Goal: Feedback & Contribution: Contribute content

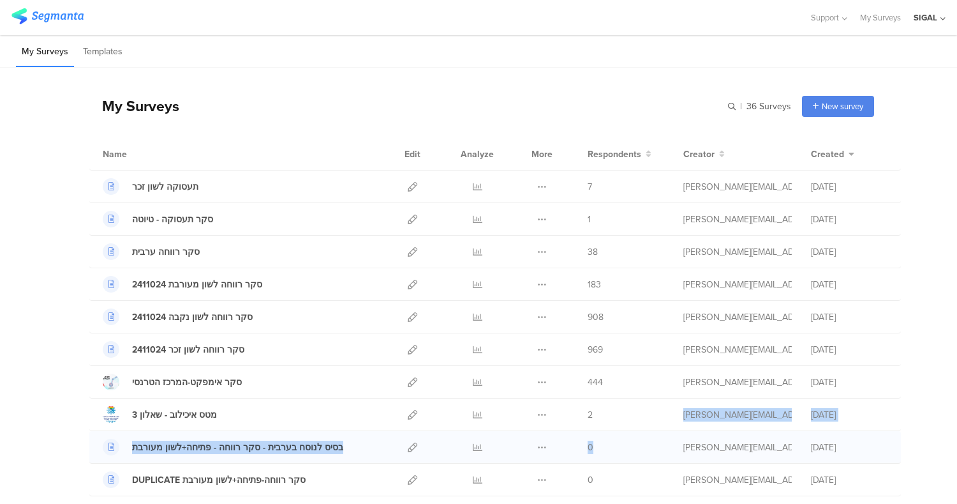
drag, startPoint x: 608, startPoint y: 425, endPoint x: 676, endPoint y: 440, distance: 69.2
click at [408, 182] on icon at bounding box center [413, 187] width 10 height 10
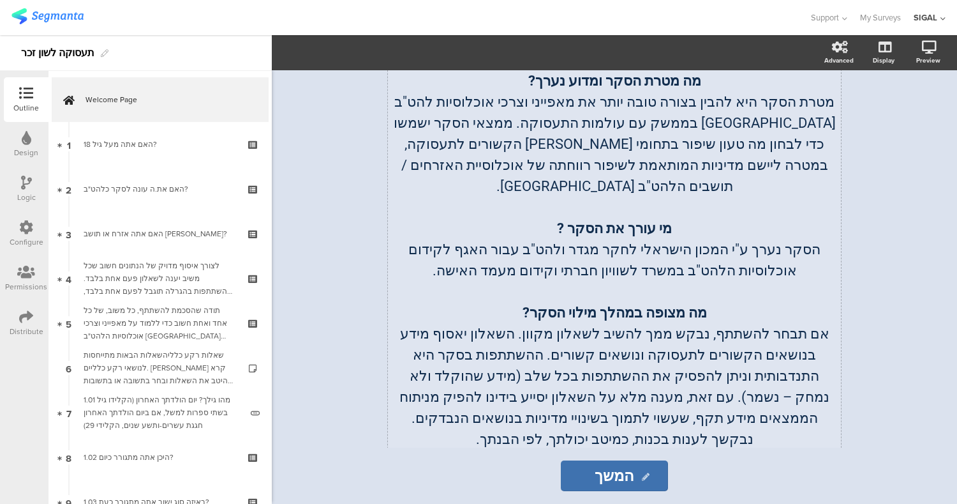
scroll to position [290, 0]
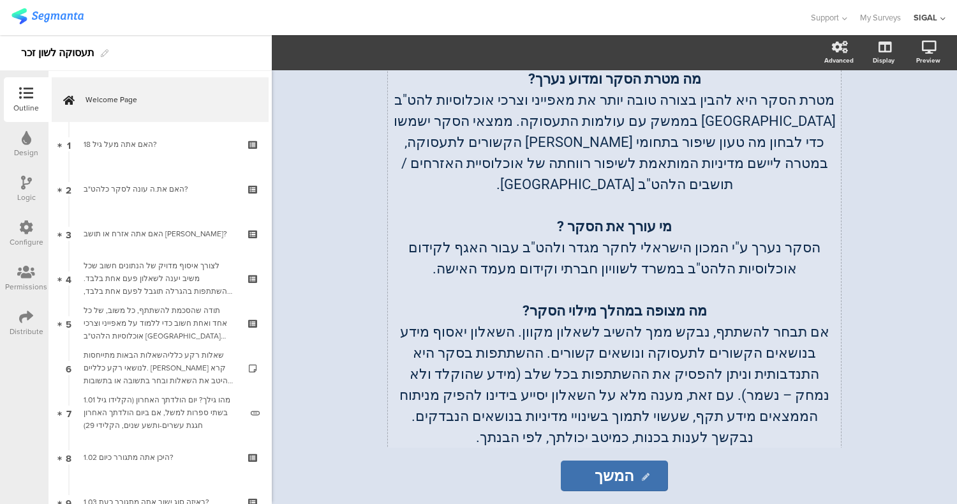
click at [579, 218] on strong "מי עורך את הסקר ?" at bounding box center [614, 226] width 115 height 16
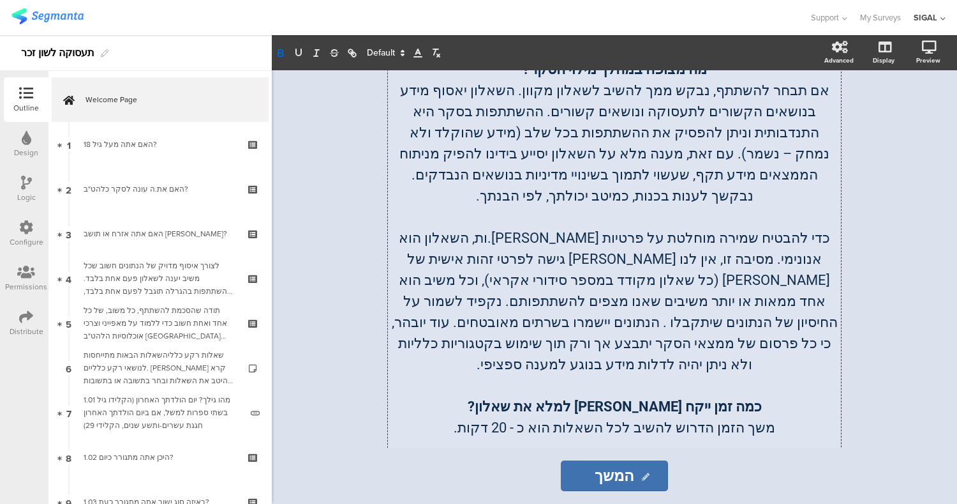
scroll to position [546, 0]
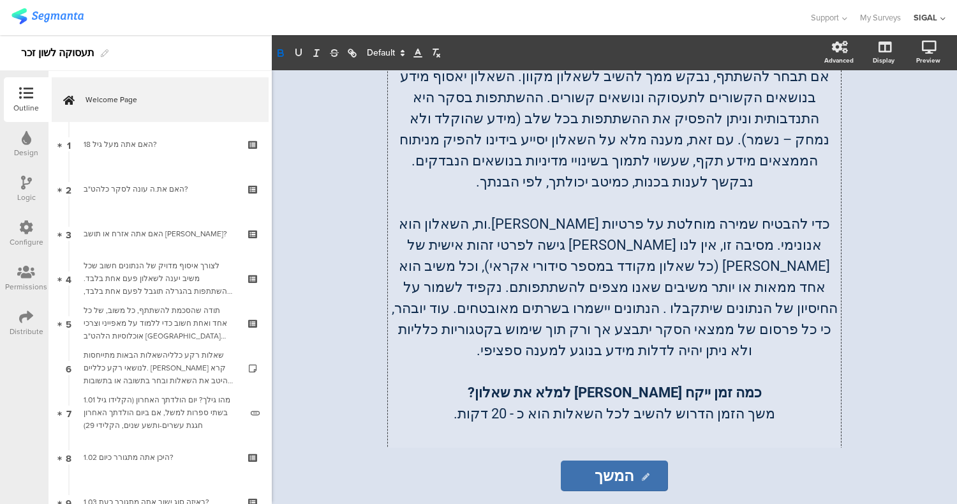
click at [642, 271] on p "כדי להבטיח שמירה מוחלטת על פרטיות המשיבים.ות, השאלון הוא אנונימי. מסיבה זו, אין…" at bounding box center [614, 286] width 447 height 147
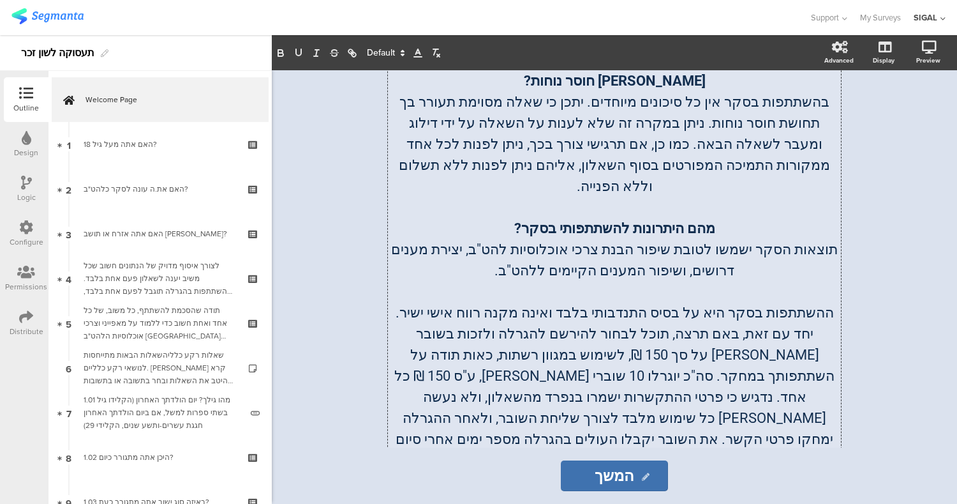
scroll to position [957, 0]
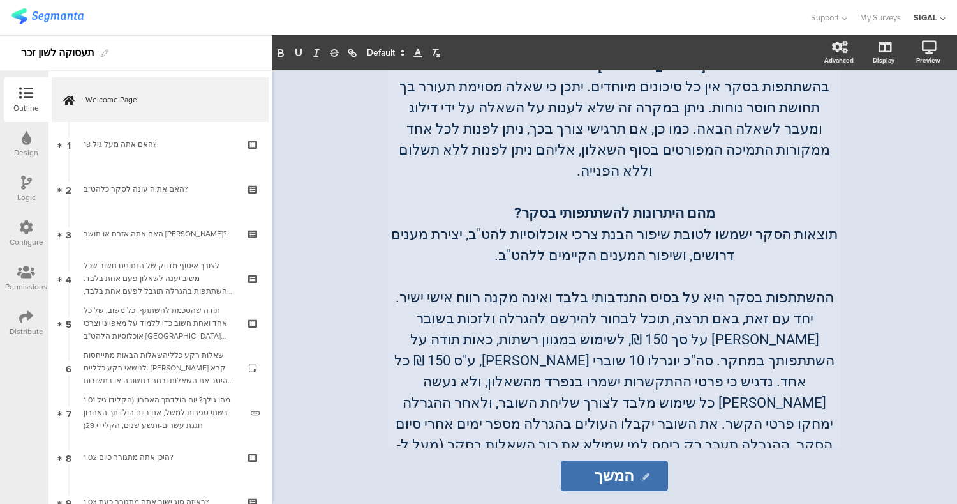
click at [896, 183] on div "/ שאלון סקר מצבי תעסוקה ואי-תעסוקה בקרב אוכלוסיות להט"ב שאלון סקר מצבי תעסוקה ו…" at bounding box center [615, 286] width 686 height 433
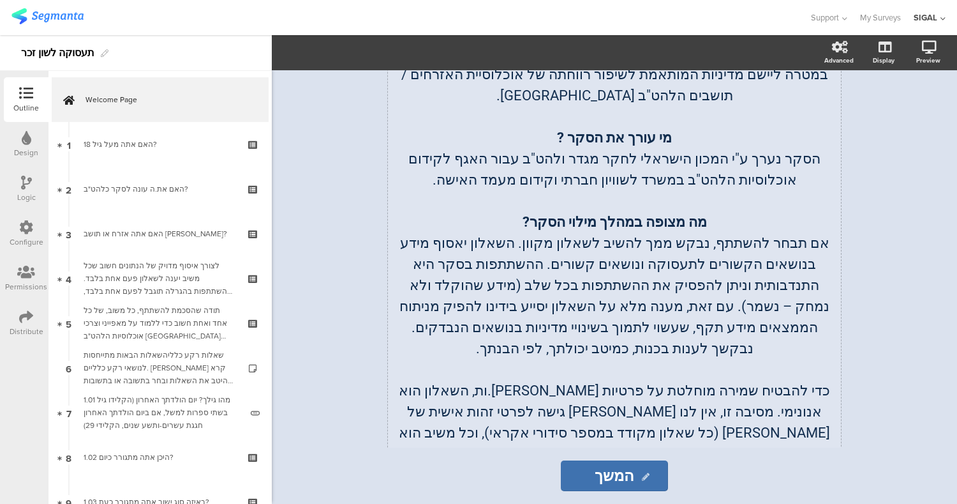
scroll to position [0, 0]
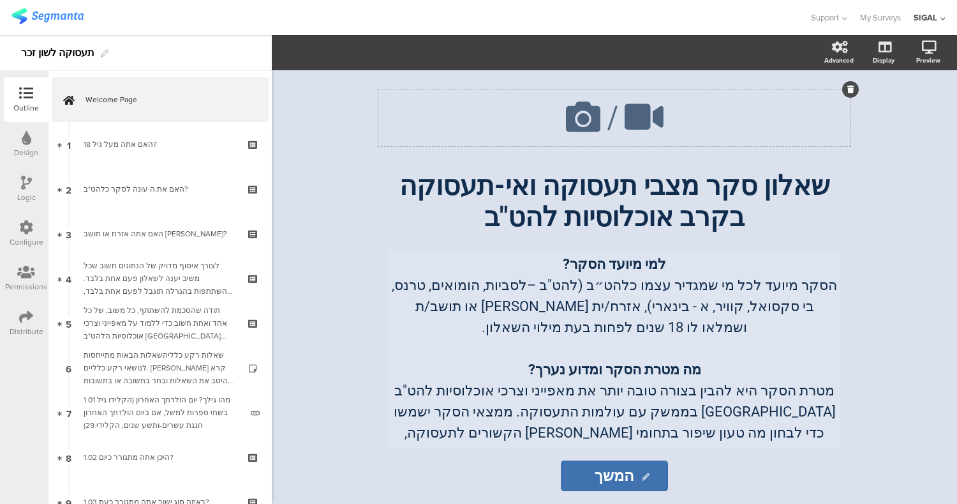
click at [587, 114] on icon at bounding box center [583, 116] width 43 height 43
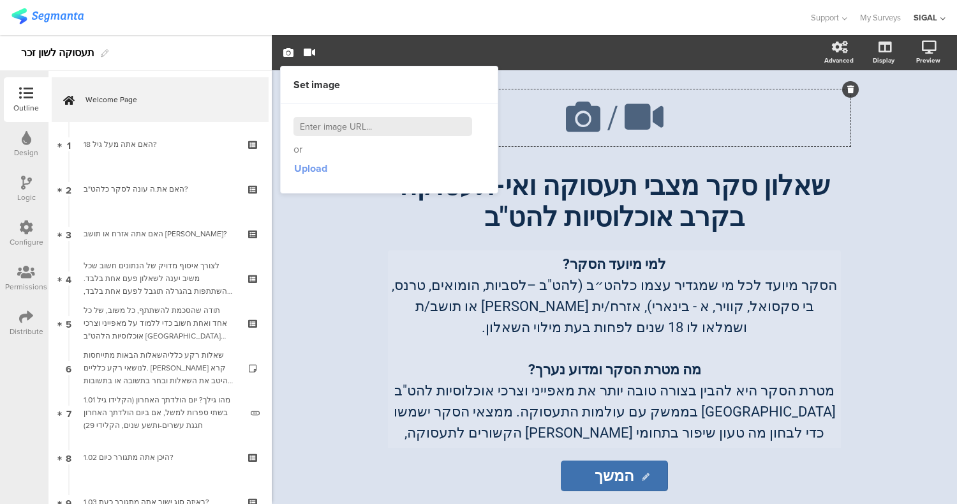
click at [303, 171] on span "Upload" at bounding box center [310, 168] width 33 height 15
click at [307, 169] on span "Upload" at bounding box center [310, 168] width 33 height 15
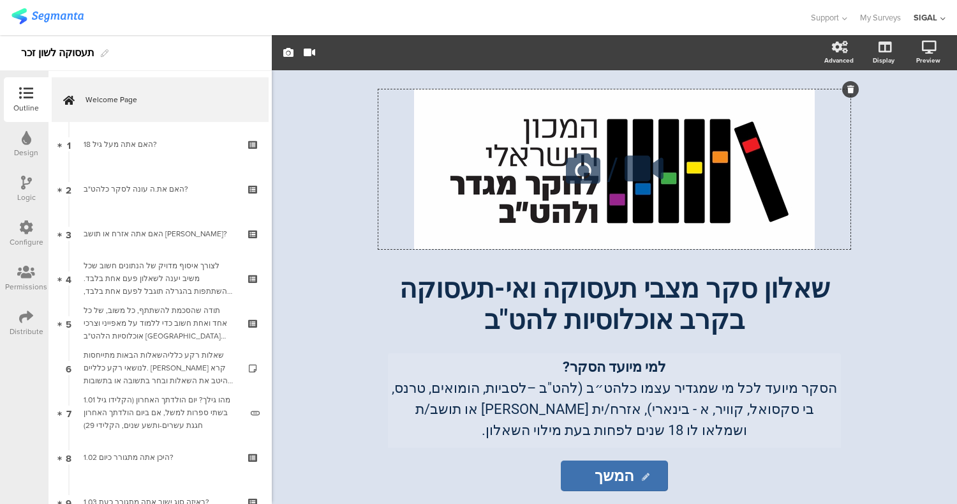
click at [626, 110] on div "/" at bounding box center [615, 169] width 472 height 160
click at [29, 19] on img at bounding box center [47, 16] width 72 height 16
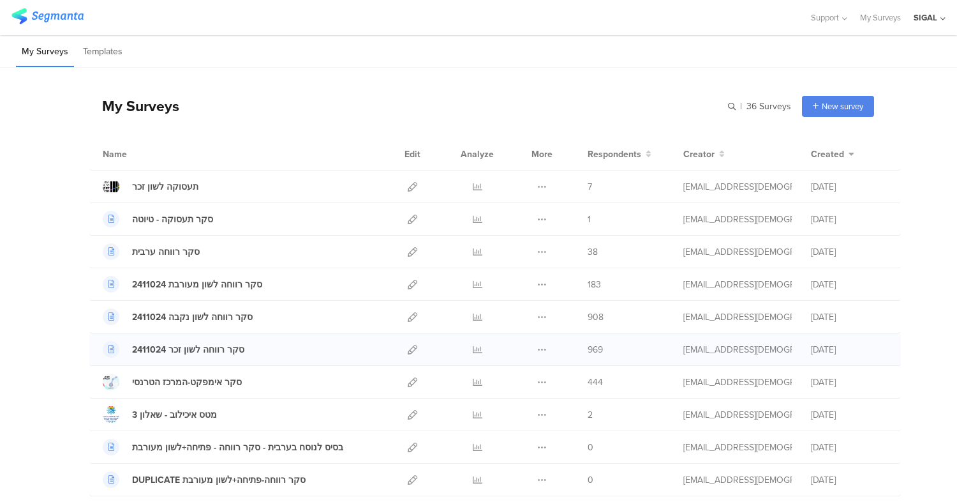
click at [400, 352] on div at bounding box center [412, 349] width 27 height 32
click at [402, 352] on div at bounding box center [412, 349] width 27 height 32
click at [408, 352] on icon at bounding box center [413, 350] width 10 height 10
click at [408, 189] on icon at bounding box center [413, 187] width 10 height 10
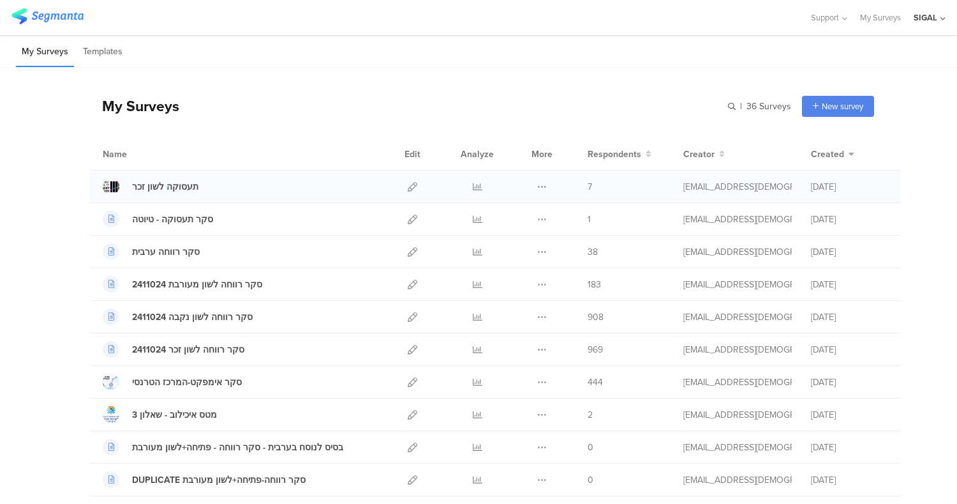
click at [588, 186] on span "7" at bounding box center [590, 186] width 4 height 13
click at [541, 182] on div "Duplicate Export Delete" at bounding box center [542, 186] width 27 height 32
click at [539, 183] on icon at bounding box center [542, 187] width 10 height 10
click at [476, 186] on div at bounding box center [477, 186] width 38 height 32
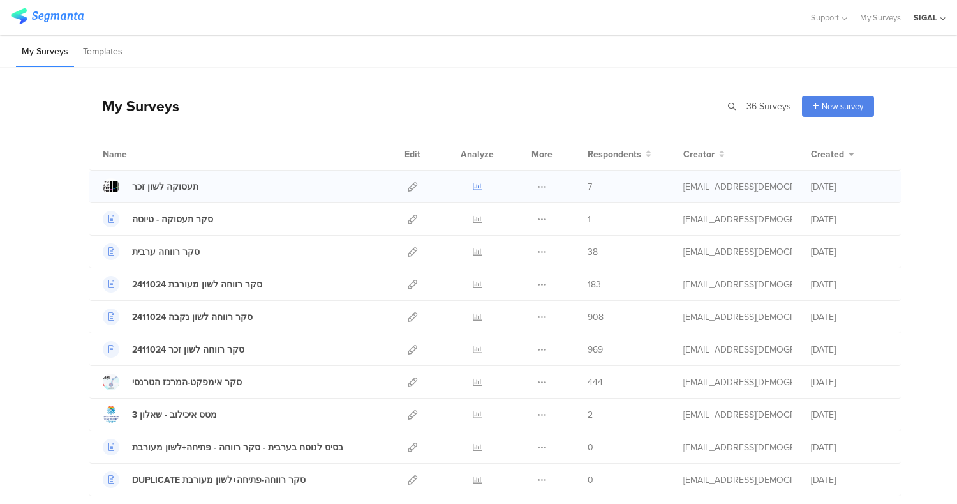
click at [473, 184] on icon at bounding box center [478, 187] width 10 height 10
click at [588, 189] on span "7" at bounding box center [590, 186] width 4 height 13
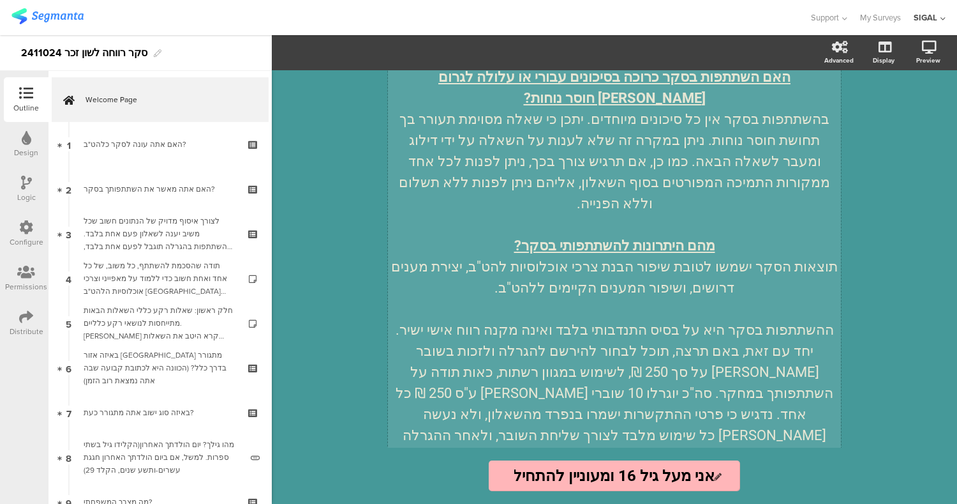
scroll to position [924, 0]
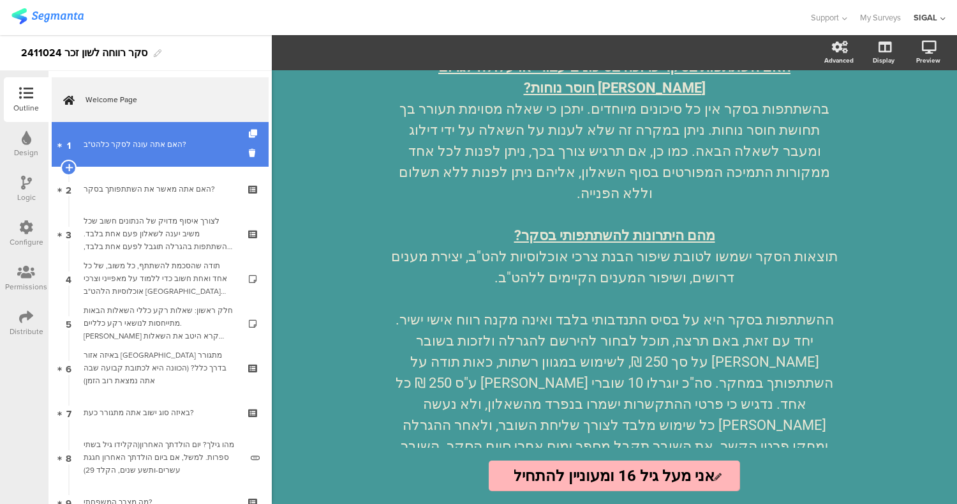
click at [158, 159] on link "1 האם אתה עונה לסקר כלהט"ב?" at bounding box center [160, 144] width 217 height 45
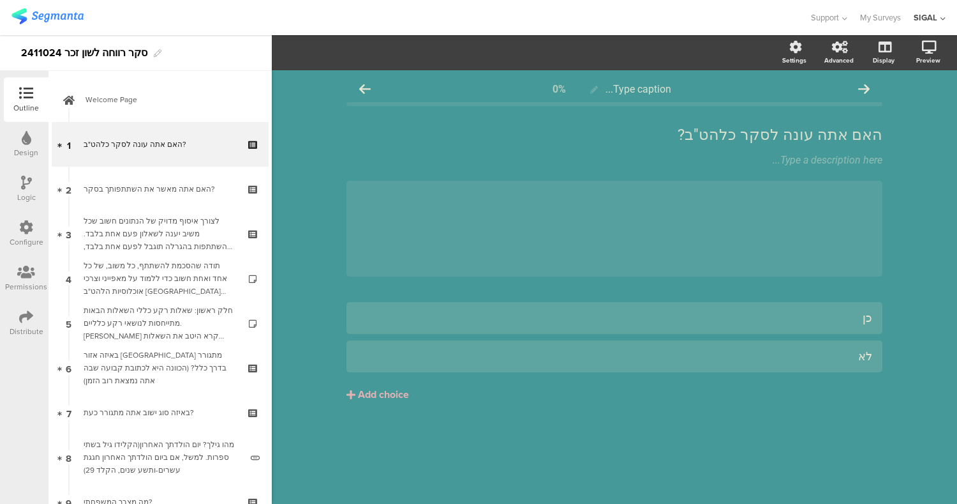
click at [770, 450] on div "כן לא Add choice" at bounding box center [615, 378] width 536 height 153
click at [916, 179] on div "Type caption... 0% האם אתה עונה לסקר כלהט"ב? האם אתה עונה לסקר כלהט"ב? Type a d…" at bounding box center [615, 286] width 686 height 433
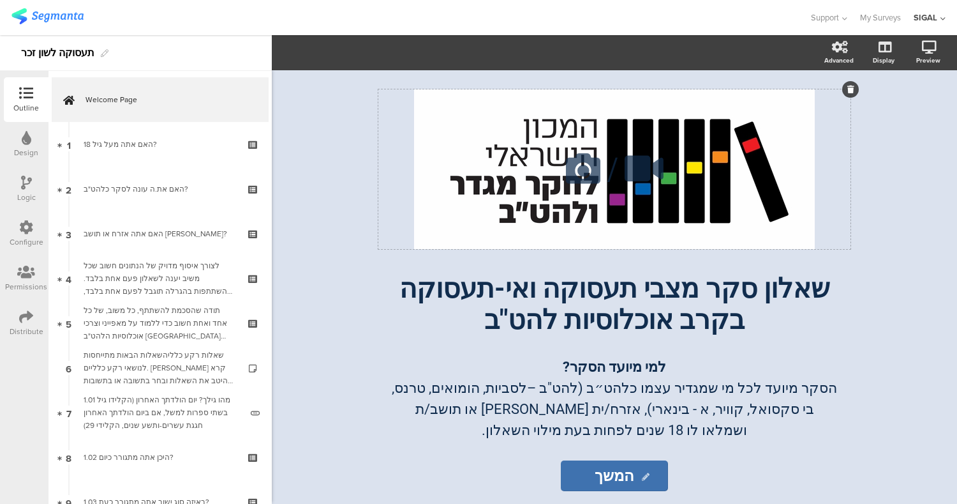
click at [482, 135] on div "/" at bounding box center [615, 169] width 472 height 160
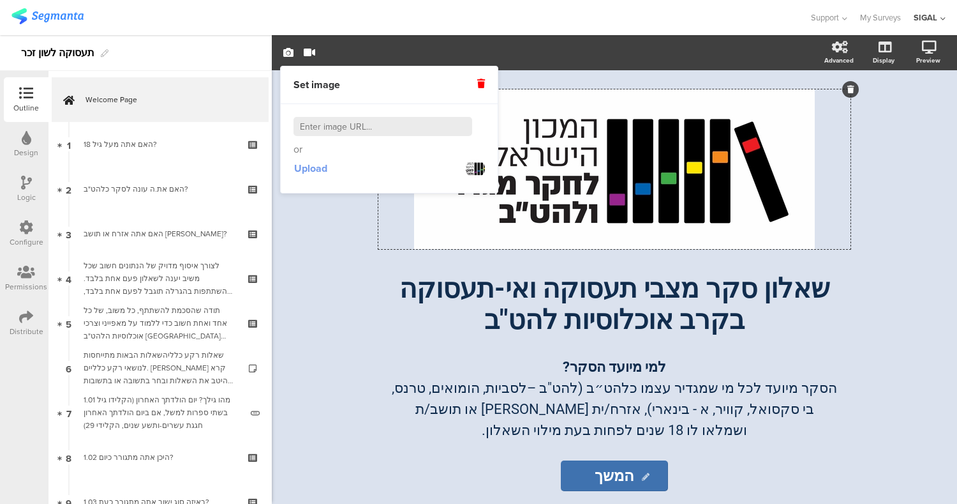
click at [300, 167] on span "Upload" at bounding box center [310, 168] width 33 height 15
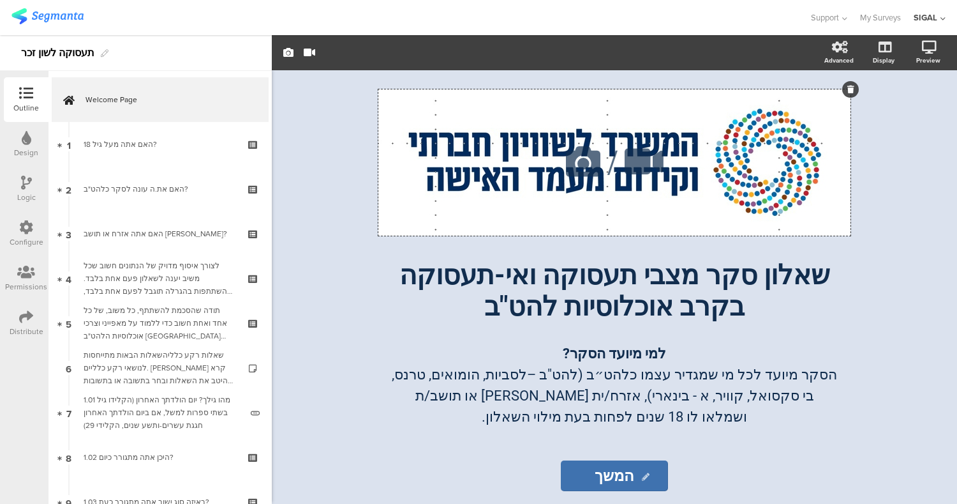
click at [851, 86] on icon at bounding box center [851, 90] width 7 height 8
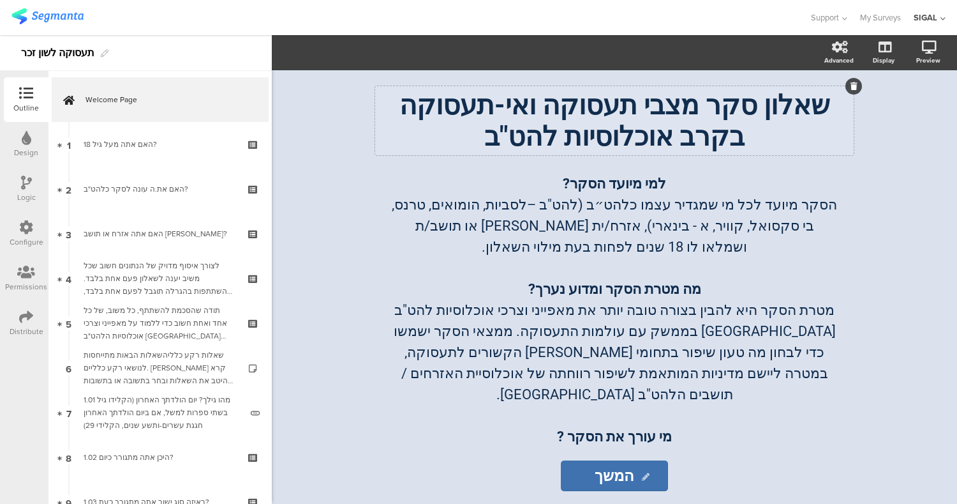
click at [532, 137] on p "שאלון סקר מצבי תעסוקה ואי-תעסוקה בקרב אוכלוסיות להט"ב" at bounding box center [615, 120] width 472 height 63
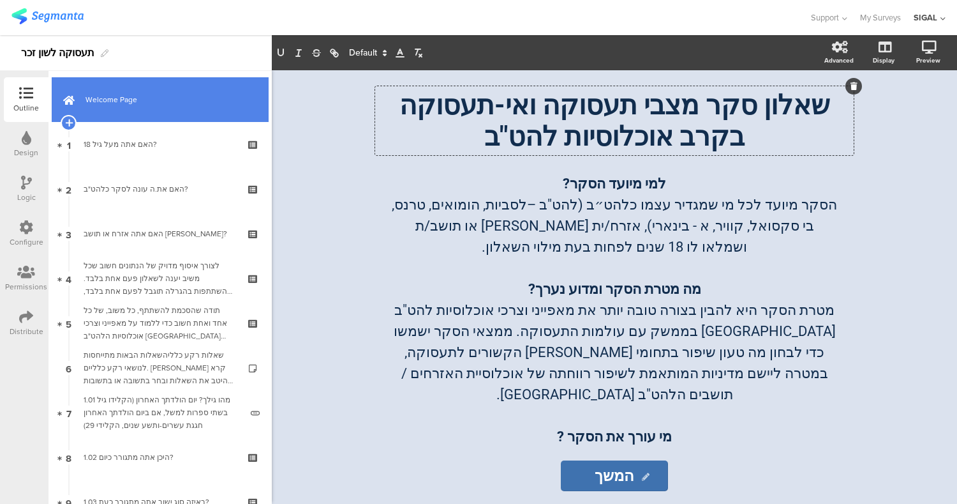
click at [150, 96] on span "Welcome Page" at bounding box center [167, 99] width 163 height 13
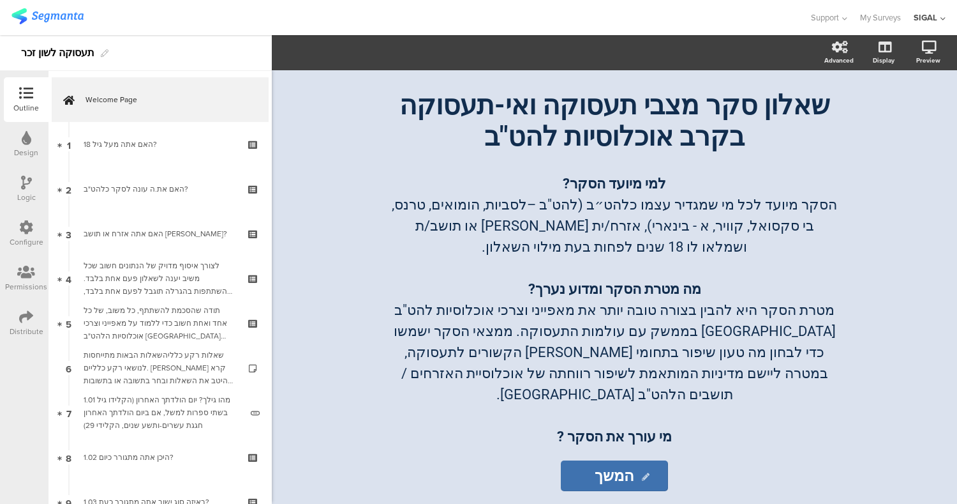
click at [957, 280] on div "שאלון סקר מצבי תעסוקה ואי-תעסוקה בקרב אוכלוסיות להט"ב שאלון סקר מצבי תעסוקה ואי…" at bounding box center [615, 286] width 686 height 433
click at [915, 226] on div "שאלון סקר מצבי תעסוקה ואי-תעסוקה בקרב אוכלוסיות להט"ב שאלון סקר מצבי תעסוקה ואי…" at bounding box center [615, 286] width 686 height 433
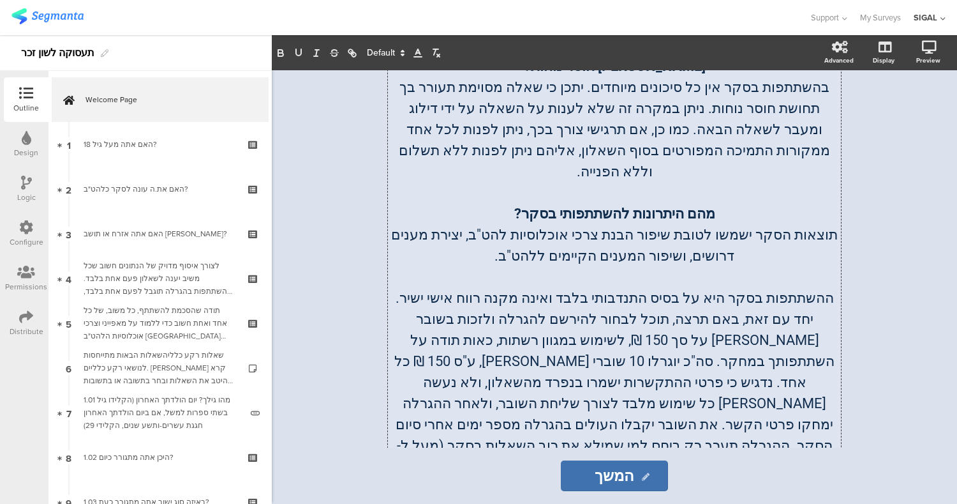
click at [468, 203] on p "מהם היתרונות להשתתפותי בסקר?" at bounding box center [614, 213] width 447 height 21
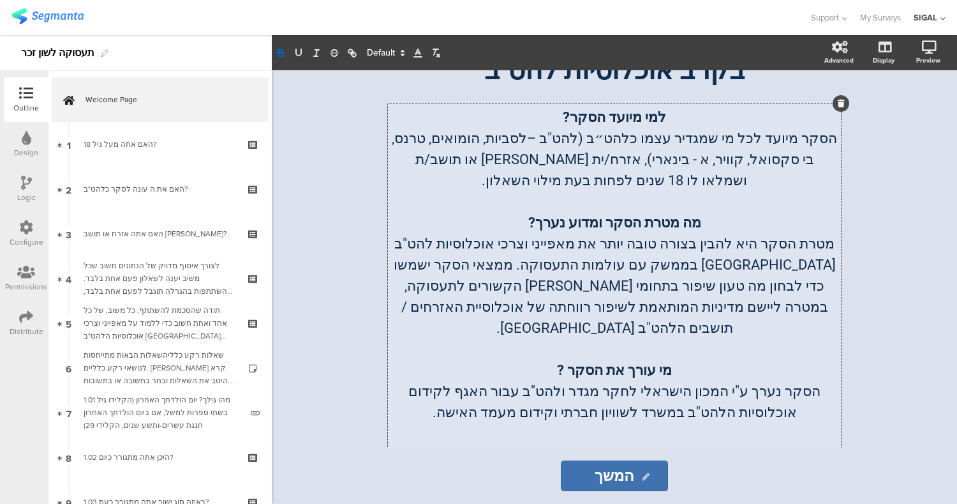
scroll to position [0, 0]
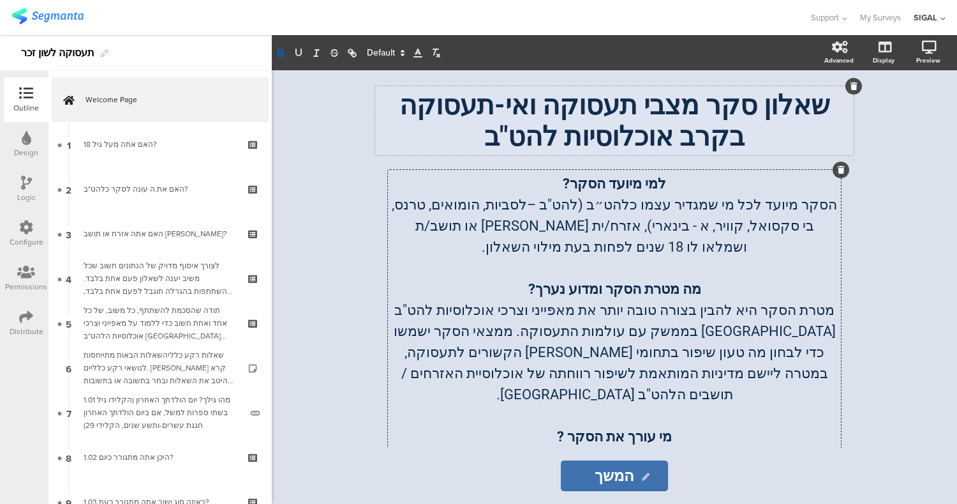
click at [472, 91] on div "שאלון סקר מצבי תעסוקה ואי-תעסוקה בקרב אוכלוסיות להט"ב שאלון סקר מצבי תעסוקה ואי…" at bounding box center [614, 120] width 479 height 69
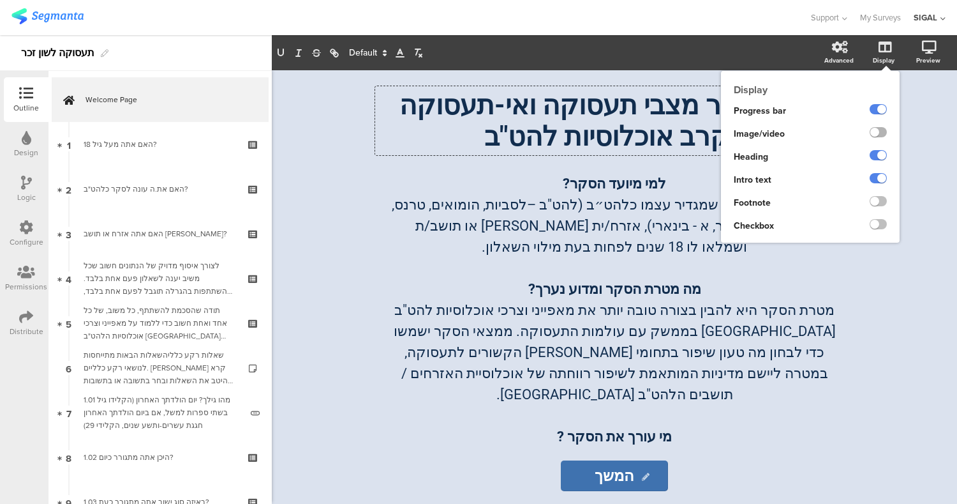
click at [873, 129] on label at bounding box center [878, 132] width 17 height 10
click at [0, 0] on input "checkbox" at bounding box center [0, 0] width 0 height 0
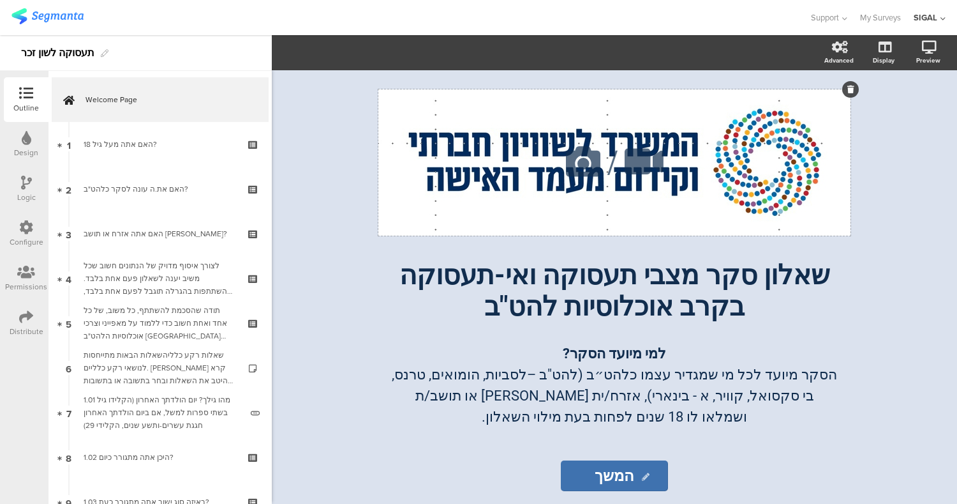
click at [462, 103] on div "/" at bounding box center [615, 162] width 472 height 146
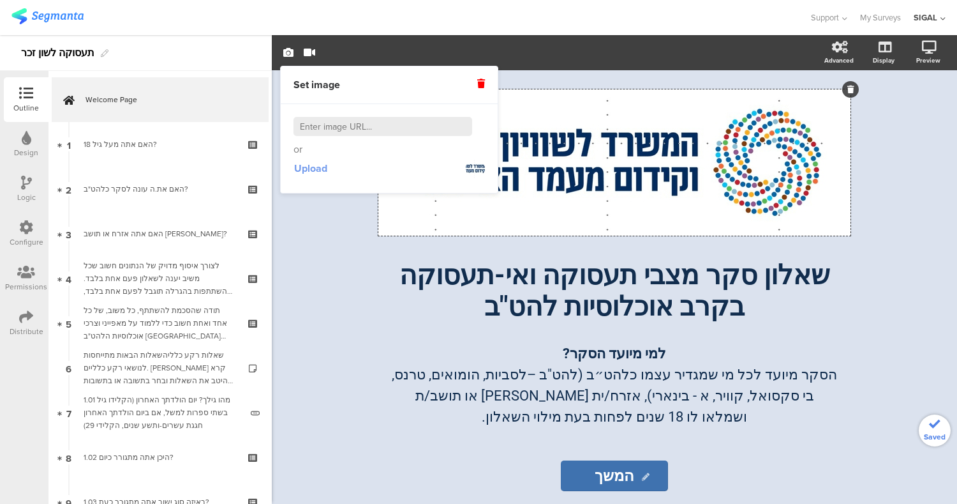
click at [300, 174] on span "Upload" at bounding box center [310, 168] width 33 height 15
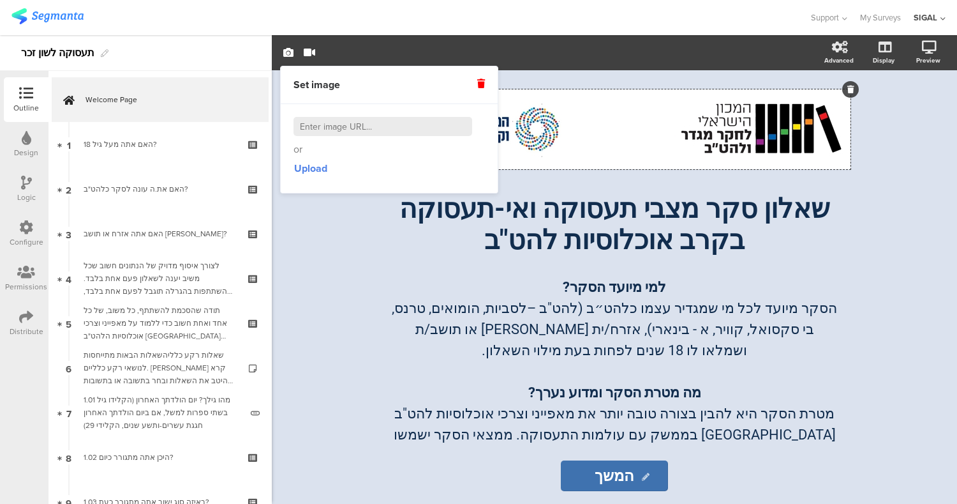
click at [877, 167] on div "/ שאלון סקר מצבי תעסוקה ואי-תעסוקה בקרב אוכלוסיות להט"ב שאלון סקר מצבי תעסוקה ו…" at bounding box center [615, 286] width 536 height 433
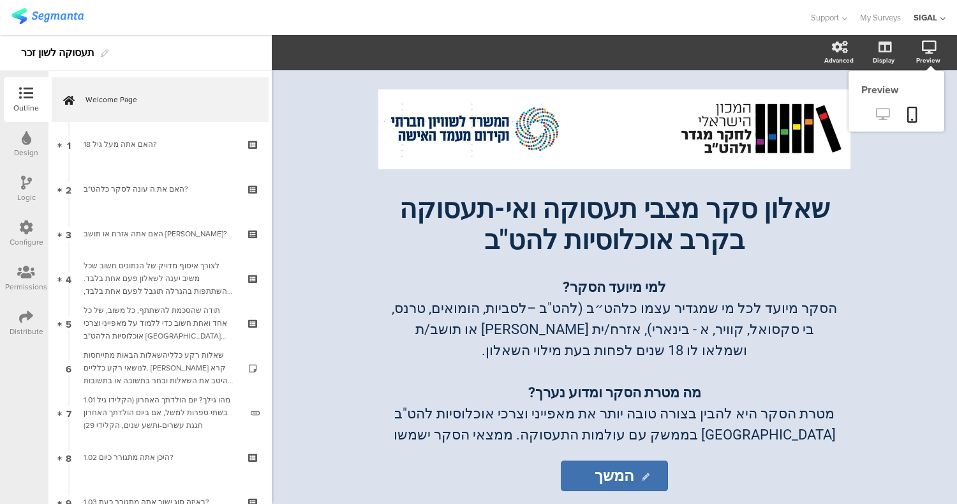
click at [888, 115] on icon at bounding box center [882, 114] width 13 height 12
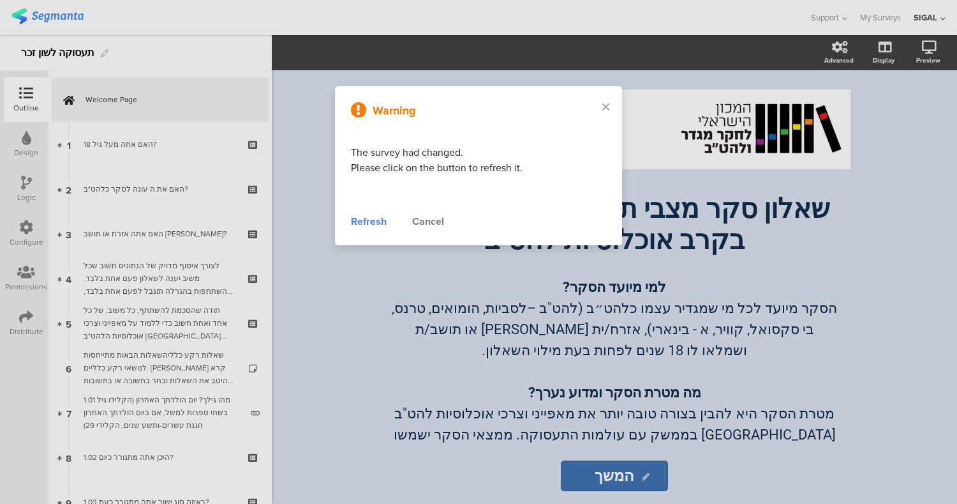
click at [380, 219] on div "Refresh" at bounding box center [369, 221] width 36 height 15
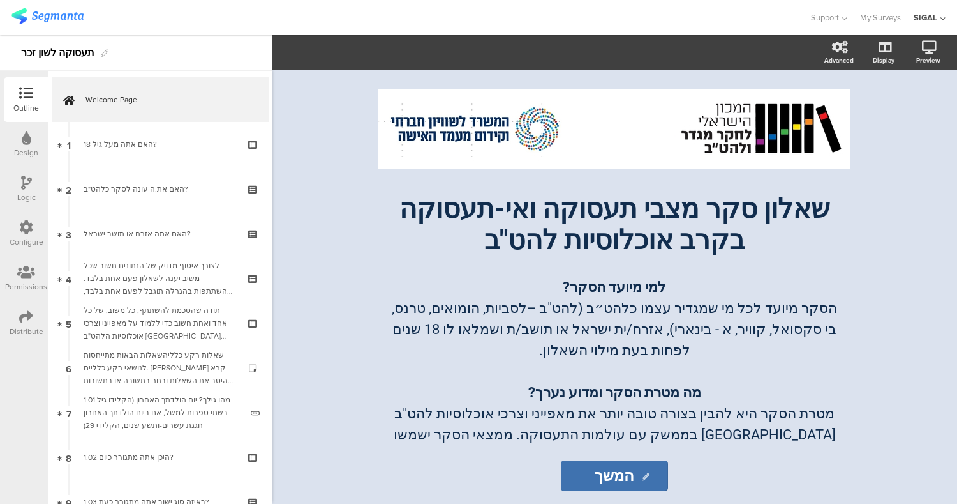
click at [333, 27] on div at bounding box center [404, 17] width 786 height 21
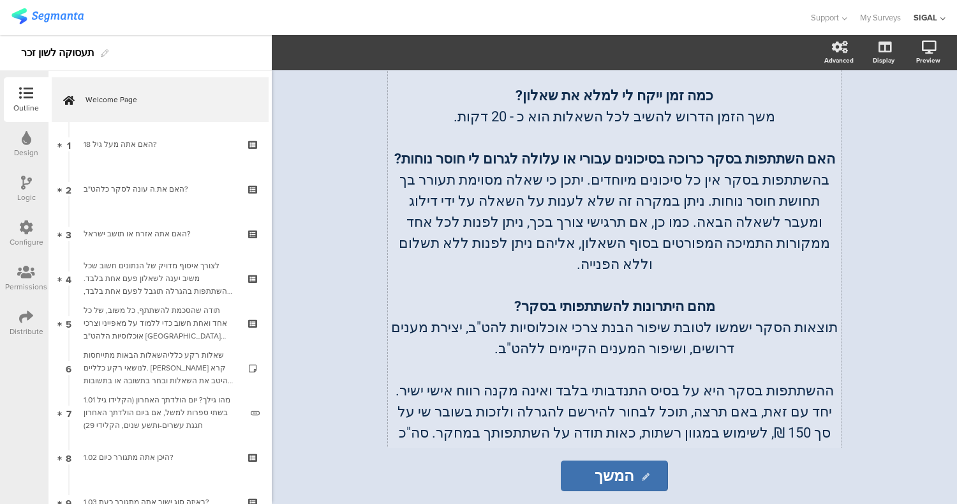
scroll to position [977, 0]
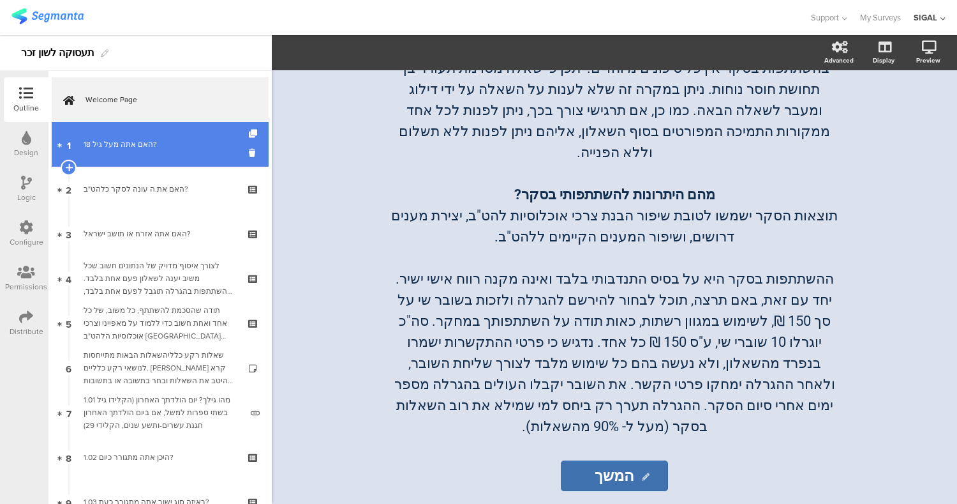
click at [146, 154] on link "1 האם אתה מעל גיל 18?" at bounding box center [160, 144] width 217 height 45
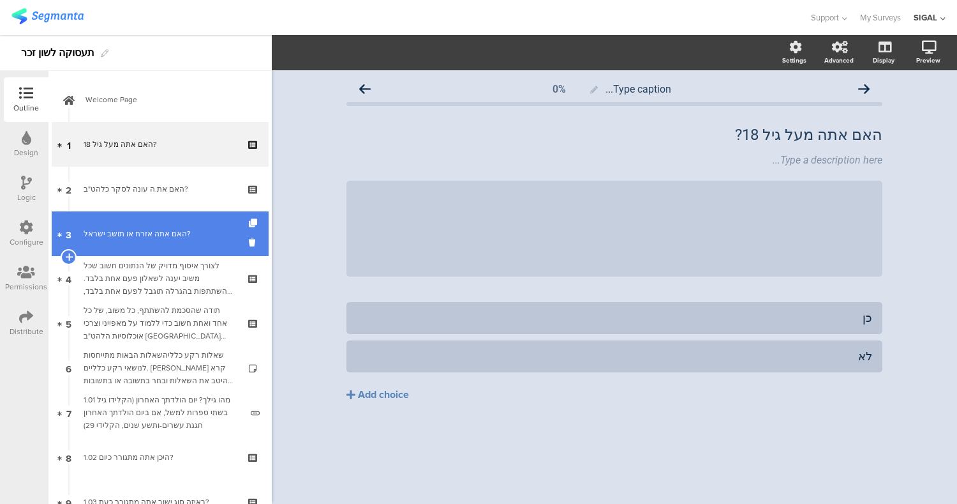
click at [128, 223] on link "3 האם אתה אזרח או תושב ישראל?" at bounding box center [160, 233] width 217 height 45
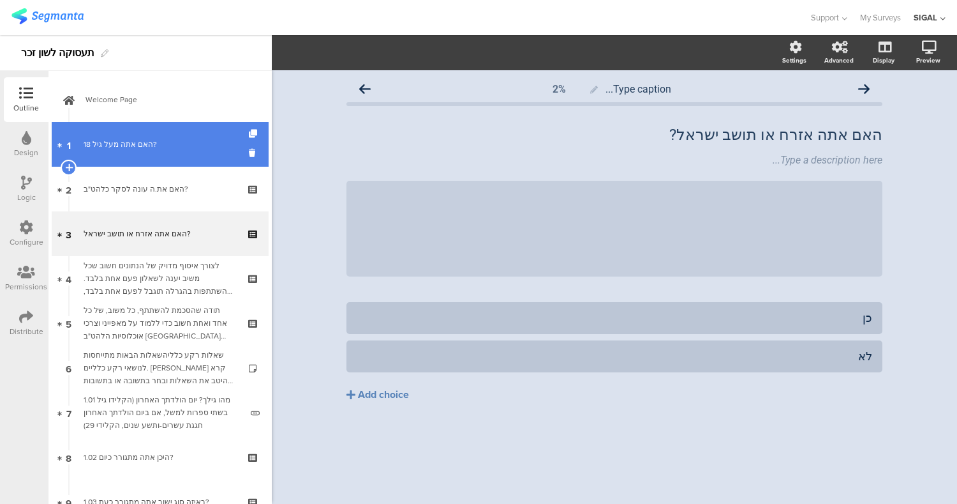
click at [128, 143] on div "האם אתה מעל גיל 18?" at bounding box center [160, 144] width 153 height 13
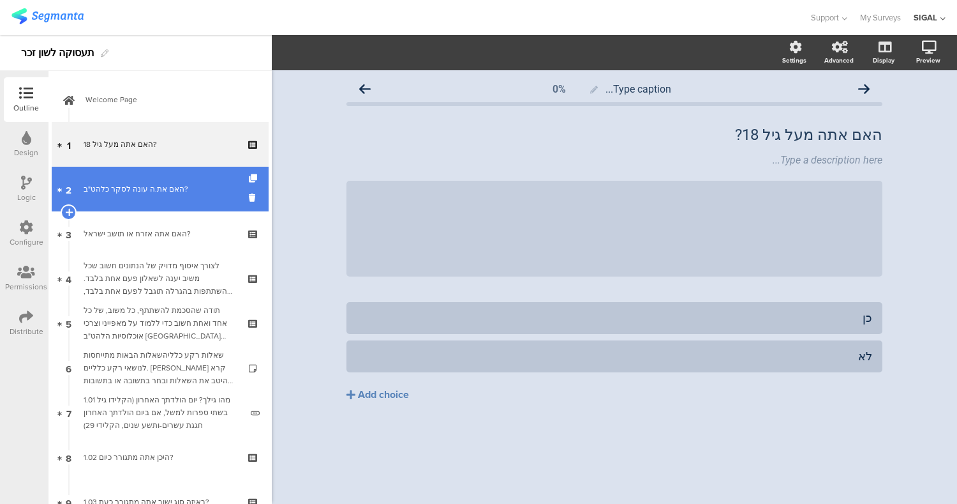
click at [165, 193] on div "האם את.ה עונה לסקר כלהט"ב?" at bounding box center [160, 189] width 153 height 13
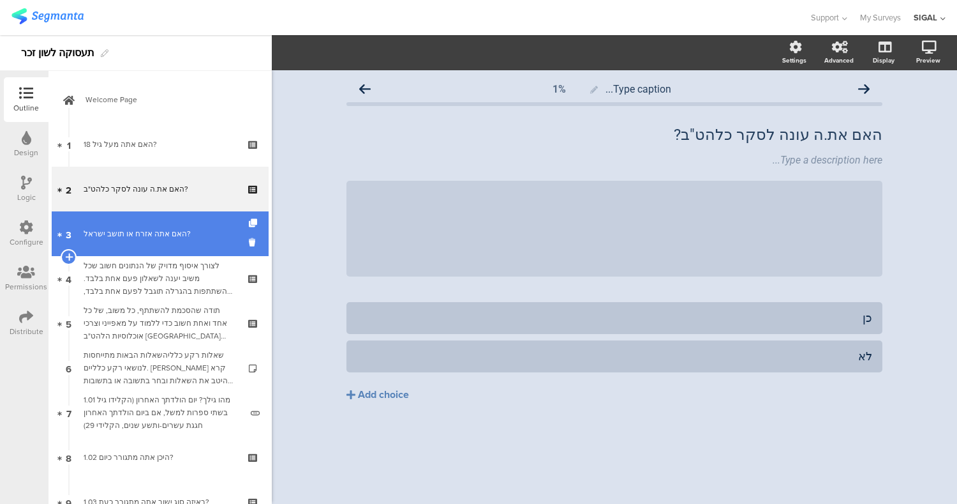
click at [162, 234] on div "האם אתה אזרח או תושב ישראל?" at bounding box center [160, 233] width 153 height 13
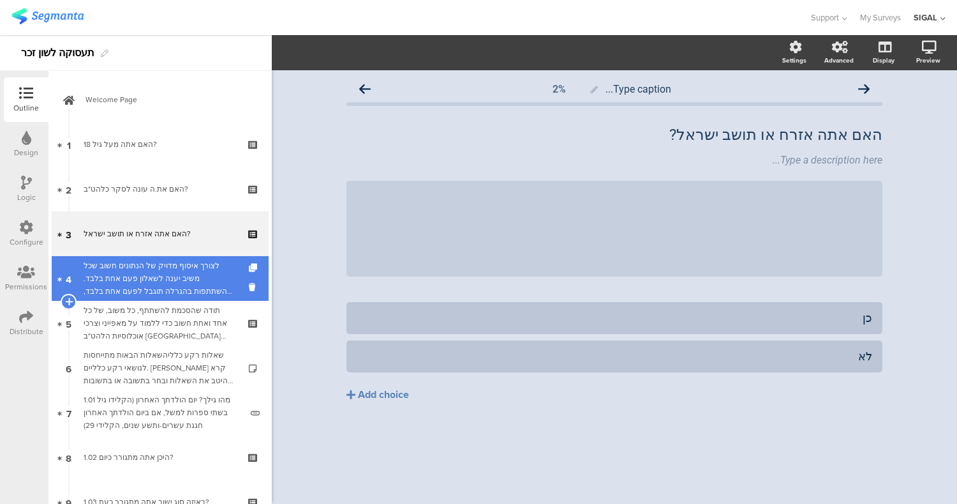
click at [160, 278] on div "לצורך איסוף מדויק של הנתונים חשוב שכל משיב יענה לשאלון פעם אחת בלבד. ההשתתפות ב…" at bounding box center [160, 278] width 153 height 38
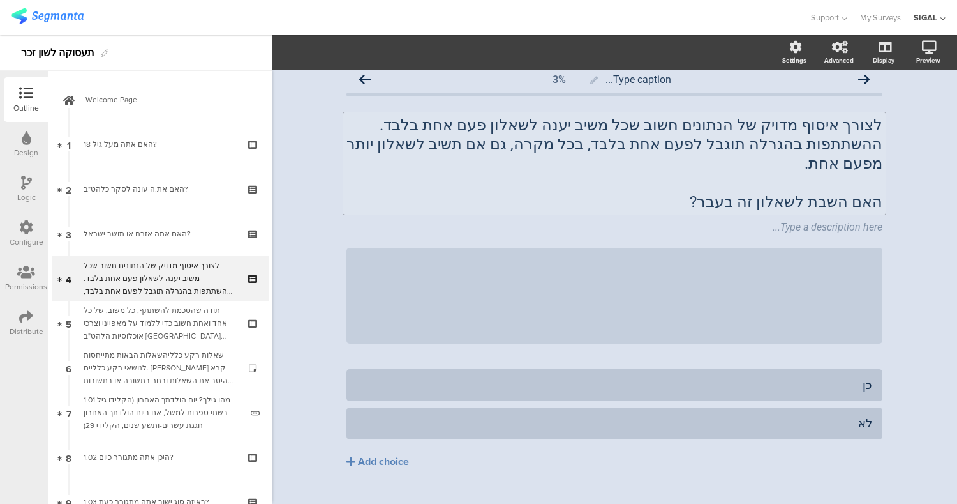
scroll to position [12, 0]
click at [579, 218] on div "Type a description here..." at bounding box center [615, 224] width 536 height 12
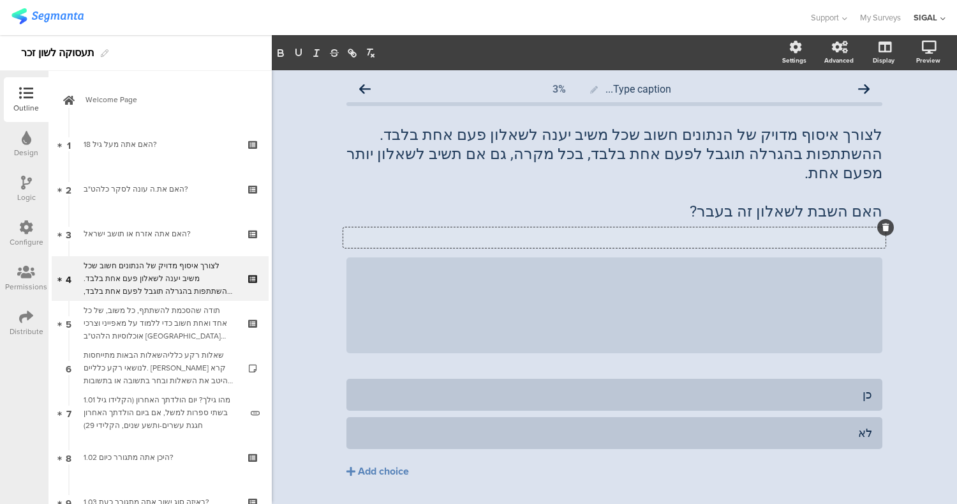
click at [883, 223] on icon at bounding box center [886, 227] width 7 height 8
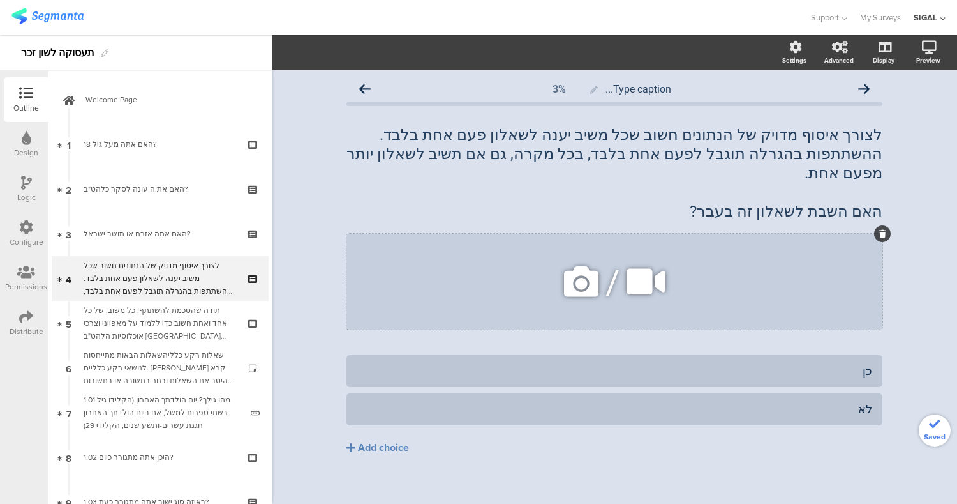
click at [862, 241] on div "/" at bounding box center [615, 282] width 536 height 96
click at [885, 230] on icon at bounding box center [883, 234] width 7 height 8
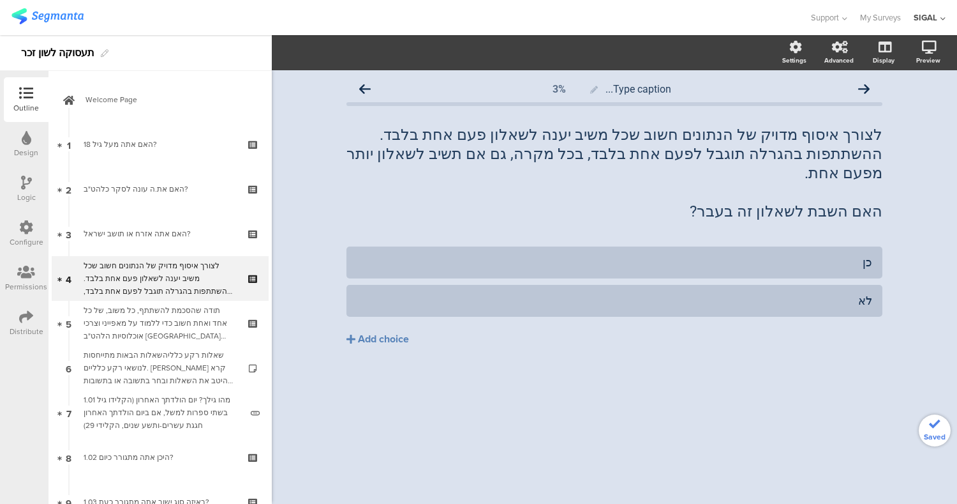
click at [634, 389] on div "Type caption... 3% לצורך איסוף מדויק של הנתונים חשוב שכל משיב יענה לשאלון פעם א…" at bounding box center [615, 286] width 686 height 433
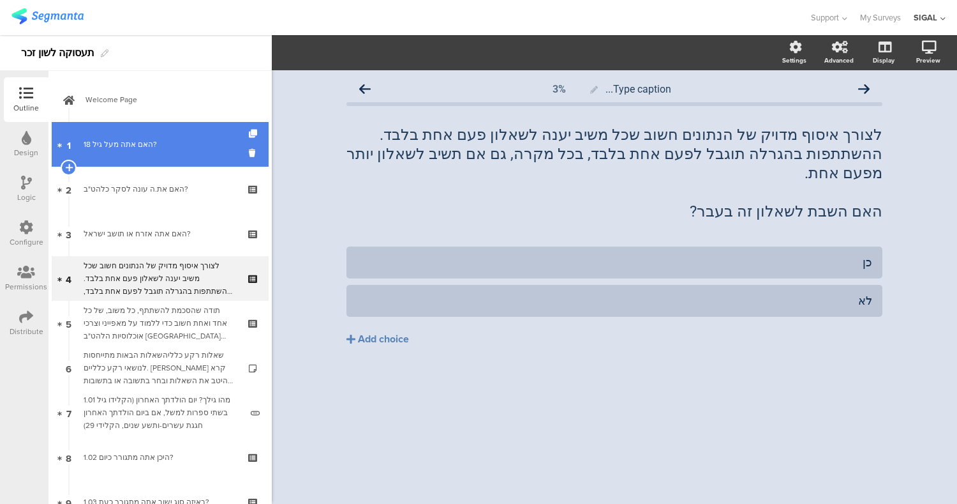
click at [136, 154] on link "1 האם אתה מעל גיל 18?" at bounding box center [160, 144] width 217 height 45
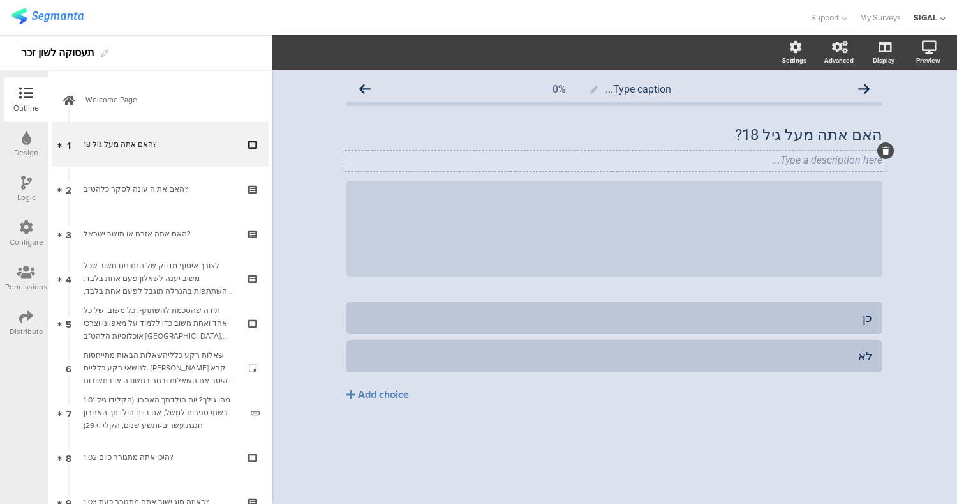
click at [883, 149] on icon at bounding box center [886, 151] width 7 height 8
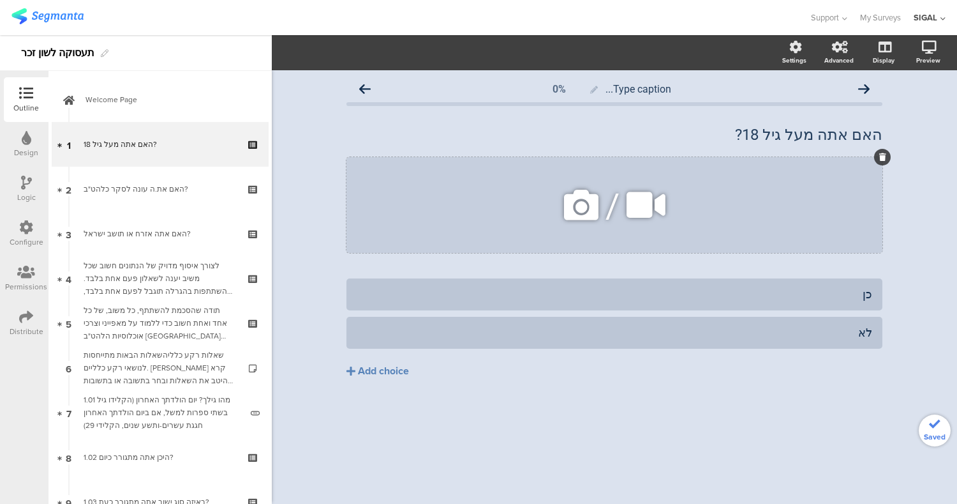
click at [886, 156] on div at bounding box center [883, 157] width 17 height 17
click at [881, 155] on icon at bounding box center [883, 157] width 7 height 8
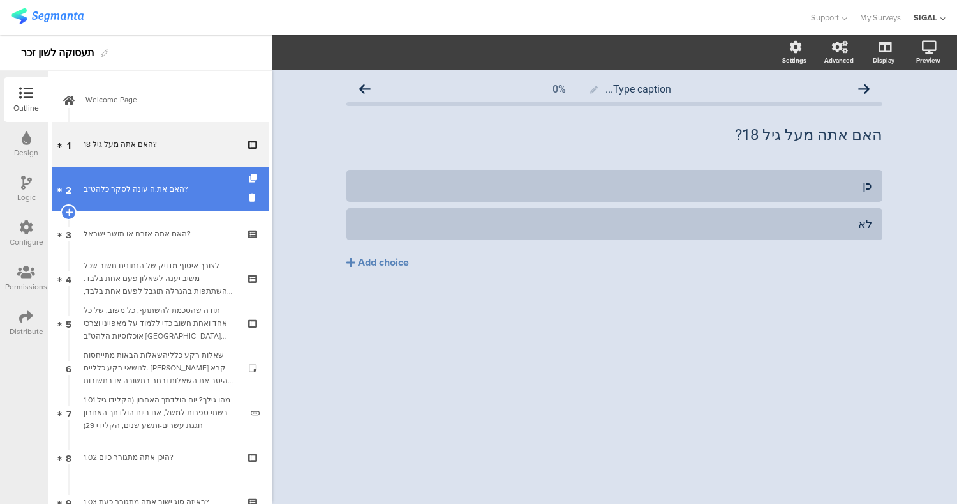
click at [87, 188] on div "האם את.ה עונה לסקר כלהט"ב?" at bounding box center [160, 189] width 153 height 13
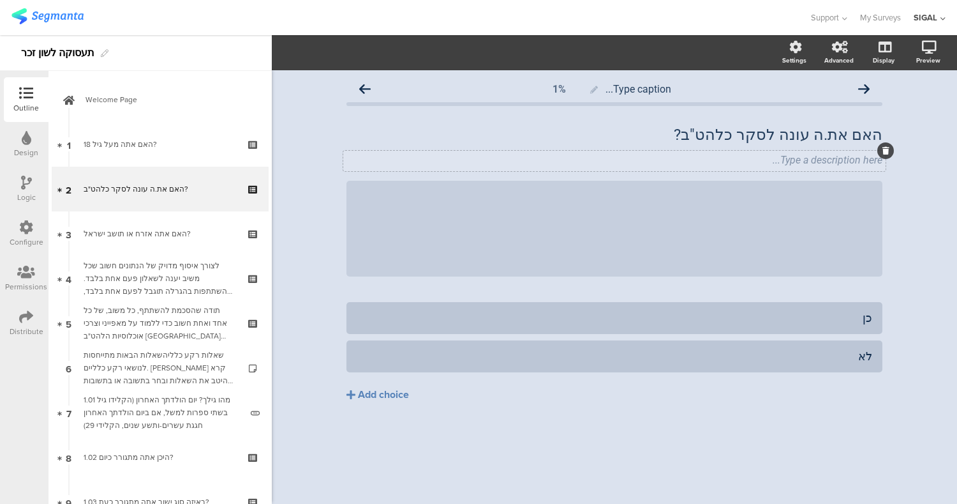
click at [885, 152] on icon at bounding box center [886, 151] width 7 height 8
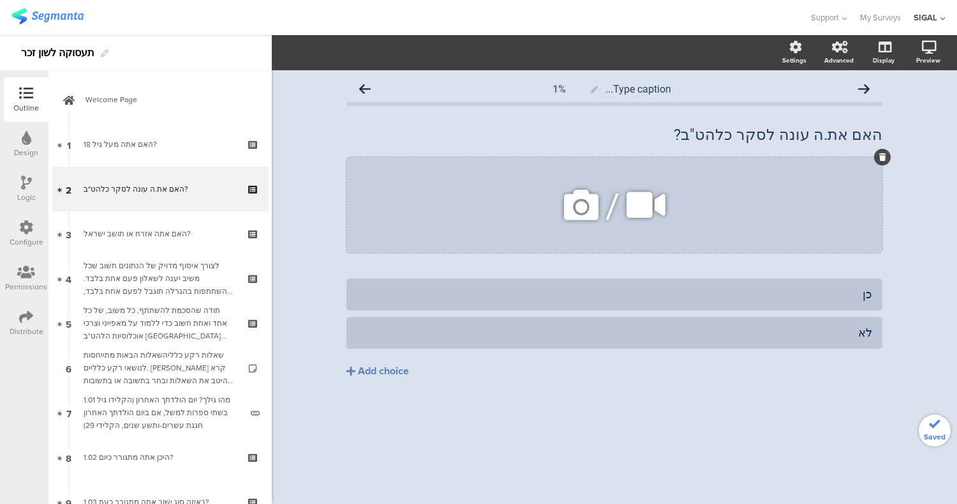
click at [883, 152] on div at bounding box center [883, 157] width 17 height 17
click at [867, 155] on div "האם את.ה עונה לסקר כלהט"ב? האם את.ה עונה לסקר כלהט"ב? /" at bounding box center [615, 188] width 536 height 153
click at [882, 158] on icon at bounding box center [883, 157] width 7 height 8
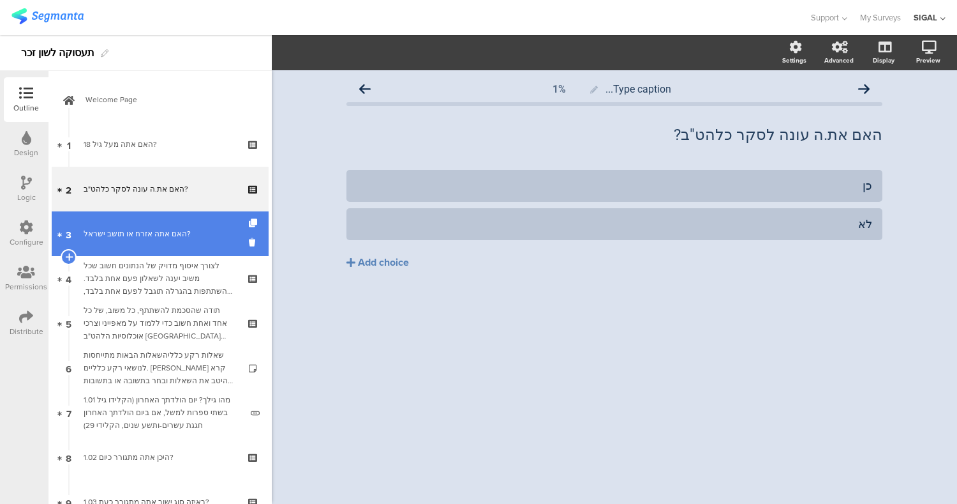
click at [144, 242] on link "3 האם אתה אזרח או תושב ישראל?" at bounding box center [160, 233] width 217 height 45
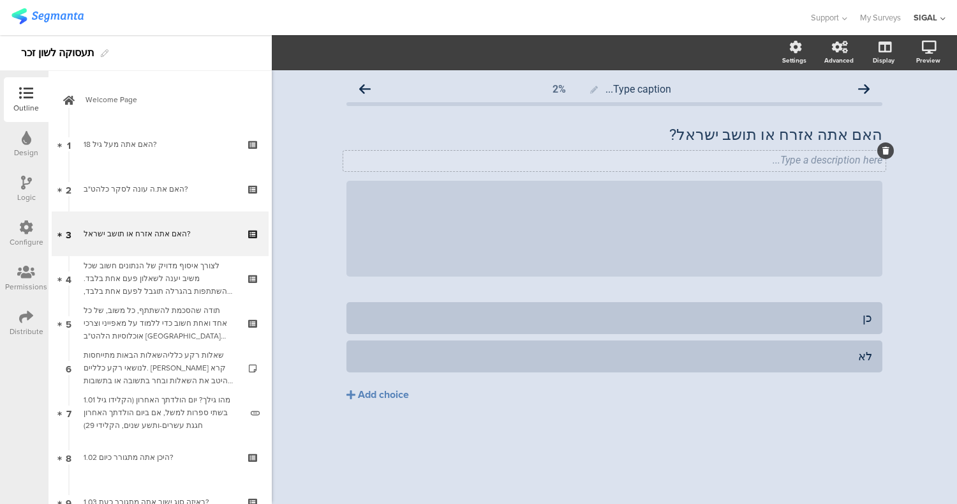
click at [881, 151] on div at bounding box center [886, 150] width 17 height 17
click at [883, 155] on div at bounding box center [886, 150] width 17 height 17
click at [885, 150] on icon at bounding box center [886, 151] width 7 height 8
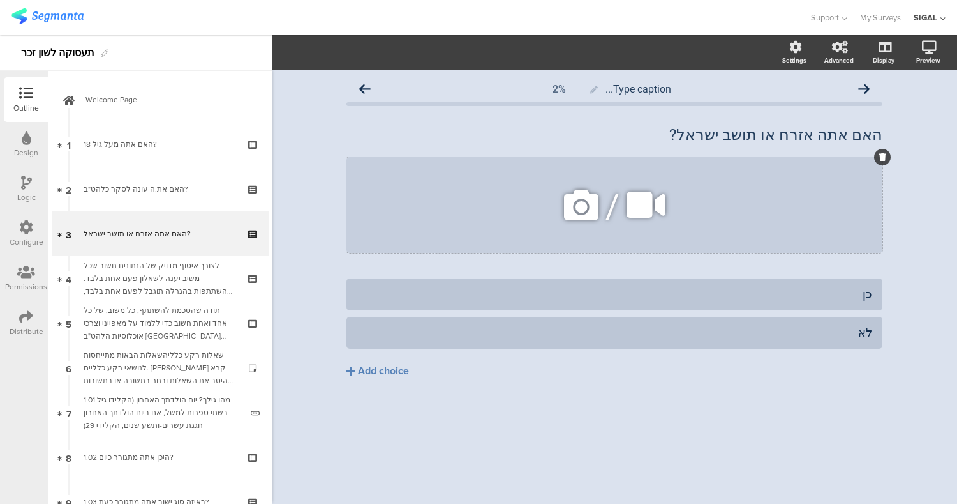
click at [883, 160] on icon at bounding box center [883, 157] width 7 height 8
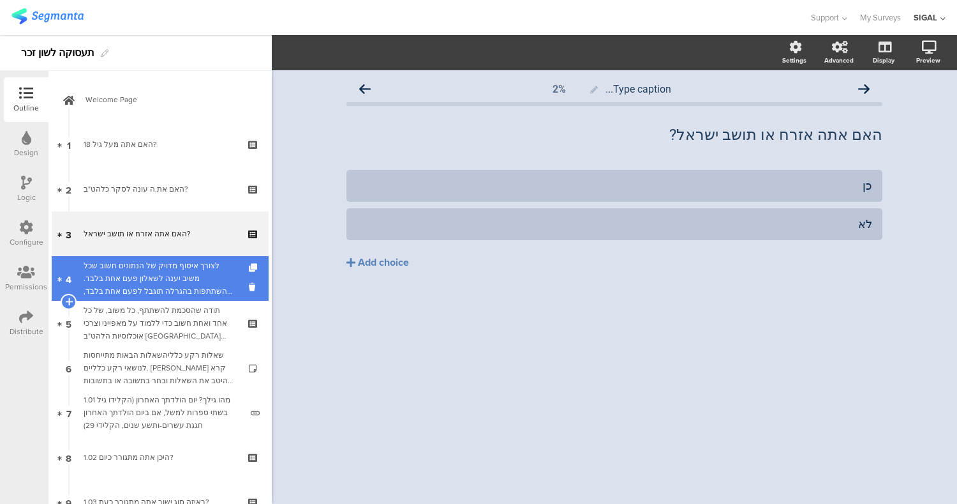
click at [127, 290] on div "לצורך איסוף מדויק של הנתונים חשוב שכל משיב יענה לשאלון פעם אחת בלבד. ההשתתפות ב…" at bounding box center [160, 278] width 153 height 38
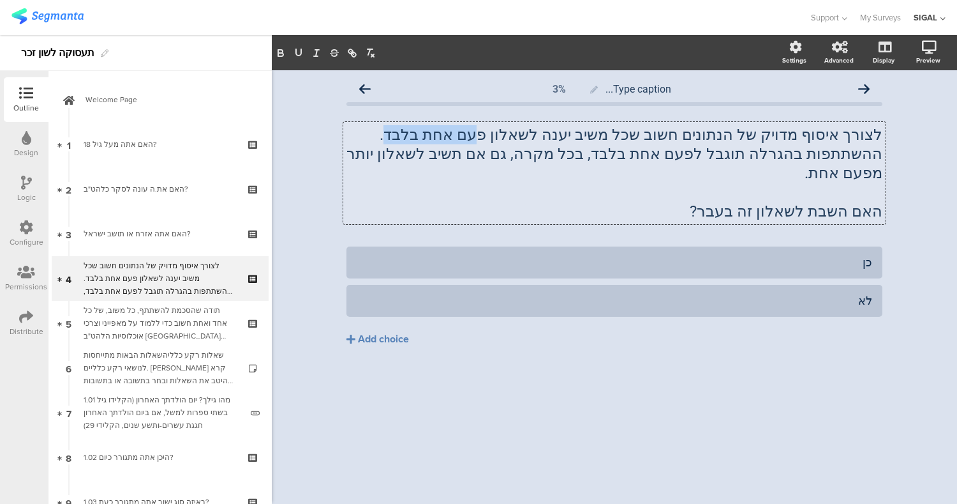
drag, startPoint x: 479, startPoint y: 137, endPoint x: 553, endPoint y: 135, distance: 74.7
click at [553, 135] on div "לצורך איסוף מדויק של הנתונים חשוב שכל משיב יענה לשאלון פעם אחת בלבד. ההשתתפות ב…" at bounding box center [614, 173] width 543 height 102
click at [548, 202] on p "האם השבת לשאלון זה בעבר?" at bounding box center [615, 211] width 536 height 19
click at [555, 138] on p "לצורך איסוף מדויק של הנתונים חשוב שכל משיב יענה לשאלון פ עם אחת בלבד . ההשתתפות…" at bounding box center [615, 153] width 536 height 57
click at [558, 401] on div "Type caption... 3% לצורך איסוף מדויק של הנתונים חשוב שכל משיב יענה לשאלון פעם א…" at bounding box center [615, 286] width 686 height 433
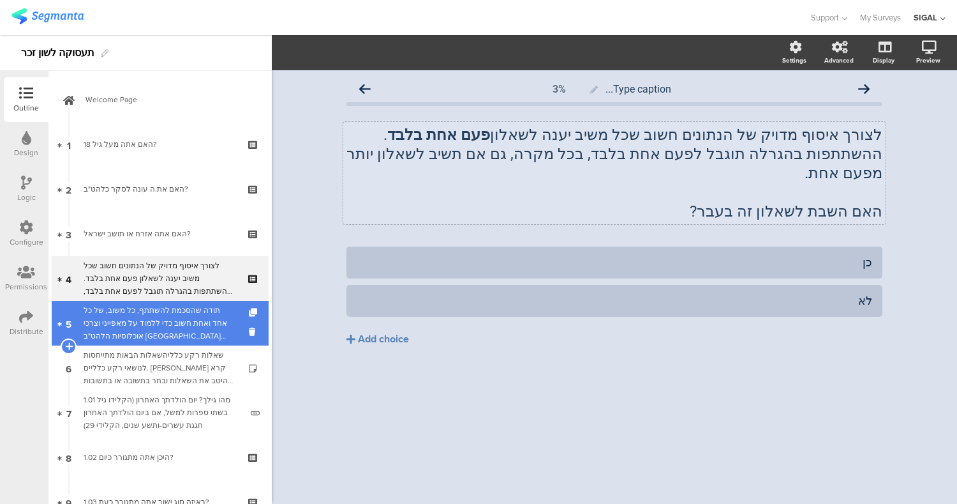
click at [167, 323] on div "תודה שהסכמת להשתתף, כל משוב, של כל אחד ואחת חשוב כדי ללמוד על מאפייני וצרכי אוכ…" at bounding box center [160, 323] width 153 height 38
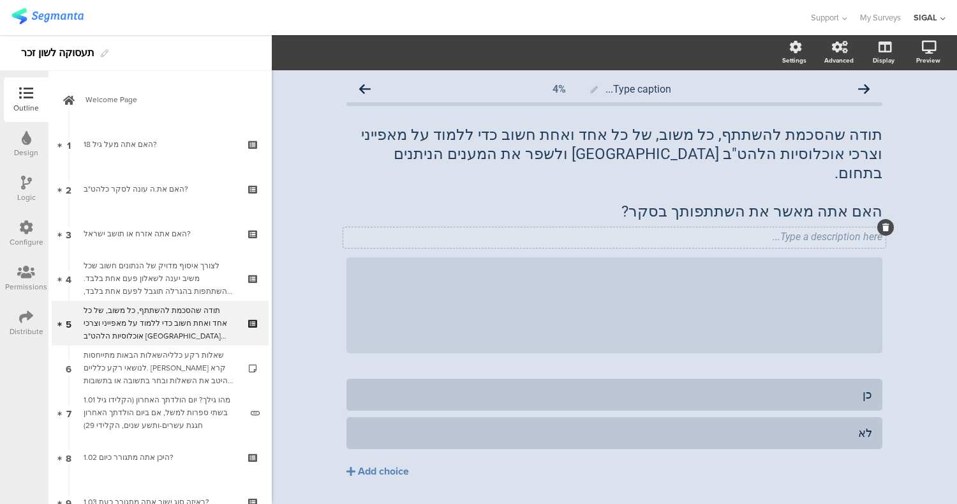
click at [883, 223] on icon at bounding box center [886, 227] width 7 height 8
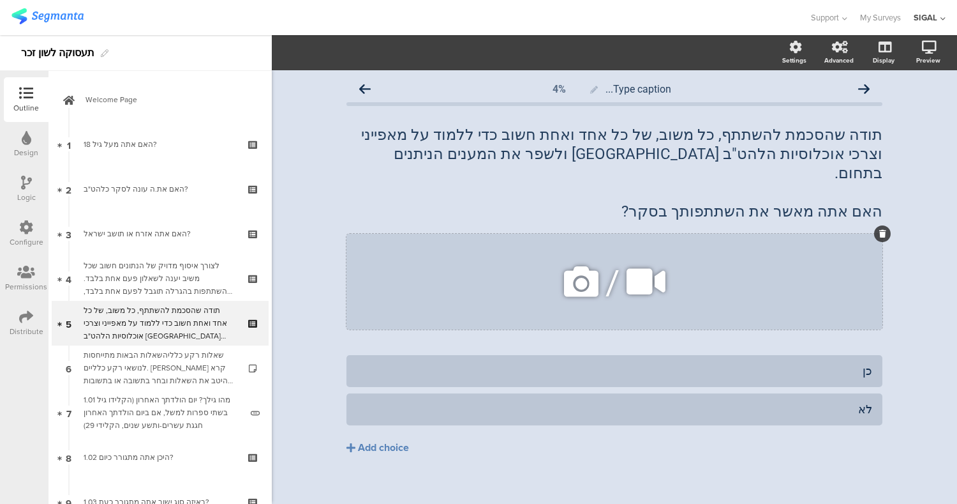
click at [880, 230] on icon at bounding box center [883, 234] width 7 height 8
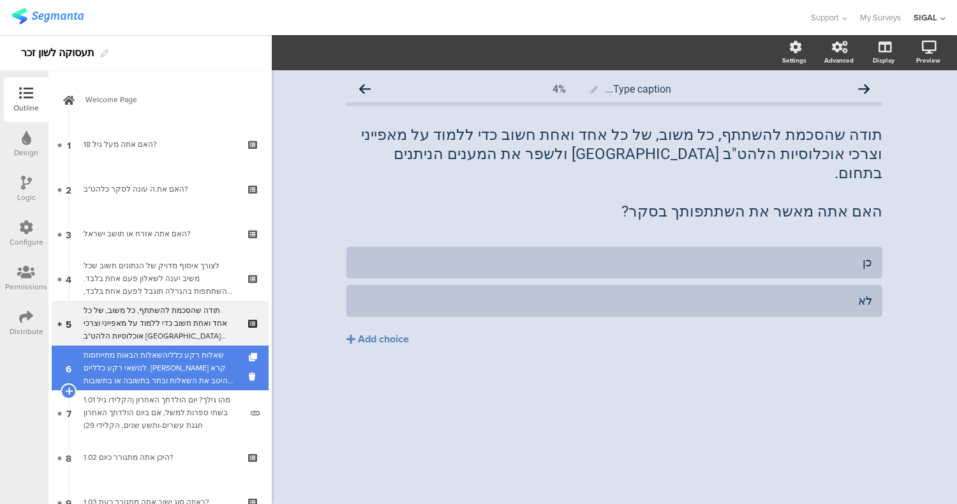
click at [124, 366] on div "שאלות רקע כלליהשאלות הבאות מתייחסות לנושאי רקע כלליים. [PERSON_NAME] קרא היטב א…" at bounding box center [160, 368] width 153 height 38
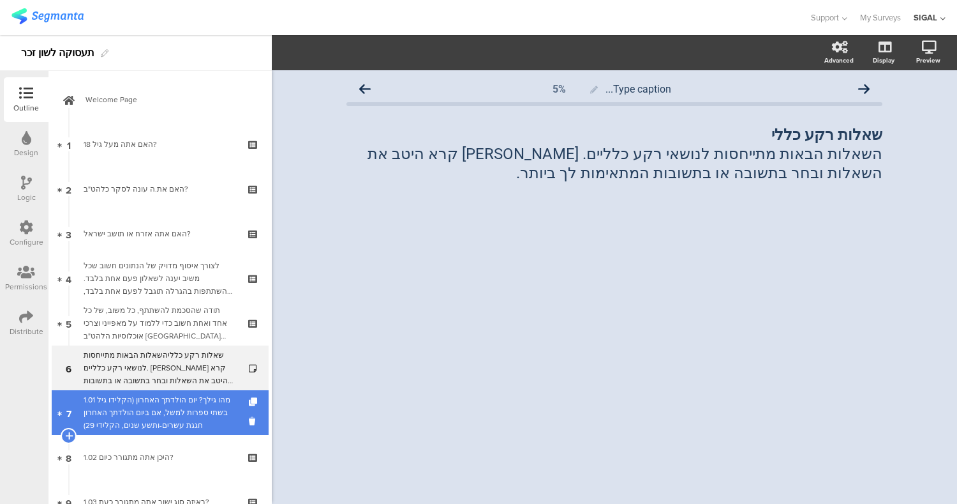
click at [194, 406] on div "1.01 מהו גילך? יום הולדתך האחרון (הקלידו גיל בשתי ספרות למשל, אם ביום הולדתך הא…" at bounding box center [163, 412] width 158 height 38
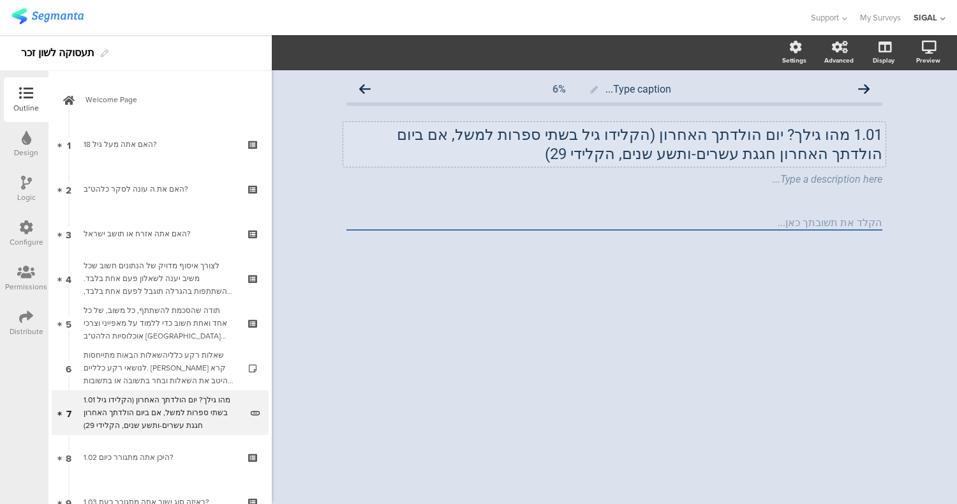
click at [848, 133] on div "1.01 מהו גילך? יום הולדתך האחרון (הקלידו גיל בשתי ספרות למשל, אם ביום הולדתך הא…" at bounding box center [614, 144] width 543 height 45
click at [732, 284] on div "Type caption... 6% מהו גילך? יום הולדתך האחרון (הקלידו גיל בשתי ספרות למשל, אם …" at bounding box center [615, 286] width 686 height 433
click at [893, 170] on div at bounding box center [886, 169] width 17 height 17
click at [885, 167] on icon at bounding box center [886, 170] width 7 height 8
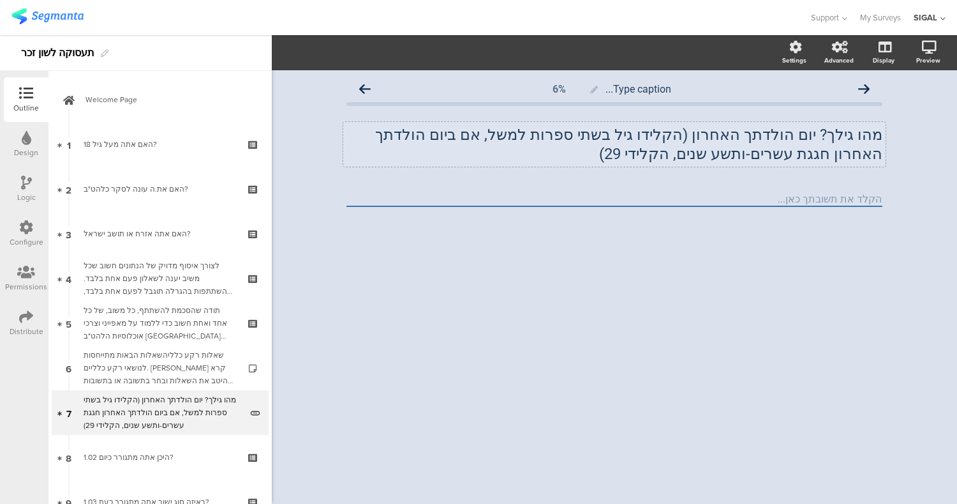
click at [690, 274] on div "Type caption... 6% מהו גילך? יום הולדתך האחרון (הקלידו גיל בשתי ספרות למשל, אם …" at bounding box center [615, 286] width 686 height 433
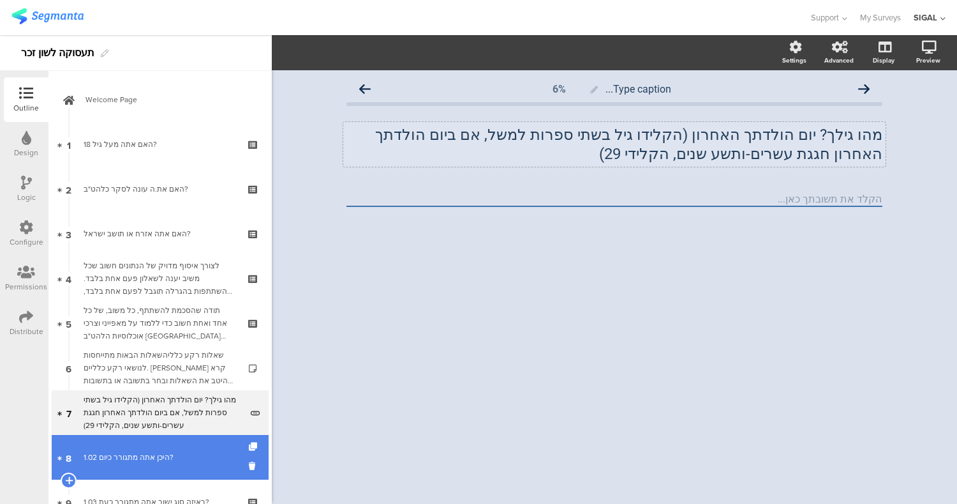
click at [160, 461] on div "1.02 היכן אתה מתגורר כיום?" at bounding box center [160, 457] width 153 height 13
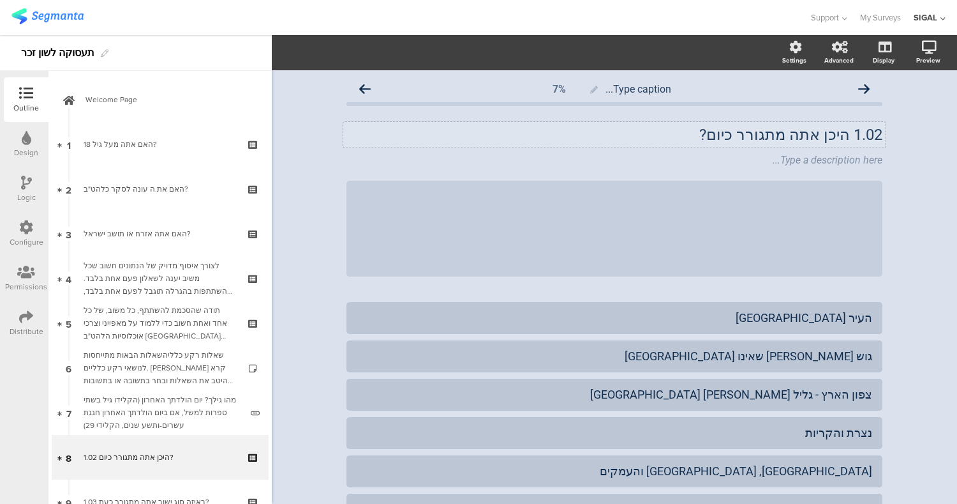
click at [848, 131] on p "1.02 היכן אתה מתגורר כיום?" at bounding box center [615, 134] width 536 height 19
click at [883, 150] on icon at bounding box center [886, 151] width 7 height 8
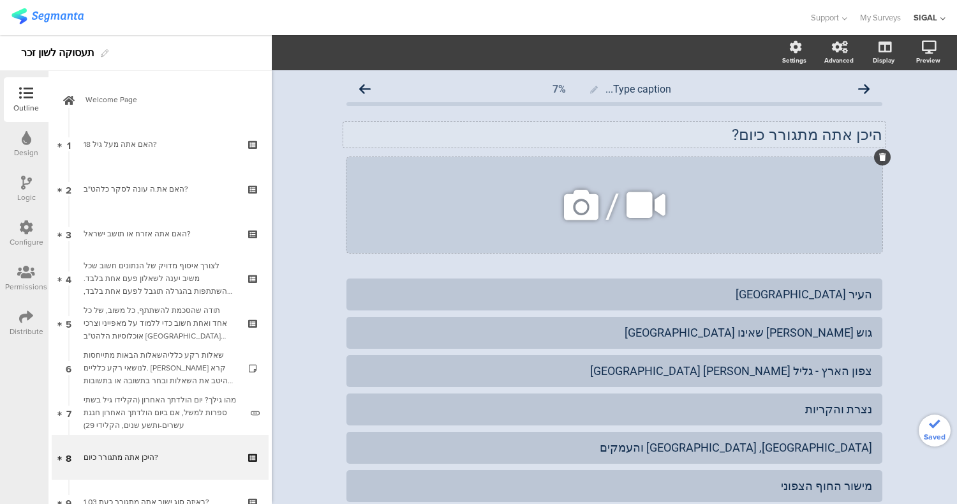
click at [879, 153] on div at bounding box center [883, 157] width 17 height 17
click at [880, 156] on icon at bounding box center [883, 157] width 7 height 8
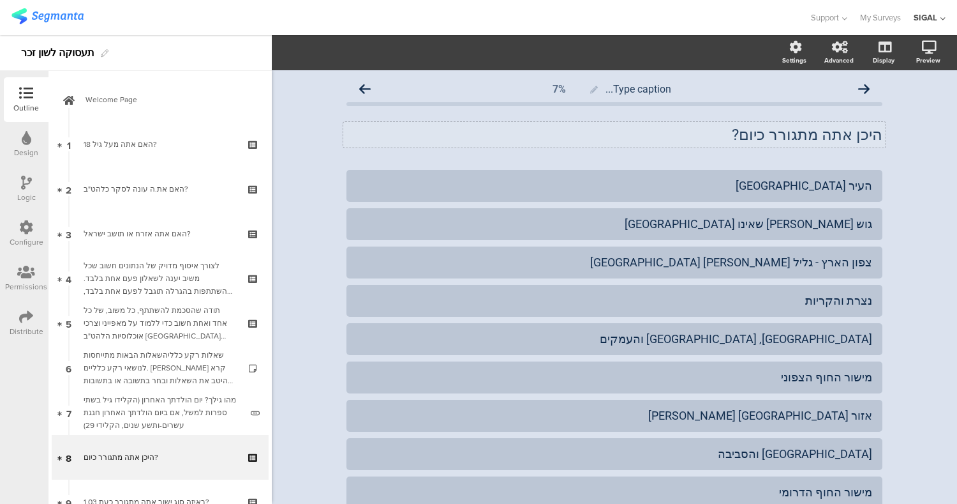
click at [216, 63] on div "תעסוקה לשון זכר" at bounding box center [136, 53] width 272 height 36
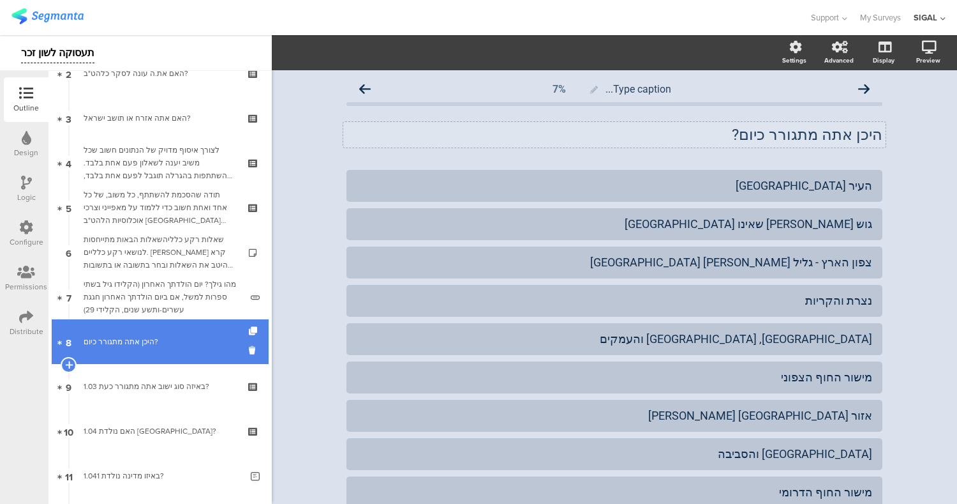
scroll to position [133, 0]
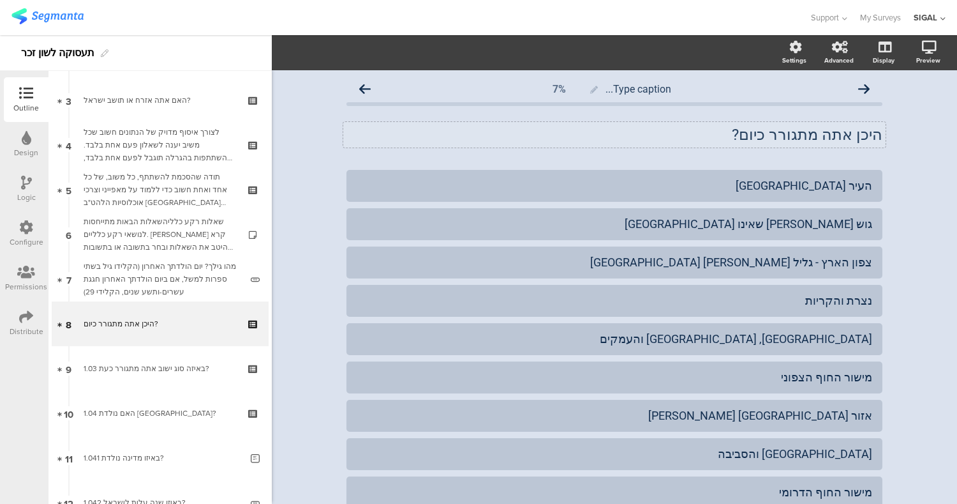
click at [906, 174] on div "Type caption... 7% היכן אתה מתגורר כיום? היכן אתה מתגורר כיום? העיר תל-אביב יפו" at bounding box center [615, 449] width 686 height 758
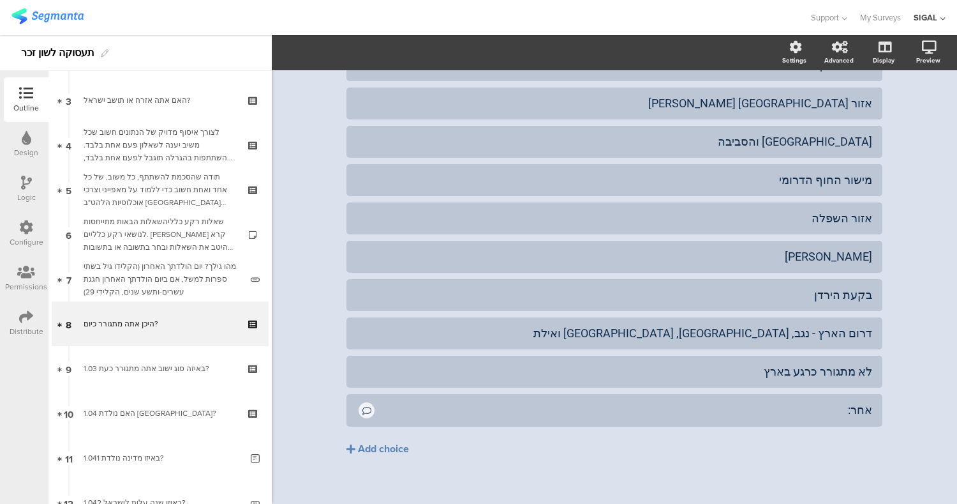
scroll to position [324, 0]
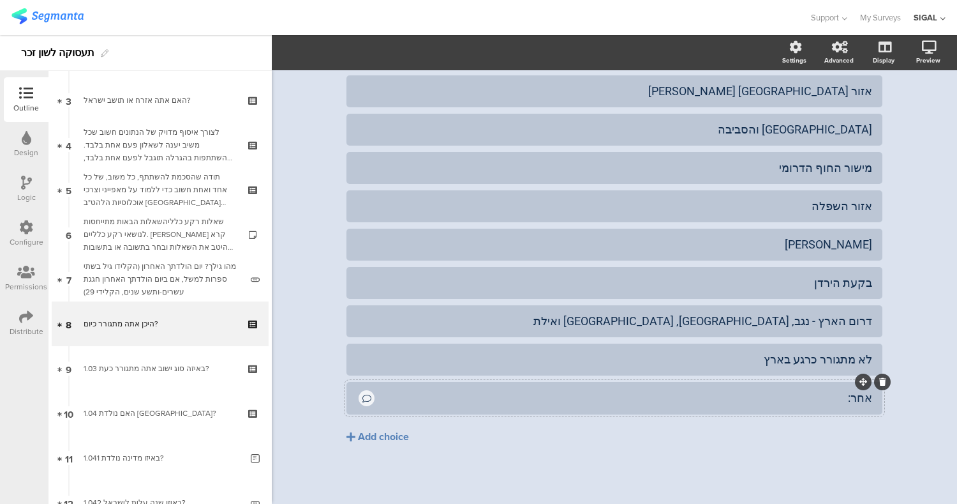
click at [363, 400] on icon at bounding box center [367, 398] width 9 height 9
click at [341, 49] on span "Choice options" at bounding box center [342, 52] width 68 height 15
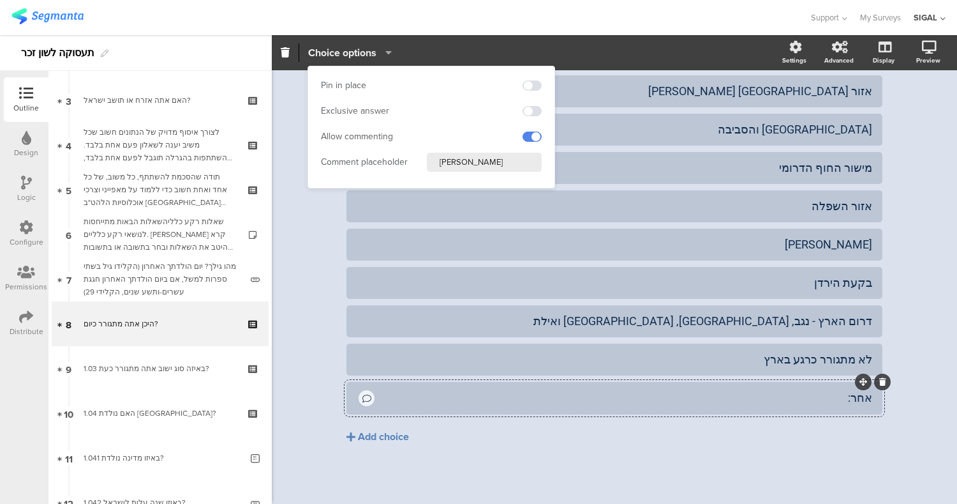
click at [340, 48] on span "Choice options" at bounding box center [342, 52] width 68 height 15
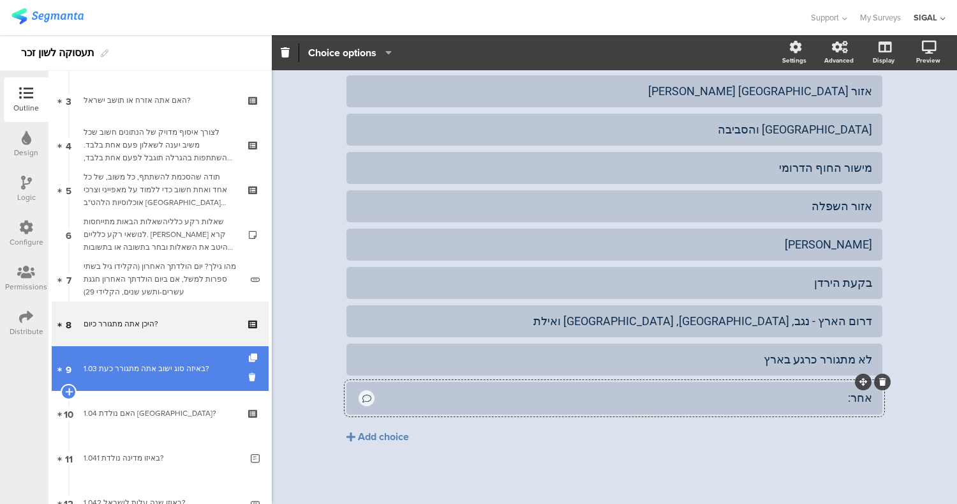
click at [146, 374] on div "1.03 באיזה סוג ישוב אתה מתגורר כעת?" at bounding box center [160, 368] width 153 height 13
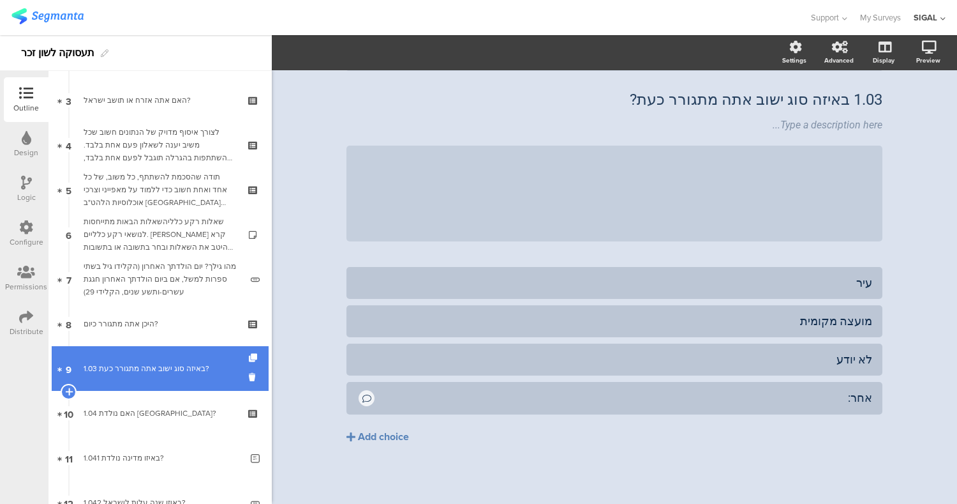
scroll to position [35, 0]
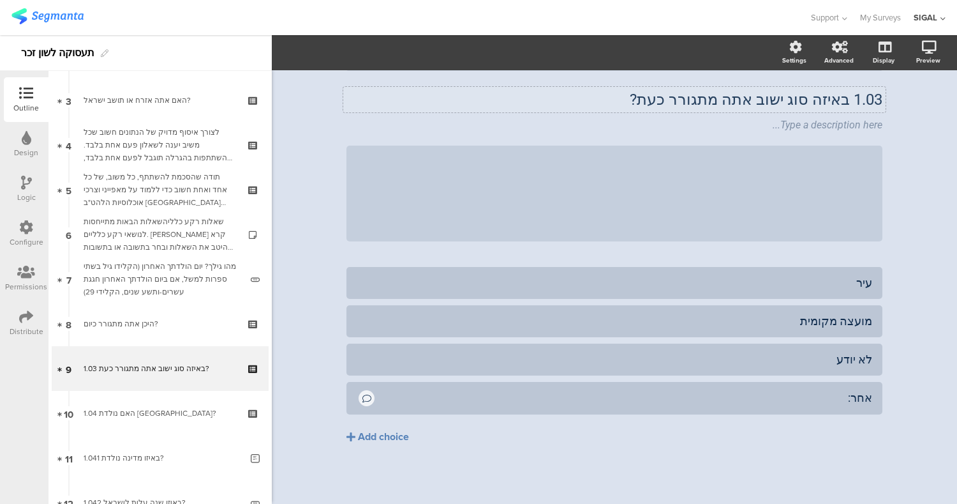
click at [840, 98] on div "1.03 באיזה סוג ישוב אתה מתגורר כעת? 1.03 באיזה סוג ישוב אתה מתגורר כעת? Type a …" at bounding box center [615, 165] width 536 height 177
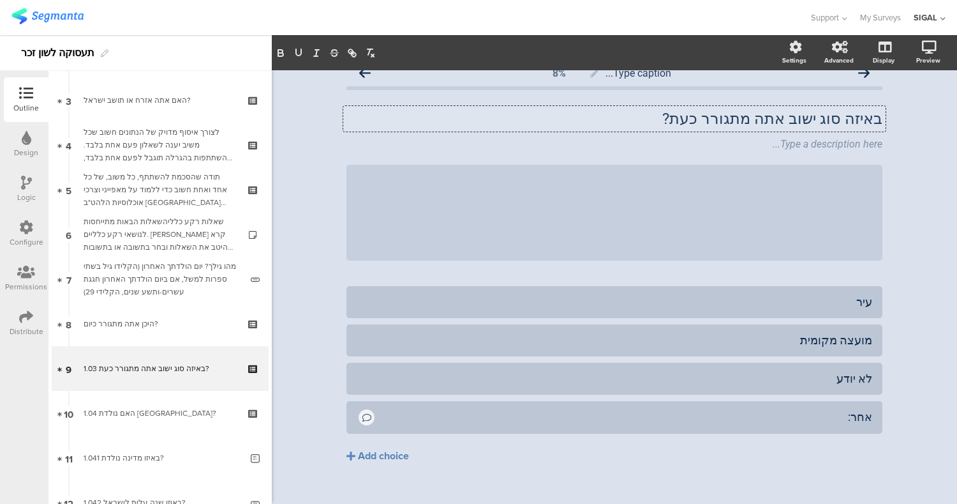
click at [929, 200] on div "Type caption... 8% באיזה סוג ישוב אתה מתגורר כעת? באיזה סוג ישוב אתה מתגורר כעת…" at bounding box center [615, 288] width 686 height 469
click at [880, 135] on div "Type caption... 8% באיזה סוג ישוב אתה מתגורר כעת? באיזה סוג ישוב אתה מתגורר כעת…" at bounding box center [615, 288] width 562 height 469
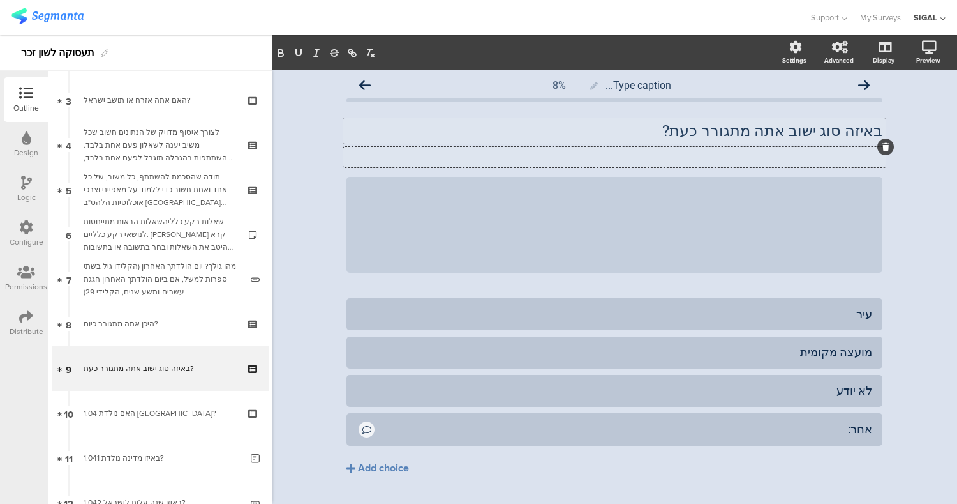
click at [883, 150] on div at bounding box center [886, 147] width 17 height 17
click at [817, 213] on div "/" at bounding box center [615, 225] width 536 height 96
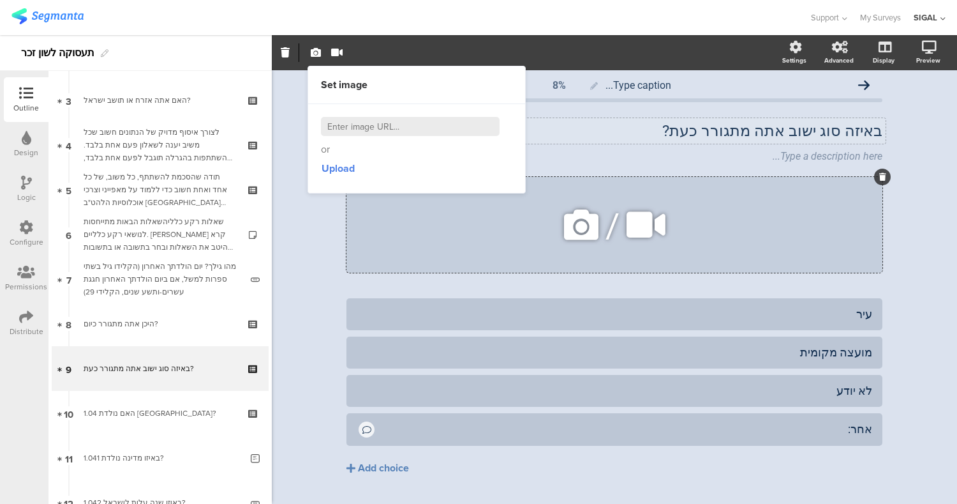
click at [358, 242] on div "/" at bounding box center [615, 225] width 536 height 96
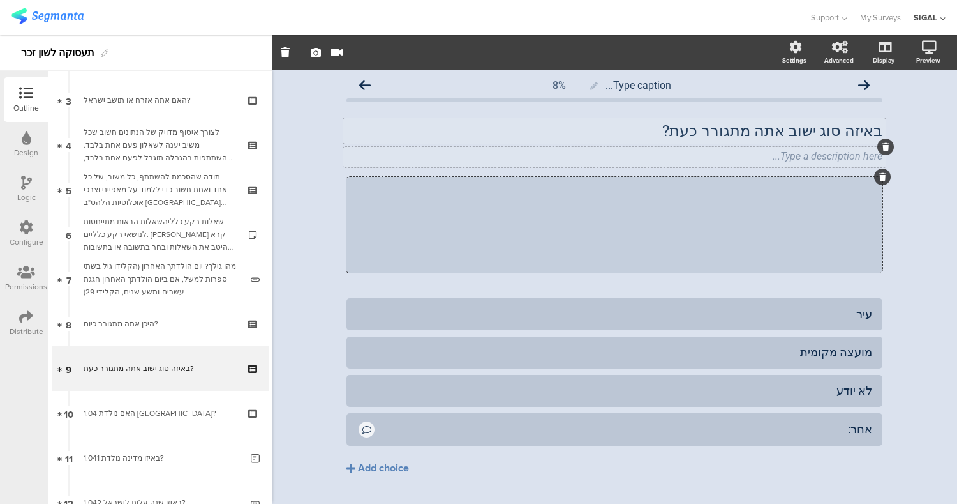
click at [753, 151] on div "Type a description here..." at bounding box center [615, 156] width 536 height 12
click at [883, 145] on icon at bounding box center [886, 147] width 7 height 8
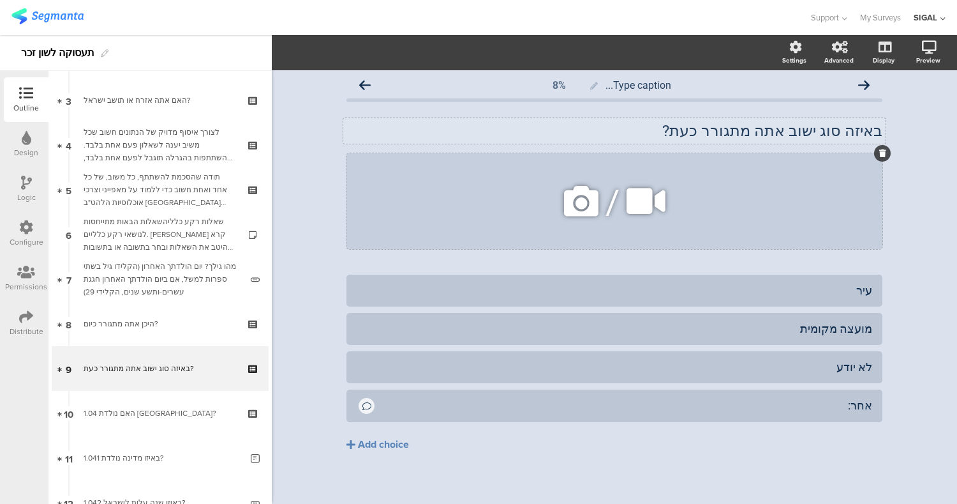
click at [880, 156] on div at bounding box center [883, 153] width 17 height 17
click at [796, 247] on div "/" at bounding box center [615, 201] width 536 height 96
click at [880, 153] on icon at bounding box center [883, 153] width 7 height 8
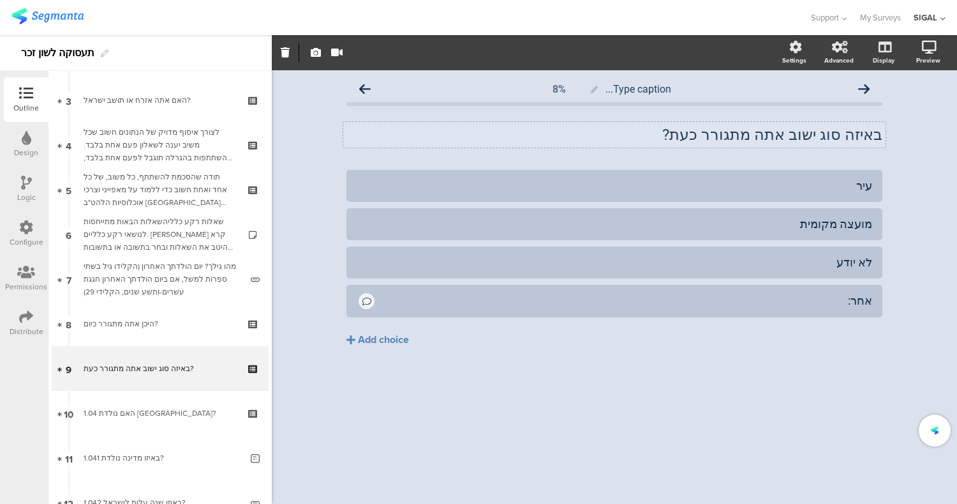
scroll to position [0, 0]
click at [857, 412] on div "Type caption... 8% באיזה סוג ישוב אתה מתגורר כעת? באיזה סוג ישוב אתה מתגורר כעת…" at bounding box center [615, 286] width 686 height 433
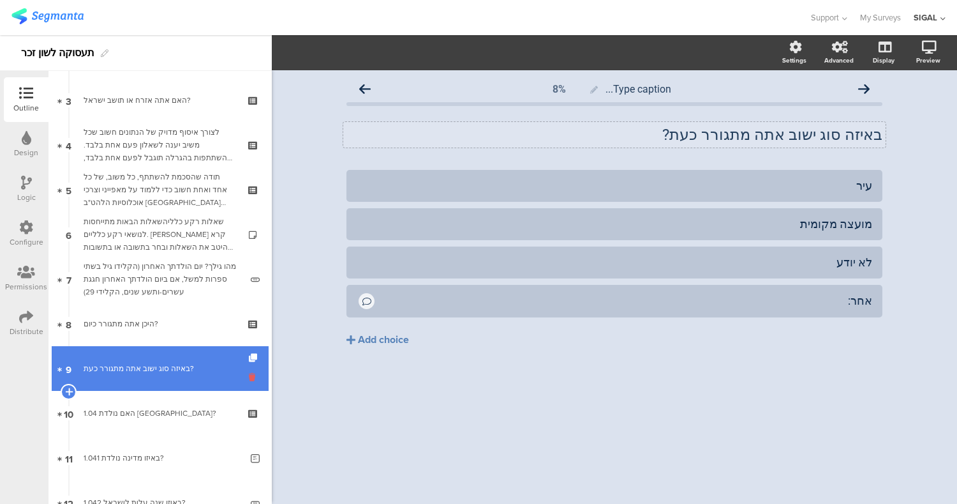
click at [249, 380] on icon at bounding box center [254, 377] width 11 height 12
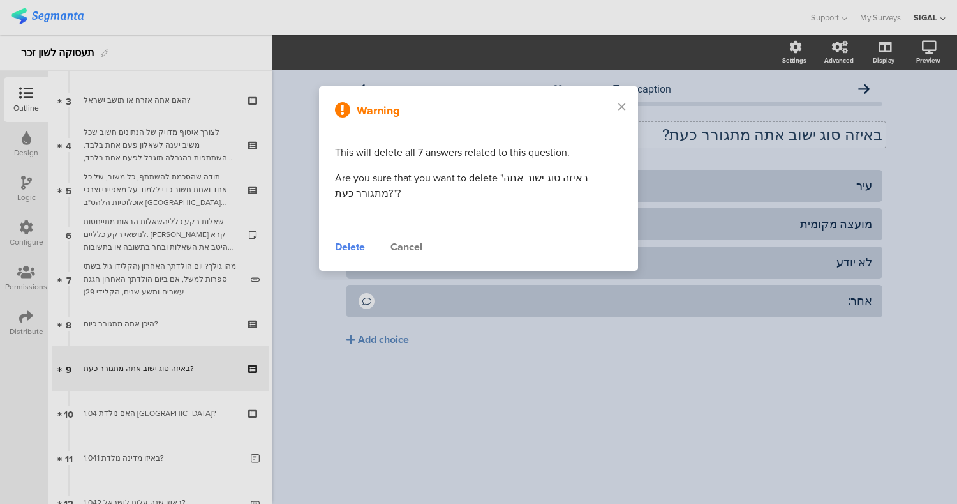
click at [350, 247] on div "Delete" at bounding box center [350, 246] width 30 height 15
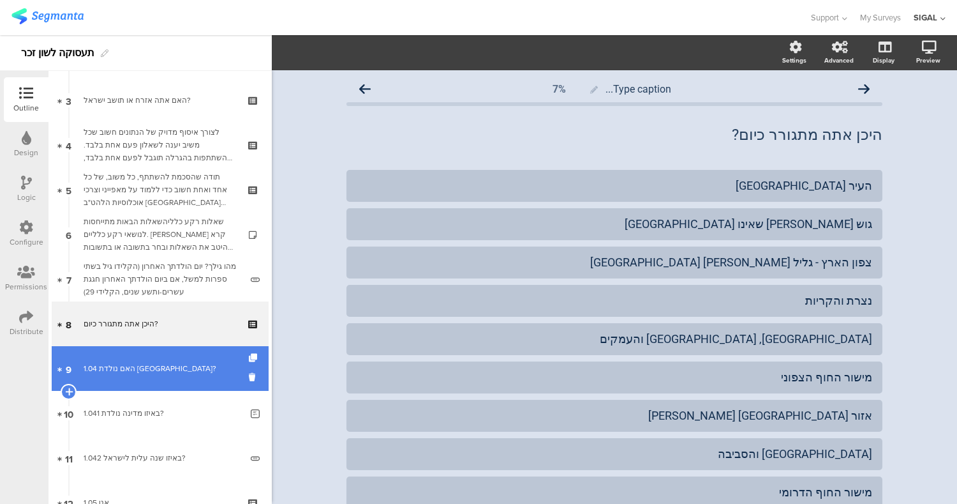
click at [190, 362] on div "1.04 האם נולדת בישראל?" at bounding box center [160, 368] width 153 height 13
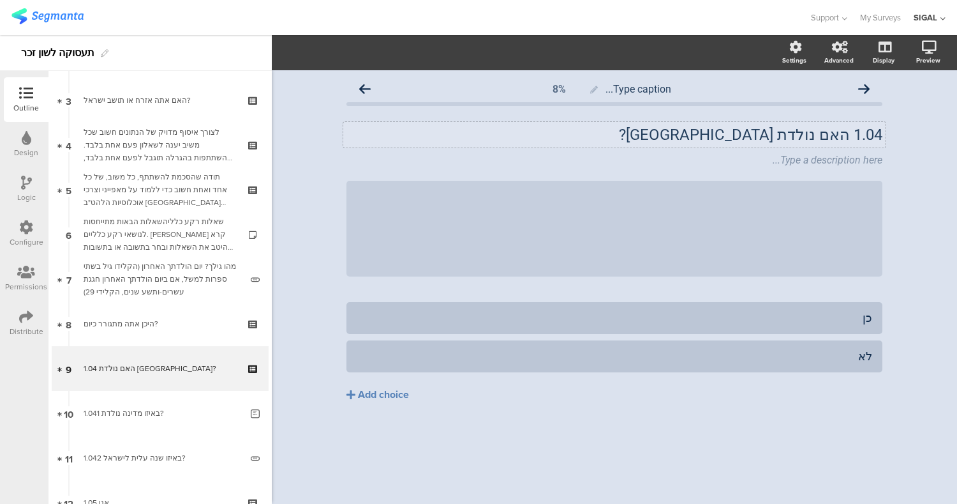
click at [846, 135] on p "1.04 האם נולדת בישראל?" at bounding box center [615, 134] width 536 height 19
click at [882, 161] on div "Type a description here..." at bounding box center [614, 161] width 543 height 20
click at [883, 147] on icon at bounding box center [886, 151] width 7 height 8
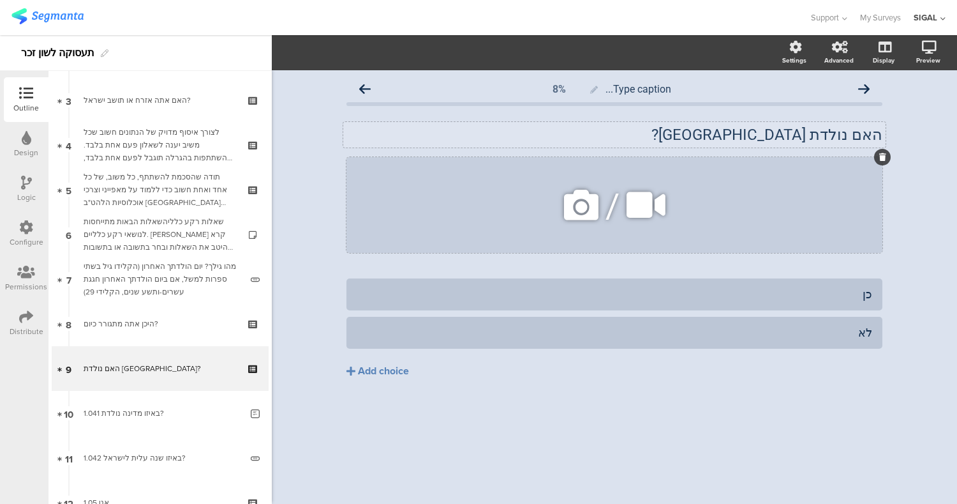
click at [880, 156] on icon at bounding box center [883, 157] width 7 height 8
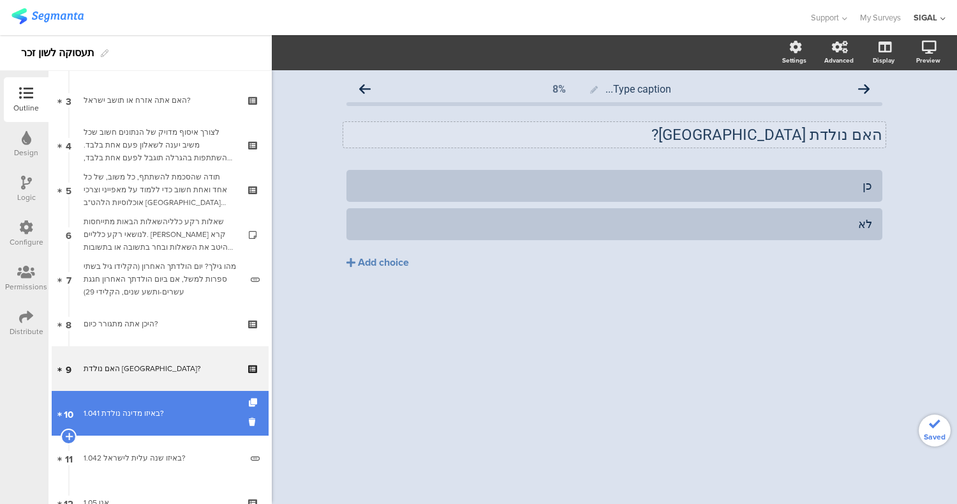
click at [163, 409] on div "1.041 באיזו מדינה נולדת?" at bounding box center [163, 413] width 158 height 13
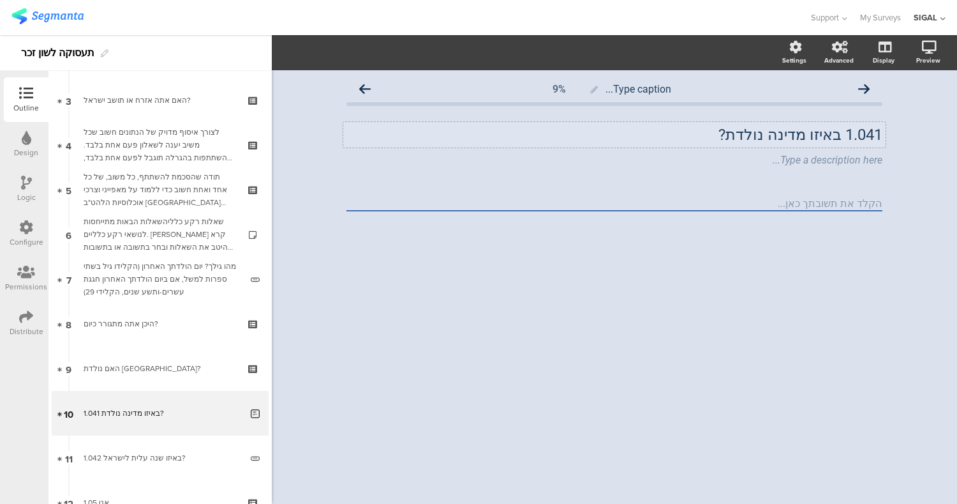
click at [844, 131] on div "1.041 באיזו מדינה נולדת? 1.041 באיזו מדינה נולדת?" at bounding box center [614, 135] width 543 height 26
click at [886, 148] on icon at bounding box center [886, 151] width 7 height 8
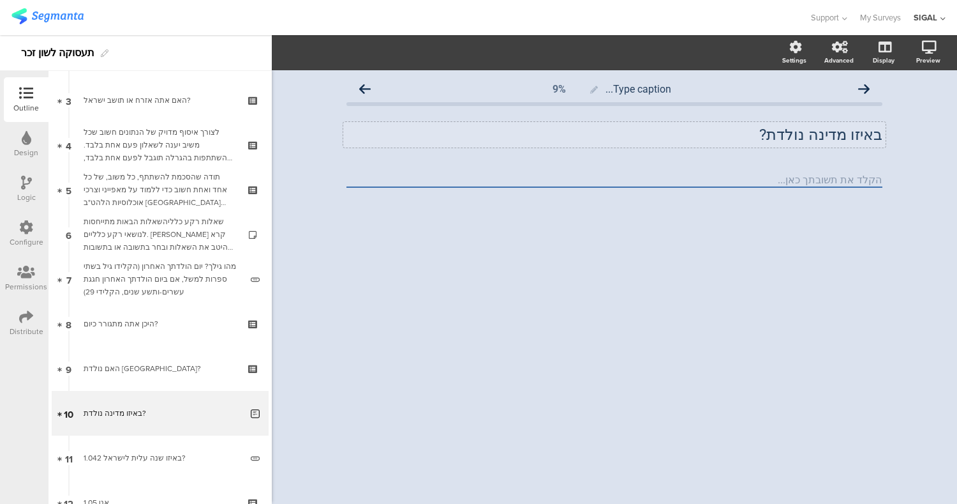
click at [552, 362] on div "Type caption... 9% באיזו מדינה נולדת? באיזו מדינה נולדת?" at bounding box center [615, 286] width 686 height 433
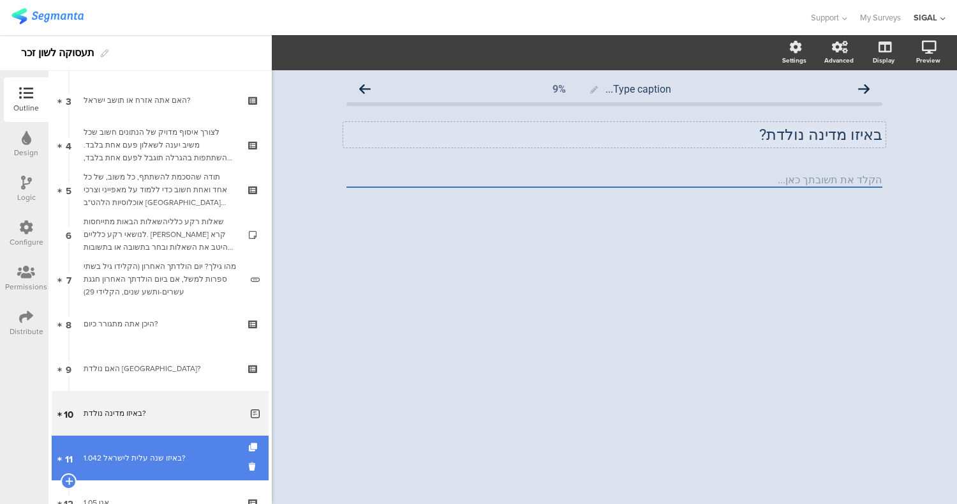
click at [139, 462] on div "1.042 באיזו שנה עלית לישראל?" at bounding box center [163, 457] width 158 height 13
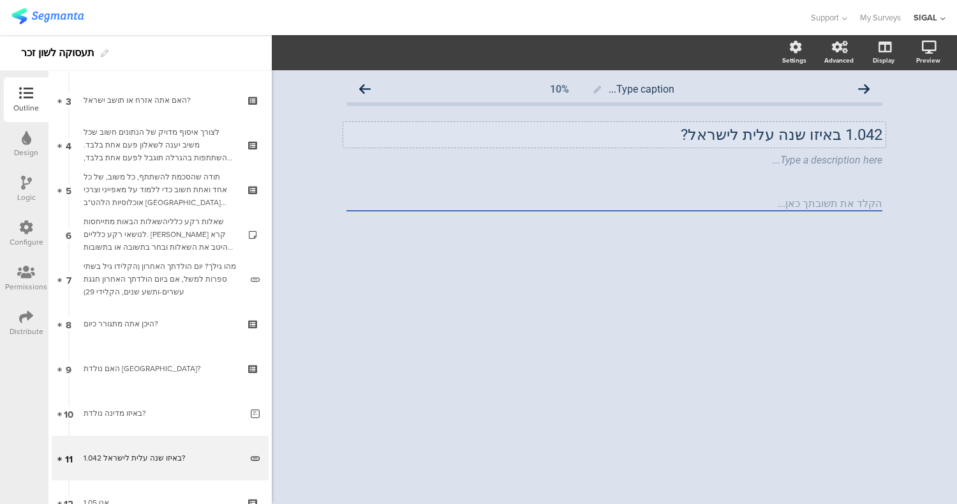
click at [839, 128] on p "1.042 באיזו שנה עלית לישראל?" at bounding box center [615, 134] width 536 height 19
click at [862, 156] on div "Type a description here..." at bounding box center [614, 161] width 543 height 20
click at [889, 151] on div at bounding box center [886, 150] width 17 height 17
click at [793, 308] on div "Type caption... 10% באיזו שנה עלית לישראל? באיזו שנה עלית לישראל? Type a descri…" at bounding box center [615, 286] width 686 height 433
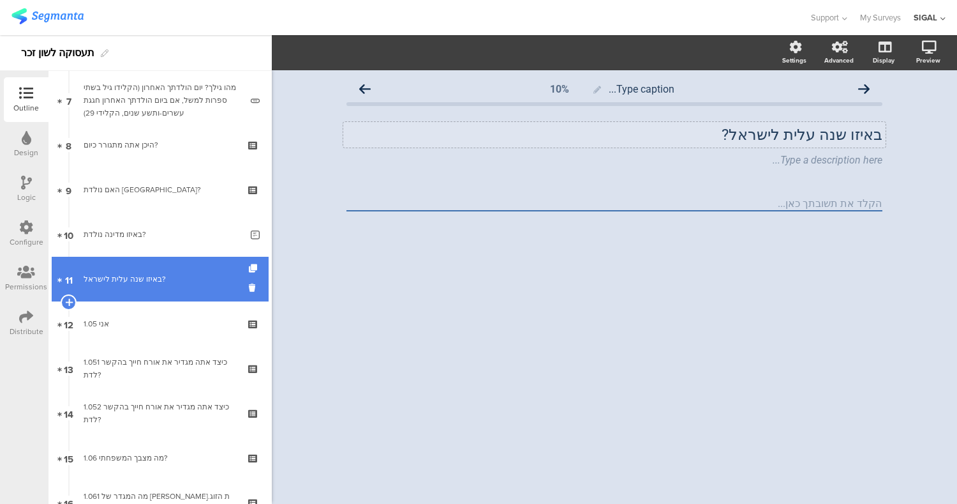
scroll to position [317, 0]
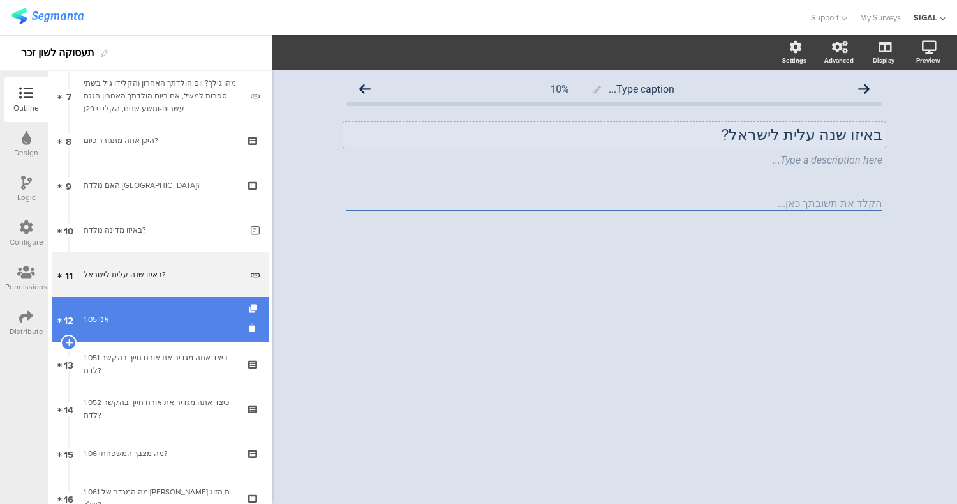
click at [169, 308] on link "12 1.05 אני" at bounding box center [160, 319] width 217 height 45
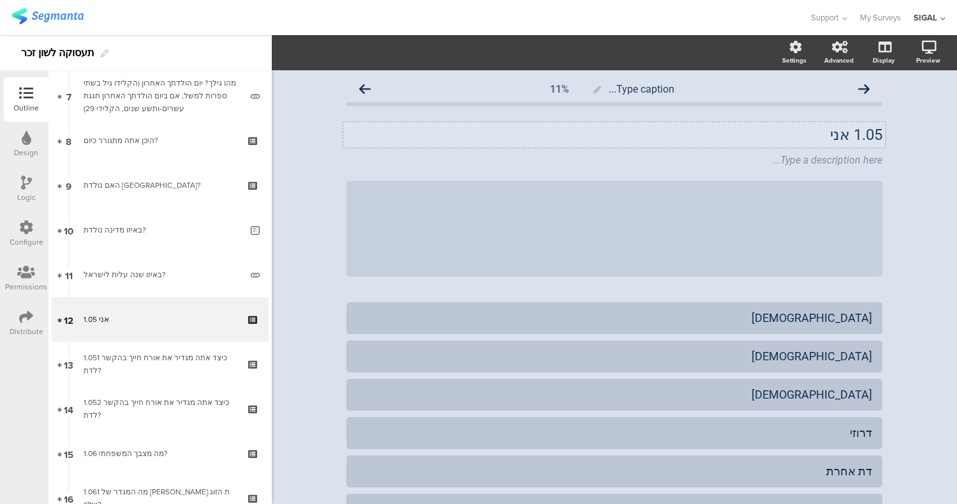
click at [835, 140] on p "1.05 אני" at bounding box center [615, 134] width 536 height 19
click at [857, 135] on p "אני" at bounding box center [615, 134] width 536 height 19
click at [883, 152] on icon at bounding box center [886, 151] width 7 height 8
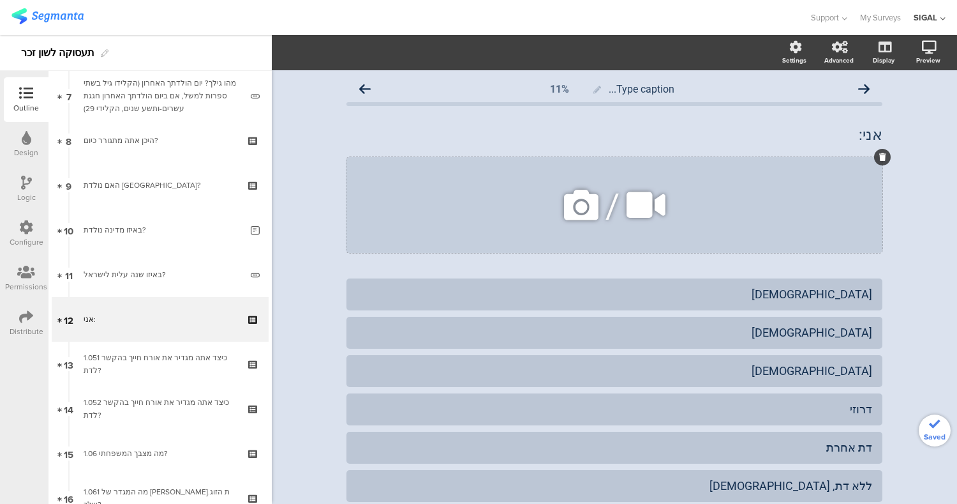
click at [861, 194] on div "/" at bounding box center [615, 205] width 536 height 96
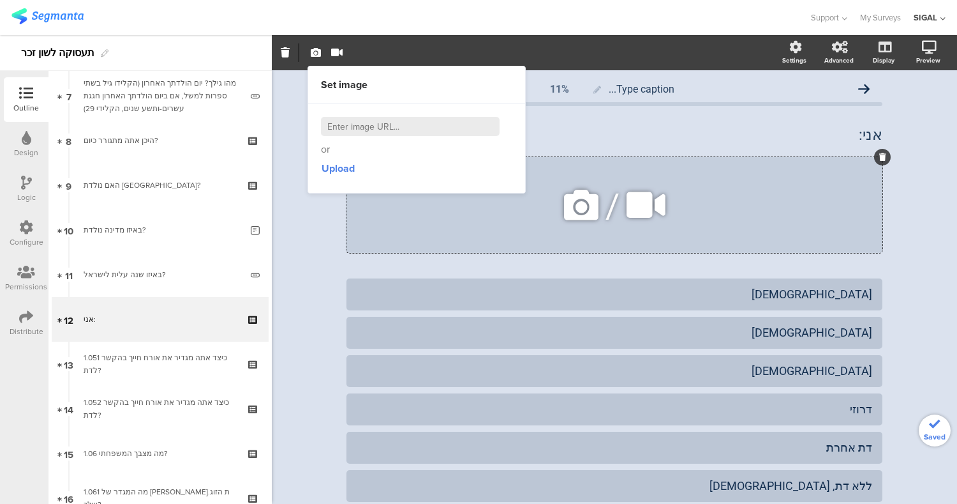
click at [880, 155] on icon at bounding box center [883, 157] width 7 height 8
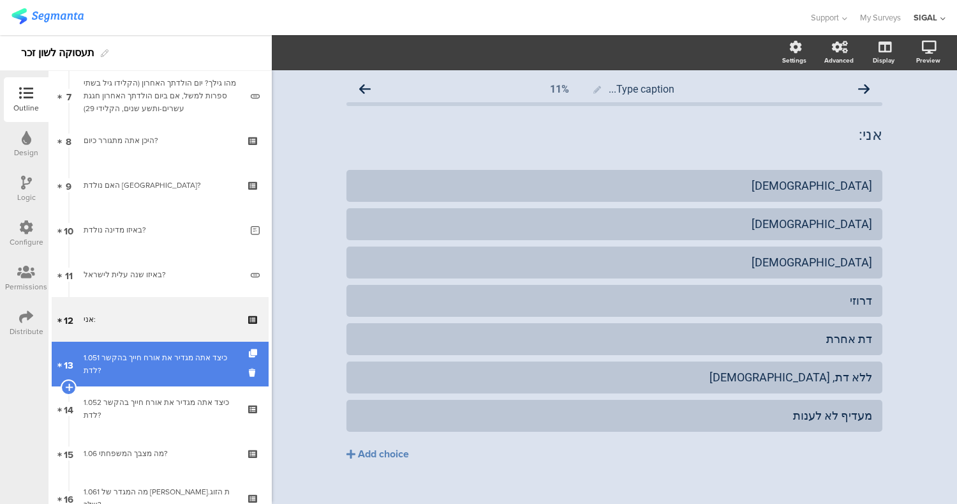
click at [137, 379] on link "13 1.051 כיצד אתה מגדיר את אורח חייך בהקשר לדת?" at bounding box center [160, 364] width 217 height 45
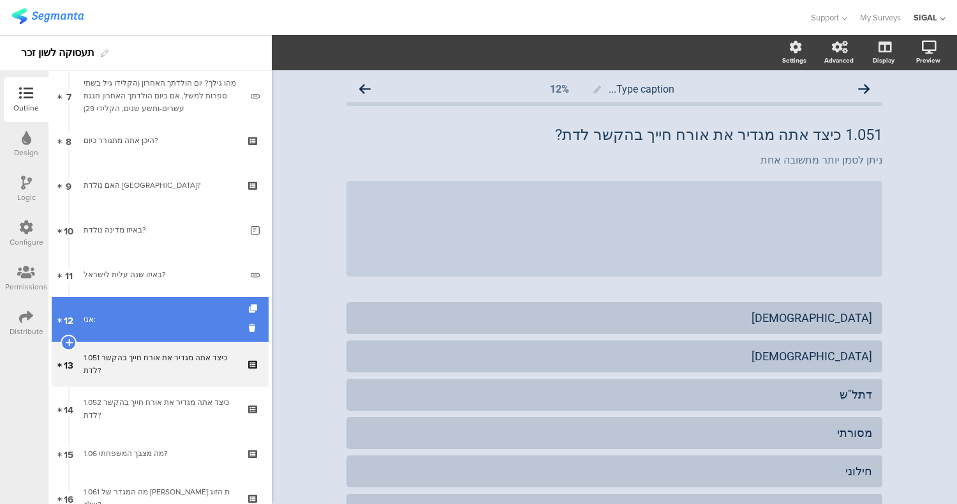
click at [126, 326] on link "12 אני:" at bounding box center [160, 319] width 217 height 45
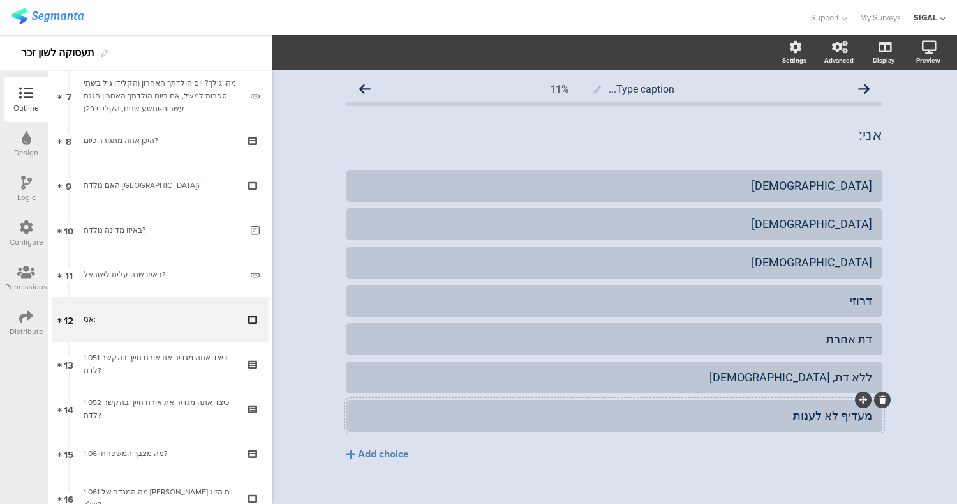
click at [678, 414] on div "מעדיף לא לענות" at bounding box center [615, 415] width 516 height 15
click at [354, 41] on section "Pin in place Exclusive answer Allow commenting Choice options Settings Advanced…" at bounding box center [615, 52] width 686 height 35
click at [497, 416] on div "מעדיף לא לענות" at bounding box center [615, 415] width 516 height 15
click at [359, 50] on span "Choice options" at bounding box center [342, 52] width 68 height 15
click at [560, 463] on button "Add choice" at bounding box center [615, 454] width 536 height 32
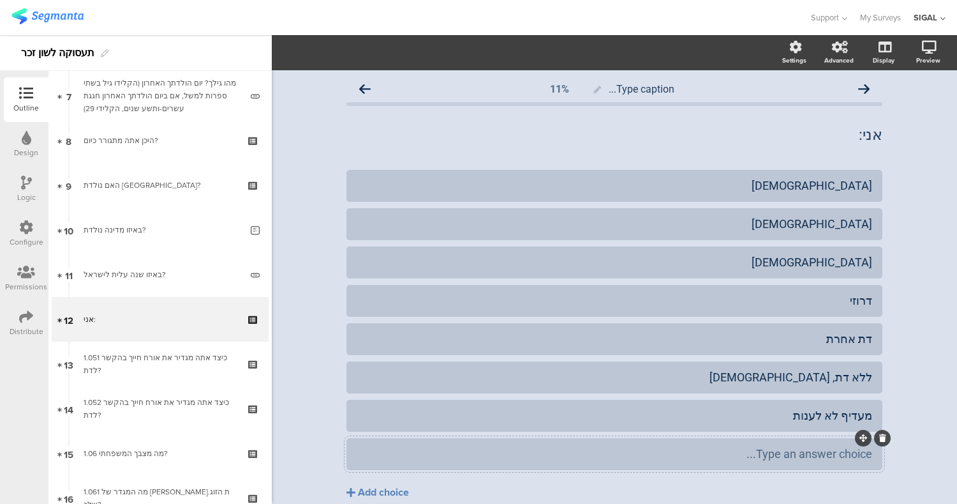
click at [880, 439] on icon at bounding box center [883, 438] width 7 height 8
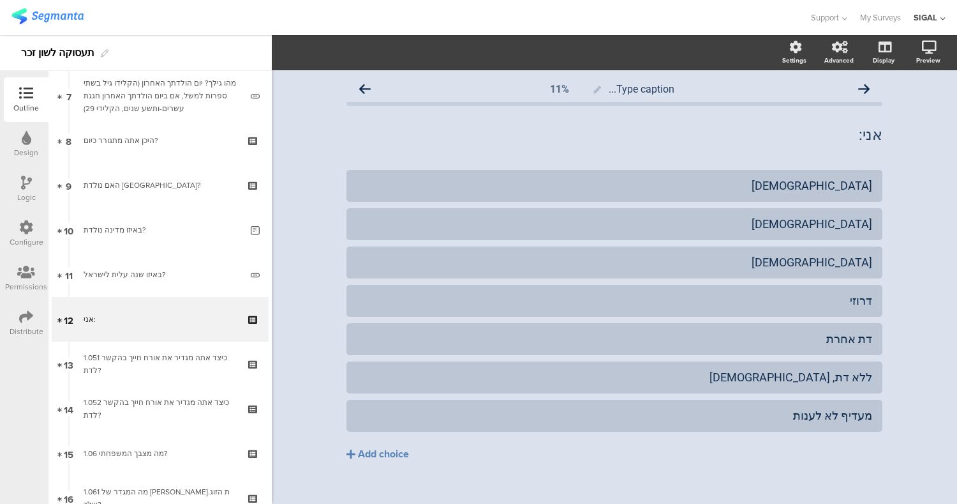
click at [687, 498] on div "יהודי מוסלמי נוצרי דרוזי" at bounding box center [615, 342] width 536 height 345
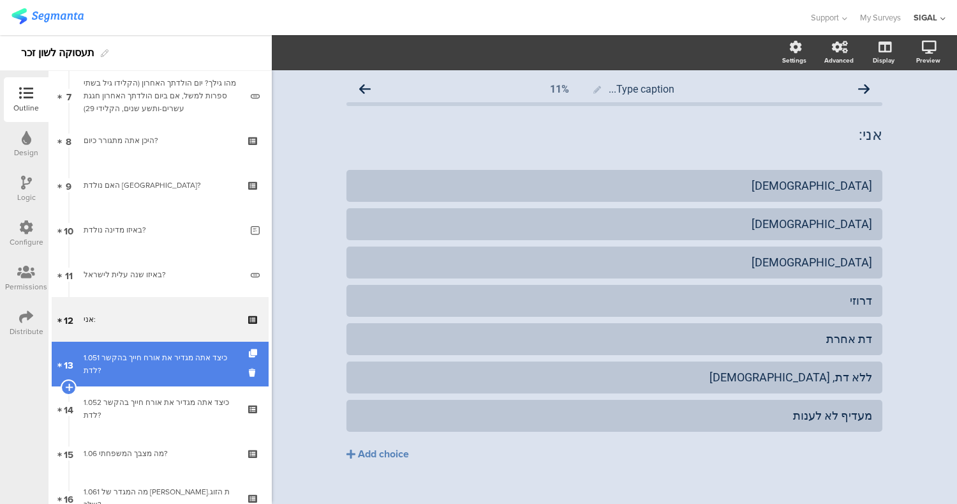
click at [132, 363] on div "1.051 כיצד אתה מגדיר את אורח חייך בהקשר לדת?" at bounding box center [160, 364] width 153 height 26
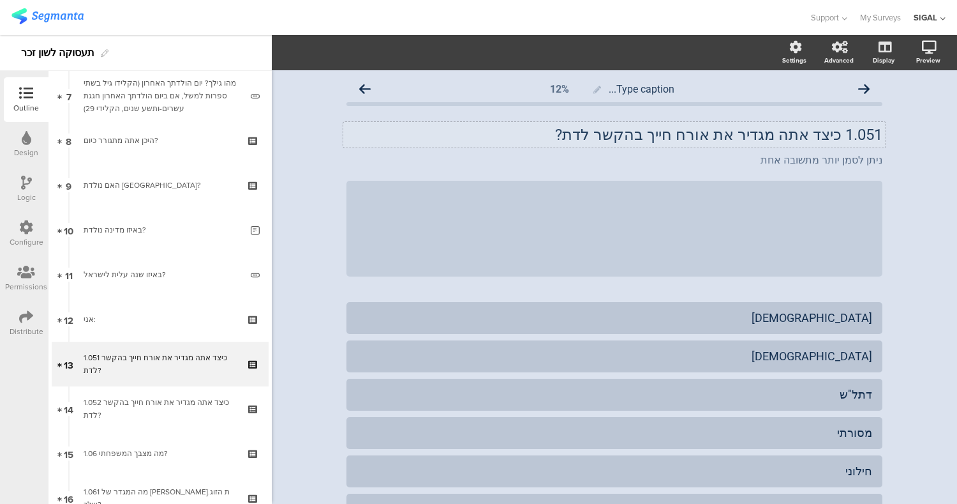
click at [834, 136] on p "1.051 כיצד אתה מגדיר את אורח חייך בהקשר לדת?" at bounding box center [615, 134] width 536 height 19
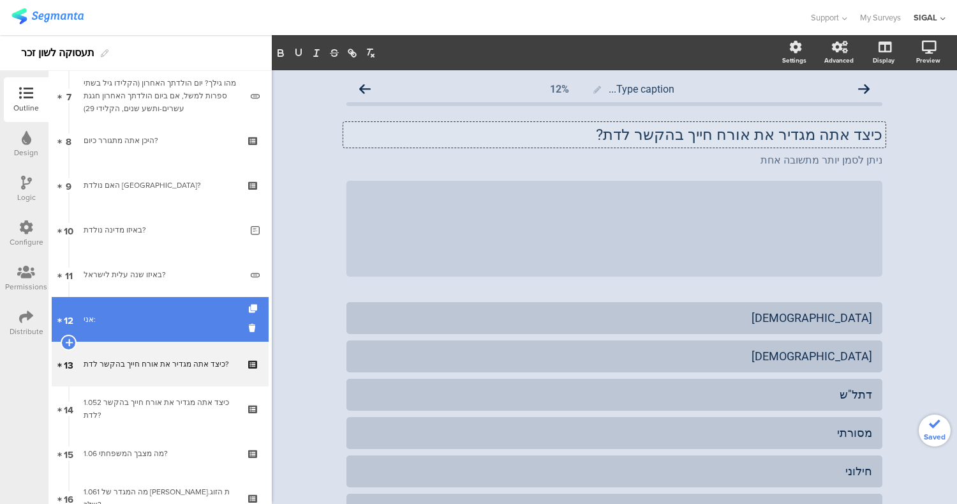
click at [112, 315] on div "אני:" at bounding box center [160, 319] width 153 height 13
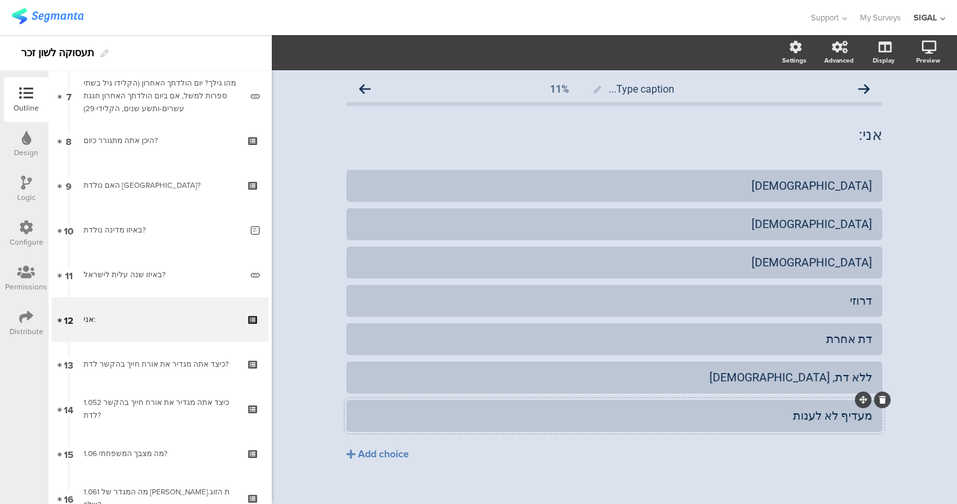
click at [491, 424] on div "מעדיף לא לענות" at bounding box center [615, 415] width 516 height 21
click at [496, 410] on div "מעדיף לא לענות" at bounding box center [615, 415] width 516 height 15
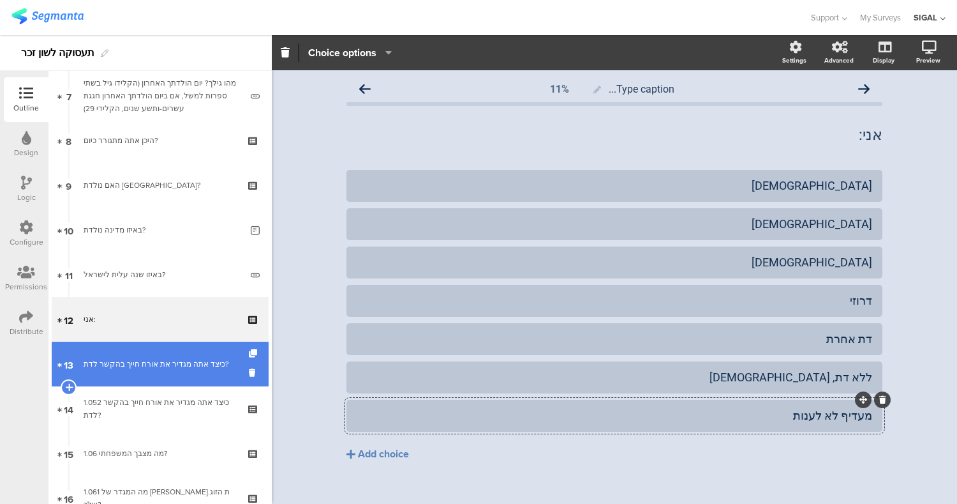
click at [165, 374] on link "13 כיצד אתה מגדיר את אורח חייך בהקשר לדת?" at bounding box center [160, 364] width 217 height 45
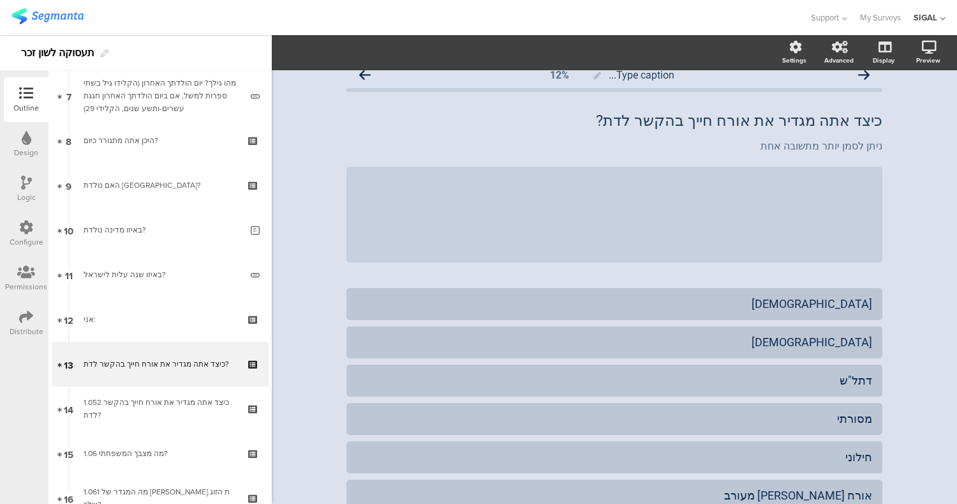
scroll to position [8, 0]
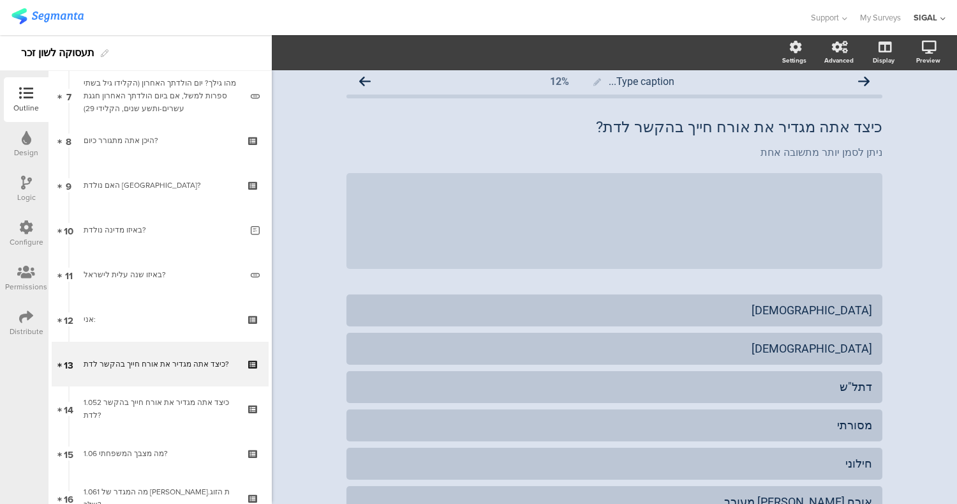
click at [881, 141] on div "Type caption... 12% כיצד אתה מגדיר את אורח חייך בהקשר לדת? כיצד אתה מגדיר את או…" at bounding box center [615, 374] width 562 height 622
click at [862, 153] on div "ניתן לסמן יותר מתשובה אחת ניתן לסמן יותר מתשובה אחת" at bounding box center [614, 153] width 543 height 20
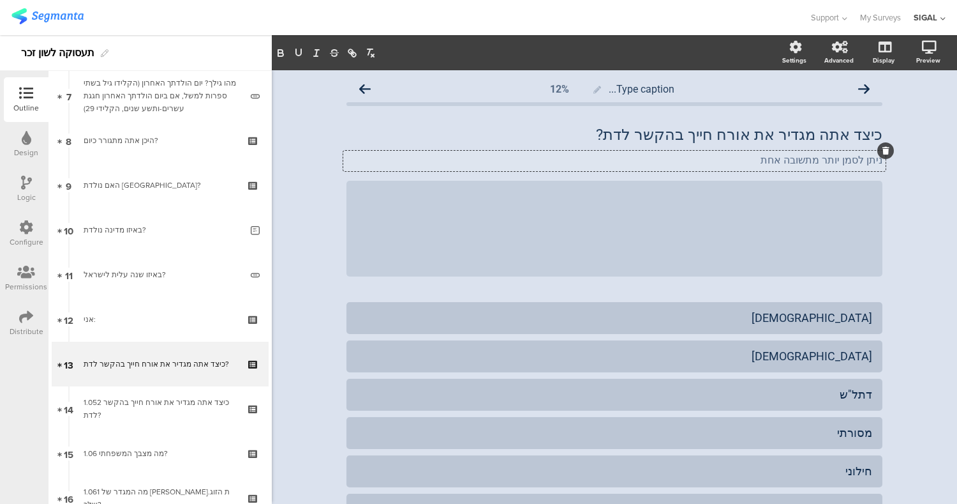
click at [883, 145] on div at bounding box center [886, 150] width 17 height 17
click at [883, 153] on icon at bounding box center [886, 151] width 7 height 8
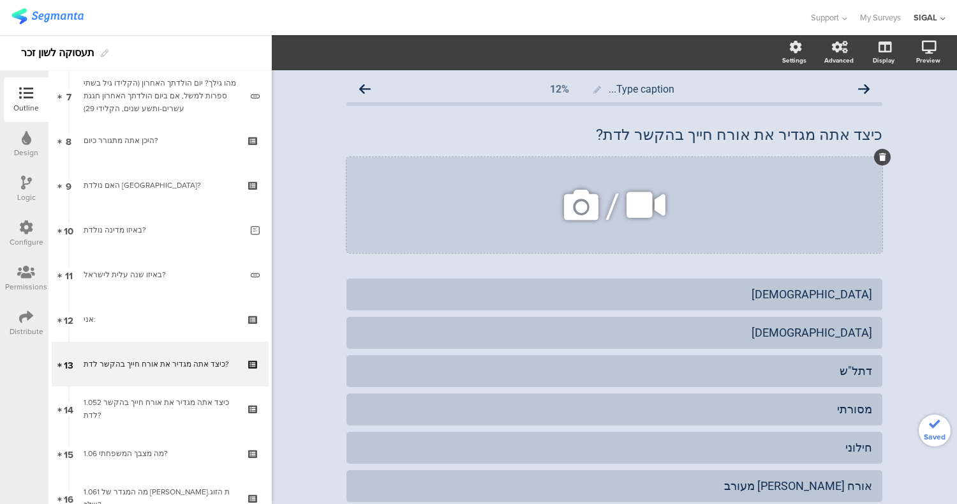
click at [851, 181] on div "/" at bounding box center [615, 205] width 536 height 96
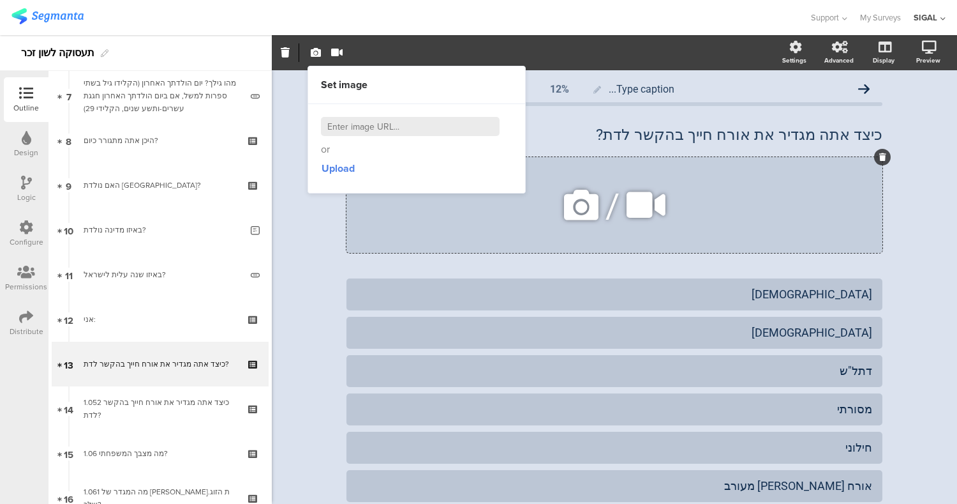
click at [880, 153] on icon at bounding box center [883, 157] width 7 height 8
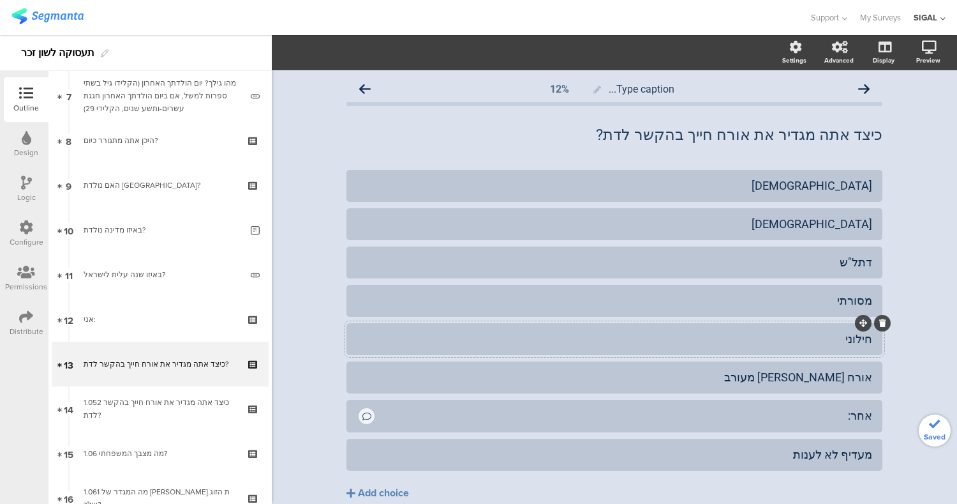
scroll to position [56, 0]
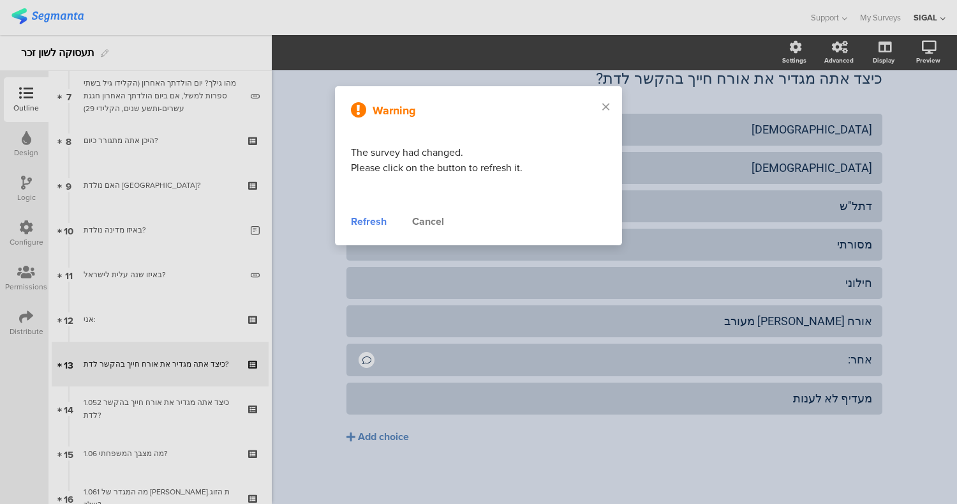
click at [912, 242] on div at bounding box center [478, 252] width 957 height 504
click at [905, 368] on div at bounding box center [478, 252] width 957 height 504
click at [366, 229] on div "Refresh" at bounding box center [369, 221] width 36 height 15
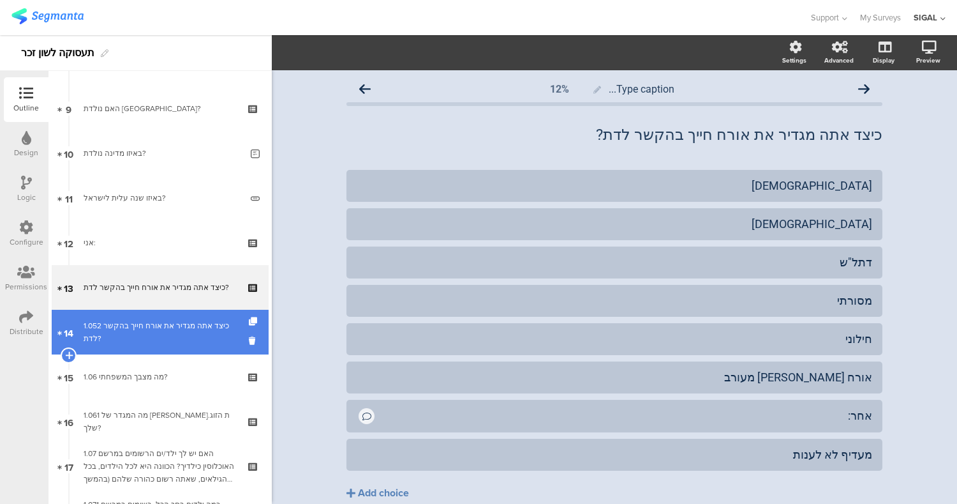
click at [182, 338] on div "1.052 כיצד אתה מגדיר את אורח חייך בהקשר לדת?" at bounding box center [160, 332] width 153 height 26
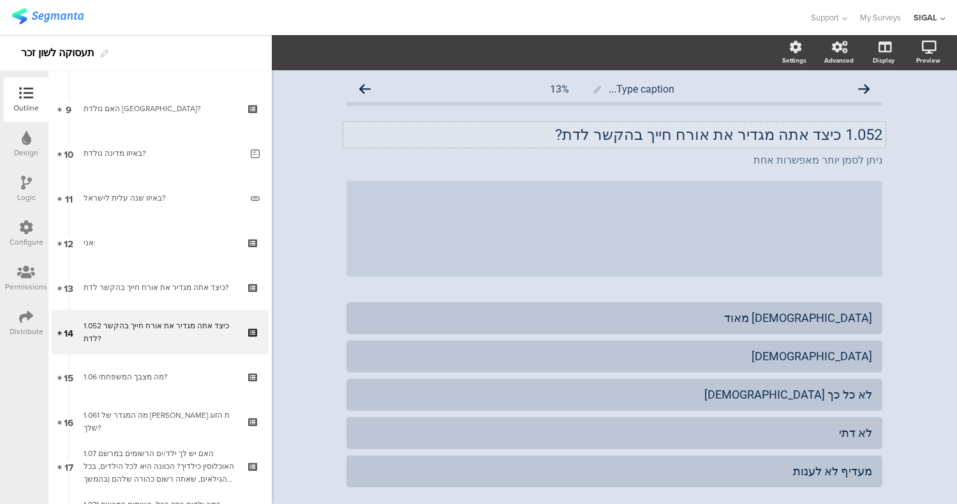
click at [841, 136] on p "1.052 כיצד אתה מגדיר את אורח חייך בהקשר לדת?" at bounding box center [615, 134] width 536 height 19
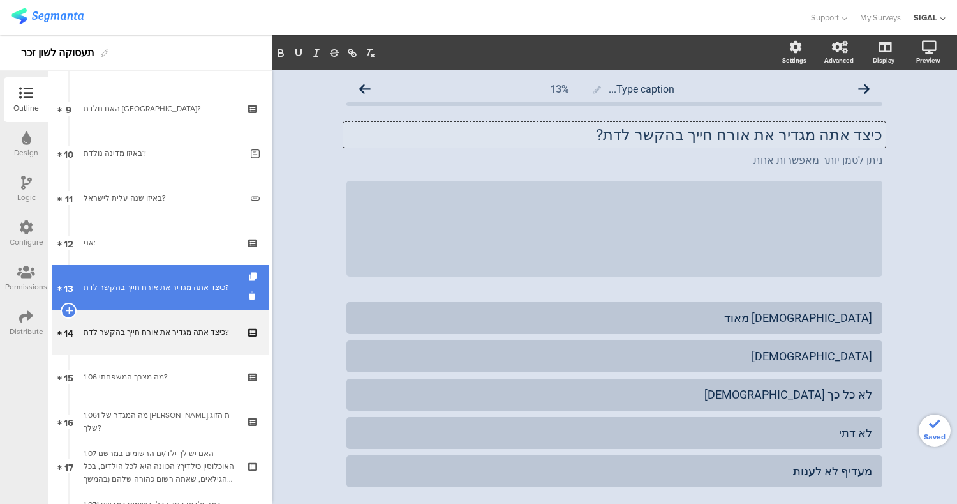
click at [152, 288] on div "כיצד אתה מגדיר את אורח חייך בהקשר לדת?" at bounding box center [160, 287] width 153 height 13
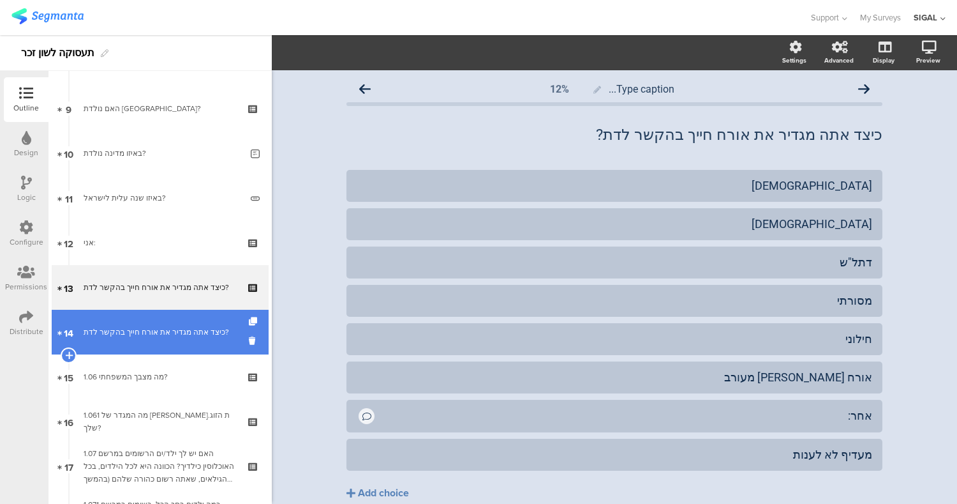
click at [158, 322] on link "14 כיצד אתה מגדיר את אורח חייך בהקשר לדת?" at bounding box center [160, 332] width 217 height 45
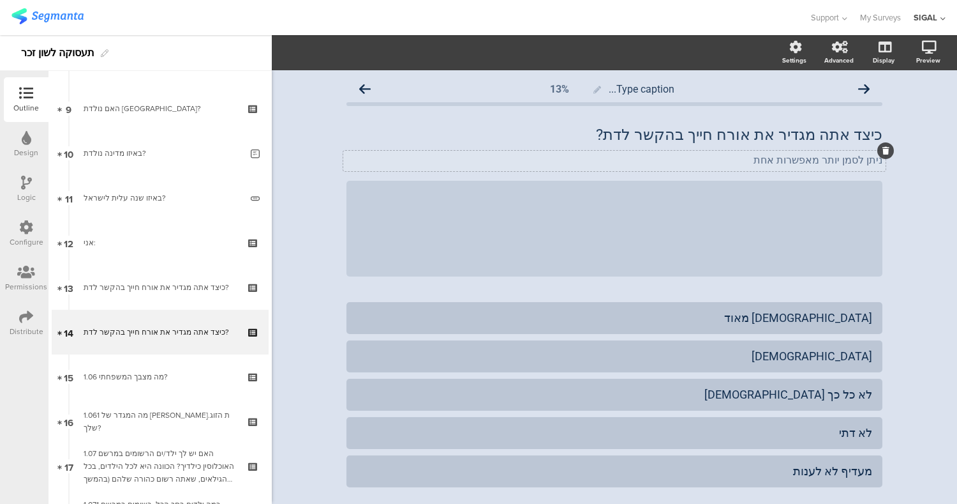
click at [837, 160] on p "ניתן לסמן יותר מאפשרות אחת" at bounding box center [615, 160] width 536 height 12
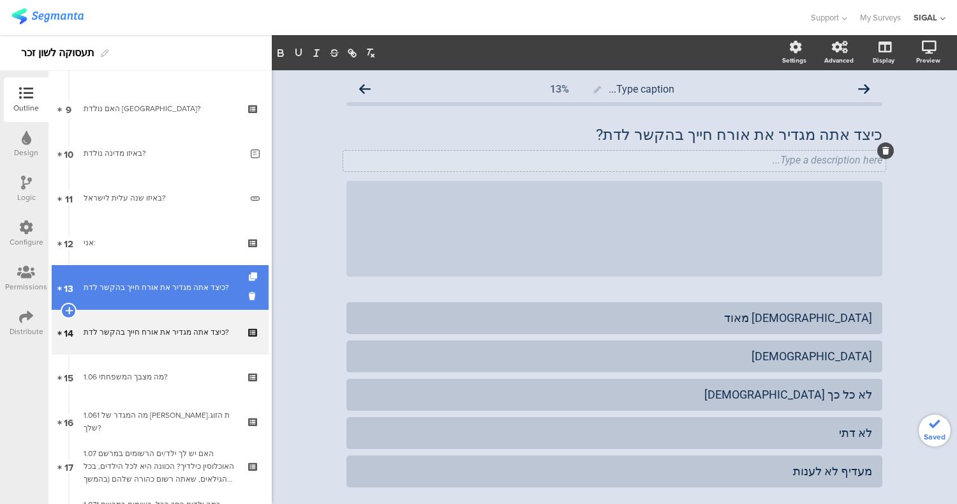
click at [118, 296] on link "13 כיצד אתה מגדיר את אורח חייך בהקשר לדת?" at bounding box center [160, 287] width 217 height 45
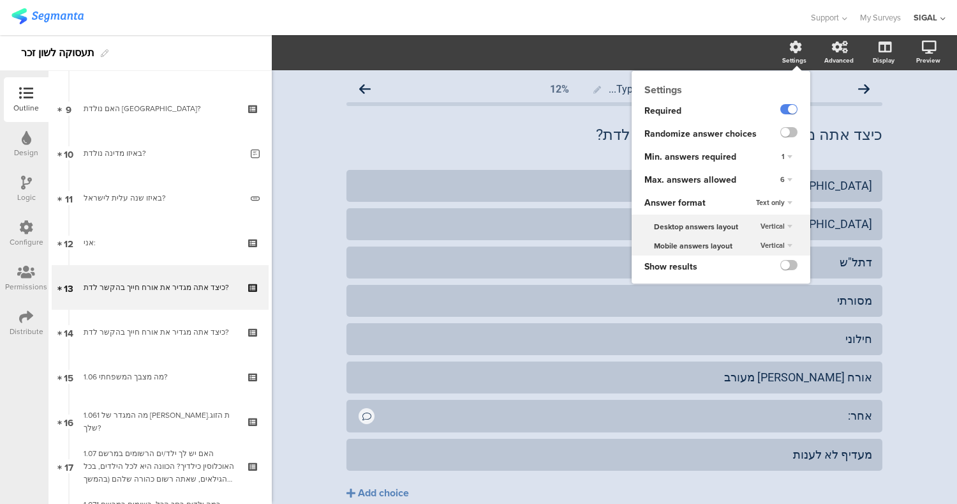
click at [776, 184] on div "6" at bounding box center [787, 179] width 22 height 15
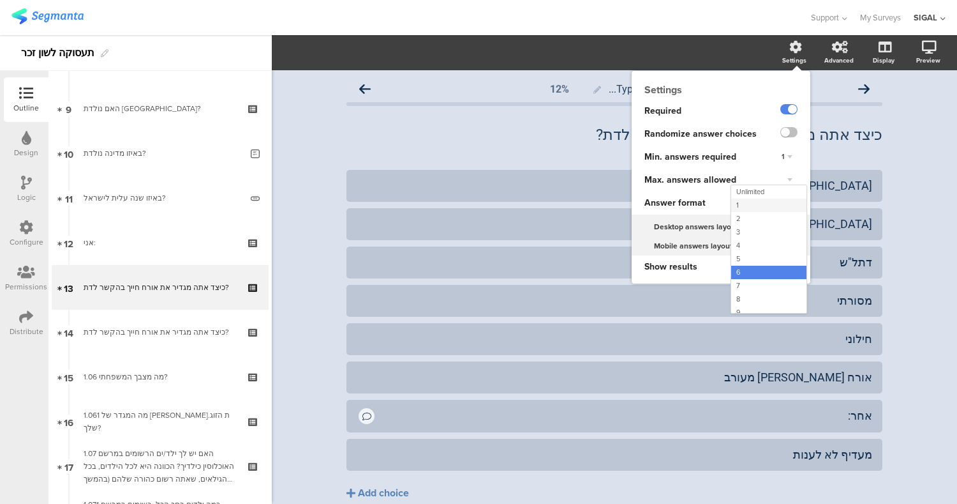
click at [733, 204] on div "1" at bounding box center [769, 205] width 75 height 13
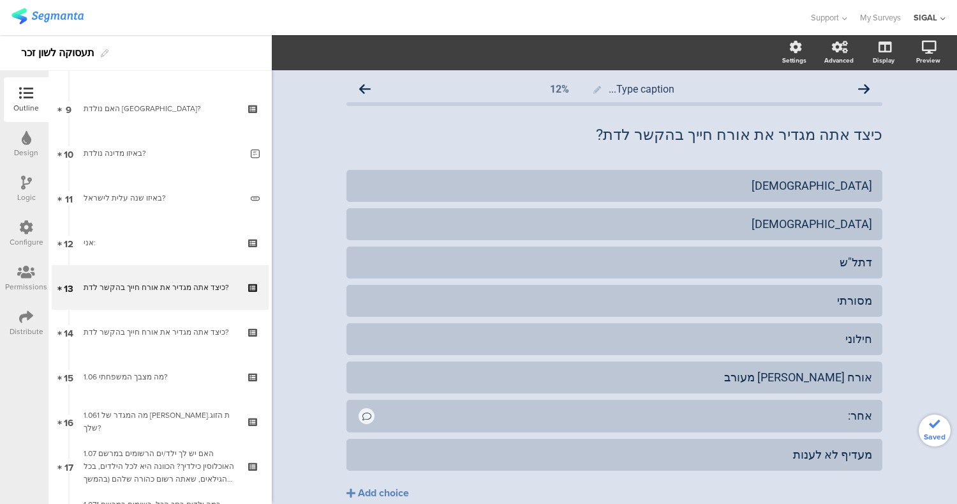
click at [894, 202] on div "Type caption... 12% כיצד אתה מגדיר את אורח חייך בהקשר לדת? כיצד אתה מגדיר את או…" at bounding box center [615, 315] width 686 height 490
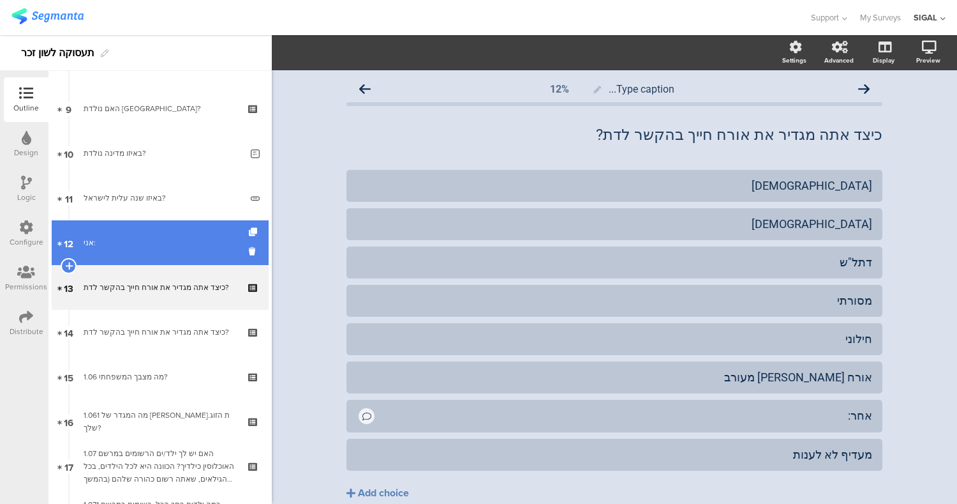
click at [184, 248] on div "אני:" at bounding box center [160, 242] width 153 height 13
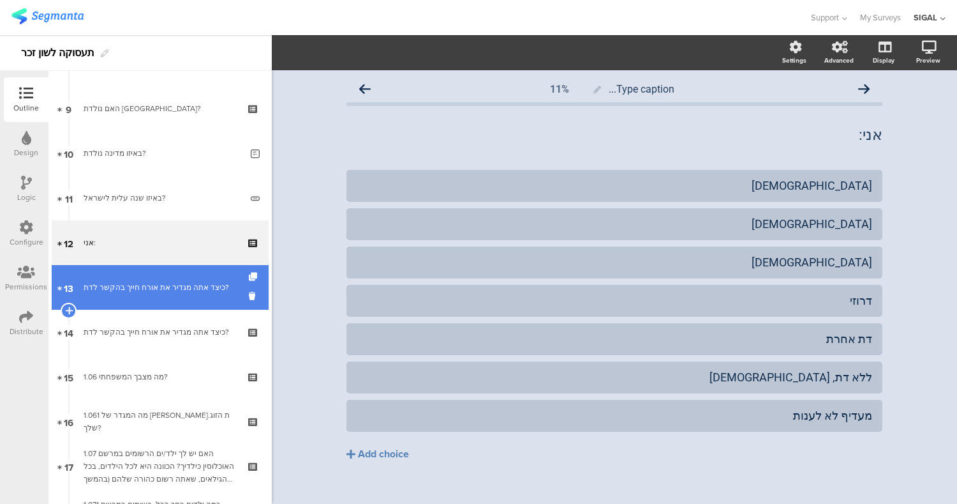
click at [184, 285] on div "כיצד אתה מגדיר את אורח חייך בהקשר לדת?" at bounding box center [160, 287] width 153 height 13
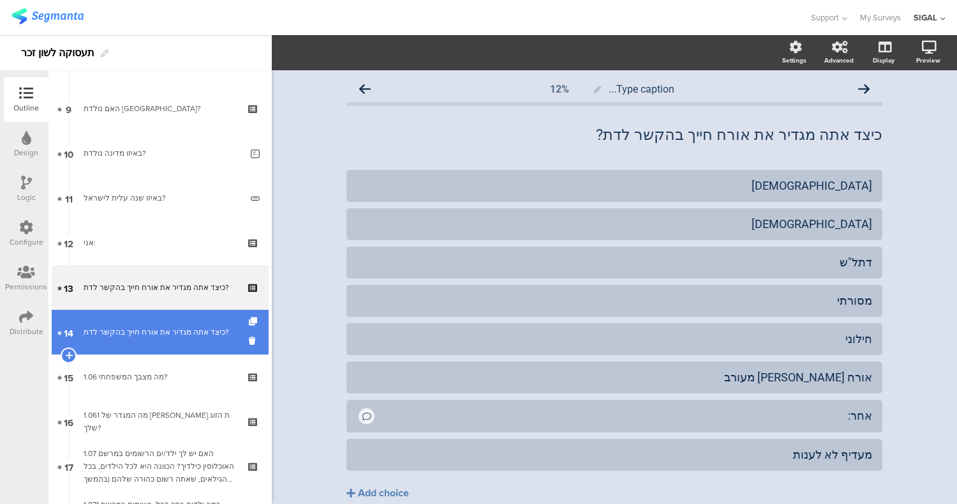
click at [147, 350] on link "14 כיצד אתה מגדיר את אורח חייך בהקשר לדת?" at bounding box center [160, 332] width 217 height 45
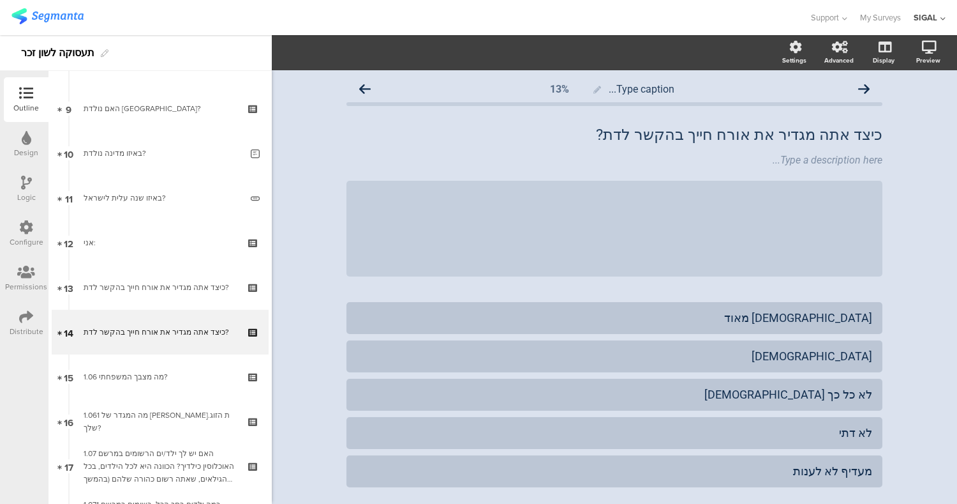
click at [929, 179] on div "Type caption... 13% כיצד אתה מגדיר את אורח חייך בהקשר לדת? כיצד אתה מגדיר את או…" at bounding box center [615, 323] width 686 height 506
click at [884, 149] on div at bounding box center [886, 150] width 17 height 17
click at [885, 151] on div at bounding box center [886, 150] width 17 height 17
click at [878, 151] on div at bounding box center [886, 150] width 17 height 17
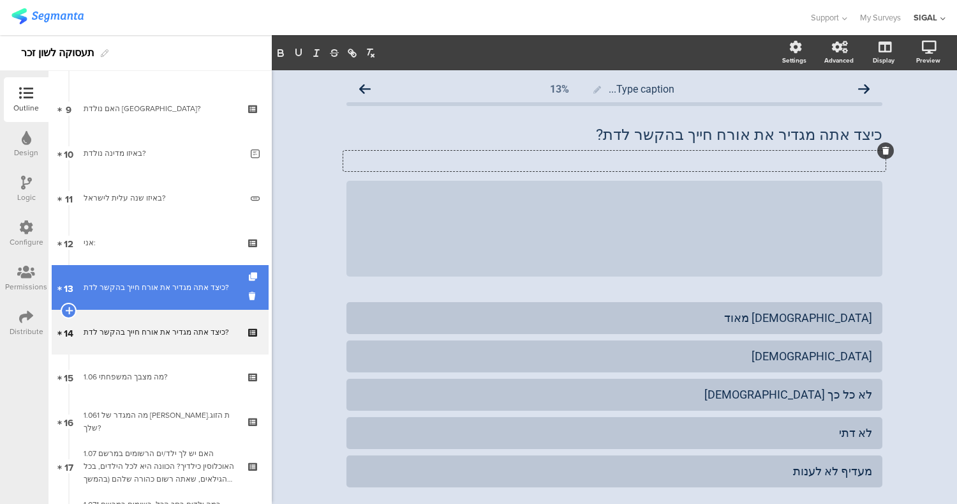
click at [135, 303] on link "13 כיצד אתה מגדיר את אורח חייך בהקשר לדת?" at bounding box center [160, 287] width 217 height 45
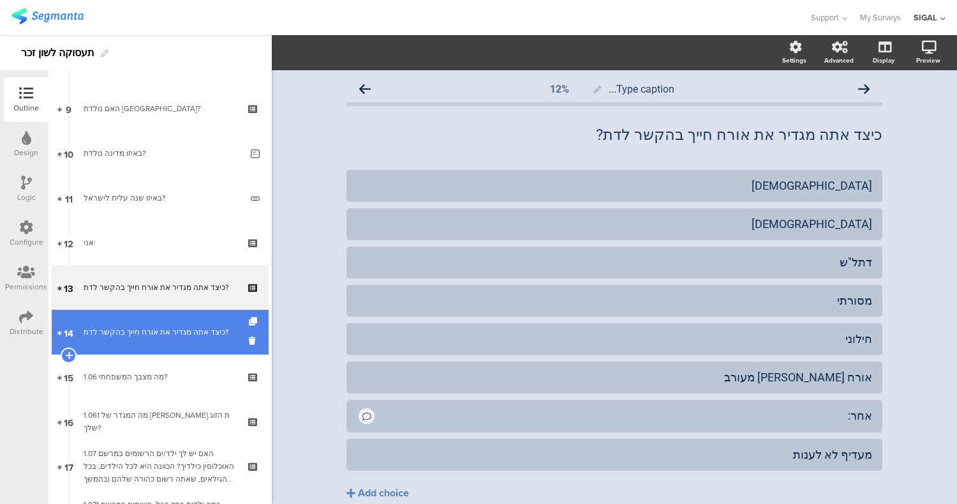
click at [144, 329] on div "כיצד אתה מגדיר את אורח חייך בהקשר לדת?" at bounding box center [160, 332] width 153 height 13
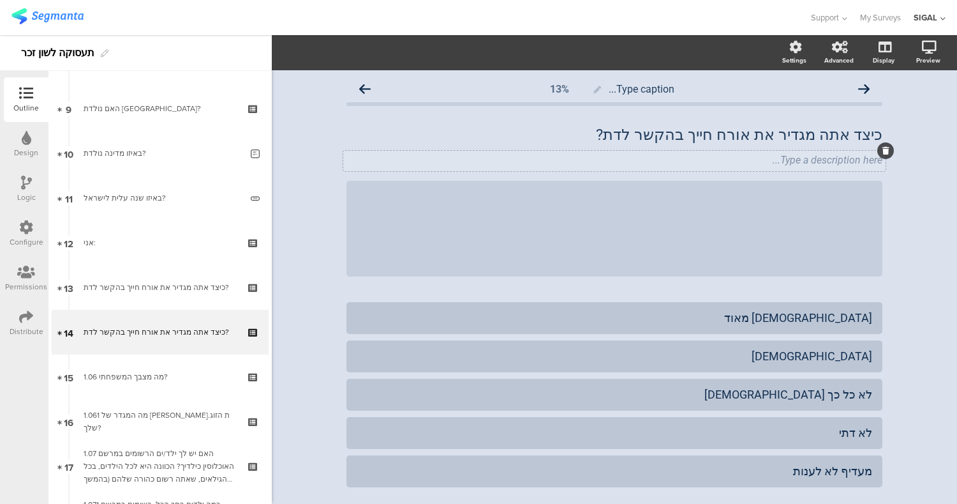
click at [883, 149] on icon at bounding box center [886, 151] width 7 height 8
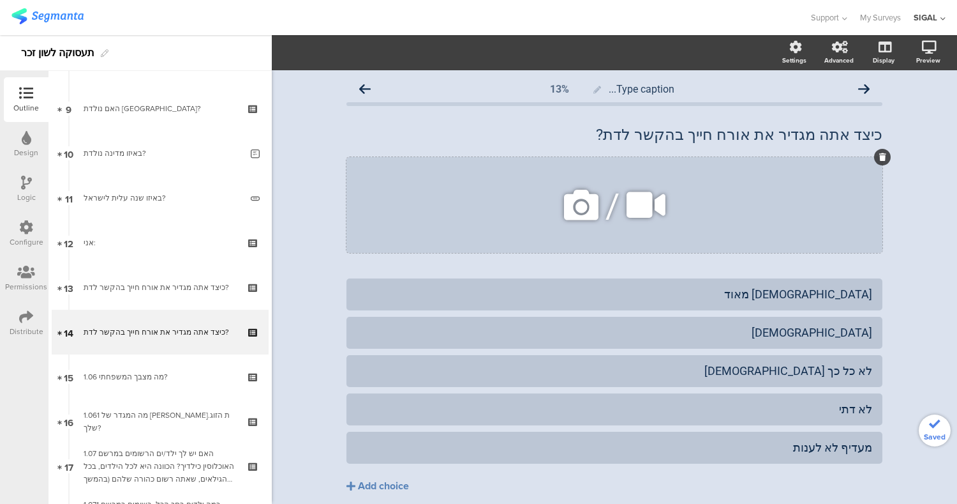
click at [841, 173] on div "/" at bounding box center [615, 205] width 536 height 96
click at [880, 155] on icon at bounding box center [883, 157] width 7 height 8
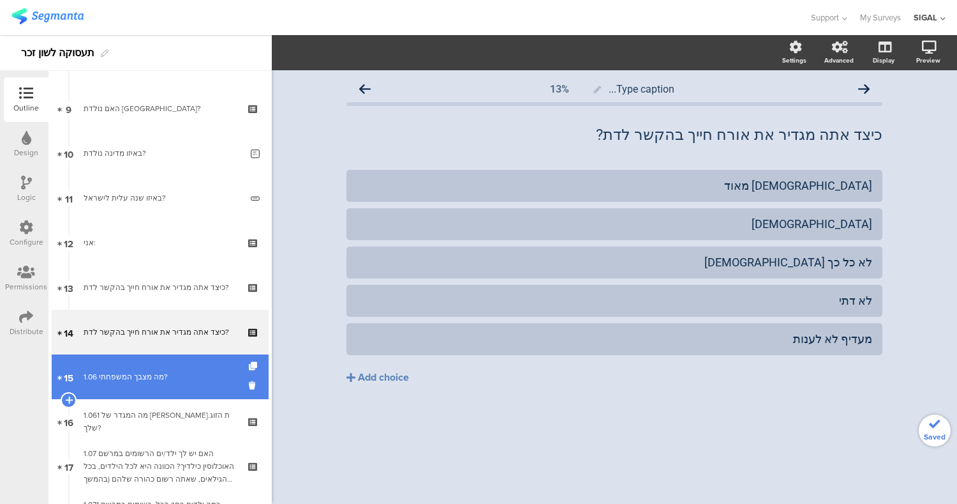
click at [136, 380] on div "1.06 מה מצבך המשפחתי?" at bounding box center [160, 376] width 153 height 13
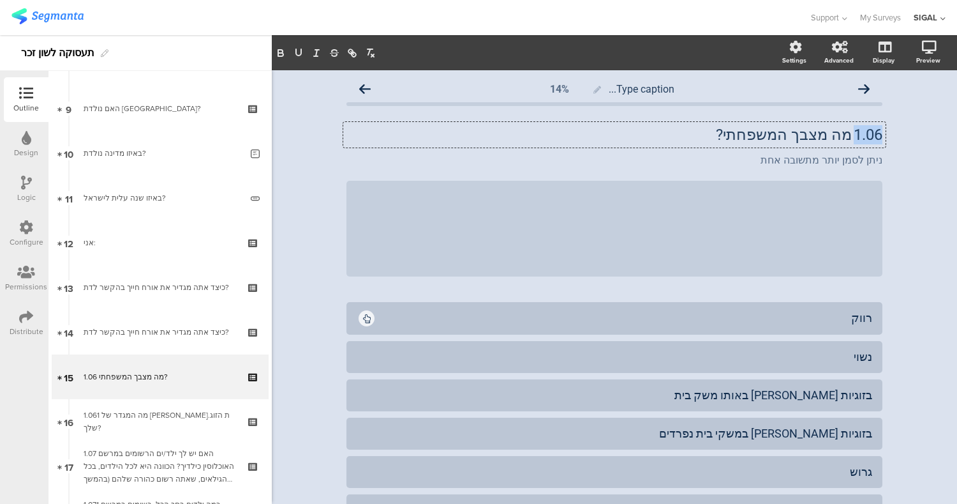
drag, startPoint x: 847, startPoint y: 135, endPoint x: 917, endPoint y: 126, distance: 70.8
click at [917, 126] on div "Type caption... 14% 1.06 מה מצבך המשפחתי? 1.06 מה מצבך המשפחתי? 1.06 מה מצבך המ…" at bounding box center [615, 420] width 686 height 700
click at [908, 181] on div "Type caption... 14% מה מצבך המשפחתי? מה מצבך המשפחתי? ניתן לסמן יותר מתשובה אחת…" at bounding box center [615, 420] width 686 height 700
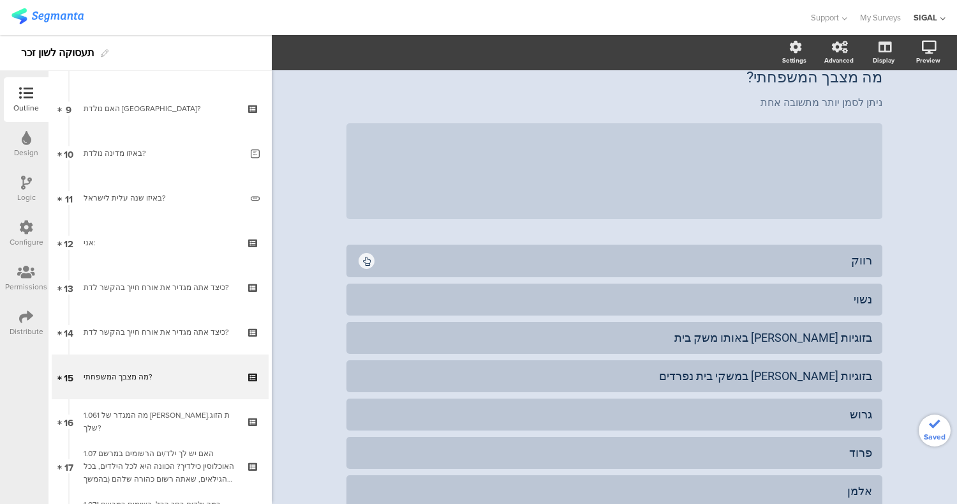
scroll to position [71, 0]
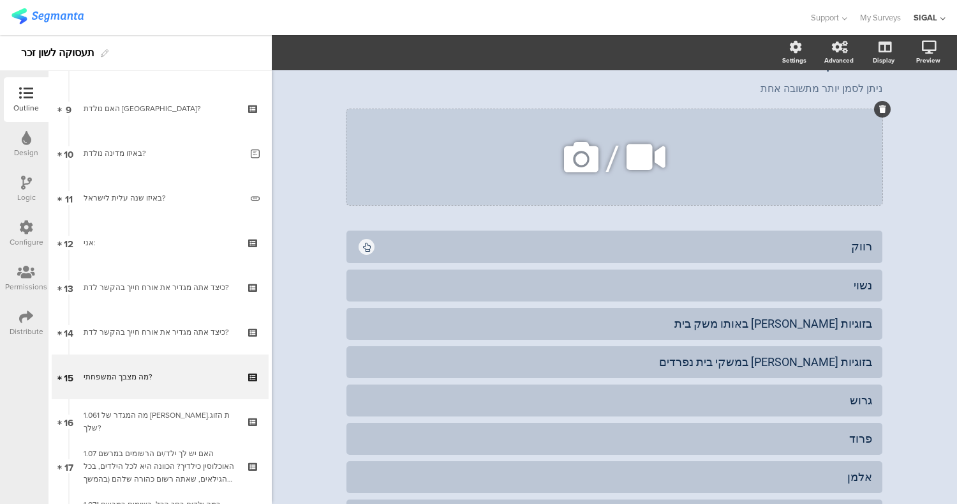
click at [852, 147] on div "/" at bounding box center [615, 157] width 536 height 96
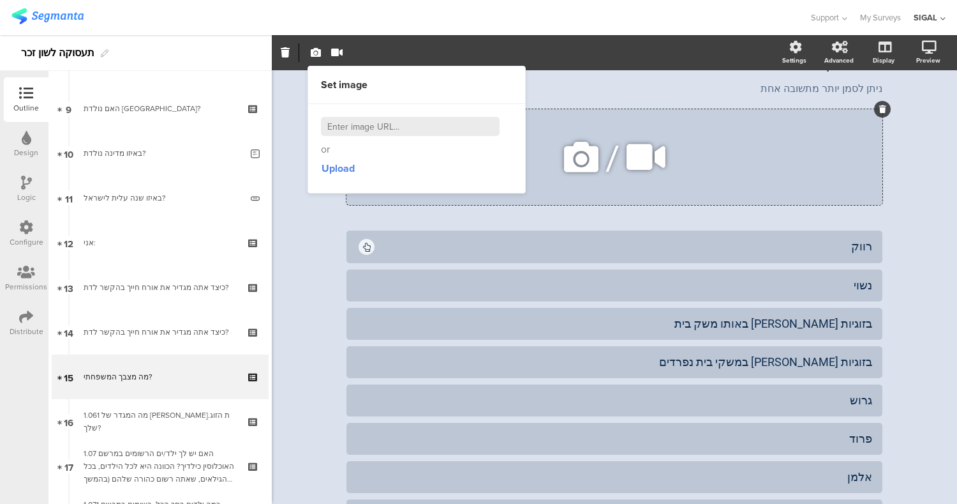
click at [880, 107] on icon at bounding box center [883, 109] width 7 height 8
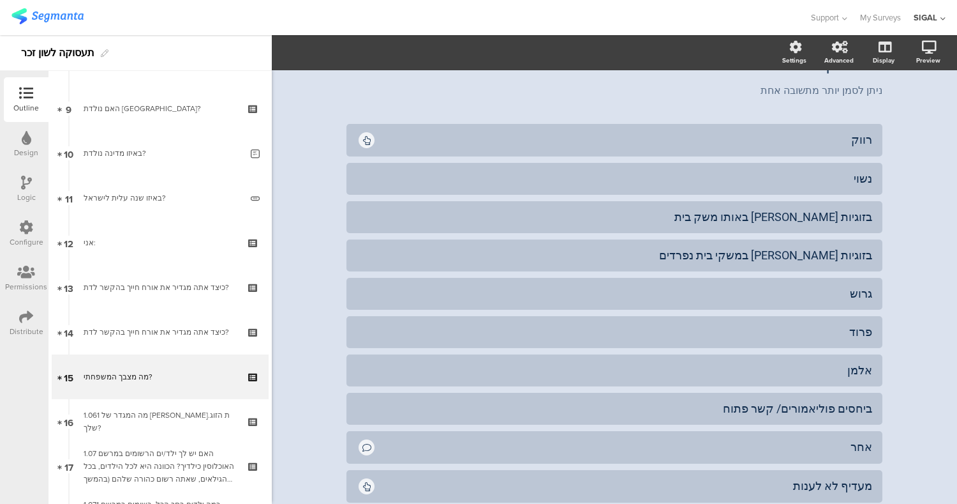
scroll to position [76, 0]
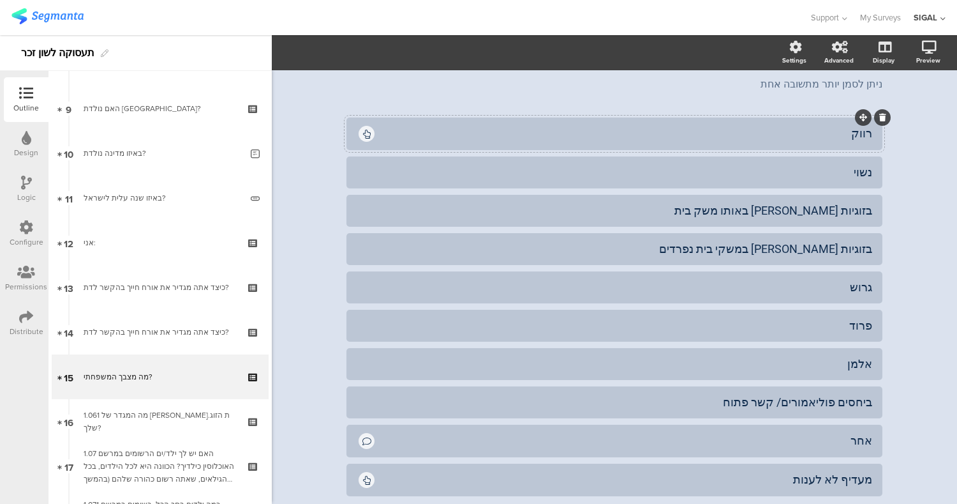
click at [834, 134] on div "רווק" at bounding box center [625, 133] width 496 height 15
click at [842, 364] on div "אלמן" at bounding box center [615, 363] width 516 height 15
click at [731, 132] on div "רווק" at bounding box center [625, 133] width 496 height 15
click at [386, 54] on icon "button" at bounding box center [385, 52] width 13 height 10
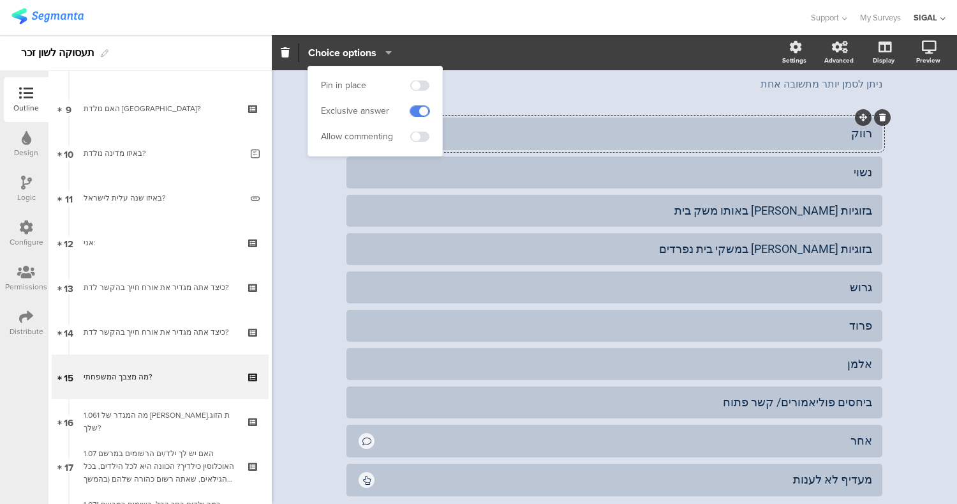
click at [424, 110] on span at bounding box center [419, 111] width 19 height 10
click at [936, 205] on div "Type caption... 14% מה מצבך המשפחתי? מה מצבך המשפחתי? ניתן לסמן יותר מתשובה אחת…" at bounding box center [615, 289] width 686 height 590
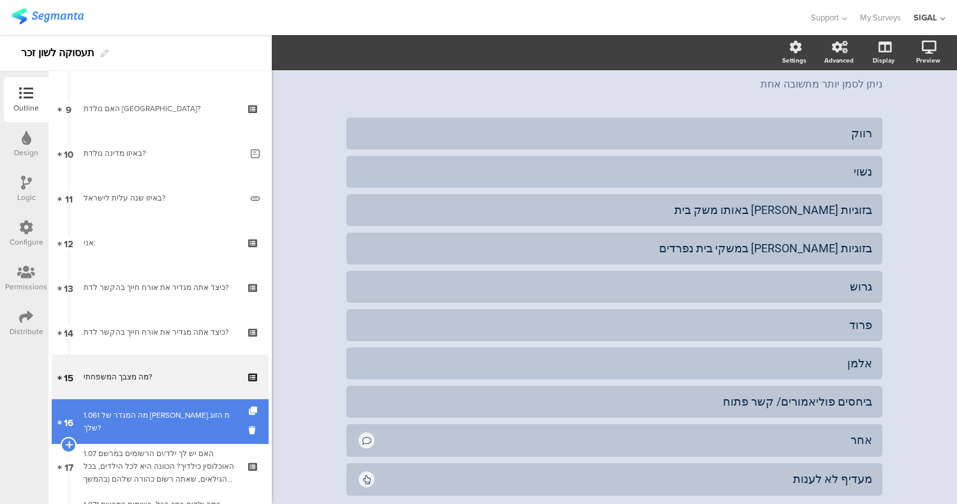
click at [195, 423] on div "1.061 מה המגדר של בן.ת הזוג שלך?" at bounding box center [160, 422] width 153 height 26
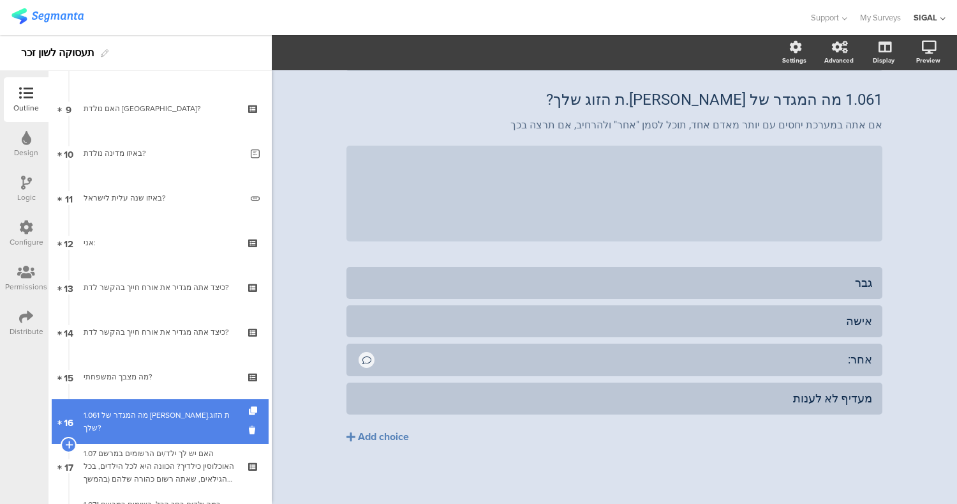
scroll to position [35, 0]
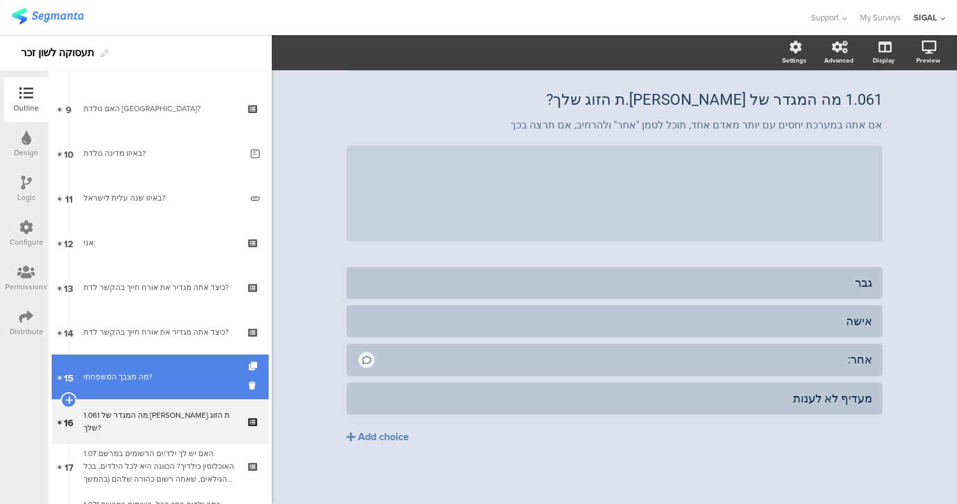
click at [190, 386] on link "15 מה מצבך המשפחתי?" at bounding box center [160, 376] width 217 height 45
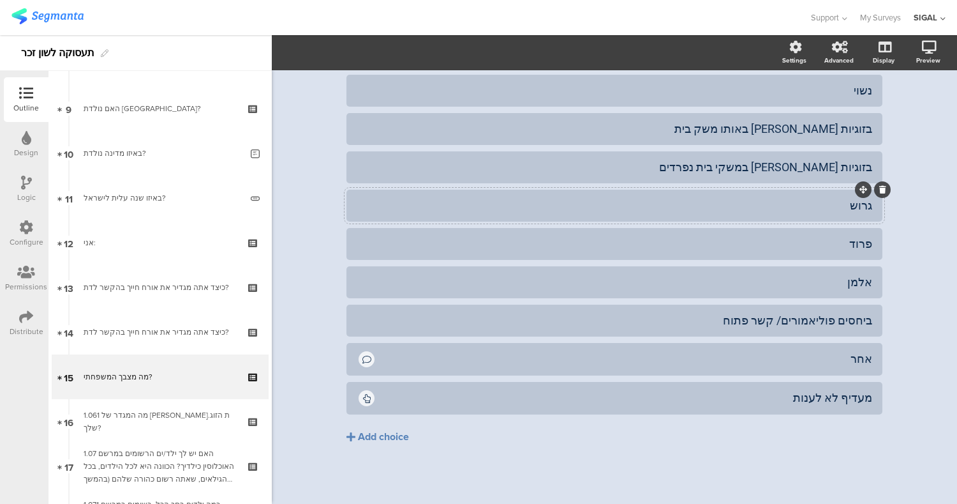
scroll to position [156, 0]
click at [735, 389] on div "מעדיף לא לענות" at bounding box center [615, 398] width 516 height 22
click at [914, 239] on div "Type caption... 14% מה מצבך המשפחתי? מה מצבך המשפחתי? ניתן לסמן יותר מתשובה אחת…" at bounding box center [615, 209] width 686 height 590
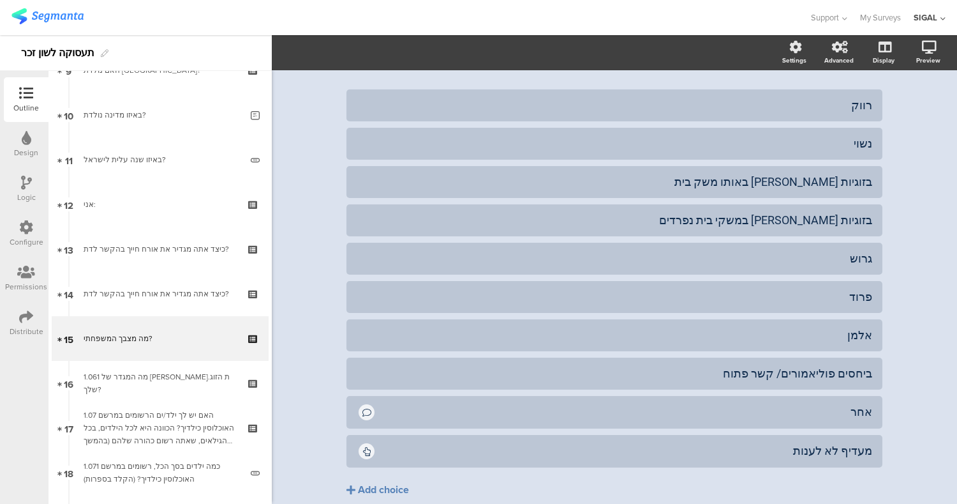
scroll to position [157, 0]
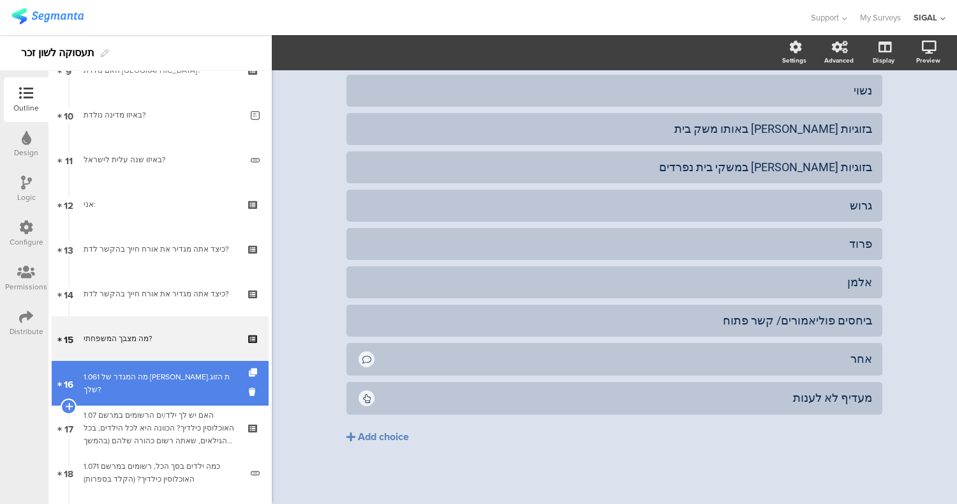
click at [144, 388] on div "1.061 מה המגדר של בן.ת הזוג שלך?" at bounding box center [160, 383] width 153 height 26
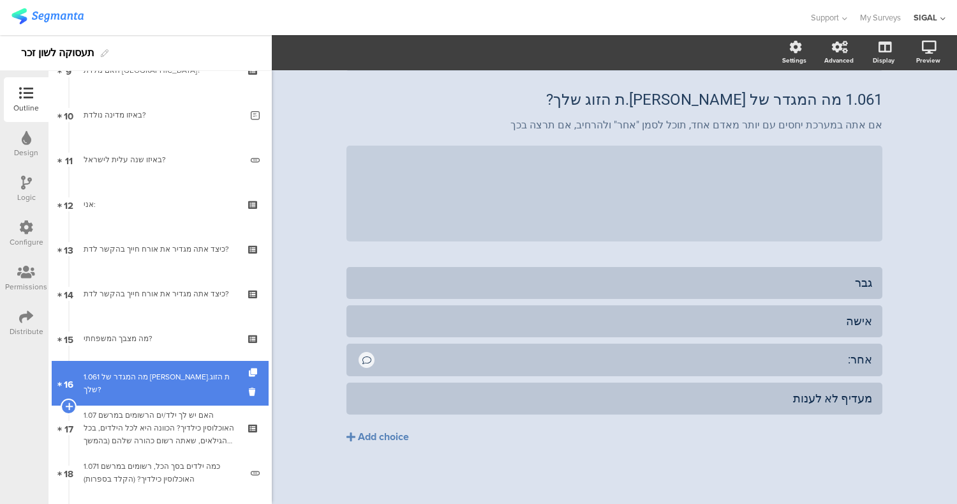
scroll to position [35, 0]
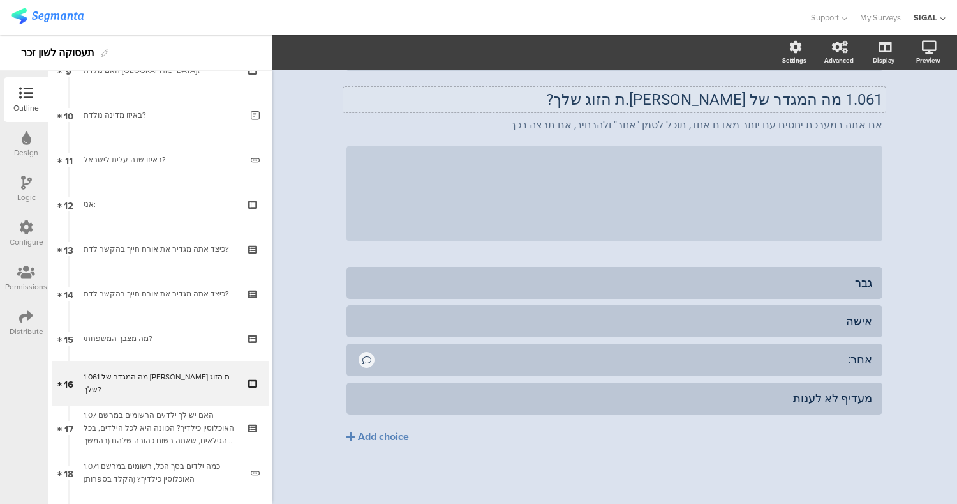
click at [838, 105] on p "1.061 מה המגדר של בן.ת הזוג שלך?" at bounding box center [615, 99] width 536 height 19
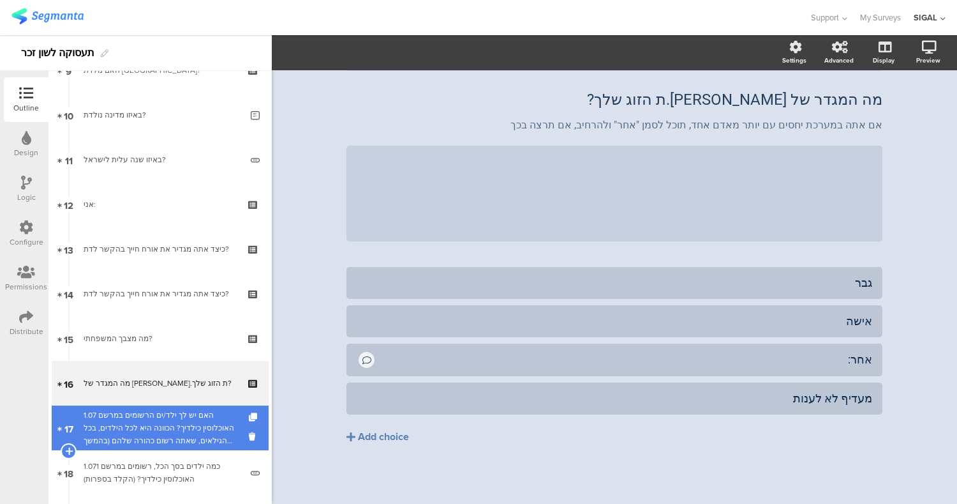
click at [170, 432] on div "1.07 האם יש לך ילד/ים הרשומים במרשם האוכלוסין כילדיך? הכוונה היא לכל הילדים, בכ…" at bounding box center [160, 428] width 153 height 38
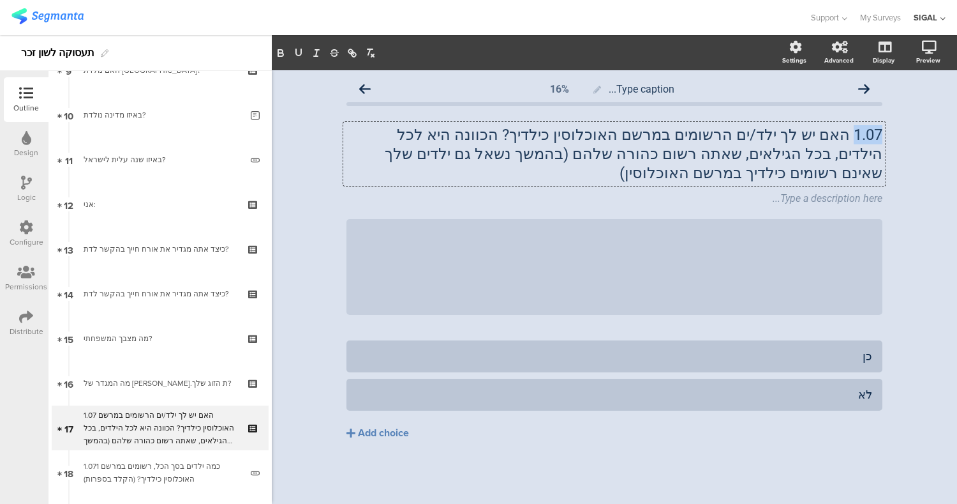
drag, startPoint x: 853, startPoint y: 138, endPoint x: 957, endPoint y: 131, distance: 104.3
click at [957, 131] on div "Type caption... 16% 1.07 האם יש לך ילד/ים הרשומים במרשם האוכלוסין כילדיך? הכוונ…" at bounding box center [615, 286] width 686 height 433
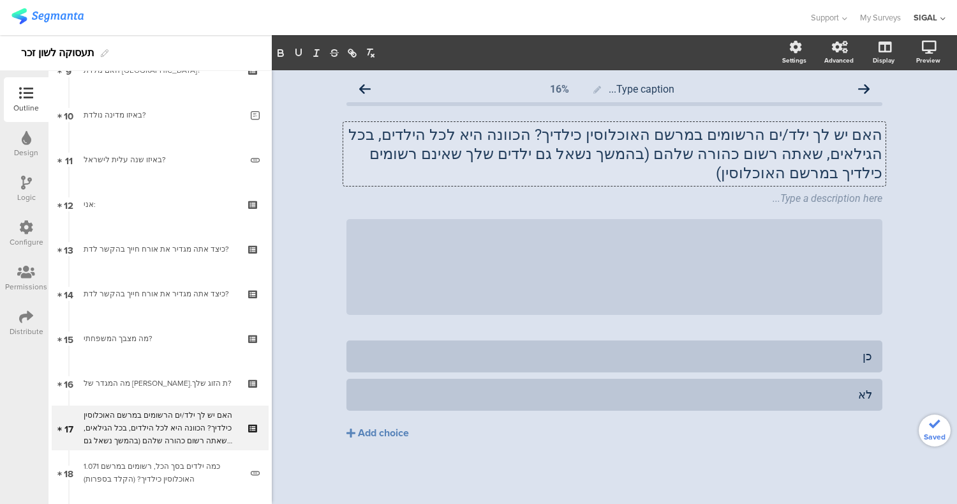
click at [587, 133] on p "האם יש לך ילד/ים הרשומים במרשם האוכלוסין כילדיך? הכוונה היא לכל הילדים, בכל הגי…" at bounding box center [615, 153] width 536 height 57
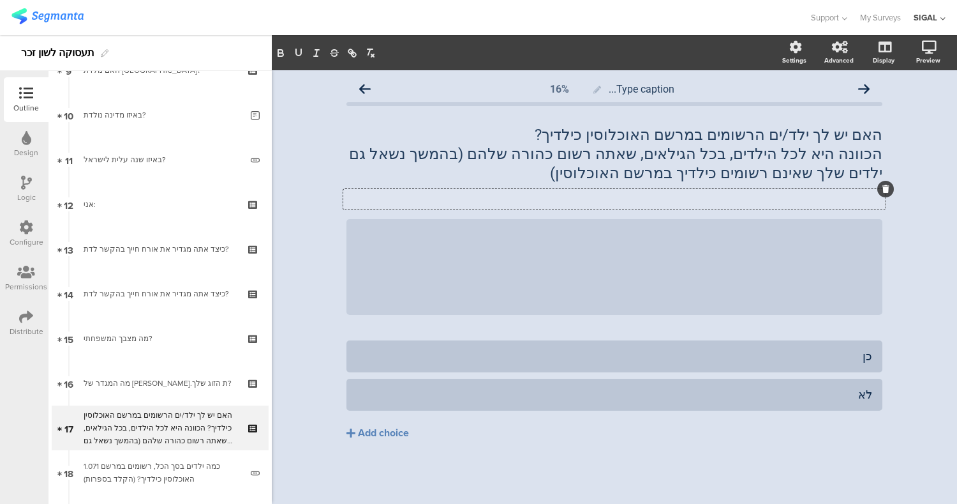
click at [850, 199] on div "Type a description here..." at bounding box center [614, 199] width 543 height 20
click at [889, 185] on icon at bounding box center [886, 189] width 7 height 8
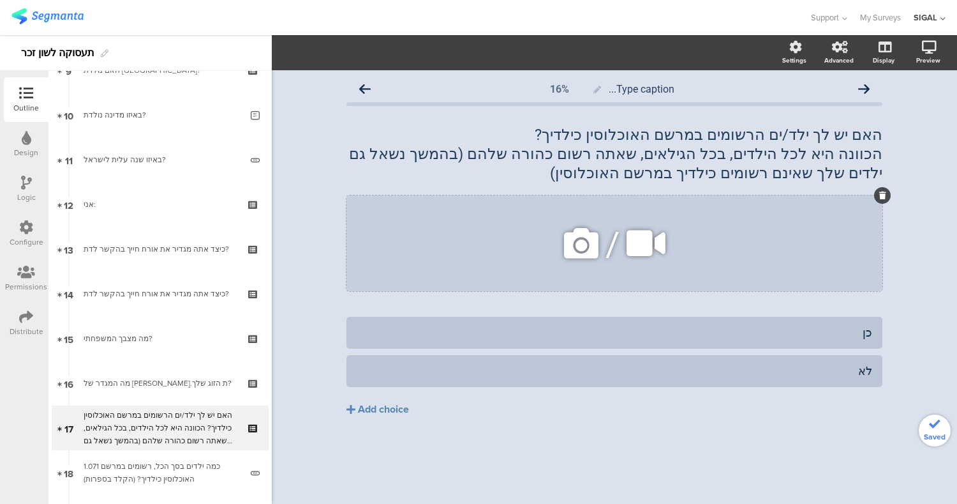
click at [875, 209] on div "/" at bounding box center [615, 243] width 536 height 96
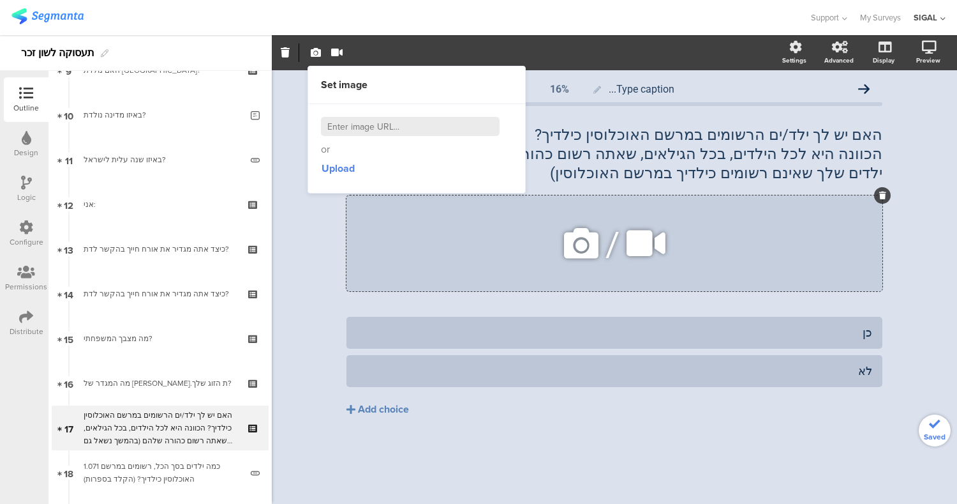
click at [883, 195] on icon at bounding box center [883, 195] width 7 height 8
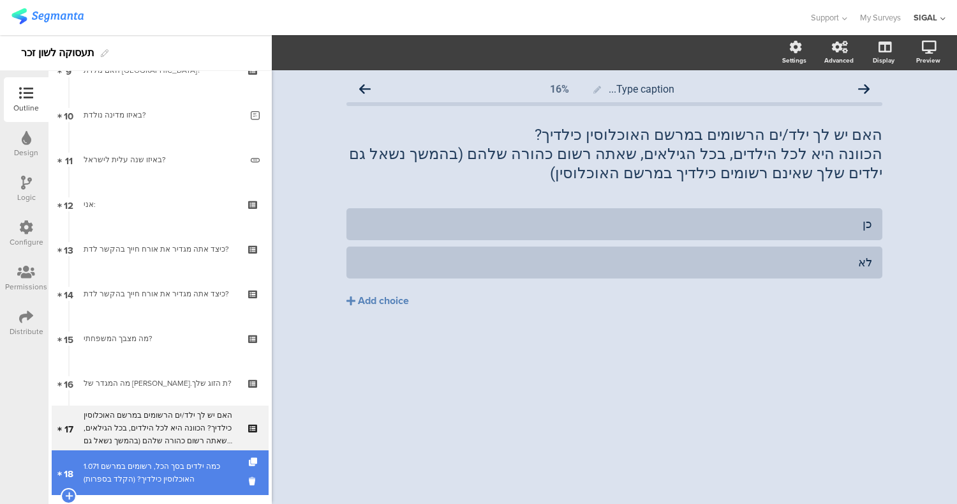
click at [154, 461] on div "1.071 כמה ילדים בסך הכל, רשומים במרשם האוכלוסין כילדיך? (הקלד בספרות)" at bounding box center [163, 473] width 158 height 26
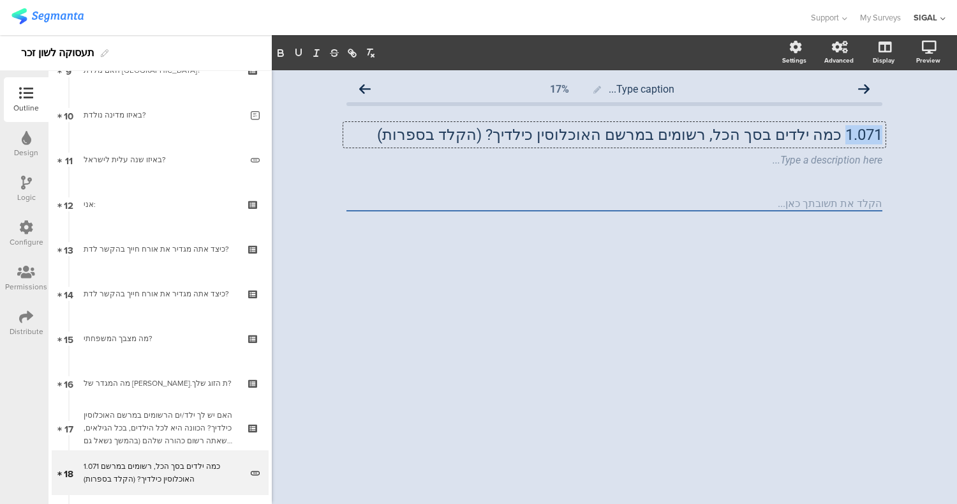
drag, startPoint x: 843, startPoint y: 139, endPoint x: 957, endPoint y: 128, distance: 114.8
click at [957, 128] on div "Type caption... 17% 1.071 כמה ילדים בסך הכל, רשומים במרשם האוכלוסין כילדיך? (הק…" at bounding box center [615, 286] width 686 height 433
click at [888, 152] on icon at bounding box center [886, 151] width 7 height 8
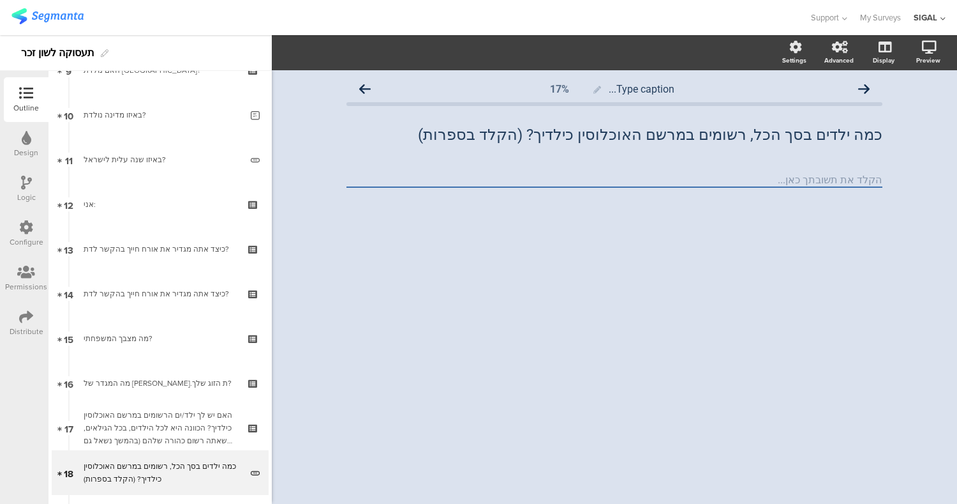
click at [723, 244] on div "Type caption... 17% כמה ילדים בסך הכל, רשומים במרשם האוכלוסין כילדיך? (הקלד בספ…" at bounding box center [615, 286] width 686 height 433
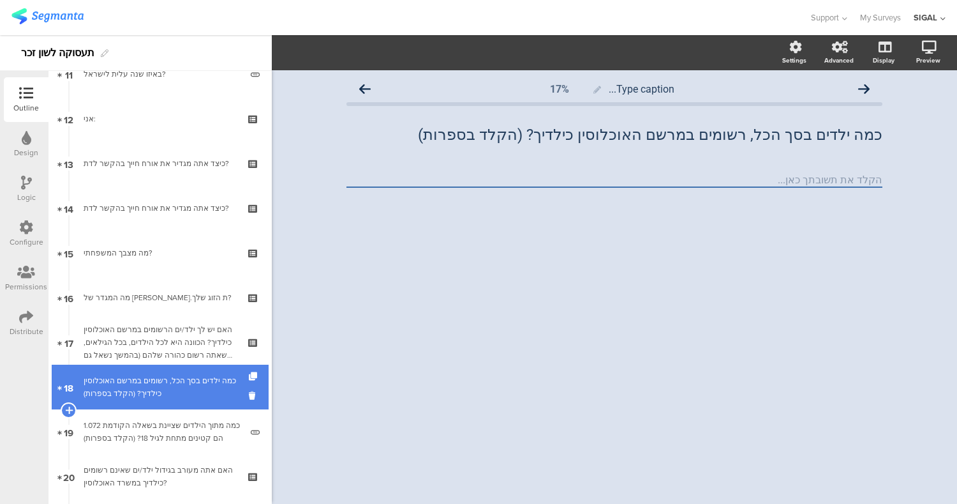
scroll to position [546, 0]
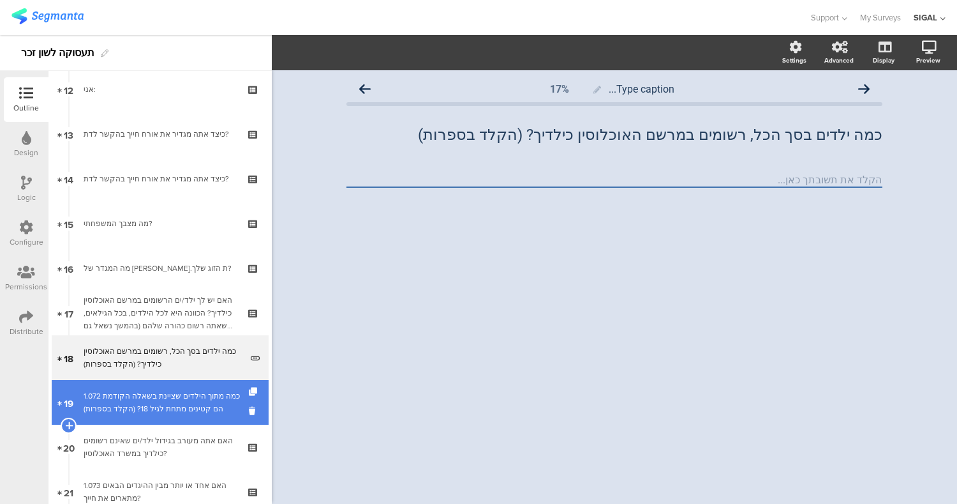
click at [190, 393] on div "1.072 כמה מתוך הילדים שציינת בשאלה הקודמת הם קטינים מתחת לגיל 18? (הקלד בספרות)" at bounding box center [163, 402] width 158 height 26
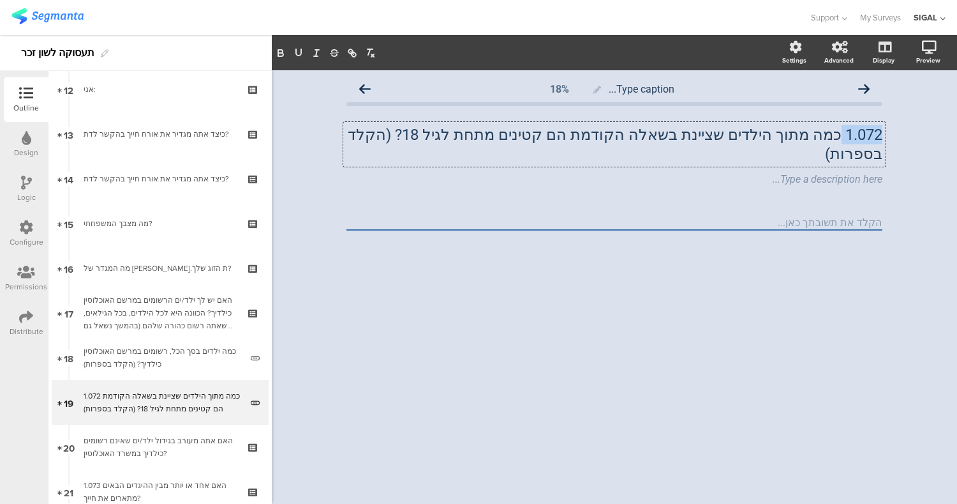
drag, startPoint x: 839, startPoint y: 135, endPoint x: 957, endPoint y: 136, distance: 117.5
click at [957, 136] on div "Type caption... 18% 1.072 כמה מתוך הילדים שציינת בשאלה הקודמת הם קטינים מתחת לג…" at bounding box center [615, 286] width 686 height 433
click at [887, 161] on div at bounding box center [886, 169] width 17 height 17
click at [885, 166] on icon at bounding box center [886, 170] width 7 height 8
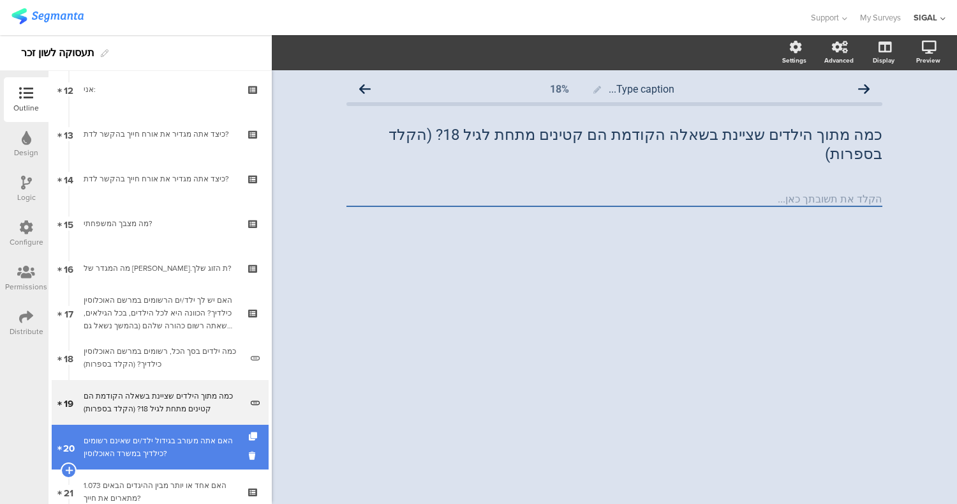
click at [213, 453] on div "האם אתה מעורב בגידול ילד/ים שאינם רשומים כילדיך במשרד האוכלוסין?" at bounding box center [160, 447] width 153 height 26
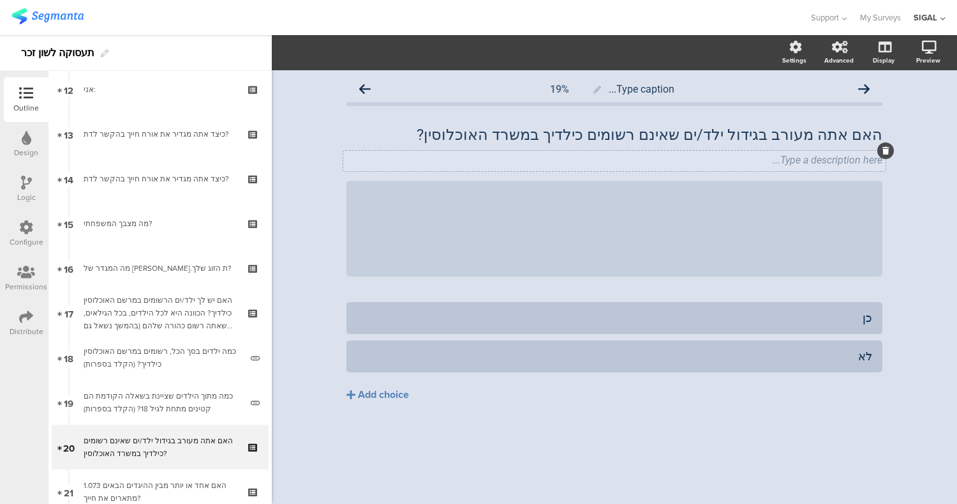
click at [887, 145] on div at bounding box center [886, 150] width 17 height 17
click at [891, 152] on div at bounding box center [886, 150] width 17 height 17
click at [883, 149] on icon at bounding box center [886, 151] width 7 height 8
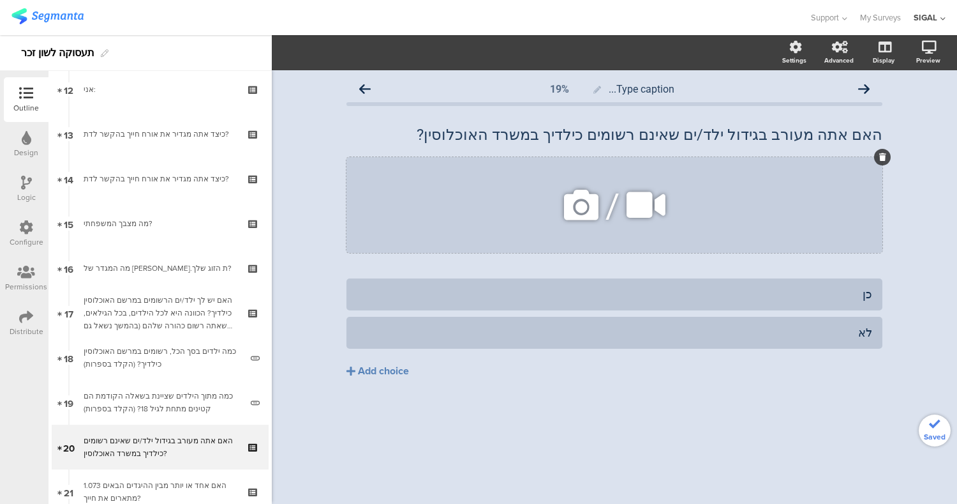
click at [883, 158] on icon at bounding box center [883, 157] width 7 height 8
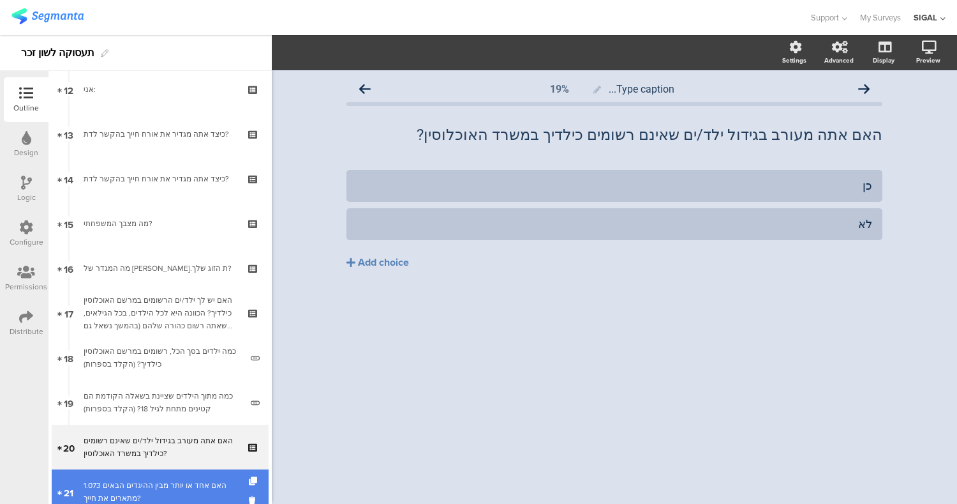
click at [181, 479] on div "1.073 האם אחד או יותר מבין ההיגדים הבאים מתארים את חייך?" at bounding box center [160, 492] width 153 height 26
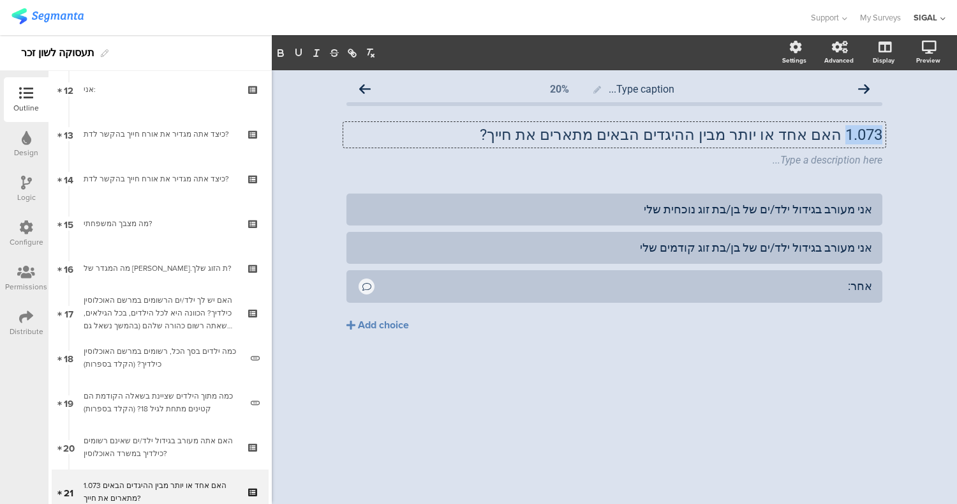
drag, startPoint x: 843, startPoint y: 133, endPoint x: 937, endPoint y: 103, distance: 98.3
click at [937, 103] on div "Type caption... 20% 1.073 האם אחד או יותר מבין ההיגדים הבאים מתארים את חייך? 1.…" at bounding box center [615, 286] width 686 height 433
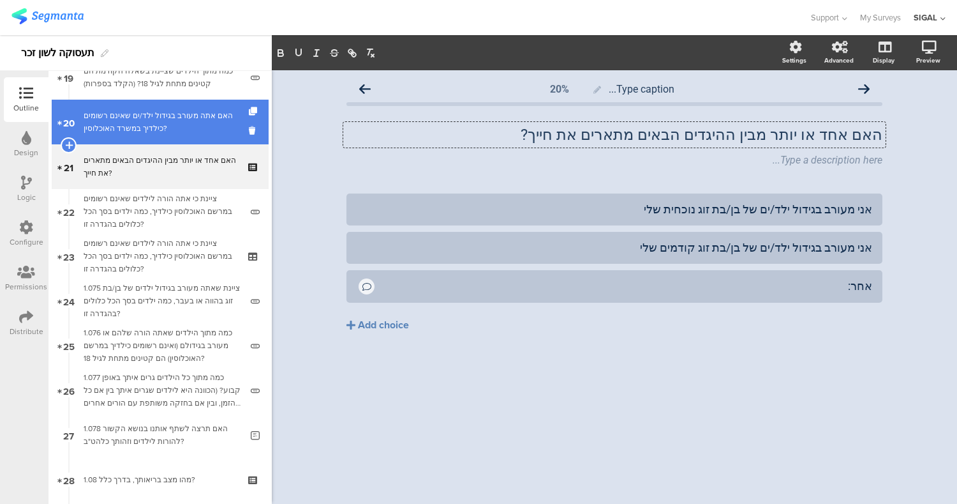
scroll to position [872, 0]
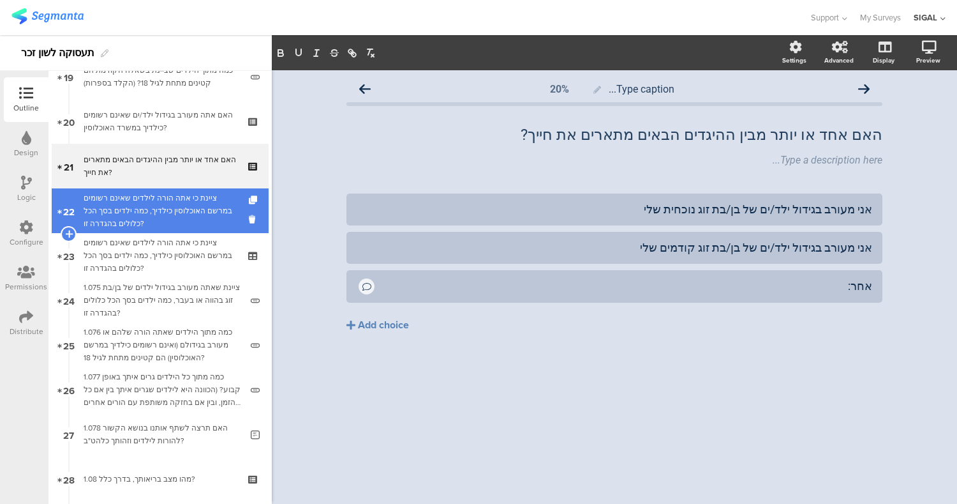
click at [207, 198] on div "ציינת כי אתה הורה לילדים שאינם רשומים במרשם האוכלוסין כילדיך, כמה ילדים בסך הכל…" at bounding box center [163, 210] width 158 height 38
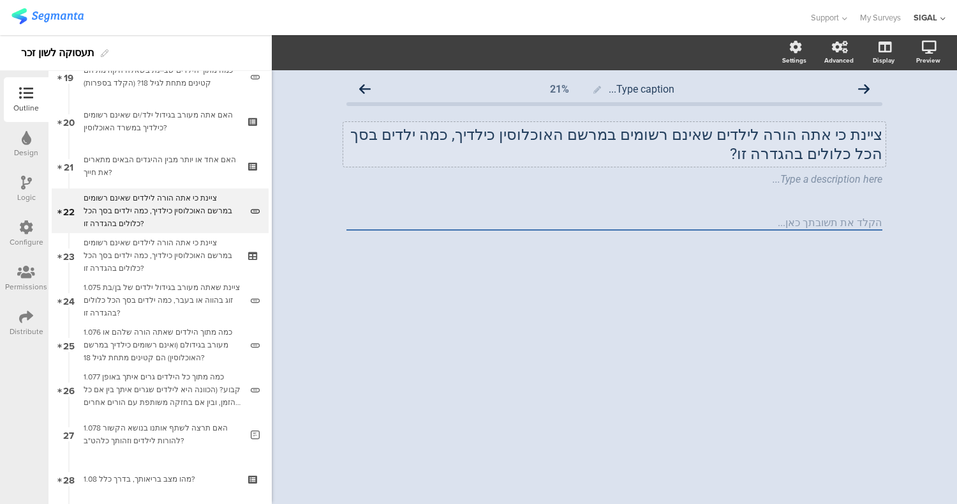
click at [524, 143] on div "ציינת כי אתה הורה לילדים שאינם רשומים במרשם האוכלוסין כילדיך, כמה ילדים בסך הכל…" at bounding box center [614, 144] width 543 height 45
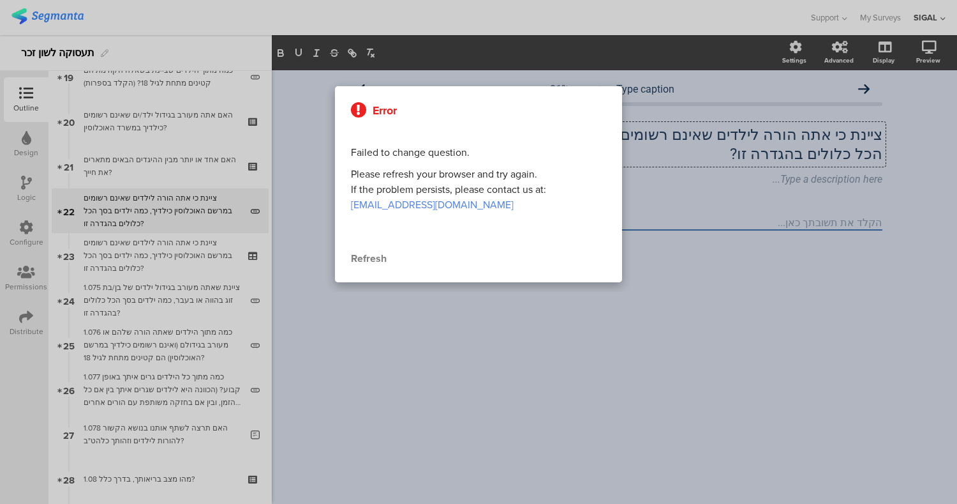
click at [363, 255] on div "Refresh" at bounding box center [478, 258] width 255 height 15
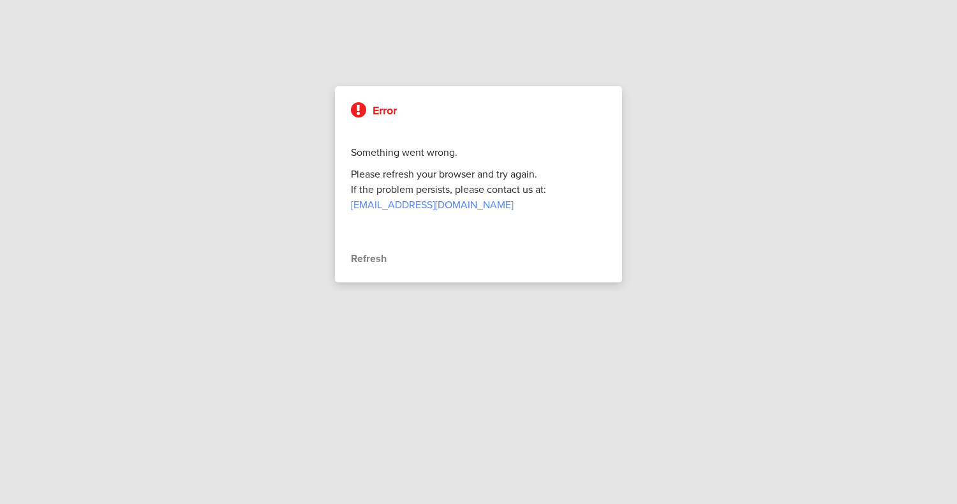
click at [356, 258] on div "Refresh" at bounding box center [478, 258] width 255 height 15
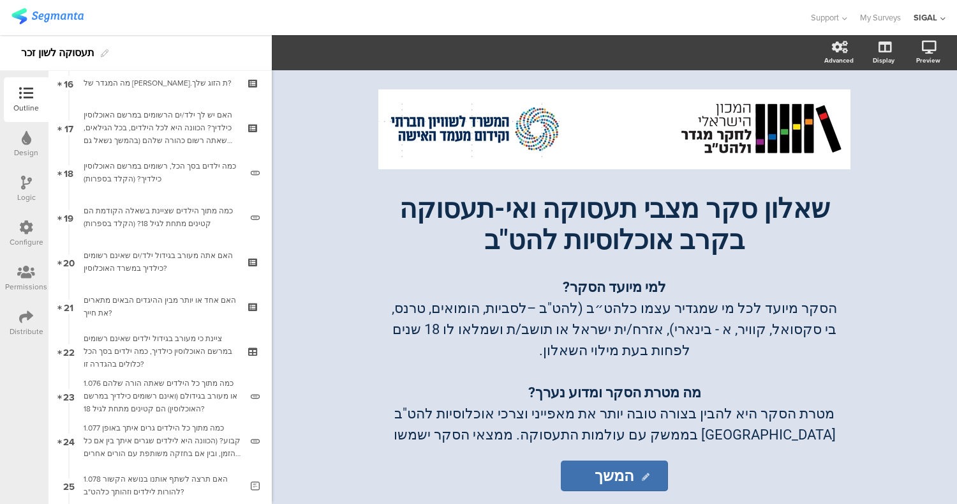
scroll to position [738, 0]
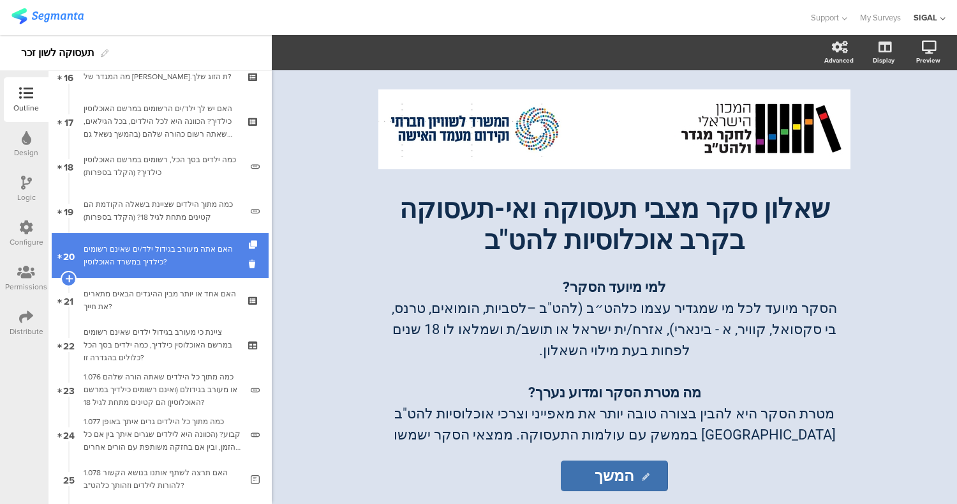
click at [174, 264] on div "האם אתה מעורב בגידול ילד/ים שאינם רשומים כילדיך במשרד האוכלוסין?" at bounding box center [160, 256] width 153 height 26
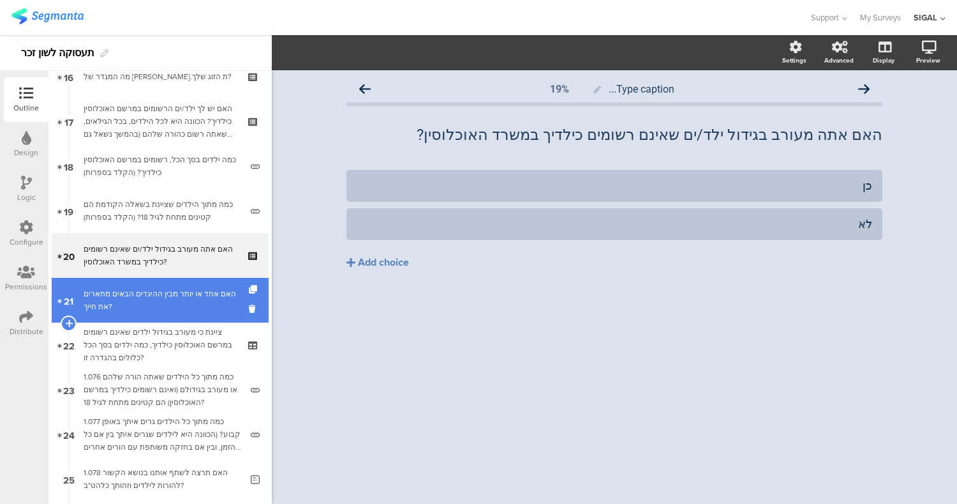
click at [177, 289] on div "האם אחד או יותר מבין ההיגדים הבאים מתארים את חייך?" at bounding box center [160, 300] width 153 height 26
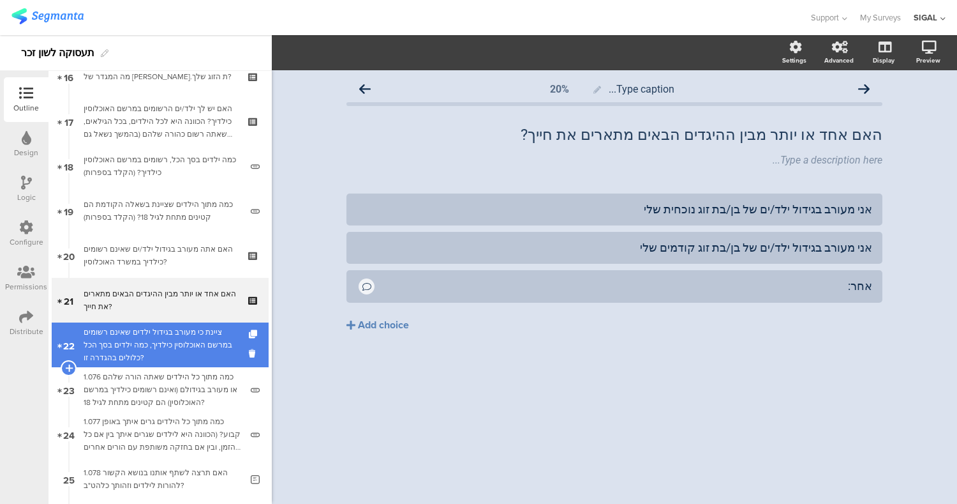
click at [184, 335] on div "ציינת כי מעורב בגידול ילדים שאינם רשומים במרשם האוכלוסין כילדיך, כמה ילדים בסך …" at bounding box center [160, 345] width 153 height 38
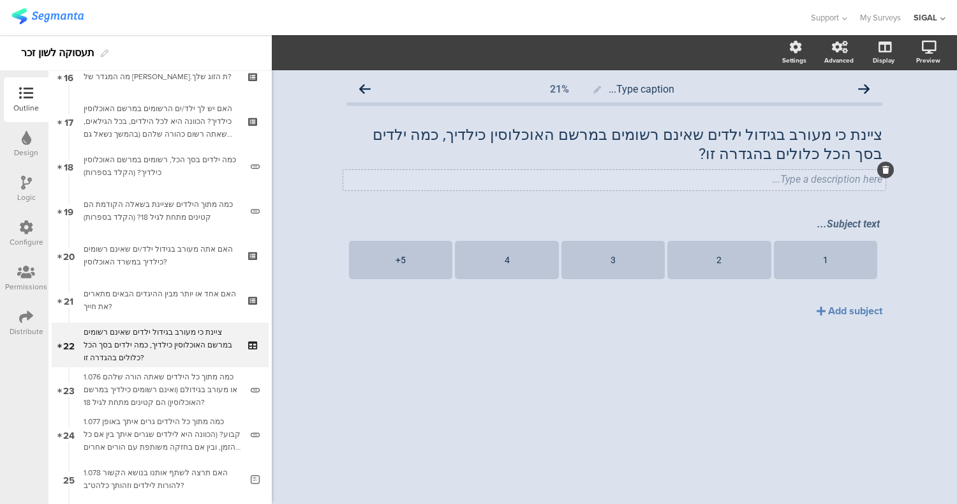
click at [835, 179] on div "Type a description here..." at bounding box center [615, 179] width 536 height 12
click at [885, 172] on icon at bounding box center [886, 170] width 7 height 8
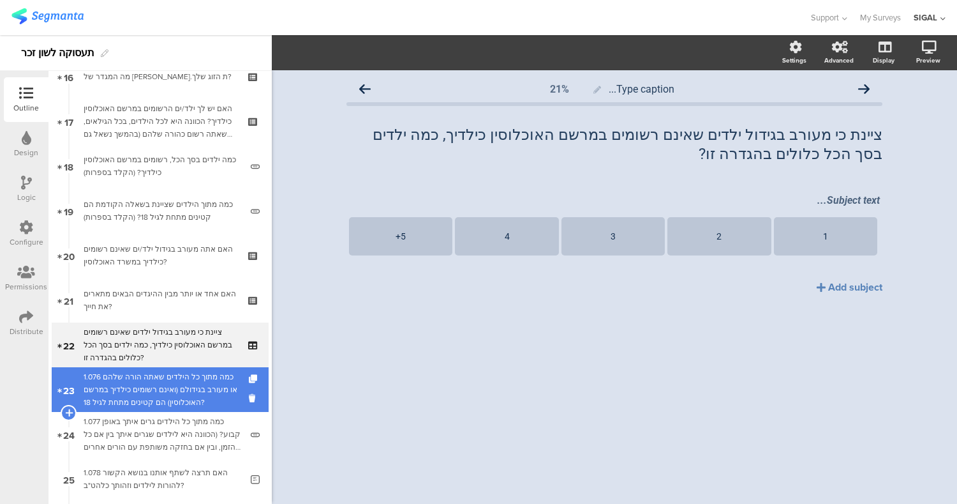
click at [136, 389] on div "1.076 כמה מתוך כל הילדים שאתה הורה שלהם או מעורב בגידולם (ואינם רשומים כילדיך ב…" at bounding box center [163, 389] width 158 height 38
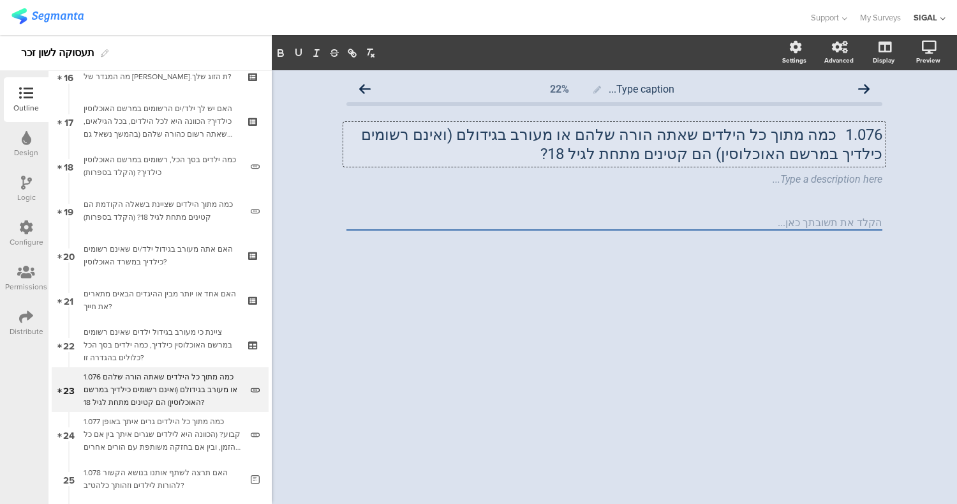
click at [836, 138] on div "1.076 כמה מתוך כל הילדים שאתה הורה שלהם או מעורב בגידולם (ואינם רשומים כילדיך ב…" at bounding box center [614, 144] width 543 height 45
drag, startPoint x: 837, startPoint y: 136, endPoint x: 926, endPoint y: 135, distance: 88.1
click at [926, 135] on div "Type caption... 22% 1.076 כמה מתוך כל הילדים שאתה הורה שלהם או מעורב בגידולם (ו…" at bounding box center [615, 286] width 686 height 433
click at [889, 172] on icon at bounding box center [886, 170] width 7 height 8
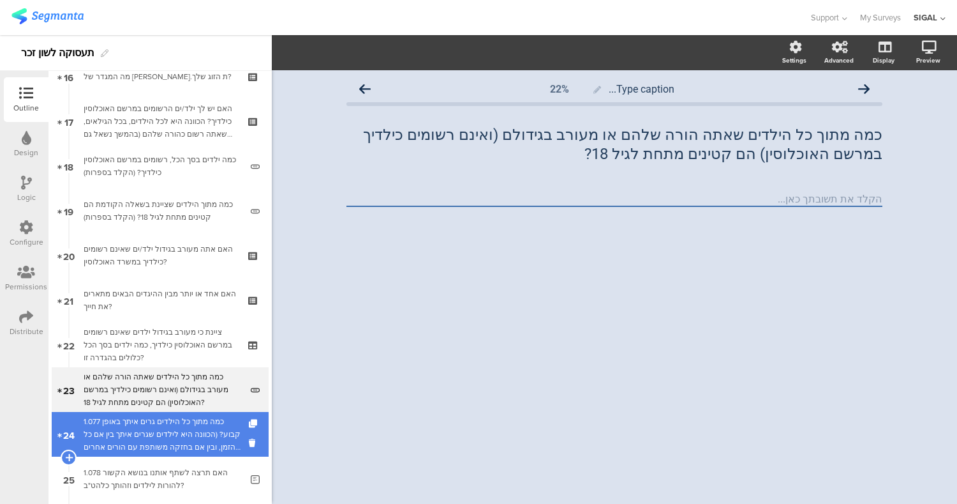
click at [142, 430] on div "1.077 כמה מתוך כל הילדים גרים איתך באופן קבוע? (הכוונה היא לילדים שגרים איתך בי…" at bounding box center [163, 434] width 158 height 38
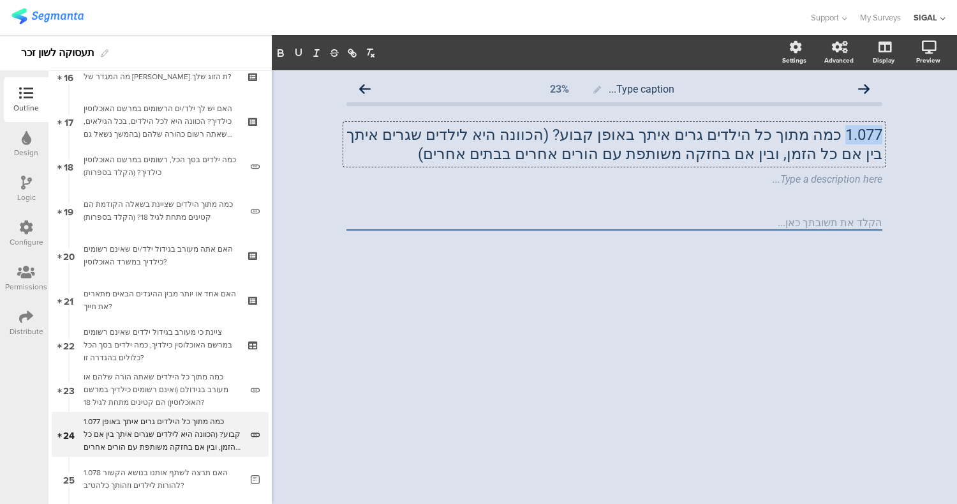
drag, startPoint x: 844, startPoint y: 133, endPoint x: 942, endPoint y: 126, distance: 97.9
click at [942, 126] on div "Type caption... 23% 1.077 כמה מתוך כל הילדים גרים איתך באופן קבוע? (הכוונה היא …" at bounding box center [615, 286] width 686 height 433
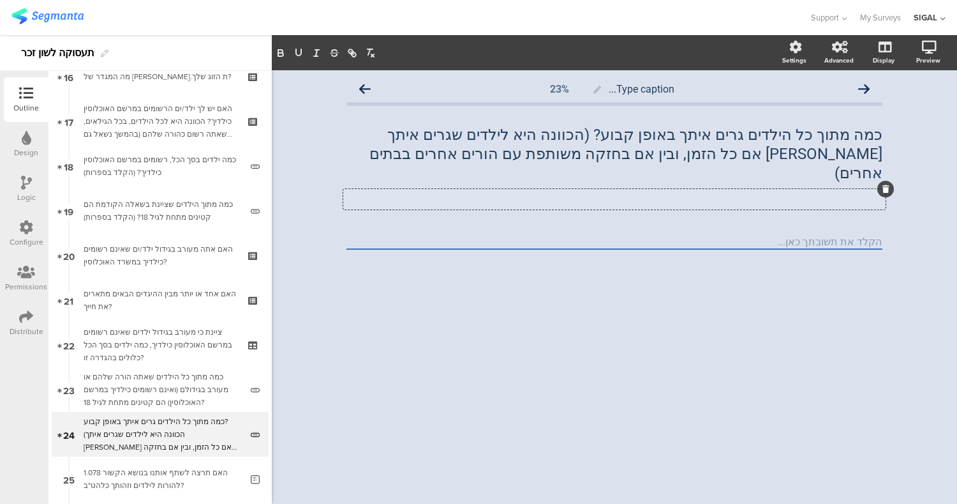
click at [887, 185] on icon at bounding box center [886, 189] width 7 height 8
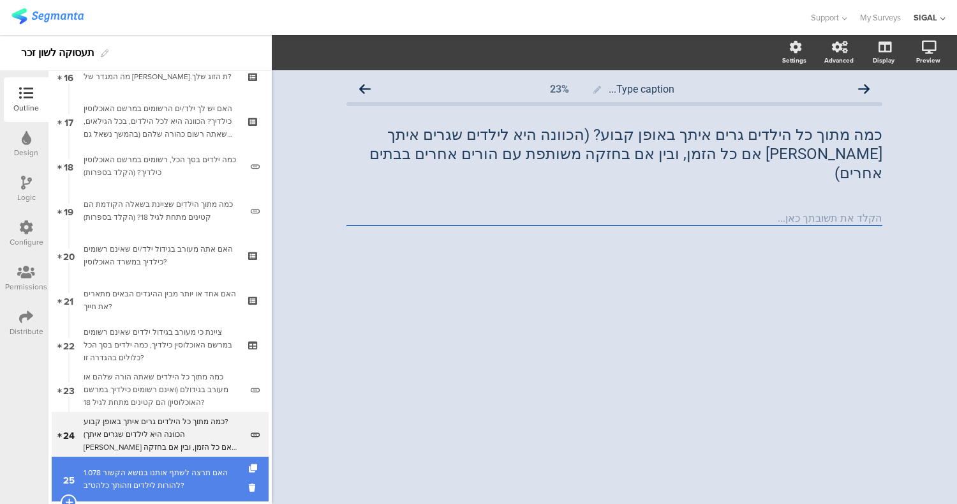
click at [156, 487] on div "1.078 האם תרצה לשתף אותנו בנושא הקשור להורות לילדים וזהותך כלהט"ב?" at bounding box center [163, 479] width 158 height 26
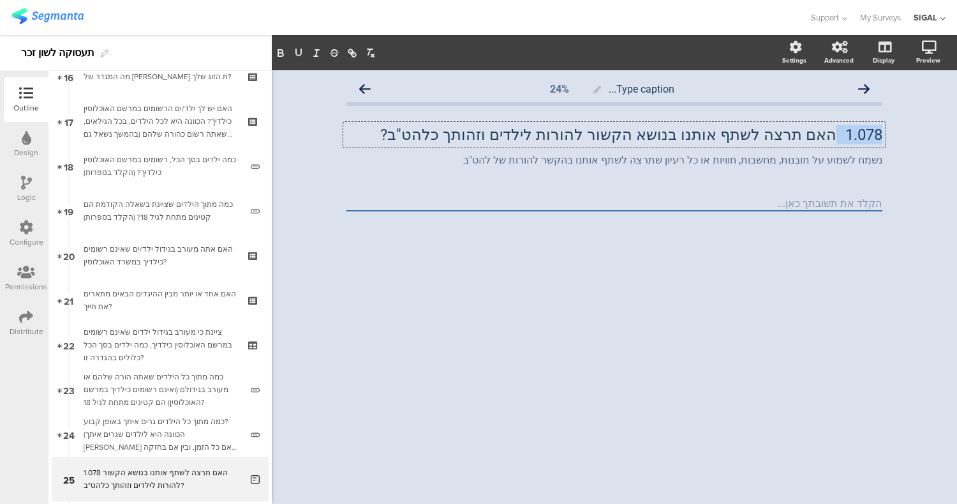
drag, startPoint x: 837, startPoint y: 131, endPoint x: 932, endPoint y: 131, distance: 94.5
click at [932, 131] on div "Type caption... 24% 1.078 האם תרצה לשתף אותנו בנושא הקשור להורות לילדים וזהותך …" at bounding box center [615, 286] width 686 height 433
click at [564, 271] on div "Type caption... 24% האם תרצה לשתף אותנו בנושא הקשור להורות לילדים וזהותך כלהט"ב…" at bounding box center [615, 286] width 686 height 433
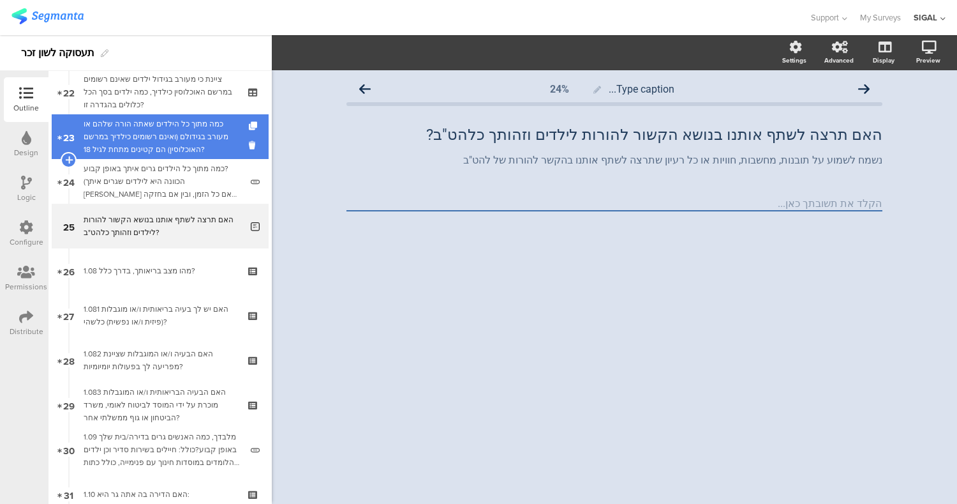
scroll to position [992, 0]
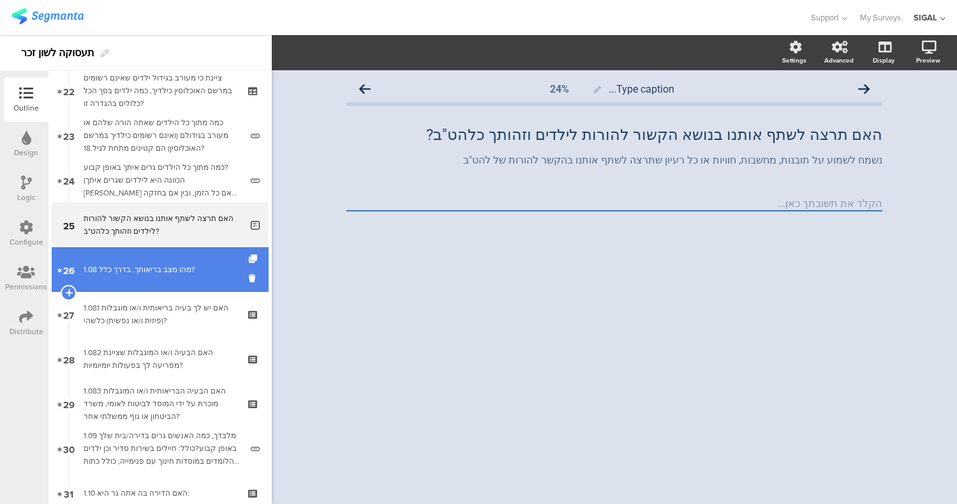
click at [159, 253] on link "26 1.08 מהו מצב בריאותך, בדרך כלל?" at bounding box center [160, 269] width 217 height 45
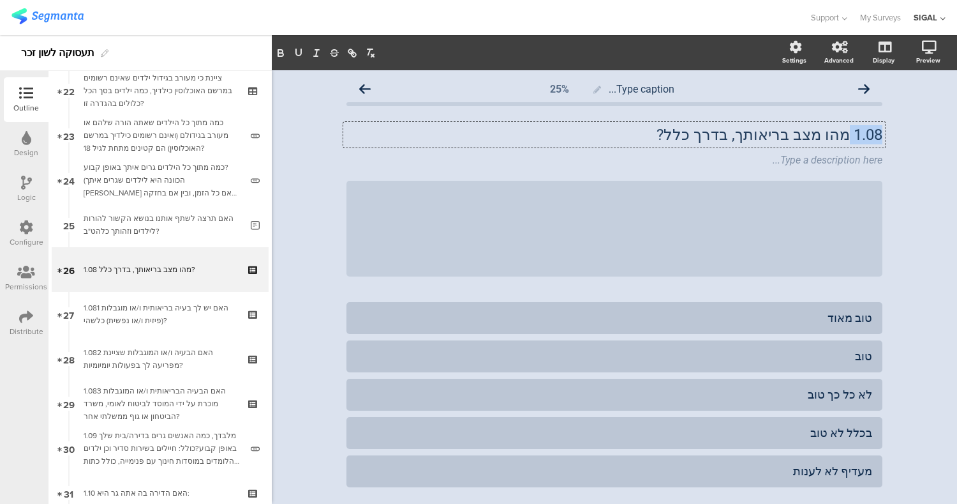
drag, startPoint x: 843, startPoint y: 132, endPoint x: 957, endPoint y: 129, distance: 113.7
click at [957, 129] on div "Settings Advanced Display Preview Type caption... 25%" at bounding box center [615, 269] width 686 height 469
click at [830, 160] on div "Type a description here..." at bounding box center [614, 161] width 543 height 20
click at [883, 151] on icon at bounding box center [886, 151] width 7 height 8
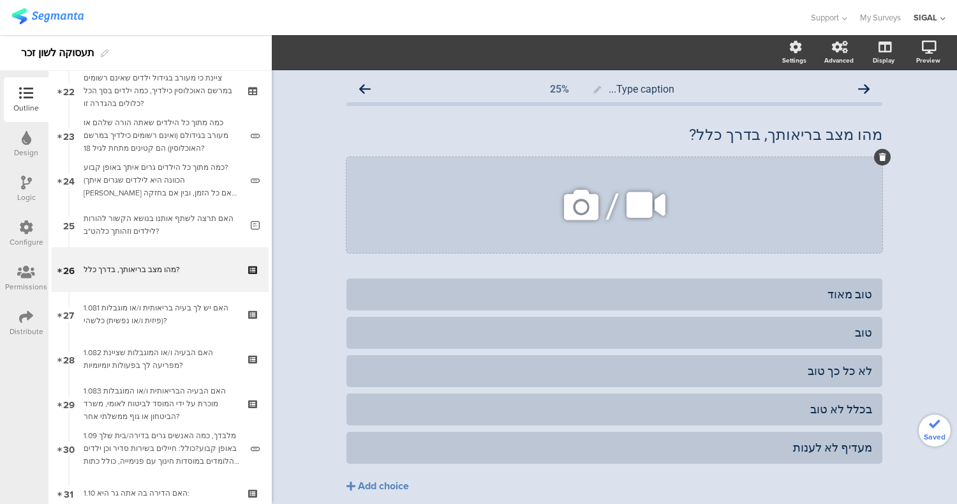
click at [880, 156] on icon at bounding box center [883, 157] width 7 height 8
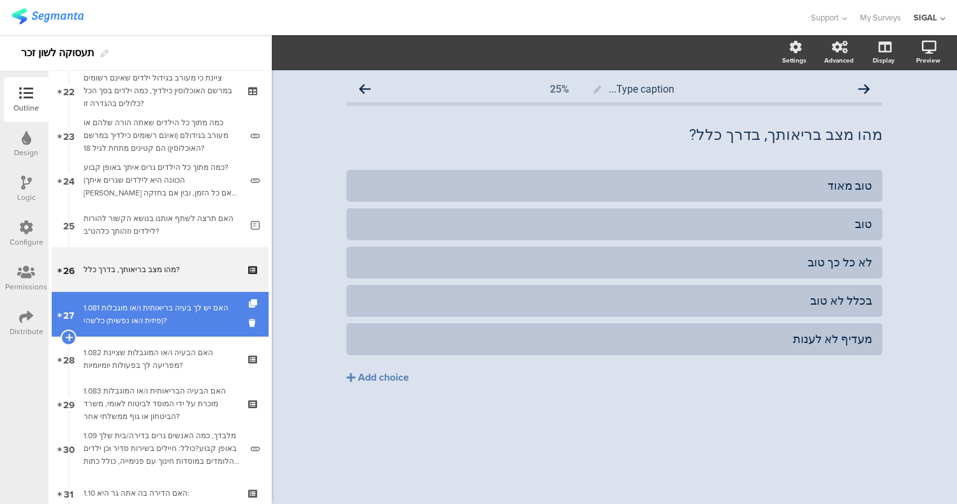
click at [201, 306] on div "1.081 האם יש לך בעיה בריאותית ו/או מוגבלות (פיזית ו/או נפשית) כלשהי?" at bounding box center [160, 314] width 153 height 26
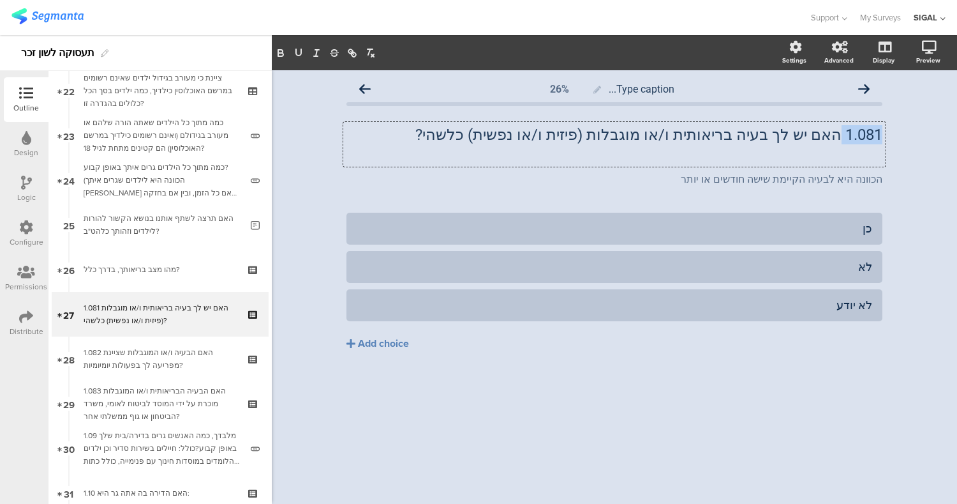
drag, startPoint x: 840, startPoint y: 134, endPoint x: 957, endPoint y: 107, distance: 120.0
click at [957, 107] on div "Type caption... 26% 1.081 האם יש לך בעיה בריאותית ו/או מוגבלות (פיזית ו/או נפשי…" at bounding box center [615, 286] width 686 height 433
click at [613, 416] on div "Type caption... 26% האם יש לך בעיה בריאותית ו/או מוגבלות (פיזית ו/או נפשית) כלש…" at bounding box center [615, 286] width 686 height 433
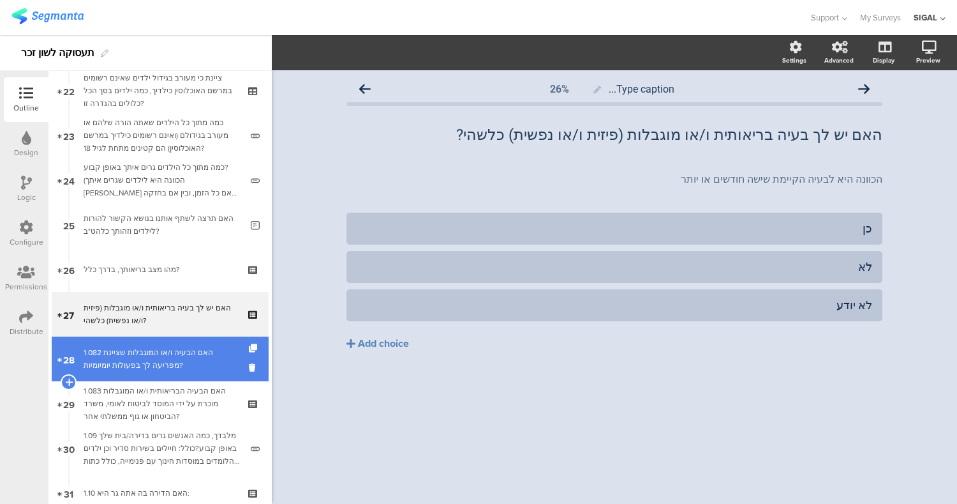
click at [158, 350] on div "1.082 האם הבעיה ו/או המוגבלות שציינת מפריעה לך בפעולות יומיומיות?" at bounding box center [160, 359] width 153 height 26
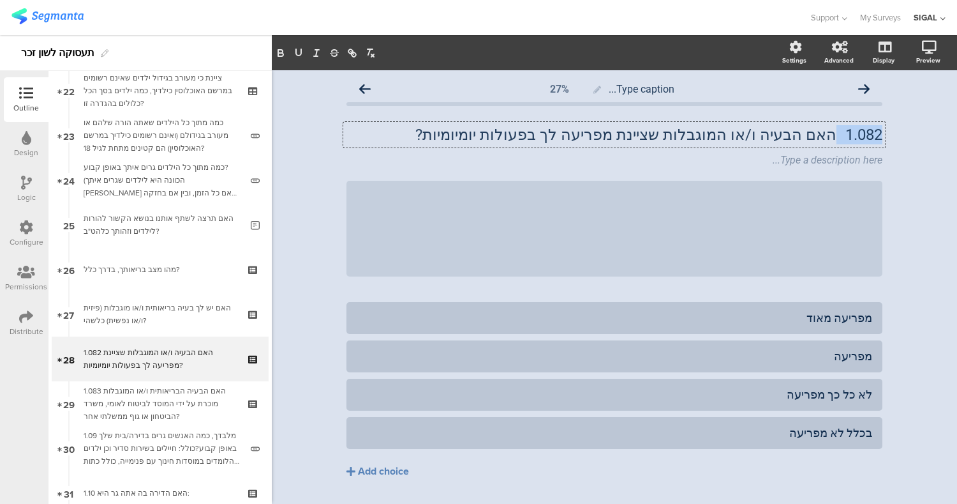
drag, startPoint x: 834, startPoint y: 133, endPoint x: 957, endPoint y: 122, distance: 123.1
click at [957, 122] on div "Settings Advanced Display Preview Type caption... 27%" at bounding box center [615, 269] width 686 height 469
click at [883, 147] on icon at bounding box center [886, 151] width 7 height 8
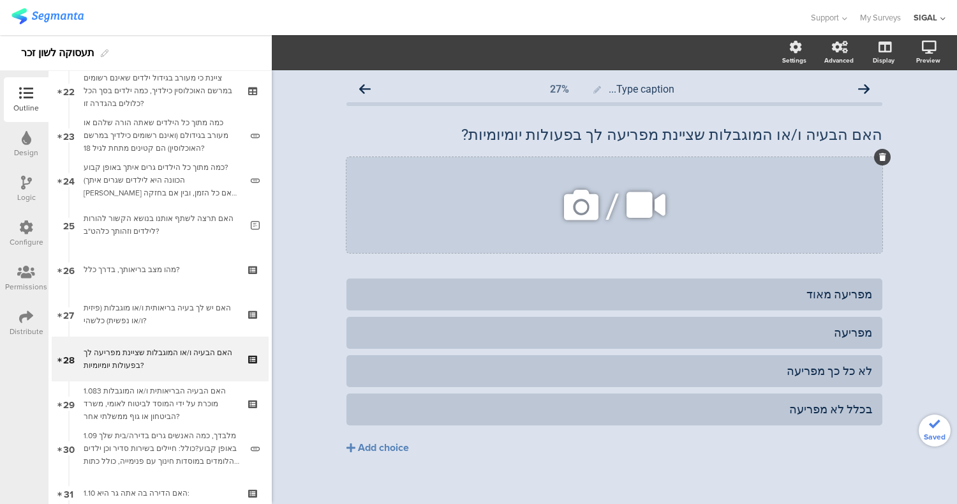
click at [880, 158] on icon at bounding box center [883, 157] width 7 height 8
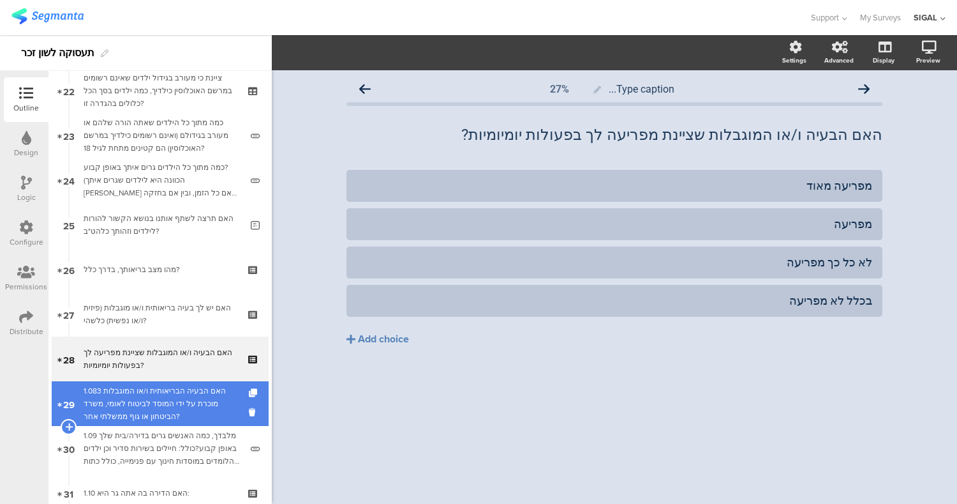
click at [190, 409] on div "1.083 האם הבעיה הבריאותית ו/או המוגבלות מוכרת על ידי המוסד לביטוח לאומי, משרד ה…" at bounding box center [160, 403] width 153 height 38
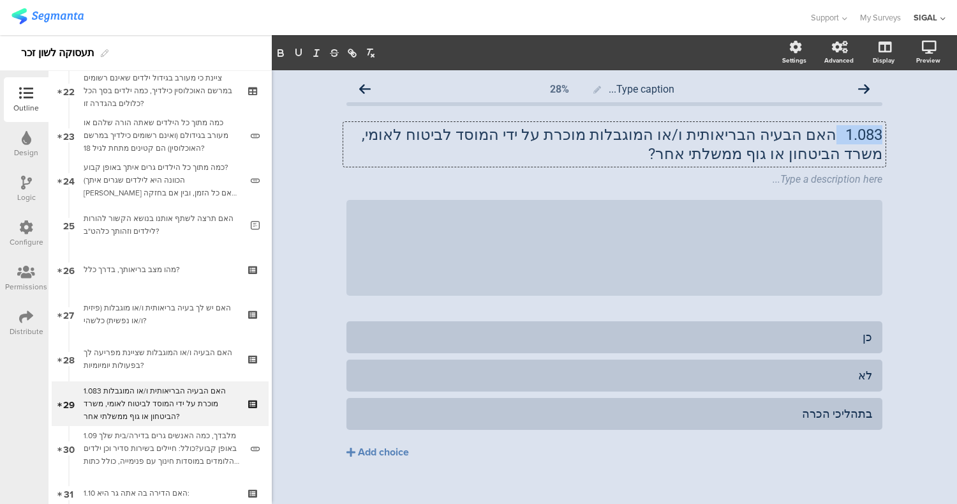
drag, startPoint x: 832, startPoint y: 133, endPoint x: 957, endPoint y: 135, distance: 124.5
click at [957, 135] on div "Settings Advanced Display Preview Type caption... 28%" at bounding box center [615, 269] width 686 height 469
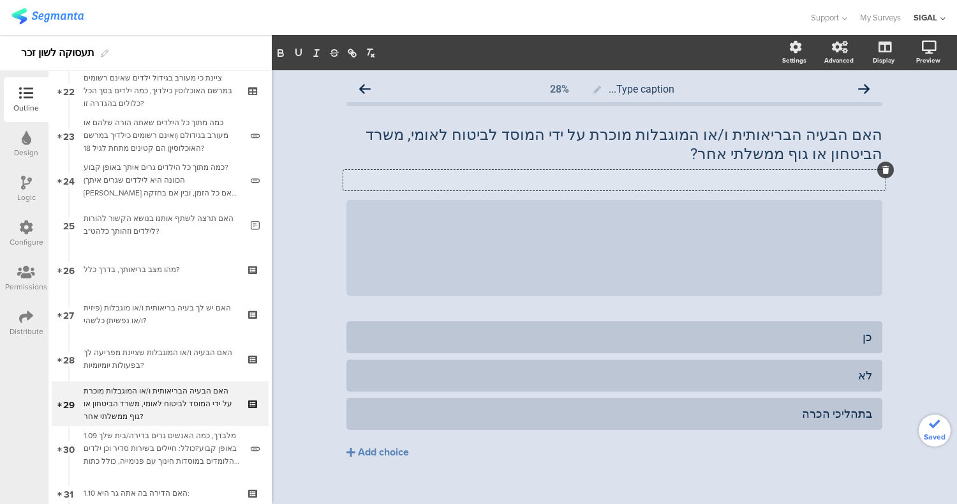
click at [887, 173] on div at bounding box center [886, 169] width 17 height 17
click at [883, 170] on icon at bounding box center [886, 170] width 7 height 8
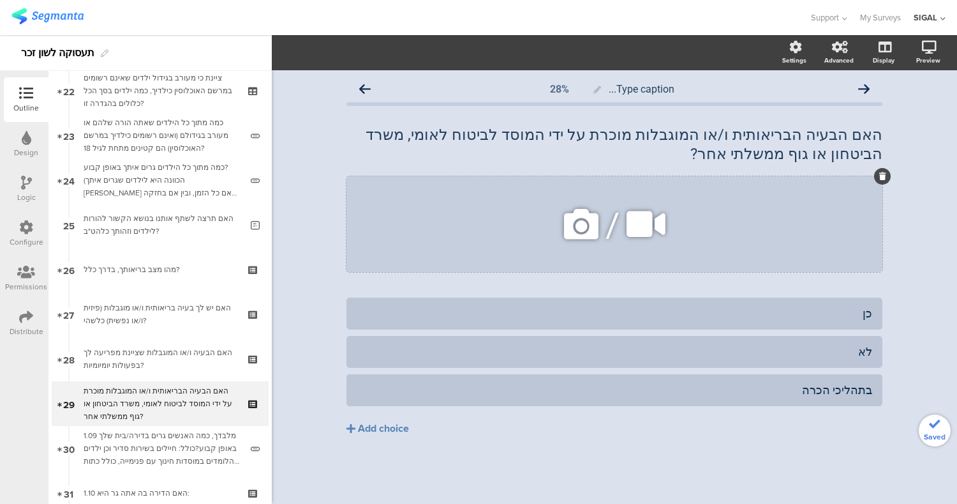
click at [877, 176] on div at bounding box center [883, 176] width 17 height 17
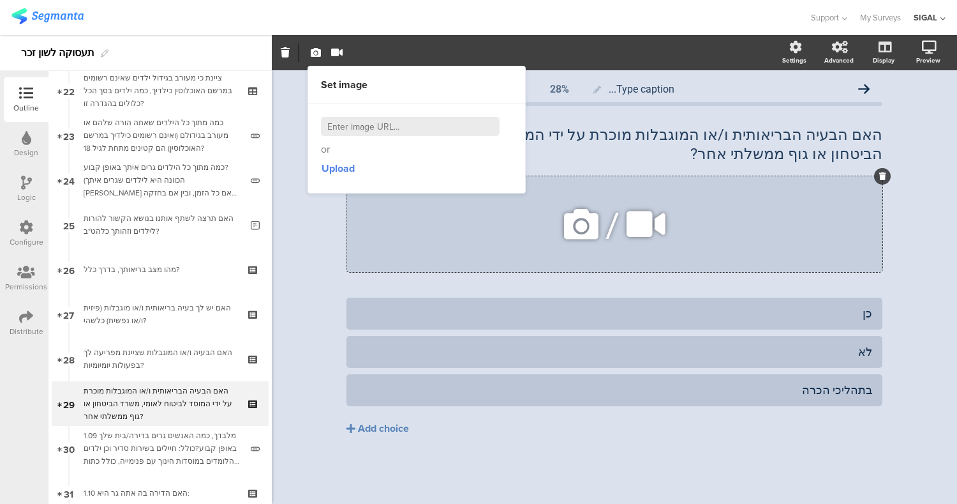
click at [882, 174] on icon at bounding box center [883, 176] width 7 height 8
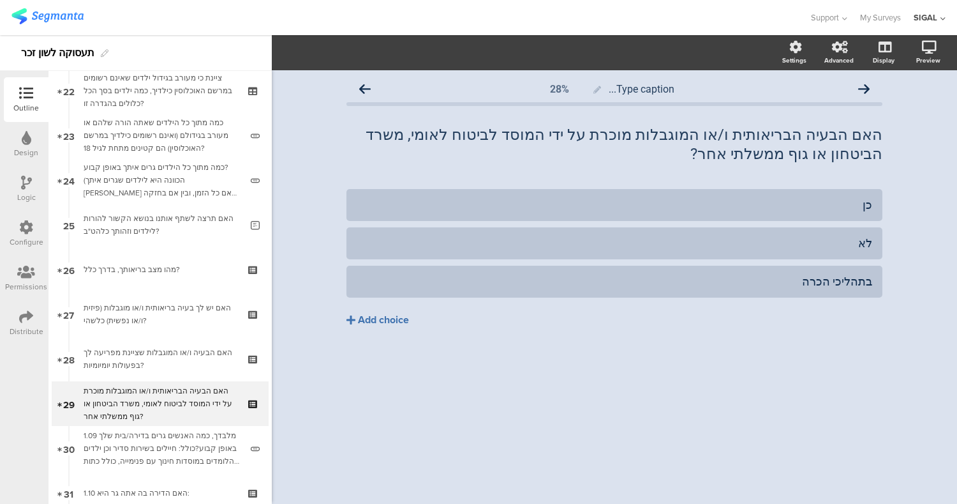
click at [713, 320] on button "Add choice" at bounding box center [615, 320] width 536 height 32
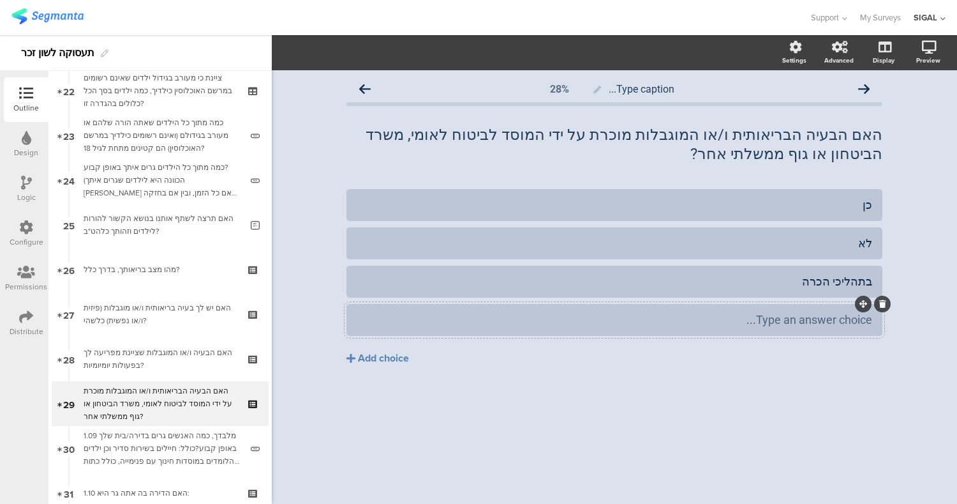
click at [882, 307] on icon at bounding box center [883, 304] width 7 height 8
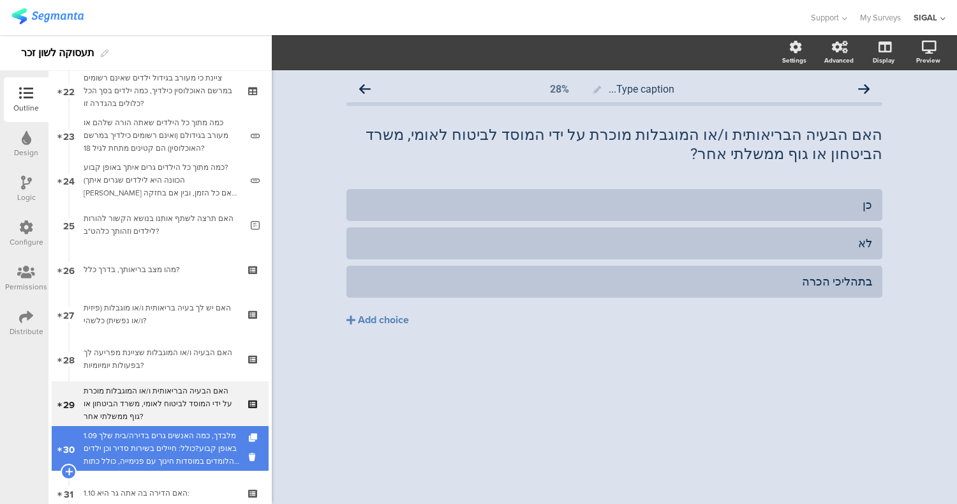
click at [140, 456] on div "1.09 מלבדך, כמה האנשים גרים בדירה/בית שלך באופן קבוע?כולל: חיילים בשירות סדיר ו…" at bounding box center [163, 448] width 158 height 38
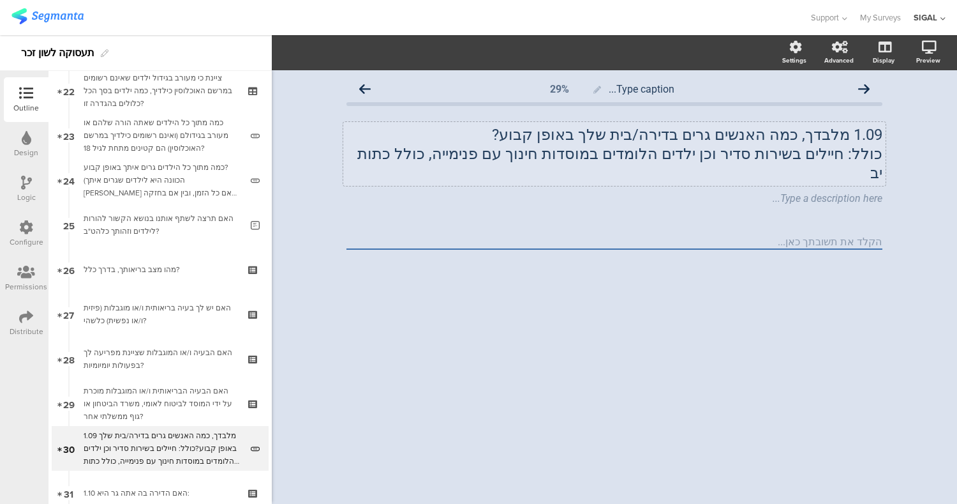
click at [843, 135] on p "1.09 מלבדך, כמה האנשים גרים בדירה/בית שלך באופן קבוע?" at bounding box center [615, 134] width 536 height 19
click at [407, 156] on p "כולל: חיילים בשירות סדיר וכן ילדים הלומדים במוסדות חינוך עם פנימייה, כולל כתות …" at bounding box center [615, 163] width 536 height 38
click at [472, 278] on div "Type caption... 29% מלבדך, כמה האנשים גרים בדירה/בית שלך באופן קבוע? כולל: חייל…" at bounding box center [615, 185] width 562 height 230
click at [883, 185] on icon at bounding box center [886, 189] width 7 height 8
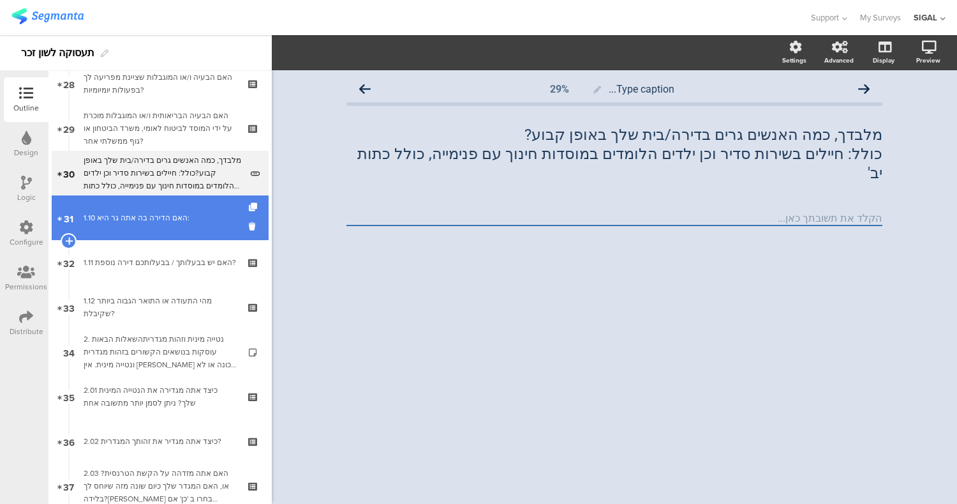
scroll to position [1321, 0]
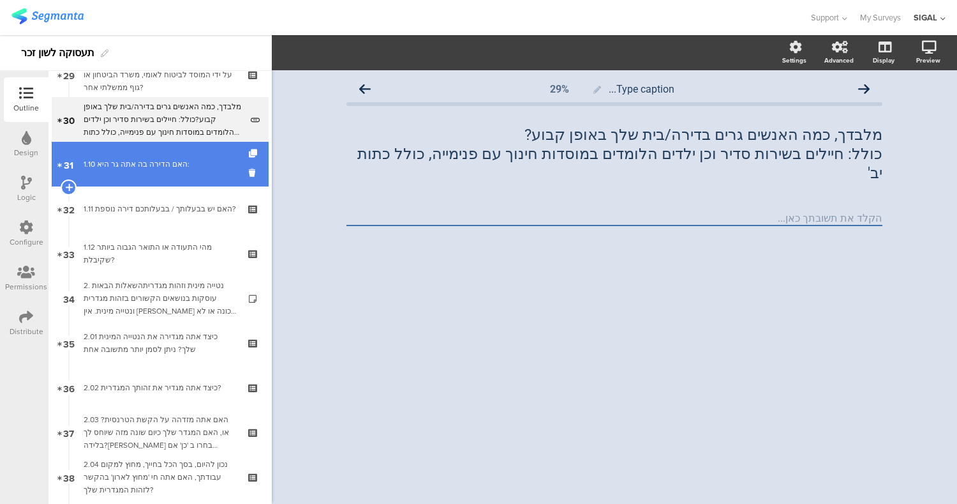
click at [147, 164] on div "1.10 האם הדירה בה אתה גר היא:" at bounding box center [160, 164] width 153 height 13
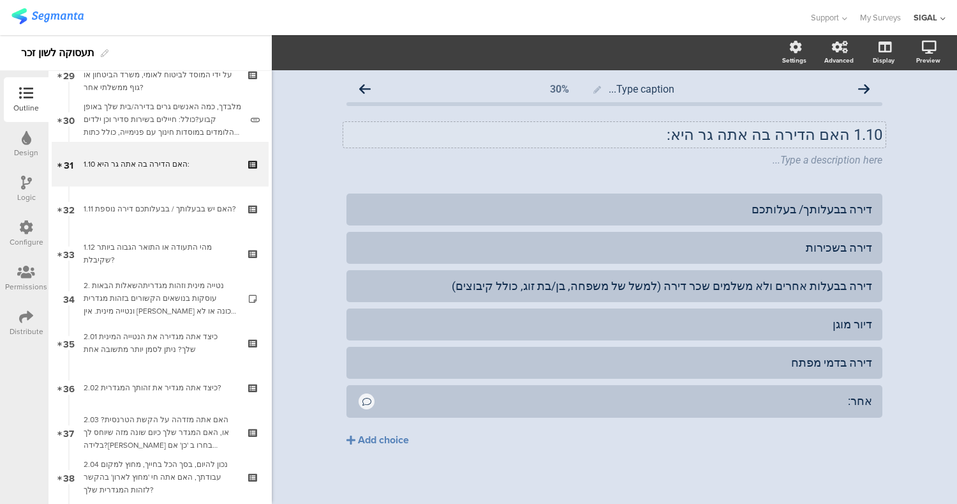
click at [843, 137] on div "1.10 האם הדירה בה אתה גר היא: 1.10 האם הדירה בה אתה גר היא:" at bounding box center [614, 135] width 543 height 26
click at [880, 155] on div at bounding box center [886, 150] width 17 height 17
click at [883, 153] on icon at bounding box center [886, 151] width 7 height 8
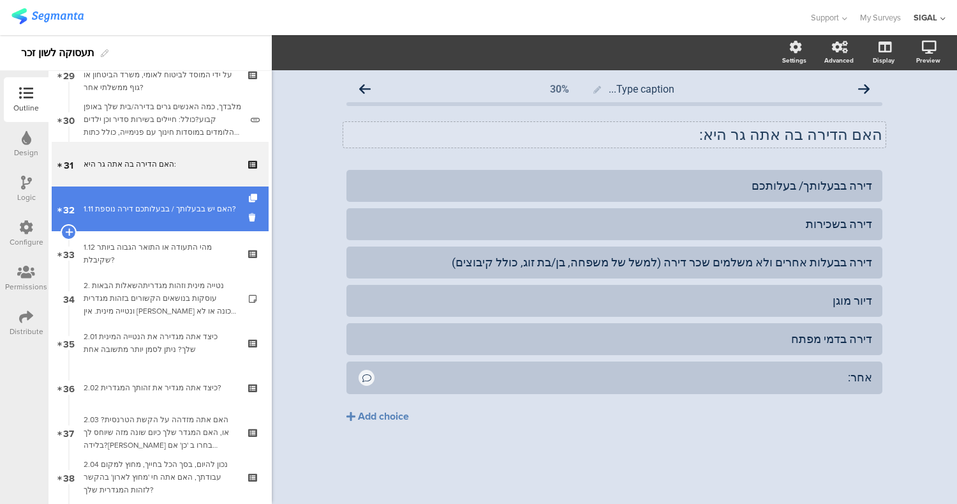
click at [177, 202] on link "32 1.11 האם יש בבעלותך / בבעלותכם דירה נוספת?" at bounding box center [160, 208] width 217 height 45
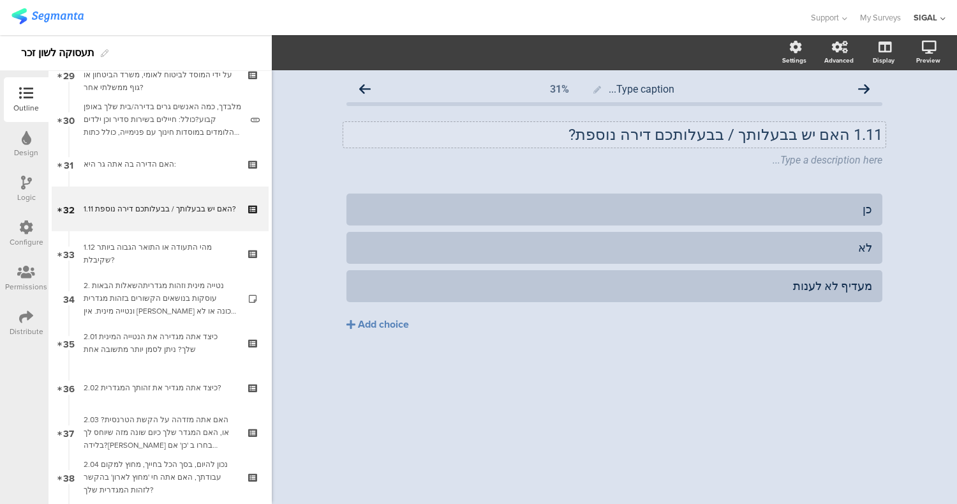
click at [850, 142] on div "1.11 האם יש בבעלותך / בבעלותכם דירה נוספת? 1.11 האם יש בבעלותך / בבעלותכם דירה …" at bounding box center [614, 135] width 543 height 26
click at [859, 167] on div "Type a description here..." at bounding box center [614, 161] width 543 height 20
click at [887, 153] on icon at bounding box center [886, 151] width 7 height 8
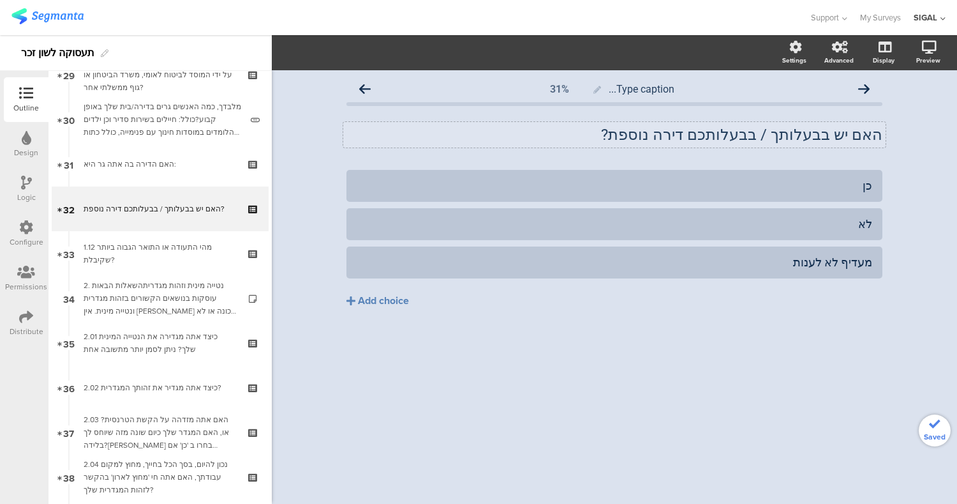
click at [717, 377] on div "Type caption... 31% האם יש בבעלותך / בבעלותכם דירה נוספת? האם יש בבעלותך / בבעל…" at bounding box center [615, 286] width 686 height 433
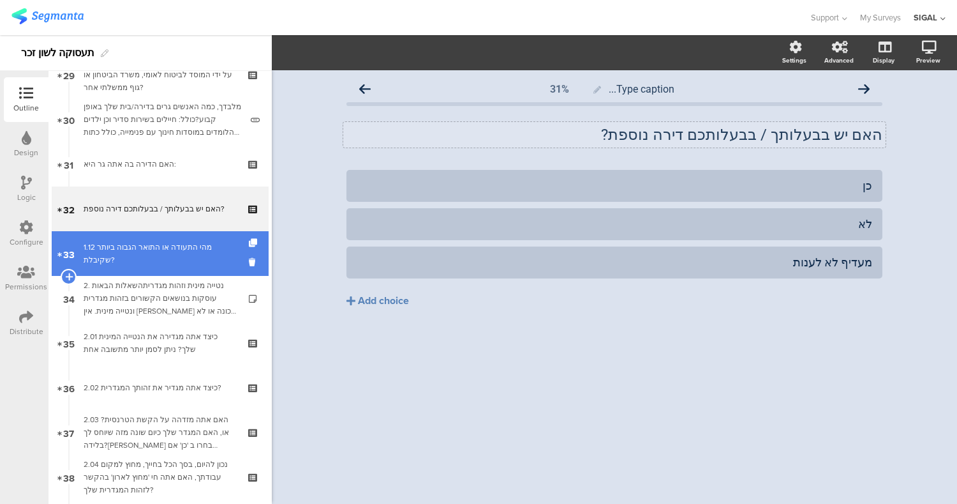
click at [146, 258] on div "1.12 מהי התעודה או התואר הגבוה ביותר שקיבלת?" at bounding box center [160, 254] width 153 height 26
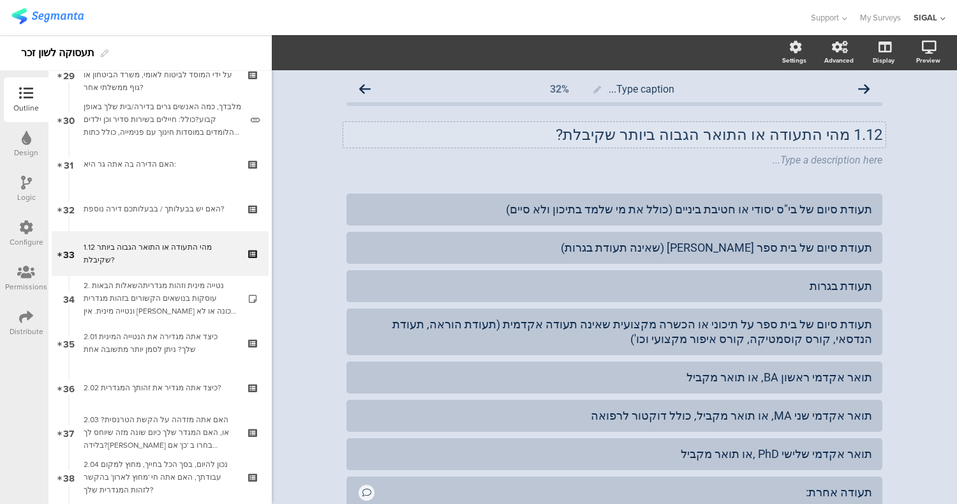
click at [843, 131] on div "1.12 מהי התעודה או התואר הגבוה ביותר שקיבלת? 1.12 מהי התעודה או התואר הגבוה ביו…" at bounding box center [614, 135] width 543 height 26
click at [914, 190] on div "Type caption... 32% מהי התעודה או התואר הגבוה ביותר שקיבלת? מהי התעודה או התואר…" at bounding box center [615, 353] width 686 height 566
click at [883, 150] on icon at bounding box center [886, 151] width 7 height 8
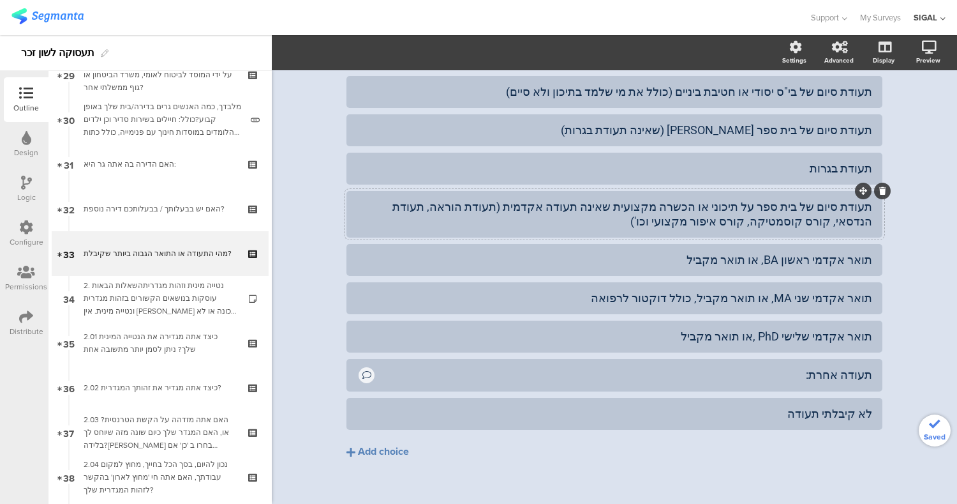
scroll to position [109, 0]
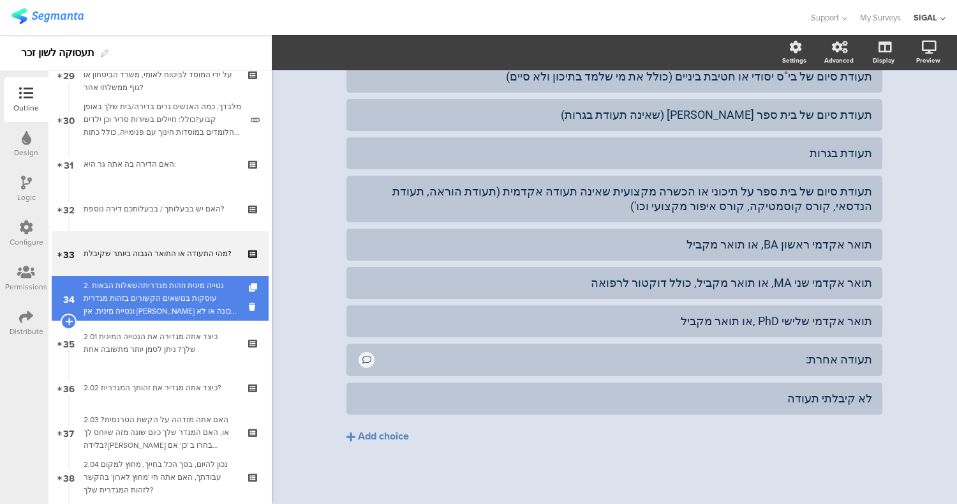
click at [170, 290] on div "2. נטייה מינית וזהות מגדריתהשאלות הבאות עוסקות בנושאים הקשורים בזהות מגדרית ונט…" at bounding box center [160, 298] width 153 height 38
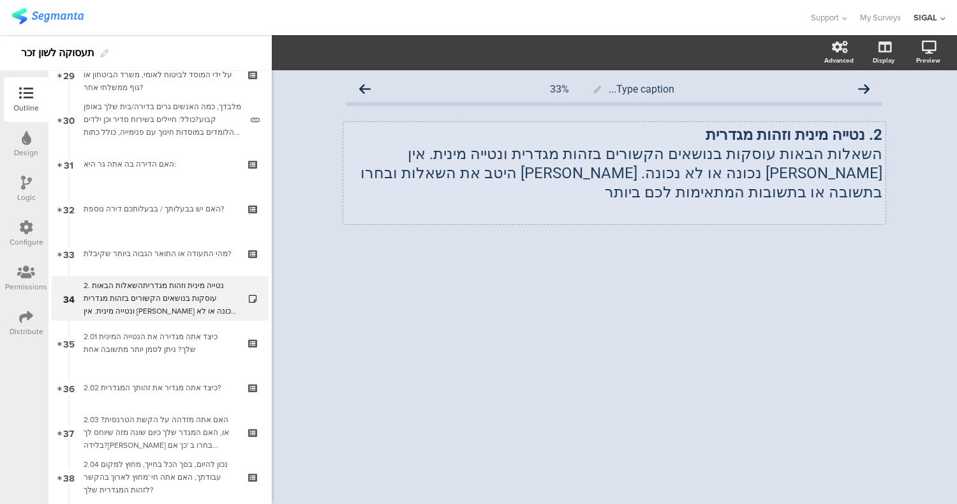
click at [867, 137] on div "2. נטייה מינית וזהות מגדרית השאלות הבאות עוסקות בנושאים הקשורים בזהות מגדרית ונ…" at bounding box center [614, 173] width 543 height 102
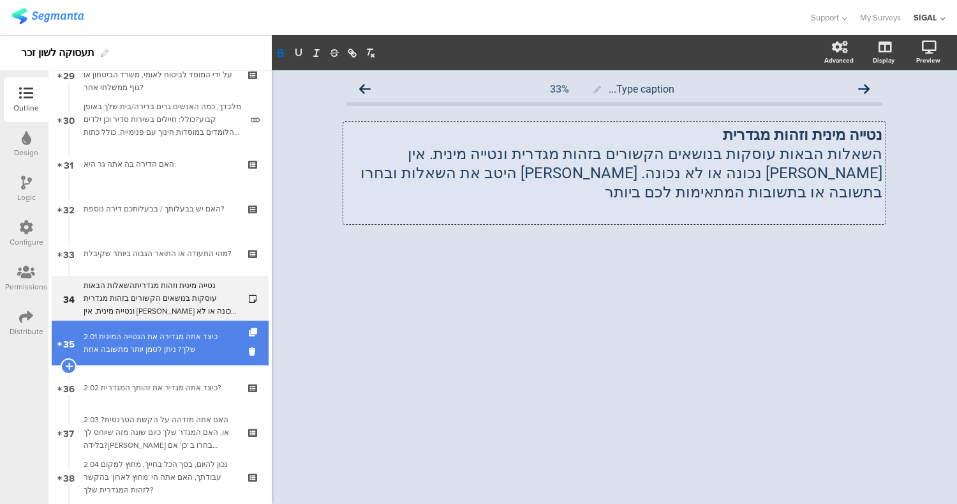
click at [125, 354] on div "2.01 כיצד אתה מגדירה את הנטייה המינית שלך? ניתן לסמן יותר מתשובה אחת" at bounding box center [160, 343] width 153 height 26
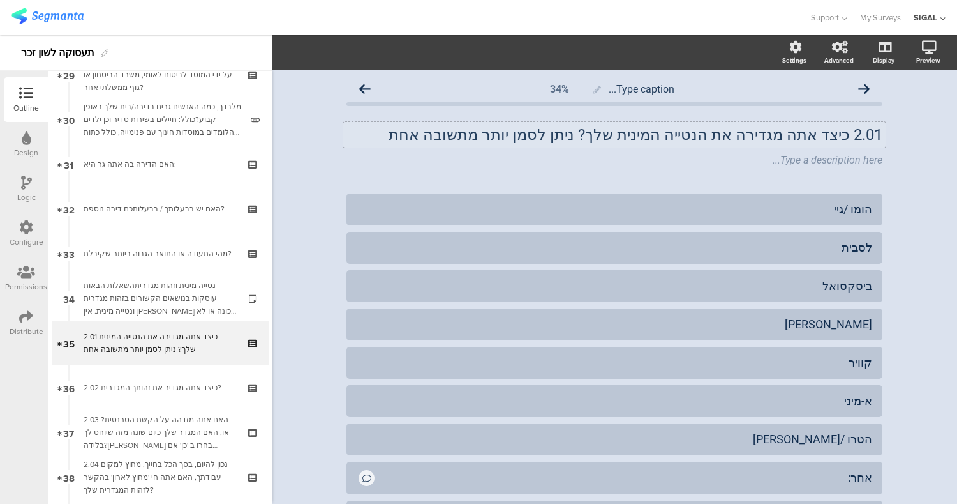
click at [836, 131] on div "2.01 כיצד אתה מגדירה את הנטייה המינית שלך? ניתן לסמן יותר מתשובה אחת 2.01 כיצד …" at bounding box center [614, 135] width 543 height 26
click at [859, 160] on div "Type a description here..." at bounding box center [614, 161] width 543 height 20
click at [883, 154] on div at bounding box center [886, 150] width 17 height 17
click at [881, 146] on div at bounding box center [886, 150] width 17 height 17
click at [883, 150] on icon at bounding box center [886, 151] width 7 height 8
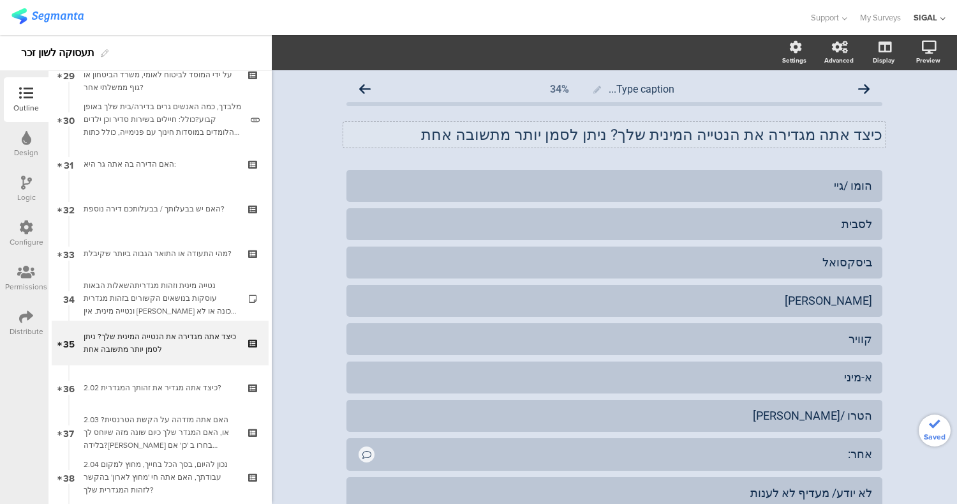
scroll to position [94, 0]
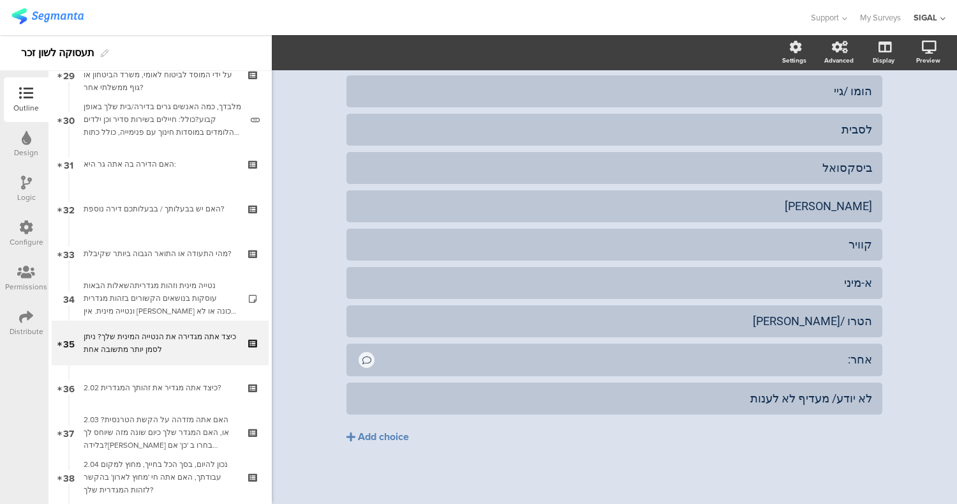
click at [930, 158] on div "Type caption... 34% כיצד אתה מגדירה את הנטייה המינית שלך? ניתן לסמן יותר מתשובה…" at bounding box center [615, 240] width 686 height 528
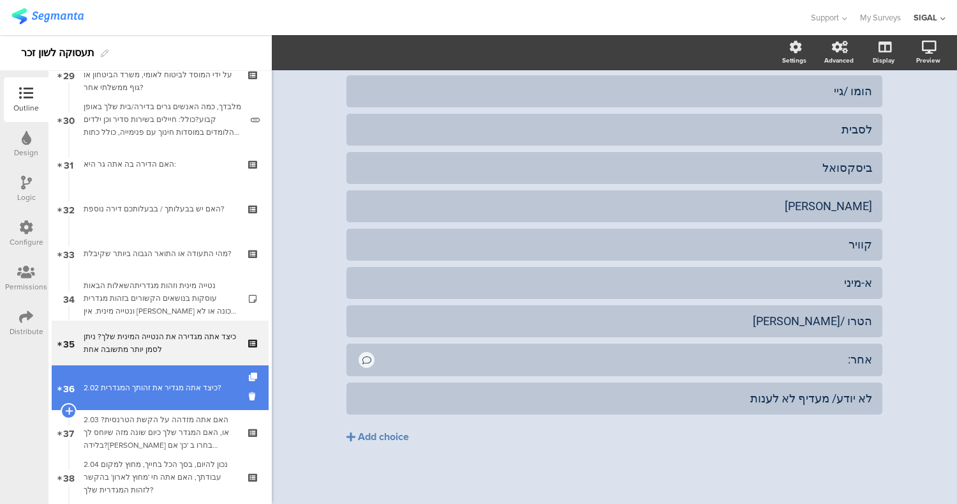
click at [148, 391] on div "2.02 כיצד אתה מגדיר את זהותך המגדרית?" at bounding box center [160, 387] width 153 height 13
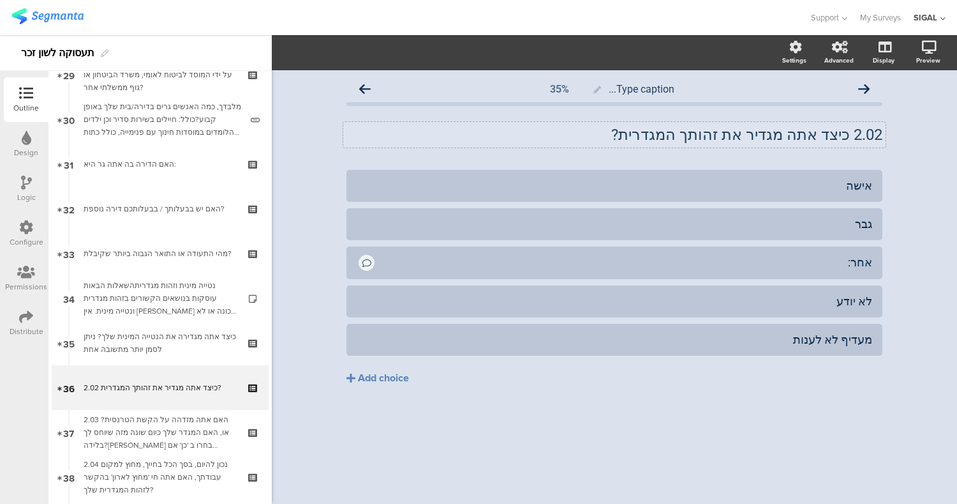
click at [844, 141] on p "2.02 כיצד אתה מגדיר את זהותך המגדרית?" at bounding box center [615, 134] width 536 height 19
click at [685, 469] on div "Type caption... 35% כיצד אתה מגדיר את זהותך המגדרית? כיצד אתה מגדיר את זהותך המ…" at bounding box center [615, 286] width 686 height 433
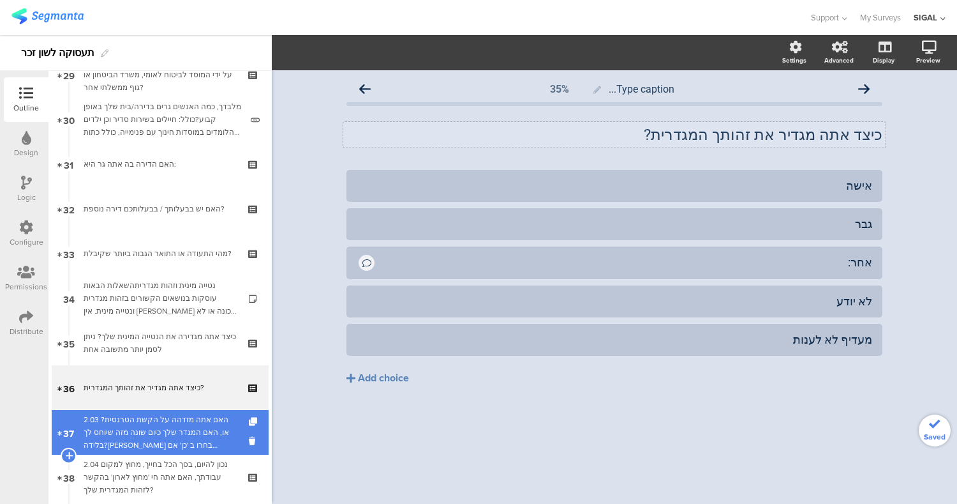
click at [194, 430] on div "2.03 האם אתה מזדהה על הקשת הטרנסית? או, האם המגדר שלך כיום שונה מזה שיוחס לך בל…" at bounding box center [160, 432] width 153 height 38
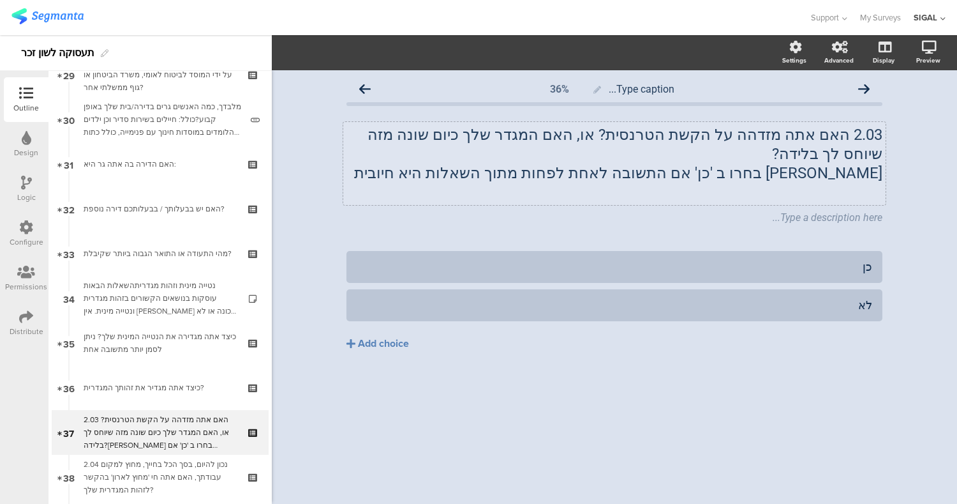
click at [847, 135] on div "2.03 האם אתה מזדהה על הקשת הטרנסית? או, האם המגדר שלך כיום שונה מזה שיוחס לך בל…" at bounding box center [614, 163] width 543 height 83
click at [847, 135] on p "2.03 האם אתה מזדהה על הקשת הטרנסית? או, האם המגדר שלך כיום שונה מזה שיוחס לך בל…" at bounding box center [615, 144] width 536 height 38
click at [836, 134] on p "2.03 האם אתה מזדהה על הקשת הטרנסית? או, האם המגדר שלך כיום שונה מזה שיוחס לך בל…" at bounding box center [615, 144] width 536 height 38
click at [729, 384] on div "כן לא Add choice" at bounding box center [615, 327] width 536 height 153
click at [884, 204] on icon at bounding box center [886, 208] width 7 height 8
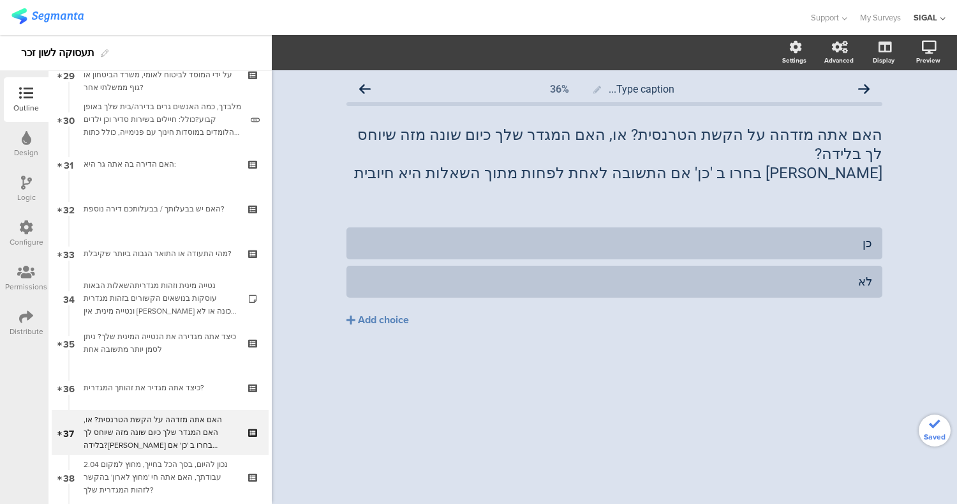
click at [751, 381] on div "Type caption... 36% האם אתה מזדהה על הקשת הטרנסית? או, האם המגדר שלך כיום שונה …" at bounding box center [615, 286] width 686 height 433
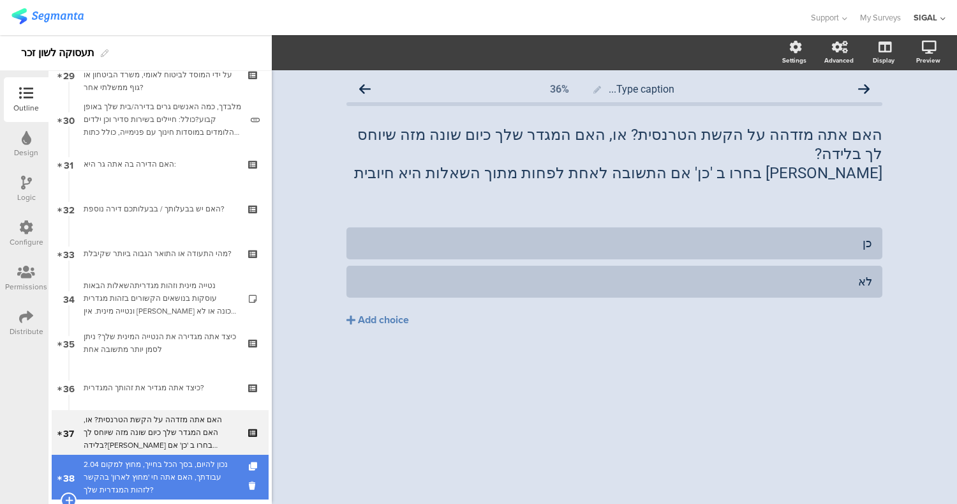
click at [202, 470] on div "2.04 נכון להיום, בסך הכל בחייך, מחוץ למקום עבודתך, האם אתה חי 'מחוץ לארון' בהקש…" at bounding box center [160, 477] width 153 height 38
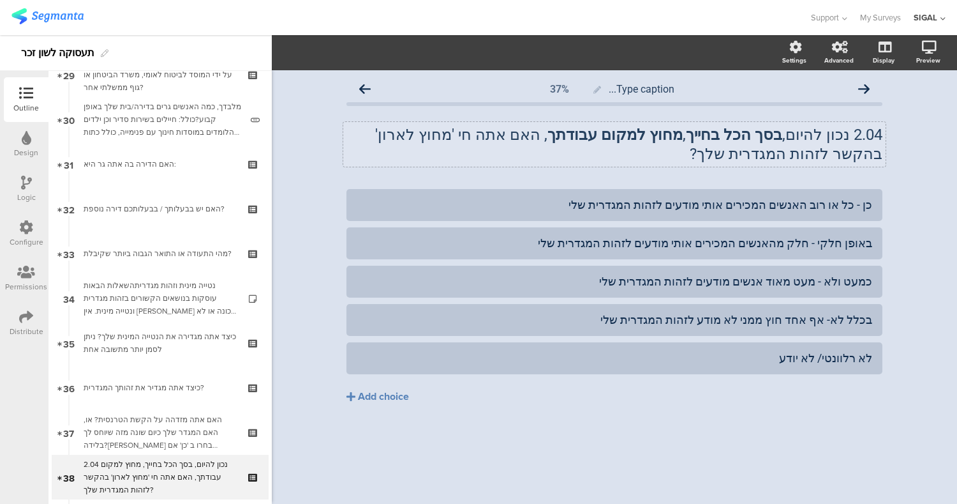
click at [854, 143] on div "2.04 נכון להיום, בסך הכל בחייך , מחוץ למקום עבודתך , האם אתה חי 'מחוץ לארון' בה…" at bounding box center [614, 144] width 543 height 45
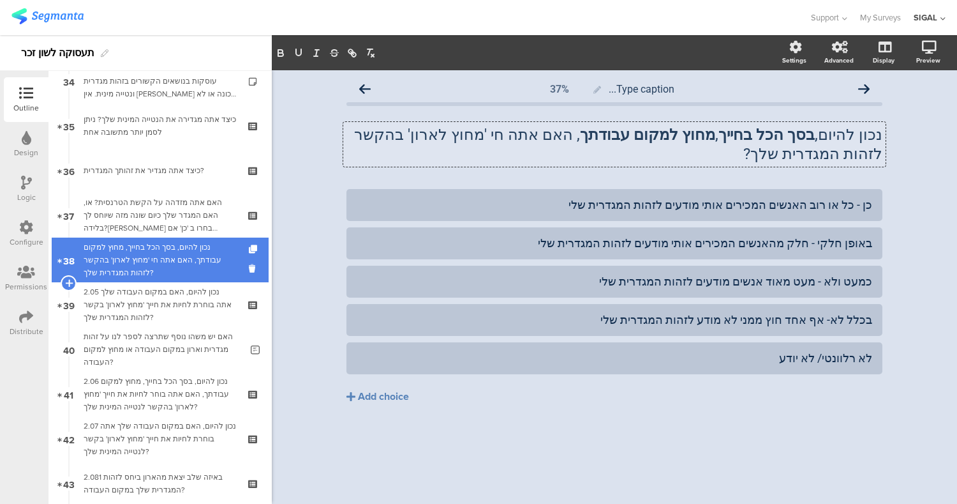
scroll to position [1543, 0]
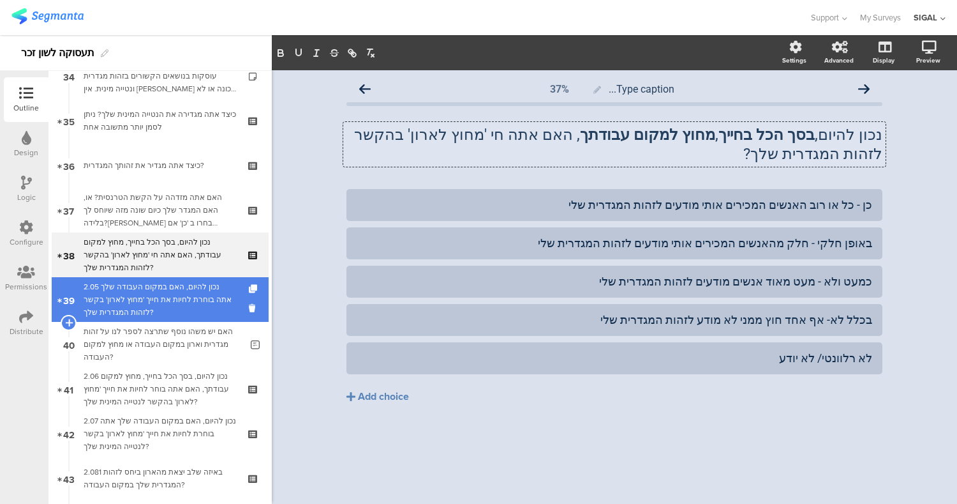
click at [162, 308] on div "2.05 נכון להיום, האם במקום העבודה שלך אתה בוחרת לחיות את חייך 'מחוץ לארון' בקשר…" at bounding box center [160, 299] width 153 height 38
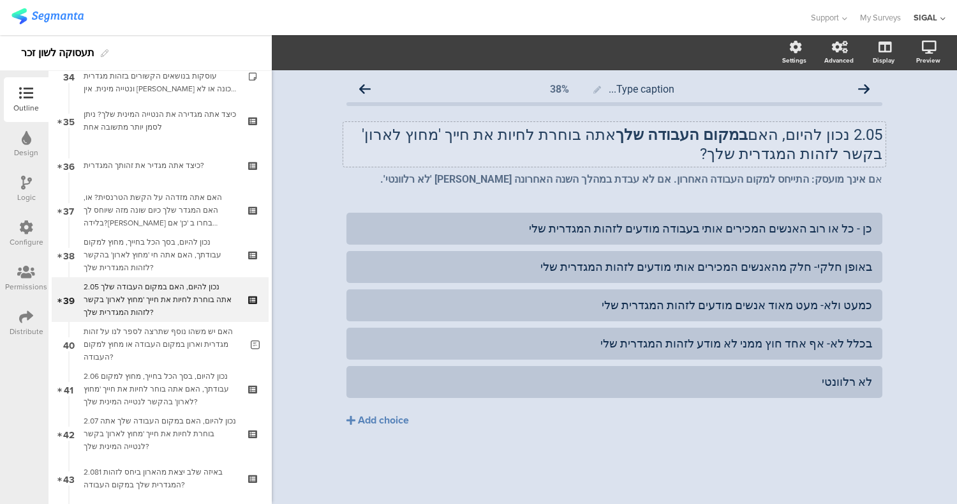
click at [855, 128] on div "2.05 נכון להיום, האם במקום העבודה שלך אתה בוחרת לחיות את חייך 'מחוץ לארון' בקשר…" at bounding box center [614, 144] width 543 height 45
click at [700, 451] on div "כן - כל או רוב האנשים המכירים אותי בעבודה מודעים לזהות המגדרית שלי באופן חלקי- …" at bounding box center [615, 347] width 536 height 268
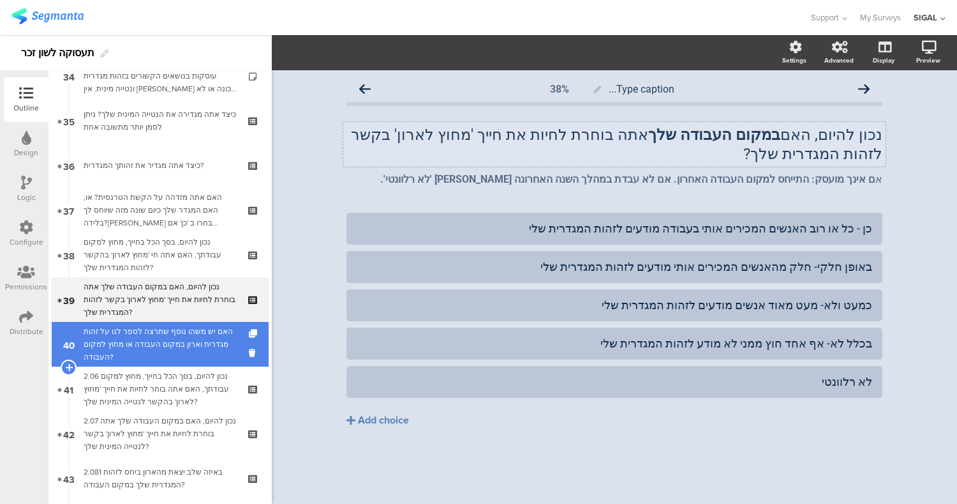
click at [195, 329] on div "האם יש משהו נוסף שתרצה לספר לנו על זהות מגדרית וארון במקום העבודה או מחוץ למקום…" at bounding box center [163, 344] width 158 height 38
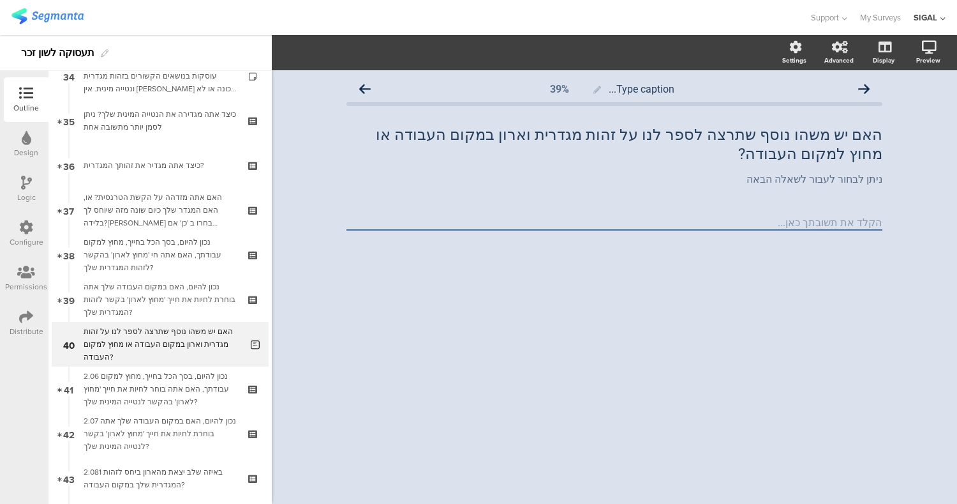
click at [686, 344] on div "Type caption... 39% האם יש משהו נוסף שתרצה לספר לנו על זהות מגדרית וארון במקום …" at bounding box center [615, 286] width 686 height 433
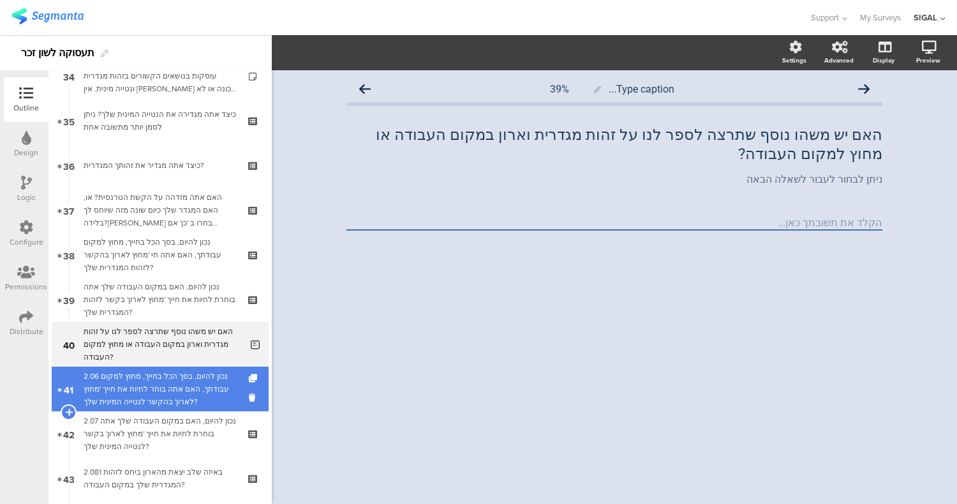
click at [112, 401] on div "2.06 נכון להיום, בסך הכל בחייך, מחוץ למקום עבודתך, האם אתה בוחר לחיות את חייך '…" at bounding box center [160, 389] width 153 height 38
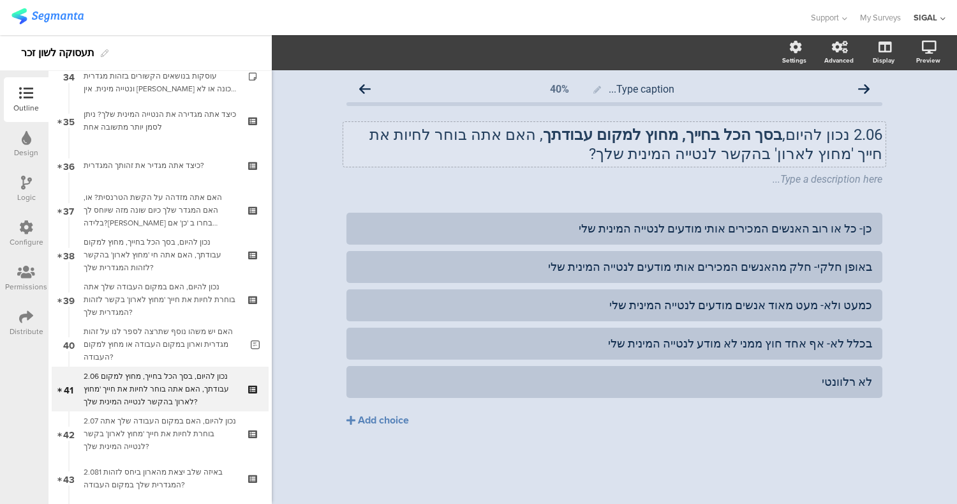
click at [842, 135] on div "2.06 נכון להיום, בסך הכל בחייך, מחוץ למקום עבודתך , האם אתה בוחר לחיות את חייך …" at bounding box center [614, 144] width 543 height 45
click at [693, 449] on div "כן- כל או רוב האנשים המכירים אותי מודעים לנטייה המינית שלי באופן חלקי- חלק מהאנ…" at bounding box center [615, 347] width 536 height 268
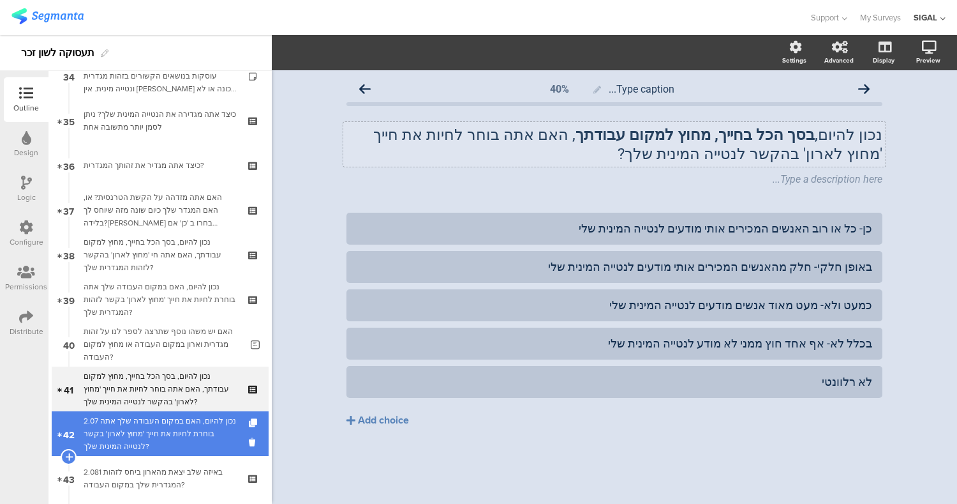
click at [188, 430] on div "2.07 נכון להיום, האם במקום העבודה שלך אתה בוחרת לחיות את חייך 'מחוץ לארון' בקשר…" at bounding box center [160, 433] width 153 height 38
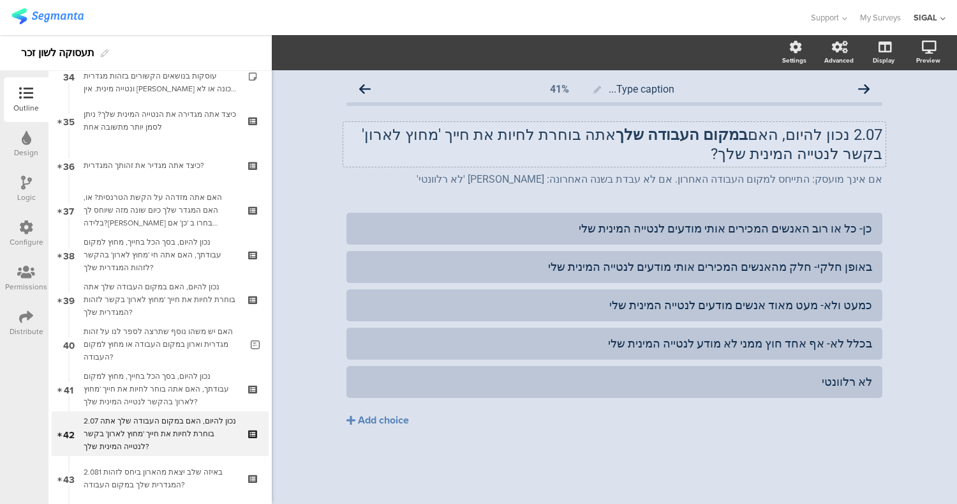
click at [845, 136] on div "2.07 נכון להיום, האם במקום העבודה שלך אתה בוחרת לחיות את חייך 'מחוץ לארון' בקשר…" at bounding box center [614, 144] width 543 height 45
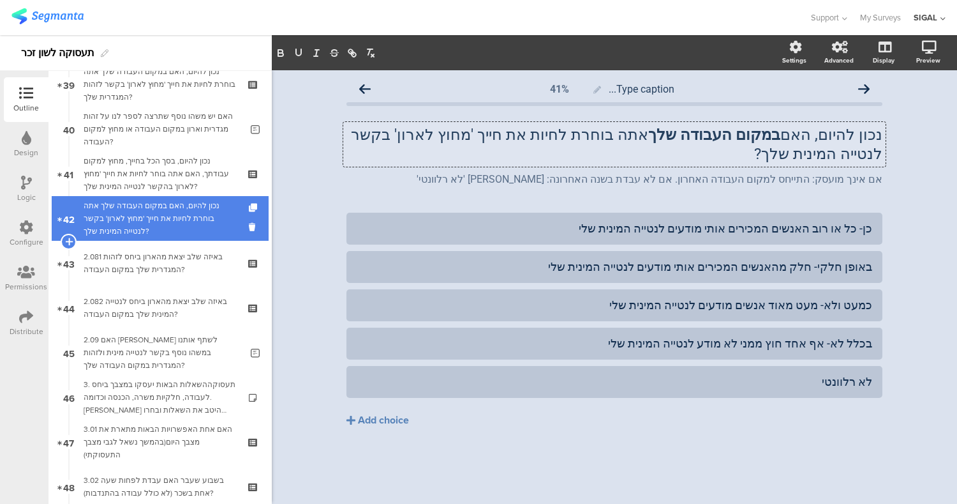
scroll to position [1760, 0]
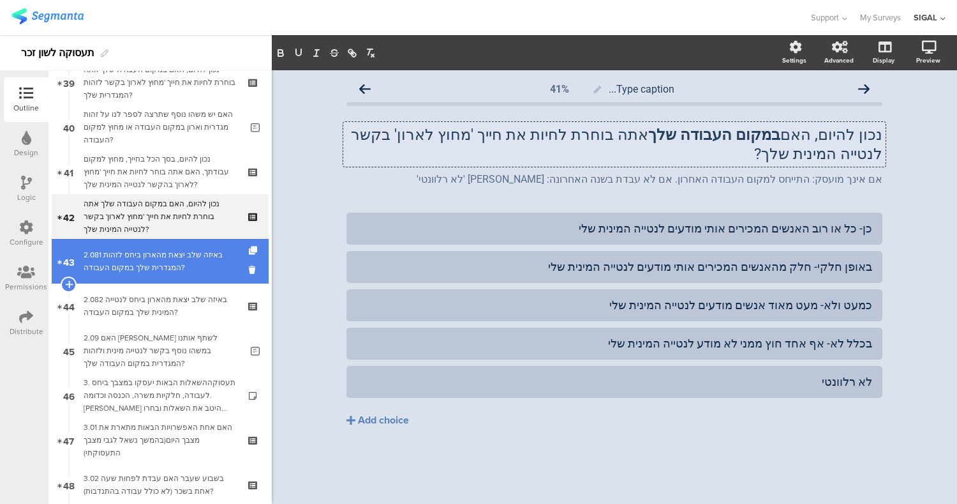
click at [191, 254] on div "2.081 באיזה שלב יצאת מהארון ביחס לזהות המגדרית שלך במקום העבודה?" at bounding box center [160, 261] width 153 height 26
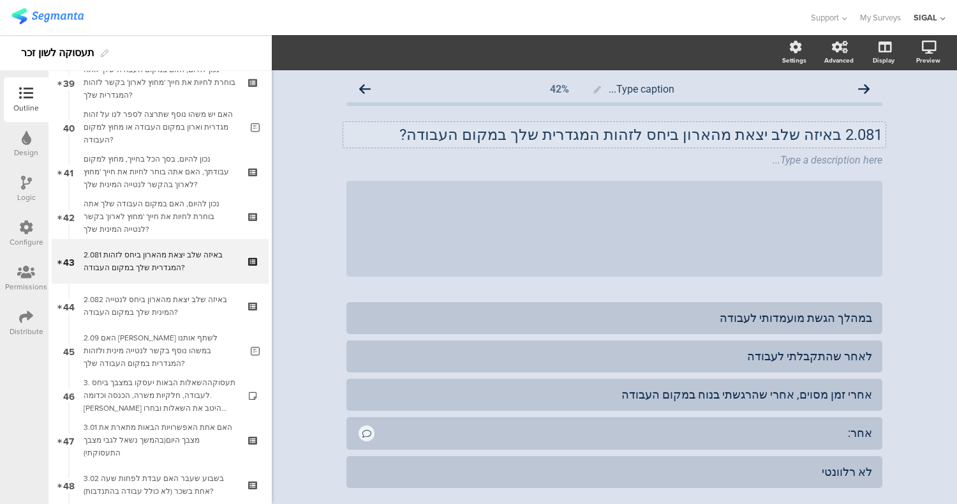
click at [833, 131] on div "2.081 באיזה שלב יצאת מהארון ביחס לזהות המגדרית שלך במקום העבודה? 2.081 באיזה של…" at bounding box center [614, 135] width 543 height 26
click at [930, 243] on div "Type caption... 42% באיזה שלב יצאת מהארון ביחס לזהות המגדרית שלך במקום העבודה? …" at bounding box center [615, 323] width 686 height 507
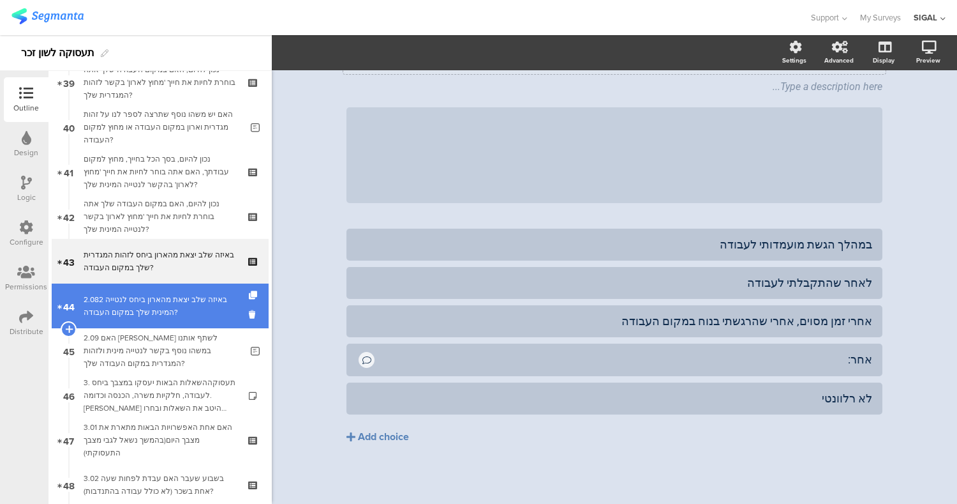
click at [175, 310] on div "2.082 באיזה שלב יצאת מהארון ביחס לנטייה המינית שלך במקום העבודה?" at bounding box center [160, 306] width 153 height 26
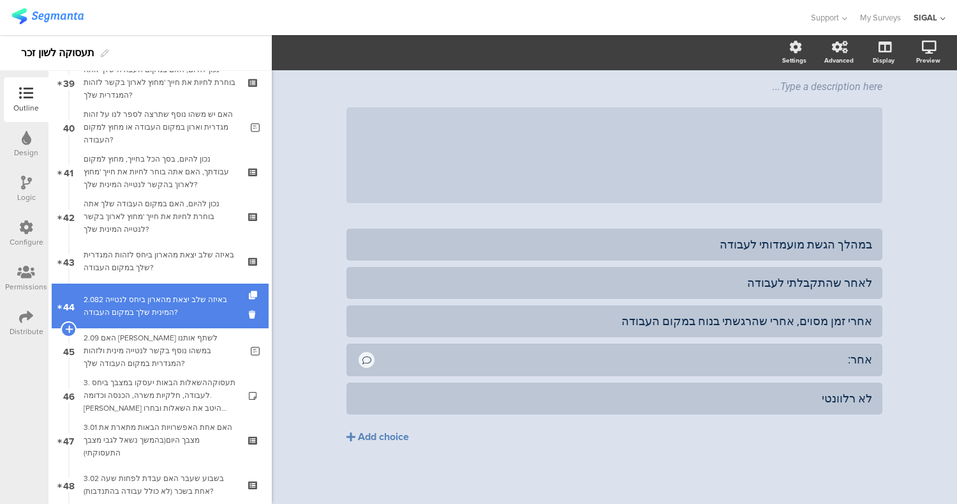
click at [188, 322] on link "44 2.082 באיזה שלב יצאת מהארון ביחס לנטייה המינית שלך במקום העבודה?" at bounding box center [160, 305] width 217 height 45
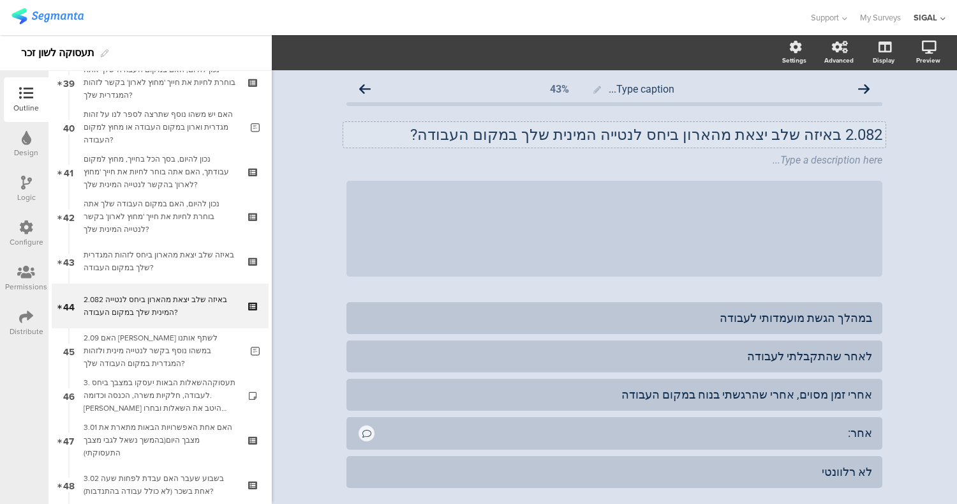
click at [832, 133] on p "2.082 באיזה שלב יצאת מהארון ביחס לנטייה המינית שלך במקום העבודה?" at bounding box center [615, 134] width 536 height 19
click at [884, 154] on div at bounding box center [886, 150] width 17 height 17
click at [883, 152] on icon at bounding box center [886, 151] width 7 height 8
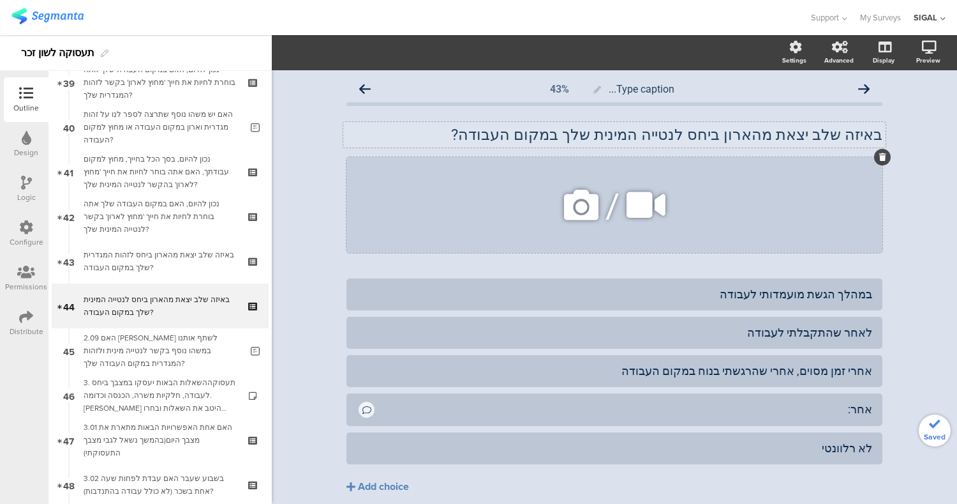
click at [875, 156] on div at bounding box center [883, 157] width 17 height 17
click at [880, 156] on icon at bounding box center [883, 157] width 7 height 8
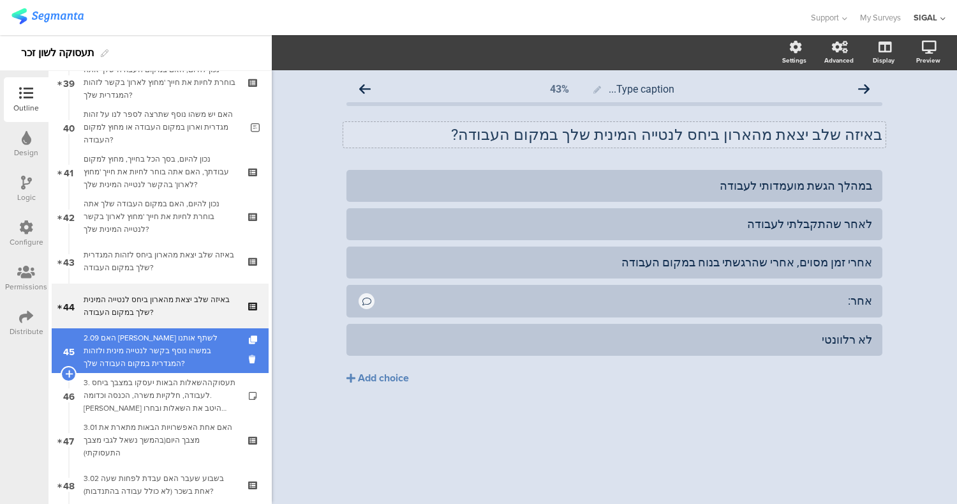
click at [193, 333] on div "2.09 האם תרצה לשתף אותנו במשהו נוסף בקשר לנטייה מינית ולזהות המגדרית במקום העבו…" at bounding box center [163, 350] width 158 height 38
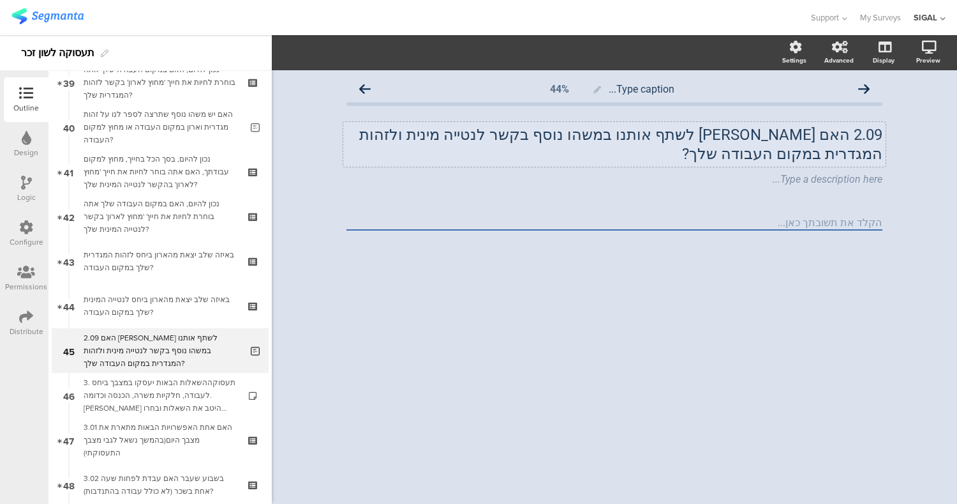
click at [845, 134] on p "2.09 האם תרצה לשתף אותנו במשהו נוסף בקשר לנטייה מינית ולזהות המגדרית במקום העבו…" at bounding box center [615, 144] width 536 height 38
click at [888, 166] on icon at bounding box center [886, 170] width 7 height 8
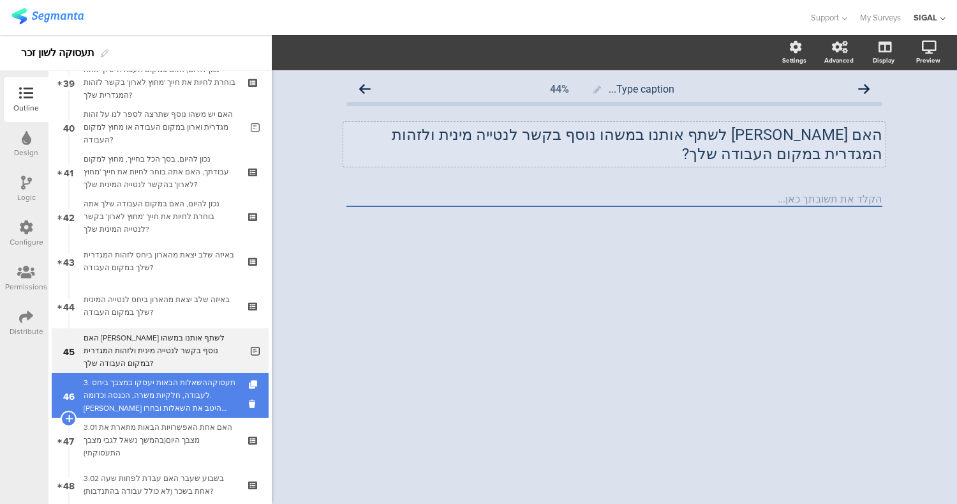
click at [173, 402] on div "3. תעסוקההשאלות הבאות יעסקו במצבך ביחס לעבודה, חלקיות משרה, הכנסה וכדומה. קראו …" at bounding box center [160, 395] width 153 height 38
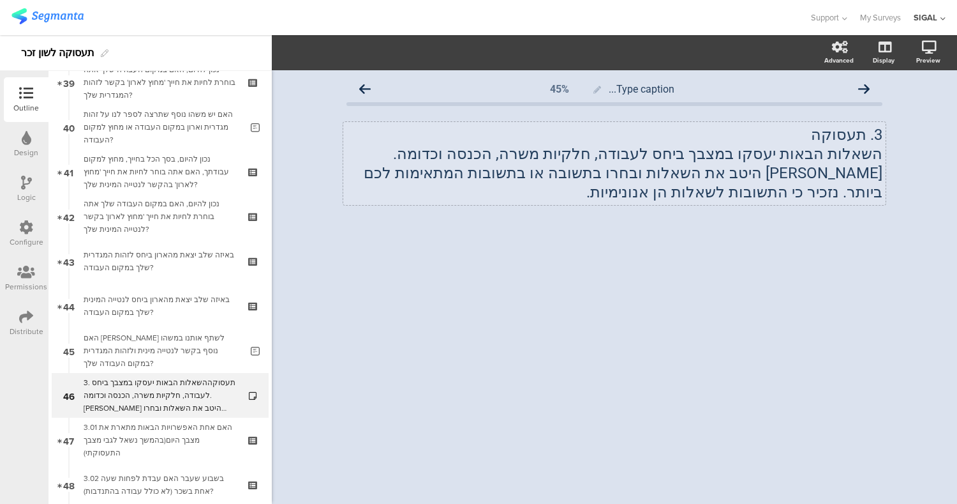
click at [865, 131] on p "3. תעסוקה" at bounding box center [615, 134] width 536 height 19
click at [865, 131] on p "תעסוקה" at bounding box center [615, 134] width 536 height 19
click at [790, 288] on div "Type caption... 45% תעסוקה השאלות הבאות יעסקו במצבך ביחס לעבודה, חלקיות משרה, ה…" at bounding box center [615, 286] width 686 height 433
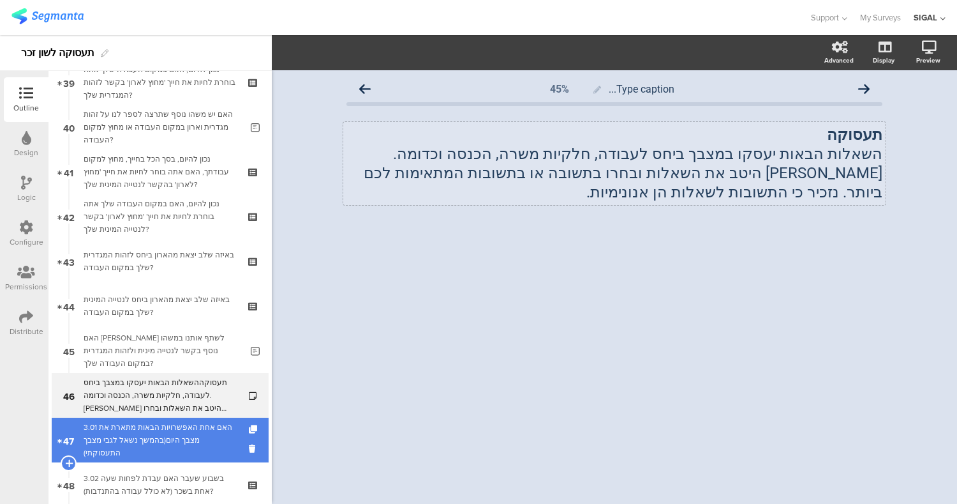
click at [183, 441] on div "3.01 האם אחת האפשרויות הבאות מתארת את מצבך היום(בהמשך נשאל לגבי מצבך התעסוקתי)" at bounding box center [160, 440] width 153 height 38
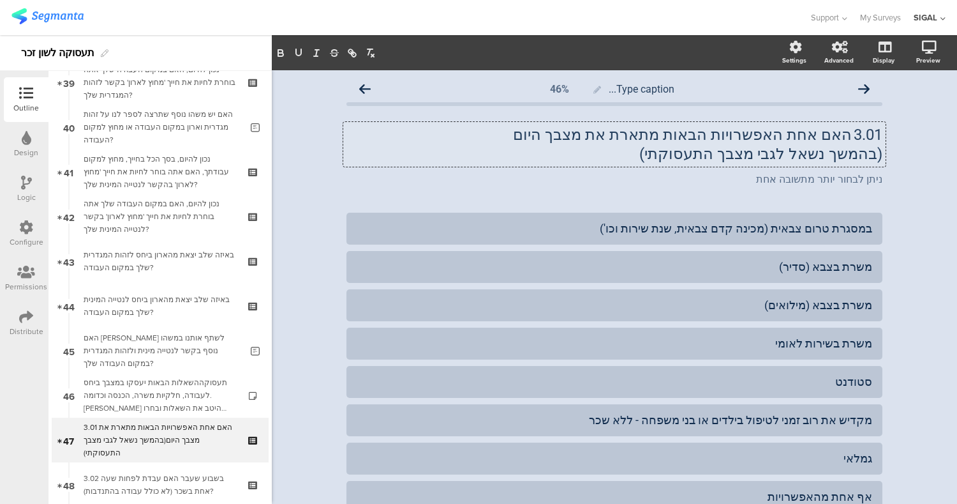
click at [841, 135] on div "3.01 האם אחת האפשרויות הבאות מתארת את מצבך היום (בהמשך נשאל לגבי מצבך התעסוקתי)…" at bounding box center [614, 144] width 543 height 45
drag, startPoint x: 597, startPoint y: 143, endPoint x: 663, endPoint y: 142, distance: 65.8
click at [663, 142] on p "האם אחת האפשרויות הבאות מתארת את מצבך היום" at bounding box center [615, 134] width 536 height 19
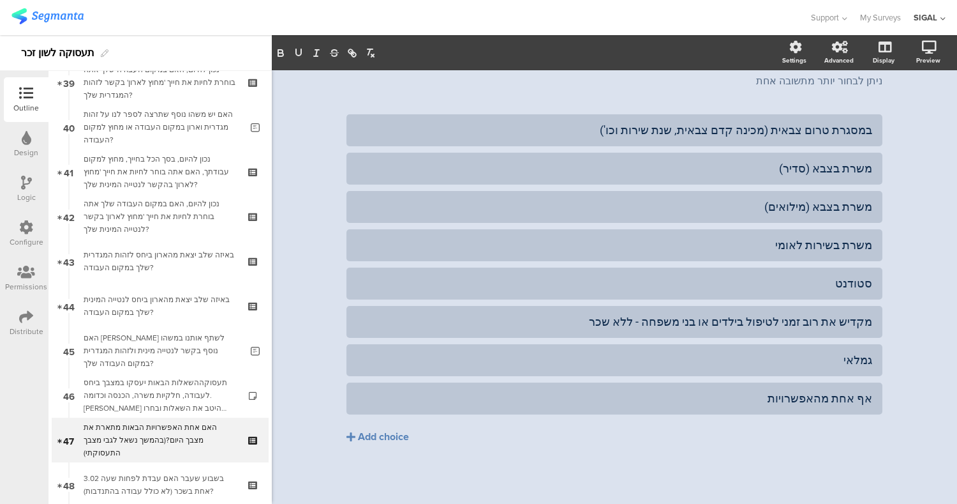
click at [899, 194] on div "Type caption... 46% האם אחת האפשרויות הבאות מתארת את מצבך היום ? (בהמשך נשאל לג…" at bounding box center [615, 238] width 686 height 532
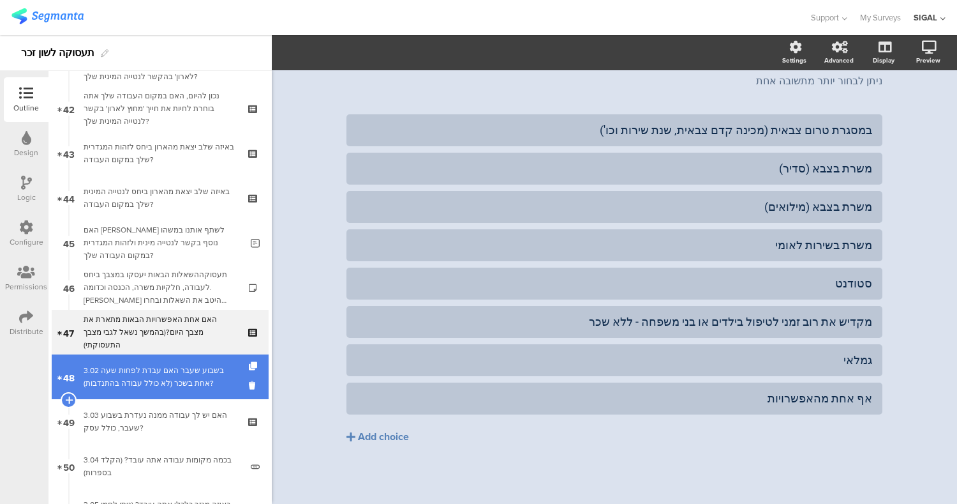
scroll to position [1870, 0]
click at [140, 380] on div "3.02 בשבוע שעבר האם עבדת לפחות שעה אחת בשכר (לא כולל עבודה בהתנדבות)?" at bounding box center [160, 375] width 153 height 26
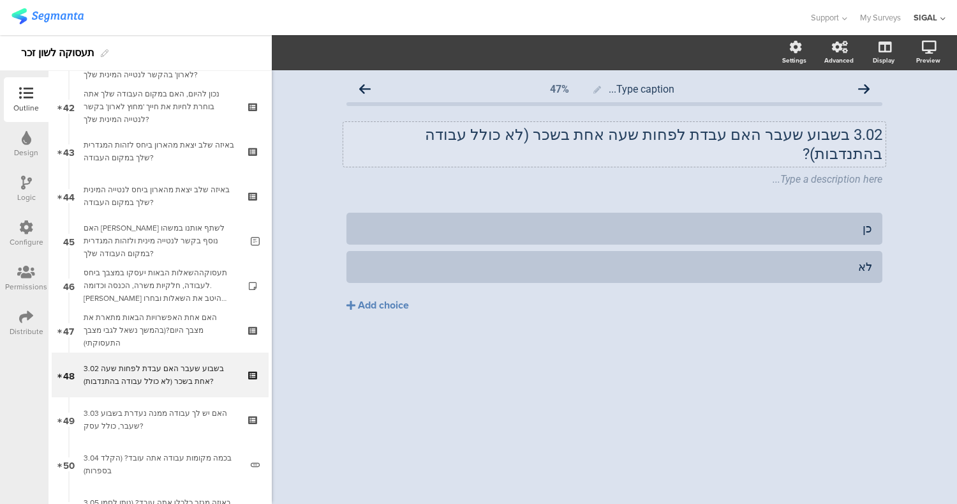
click at [852, 132] on div "3.02 בשבוע שעבר האם עבדת לפחות שעה אחת בשכר (לא כולל עבודה בהתנדבות)? 3.02 בשבו…" at bounding box center [614, 144] width 543 height 45
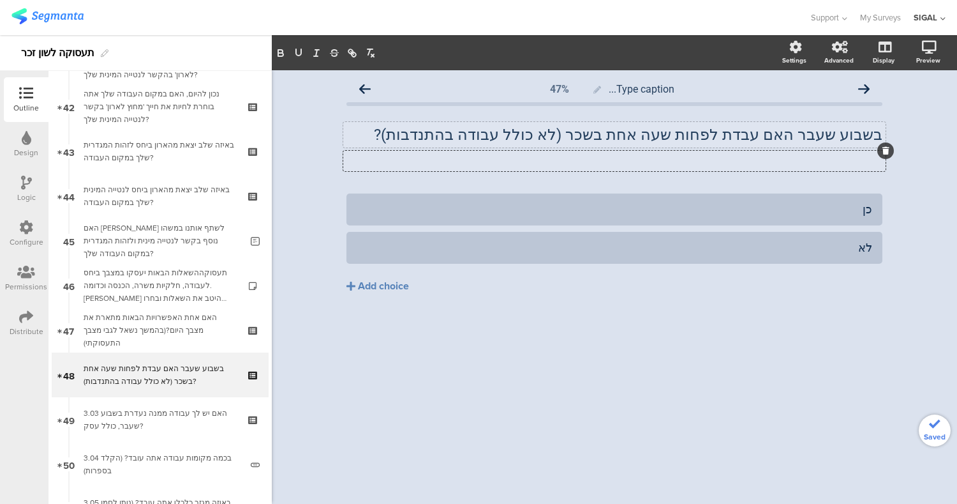
click at [892, 147] on div at bounding box center [886, 150] width 17 height 17
click at [889, 149] on icon at bounding box center [886, 151] width 7 height 8
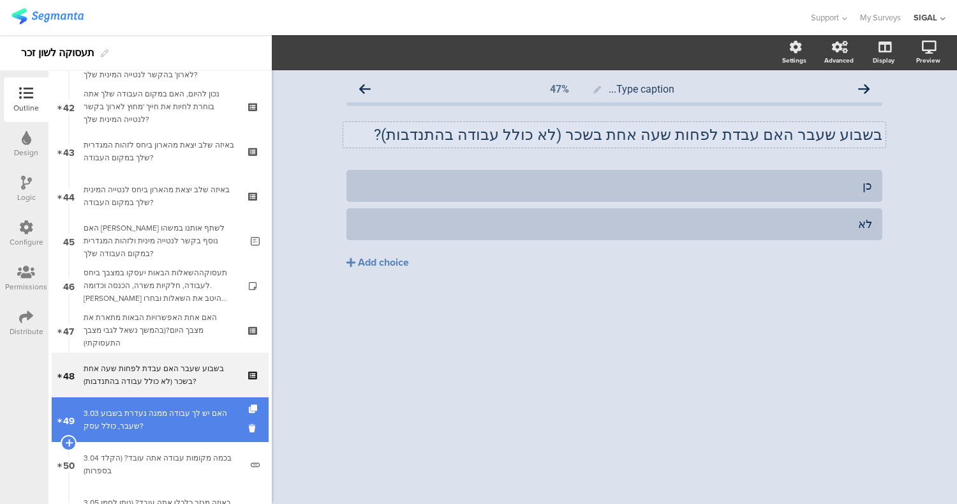
click at [170, 405] on link "49 3.03 האם יש לך עבודה ממנה נעדרת בשבוע שעבר, כולל עסק?" at bounding box center [160, 419] width 217 height 45
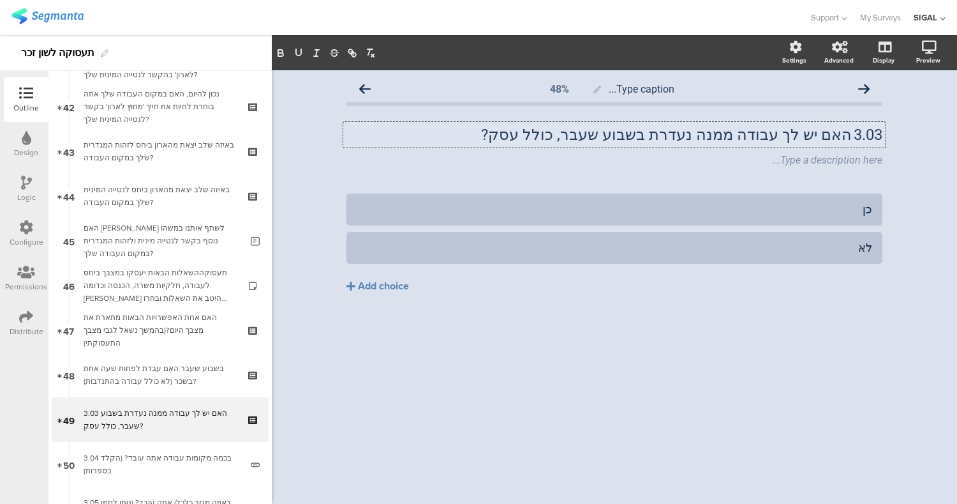
click at [845, 138] on div "3.03 האם יש לך עבודה ממנה נעדרת בשבוע שעבר, כולל עסק? 3.03 האם יש לך עבודה ממנה…" at bounding box center [614, 135] width 543 height 26
click at [890, 153] on div at bounding box center [886, 150] width 17 height 17
click at [887, 151] on icon at bounding box center [886, 151] width 7 height 8
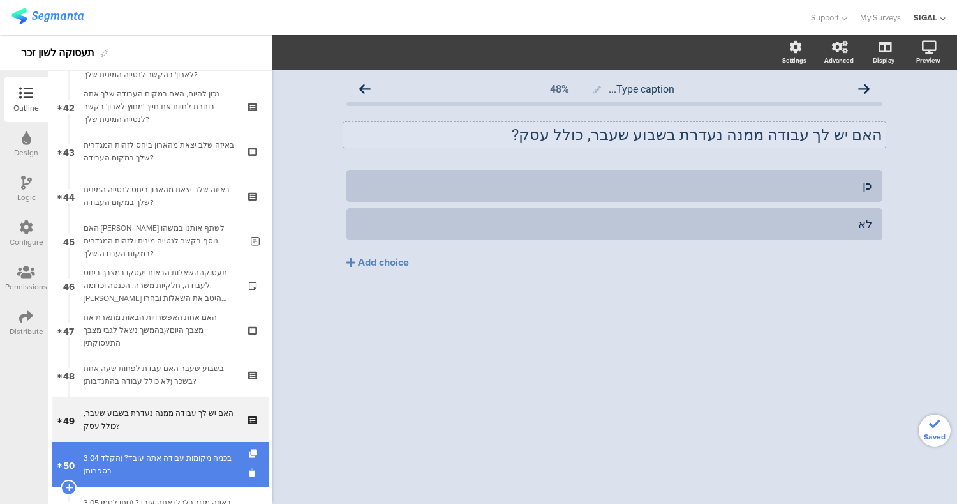
click at [133, 484] on link "50 3.04 בכמה מקומות עבודה אתה עובד? (הקלד בספרות)" at bounding box center [160, 464] width 217 height 45
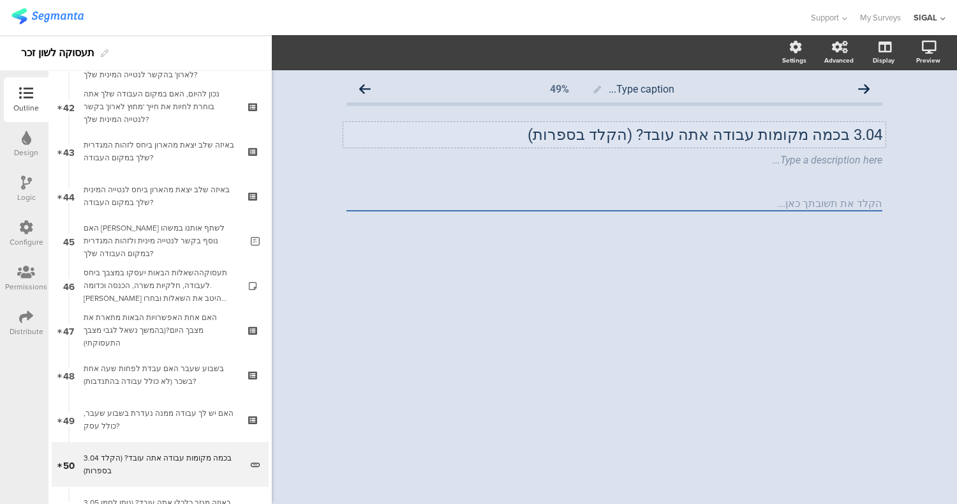
click at [846, 136] on div "3.04 בכמה מקומות עבודה אתה עובד? (הקלד בספרות) 3.04 בכמה מקומות עבודה אתה עובד?…" at bounding box center [614, 135] width 543 height 26
click at [852, 165] on div "Type a description here..." at bounding box center [614, 161] width 543 height 20
click at [885, 147] on icon at bounding box center [886, 151] width 7 height 8
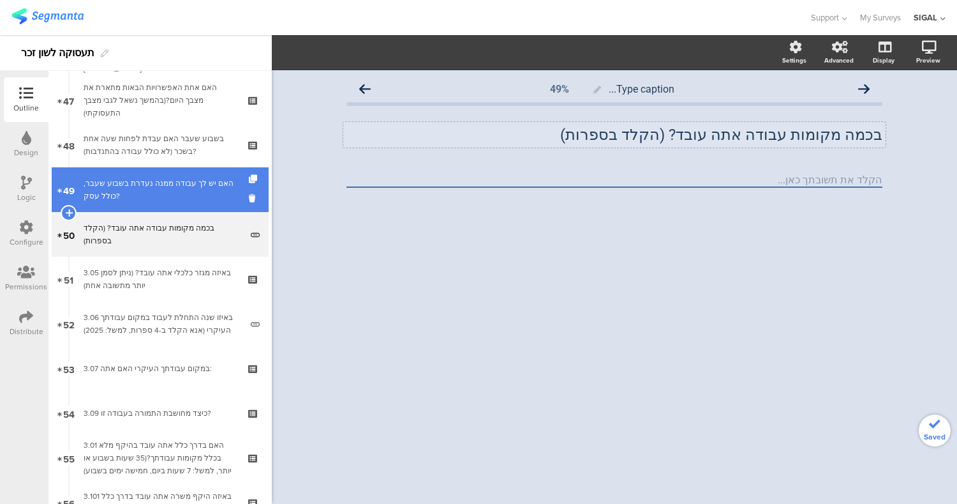
scroll to position [2109, 0]
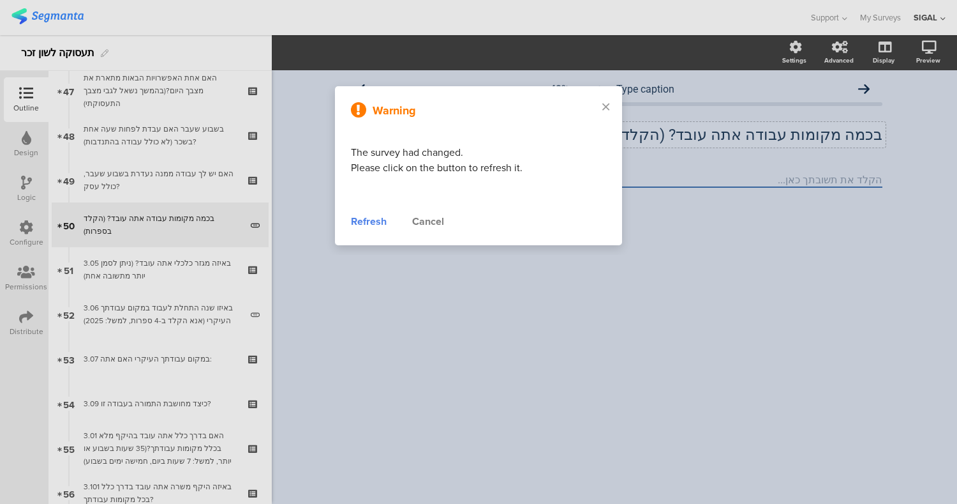
click at [377, 224] on div "Refresh" at bounding box center [369, 221] width 36 height 15
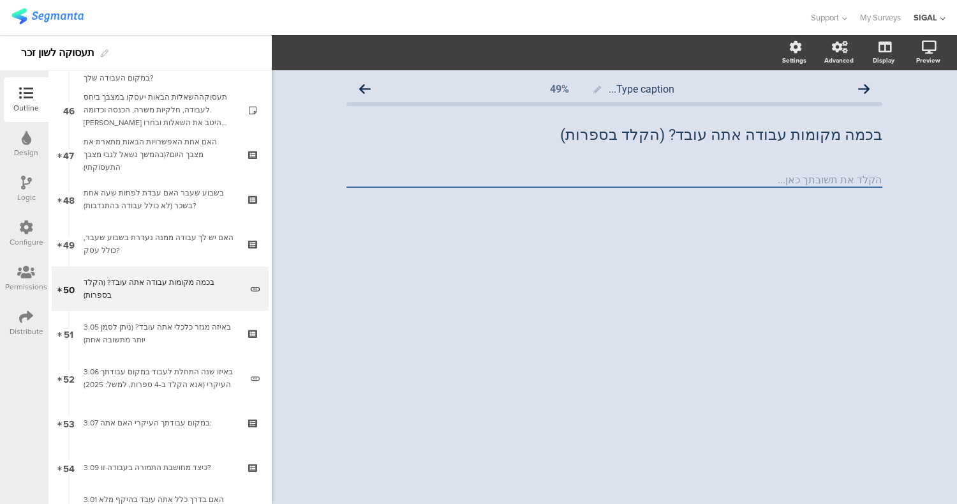
scroll to position [2046, 0]
click at [691, 326] on div "Type caption... 49% בכמה מקומות עבודה אתה עובד? (הקלד בספרות) בכמה מקומות עבודה…" at bounding box center [615, 286] width 686 height 433
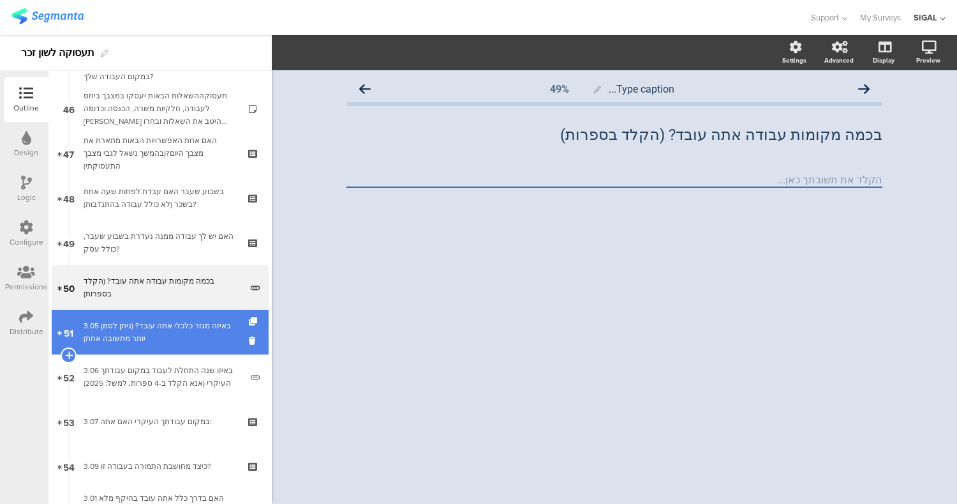
click at [139, 338] on div "3.05 באיזה מגזר כלכלי אתה עובד? (ניתן לסמן יותר מתשובה אחת)" at bounding box center [160, 332] width 153 height 26
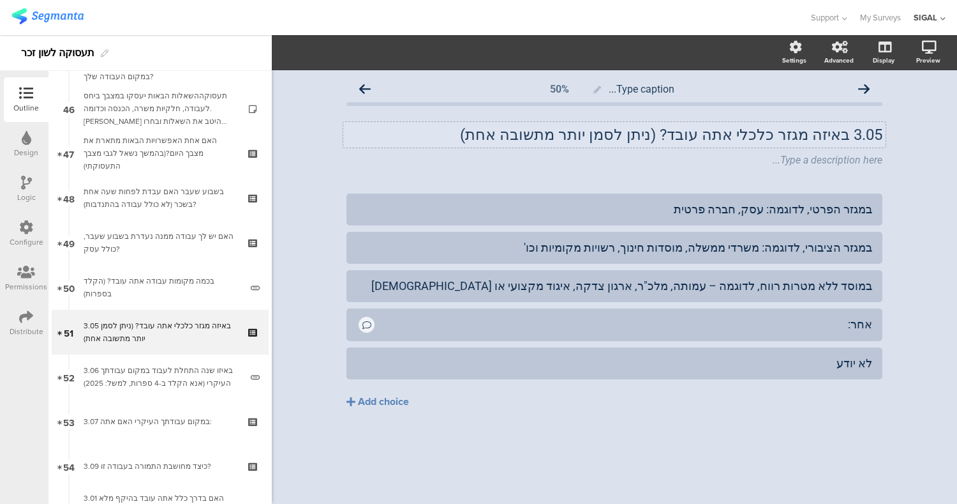
click at [846, 133] on p "3.05 באיזה מגזר כלכלי אתה עובד? (ניתן לסמן יותר מתשובה אחת)" at bounding box center [615, 134] width 536 height 19
click at [885, 152] on icon at bounding box center [886, 151] width 7 height 8
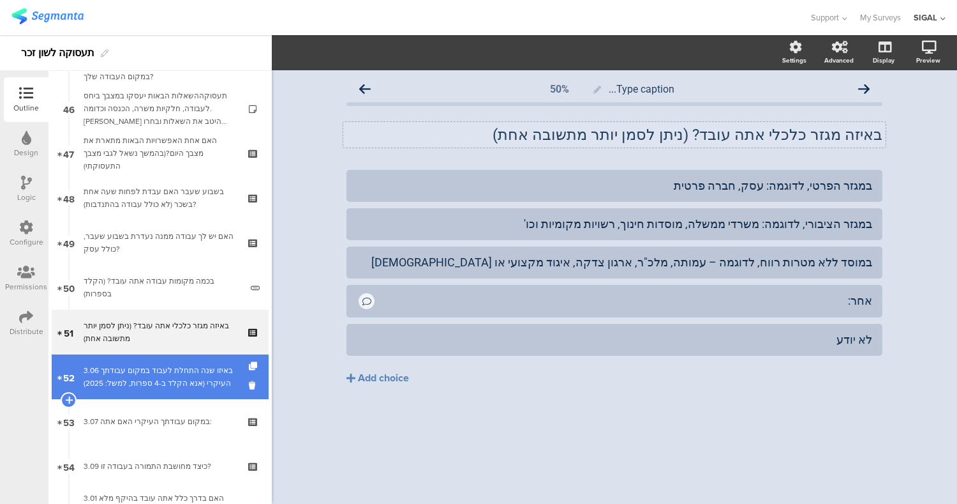
click at [169, 380] on div "3.06 באיזו שנה התחלת לעבוד במקום עבודתך העיקרי (אנא הקלד ב-4 ספרות, למשל: 2025)" at bounding box center [163, 377] width 158 height 26
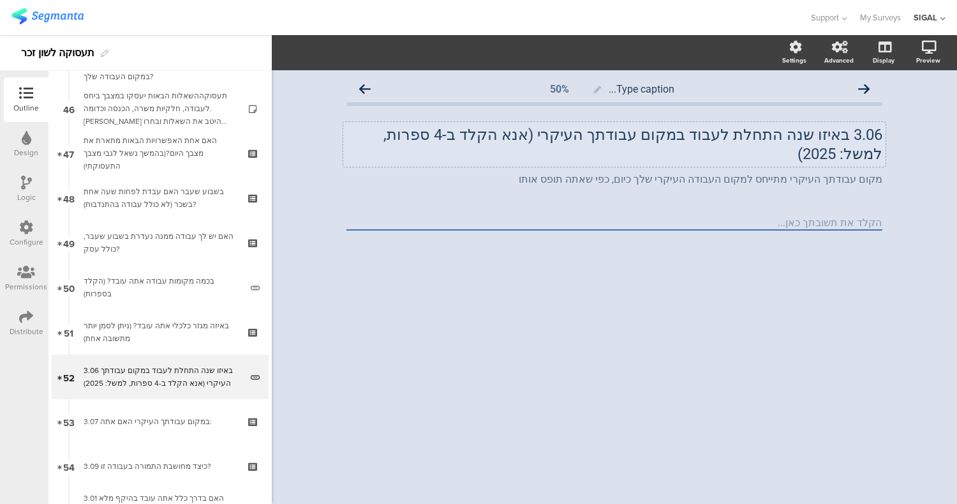
click at [850, 137] on div "3.06 באיזו שנה התחלת לעבוד במקום עבודתך העיקרי (אנא הקלד ב-4 ספרות, למשל: 2025)…" at bounding box center [614, 144] width 543 height 45
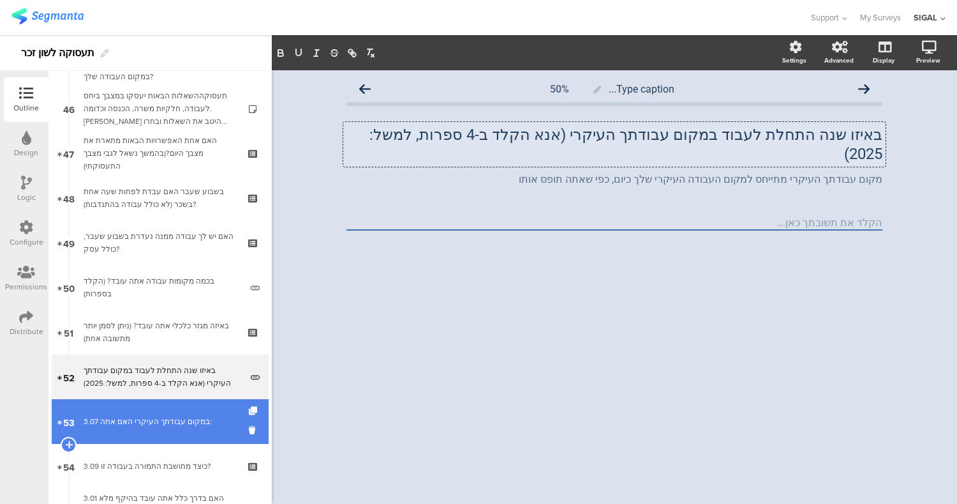
click at [171, 442] on link "53 3.07 במקום עבודתך העיקרי האם אתה:" at bounding box center [160, 421] width 217 height 45
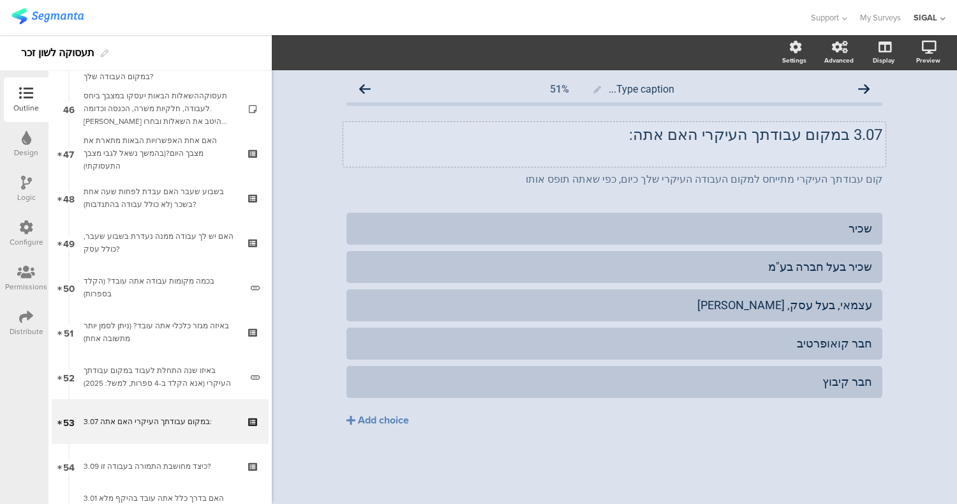
click at [845, 139] on div "3.07 במקום עבודתך העיקרי האם אתה: 3.07 במקום עבודתך העיקרי האם אתה:" at bounding box center [614, 144] width 543 height 45
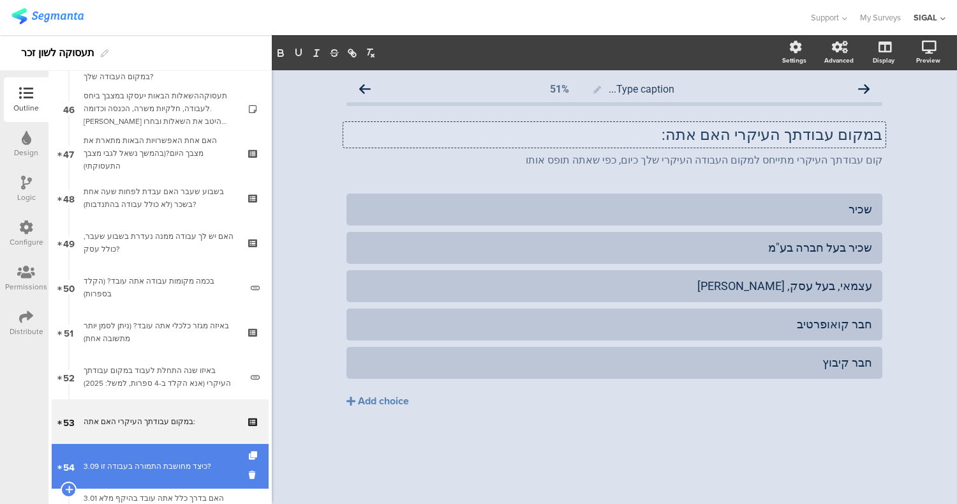
click at [116, 456] on link "54 3.09 כיצד מחושבת התמורה בעבודה זו?" at bounding box center [160, 466] width 217 height 45
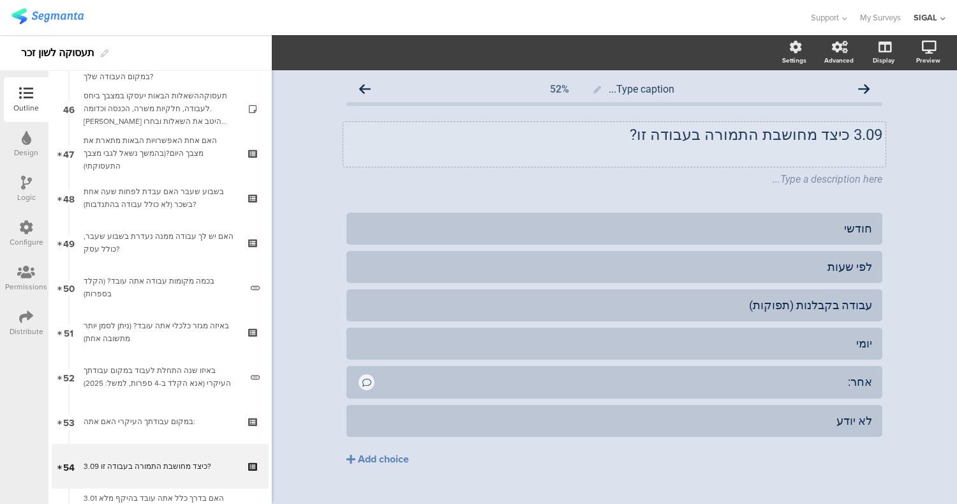
click at [840, 139] on p "3.09 כיצד מחושבת התמורה בעבודה זו?" at bounding box center [615, 134] width 536 height 19
click at [850, 178] on div "Type a description here..." at bounding box center [614, 180] width 543 height 20
click at [884, 162] on div at bounding box center [886, 169] width 17 height 17
click at [884, 169] on div at bounding box center [886, 169] width 17 height 17
click at [878, 170] on div at bounding box center [886, 169] width 17 height 17
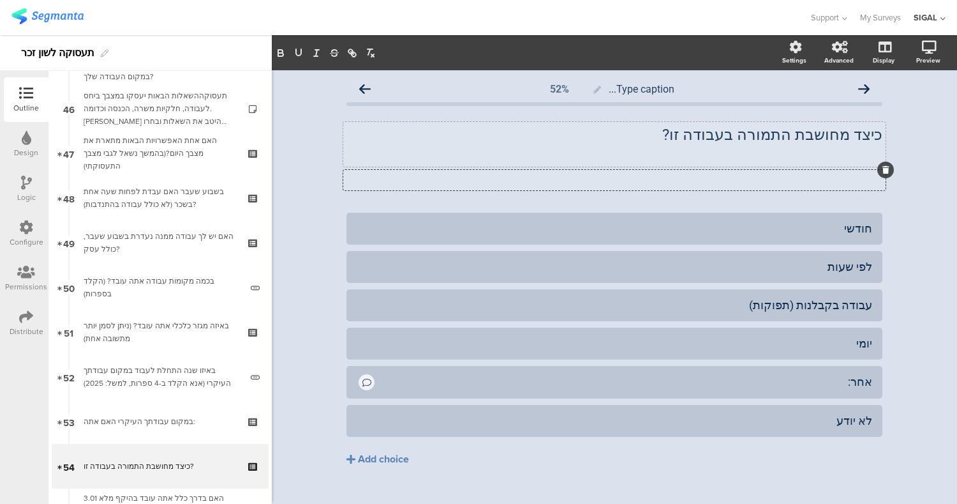
click at [878, 169] on div at bounding box center [886, 169] width 17 height 17
click at [883, 169] on icon at bounding box center [886, 170] width 7 height 8
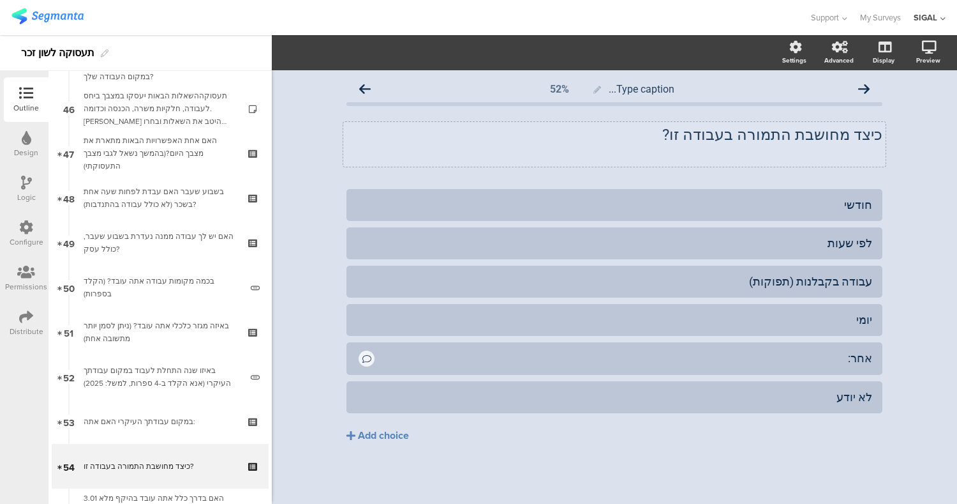
click at [863, 154] on div "כיצד מחושבת התמורה בעבודה זו? כיצד מחושבת התמורה בעבודה זו?" at bounding box center [614, 144] width 543 height 45
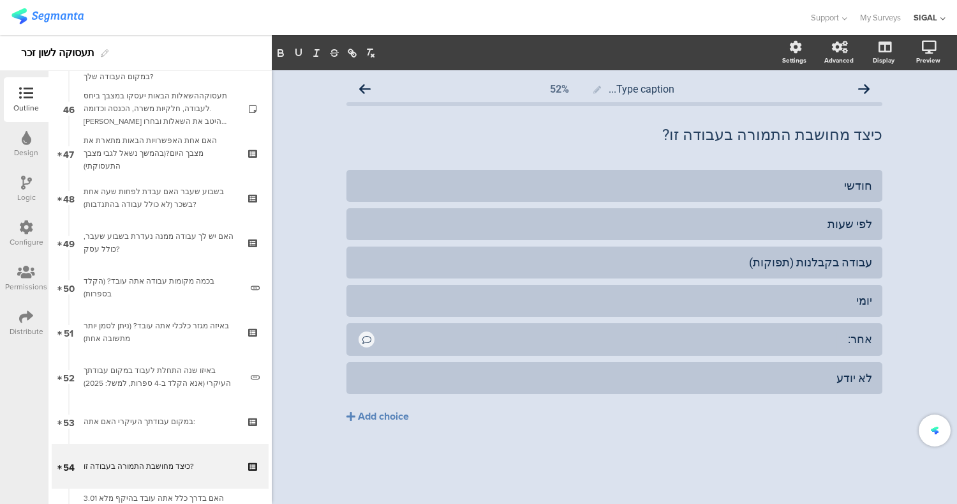
click at [921, 170] on div "Type caption... 52% כיצד מחושבת התמורה בעבודה זו? כיצד מחושבת התמורה בעבודה זו?…" at bounding box center [615, 286] width 686 height 433
click at [882, 426] on div "Type caption... 52% כיצד מחושבת התמורה בעבודה זו? כיצד מחושבת התמורה בעבודה זו?…" at bounding box center [615, 276] width 562 height 413
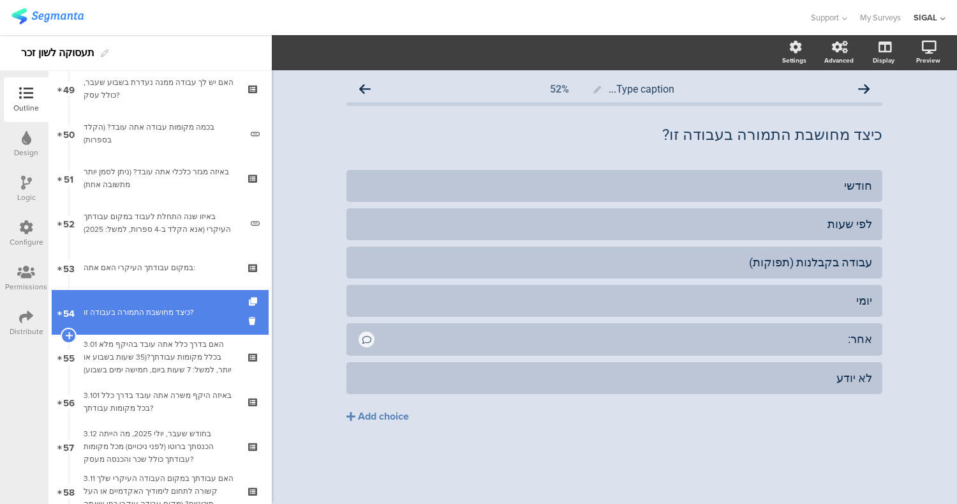
scroll to position [2201, 0]
click at [189, 332] on link "54 כיצד מחושבת התמורה בעבודה זו?" at bounding box center [160, 311] width 217 height 45
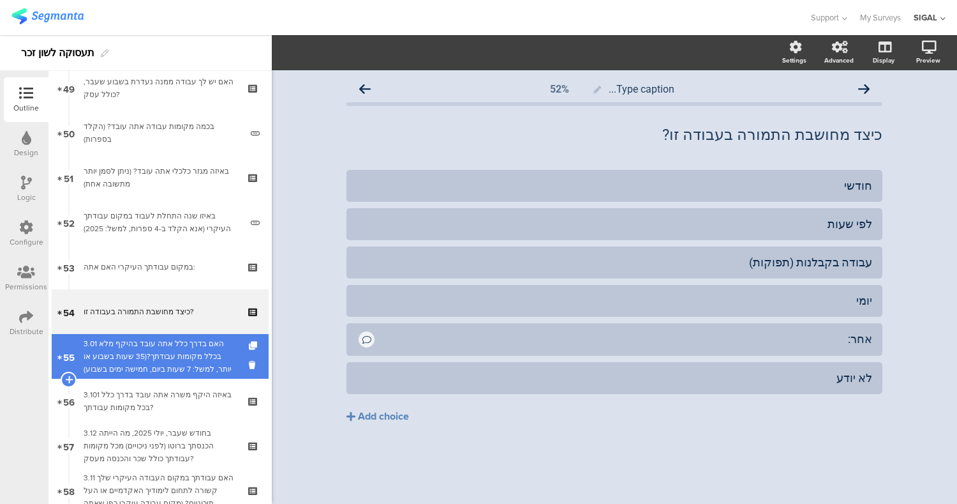
click at [189, 358] on div "3.01 האם בדרך כלל אתה עובד בהיקף מלא בכלל מקומות עבודתך?(35 שעות בשבוע או יותר,…" at bounding box center [160, 356] width 153 height 38
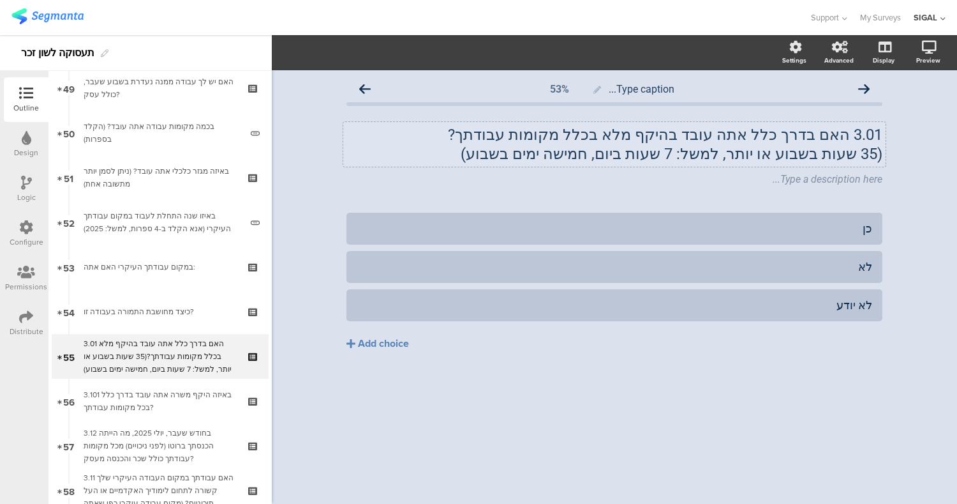
click at [850, 133] on p "3.01 האם בדרך כלל אתה עובד בהיקף מלא בכלל מקומות עבודתך?" at bounding box center [615, 134] width 536 height 19
click at [932, 181] on div "Type caption... 53% האם בדרך כלל אתה עובד בהיקף מלא בכלל מקומות עבודתך? (35 שעו…" at bounding box center [615, 286] width 686 height 433
click at [857, 179] on div "Type a description here..." at bounding box center [614, 180] width 543 height 20
click at [885, 168] on icon at bounding box center [886, 170] width 7 height 8
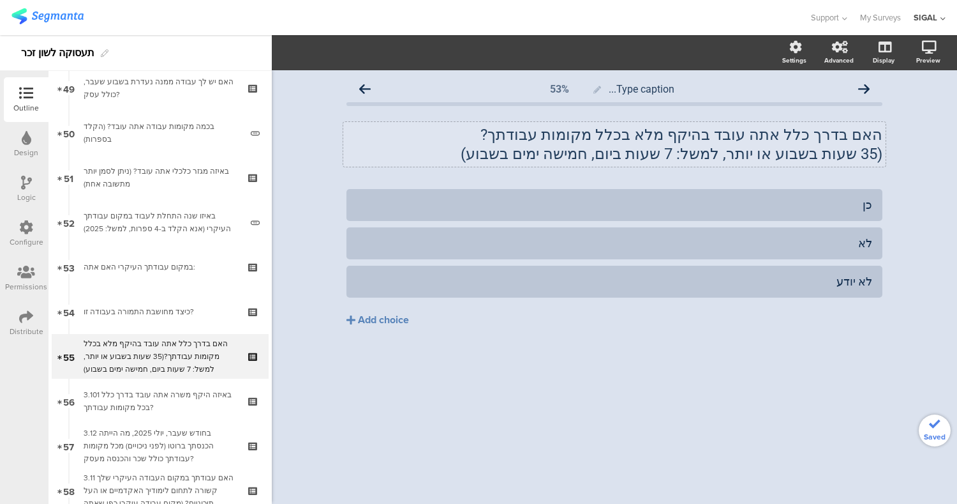
click at [661, 352] on div "כן לא לא יודע Add choice" at bounding box center [615, 284] width 536 height 191
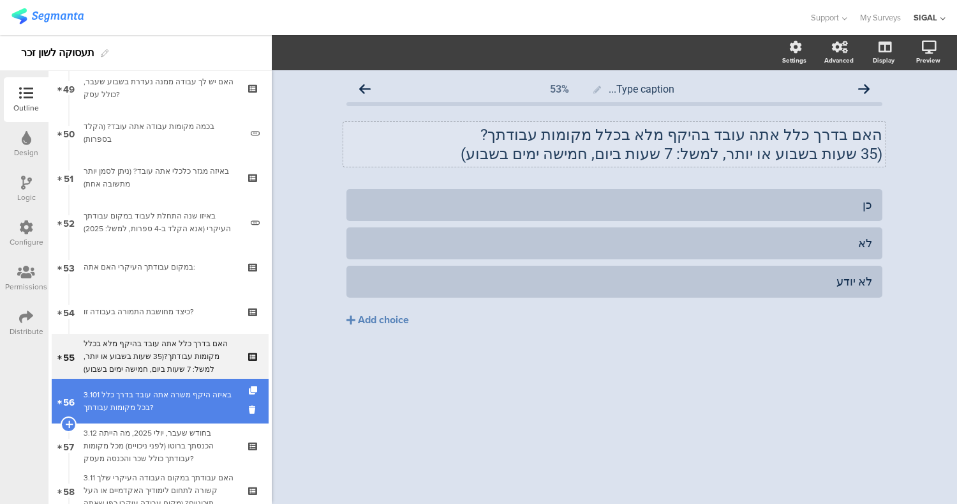
click at [105, 398] on div "3.101 באיזה היקף משרה אתה עובד בדרך כלל בכל מקומות עבודתך?" at bounding box center [160, 401] width 153 height 26
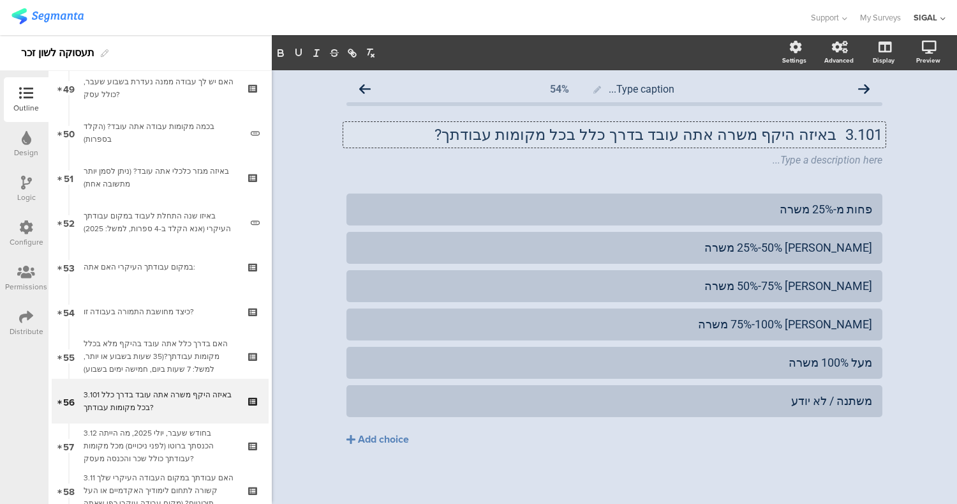
drag, startPoint x: 830, startPoint y: 137, endPoint x: 840, endPoint y: 138, distance: 9.7
click at [840, 138] on div "3.101 באיזה היקף משרה אתה עובד בדרך כלל בכל מקומות עבודתך? 3.101 באיזה היקף משר…" at bounding box center [614, 135] width 543 height 26
click at [830, 135] on p "3.101 באיזה היקף משרה אתה עובד בדרך כלל בכל מקומות עבודתך?" at bounding box center [615, 134] width 536 height 19
click at [878, 158] on div at bounding box center [886, 150] width 17 height 17
click at [883, 149] on icon at bounding box center [886, 151] width 7 height 8
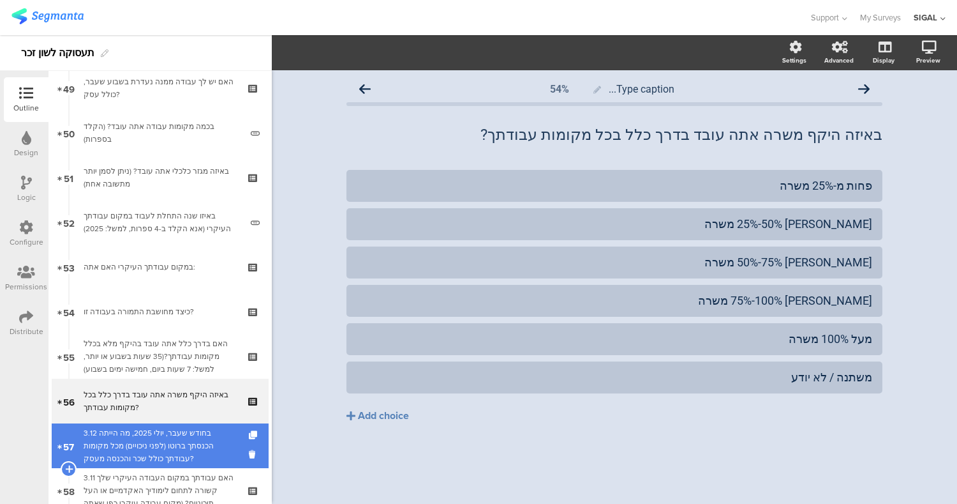
click at [145, 453] on div "3.12 בחודש שעבר, יולי 2025, מה הייתה הכנסתך ברוטו (לפני ניכויים) מכל מקומות עבו…" at bounding box center [160, 445] width 153 height 38
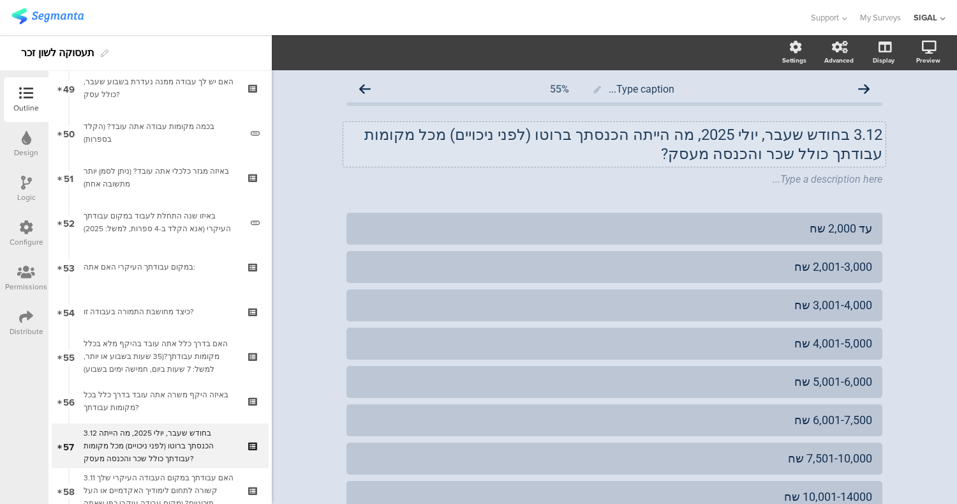
click at [838, 130] on p "3.12 בחודש שעבר, יולי 2025, מה הייתה הכנסתך ברוטו (לפני ניכויים) מכל מקומות עבו…" at bounding box center [615, 144] width 536 height 38
click at [944, 168] on div "Type caption... 55% בחודש שעבר, [DATE], מה הייתה הכנסתך ברוטו (לפני ניכויים) מכ…" at bounding box center [615, 393] width 686 height 647
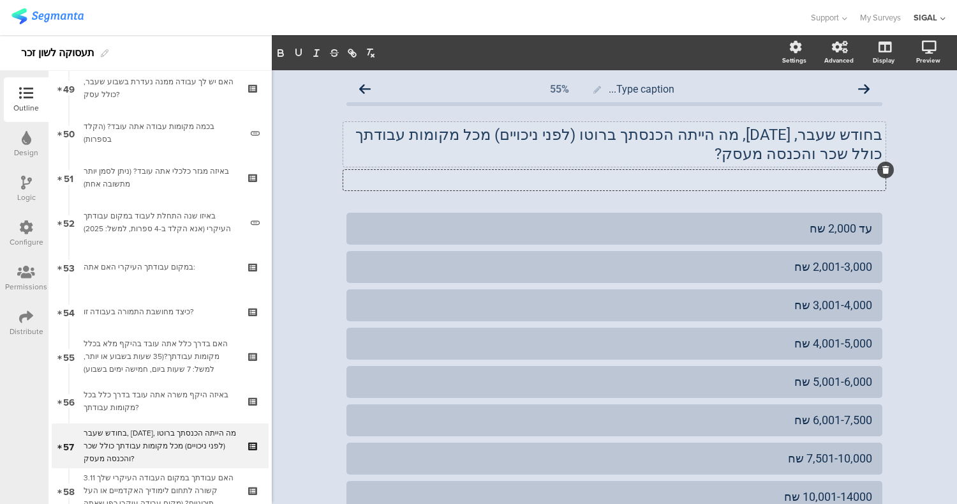
click at [883, 170] on icon at bounding box center [886, 170] width 7 height 8
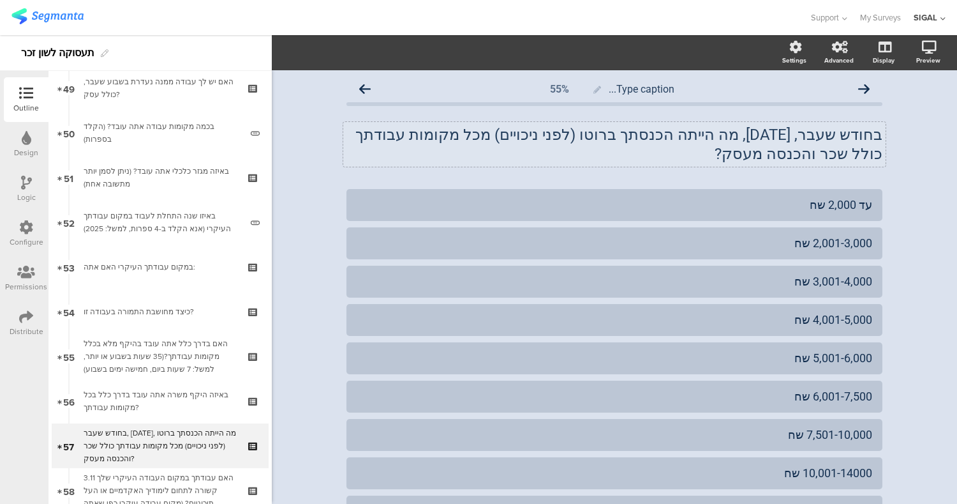
click at [916, 387] on div "Type caption... 55% בחודש שעבר, [DATE], מה הייתה הכנסתך ברוטו (לפני ניכויים) מכ…" at bounding box center [615, 381] width 686 height 623
click at [814, 200] on div "עד 2,000 שח" at bounding box center [615, 204] width 516 height 15
click at [794, 248] on div "2,001-3,000 שח" at bounding box center [615, 243] width 516 height 15
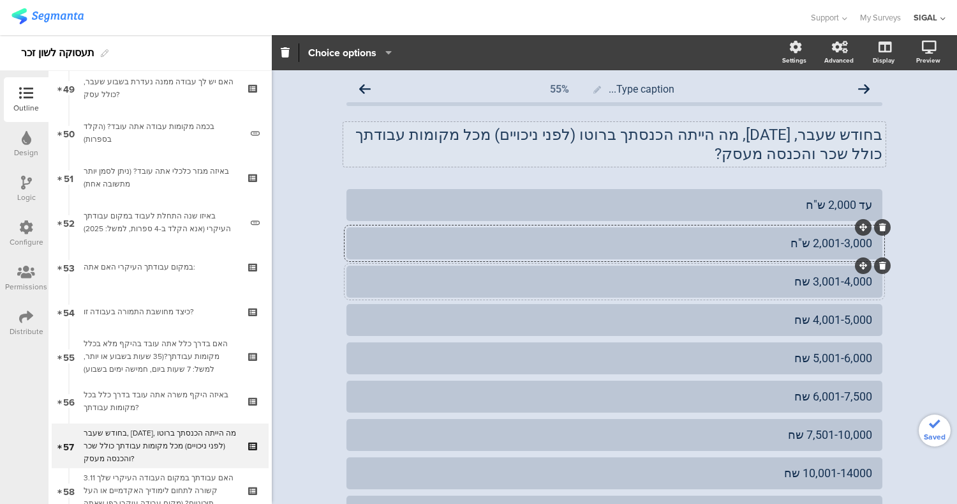
click at [795, 283] on div "3,001-4,000 שח" at bounding box center [615, 281] width 516 height 15
click at [795, 323] on div "4,001-5,000 שח" at bounding box center [615, 319] width 516 height 15
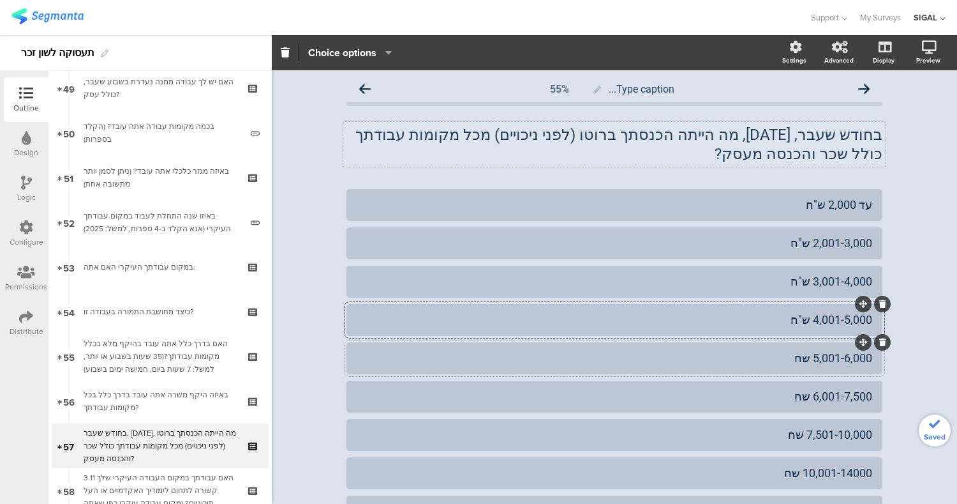
click at [795, 362] on div "5,001-6,000 שח" at bounding box center [615, 357] width 516 height 15
click at [798, 392] on div "6,001-7,500 שח" at bounding box center [615, 396] width 516 height 15
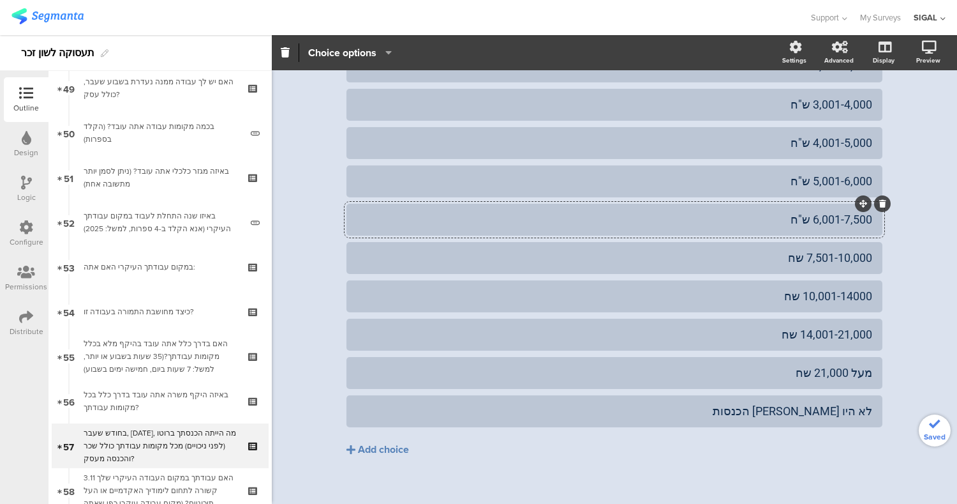
scroll to position [190, 0]
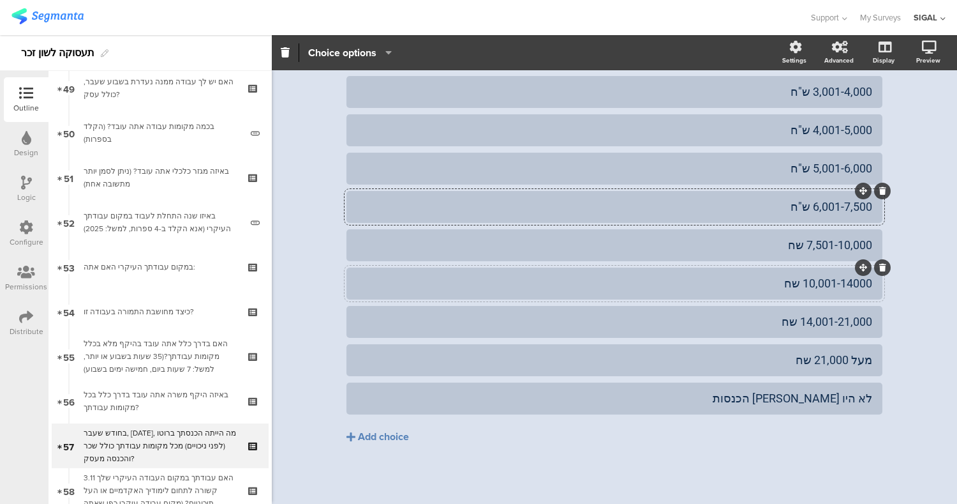
click at [786, 285] on div "10,001-14000 שח" at bounding box center [615, 283] width 516 height 15
click at [783, 319] on div "14,001-21,000 שח" at bounding box center [615, 321] width 516 height 15
click at [800, 365] on div "מעל 21,000 שח" at bounding box center [615, 359] width 516 height 15
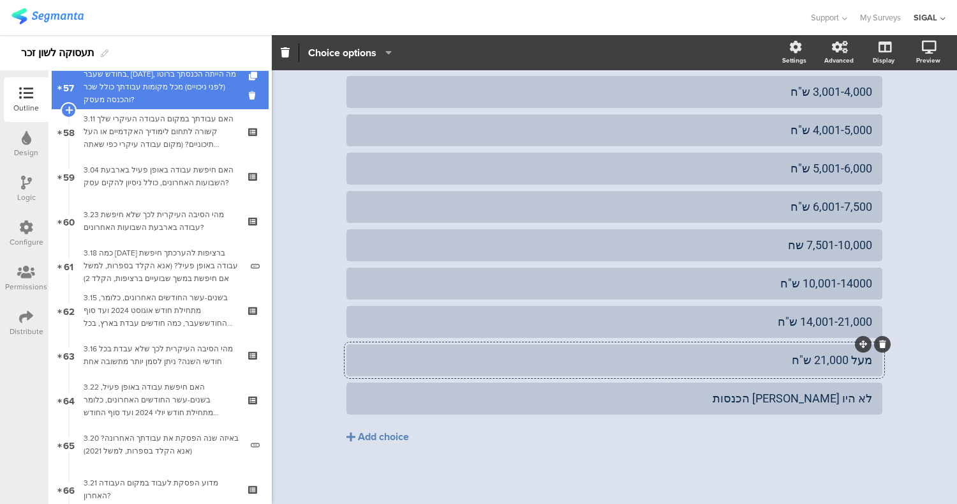
scroll to position [2578, 0]
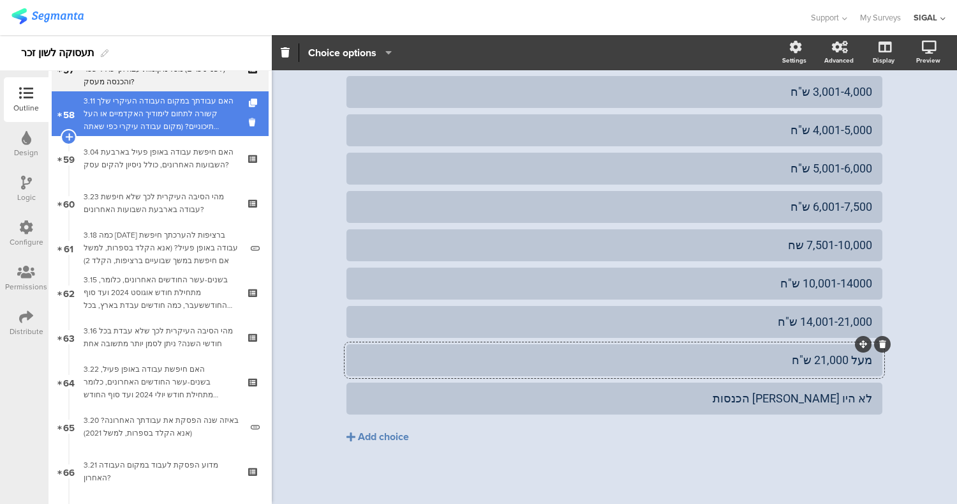
click at [176, 112] on div "3.11 האם עבודתך במקום העבודה העיקרי שלך קשורה לתחום לימודיך האקדמיים או העל תיכ…" at bounding box center [160, 113] width 153 height 38
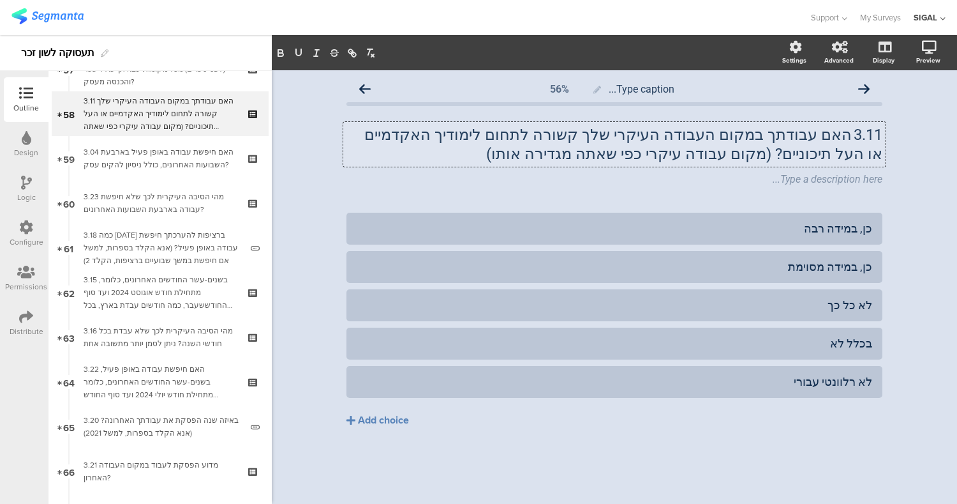
click at [853, 133] on div "3.11 האם עבודתך במקום העבודה העיקרי שלך קשורה לתחום לימודיך האקדמיים או העל תיכ…" at bounding box center [614, 144] width 543 height 45
click at [833, 170] on div "Type a description here..." at bounding box center [614, 180] width 543 height 20
click at [889, 177] on div at bounding box center [886, 169] width 17 height 17
click at [888, 170] on icon at bounding box center [886, 170] width 7 height 8
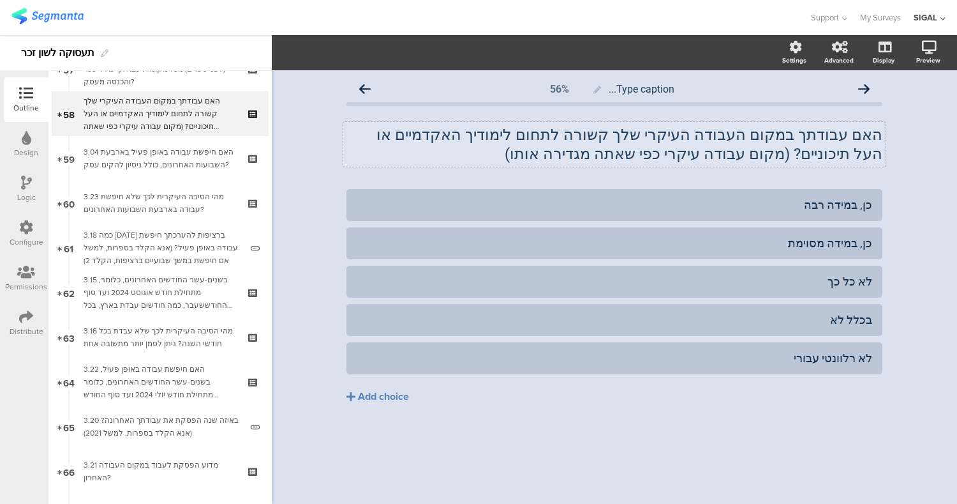
click at [826, 147] on p "האם עבודתך במקום העבודה העיקרי שלך קשורה לתחום לימודיך האקדמיים או העל תיכוניים…" at bounding box center [615, 144] width 536 height 38
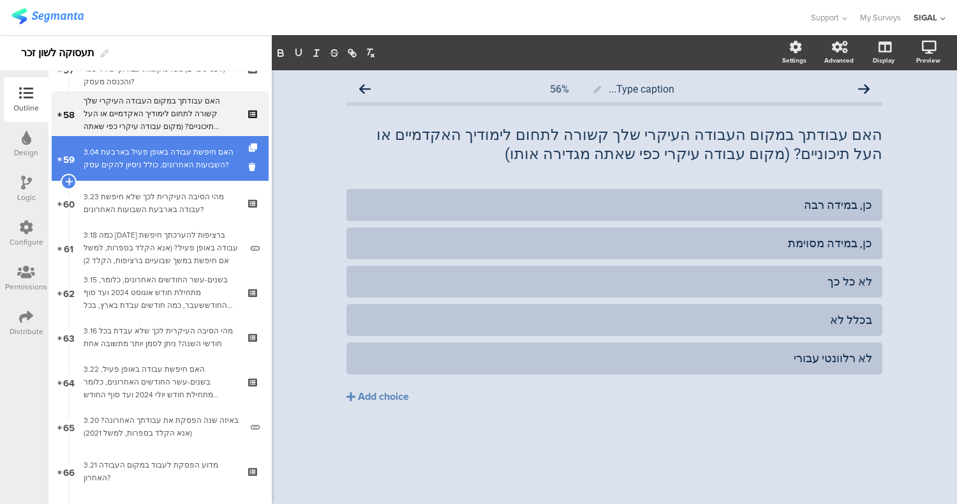
click at [146, 158] on div "3.04 האם חיפשת עבודה באופן פעיל בארבעת השבועות האחרונים, כולל ניסיון להקים עסק?" at bounding box center [160, 159] width 153 height 26
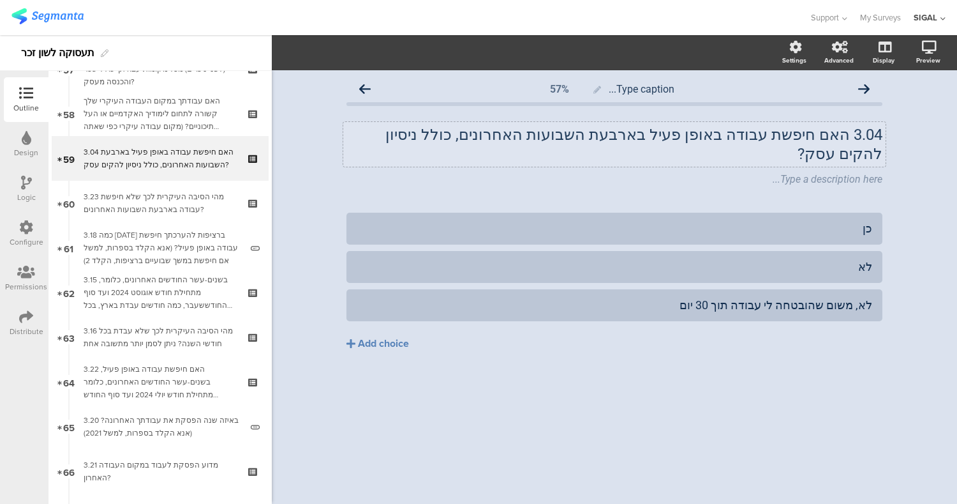
click at [850, 131] on div "3.04 האם חיפשת עבודה באופן פעיל בארבעת השבועות האחרונים, כולל ניסיון להקים עסק?…" at bounding box center [614, 144] width 543 height 45
click at [887, 161] on div "Type caption... 57% האם חיפשת עבודה באופן פעיל בארבעת השבועות האחרונים, כולל ני…" at bounding box center [615, 240] width 562 height 340
click at [867, 170] on div "Type a description here..." at bounding box center [614, 180] width 543 height 20
click at [886, 166] on icon at bounding box center [886, 170] width 7 height 8
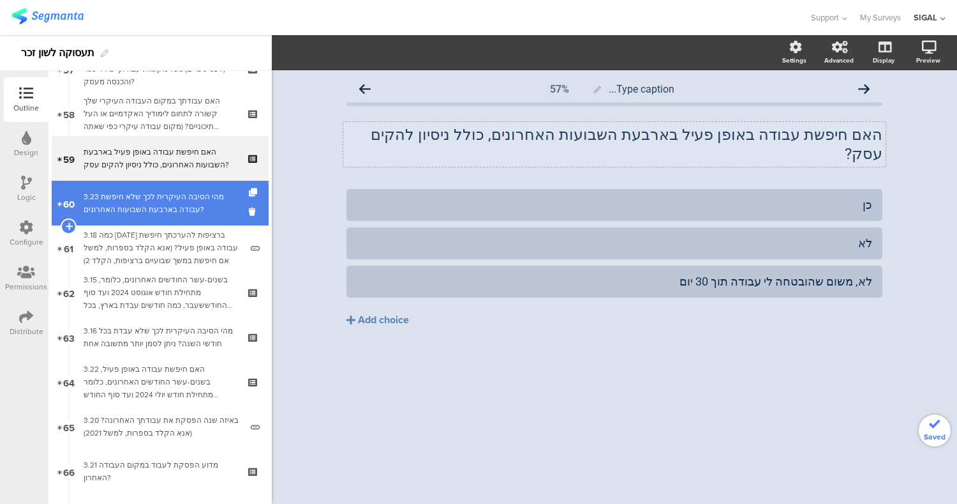
click at [79, 203] on link "60 3.23 מהי הסיבה העיקרית לכך שלא חיפשת עבודה בארבעת השבועות האחרונים?" at bounding box center [160, 203] width 217 height 45
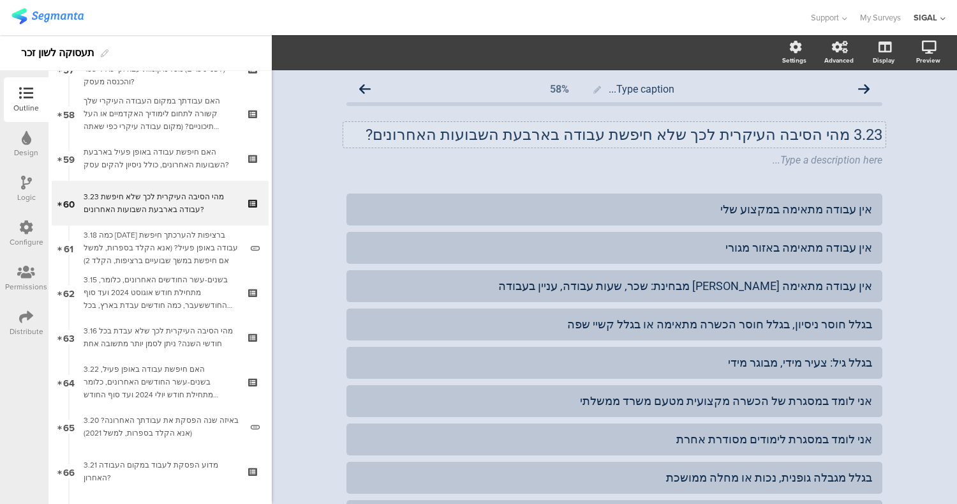
click at [842, 131] on div "3.23 מהי הסיבה העיקרית לכך שלא חיפשת עבודה בארבעת השבועות האחרונים? 3.23 מהי הס…" at bounding box center [614, 135] width 543 height 26
click at [883, 153] on icon at bounding box center [886, 151] width 7 height 8
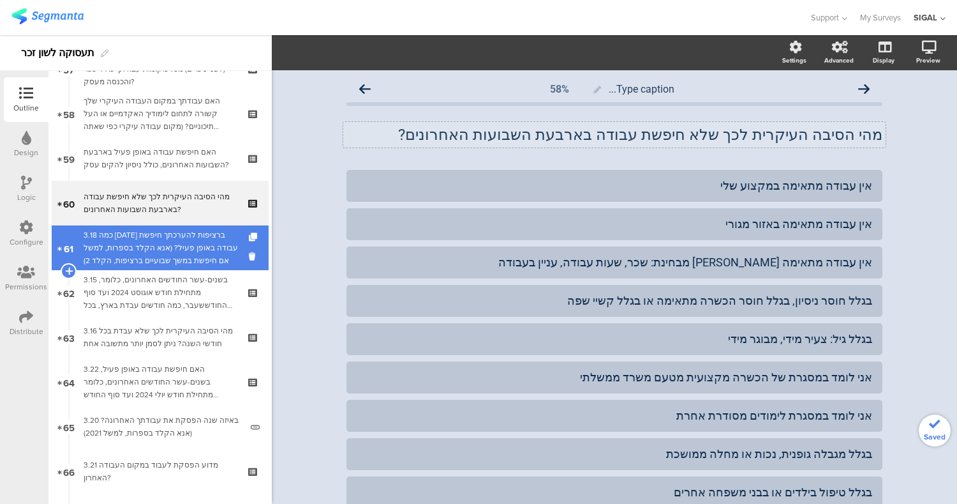
click at [178, 252] on div "3.18 כמה [DATE] ברציפות להערכתך חיפשת עבודה באופן פעיל? (אנא הקלד בספרות, למשל …" at bounding box center [163, 248] width 158 height 38
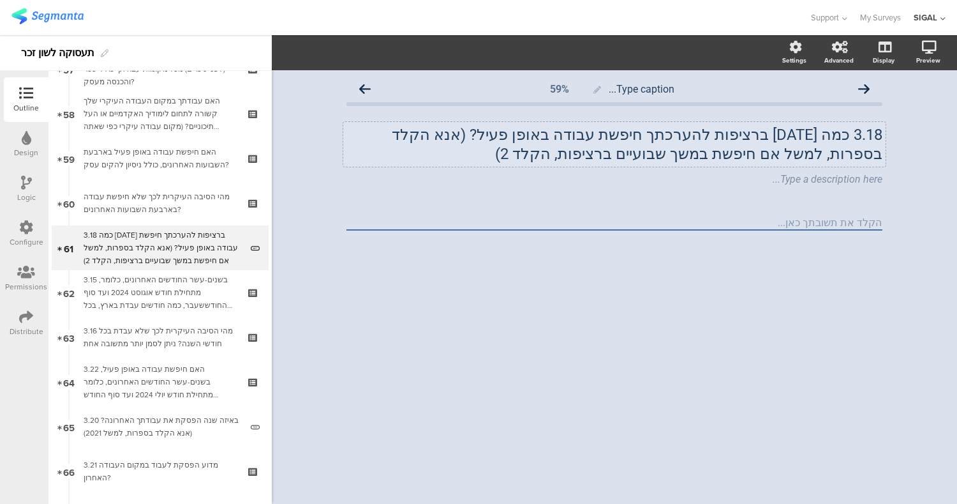
click at [848, 136] on p "3.18 כמה [DATE] ברציפות להערכתך חיפשת עבודה באופן פעיל? (אנא הקלד בספרות, למשל …" at bounding box center [615, 144] width 536 height 38
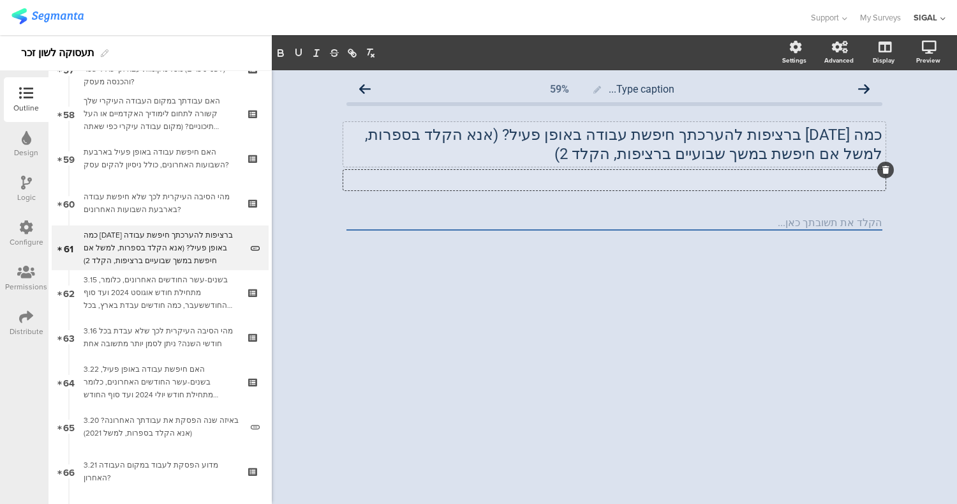
click at [888, 169] on icon at bounding box center [886, 170] width 7 height 8
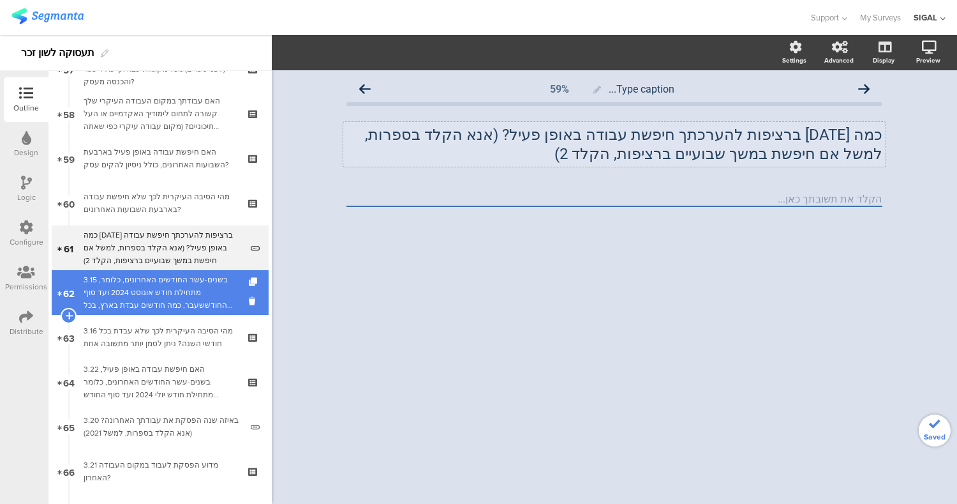
click at [151, 293] on div "3.15 בשנים-עשר החודשים האחרונים, כלומר, מתחילת חודש אוגוסט 2024 ועד סוף החודששע…" at bounding box center [160, 292] width 153 height 38
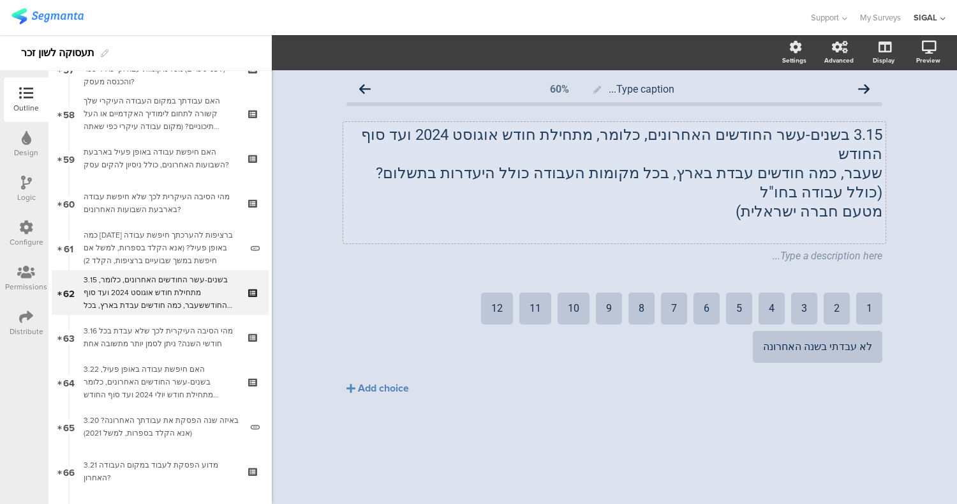
click at [855, 133] on div "3.15 בשנים-עשר החודשים האחרונים, כלומר, מתחילת חודש [DATE] ועד סוף החודש שעבר, …" at bounding box center [614, 182] width 543 height 121
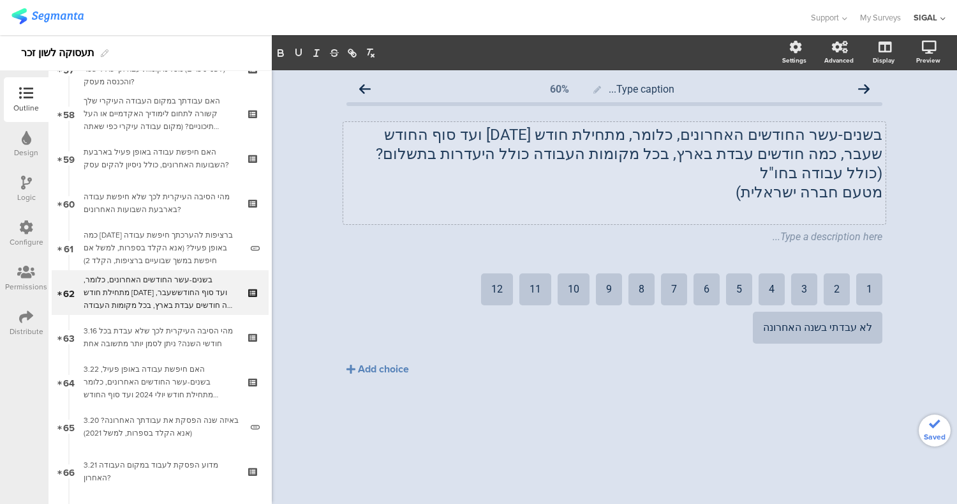
click at [472, 411] on div "Type caption... 60% בשנים-עשר החודשים האחרונים, כלומר, מתחילת חודש [DATE] ועד ס…" at bounding box center [615, 286] width 686 height 433
click at [876, 219] on div at bounding box center [884, 227] width 19 height 17
click at [886, 223] on icon at bounding box center [886, 227] width 7 height 8
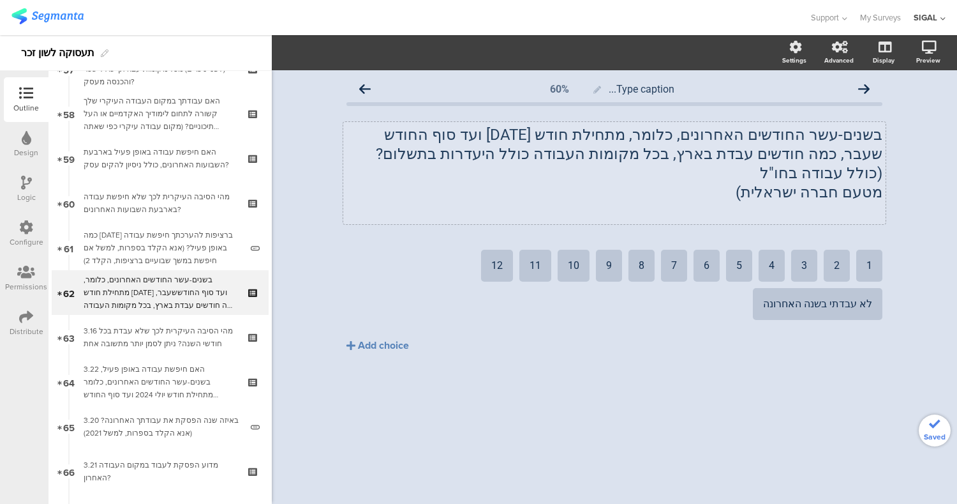
click at [587, 352] on div "Type caption... 60% בשנים-עשר החודשים האחרונים, כלומר, מתחילת חודש [DATE] ועד ס…" at bounding box center [615, 241] width 562 height 342
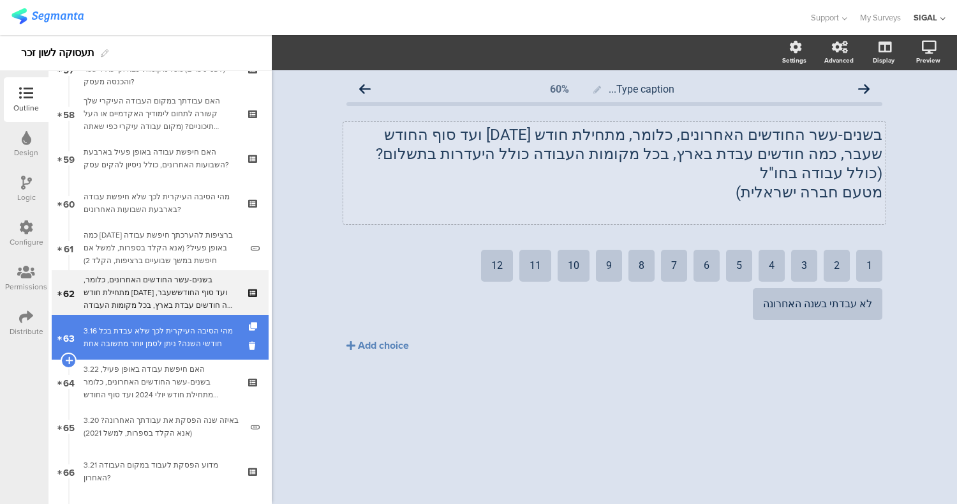
click at [154, 345] on div "3.16 מהי הסיבה העיקרית לכך שלא עבדת בכל חודשי השנה? ניתן לסמן יותר מתשובה אחת" at bounding box center [160, 337] width 153 height 26
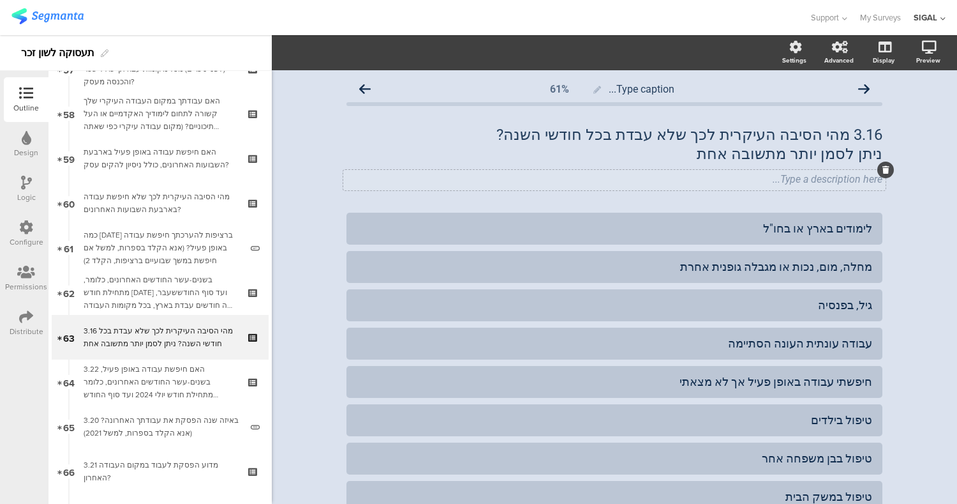
click at [869, 179] on div "Type a description here..." at bounding box center [614, 180] width 543 height 20
click at [883, 167] on icon at bounding box center [886, 170] width 7 height 8
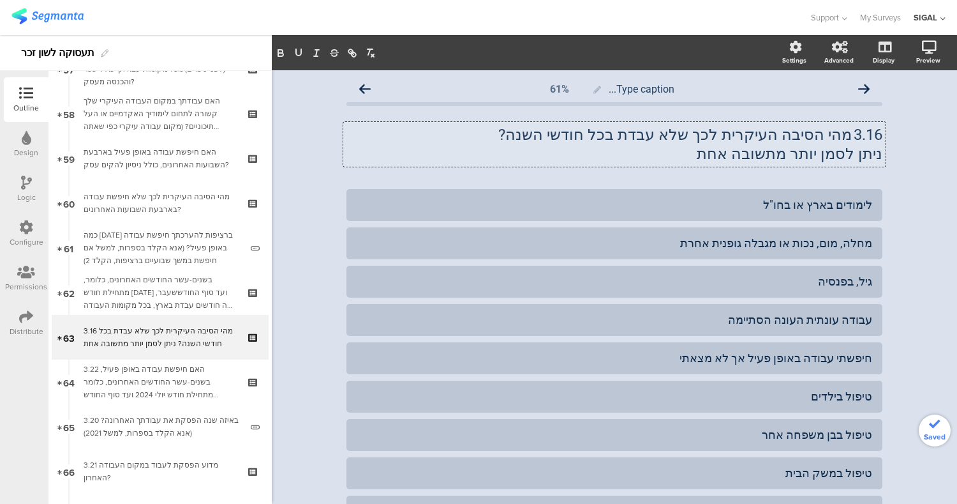
click at [836, 135] on div "3.16 מהי הסיבה העיקרית לכך שלא עבדת בכל חודשי השנה? ניתן לסמן יותר מתשובה אחת 3…" at bounding box center [614, 144] width 543 height 45
click at [903, 206] on div "Type caption... 61% מהי הסיבה העיקרית לכך שלא עבדת בכל חודשי השנה? ניתן לסמן יו…" at bounding box center [615, 420] width 686 height 700
click at [920, 123] on div "Type caption... 61% מהי הסיבה העיקרית לכך שלא עבדת בכל חודשי השנה? ניתן לסמן יו…" at bounding box center [615, 420] width 686 height 700
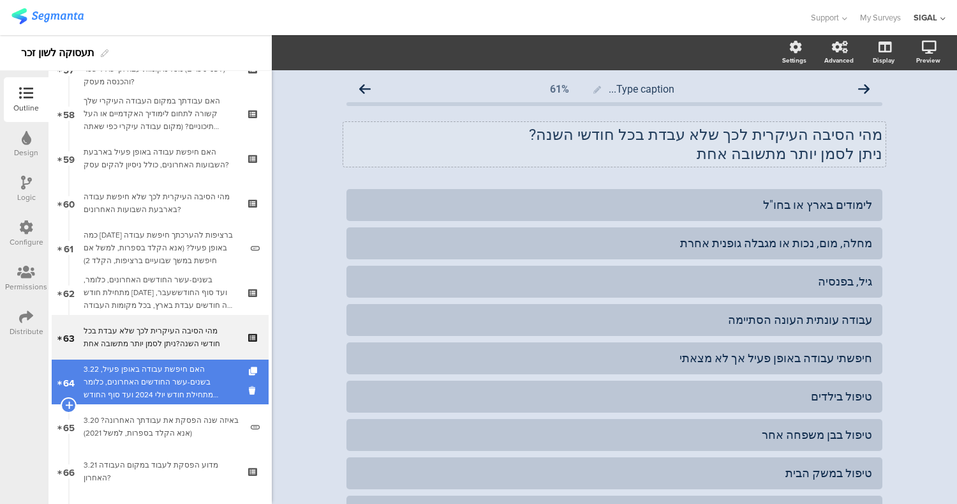
click at [178, 374] on div "3.22 האם חיפשת עבודה באופן פעיל, בשנים-עשר החודשים האחרונים, כלומר מתחילת חודש …" at bounding box center [160, 382] width 153 height 38
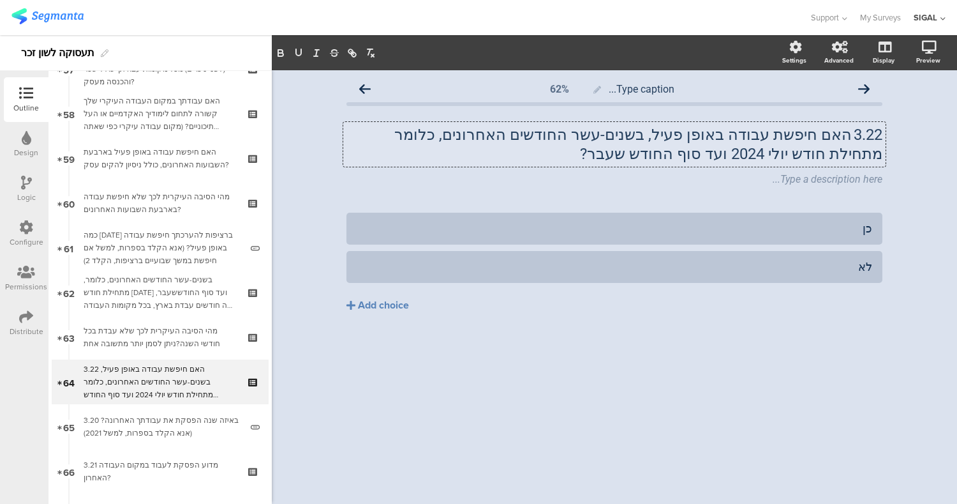
click at [852, 146] on div "3.22 האם חיפשת עבודה באופן פעיל, בשנים-עשר החודשים האחרונים, כלומר מתחילת חודש …" at bounding box center [614, 144] width 543 height 45
click at [887, 171] on icon at bounding box center [886, 170] width 7 height 8
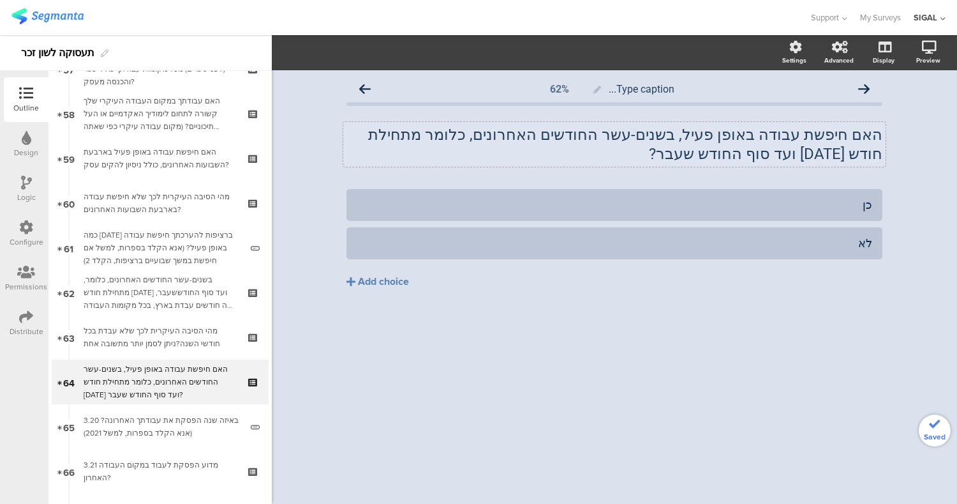
click at [704, 361] on div "Type caption... 62% האם חיפשת עבודה באופן פעיל, בשנים-עשר החודשים האחרונים, כלו…" at bounding box center [615, 286] width 686 height 433
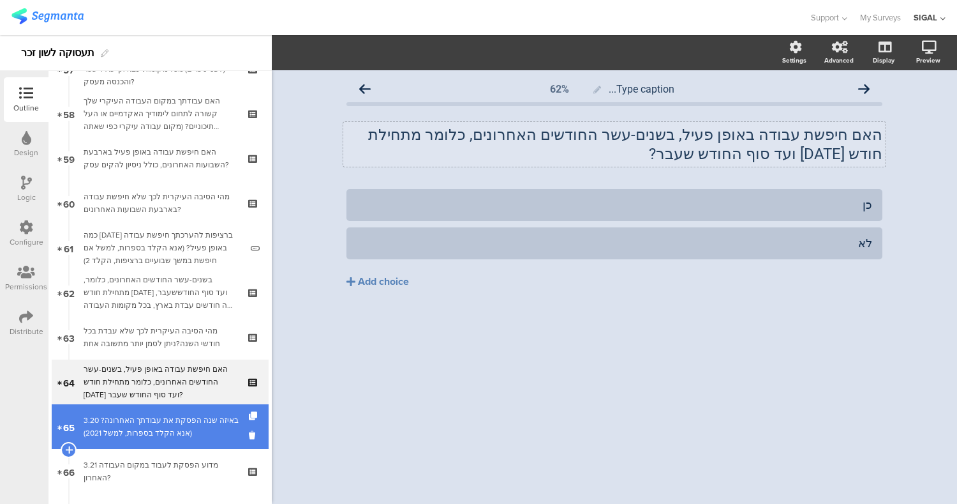
click at [170, 445] on link "65 3.20 באיזה שנה הפסקת את עבודתך האחרונה? (אנא הקלד בספרות, למשל 2021)" at bounding box center [160, 426] width 217 height 45
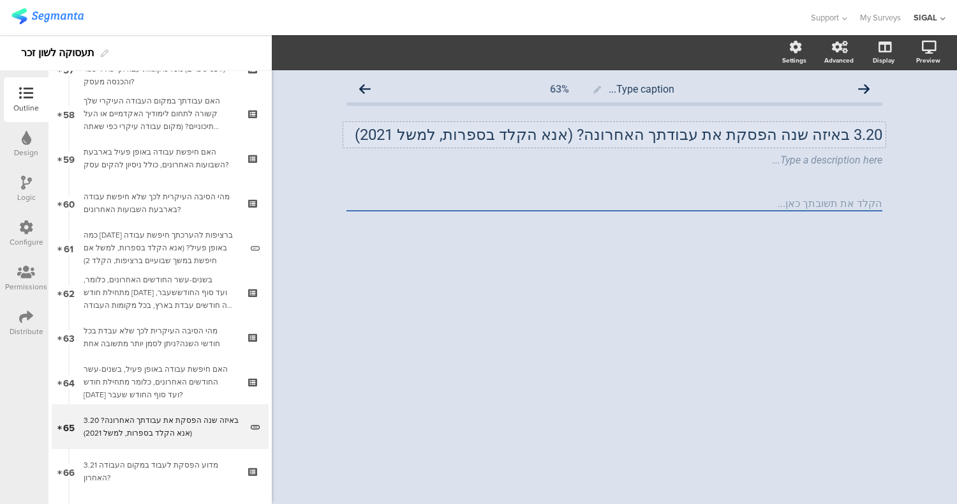
click at [847, 137] on p "3.20 באיזה שנה הפסקת את עבודתך האחרונה? (אנא הקלד בספרות, למשל 2021)" at bounding box center [615, 134] width 536 height 19
click at [886, 147] on icon at bounding box center [886, 151] width 7 height 8
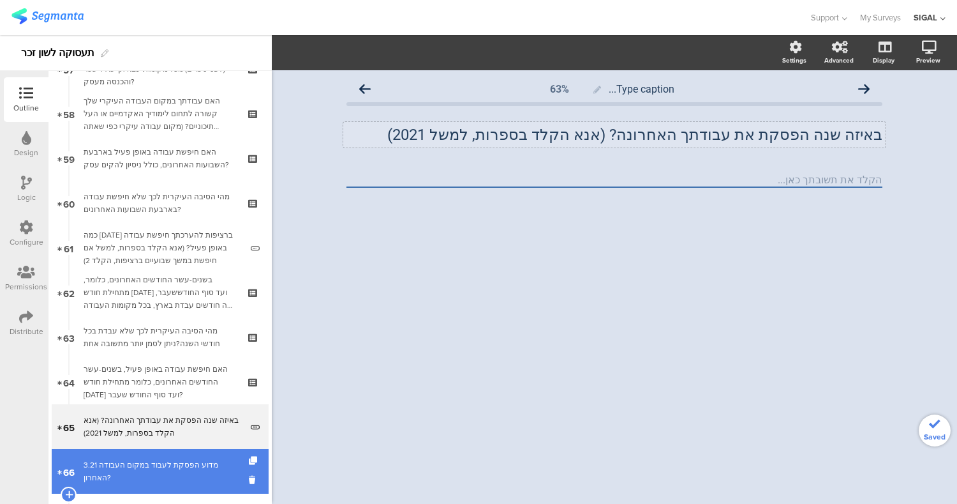
click at [166, 477] on div "3.21 מדוע הפסקת לעבוד במקום העבודה האחרון?" at bounding box center [160, 471] width 153 height 26
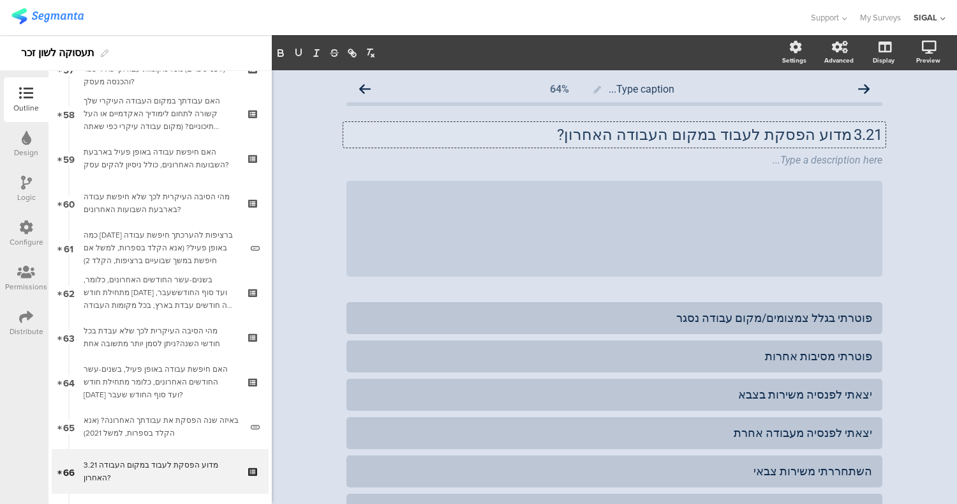
click at [845, 140] on div "3.21 מדוע הפסקת לעבוד במקום העבודה האחרון? 3.21 מדוע הפסקת לעבוד במקום העבודה ה…" at bounding box center [614, 135] width 543 height 26
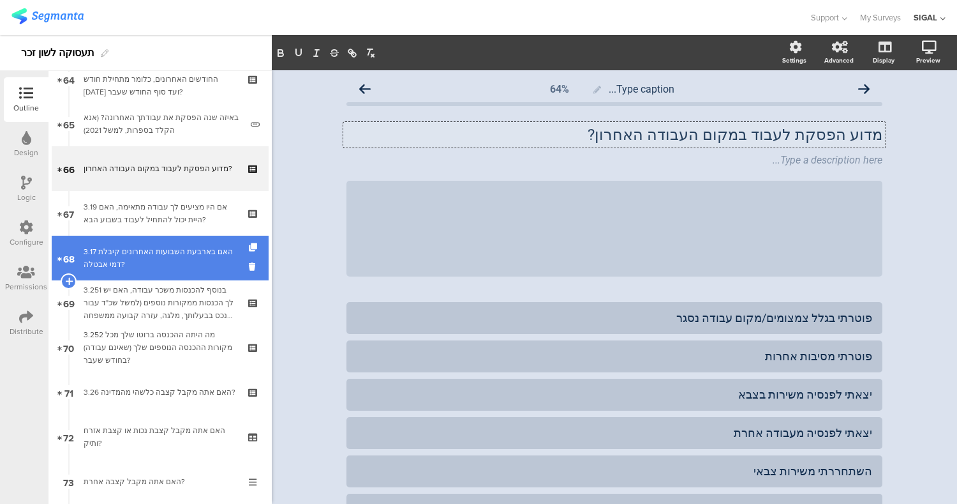
scroll to position [2881, 0]
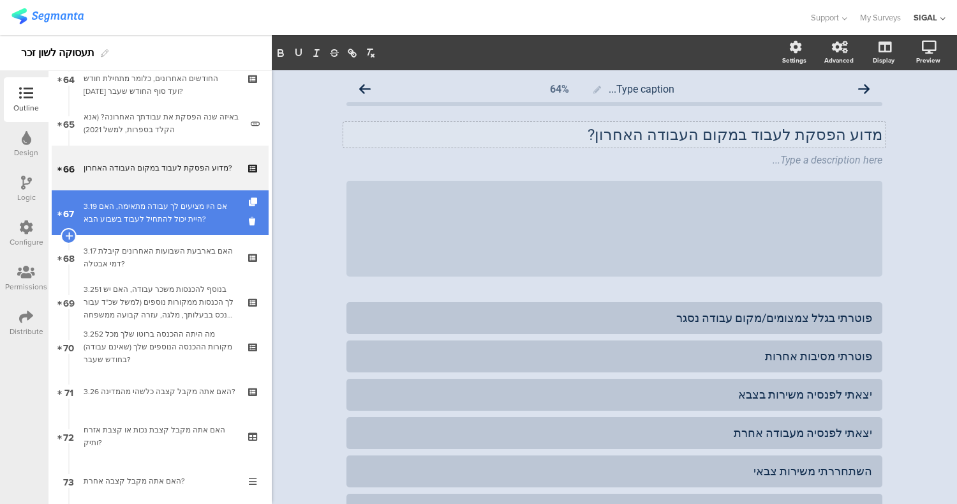
click at [164, 213] on div "3.19 אם היו מציעים לך עבודה מתאימה, האם היית יכול להתחיל לעבוד בשבוע הבא?" at bounding box center [160, 213] width 153 height 26
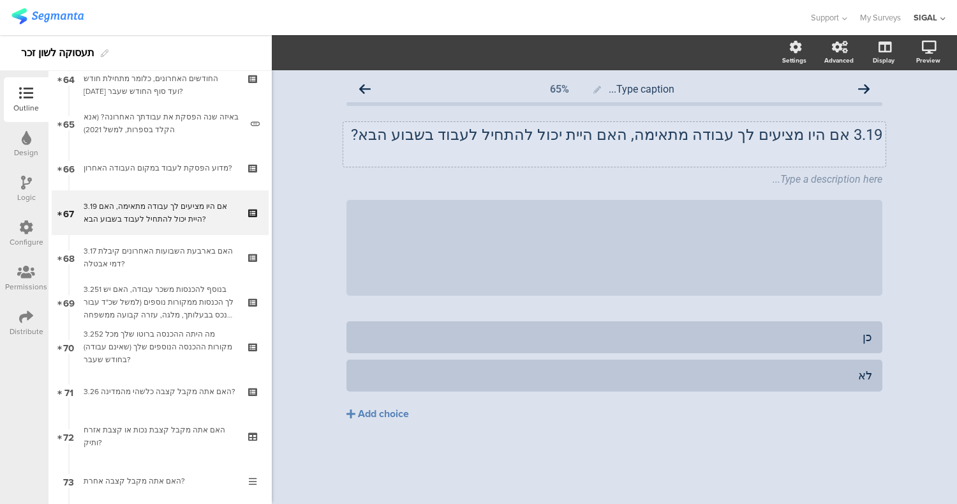
click at [850, 134] on div "3.19 אם היו מציעים לך עבודה מתאימה, האם היית יכול להתחיל לעבוד בשבוע הבא? 3.19 …" at bounding box center [614, 144] width 543 height 45
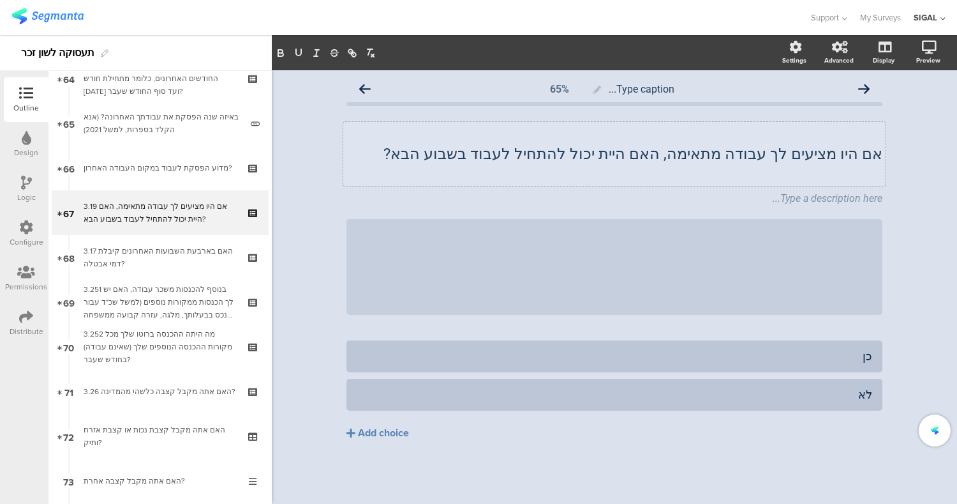
click at [897, 144] on div "Type caption... 65% אם היו מציעים לך עבודה מתאימה, האם היית יכול להתחיל לעבוד ב…" at bounding box center [615, 286] width 686 height 433
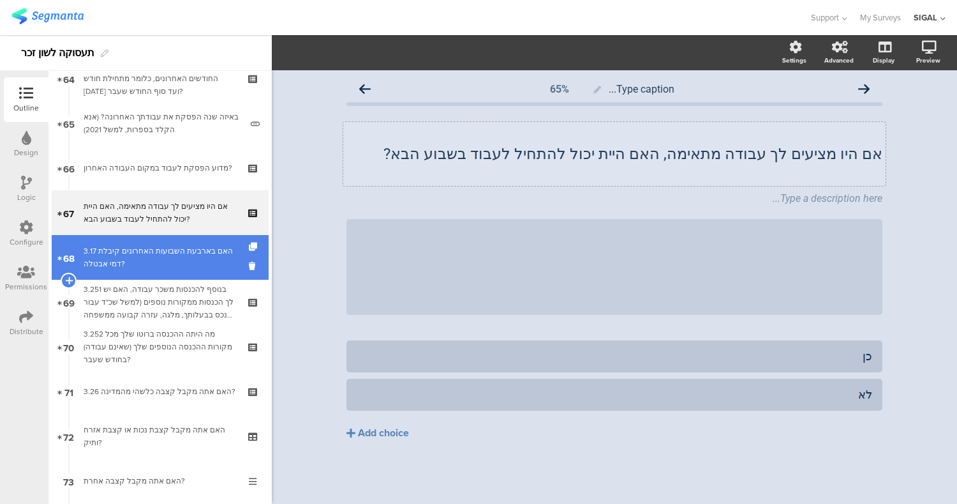
click at [192, 252] on div "3.17 האם בארבעת השבועות האחרונים קיבלת דמי אבטלה?" at bounding box center [160, 257] width 153 height 26
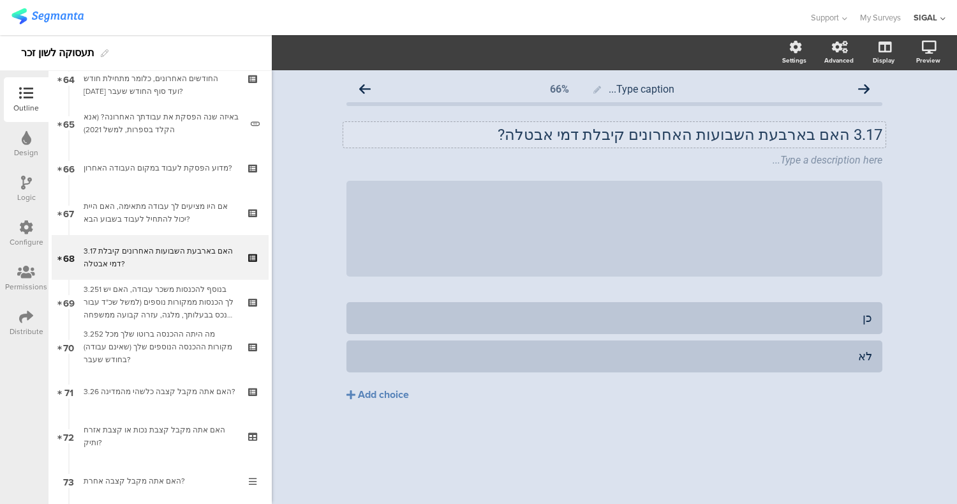
click at [836, 141] on div "3.17 האם בארבעת השבועות האחרונים קיבלת דמי אבטלה? 3.17 האם בארבעת השבועות האחרו…" at bounding box center [614, 135] width 543 height 26
click at [886, 153] on icon at bounding box center [886, 151] width 7 height 8
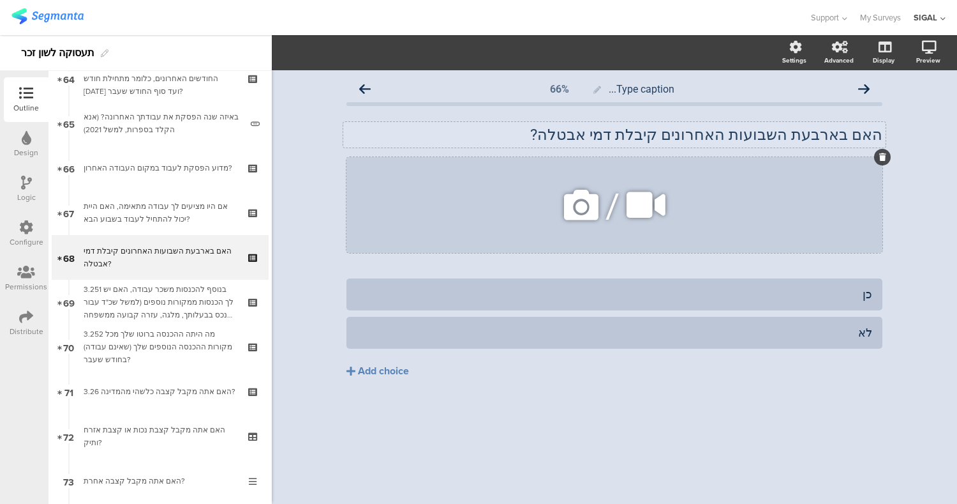
click at [885, 158] on icon at bounding box center [883, 157] width 7 height 8
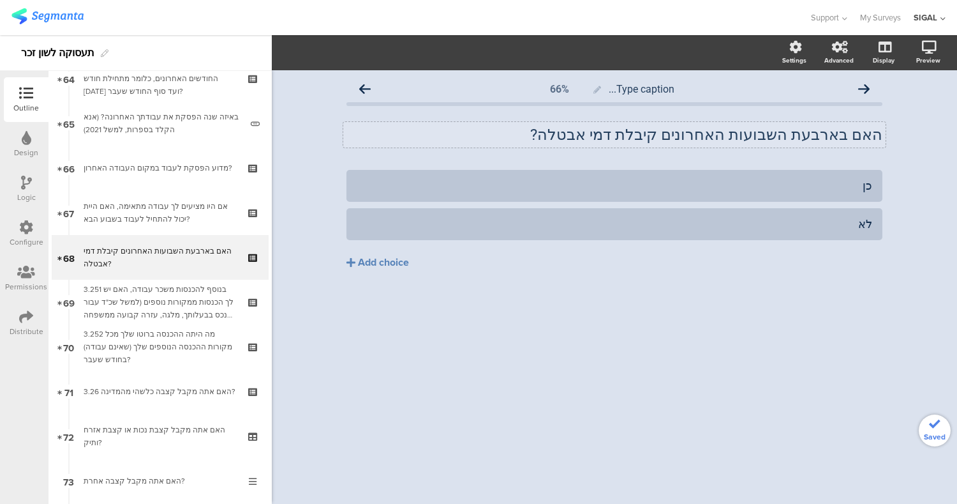
click at [776, 339] on div "Type caption... 66% האם בארבעת השבועות האחרונים קיבלת דמי אבטלה? האם בארבעת השב…" at bounding box center [615, 286] width 686 height 433
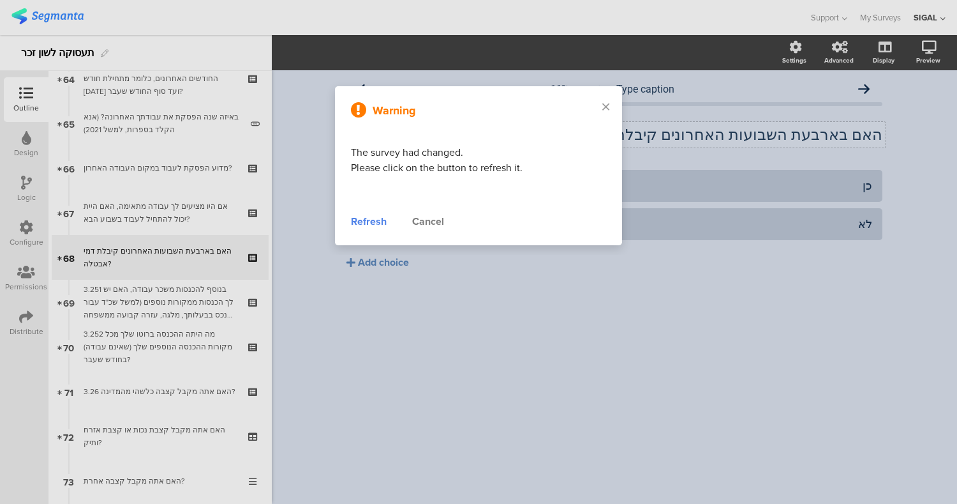
click at [366, 231] on div "Warning The survey had changed. Please click on the button to refresh it. Refre…" at bounding box center [478, 165] width 287 height 159
click at [364, 218] on div "Refresh" at bounding box center [369, 221] width 36 height 15
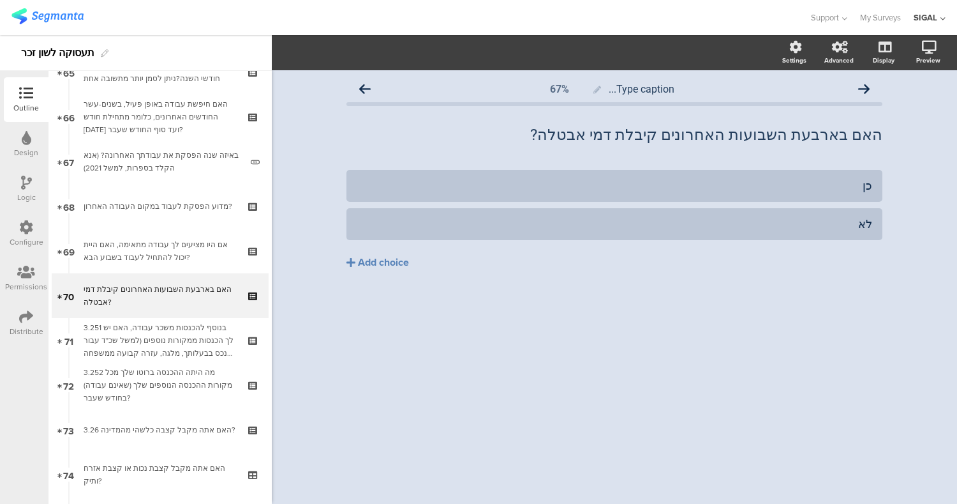
scroll to position [2940, 0]
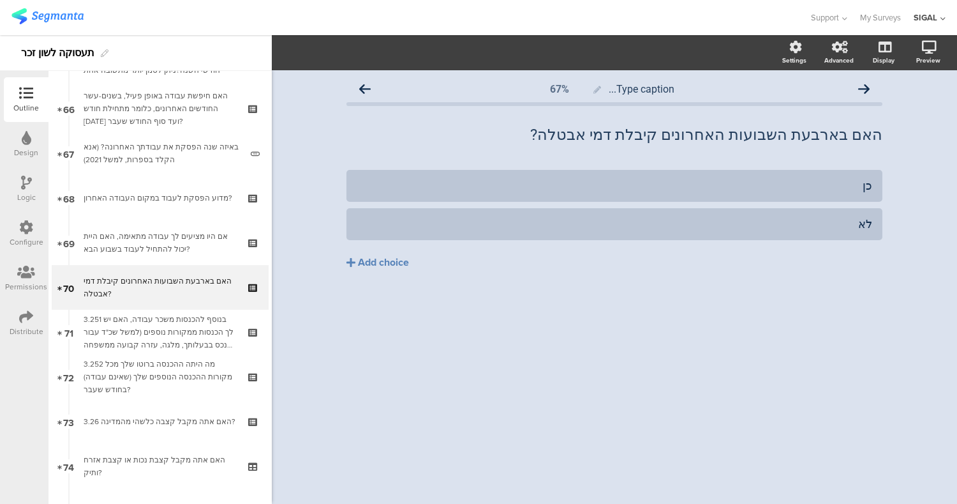
click at [576, 327] on div "Type caption... 67% האם בארבעת השבועות האחרונים קיבלת דמי אבטלה? האם בארבעת השב…" at bounding box center [615, 199] width 562 height 259
click at [544, 315] on div "כן לא Add choice" at bounding box center [615, 246] width 536 height 153
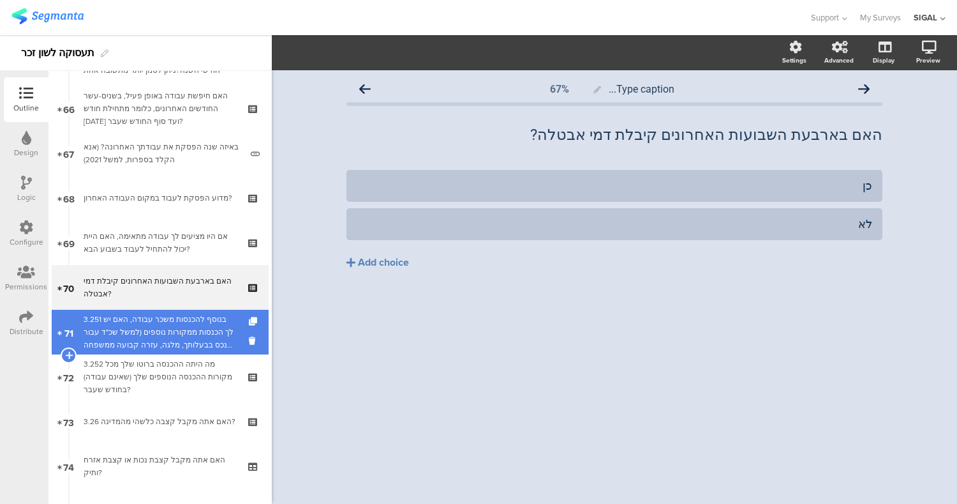
click at [144, 323] on div "3.251 בנוסף להכנסות משכר עבודה, האם יש לך הכנסות ממקורות נוספים (למשל שכ"ד עבור…" at bounding box center [160, 332] width 153 height 38
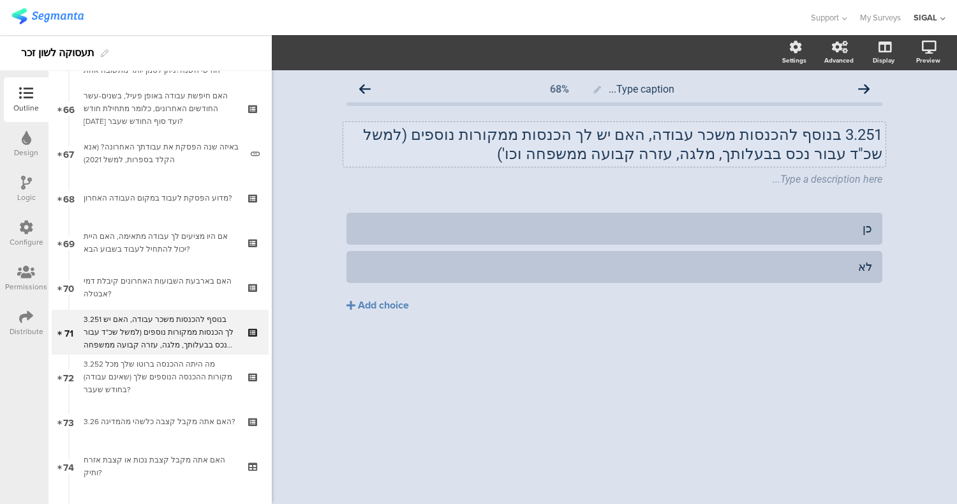
click at [839, 137] on p "3.251 בנוסף להכנסות משכר עבודה, האם יש לך הכנסות ממקורות נוספים (למשל שכ"ד עבור…" at bounding box center [615, 144] width 536 height 38
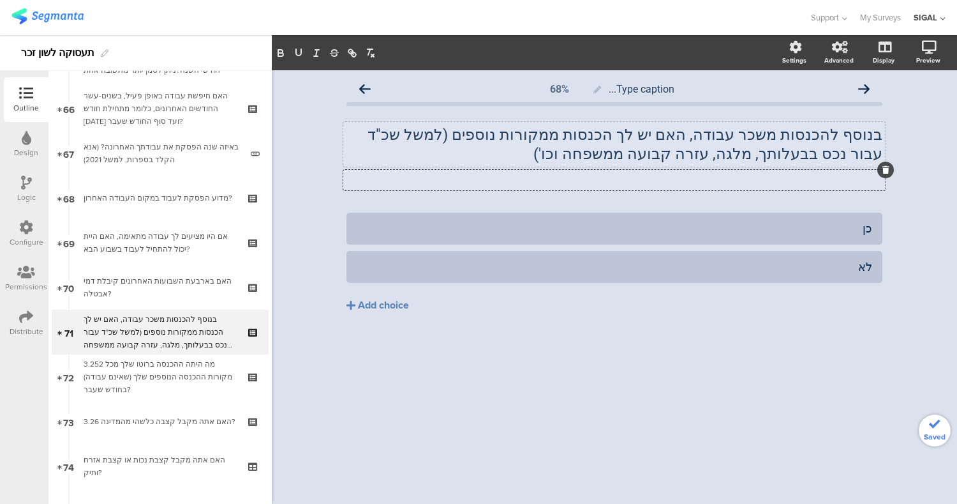
click at [887, 171] on icon at bounding box center [886, 170] width 7 height 8
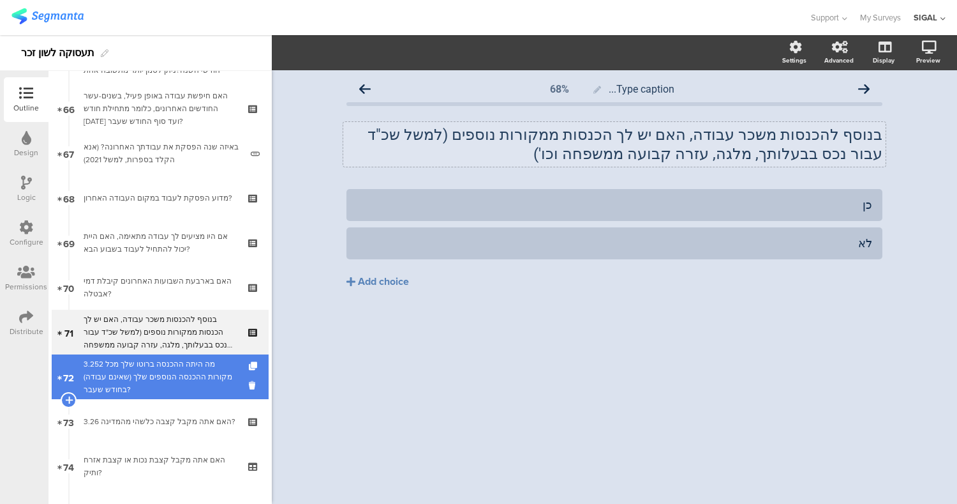
click at [142, 392] on div "3.252 מה היתה ההכנסה ברוטו שלך מכל מקורות ההכנסה הנוספים שלך (שאינם עבודה) בחוד…" at bounding box center [160, 376] width 153 height 38
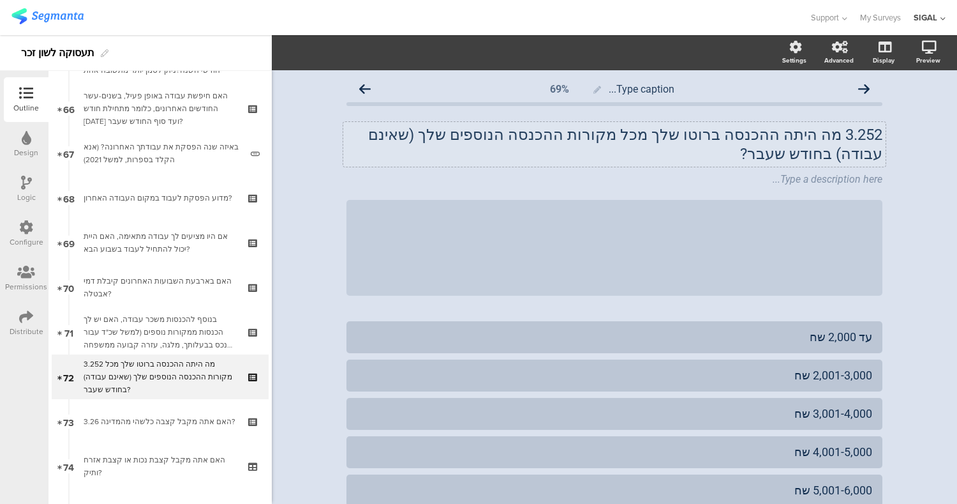
click at [833, 133] on div "3.252 מה היתה ההכנסה ברוטו שלך מכל מקורות ההכנסה הנוספים שלך (שאינם עבודה) בחוד…" at bounding box center [614, 144] width 543 height 45
click at [879, 161] on div at bounding box center [886, 169] width 17 height 17
click at [881, 161] on div at bounding box center [886, 169] width 17 height 17
click at [878, 161] on div at bounding box center [886, 169] width 17 height 17
click at [883, 166] on icon at bounding box center [886, 170] width 7 height 8
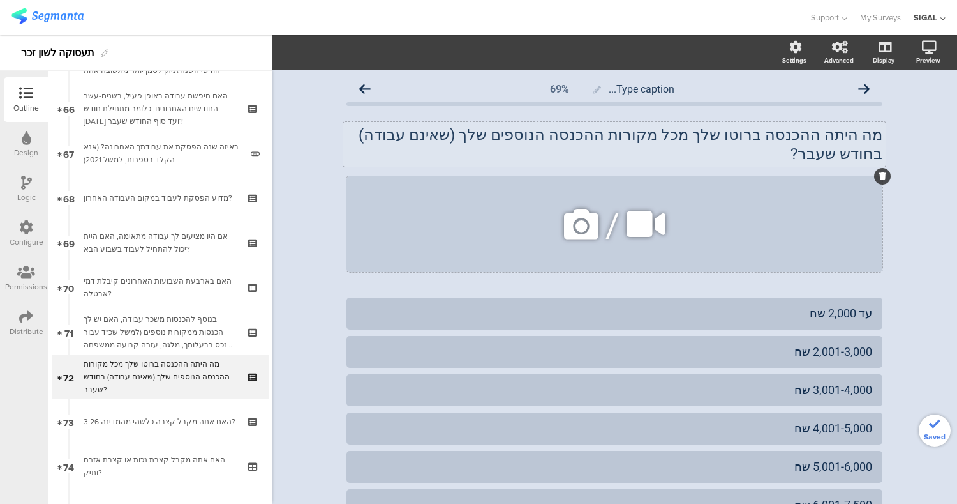
click at [880, 172] on icon at bounding box center [883, 176] width 7 height 8
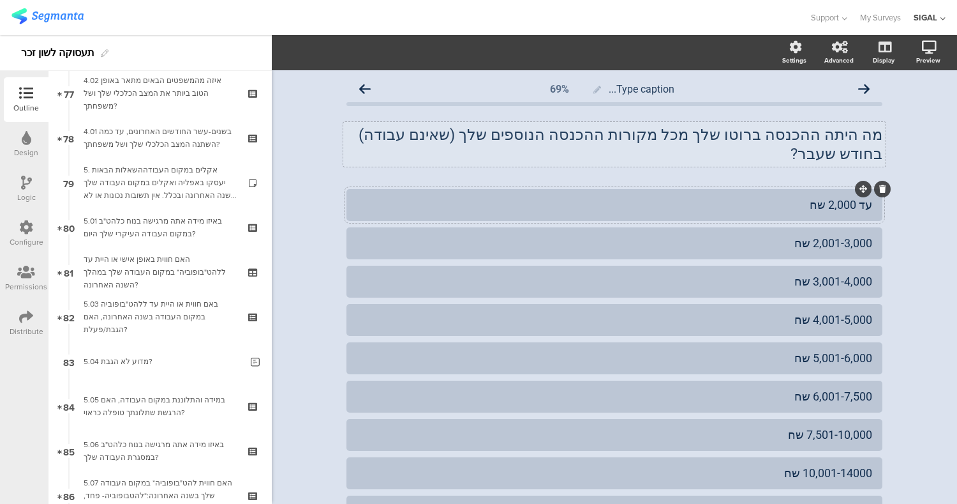
click at [816, 197] on div "עד 2,000 שח" at bounding box center [615, 204] width 516 height 15
click at [797, 236] on div "2,001-3,000 שח" at bounding box center [615, 243] width 516 height 15
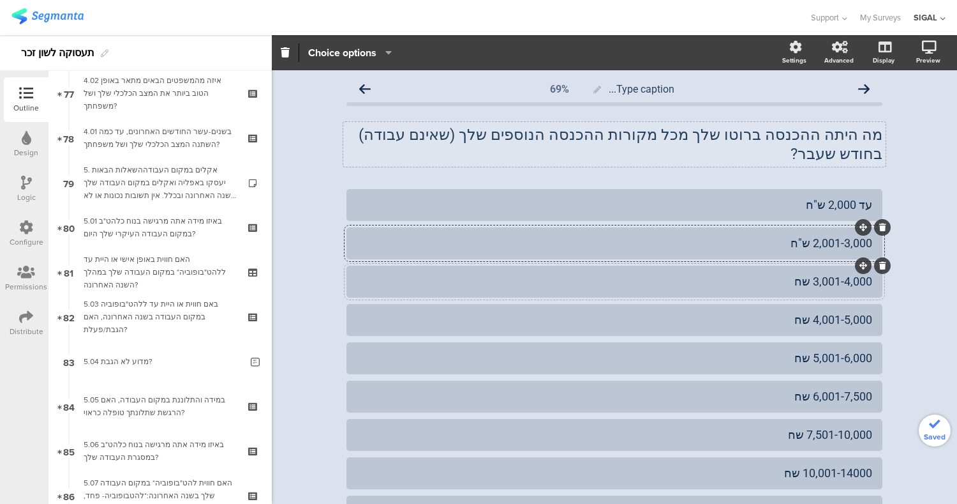
click at [797, 274] on div "3,001-4,000 שח" at bounding box center [615, 281] width 516 height 15
click at [792, 312] on div "4,001-5,000 שח" at bounding box center [615, 319] width 516 height 15
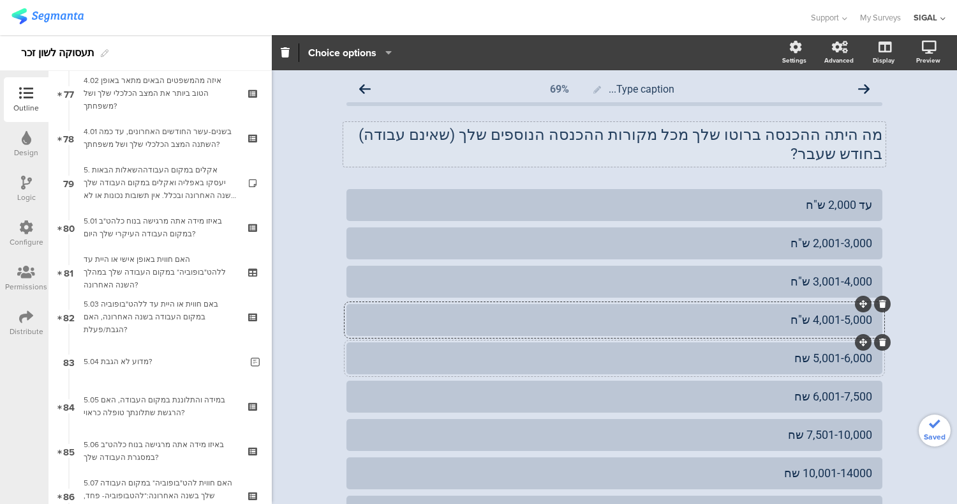
click at [795, 350] on div "5,001-6,000 שח" at bounding box center [615, 357] width 516 height 15
click at [797, 389] on div "6,001-7,500 שח" at bounding box center [615, 396] width 516 height 15
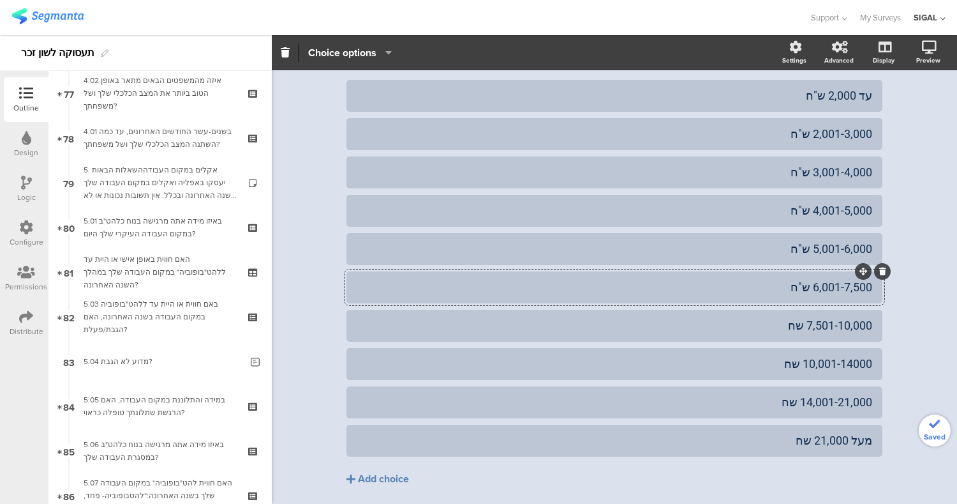
scroll to position [110, 0]
click at [791, 317] on div "7,501-10,000 שח" at bounding box center [615, 324] width 516 height 15
click at [785, 356] on div "10,001-14000 שח" at bounding box center [615, 363] width 516 height 15
click at [786, 394] on div "14,001-21,000 שח" at bounding box center [615, 401] width 516 height 15
click at [803, 432] on div "מעל 21,000 שח" at bounding box center [615, 439] width 516 height 15
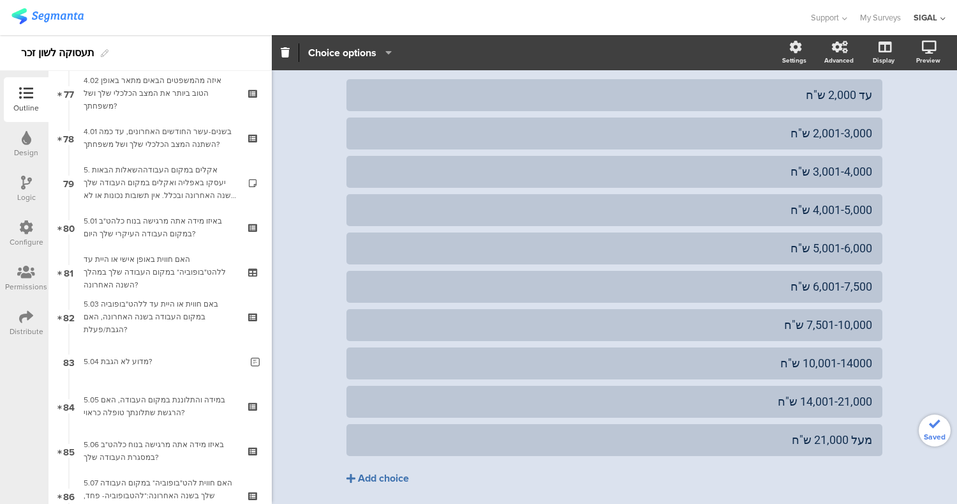
click at [683, 470] on button "Add choice" at bounding box center [615, 478] width 536 height 32
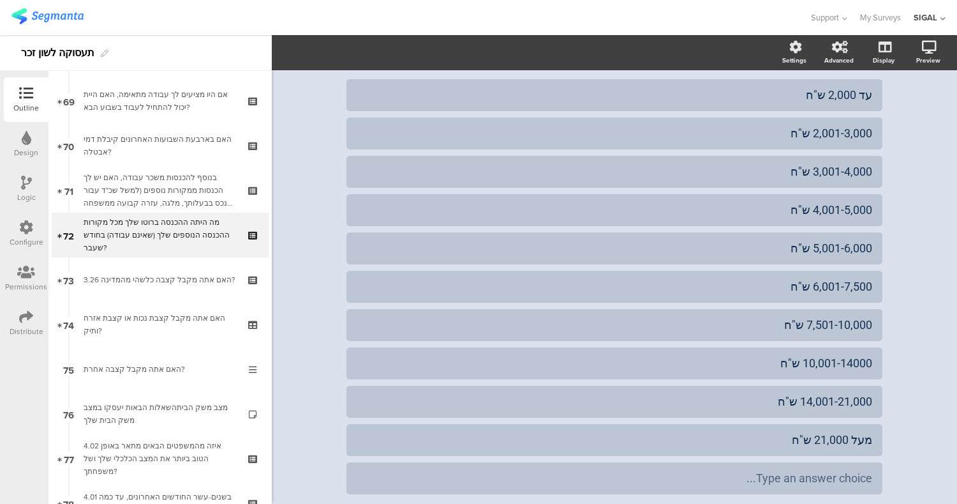
scroll to position [3099, 0]
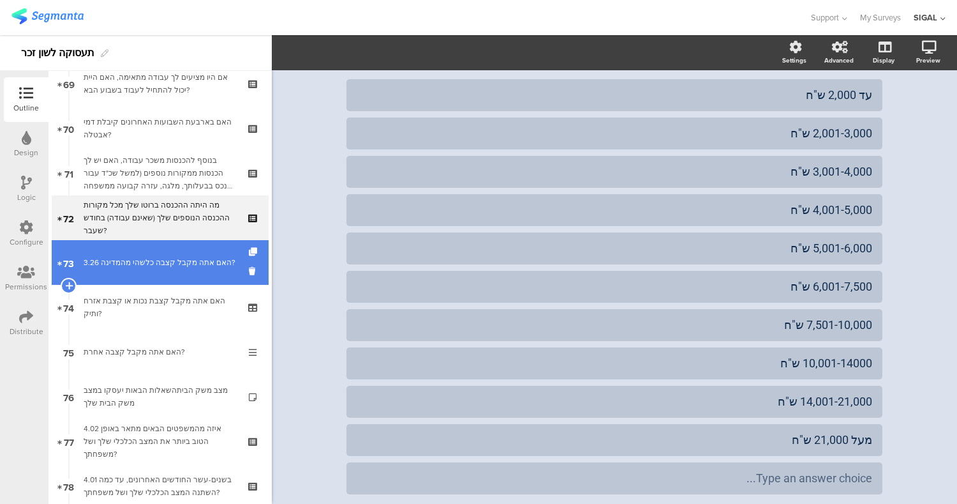
click at [166, 267] on div "3.26 האם אתה מקבל קצבה כלשהי מהמדינה?" at bounding box center [160, 262] width 153 height 13
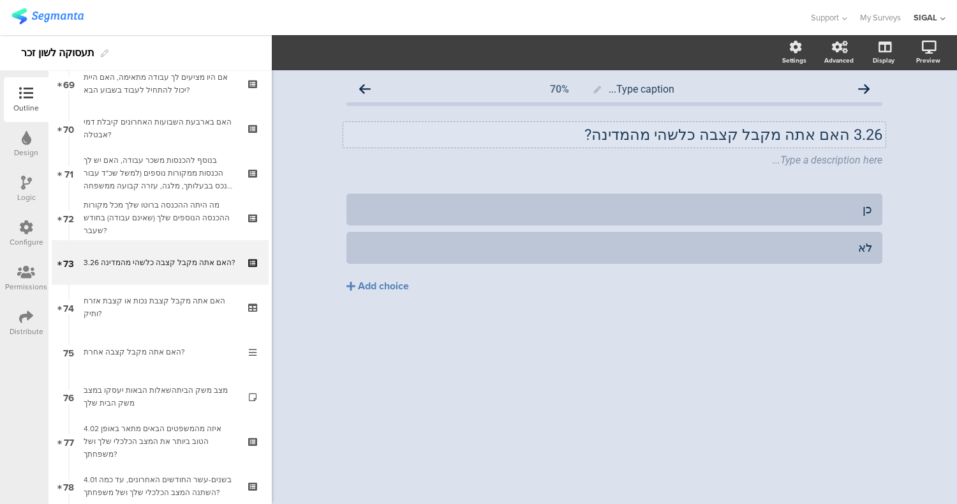
click at [846, 135] on div "3.26 האם אתה מקבל קצבה כלשהי מהמדינה? 3.26 האם אתה מקבל קצבה כלשהי מהמדינה?" at bounding box center [614, 135] width 543 height 26
click at [883, 149] on icon at bounding box center [886, 151] width 7 height 8
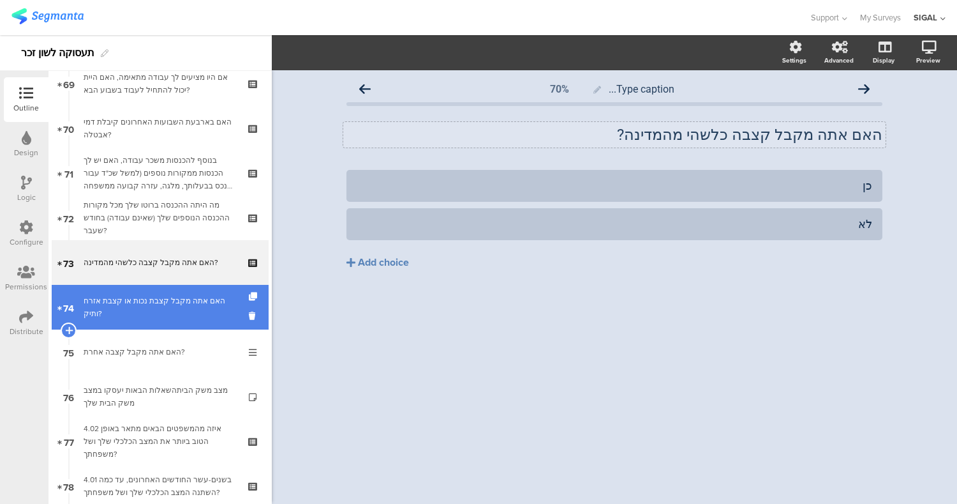
click at [111, 305] on div "האם אתה מקבל קצבת נכות או קצבת אזרח ותיק?" at bounding box center [160, 307] width 153 height 26
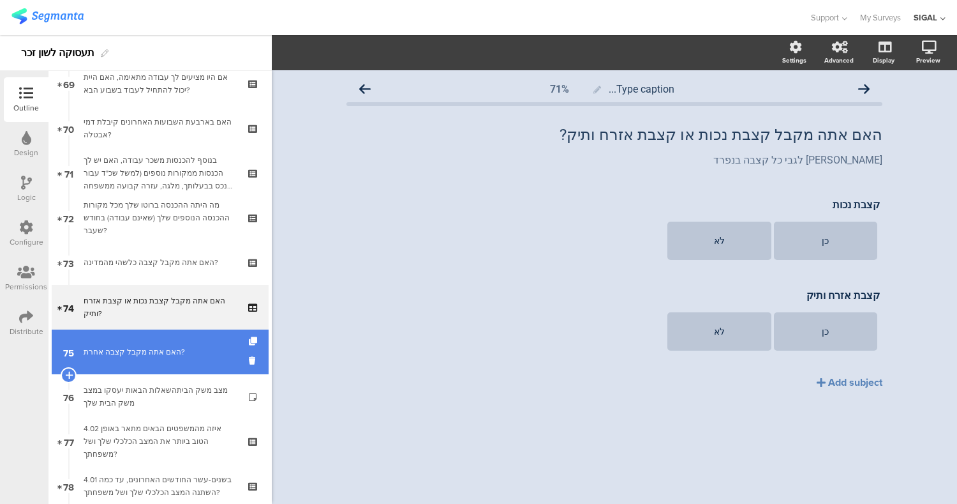
click at [159, 357] on div "האם אתה מקבל קצבה אחרת?" at bounding box center [160, 351] width 153 height 13
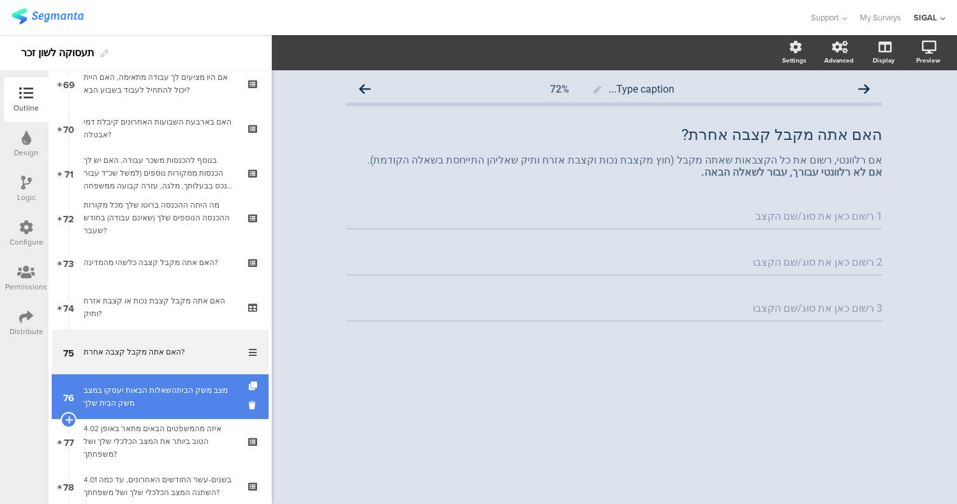
click at [187, 389] on div "מצב משק הביתהשאלות הבאות יעסקו במצב משק הבית שלך" at bounding box center [160, 397] width 153 height 26
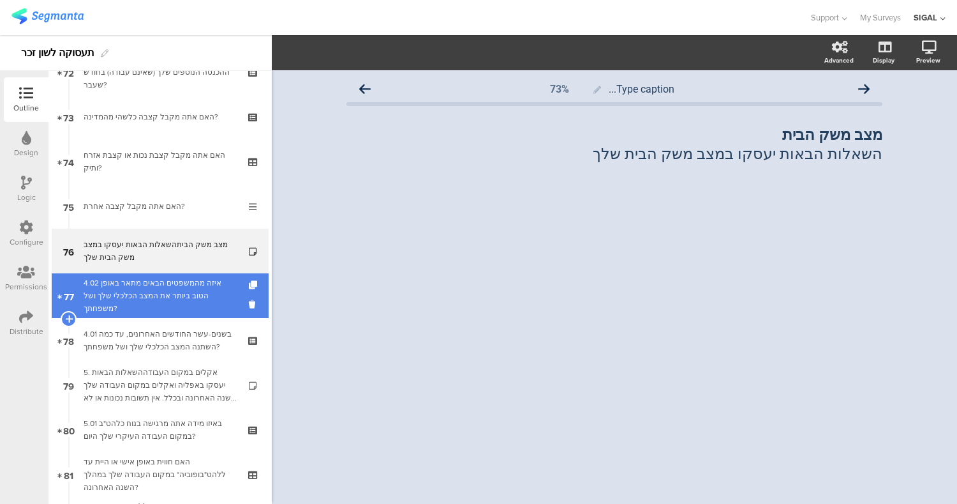
scroll to position [3247, 0]
click at [145, 296] on div "4.02 איזה מהמשפטים הבאים מתאר באופן הטוב ביותר את המצב הכלכלי שלך ושל משפחתך?" at bounding box center [160, 293] width 153 height 38
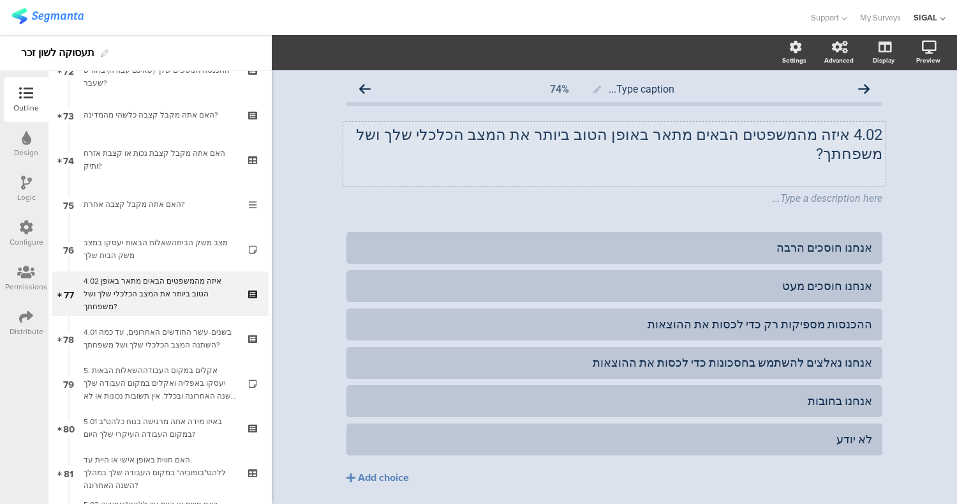
click at [840, 132] on div "4.02 איזה מהמשפטים הבאים מתאר באופן הטוב ביותר את המצב הכלכלי שלך ושל משפחתך? 4…" at bounding box center [614, 154] width 543 height 64
click at [841, 189] on div "Type a description here..." at bounding box center [614, 199] width 543 height 20
click at [878, 181] on div at bounding box center [886, 189] width 17 height 17
click at [883, 185] on icon at bounding box center [886, 189] width 7 height 8
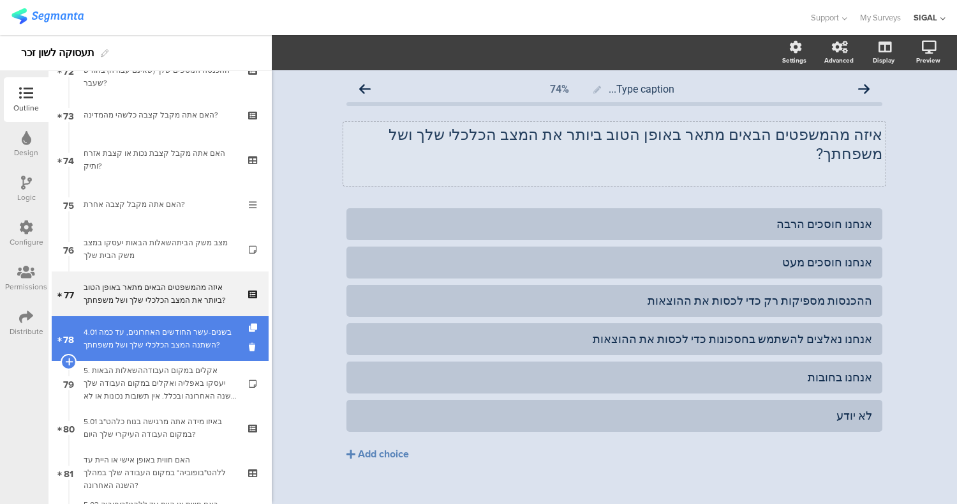
click at [206, 344] on div "4.01 בשנים-עשר החודשים האחרונים, עד כמה השתנה המצב הכלכלי שלך ושל משפחתך?" at bounding box center [160, 339] width 153 height 26
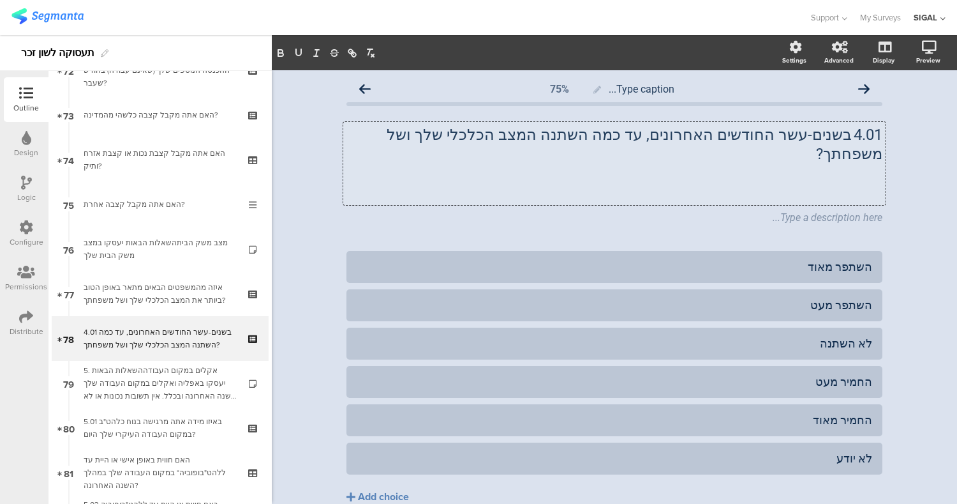
click at [843, 131] on div "4.01 בשנים-עשר החודשים האחרונים, עד כמה השתנה המצב הכלכלי שלך ושל משפחתך? 4.01 …" at bounding box center [614, 163] width 543 height 83
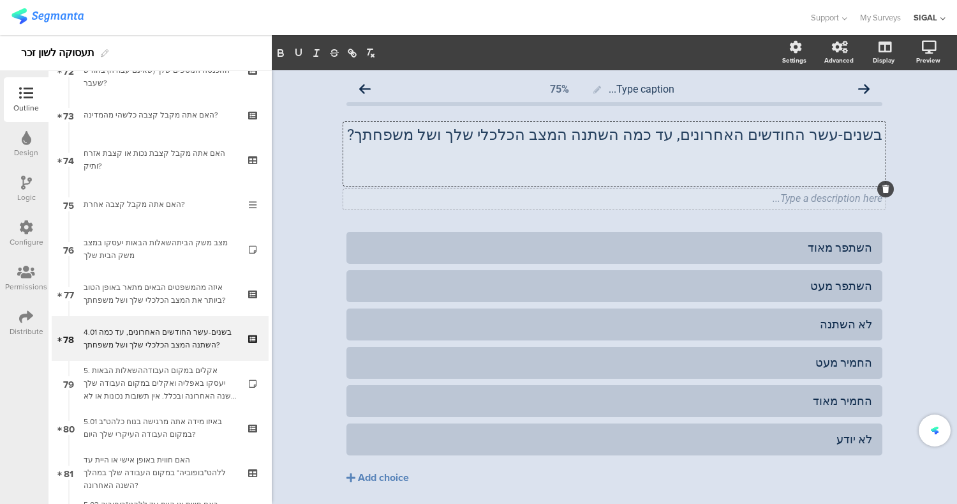
click at [857, 189] on div "Type a description here..." at bounding box center [614, 199] width 543 height 20
click at [888, 188] on div at bounding box center [886, 189] width 17 height 17
click at [878, 184] on div at bounding box center [886, 189] width 17 height 17
click at [883, 187] on icon at bounding box center [886, 189] width 7 height 8
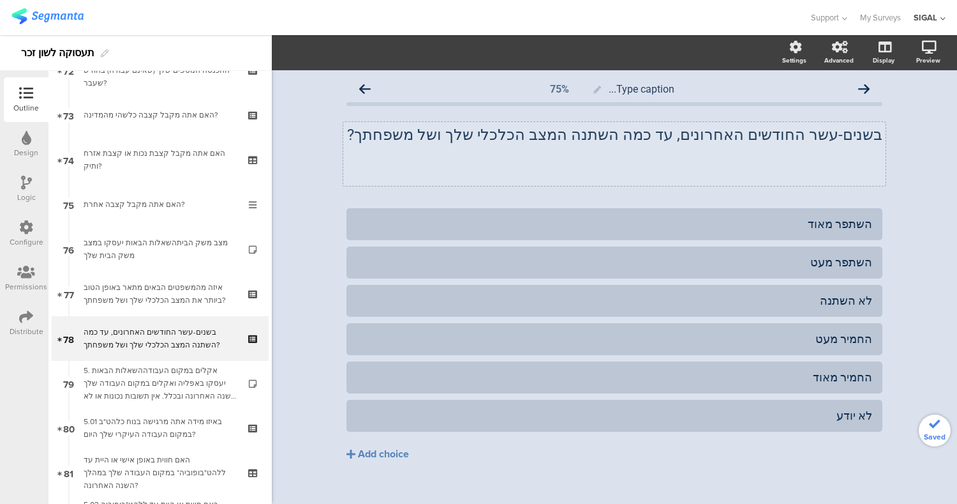
click at [862, 168] on div "בשנים-עשר החודשים האחרונים, עד כמה השתנה המצב הכלכלי שלך ושל משפחתך? בשנים-עשר …" at bounding box center [614, 154] width 543 height 64
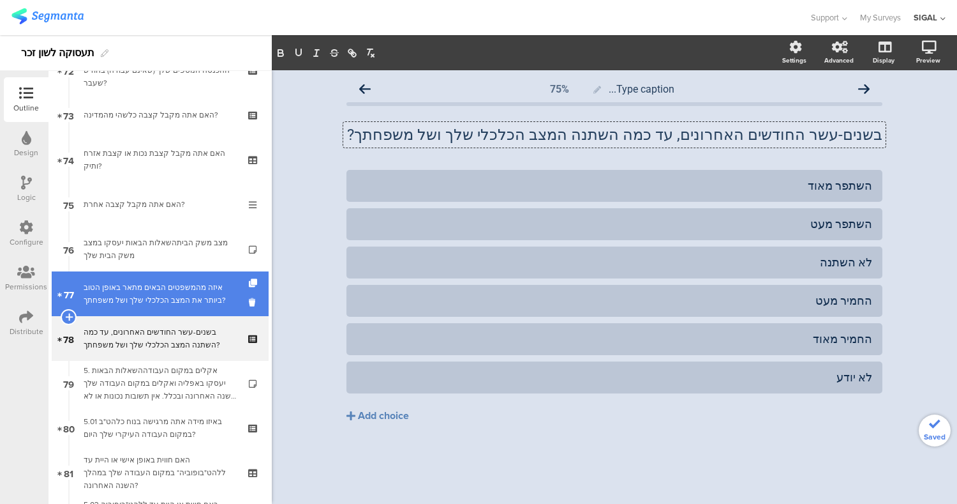
click at [166, 302] on div "איזה מהמשפטים הבאים מתאר באופן הטוב ביותר את המצב הכלכלי שלך ושל משפחתך?" at bounding box center [160, 294] width 153 height 26
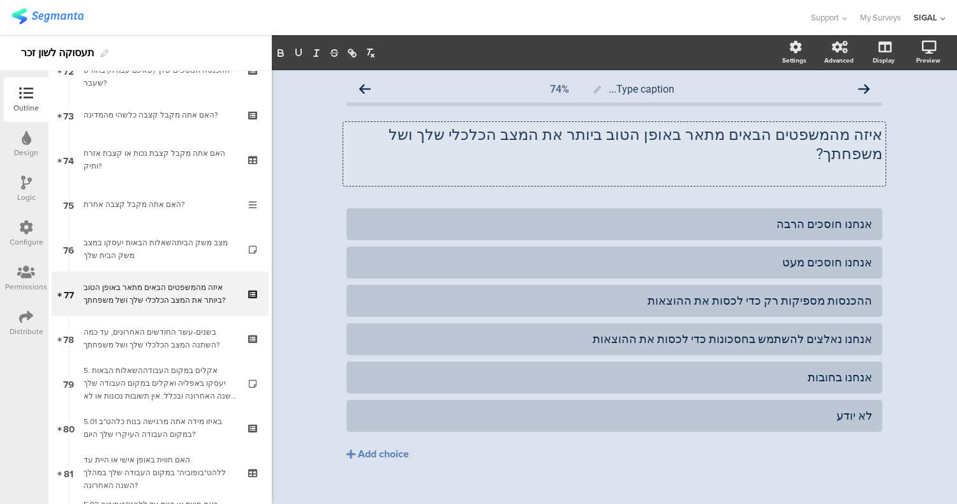
click at [778, 158] on div "איזה מהמשפטים הבאים מתאר באופן הטוב ביותר את המצב הכלכלי שלך ושל משפחתך? איזה מ…" at bounding box center [614, 154] width 543 height 64
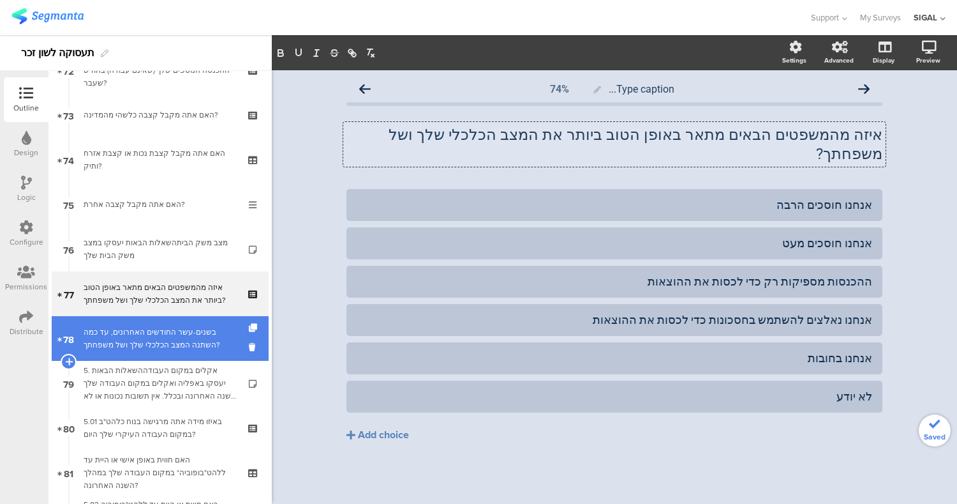
click at [115, 338] on div "בשנים-עשר החודשים האחרונים, עד כמה השתנה המצב הכלכלי שלך ושל משפחתך?" at bounding box center [160, 339] width 153 height 26
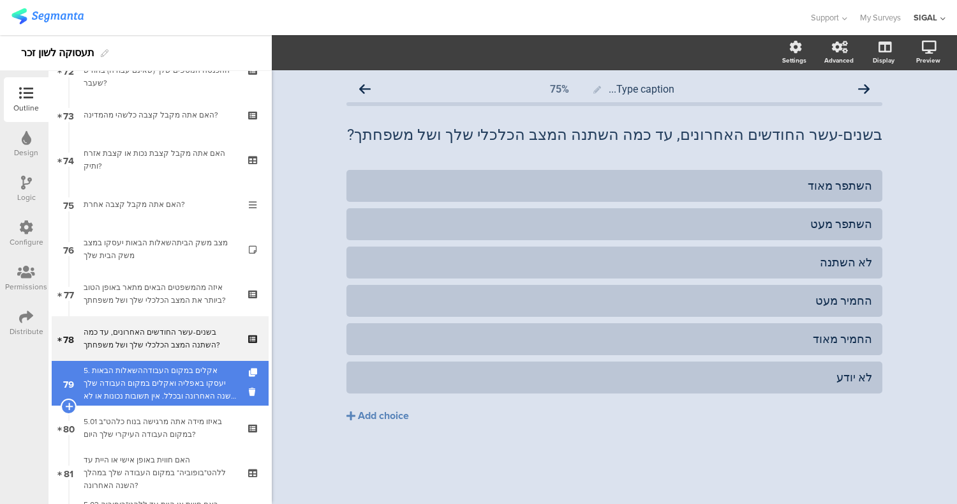
click at [154, 387] on div "5. אקלים במקום העבודההשאלות הבאות יעסקו באפליה ואקלים במקום העבודה שלך בשנה האח…" at bounding box center [160, 383] width 153 height 38
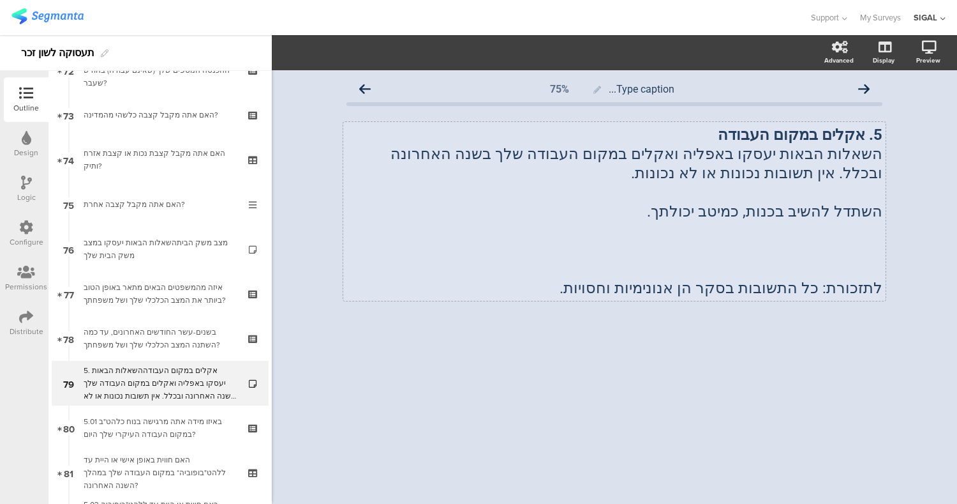
click at [866, 137] on strong "5. אקלים במקום העבודה" at bounding box center [800, 135] width 165 height 18
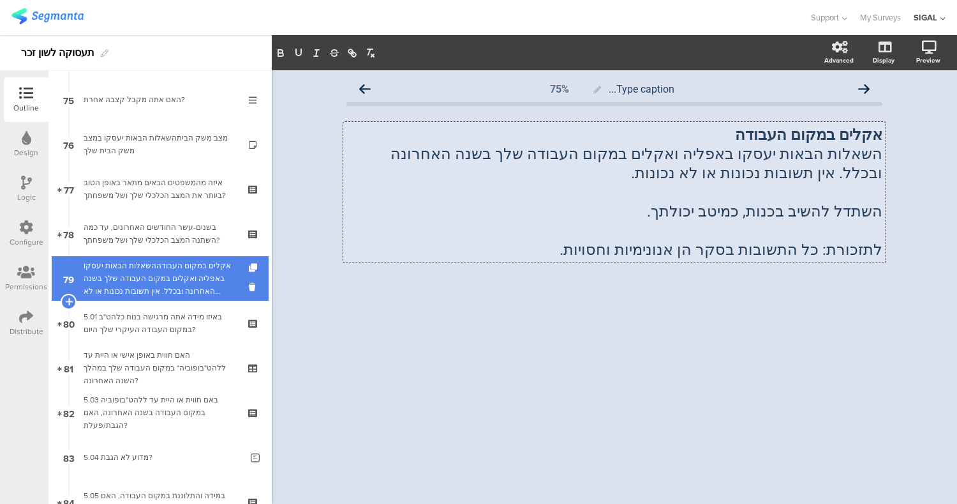
scroll to position [3352, 0]
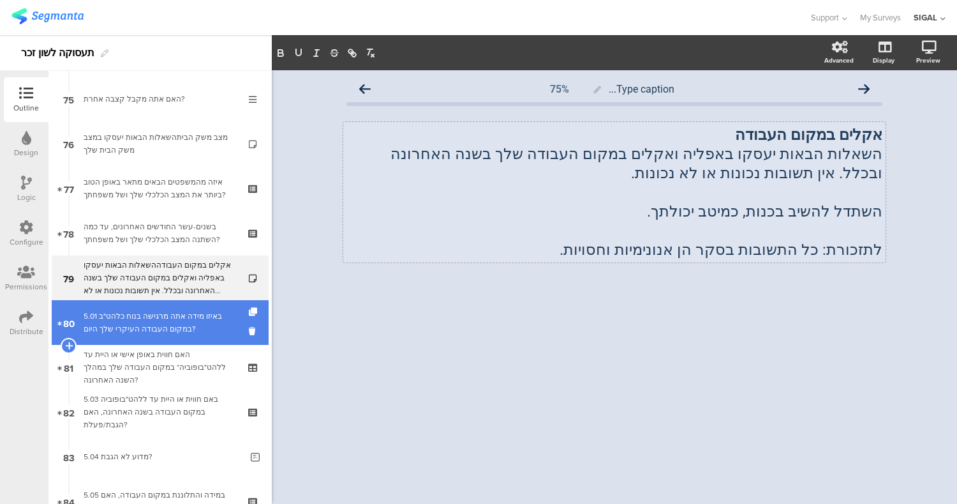
click at [183, 324] on div "5.01 באיזו מידה אתה מרגישה בנוח כלהט"ב במקום העבודה העיקרי שלך היום?" at bounding box center [160, 323] width 153 height 26
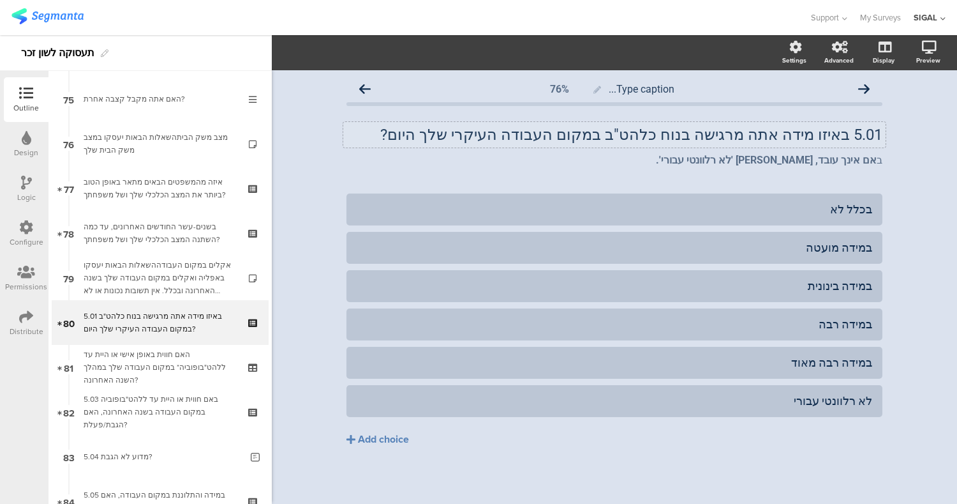
click at [834, 130] on div "5.01 באיזו מידה אתה מרגישה בנוח כלהט"ב במקום העבודה העיקרי שלך היום? 5.01 באיזו…" at bounding box center [614, 135] width 543 height 26
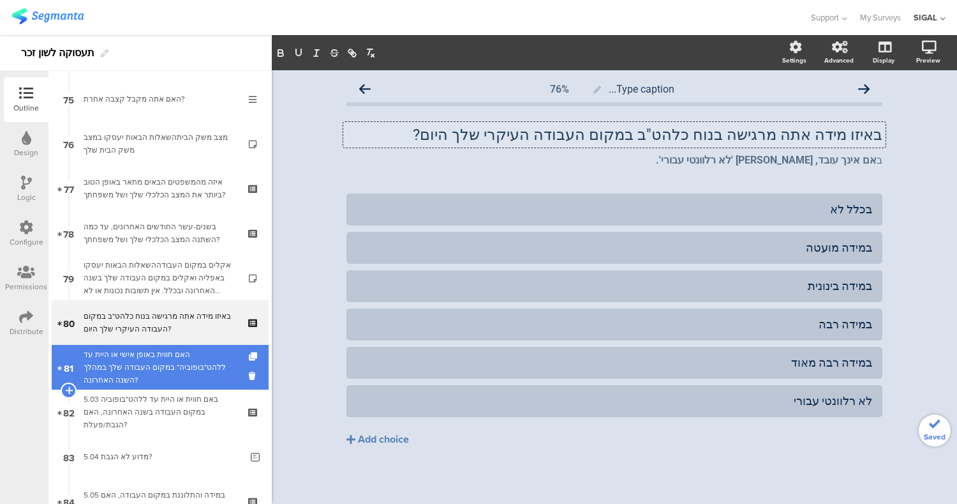
click at [190, 374] on div "האם חווית באופן אישי או היית עד ללהט"בופוביה* במקום העבודה שלך במהלך השנה האחרו…" at bounding box center [160, 367] width 153 height 38
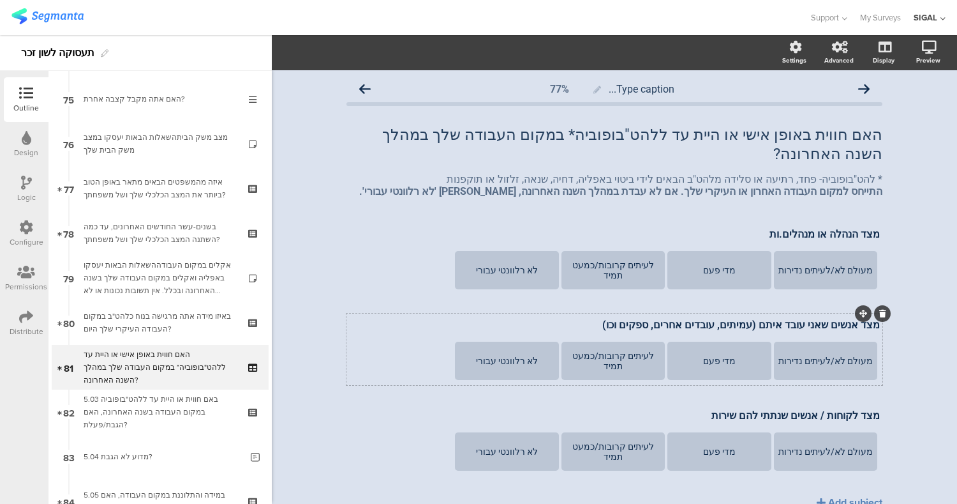
scroll to position [38, 0]
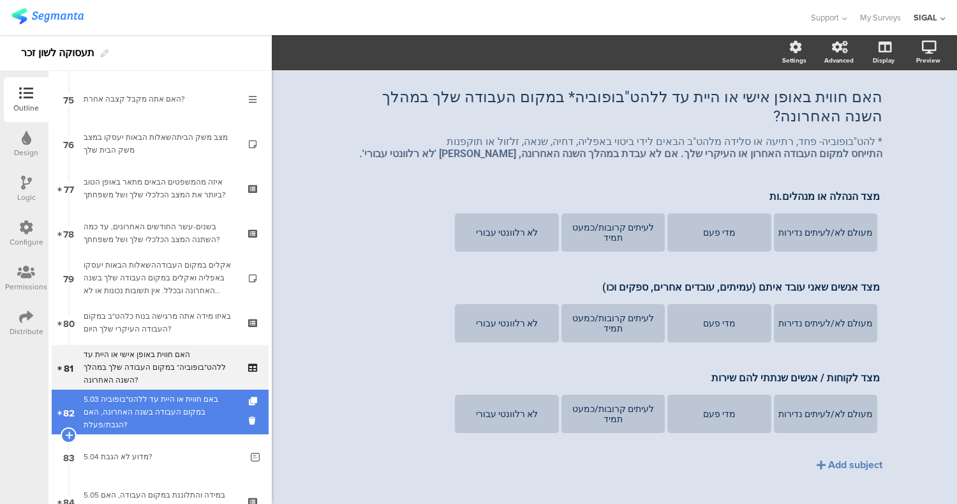
click at [186, 417] on div "5.03 באם חווית או היית עד ללהט"בופוביה במקום העבודה בשנה האחרונה, האם הגבת/פעלת?" at bounding box center [160, 412] width 153 height 38
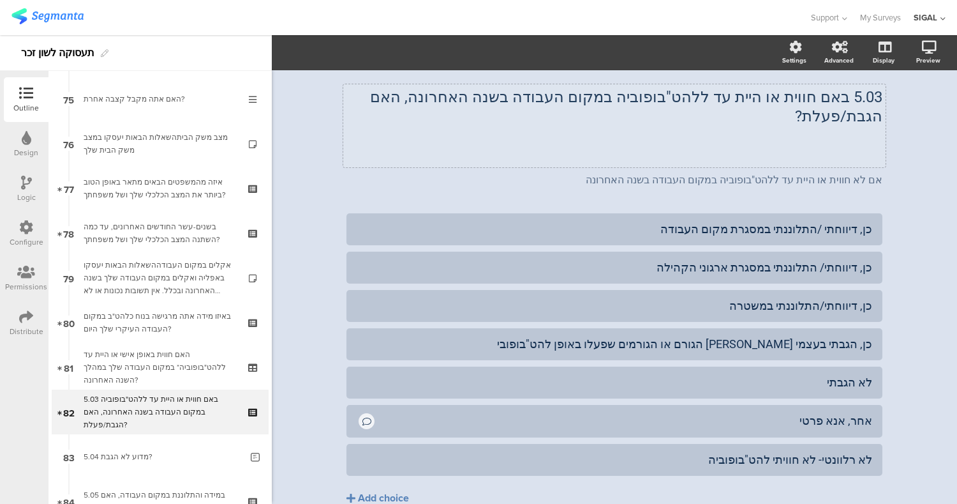
click at [843, 93] on div "Type caption... 78% 5.03 באם חווית או היית עד ללהט"בופוביה במקום העבודה בשנה הא…" at bounding box center [615, 299] width 536 height 520
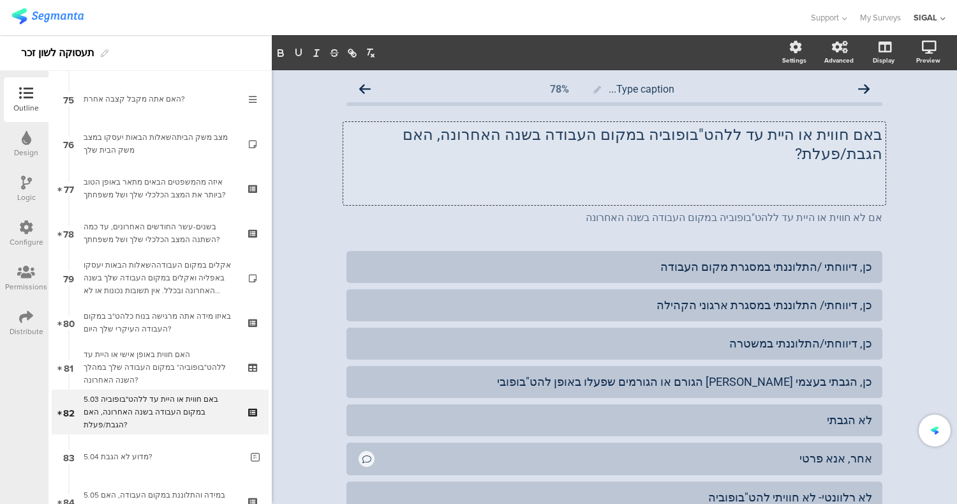
click at [881, 246] on div "Type caption... 78% באם חווית או היית עד ללהט"בופוביה במקום העבודה בשנה האחרונה…" at bounding box center [615, 336] width 562 height 532
click at [830, 176] on div "באם חווית או היית עד ללהט"בופוביה במקום העבודה בשנה האחרונה, האם הגבת/פעלת? באם…" at bounding box center [614, 163] width 543 height 83
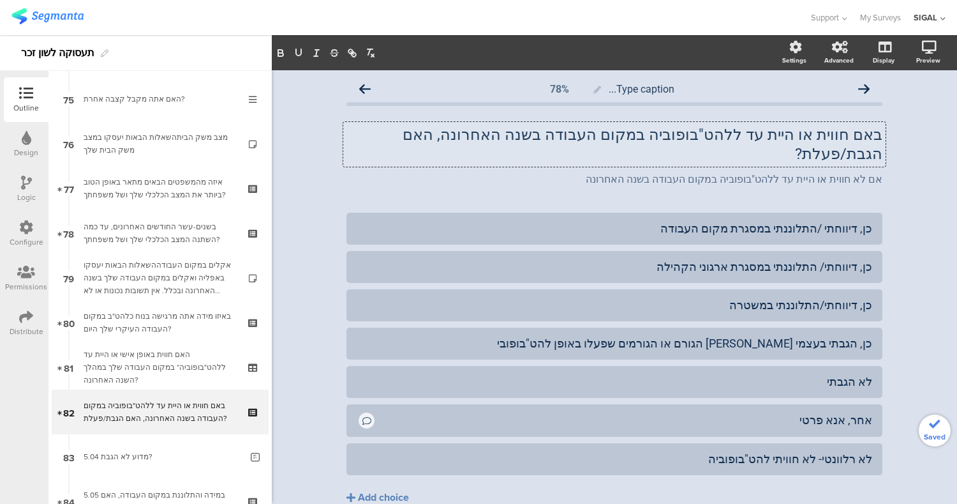
click at [903, 202] on div "Type caption... 78% באם חווית או היית עד ללהט"בופוביה במקום העבודה בשנה האחרונה…" at bounding box center [615, 317] width 686 height 494
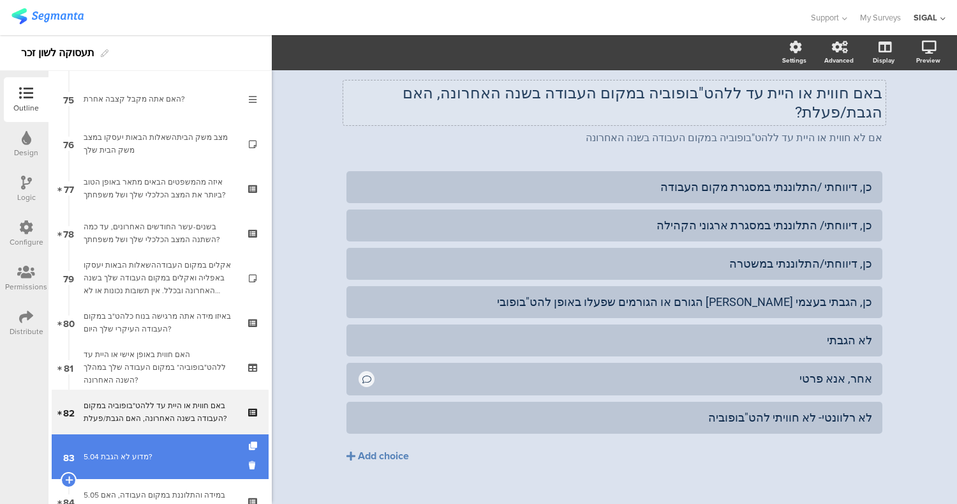
click at [191, 453] on div "5.04 מדוע לא הגבת?" at bounding box center [163, 456] width 158 height 13
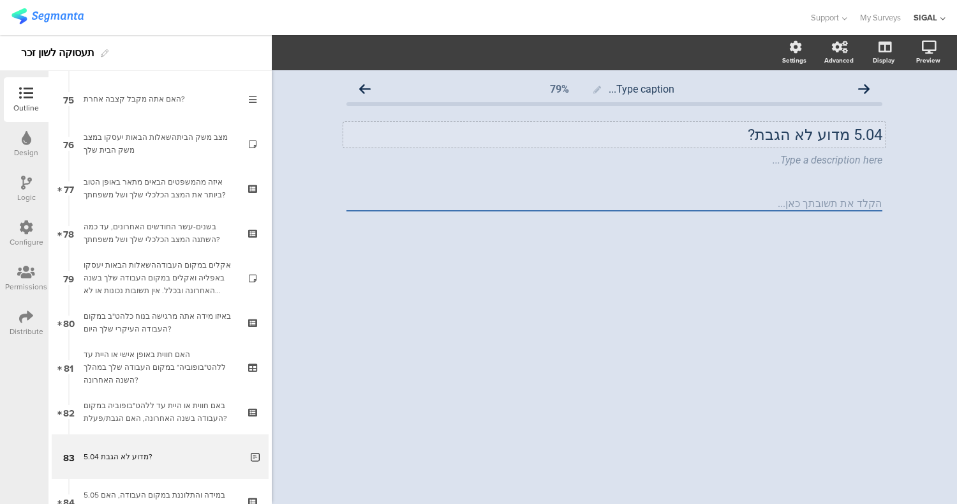
click at [847, 133] on p "5.04 מדוע לא הגבת?" at bounding box center [615, 134] width 536 height 19
click at [857, 161] on div "Type a description here..." at bounding box center [614, 161] width 543 height 20
click at [883, 151] on icon at bounding box center [886, 151] width 7 height 8
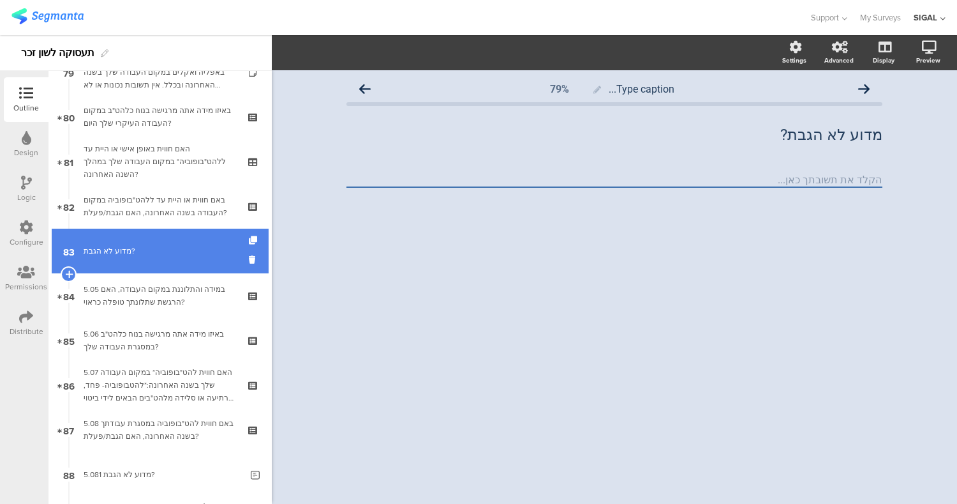
scroll to position [3561, 0]
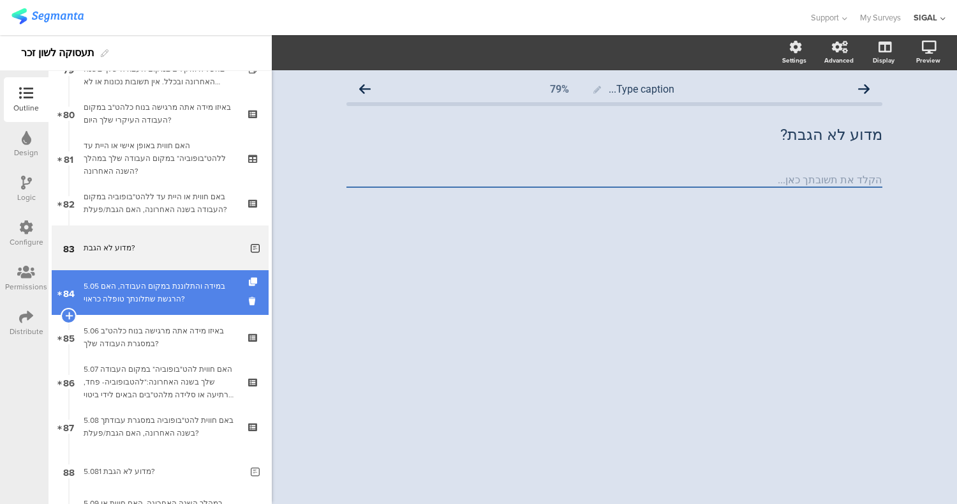
click at [188, 296] on div "5.05 במידה והתלוננת במקום העבודה, האם הרגשת שתלונתך טופלה כראוי?" at bounding box center [160, 293] width 153 height 26
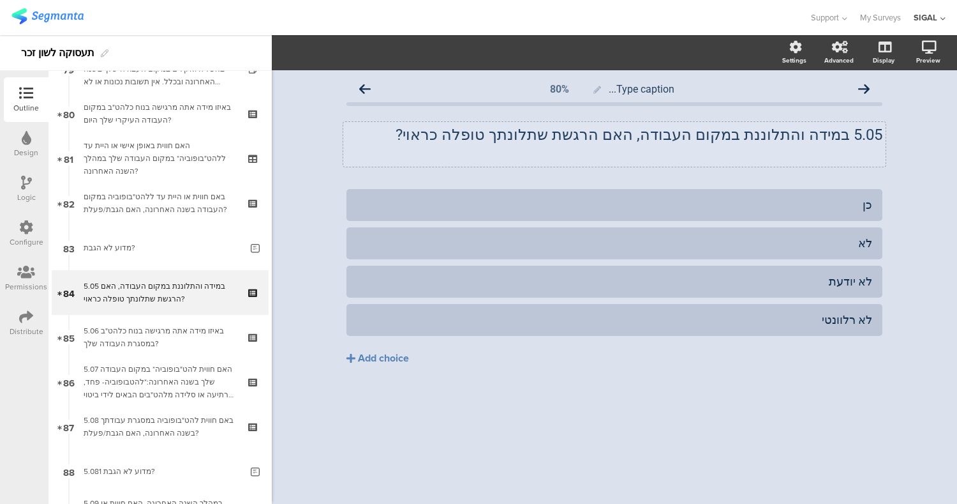
click at [850, 134] on div "5.05 במידה והתלוננת במקום העבודה, האם הרגשת שתלונתך טופלה כראוי? 5.05 במידה והת…" at bounding box center [614, 144] width 543 height 45
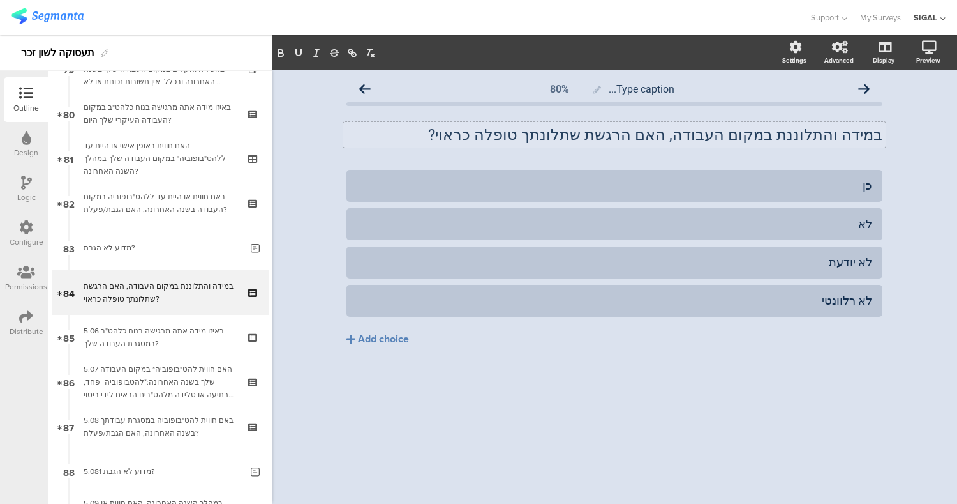
click at [558, 411] on div "Type caption... 80% במידה והתלוננת במקום העבודה, האם הרגשת שתלונתך טופלה כראוי?…" at bounding box center [615, 286] width 686 height 433
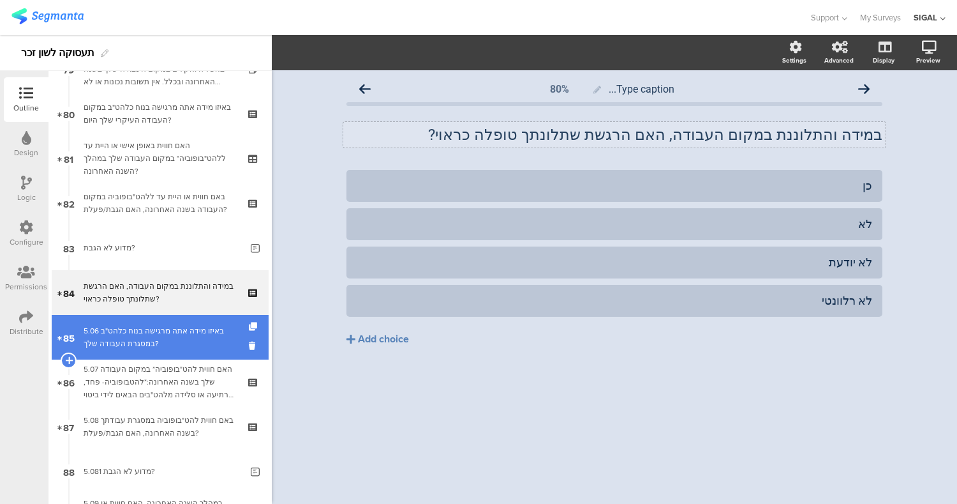
click at [138, 331] on div "5.06 באיזו מידה אתה מרגישה בנוח כלהט"ב במסגרת העבודה שלך?" at bounding box center [160, 337] width 153 height 26
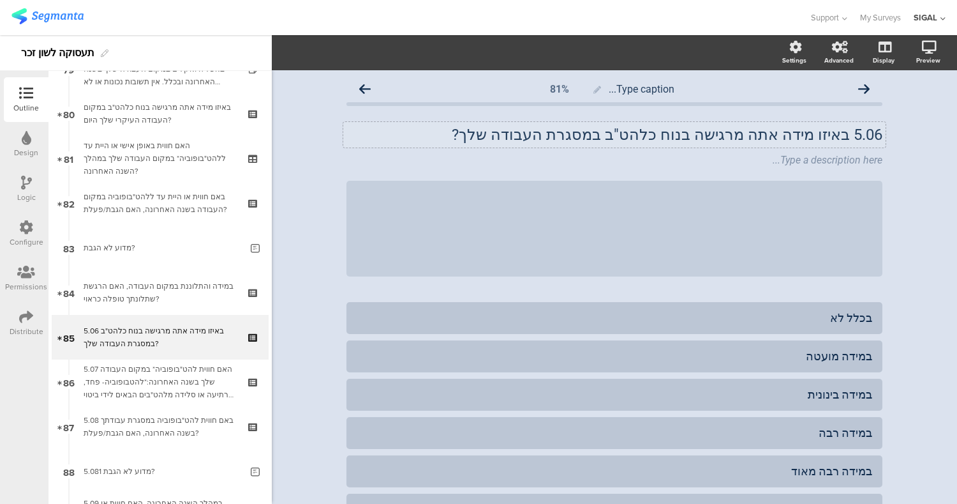
click at [842, 141] on p "5.06 באיזו מידה אתה מרגישה בנוח כלהט"ב במסגרת העבודה שלך?" at bounding box center [615, 134] width 536 height 19
click at [839, 164] on div "Type a description here..." at bounding box center [615, 160] width 536 height 12
click at [883, 149] on icon at bounding box center [886, 151] width 7 height 8
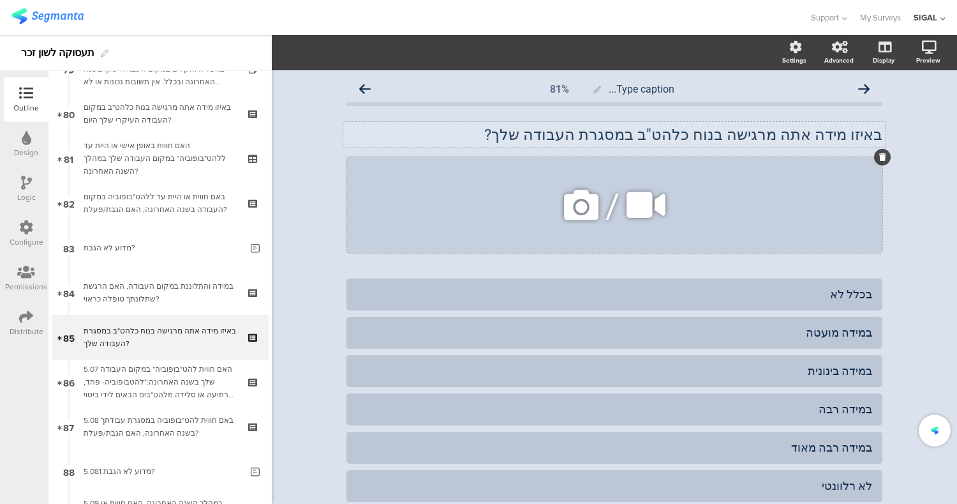
click at [860, 184] on div "/" at bounding box center [615, 205] width 536 height 96
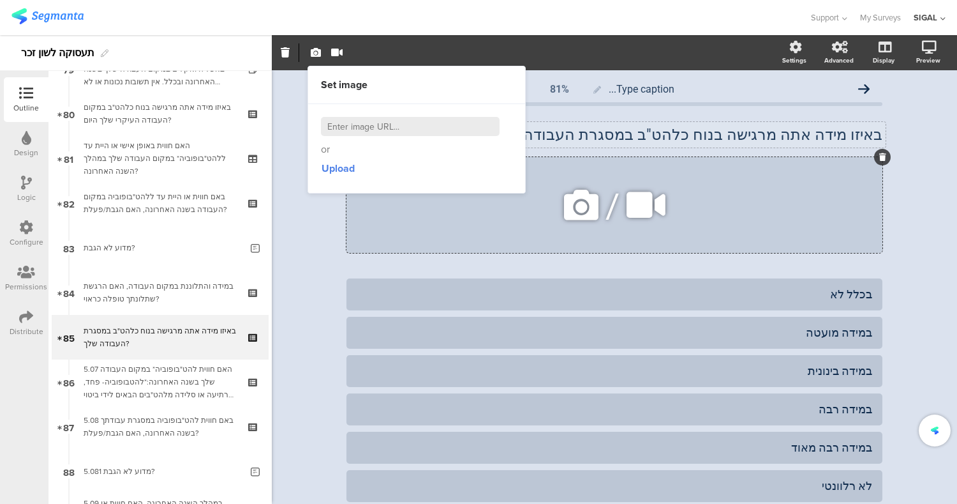
click at [875, 158] on div at bounding box center [883, 157] width 17 height 17
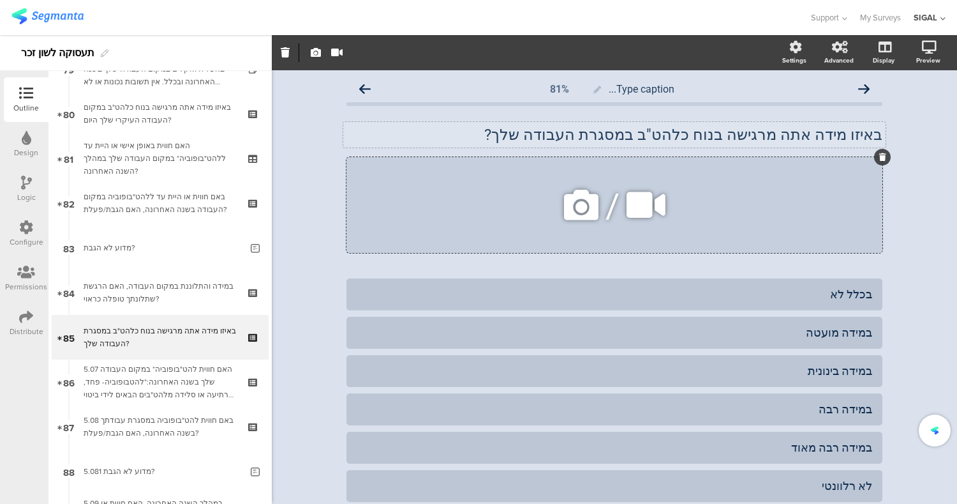
click at [880, 154] on icon at bounding box center [883, 157] width 7 height 8
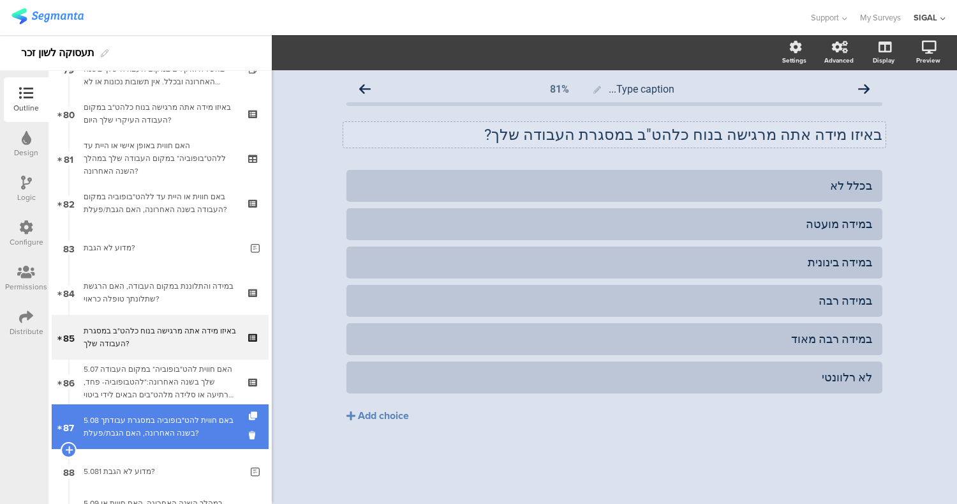
click at [125, 427] on div "5.08 באם חווית להט"בופוביה במסגרת עבודתך בשנה האחרונה, האם הגבת/פעלת?" at bounding box center [160, 427] width 153 height 26
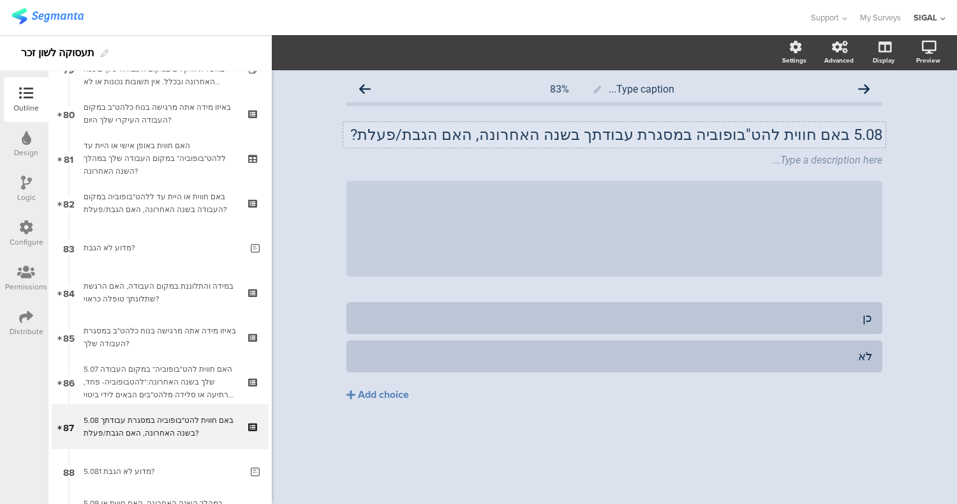
click at [846, 133] on p "5.08 באם חווית להט"בופוביה במסגרת עבודתך בשנה האחרונה, האם הגבת/פעלת?" at bounding box center [615, 134] width 536 height 19
click at [846, 162] on div "Type a description here..." at bounding box center [614, 161] width 543 height 20
click at [883, 152] on icon at bounding box center [886, 151] width 7 height 8
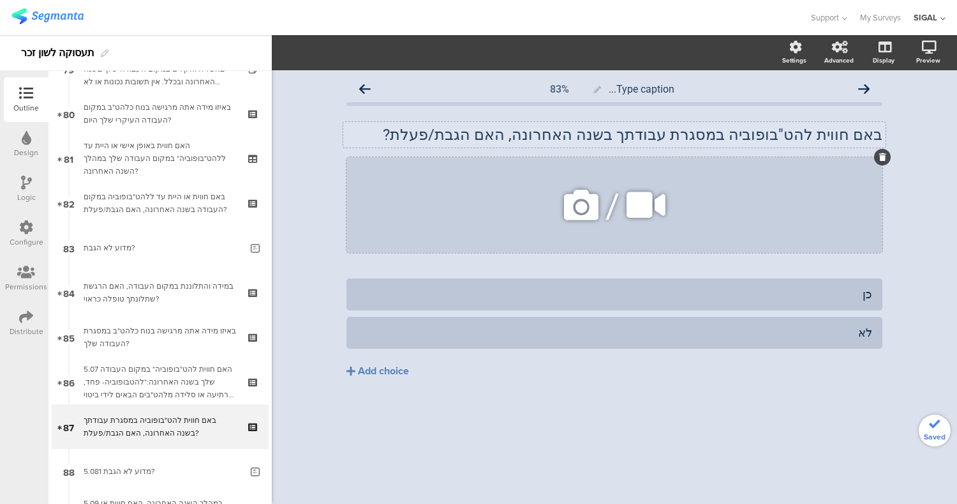
click at [843, 191] on div "/" at bounding box center [615, 205] width 536 height 96
click at [882, 156] on icon at bounding box center [883, 157] width 7 height 8
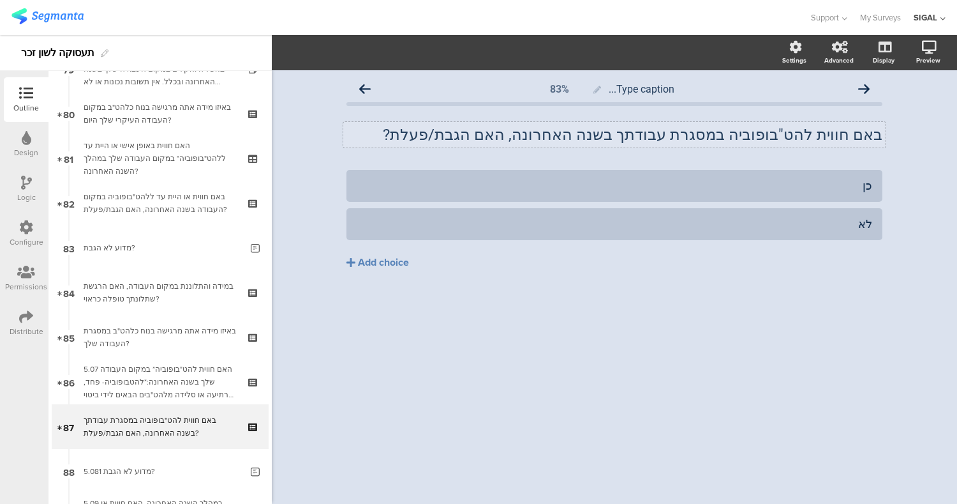
click at [622, 363] on div "Type caption... 83% באם חווית להט"בופוביה במסגרת עבודתך בשנה האחרונה, האם הגבת/…" at bounding box center [615, 286] width 686 height 433
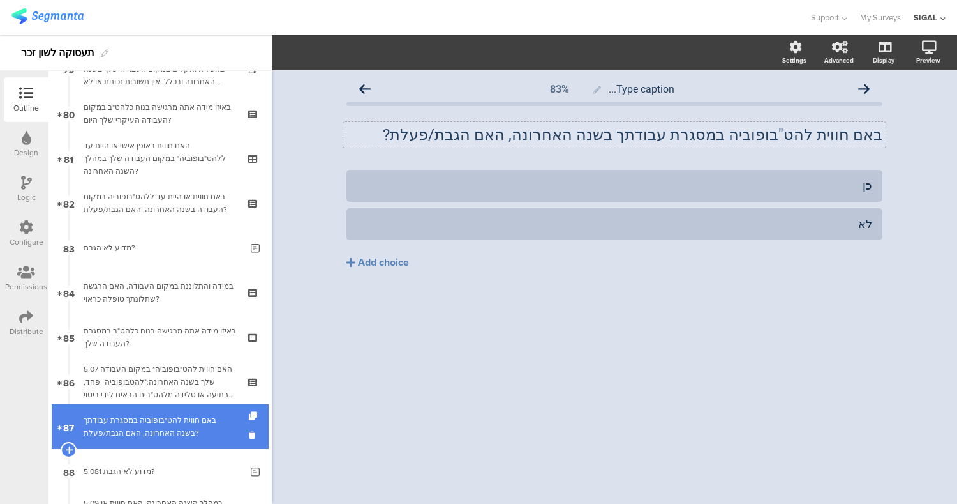
scroll to position [3800, 0]
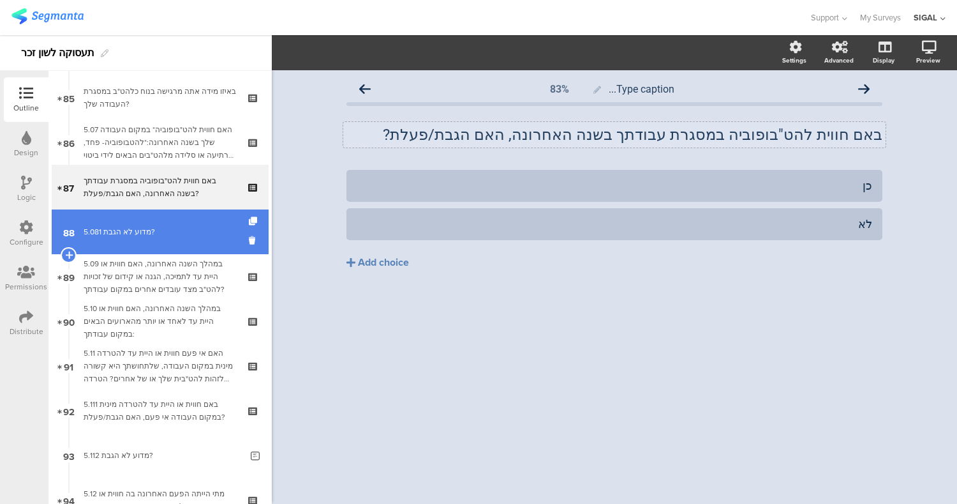
click at [158, 236] on div "5.081 מדוע לא הגבת?" at bounding box center [163, 231] width 158 height 13
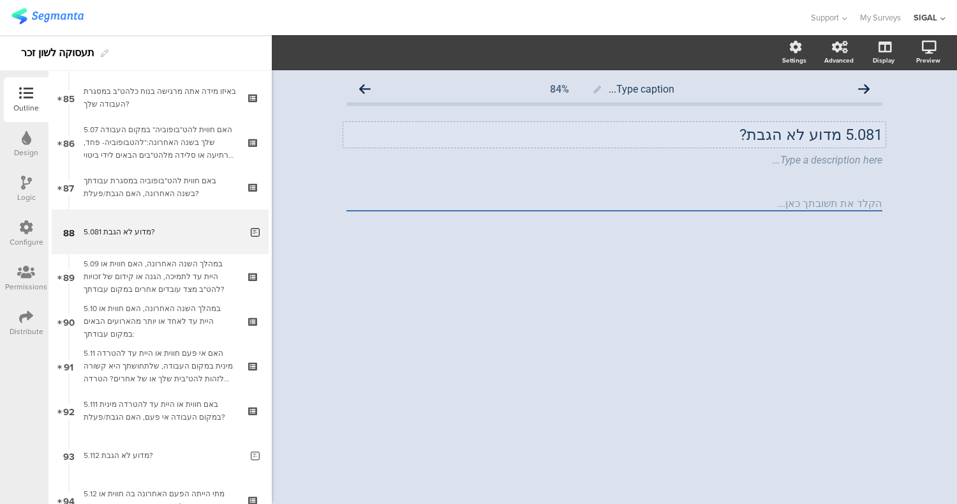
click at [840, 139] on div "5.081 מדוע לא הגבת? 5.081 מדוע לא הגבת?" at bounding box center [614, 135] width 543 height 26
click at [844, 160] on div "Type a description here..." at bounding box center [615, 160] width 536 height 12
click at [883, 154] on icon at bounding box center [886, 151] width 7 height 8
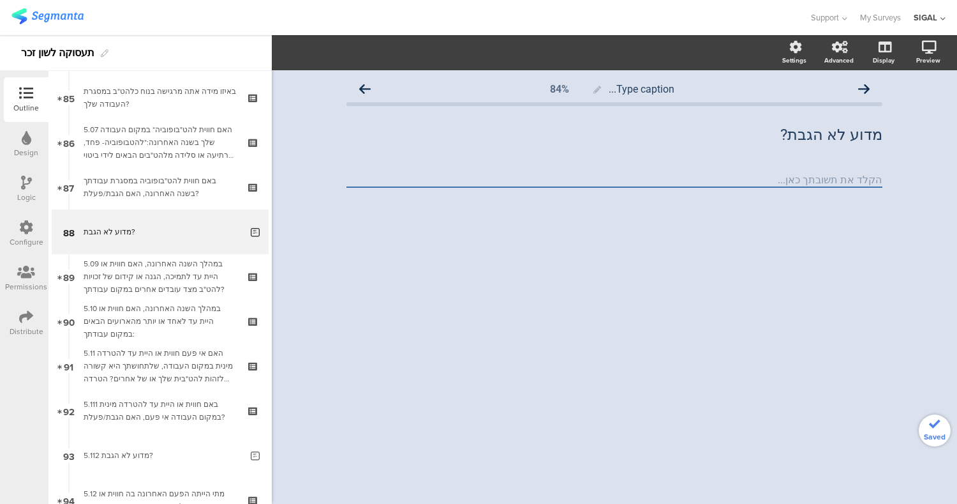
click at [826, 280] on div "Type caption... 84% מדוע לא הגבת? מדוע לא הגבת?" at bounding box center [615, 286] width 686 height 433
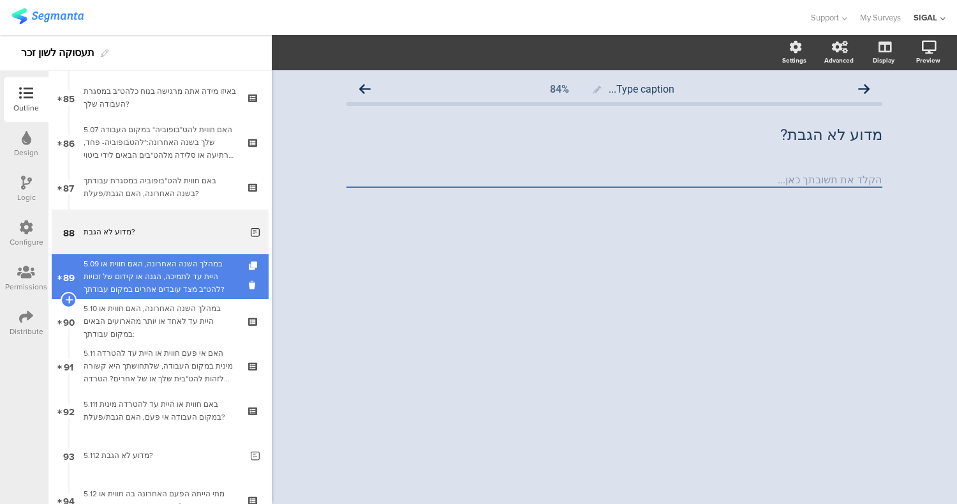
click at [181, 262] on div "5.09 במהלך השנה האחרונה, האם חווית או היית עד לתמיכה, הגנה או קידום של זכויות ל…" at bounding box center [160, 276] width 153 height 38
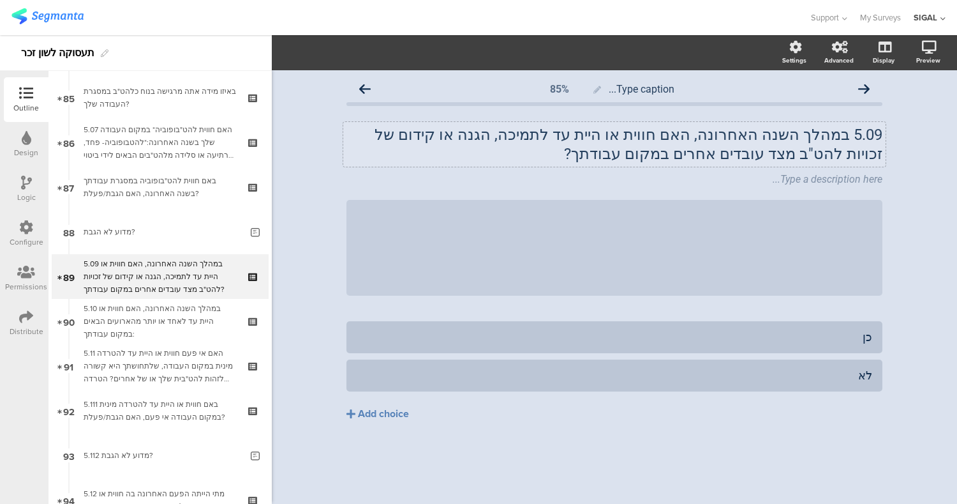
click at [844, 137] on div "5.09 במהלך השנה האחרונה, האם חווית או היית עד לתמיכה, הגנה או קידום של זכויות ל…" at bounding box center [614, 144] width 543 height 45
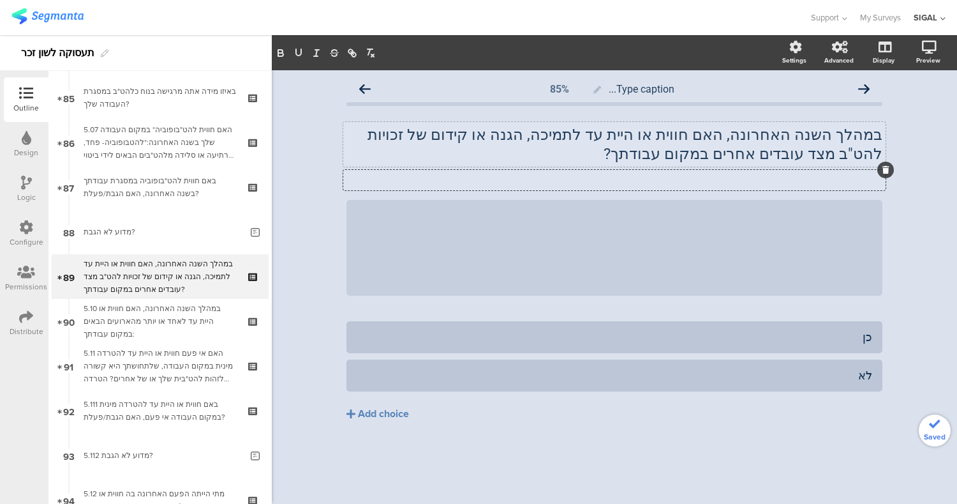
click at [866, 188] on div "Type a description here..." at bounding box center [614, 180] width 543 height 20
click at [886, 169] on icon at bounding box center [886, 170] width 7 height 8
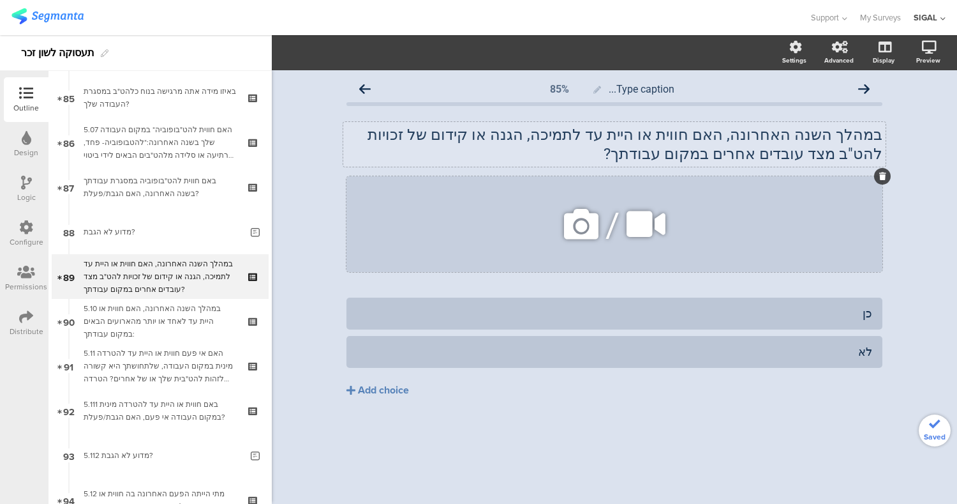
click at [834, 191] on div "/" at bounding box center [615, 224] width 536 height 96
click at [880, 169] on div at bounding box center [883, 176] width 17 height 17
click at [883, 174] on icon at bounding box center [883, 176] width 7 height 8
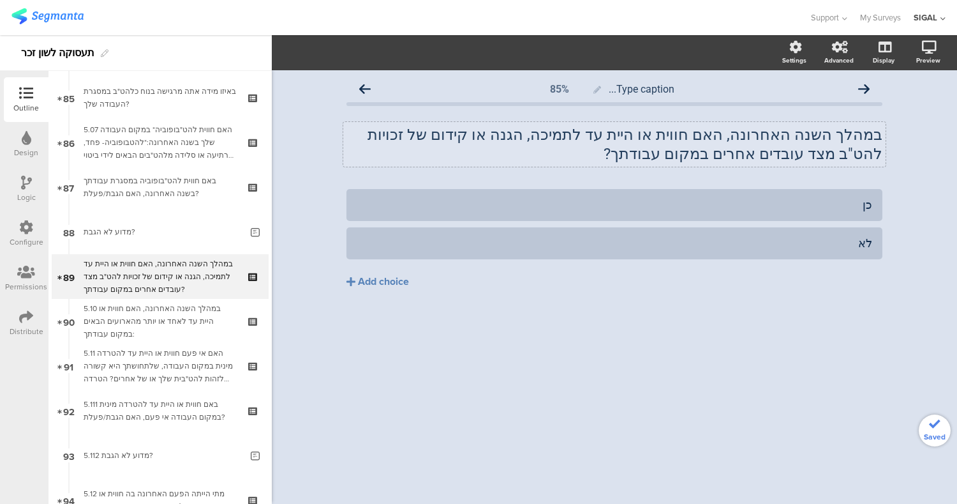
click at [711, 333] on div "כן לא Add choice" at bounding box center [615, 265] width 536 height 153
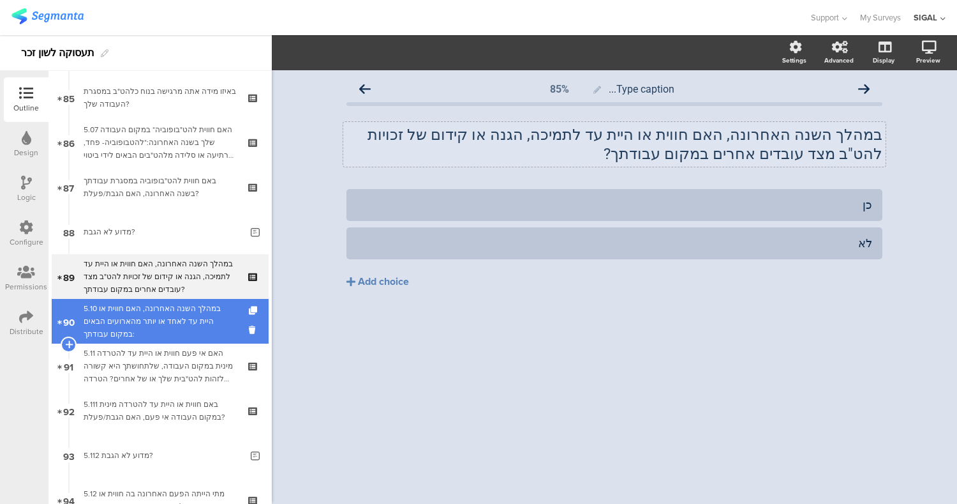
click at [202, 324] on div "5.10 במהלך השנה האחרונה, האם חווית או היית עד לאחד או יותר מהארועים הבאים במקום…" at bounding box center [160, 321] width 153 height 38
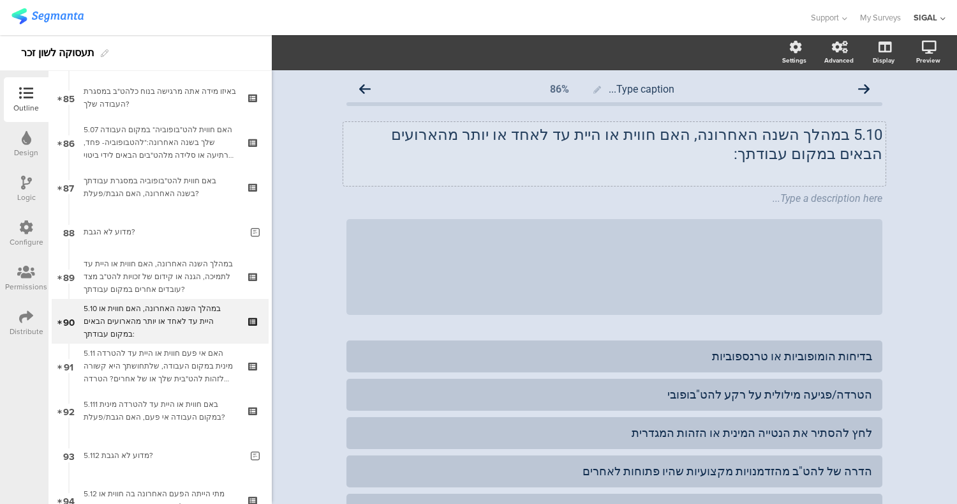
click at [836, 137] on div "5.10 במהלך השנה האחרונה, האם חווית או היית עד לאחד או יותר מהארועים הבאים במקום…" at bounding box center [614, 154] width 543 height 64
click at [839, 189] on div "Type a description here..." at bounding box center [614, 199] width 543 height 20
click at [883, 185] on icon at bounding box center [886, 189] width 7 height 8
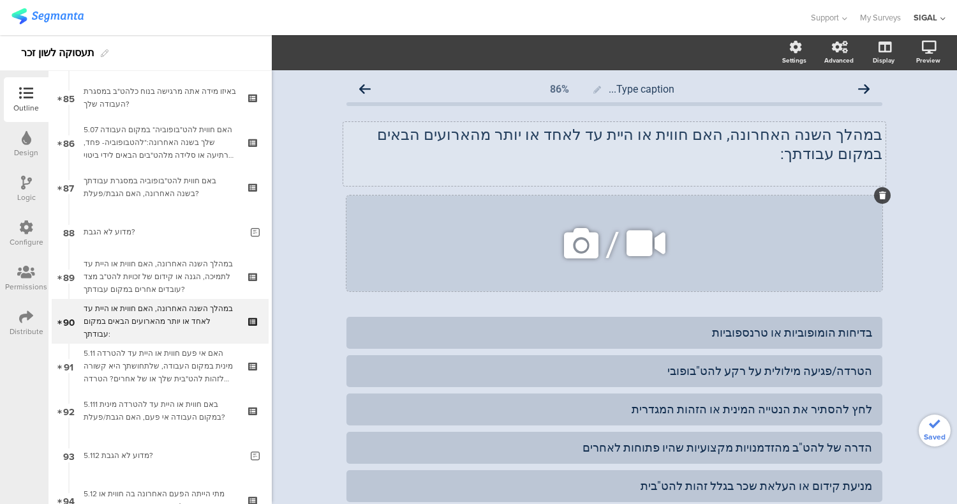
click at [880, 191] on icon at bounding box center [883, 195] width 7 height 8
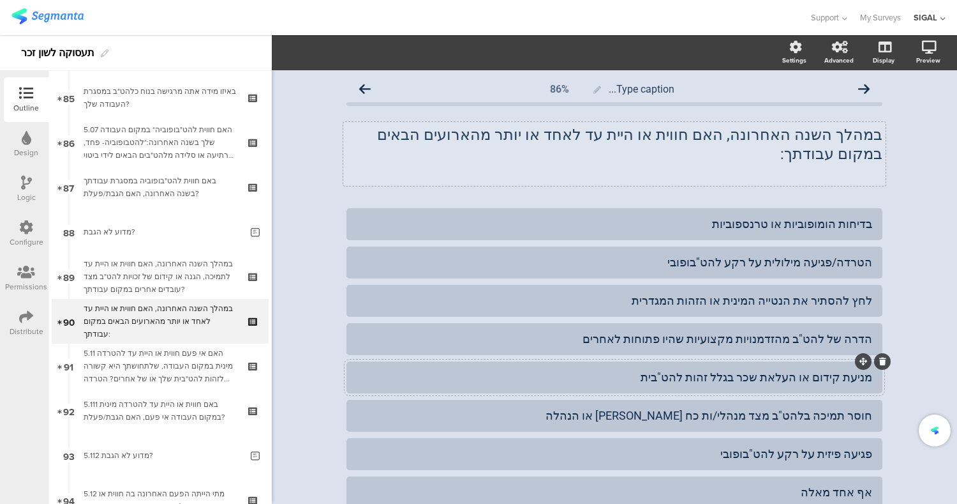
scroll to position [114, 0]
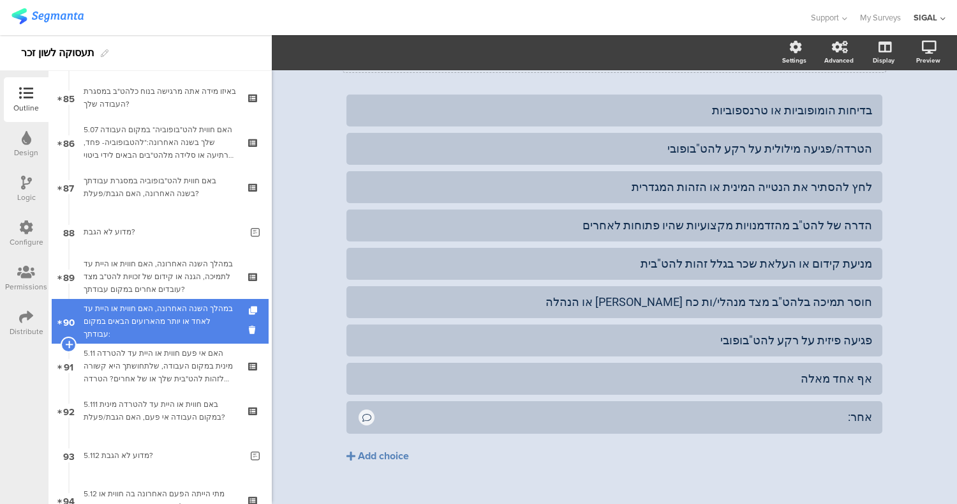
click at [143, 356] on div "5.11 האם אי פעם חווית או היית עד להטרדה מינית במקום העבודה, שלתחושתך היא קשורה …" at bounding box center [160, 366] width 153 height 38
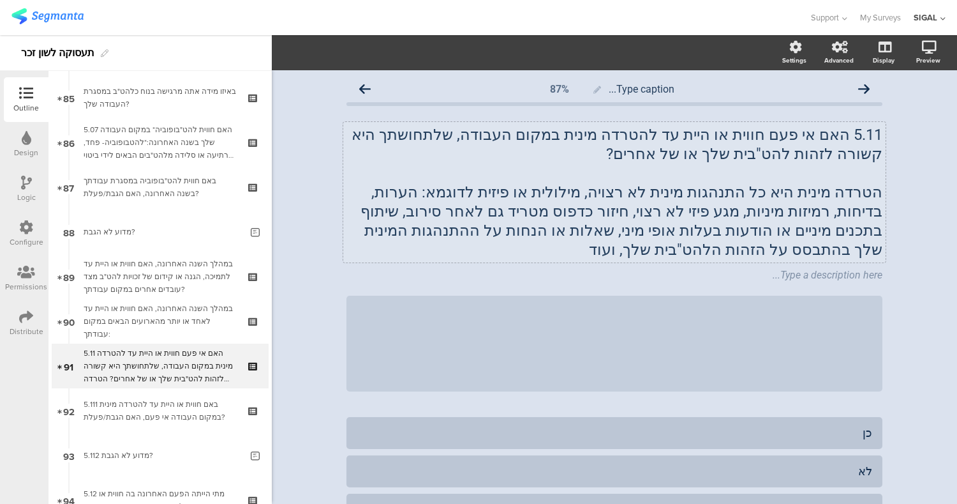
click at [837, 135] on p "5.11 האם אי פעם חווית או היית עד להטרדה מינית במקום העבודה, שלתחושתך היא קשורה …" at bounding box center [615, 144] width 536 height 38
click at [844, 266] on div "Type a description here..." at bounding box center [614, 276] width 543 height 20
click at [880, 257] on div at bounding box center [886, 265] width 17 height 17
click at [883, 262] on icon at bounding box center [886, 266] width 7 height 8
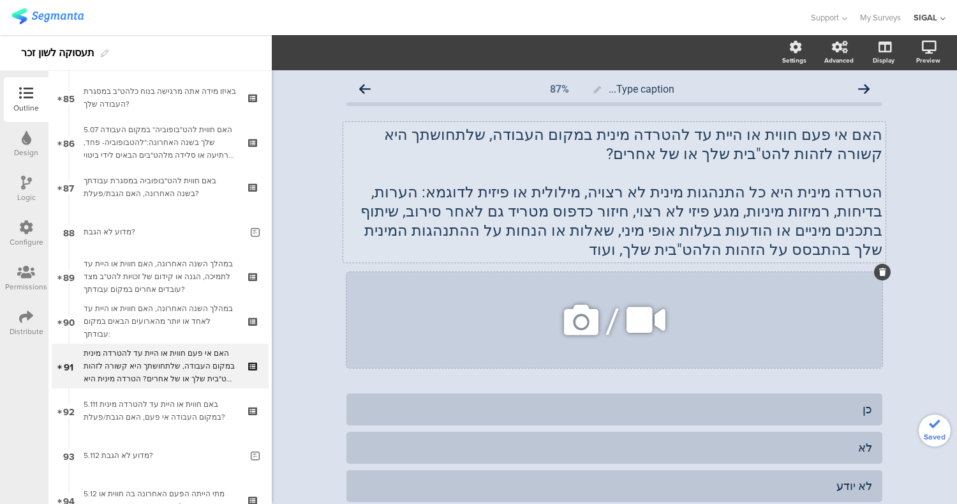
click at [867, 282] on div "/" at bounding box center [615, 320] width 536 height 96
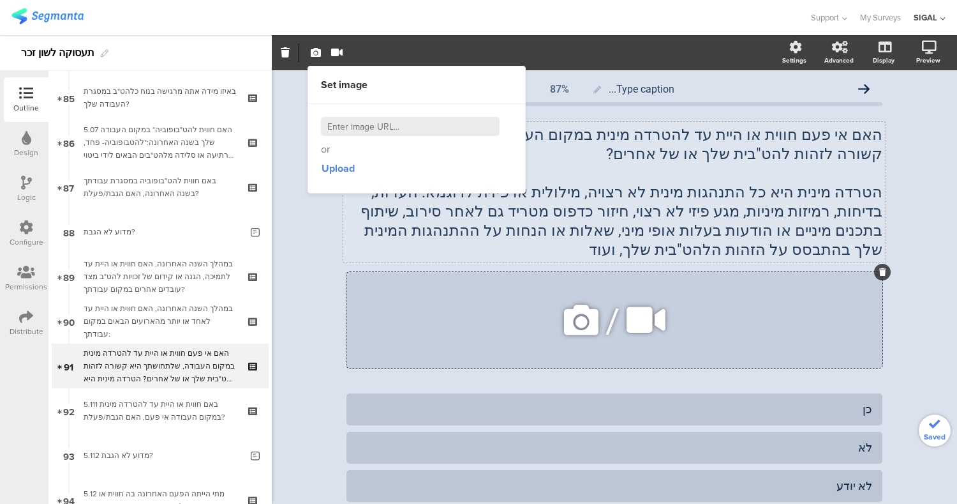
click at [878, 264] on div at bounding box center [883, 272] width 17 height 17
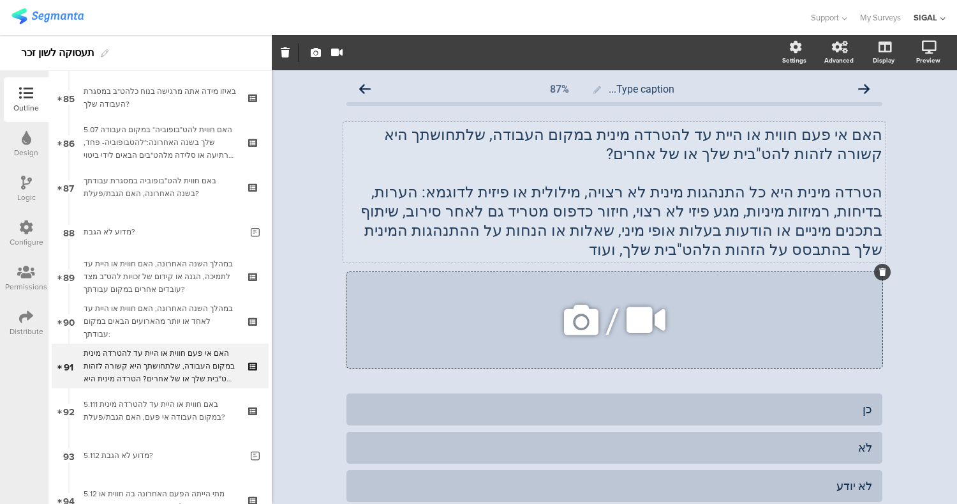
click at [878, 264] on div at bounding box center [883, 272] width 17 height 17
click at [880, 268] on icon at bounding box center [883, 272] width 7 height 8
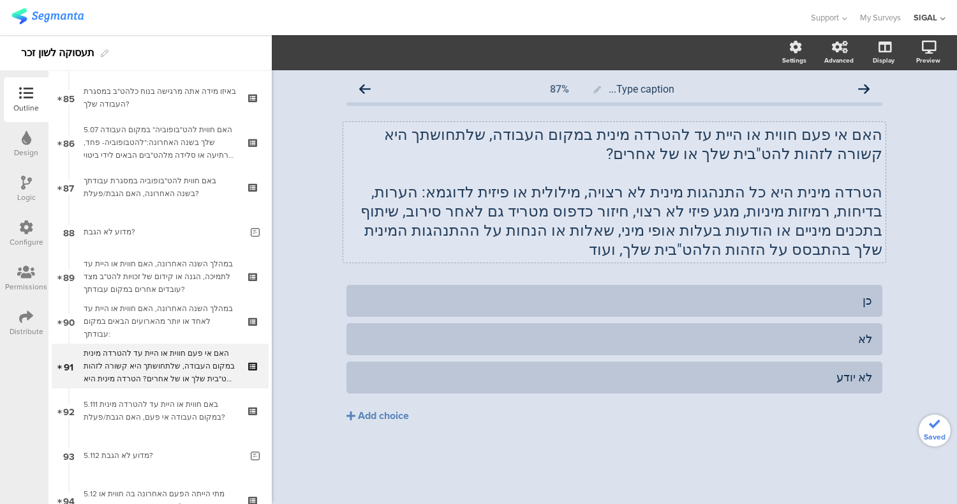
click at [894, 277] on div "Type caption... 87% האם אי פעם חווית או היית עד להטרדה מינית במקום העבודה, שלתח…" at bounding box center [615, 276] width 562 height 412
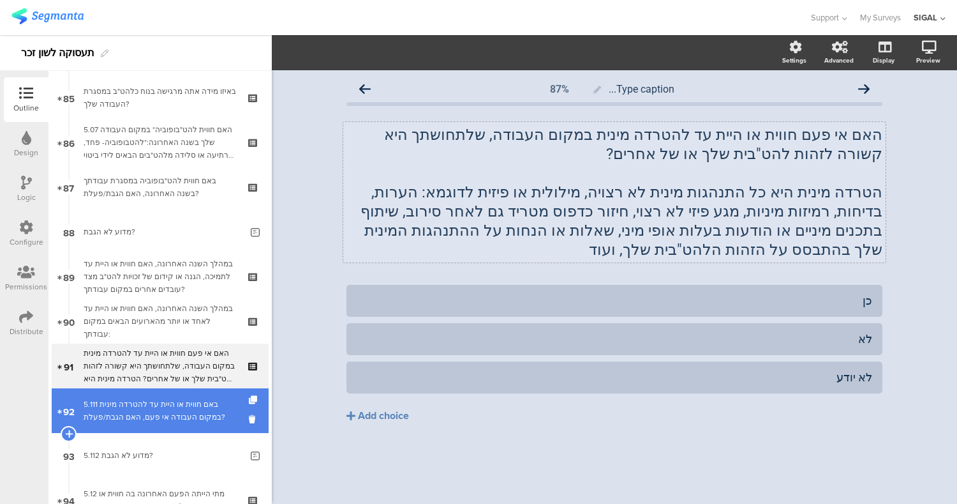
click at [142, 408] on div "5.111 באם חווית או היית עד להטרדה מינית במקום העבודה אי פעם, האם הגבת/פעלת?" at bounding box center [160, 411] width 153 height 26
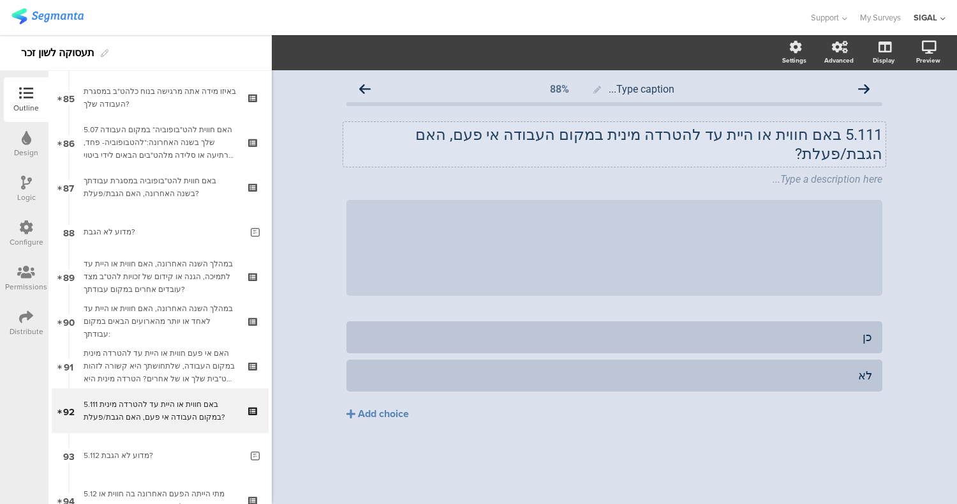
click at [839, 135] on div "5.111 באם חווית או היית עד להטרדה מינית במקום העבודה אי פעם, האם הגבת/פעלת? 5.1…" at bounding box center [614, 144] width 543 height 45
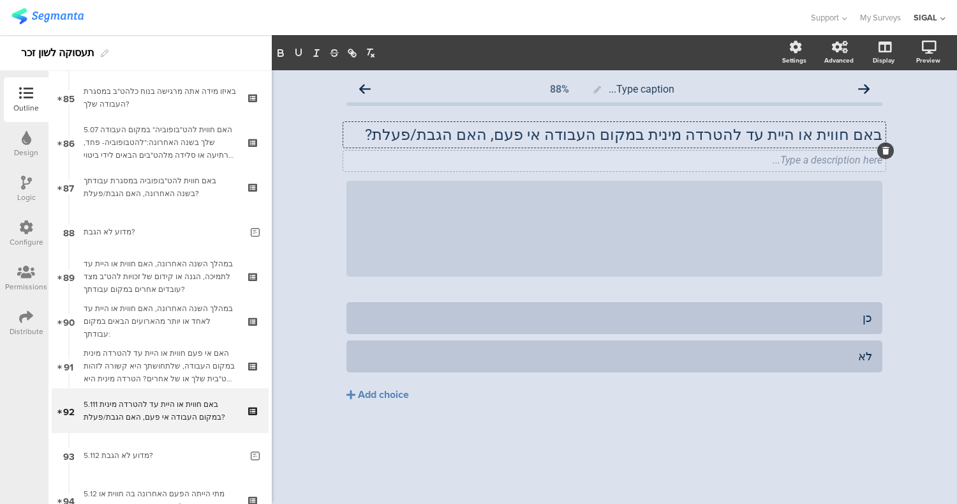
click at [849, 153] on div "Type a description here..." at bounding box center [614, 161] width 543 height 20
click at [882, 153] on div at bounding box center [886, 150] width 17 height 17
click at [893, 151] on div at bounding box center [886, 150] width 17 height 17
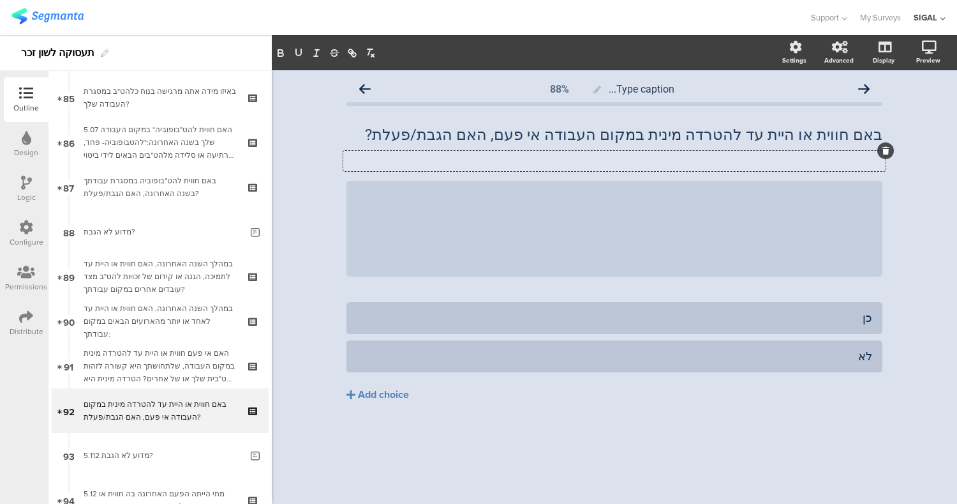
click at [888, 149] on icon at bounding box center [886, 151] width 7 height 8
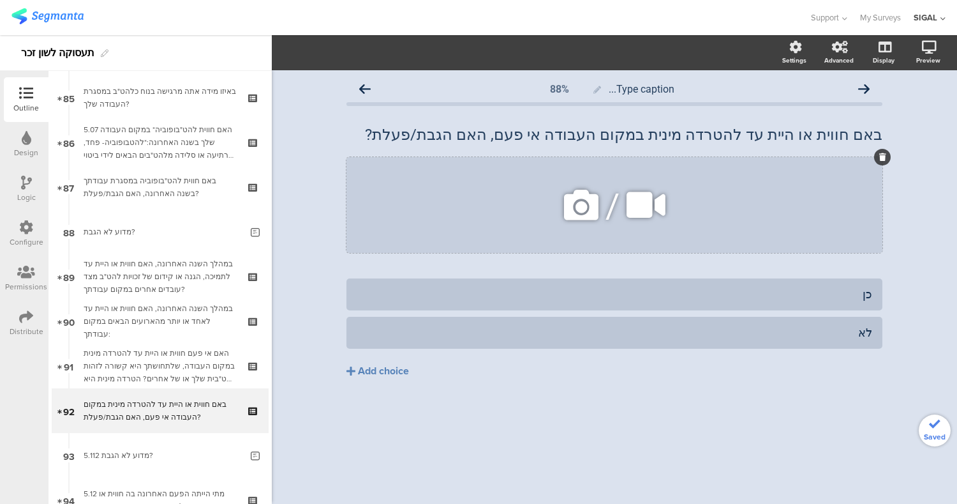
click at [882, 156] on icon at bounding box center [883, 157] width 7 height 8
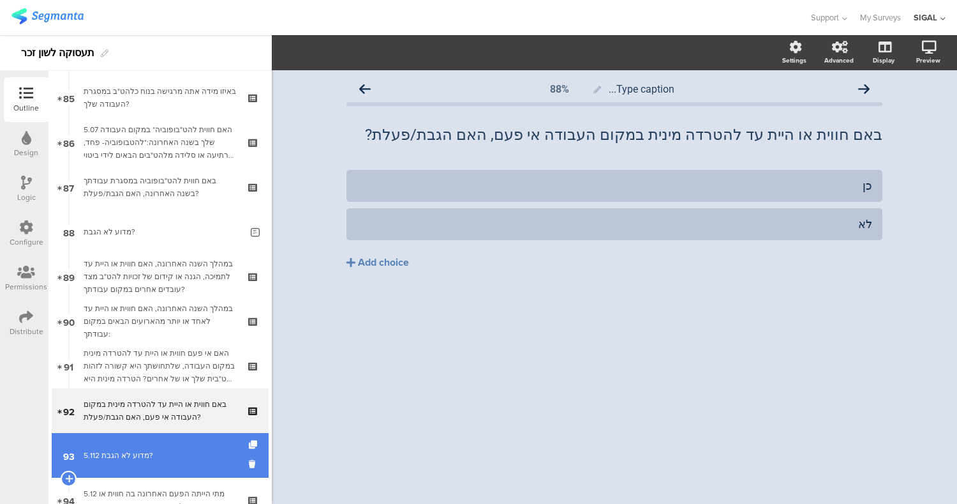
click at [124, 475] on link "93 5.112 מדוע לא הגבת?" at bounding box center [160, 455] width 217 height 45
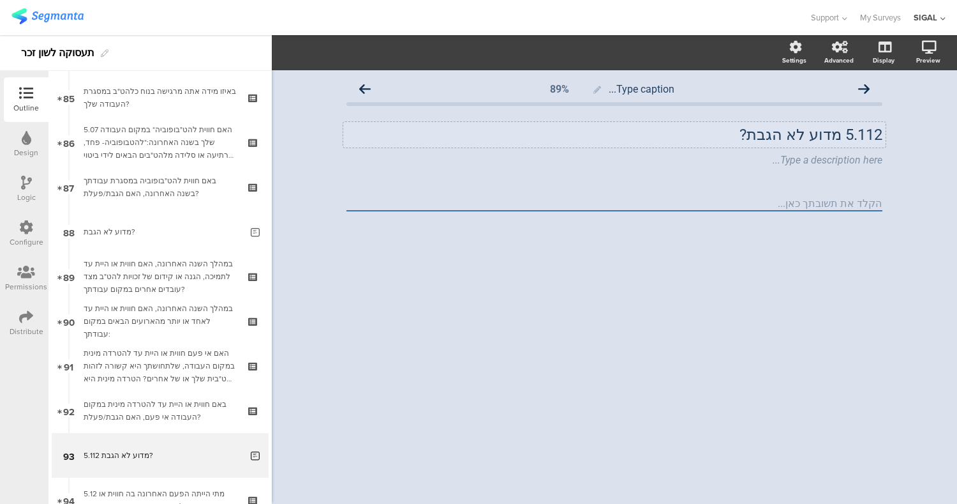
click at [830, 137] on div "5.112 מדוע לא הגבת? 5.112 מדוע לא הגבת?" at bounding box center [614, 135] width 543 height 26
click at [816, 160] on div "Type a description here..." at bounding box center [614, 161] width 543 height 20
click at [887, 151] on icon at bounding box center [886, 151] width 7 height 8
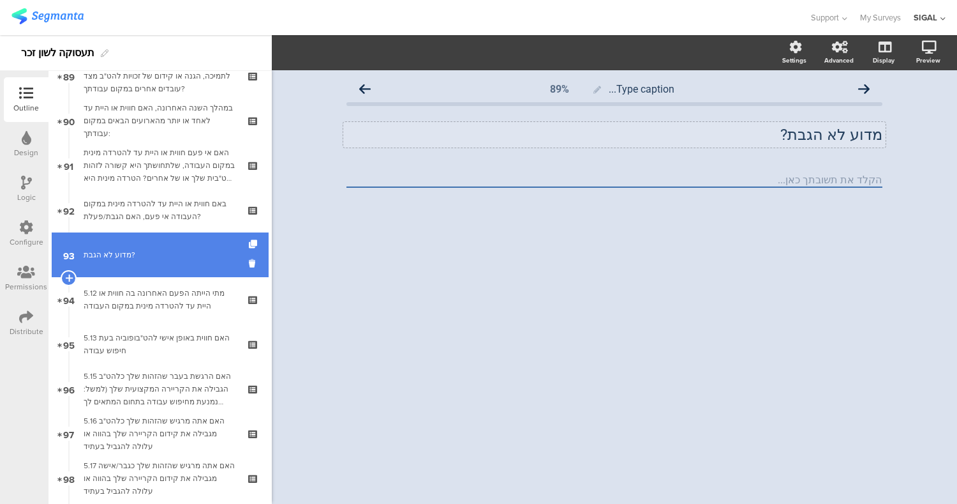
scroll to position [4019, 0]
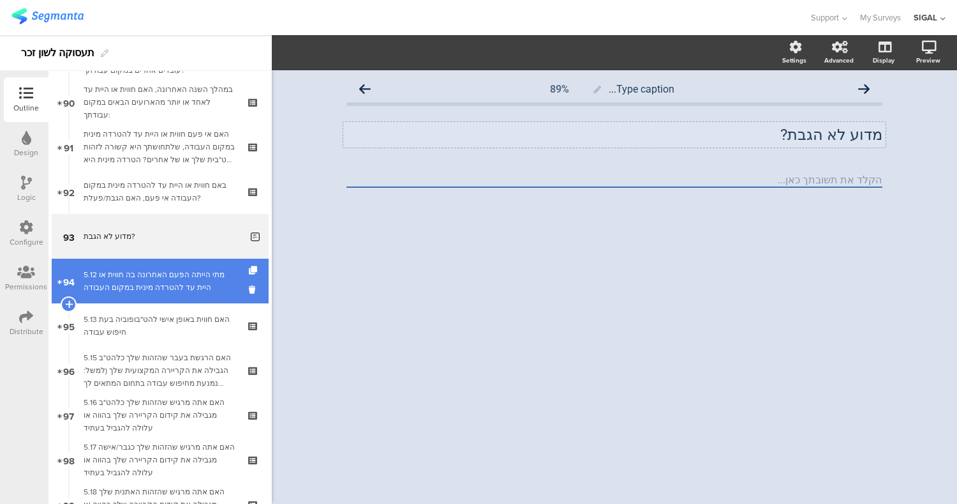
click at [200, 274] on div "5.12 מתי הייתה הפעם האחרונה בה חווית או היית עד להטרדה מינית במקום העבודה" at bounding box center [160, 281] width 153 height 26
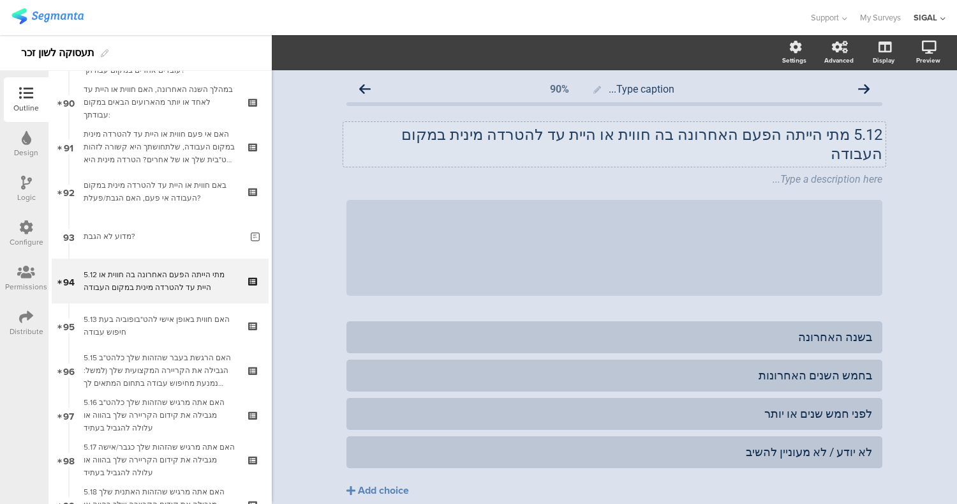
click at [845, 137] on p "5.12 מתי הייתה הפעם האחרונה בה חווית או היית עד להטרדה מינית במקום העבודה" at bounding box center [615, 144] width 536 height 38
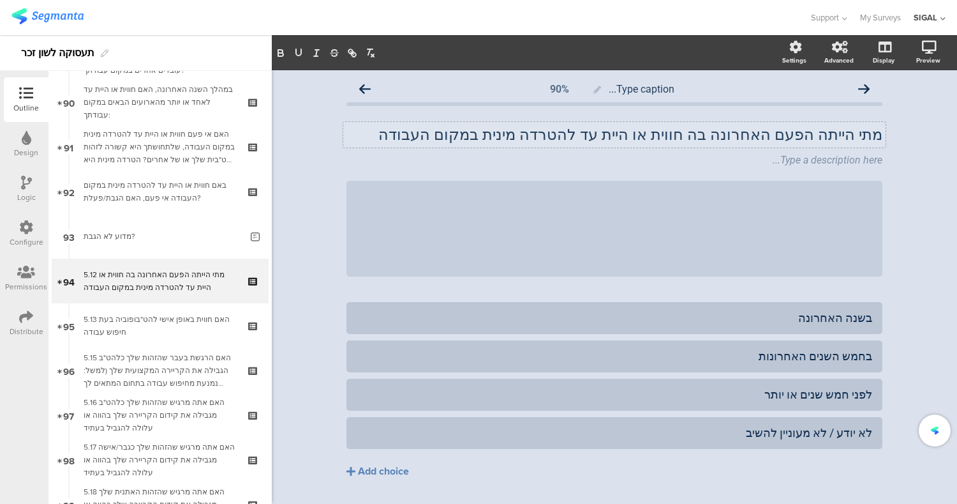
click at [913, 172] on div "Type caption... 90% מתי הייתה הפעם האחרונה בה חווית או היית עד להטרדה מינית במק…" at bounding box center [615, 304] width 686 height 468
click at [878, 154] on div at bounding box center [886, 150] width 17 height 17
click at [883, 149] on icon at bounding box center [886, 151] width 7 height 8
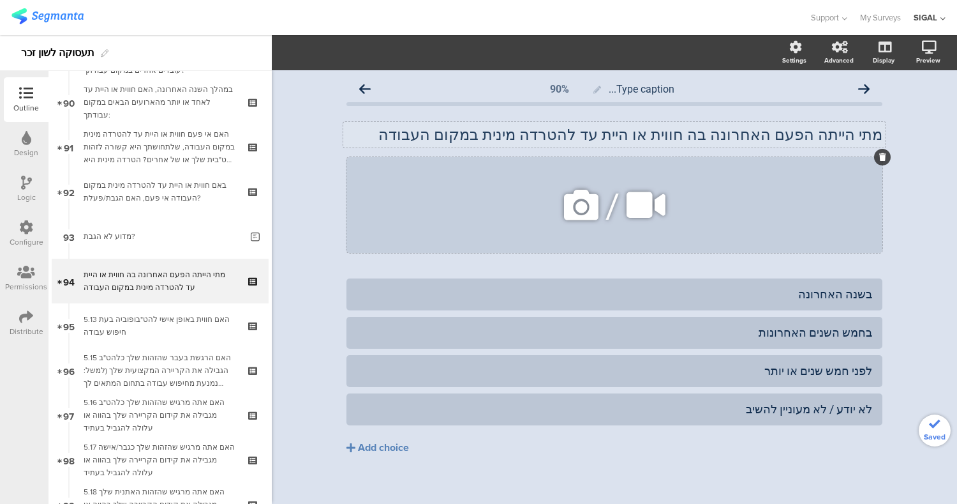
click at [880, 158] on icon at bounding box center [883, 157] width 7 height 8
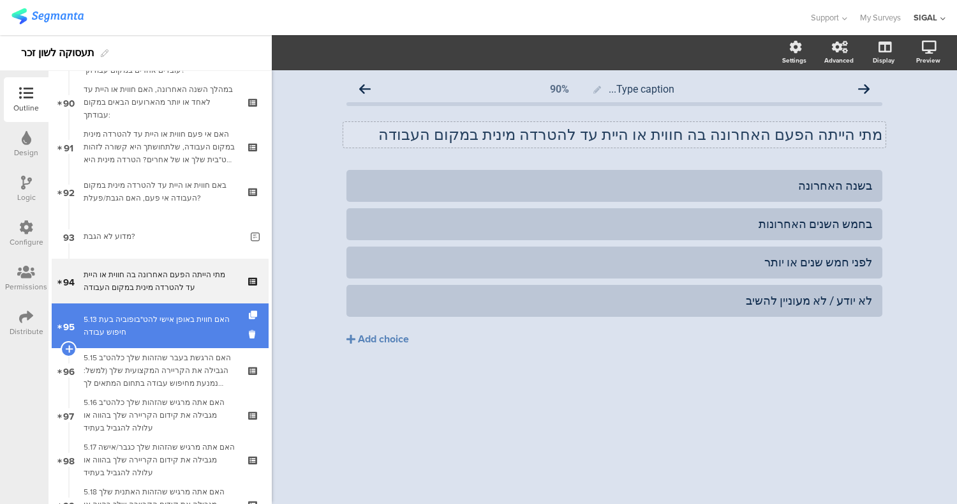
click at [190, 327] on div "5.13 האם חווית באופן אישי להט"בופוביה בעת חיפוש עבודה" at bounding box center [160, 326] width 153 height 26
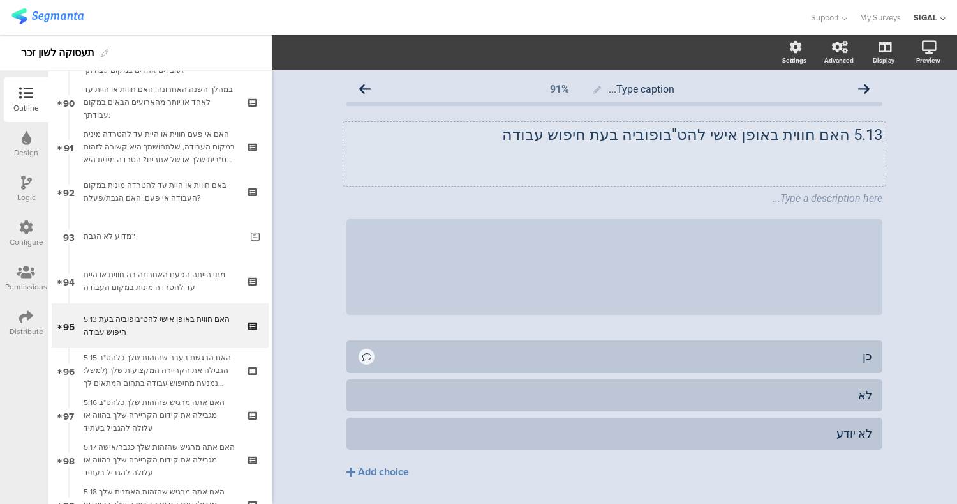
click at [844, 130] on div "5.13 האם חווית באופן אישי להט"בופוביה בעת חיפוש עבודה 5.13 האם חווית באופן אישי…" at bounding box center [614, 154] width 543 height 64
click at [839, 166] on p at bounding box center [615, 172] width 536 height 19
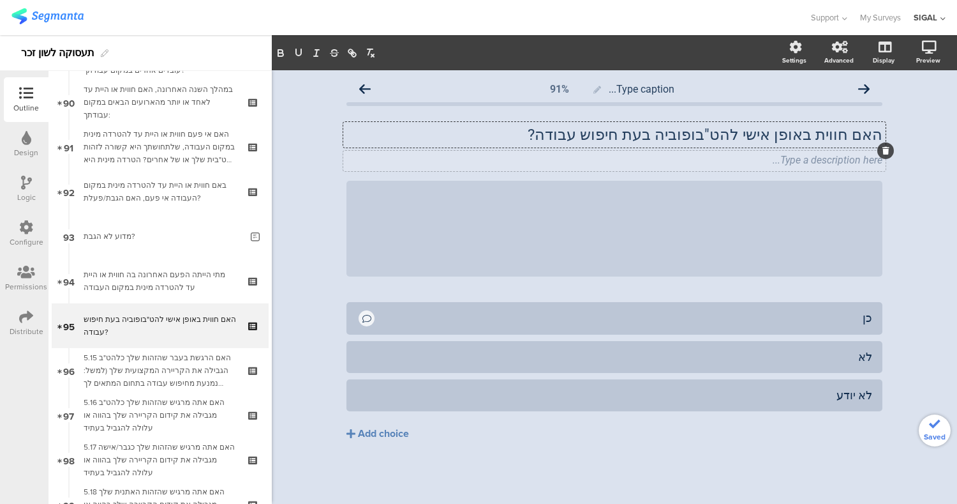
click at [880, 150] on div at bounding box center [886, 150] width 17 height 17
click at [890, 151] on div at bounding box center [886, 150] width 17 height 17
click at [883, 152] on icon at bounding box center [886, 151] width 7 height 8
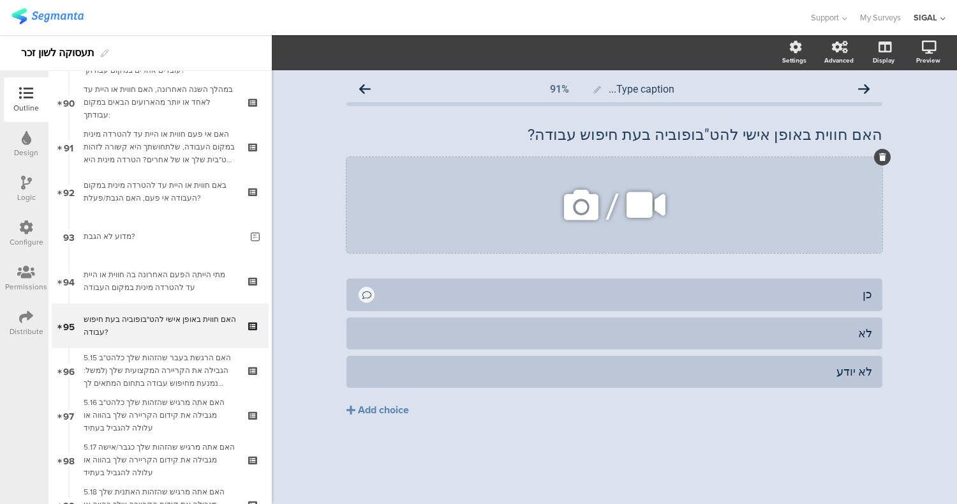
click at [883, 156] on icon at bounding box center [883, 157] width 7 height 8
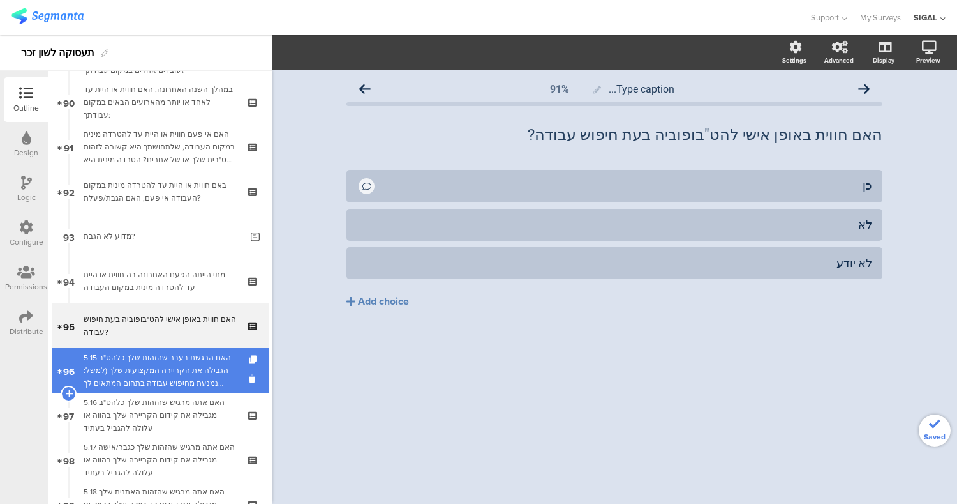
click at [175, 371] on div "5.15 האם הרגשת בעבר שהזהות שלך כלהט"ב הגבילה את הקריירה המקצועית שלך (למשל: נמנ…" at bounding box center [160, 370] width 153 height 38
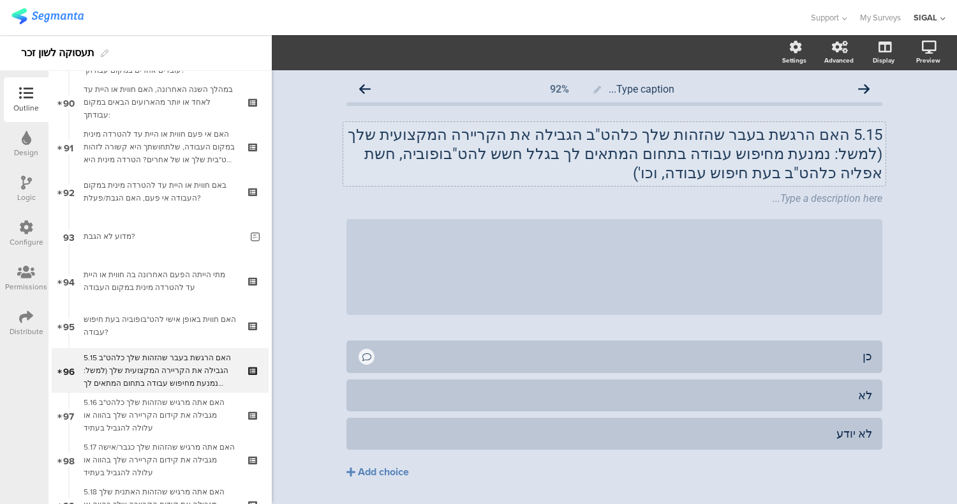
click at [839, 135] on p "5.15 האם הרגשת בעבר שהזהות שלך כלהט"ב הגבילה את הקריירה המקצועית שלך (למשל: נמנ…" at bounding box center [615, 153] width 536 height 57
click at [875, 181] on div at bounding box center [884, 189] width 19 height 17
click at [883, 185] on icon at bounding box center [886, 189] width 7 height 8
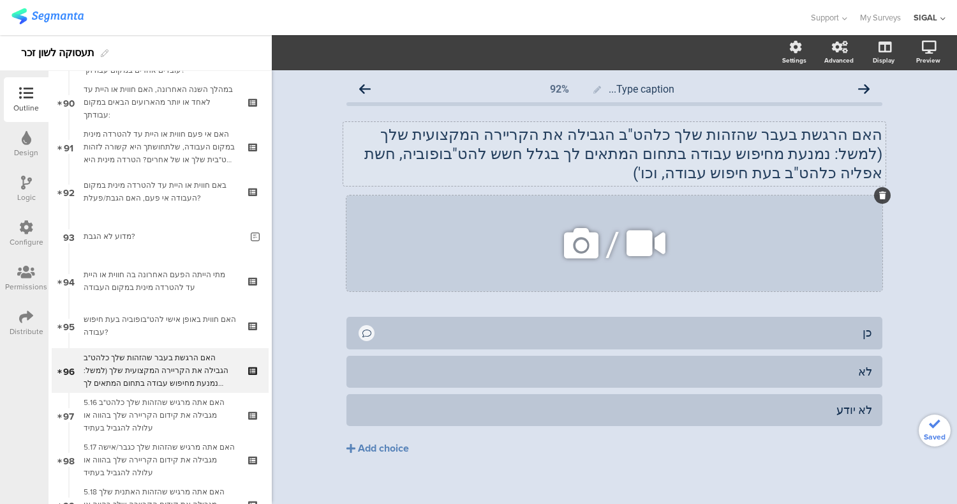
click at [882, 191] on icon at bounding box center [883, 195] width 7 height 8
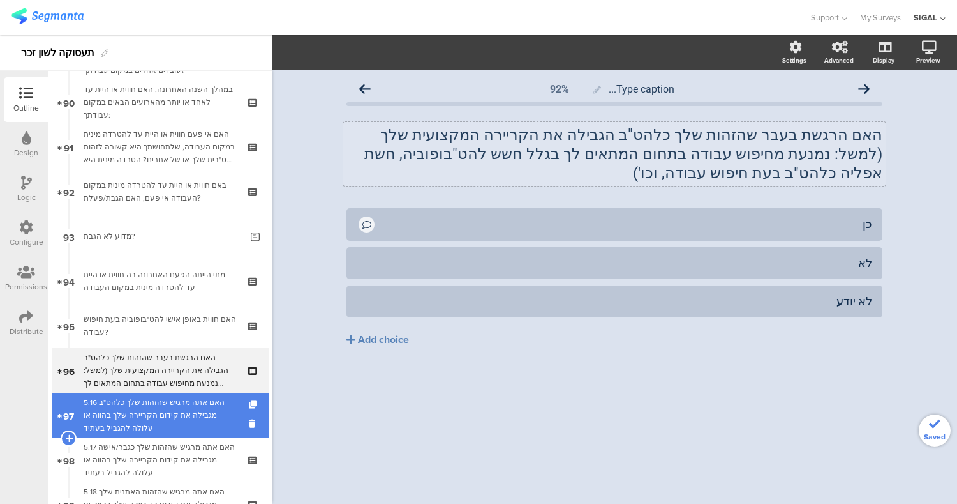
click at [193, 419] on div "5.16 האם אתה מרגיש שהזהות שלך כלהט"ב מגבילה את קידום הקריירה שלך בהווה או עלולה…" at bounding box center [160, 415] width 153 height 38
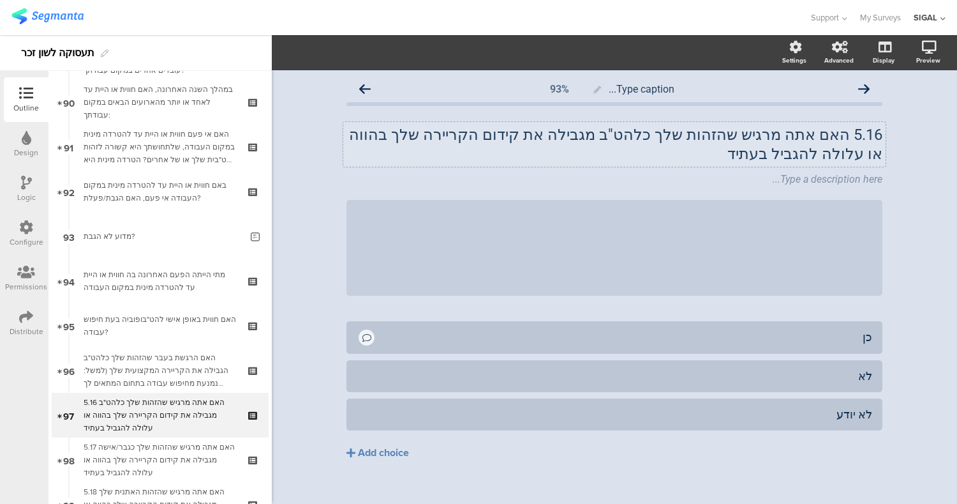
click at [832, 140] on div "5.16 האם אתה מרגיש שהזהות שלך כלהט"ב מגבילה את קידום הקריירה שלך בהווה או עלולה…" at bounding box center [614, 144] width 543 height 45
click at [852, 170] on div "Type a description here..." at bounding box center [614, 180] width 543 height 20
click at [884, 161] on div at bounding box center [886, 169] width 17 height 17
click at [885, 166] on icon at bounding box center [886, 170] width 7 height 8
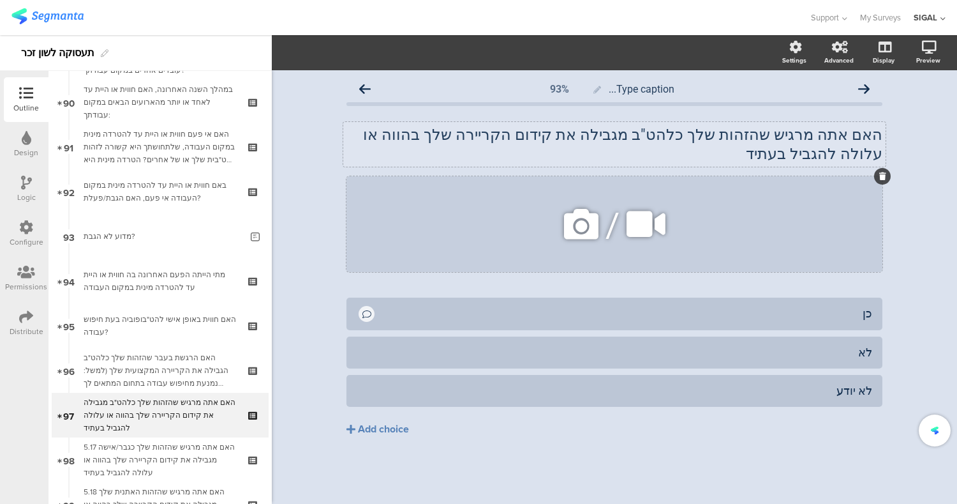
click at [853, 182] on div "/" at bounding box center [615, 224] width 536 height 96
click at [892, 154] on div "Type caption... 93% האם אתה מרגיש שהזהות שלך כלהט"ב מגבילה את קידום הקריירה שלך…" at bounding box center [615, 283] width 562 height 426
click at [874, 176] on div "/" at bounding box center [615, 224] width 536 height 96
click at [886, 168] on div at bounding box center [883, 176] width 17 height 17
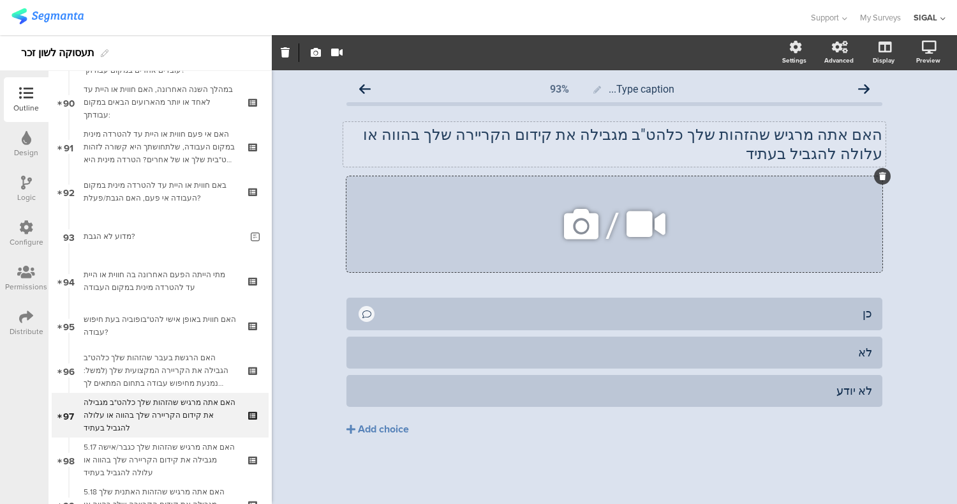
click at [883, 172] on icon at bounding box center [883, 176] width 7 height 8
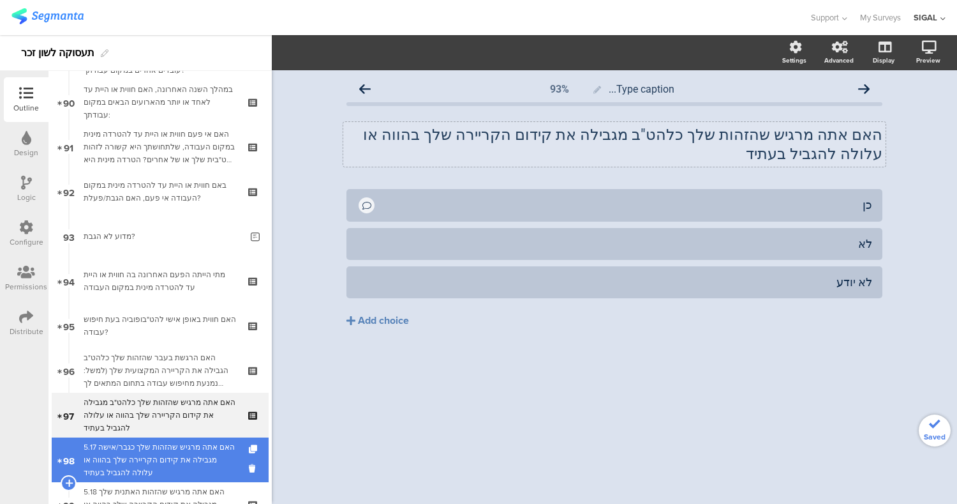
click at [171, 449] on div "5.17 האם אתה מרגיש שהזהות שלך כגבר/אישה מגבילה את קידום הקריירה שלך בהווה או על…" at bounding box center [160, 459] width 153 height 38
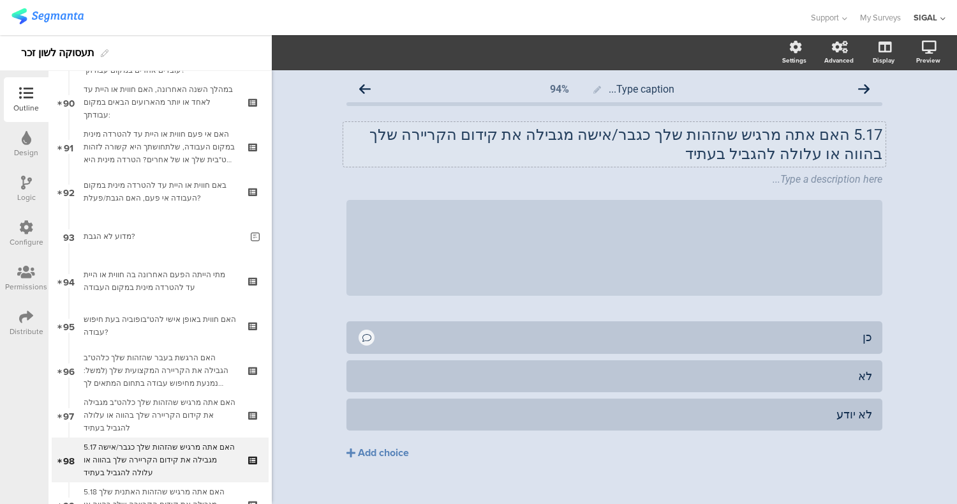
click at [811, 142] on p "5.17 האם אתה מרגיש שהזהות שלך כגבר/אישה מגבילה את קידום הקריירה שלך בהווה או על…" at bounding box center [615, 144] width 536 height 38
click at [827, 142] on p "5.17 האם אתה מרגיש שהזהות שלך כגבר/אישה מגבילה את קידום הקריירה שלך בהווה או על…" at bounding box center [615, 144] width 536 height 38
click at [849, 179] on div "Type a description here..." at bounding box center [615, 179] width 536 height 12
click at [880, 176] on div at bounding box center [886, 169] width 17 height 17
click at [880, 175] on div at bounding box center [886, 169] width 17 height 17
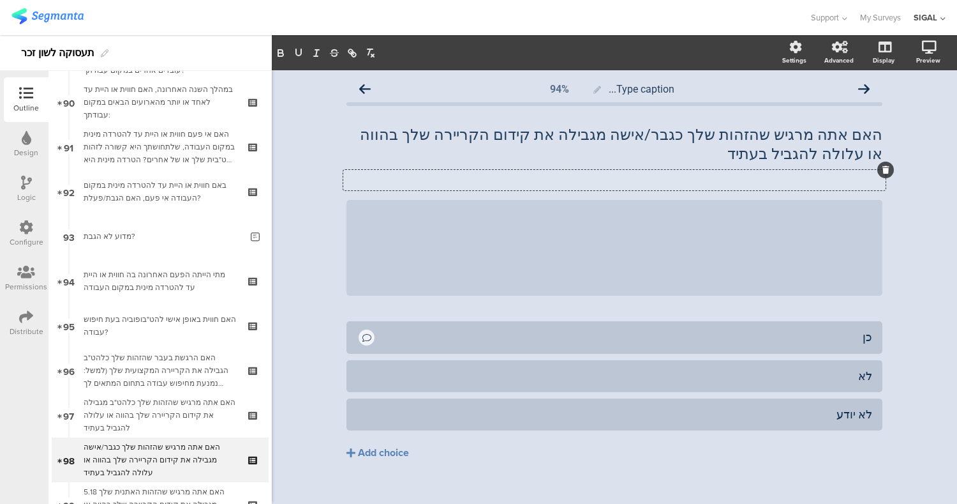
click at [887, 163] on div at bounding box center [884, 169] width 19 height 17
click at [875, 175] on div at bounding box center [884, 169] width 19 height 17
click at [883, 169] on icon at bounding box center [886, 170] width 7 height 8
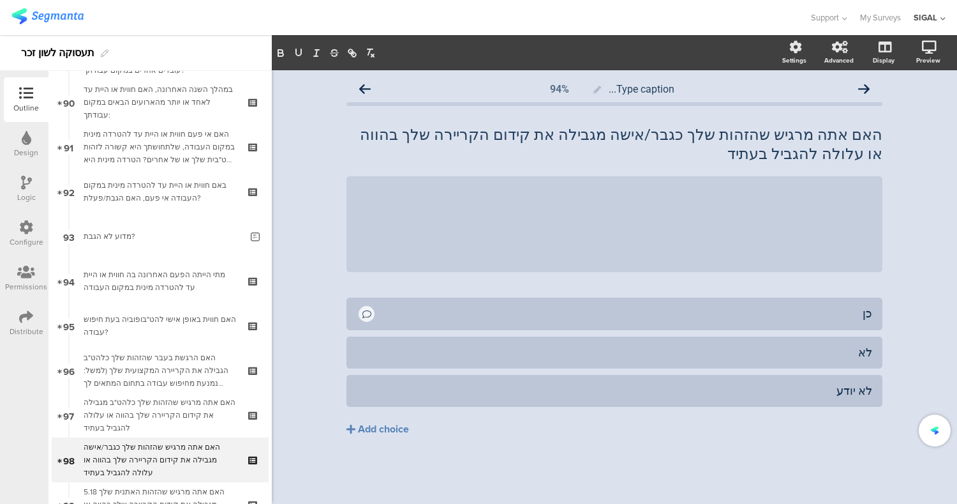
click at [880, 169] on div "האם אתה מרגיש שהזהות שלך כגבר/אישה מגבילה את קידום הקריירה שלך בהווה או עלולה ל…" at bounding box center [615, 198] width 536 height 172
click at [873, 188] on div "/" at bounding box center [615, 224] width 536 height 96
click at [883, 174] on icon at bounding box center [883, 176] width 7 height 8
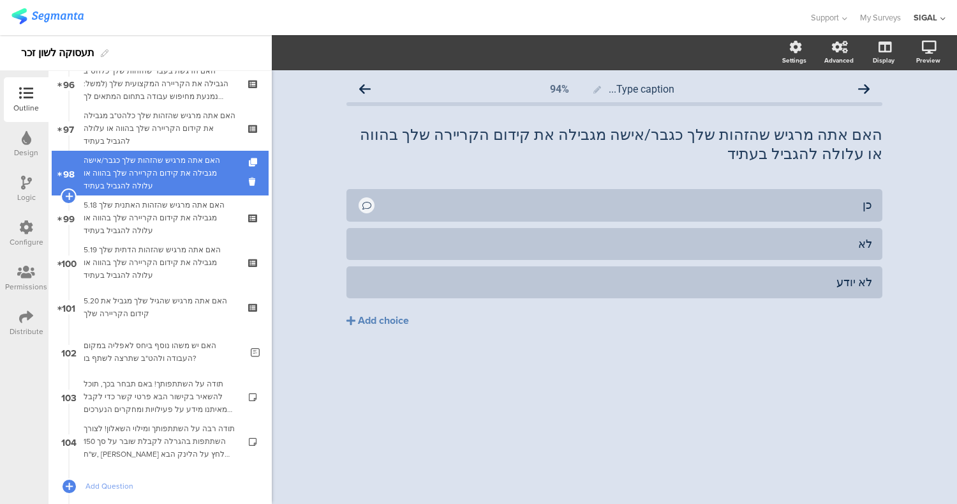
scroll to position [4306, 0]
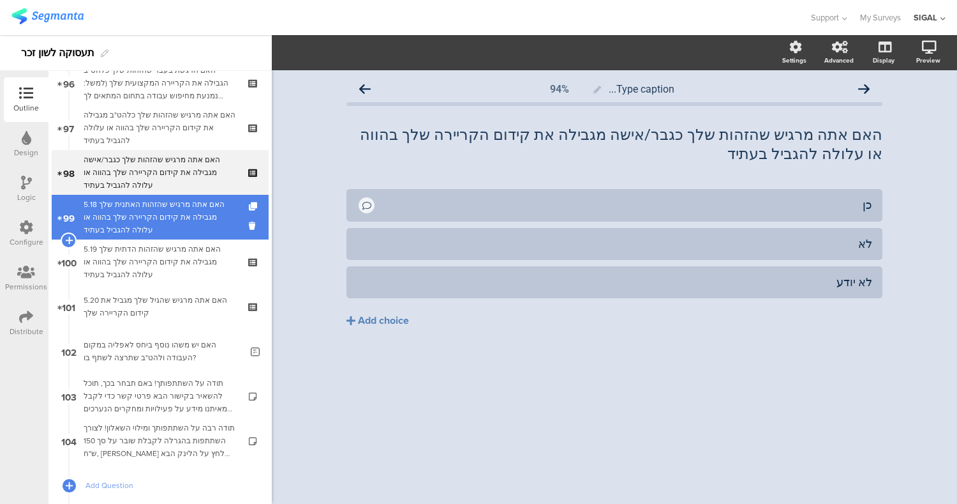
click at [172, 227] on div "5.18 האם אתה מרגיש שהזהות האתנית שלך מגבילה את קידום הקריירה שלך בהווה או עלולה…" at bounding box center [160, 217] width 153 height 38
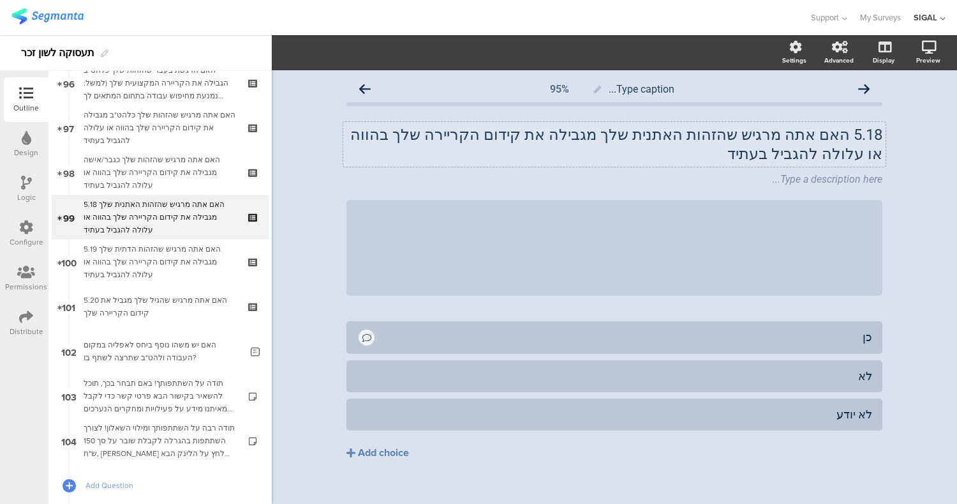
click at [839, 130] on div "5.18 האם אתה מרגיש שהזהות האתנית שלך מגבילה את קידום הקריירה שלך בהווה או עלולה…" at bounding box center [614, 144] width 543 height 45
click at [883, 166] on icon at bounding box center [886, 170] width 7 height 8
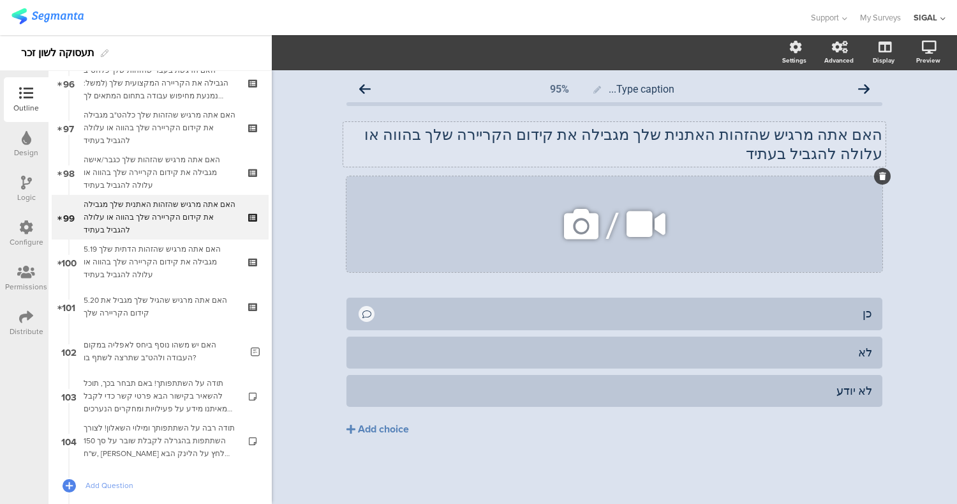
click at [885, 172] on icon at bounding box center [883, 176] width 7 height 8
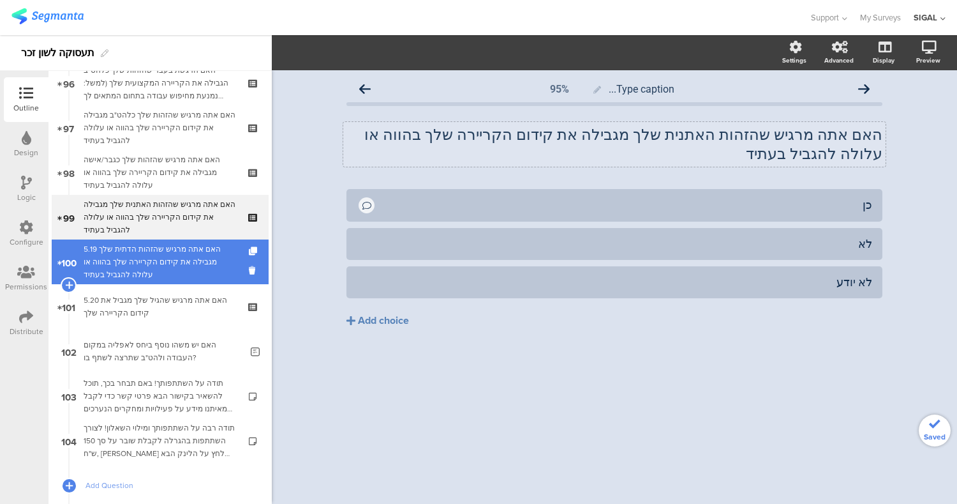
click at [200, 250] on div "5.19 האם אתה מרגיש שהזהות הדתית שלך מגבילה את קידום הקריירה שלך בהווה או עלולה …" at bounding box center [160, 262] width 153 height 38
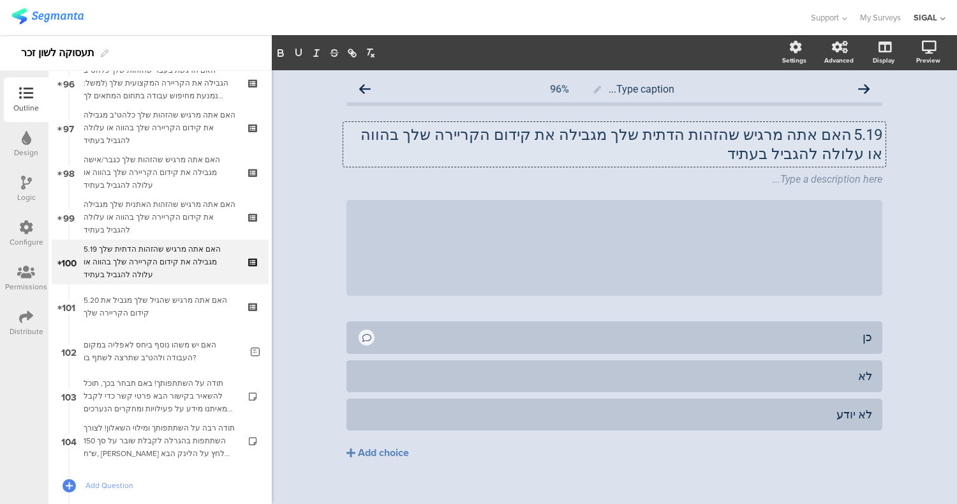
click at [846, 135] on div "5.19 האם אתה מרגיש שהזהות הדתית שלך מגבילה את קידום הקריירה שלך בהווה או עלולה …" at bounding box center [614, 144] width 543 height 45
click at [885, 166] on icon at bounding box center [886, 170] width 7 height 8
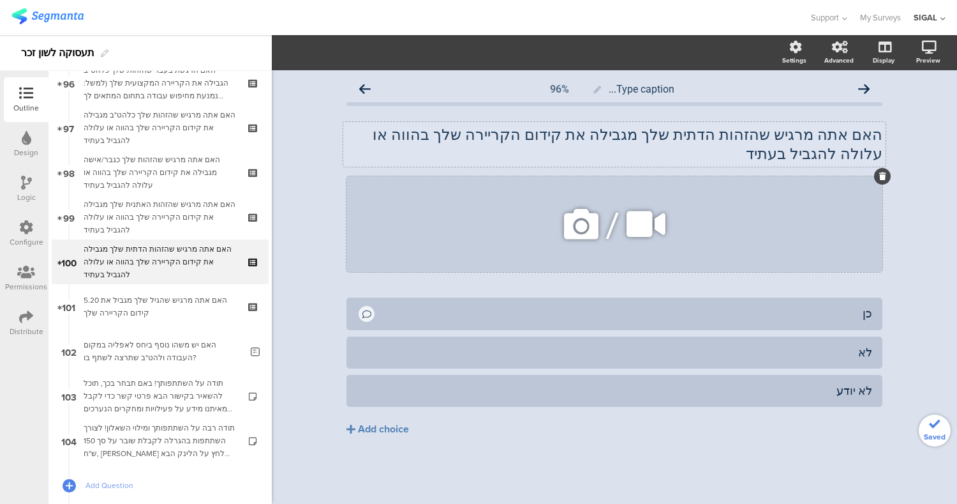
click at [885, 172] on icon at bounding box center [883, 176] width 7 height 8
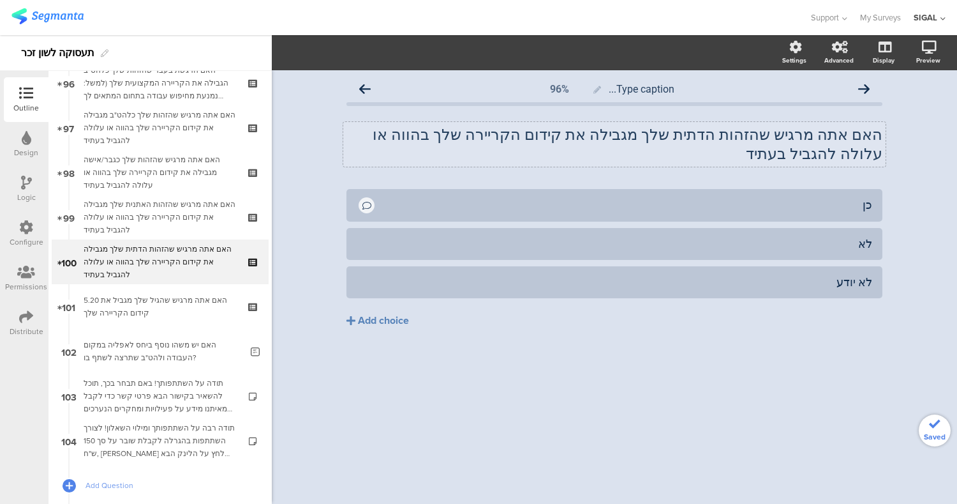
click at [365, 135] on div "האם אתה מרגיש שהזהות הדתית שלך מגבילה את קידום הקריירה שלך בהווה או עלולה להגבי…" at bounding box center [614, 144] width 543 height 45
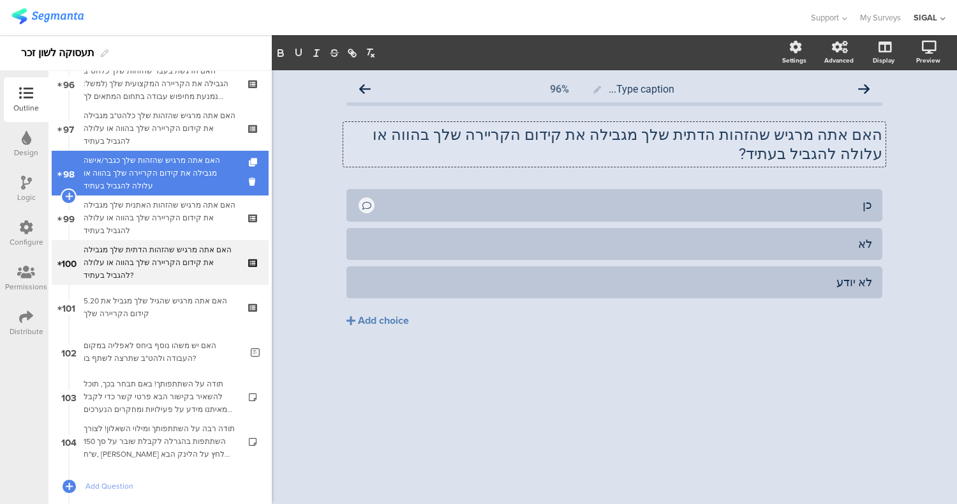
scroll to position [4306, 0]
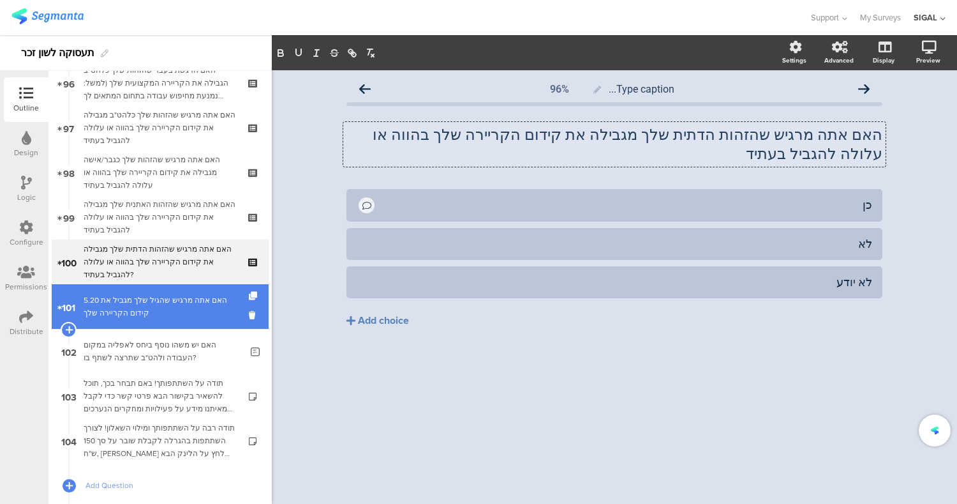
click at [187, 319] on div "5.20 האם אתה מרגיש שהגיל שלך מגביל את קידום הקריירה שלך" at bounding box center [160, 307] width 153 height 26
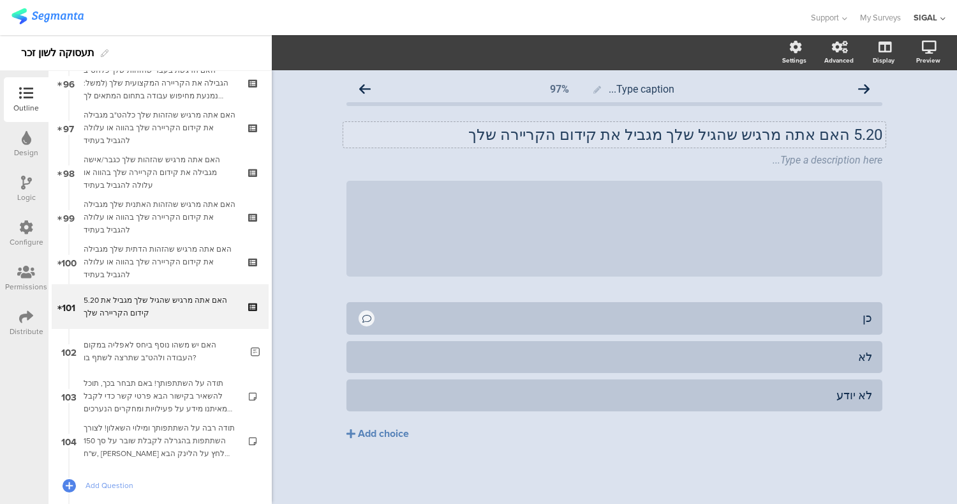
click at [845, 137] on div "5.20 האם אתה מרגיש שהגיל שלך מגביל את קידום הקריירה שלך 5.20 האם אתה מרגיש שהגי…" at bounding box center [614, 135] width 543 height 26
click at [806, 153] on div "Type a description here..." at bounding box center [614, 161] width 543 height 20
click at [886, 150] on icon at bounding box center [886, 151] width 7 height 8
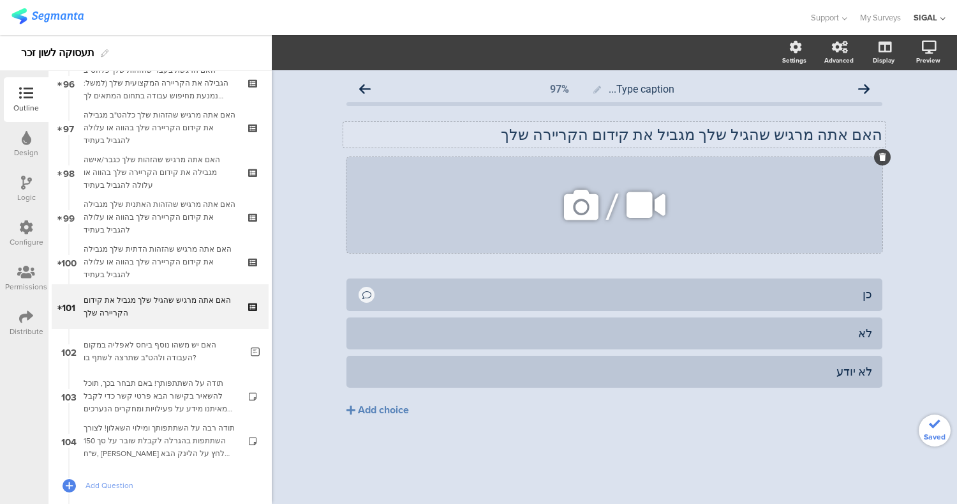
click at [882, 156] on icon at bounding box center [883, 157] width 7 height 8
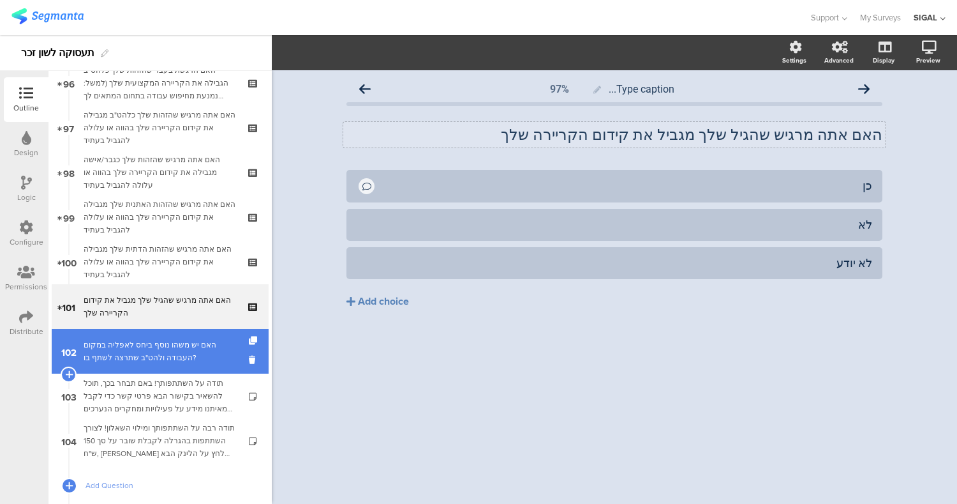
click at [185, 358] on div "האם יש משהו נוסף ביחס לאפליה במקום העבודה ולהט"ב שתרצה לשתף בו?" at bounding box center [163, 351] width 158 height 26
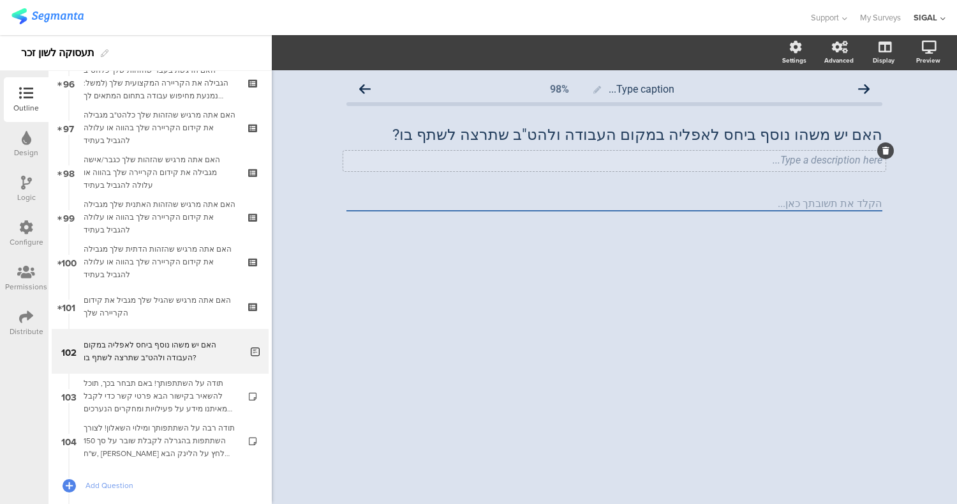
click at [887, 150] on icon at bounding box center [886, 151] width 7 height 8
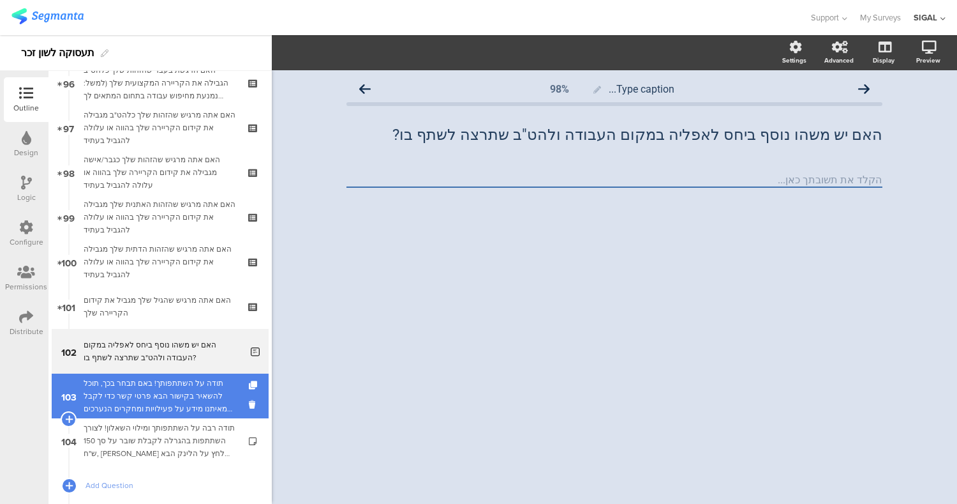
click at [120, 412] on div "תודה על השתתפותך! באם תבחר בכך, תוכל להשאיר בקישור הבא פרטי קשר כדי לקבל מאיתנו…" at bounding box center [160, 396] width 153 height 38
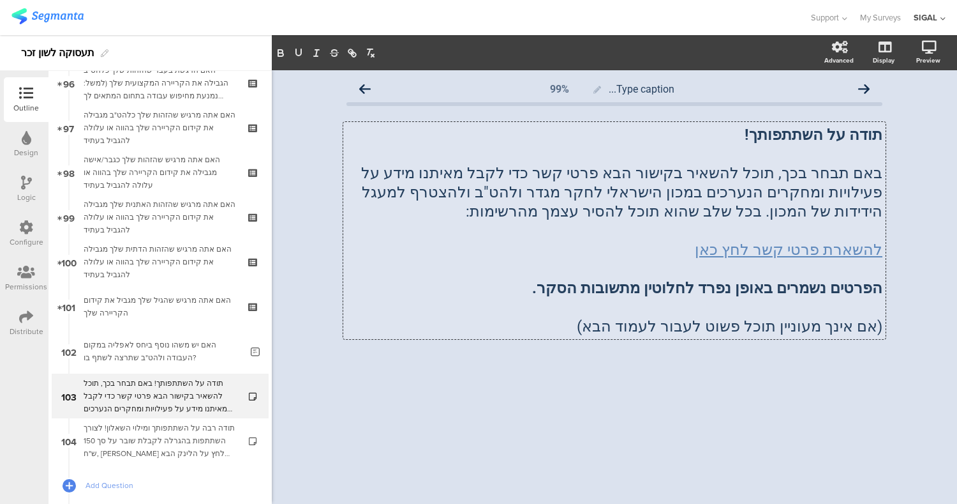
click at [785, 195] on div "תודה על השתתפותך! באם תבחר בכך, תוכל להשאיר בקישור הבא פרטי קשר כדי לקבל מאיתנו…" at bounding box center [614, 230] width 543 height 217
click at [797, 253] on link "להשארת פרטי קשר לחץ כאן" at bounding box center [789, 250] width 188 height 18
click at [836, 278] on link "https://docs.google.com/forms/d/e/1FAIpQLSd5zurR2-s55OPxD2fB3gxj_k8ziSq2_JzqydO…" at bounding box center [796, 277] width 80 height 17
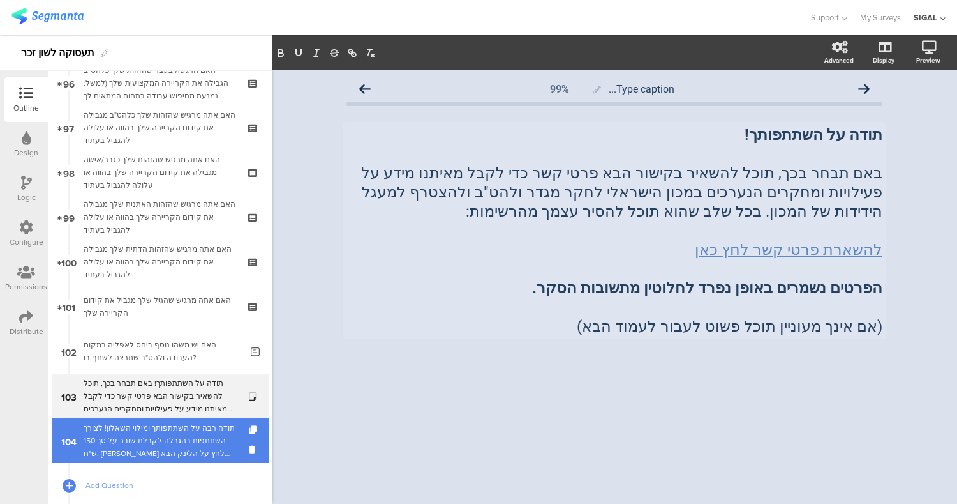
click at [194, 433] on div "תודה רבה על השתתפותך ומילוי השאלון! לצורך השתתפות בהגרלה לקבלת שובר על סך 150 ש…" at bounding box center [160, 440] width 153 height 38
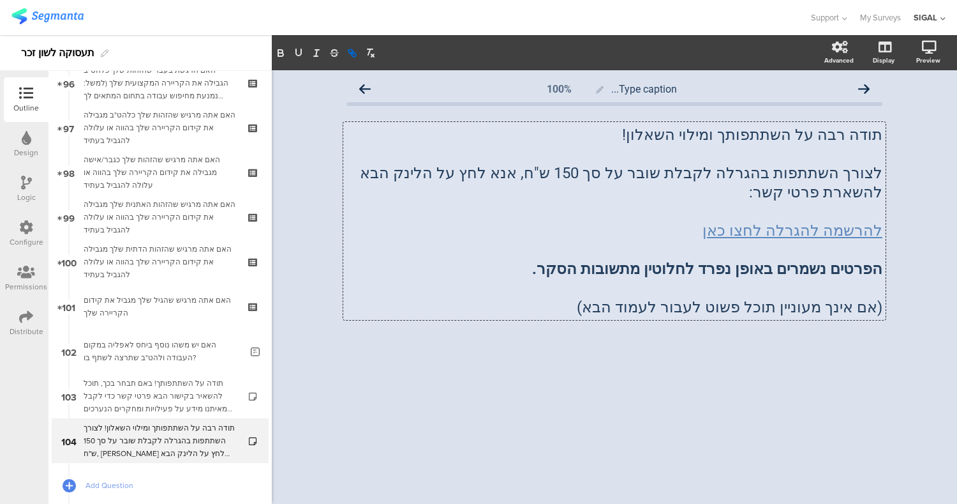
click at [814, 213] on div "תודה רבה על השתתפותך ומילוי השאלון! לצורך השתתפות בהגרלה לקבלת שובר על סך 150 ש…" at bounding box center [614, 221] width 543 height 198
click at [792, 222] on link "להרשמה להגרלה לחצו כאן" at bounding box center [793, 231] width 180 height 18
click at [807, 238] on link "https://forms.gle/AhMNixgE19PYPmX27" at bounding box center [796, 239] width 80 height 17
click at [565, 398] on div "Type caption... 100% תודה רבה על השתתפותך ומילוי השאלון! לצורך השתתפות בהגרלה ל…" at bounding box center [615, 286] width 686 height 433
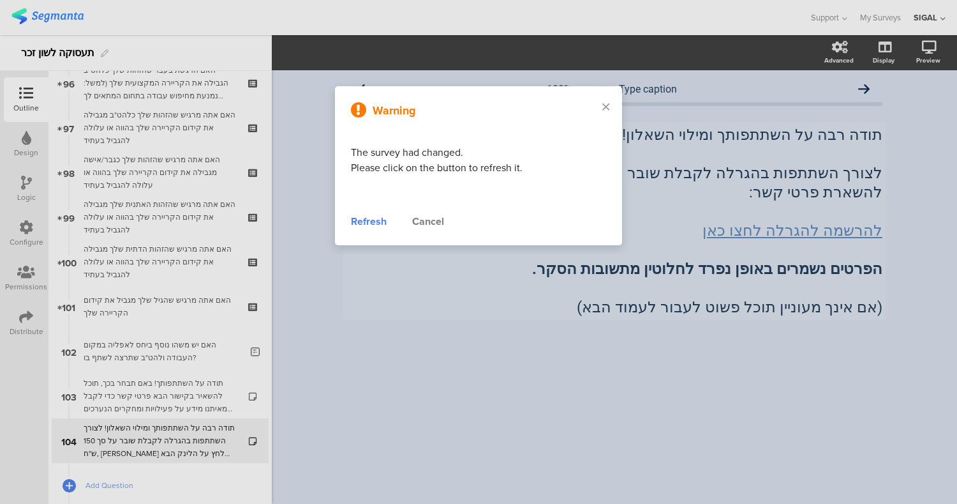
click at [363, 227] on div "Refresh" at bounding box center [369, 221] width 36 height 15
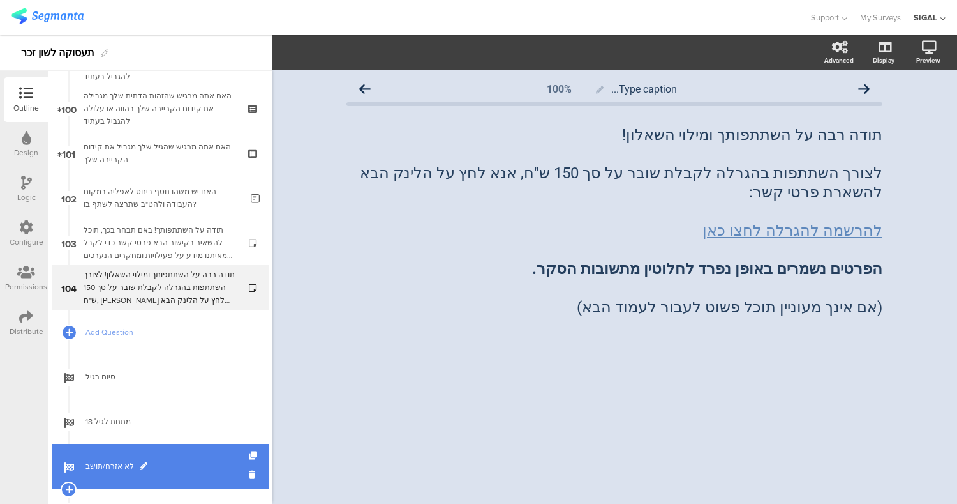
scroll to position [4607, 0]
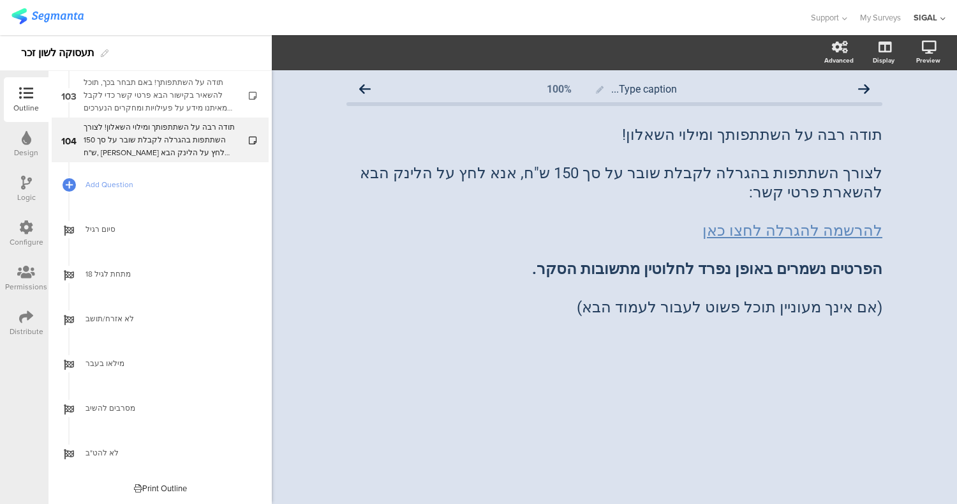
click at [26, 274] on icon at bounding box center [26, 272] width 18 height 14
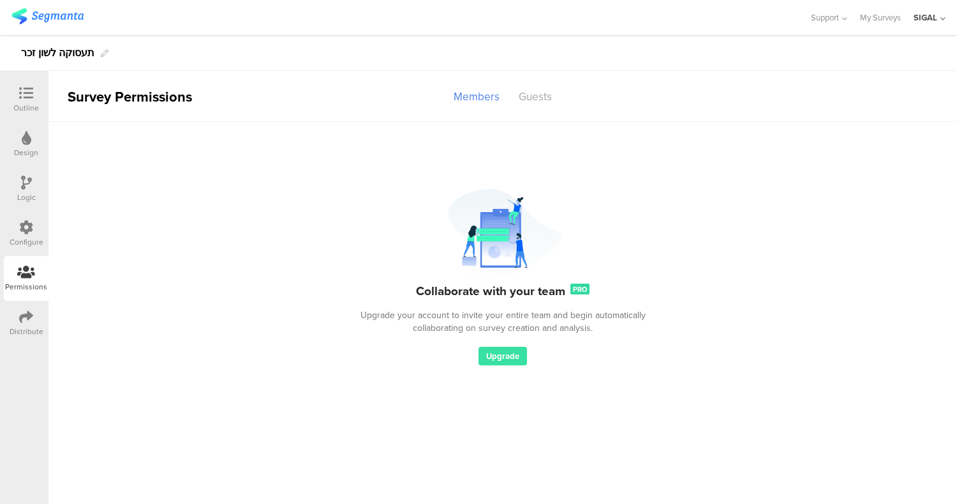
click at [22, 322] on icon at bounding box center [26, 317] width 14 height 14
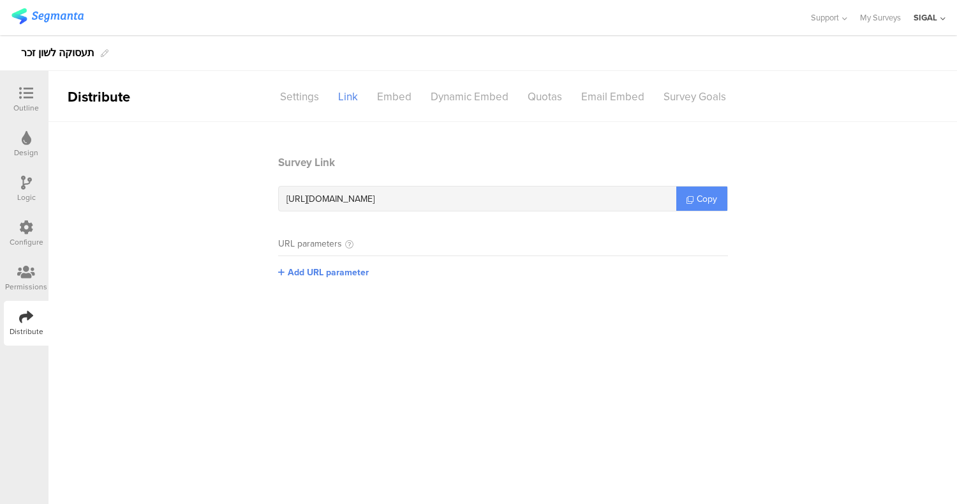
click at [703, 195] on span "Copy" at bounding box center [707, 198] width 20 height 13
click at [706, 193] on span "Copy" at bounding box center [707, 198] width 20 height 13
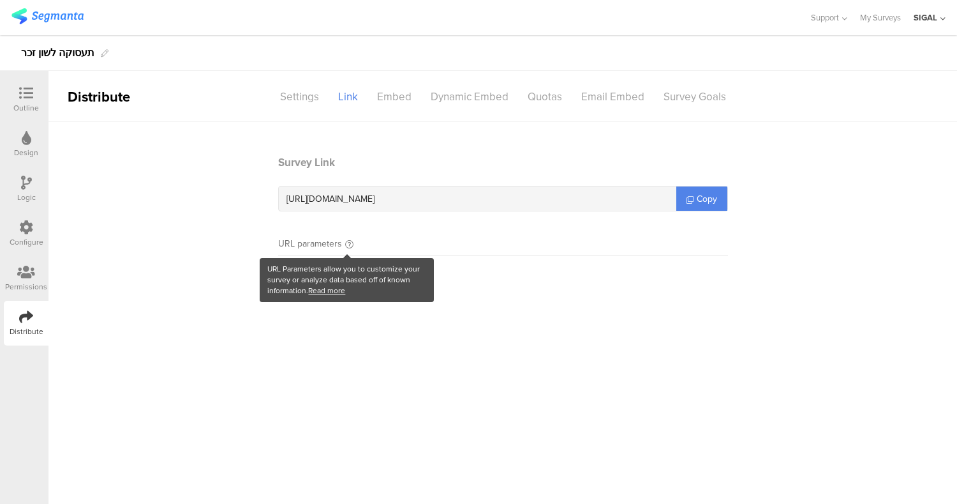
click at [350, 243] on icon at bounding box center [349, 244] width 8 height 8
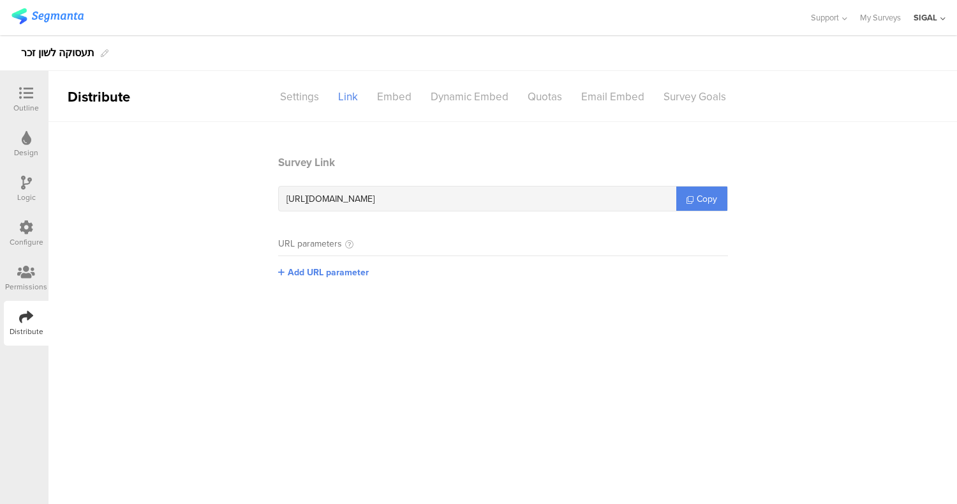
click at [756, 84] on sg-section-page-header "Distribute Settings Link Embed Dynamic Embed Quotas Email Embed Survey Goals" at bounding box center [503, 96] width 909 height 51
click at [31, 154] on div "Design" at bounding box center [26, 152] width 24 height 11
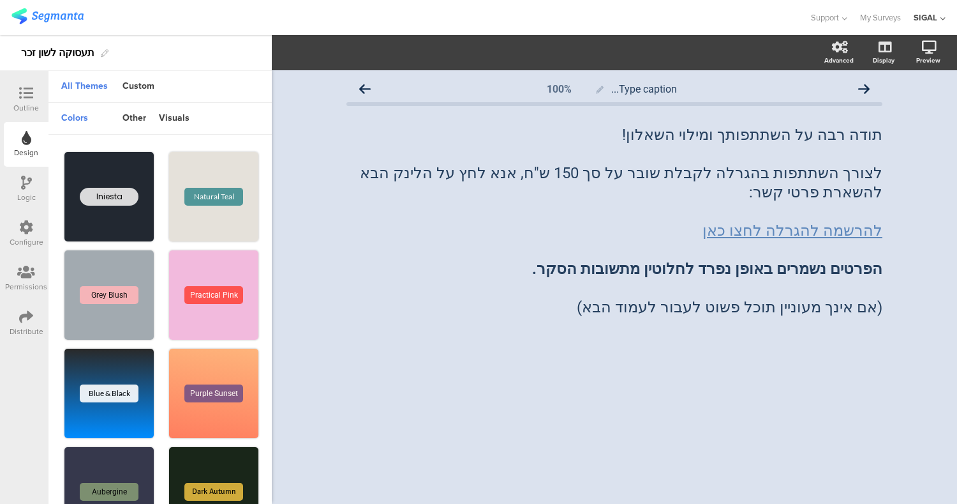
click at [7, 98] on div "Outline" at bounding box center [26, 99] width 45 height 45
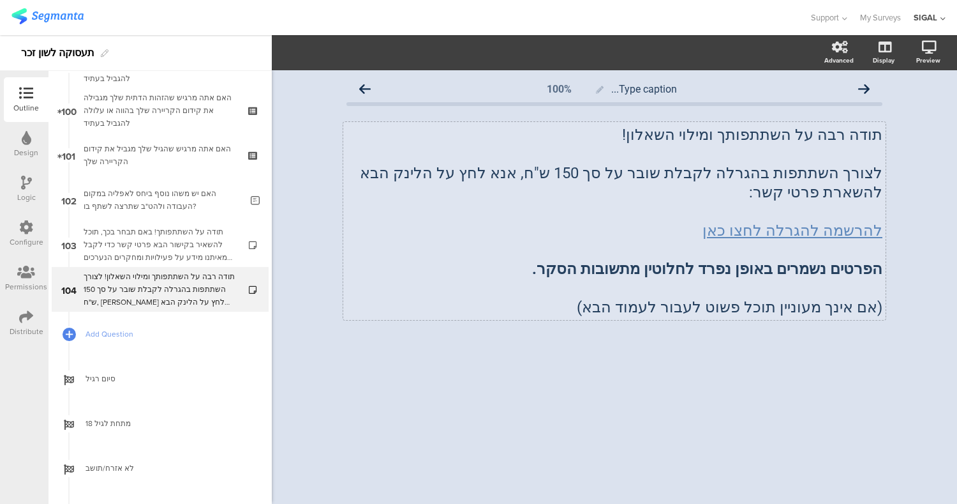
scroll to position [4459, 0]
click at [442, 396] on div "Type caption... 100% תודה רבה על השתתפותך ומילוי השאלון! לצורך השתתפות בהגרלה ל…" at bounding box center [615, 286] width 686 height 433
click at [887, 114] on icon at bounding box center [882, 114] width 13 height 12
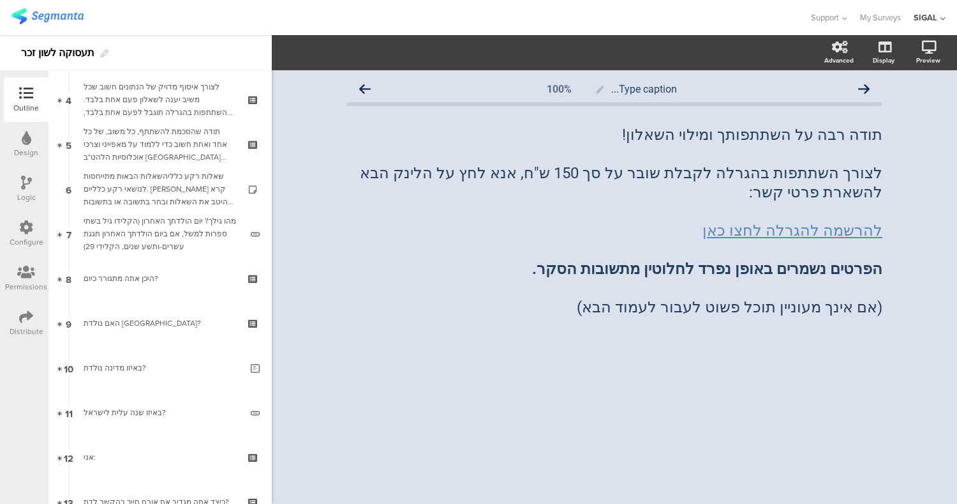
scroll to position [0, 0]
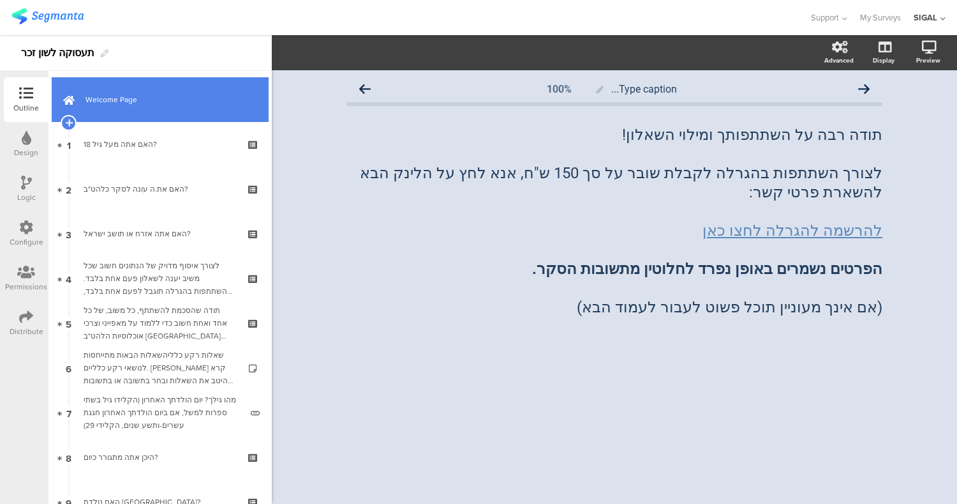
click at [118, 106] on link "Welcome Page" at bounding box center [160, 99] width 217 height 45
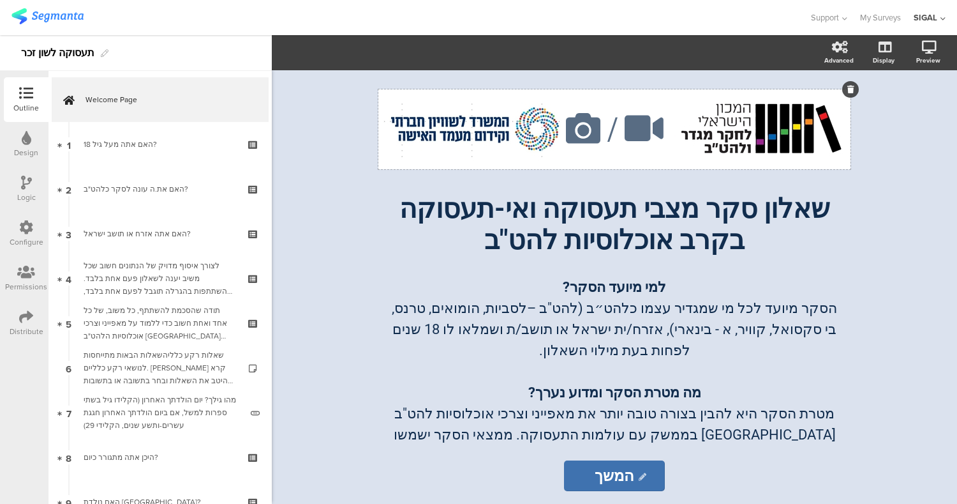
click at [612, 137] on media-setter "/" at bounding box center [615, 129] width 107 height 50
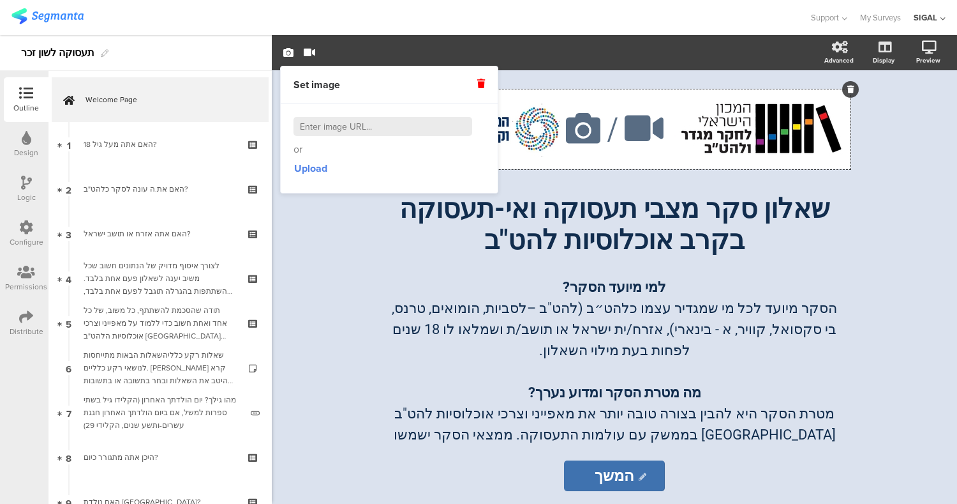
click at [712, 133] on div "/" at bounding box center [615, 129] width 472 height 80
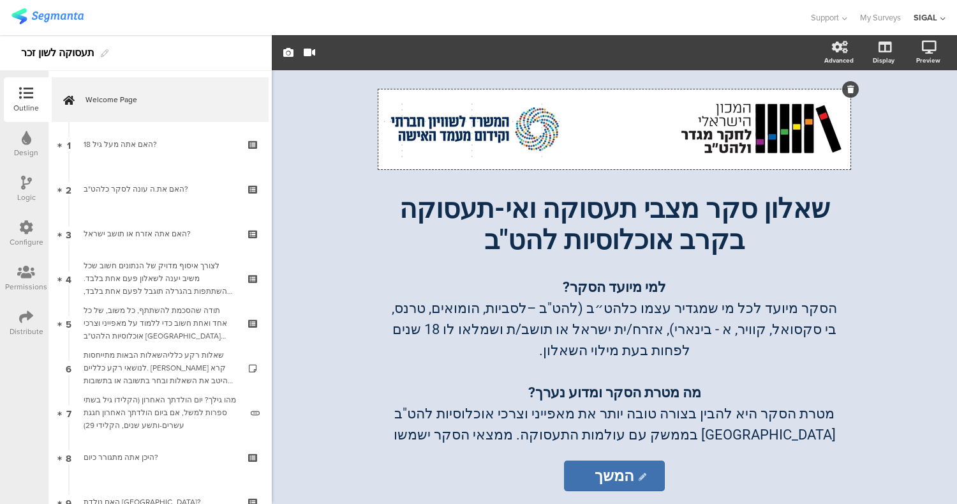
drag, startPoint x: 587, startPoint y: 112, endPoint x: 906, endPoint y: 169, distance: 323.7
click at [906, 169] on div "/ שאלון סקר מצבי תעסוקה ואי-תעסוקה בקרב אוכלוסיות להט"ב שאלון סקר מצבי תעסוקה ו…" at bounding box center [615, 286] width 686 height 433
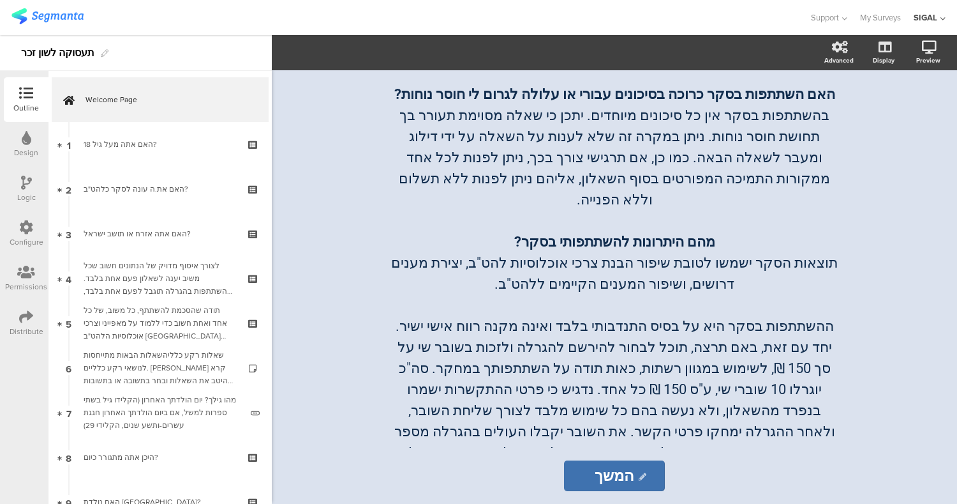
scroll to position [977, 0]
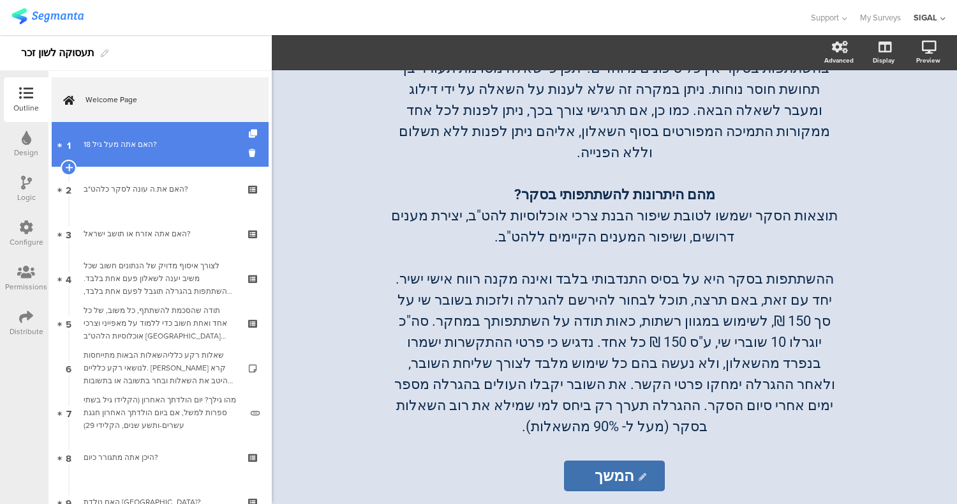
click at [202, 146] on div "האם אתה מעל גיל 18?" at bounding box center [160, 144] width 153 height 13
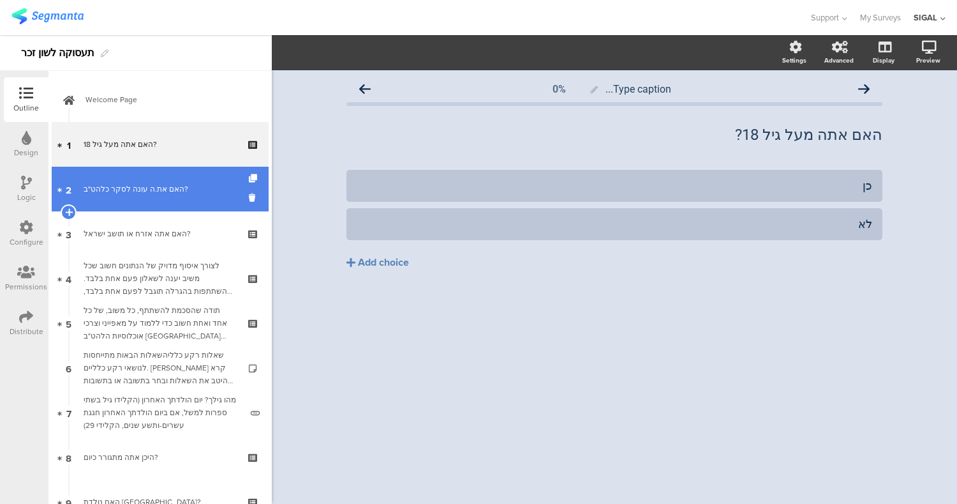
click at [202, 192] on div "האם את.ה עונה לסקר כלהט"ב?" at bounding box center [160, 189] width 153 height 13
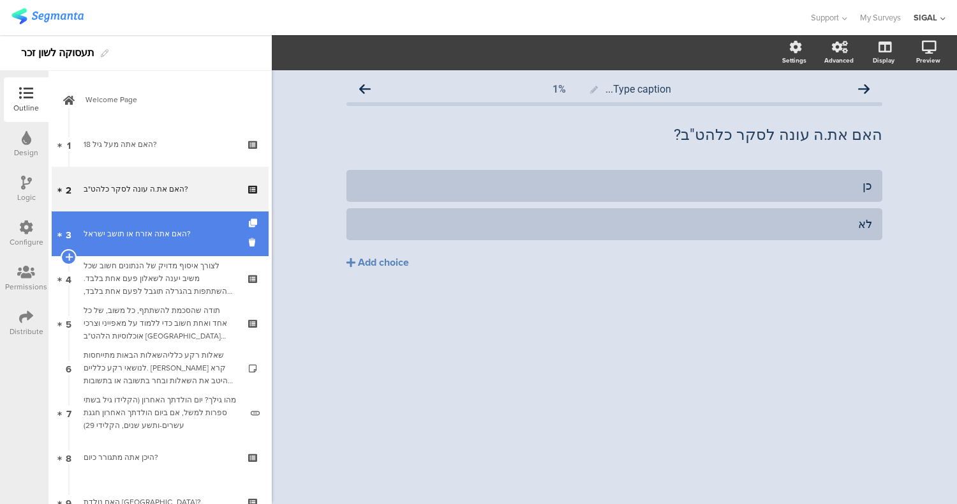
click at [199, 234] on div "האם אתה אזרח או תושב ישראל?" at bounding box center [160, 233] width 153 height 13
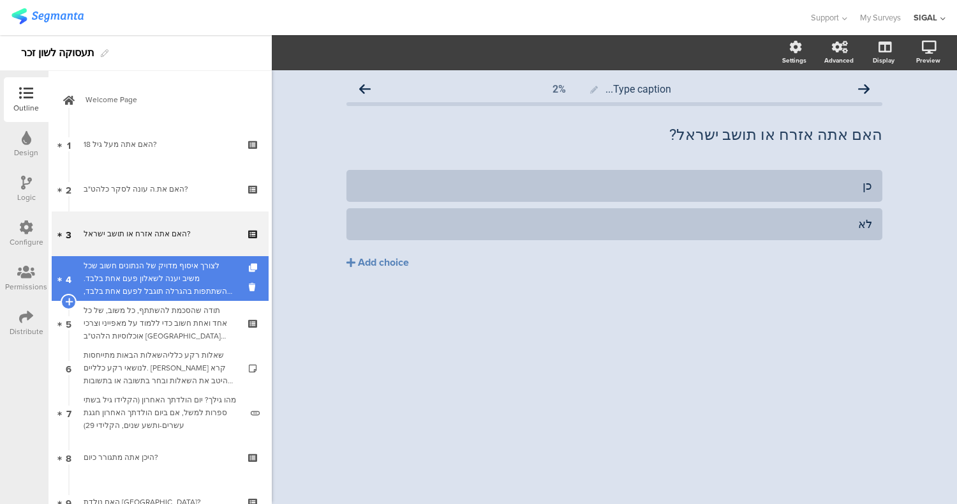
click at [198, 284] on div "לצורך איסוף מדויק של הנתונים חשוב שכל משיב יענה לשאלון פעם אחת בלבד. ההשתתפות ב…" at bounding box center [160, 278] width 153 height 38
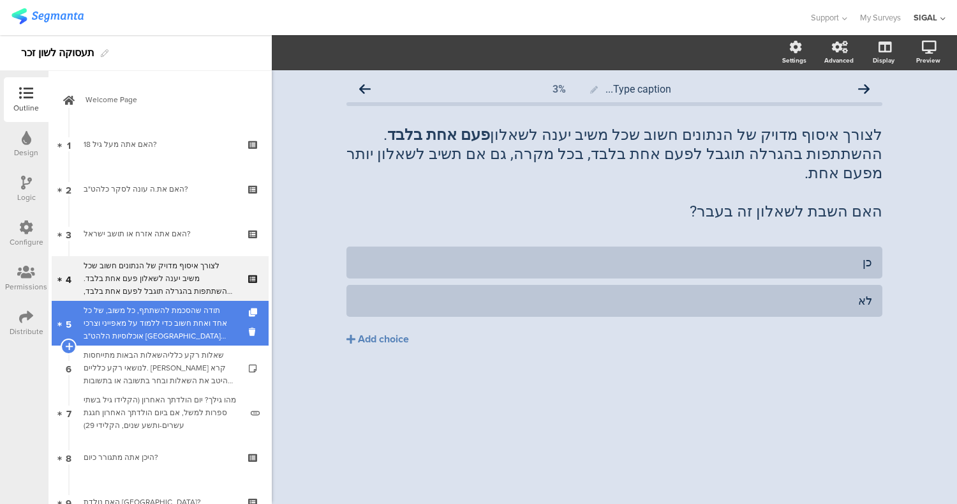
click at [179, 330] on div "תודה שהסכמת להשתתף, כל משוב, של כל אחד ואחת חשוב כדי ללמוד על מאפייני וצרכי אוכ…" at bounding box center [160, 323] width 153 height 38
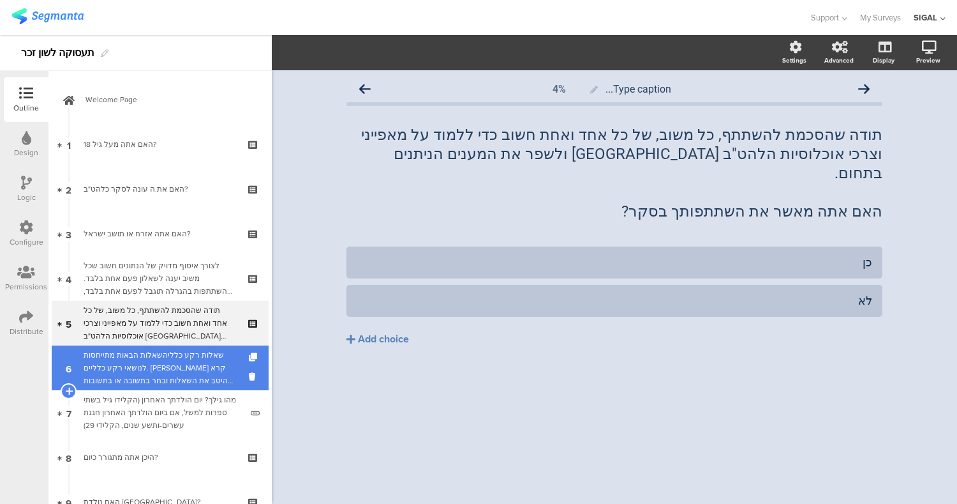
click at [184, 373] on div "שאלות רקע כלליהשאלות הבאות מתייחסות לנושאי רקע כלליים. [PERSON_NAME] קרא היטב א…" at bounding box center [160, 368] width 153 height 38
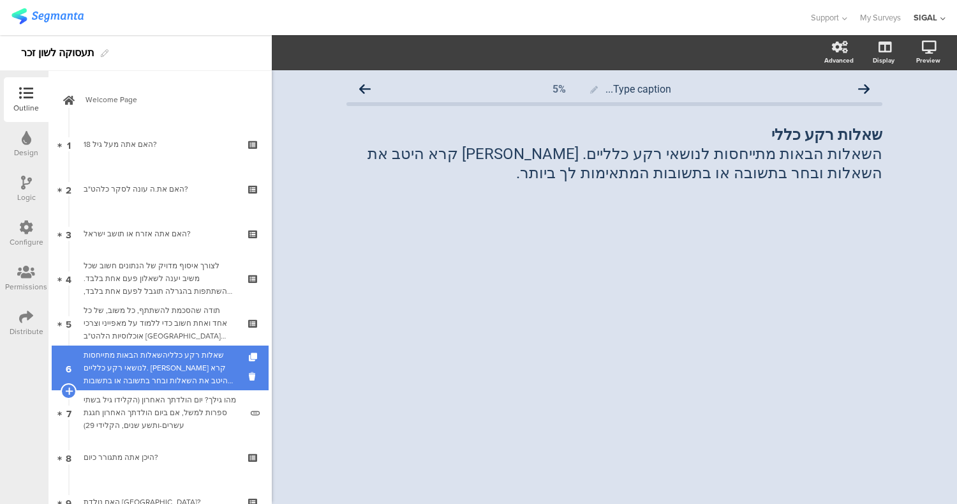
click at [184, 373] on div "שאלות רקע כלליהשאלות הבאות מתייחסות לנושאי רקע כלליים. [PERSON_NAME] קרא היטב א…" at bounding box center [160, 368] width 153 height 38
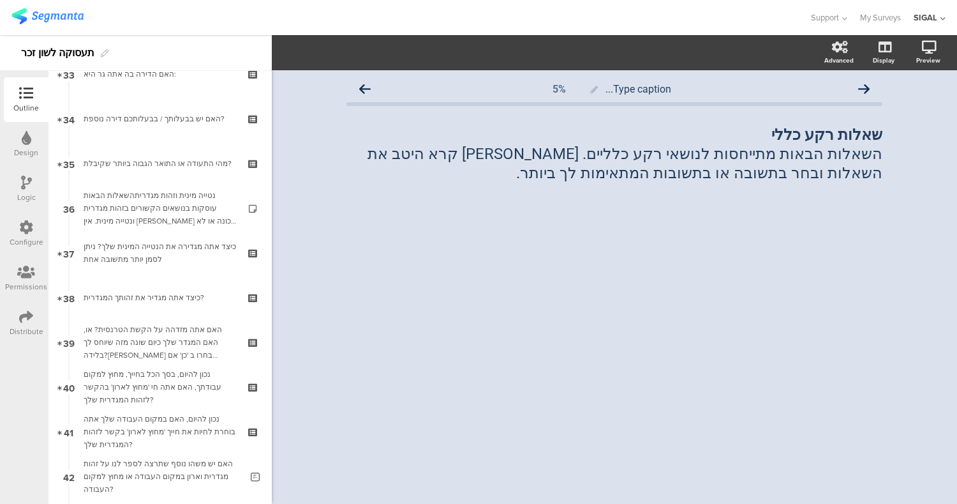
scroll to position [1501, 0]
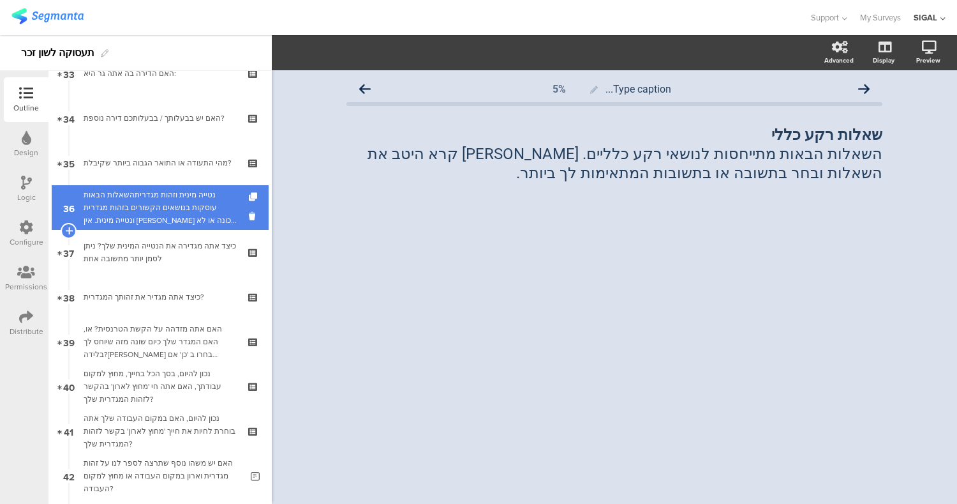
click at [186, 192] on div "נטייה מינית וזהות מגדריתהשאלות הבאות עוסקות בנושאים הקשורים בזהות מגדרית ונטייה…" at bounding box center [160, 207] width 153 height 38
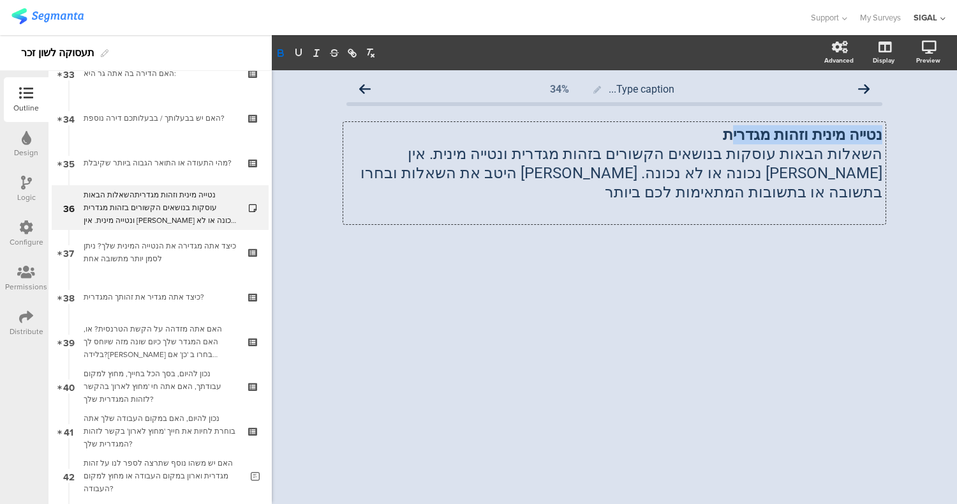
drag, startPoint x: 747, startPoint y: 137, endPoint x: 957, endPoint y: 117, distance: 210.2
click at [957, 117] on div "Type caption... 34% נטייה מינית וזהות מגדרית השאלות הבאות עוסקות בנושאים הקשורי…" at bounding box center [615, 286] width 686 height 433
click at [689, 297] on div "Type caption... 34% נטייה מינית וזהות מגדרית השאלות הבאות עוסקות בנושאים הקשורי…" at bounding box center [615, 286] width 686 height 433
click at [510, 153] on div "נטייה מינית וזהות מגדרית השאלות הבאות עוסקות בנושאים הקשורים בזהות מגדרית ונטיי…" at bounding box center [614, 173] width 543 height 102
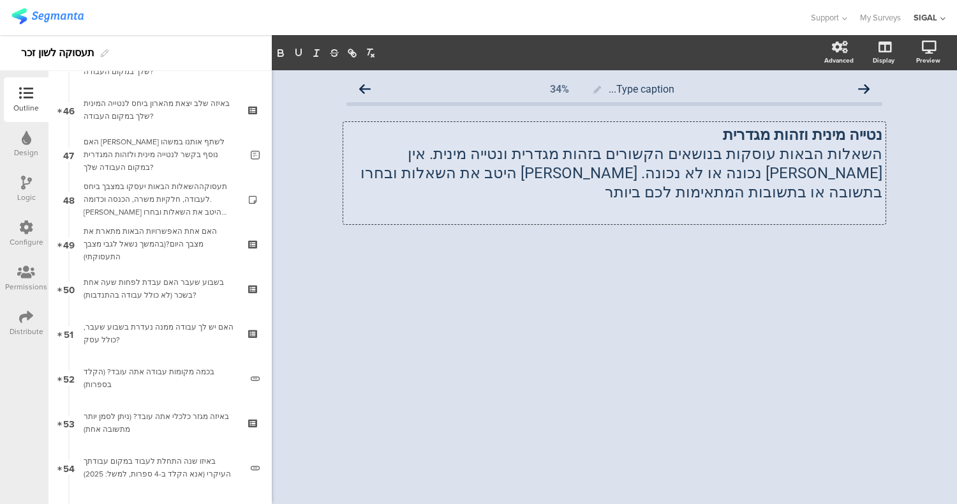
scroll to position [2046, 0]
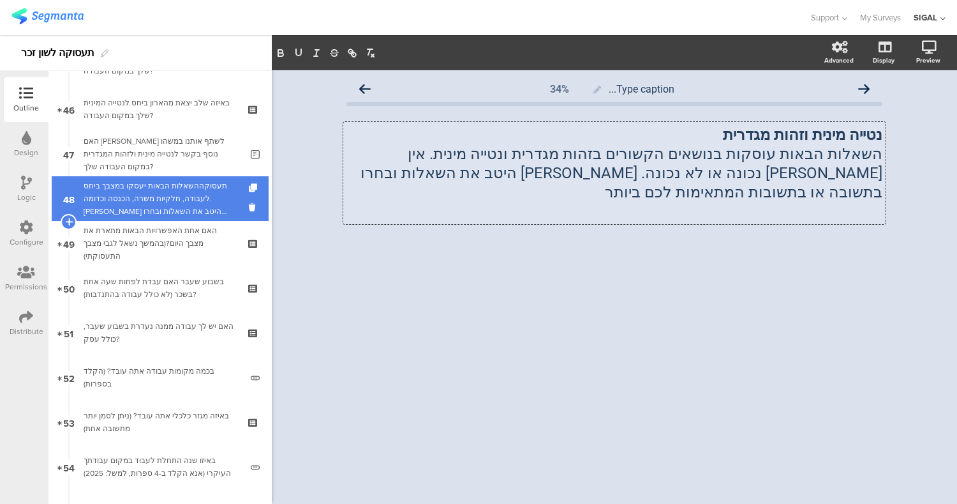
click at [191, 183] on div "תעסוקההשאלות הבאות יעסקו במצבך ביחס לעבודה, חלקיות משרה, הכנסה וכדומה. קראו היט…" at bounding box center [160, 198] width 153 height 38
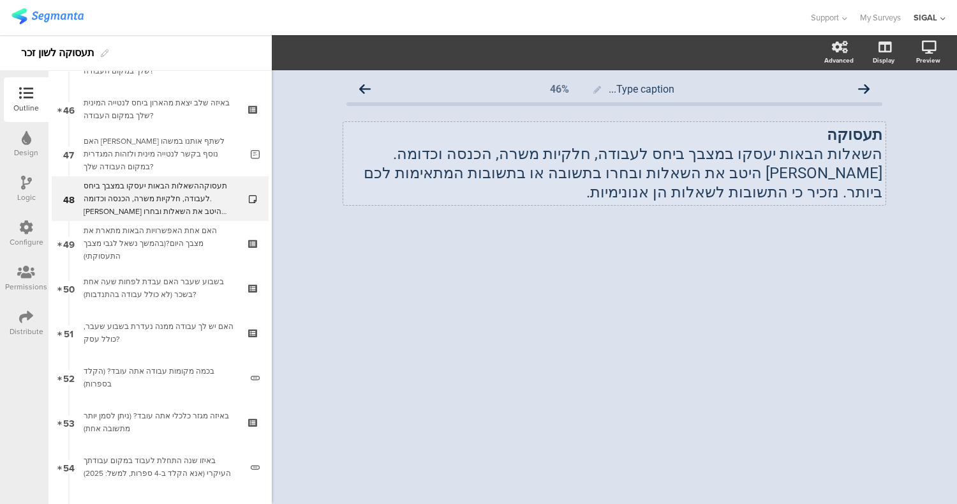
click at [617, 176] on div "תעסוקה השאלות הבאות יעסקו במצבך ביחס לעבודה, חלקיות משרה, הכנסה וכדומה. קראו הי…" at bounding box center [614, 163] width 543 height 83
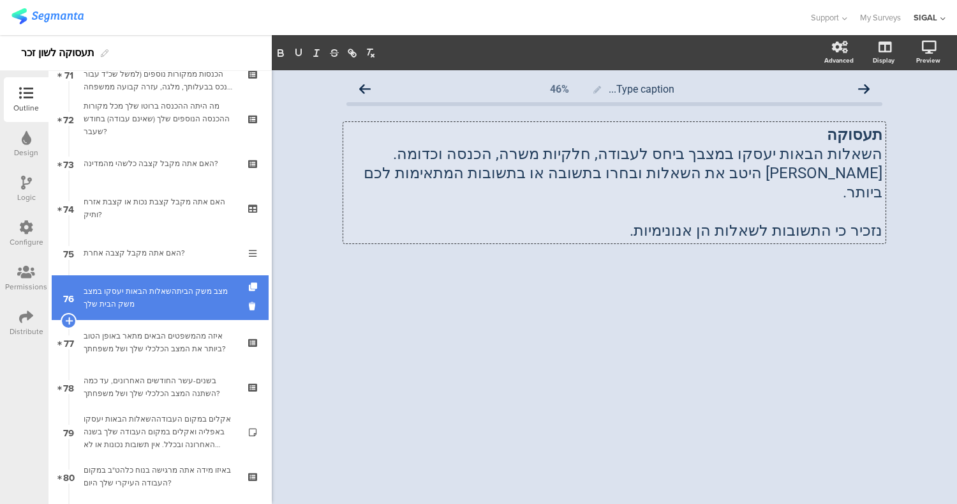
scroll to position [3199, 0]
click at [170, 293] on div "מצב משק הביתהשאלות הבאות יעסקו במצב משק הבית שלך" at bounding box center [160, 297] width 153 height 26
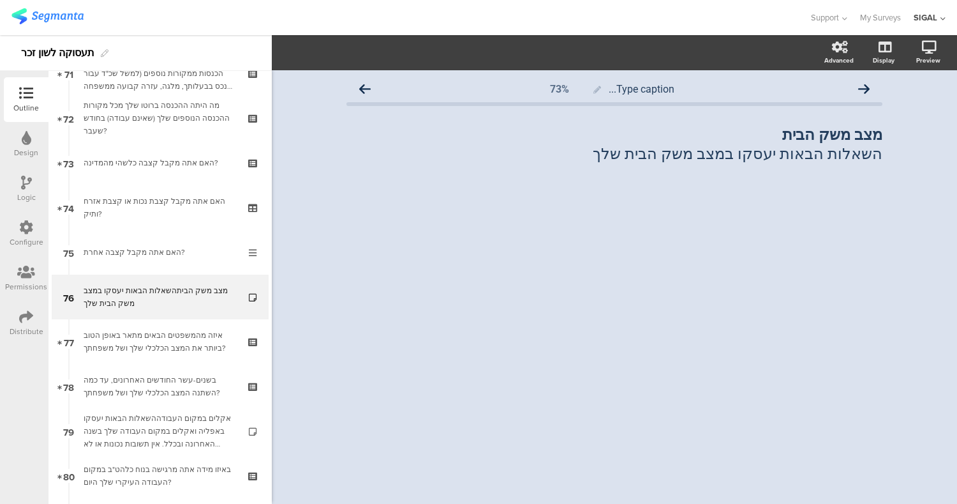
click at [856, 213] on div at bounding box center [615, 211] width 536 height 45
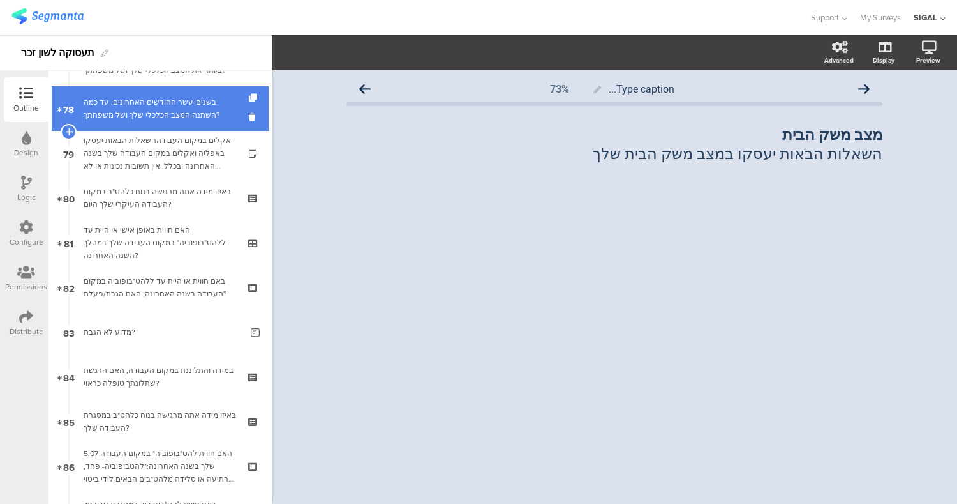
scroll to position [3478, 0]
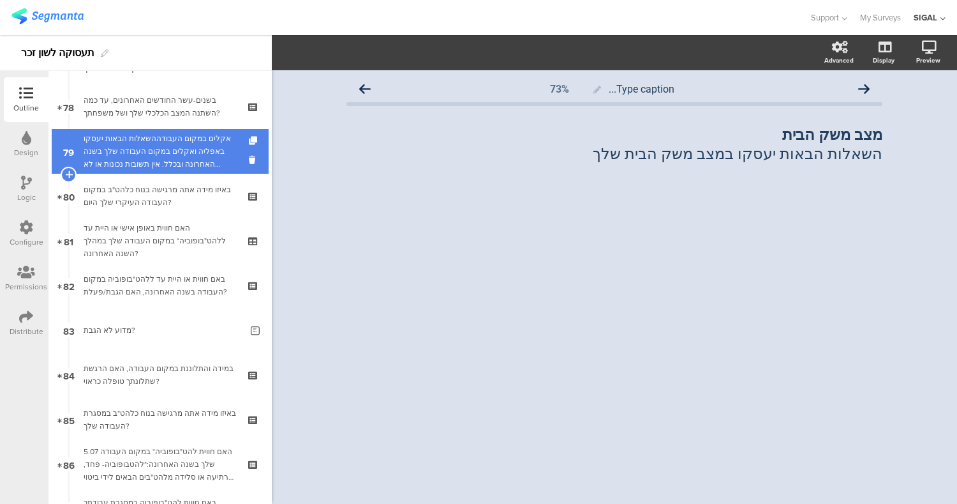
click at [193, 153] on div "אקלים במקום העבודההשאלות הבאות יעסקו באפליה ואקלים במקום העבודה שלך בשנה האחרונ…" at bounding box center [160, 151] width 153 height 38
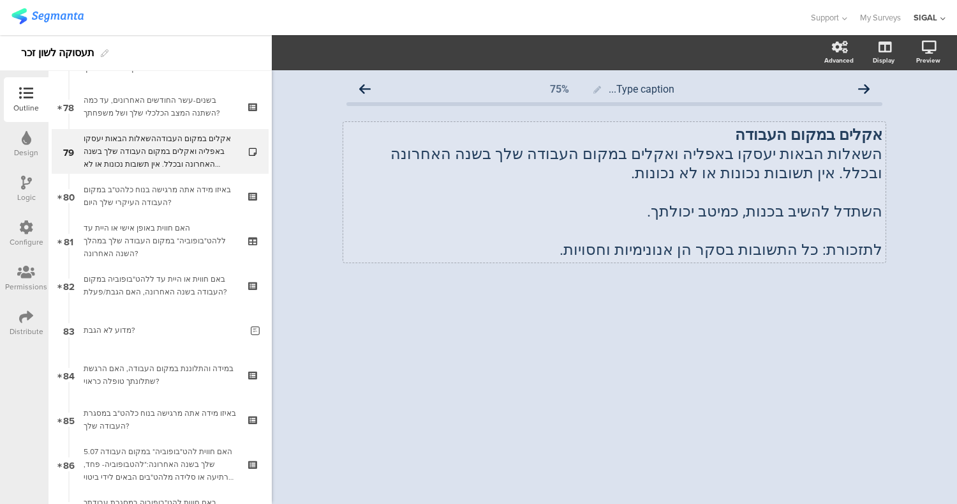
click at [700, 170] on div "אקלים במקום העבודה השאלות הבאות יעסקו באפליה ואקלים במקום העבודה שלך בשנה האחרו…" at bounding box center [614, 192] width 543 height 140
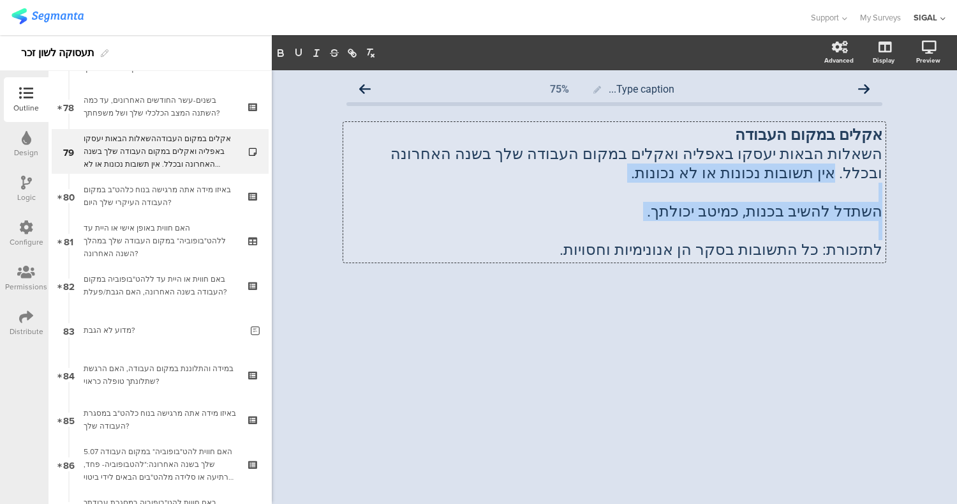
drag, startPoint x: 456, startPoint y: 152, endPoint x: 437, endPoint y: 228, distance: 78.3
click at [437, 228] on div "אקלים במקום העבודה השאלות הבאות יעסקו באפליה ואקלים במקום העבודה שלך בשנה האחרו…" at bounding box center [615, 192] width 536 height 134
copy div "אין תשובות נכונות או לא נכונות. השתדל להשיב בכנות, כמיטב יכולתך."
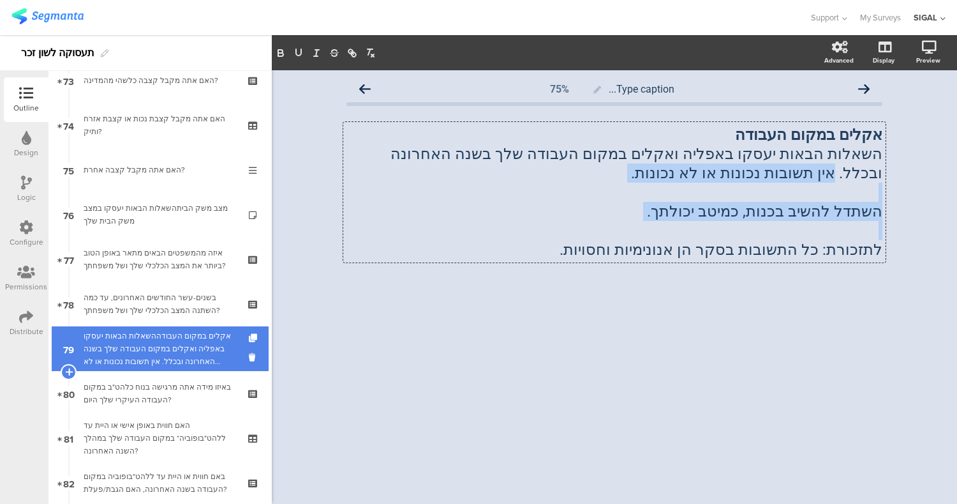
scroll to position [3290, 0]
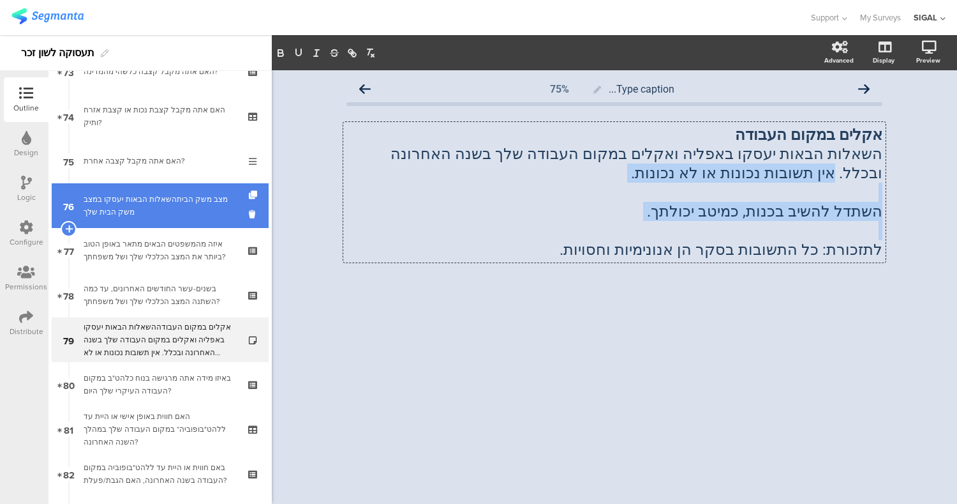
click at [180, 203] on div "מצב משק הביתהשאלות הבאות יעסקו במצב משק הבית שלך" at bounding box center [160, 206] width 153 height 26
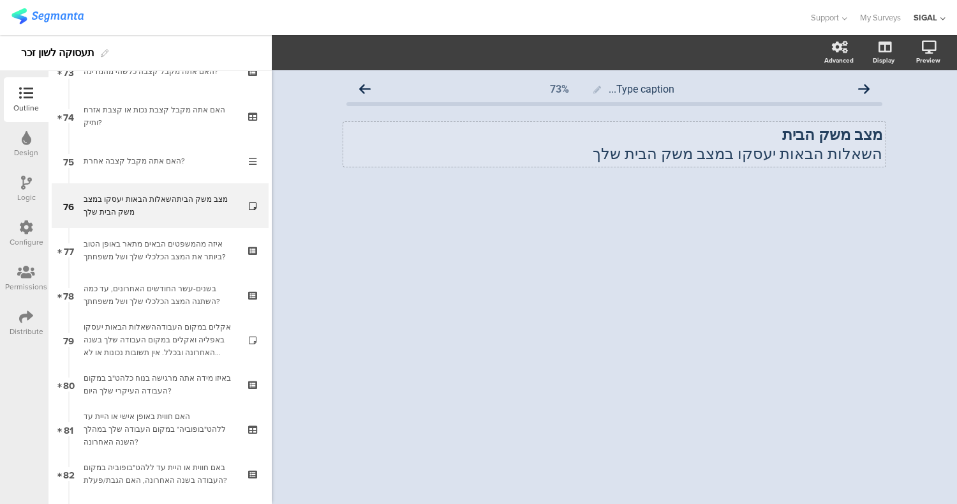
click at [633, 158] on p "השאלות הבאות יעסקו במצב משק הבית שלך" at bounding box center [615, 153] width 536 height 19
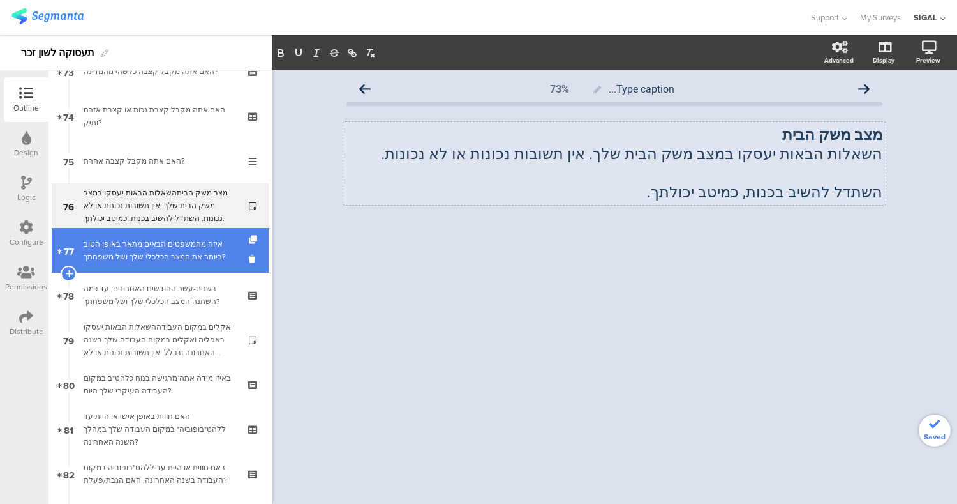
click at [146, 250] on div "איזה מהמשפטים הבאים מתאר באופן הטוב ביותר את המצב הכלכלי שלך ושל משפחתך?" at bounding box center [160, 250] width 153 height 26
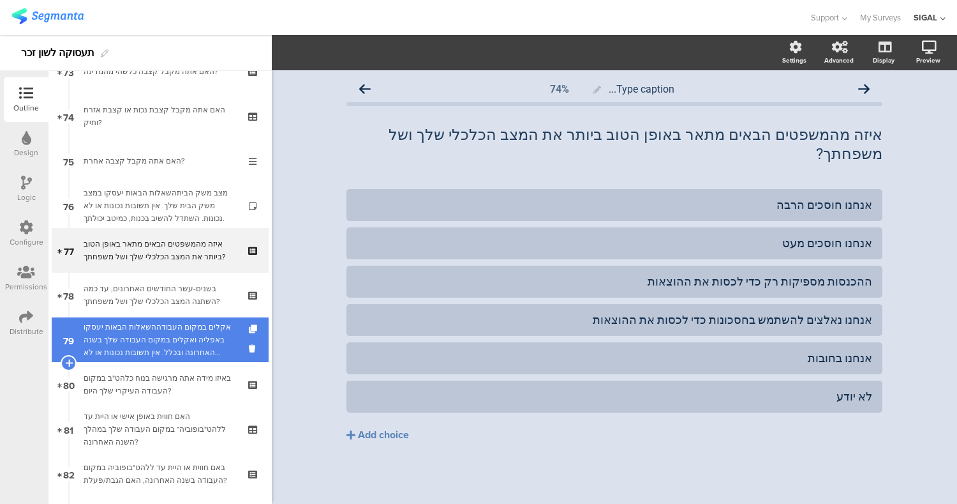
click at [215, 340] on div "אקלים במקום העבודההשאלות הבאות יעסקו באפליה ואקלים במקום העבודה שלך בשנה האחרונ…" at bounding box center [160, 339] width 153 height 38
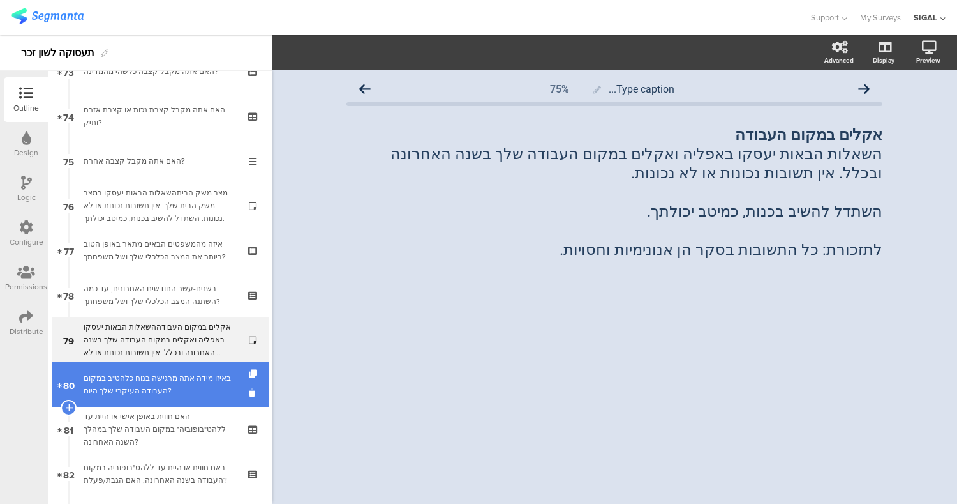
click at [200, 391] on div "באיזו מידה אתה מרגישה בנוח כלהט"ב במקום העבודה העיקרי שלך היום?" at bounding box center [160, 385] width 153 height 26
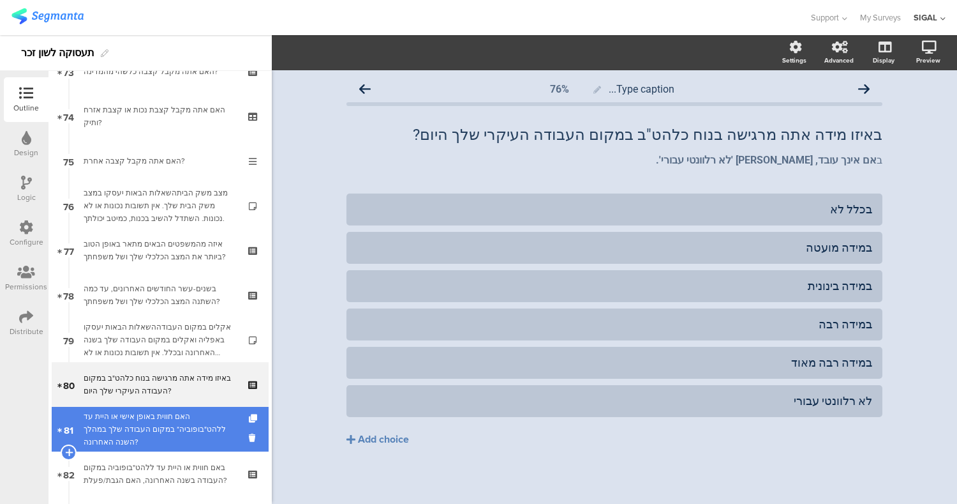
click at [191, 419] on div "האם חווית באופן אישי או היית עד ללהט"בופוביה* במקום העבודה שלך במהלך השנה האחרו…" at bounding box center [160, 429] width 153 height 38
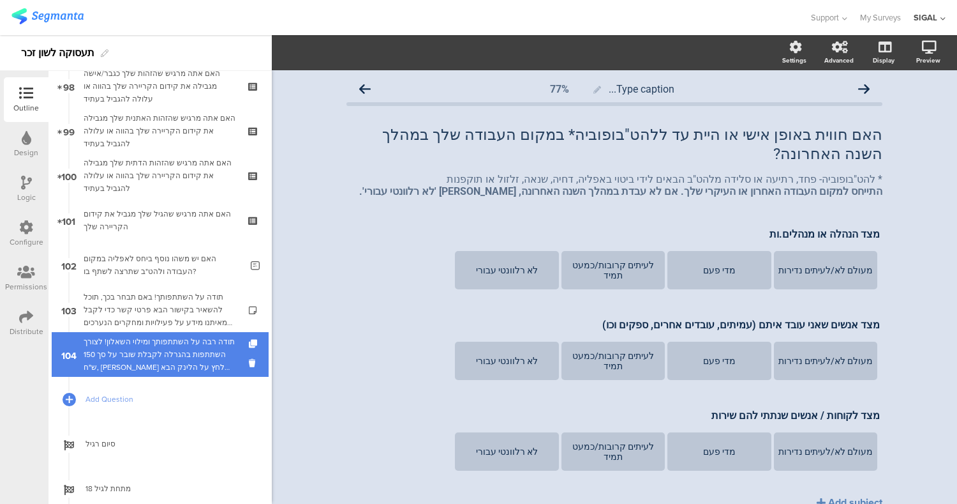
scroll to position [4390, 0]
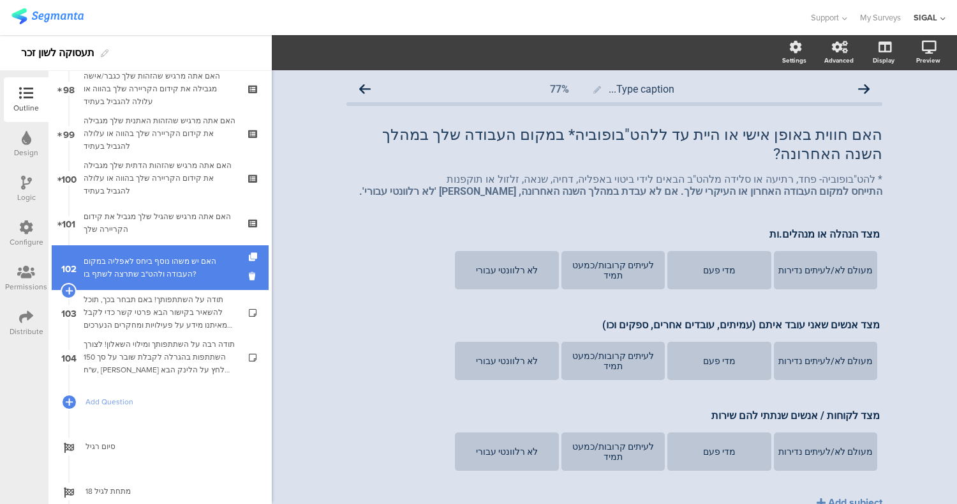
click at [168, 276] on div "האם יש משהו נוסף ביחס לאפליה במקום העבודה ולהט"ב שתרצה לשתף בו?" at bounding box center [163, 268] width 158 height 26
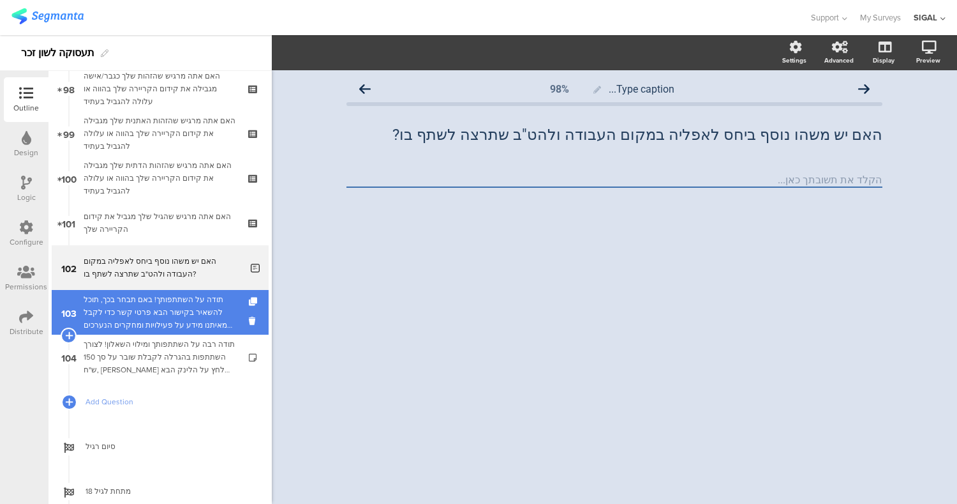
click at [174, 316] on div "תודה על השתתפותך! באם תבחר בכך, תוכל להשאיר בקישור הבא פרטי קשר כדי לקבל מאיתנו…" at bounding box center [160, 312] width 153 height 38
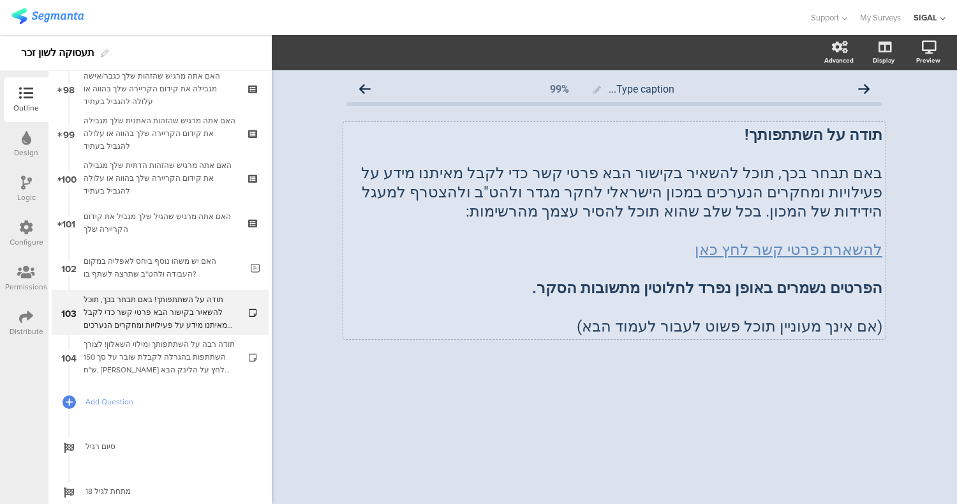
click at [721, 290] on strong "הפרטים נשמרים באופן נפרד לחלוטין מתשובות הסקר." at bounding box center [707, 288] width 350 height 18
click at [618, 326] on p "(אם אינך מעוניין תוכל פשוט לעבור לעמוד הבא)" at bounding box center [615, 326] width 536 height 19
click at [589, 299] on p at bounding box center [615, 306] width 536 height 19
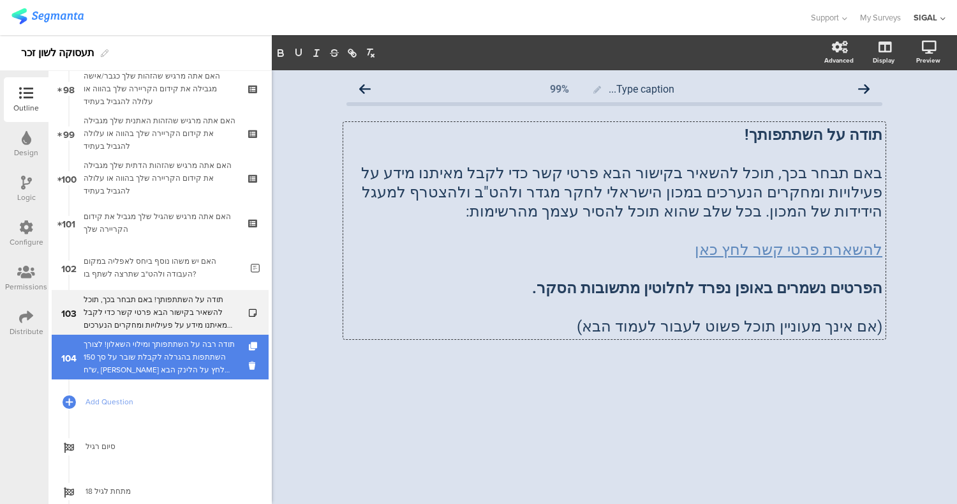
click at [170, 352] on div "תודה רבה על השתתפותך ומילוי השאלון! לצורך השתתפות בהגרלה לקבלת שובר על סך 150 ש…" at bounding box center [160, 357] width 153 height 38
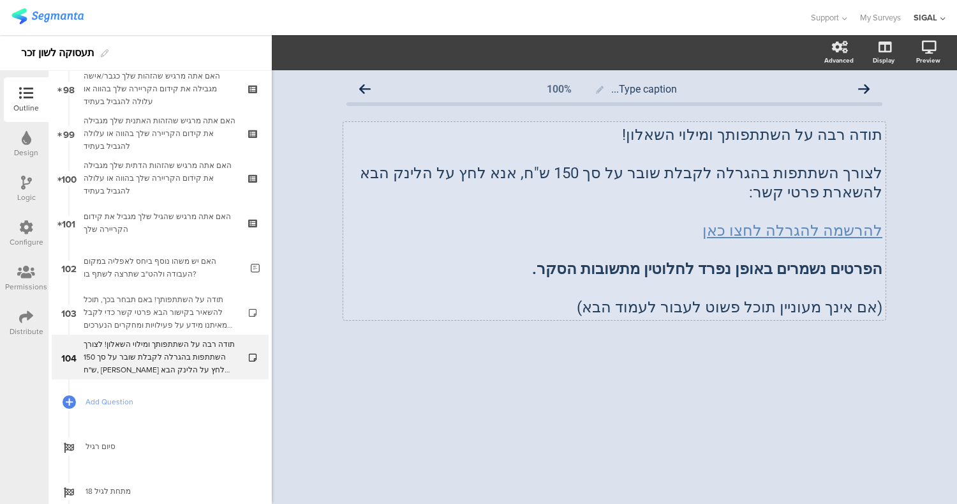
click at [704, 251] on div "תודה רבה על השתתפותך ומילוי השאלון! לצורך השתתפות בהגרלה לקבלת שובר על סך 150 ש…" at bounding box center [614, 221] width 543 height 198
click at [615, 297] on p "(אם אינך מעוניין תוכל פשוט לעבור לעמוד הבא)" at bounding box center [615, 306] width 536 height 19
click at [570, 387] on div "Type caption... 100% תודה רבה על השתתפותך ומילוי השאלון! לצורך השתתפות בהגרלה ל…" at bounding box center [615, 286] width 686 height 433
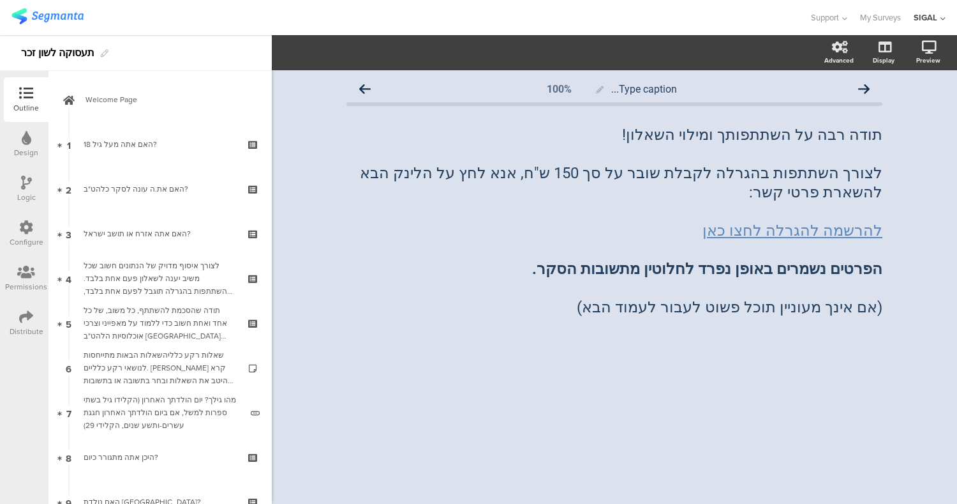
click at [430, 369] on div "Type caption... 100% תודה רבה על השתתפותך ומילוי השאלון! לצורך השתתפות בהגרלה ל…" at bounding box center [615, 231] width 562 height 323
click at [31, 142] on div "Design" at bounding box center [26, 144] width 45 height 45
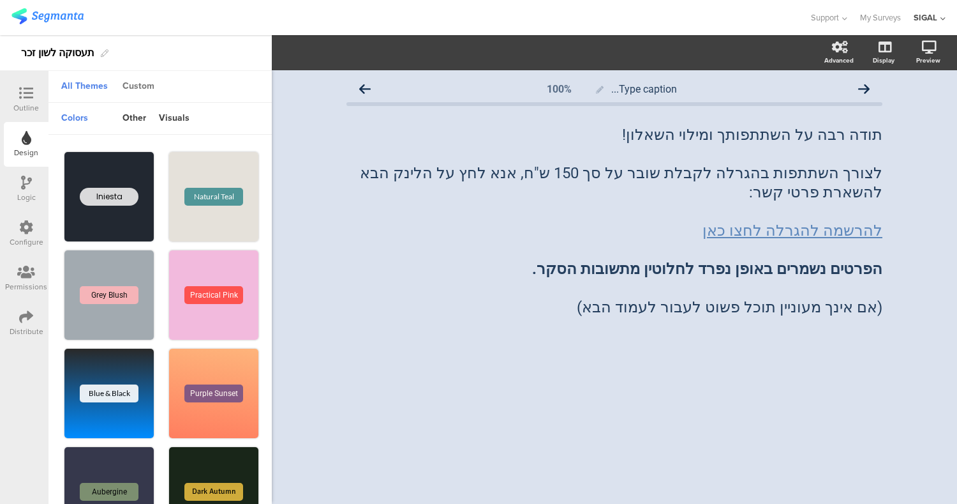
click at [135, 87] on div "Custom" at bounding box center [138, 87] width 45 height 22
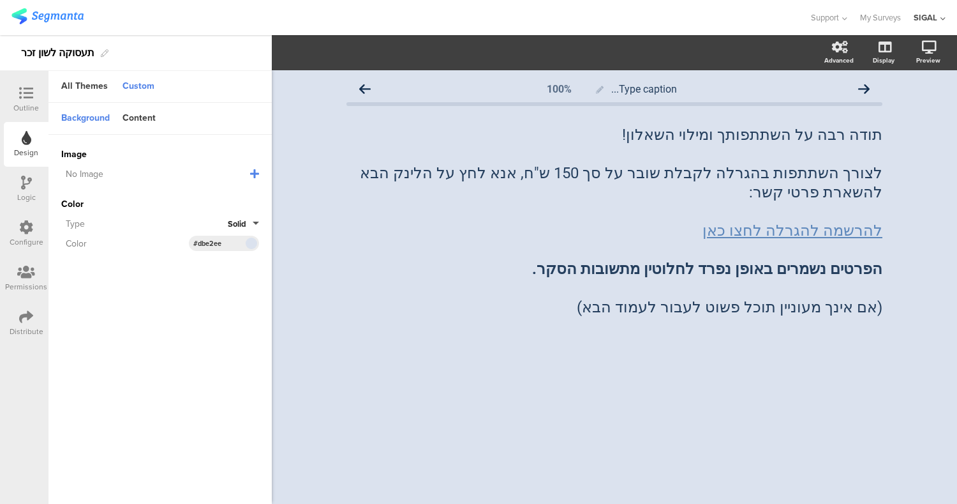
click at [388, 439] on div "Type caption... 100% תודה רבה על השתתפותך ומילוי השאלון! לצורך השתתפות בהגרלה ל…" at bounding box center [615, 286] width 686 height 433
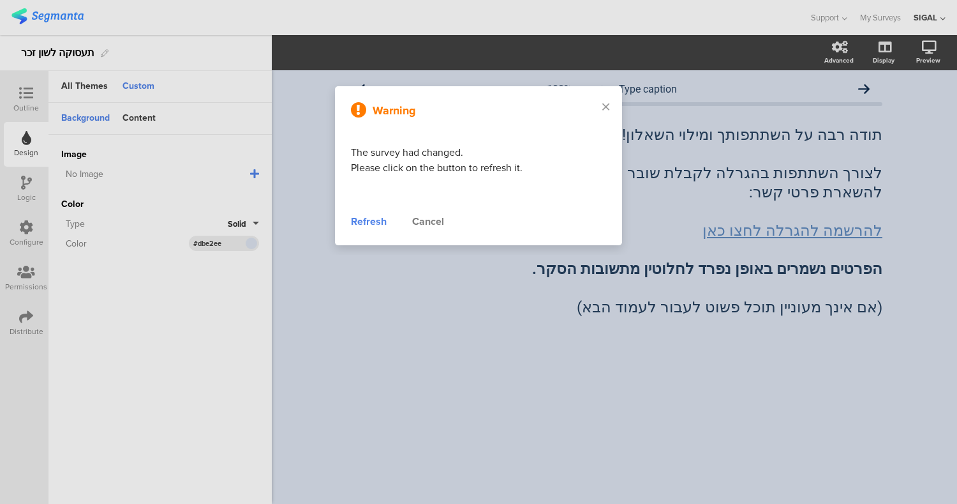
click at [537, 204] on div "Warning The survey had changed. Please click on the button to refresh it. Refre…" at bounding box center [478, 165] width 287 height 159
click at [366, 221] on div "Refresh" at bounding box center [369, 221] width 36 height 15
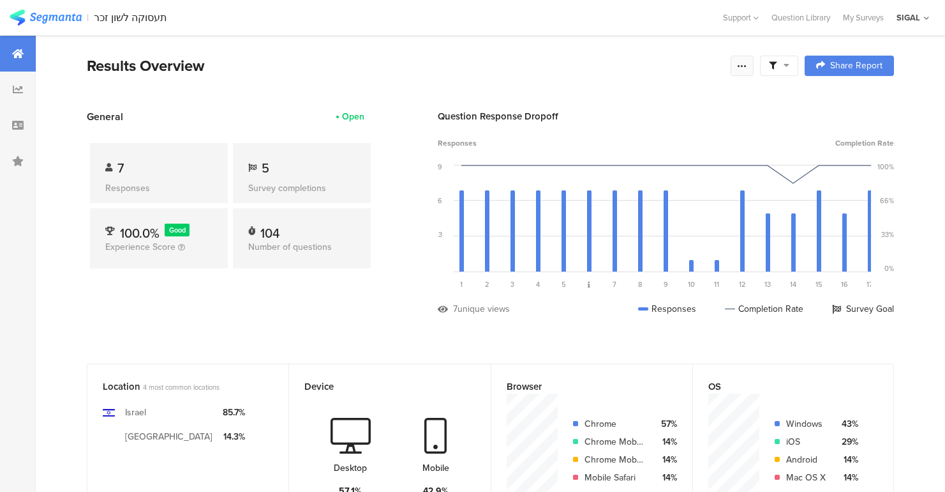
click at [747, 69] on icon at bounding box center [742, 66] width 10 height 10
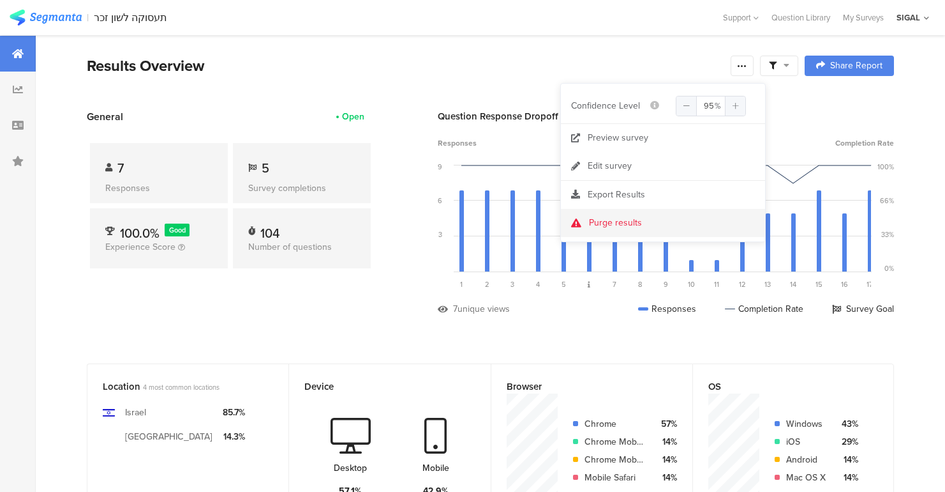
click at [580, 220] on icon at bounding box center [576, 222] width 10 height 9
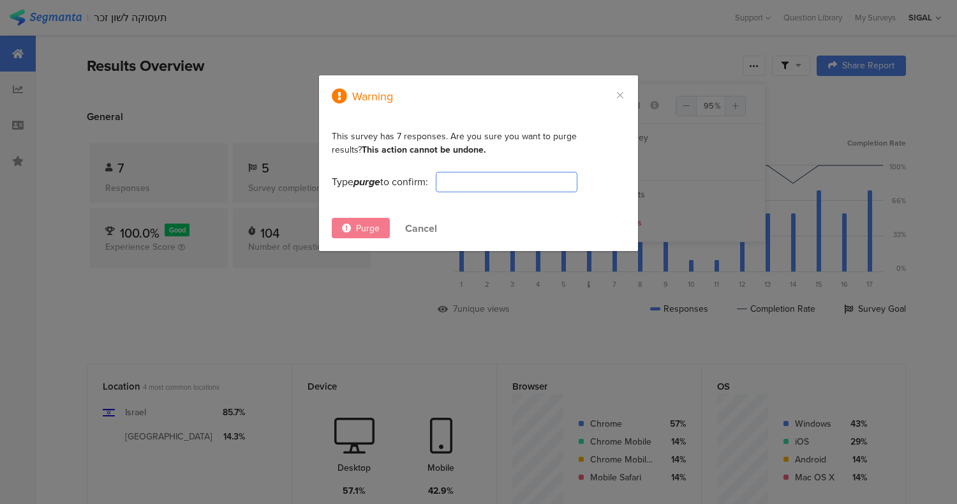
click at [497, 190] on input "dialog" at bounding box center [507, 182] width 142 height 20
type input "P"
type input "פ"
type input "purge"
click at [346, 232] on icon "dialog" at bounding box center [346, 227] width 9 height 9
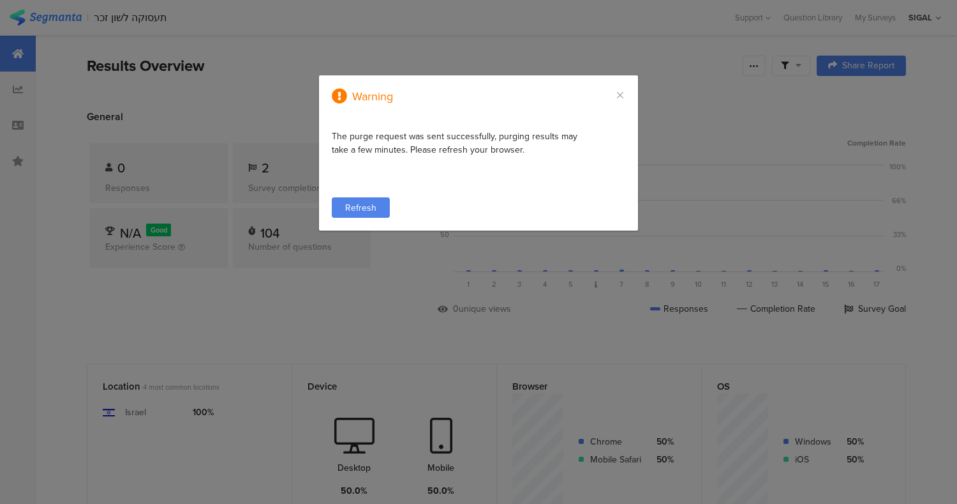
click at [356, 204] on span "Refresh" at bounding box center [360, 207] width 31 height 13
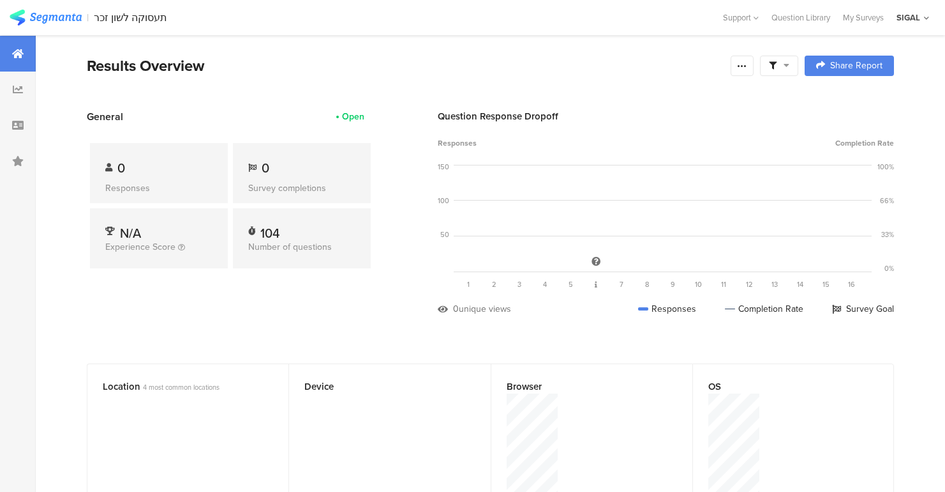
click at [285, 78] on section "Results Overview Complete Responses Only Edit Sample Share Report Share Cancel …" at bounding box center [491, 81] width 910 height 55
click at [330, 118] on div "Open" at bounding box center [350, 116] width 47 height 13
click at [363, 117] on div "Open" at bounding box center [353, 116] width 22 height 13
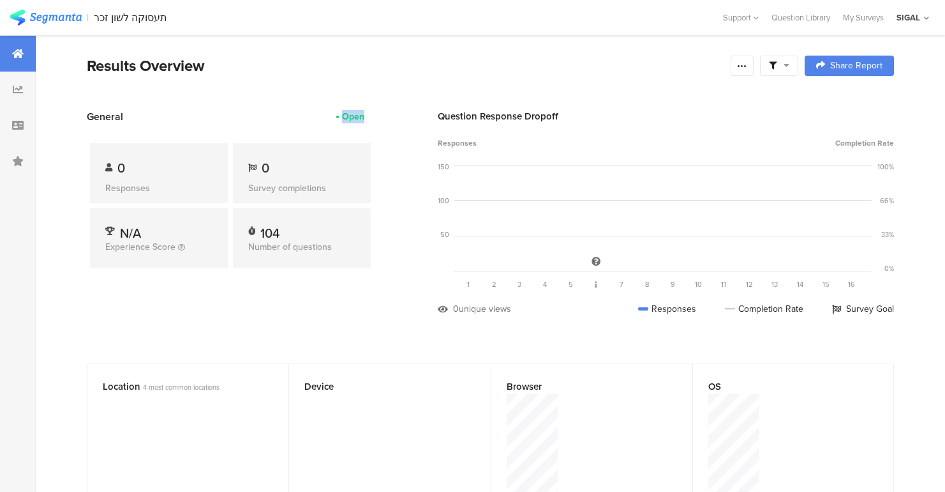
click at [363, 117] on div "Open" at bounding box center [353, 116] width 22 height 13
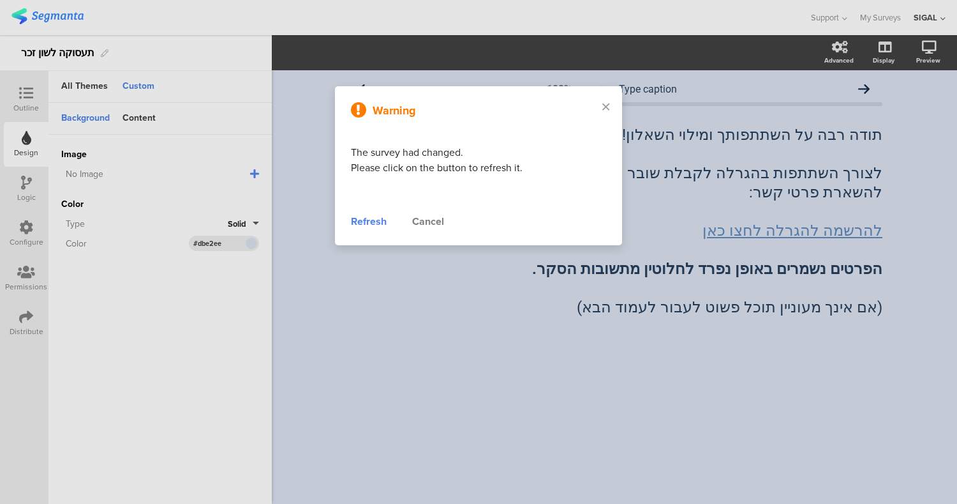
click at [371, 217] on div "Refresh" at bounding box center [369, 221] width 36 height 15
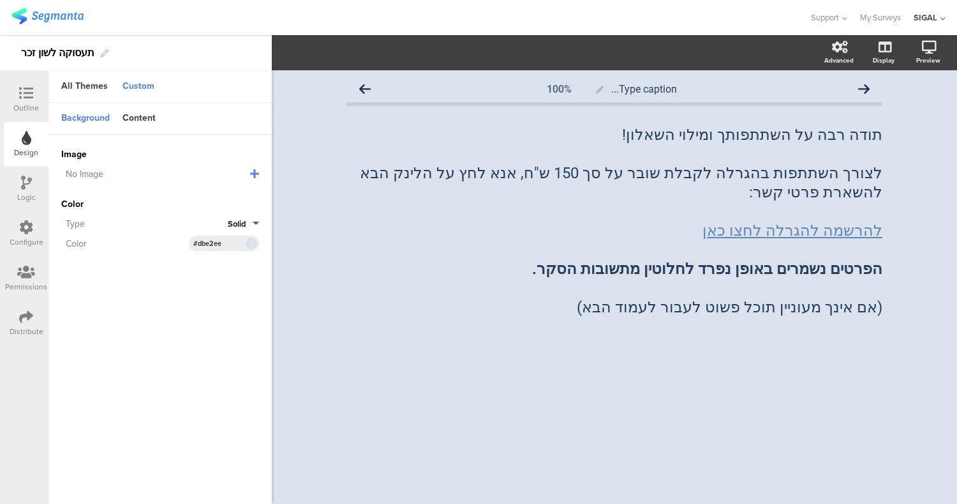
click at [319, 139] on div "Type caption... 100% תודה רבה על השתתפותך ומילוי השאלון! לצורך השתתפות בהגרלה ל…" at bounding box center [615, 286] width 686 height 433
click at [567, 202] on p at bounding box center [615, 211] width 536 height 19
click at [567, 183] on div "תודה רבה על השתתפותך ומילוי השאלון! לצורך השתתפות בהגרלה לקבלת שובר על סך 150 ש…" at bounding box center [614, 221] width 543 height 198
click at [567, 202] on p at bounding box center [615, 211] width 536 height 19
click at [557, 171] on p "לצורך השתתפות בהגרלה לקבלת שובר על סך 150 ש"ח, אנא לחץ על הלינק הבא להשארת פרטי…" at bounding box center [615, 182] width 536 height 38
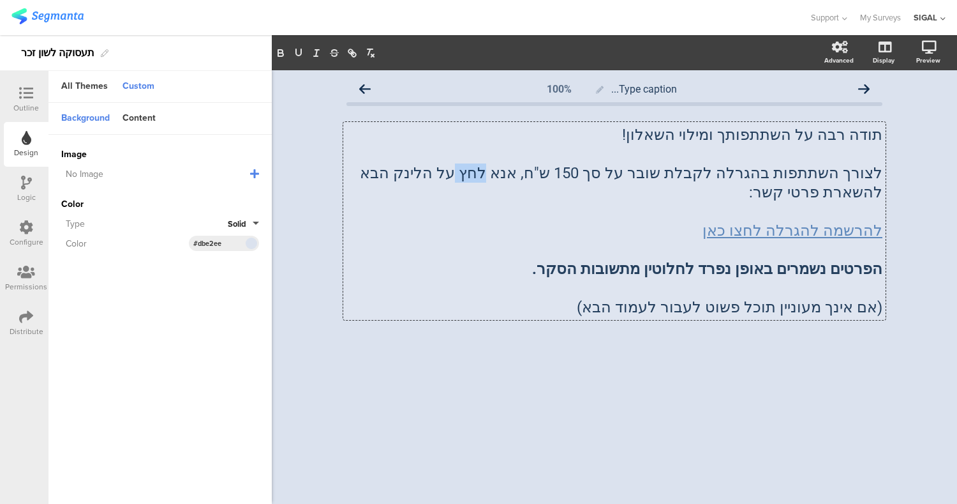
click at [557, 171] on p "לצורך השתתפות בהגרלה לקבלת שובר על סך 150 ש"ח, אנא לחץ על הלינק הבא להשארת פרטי…" at bounding box center [615, 182] width 536 height 38
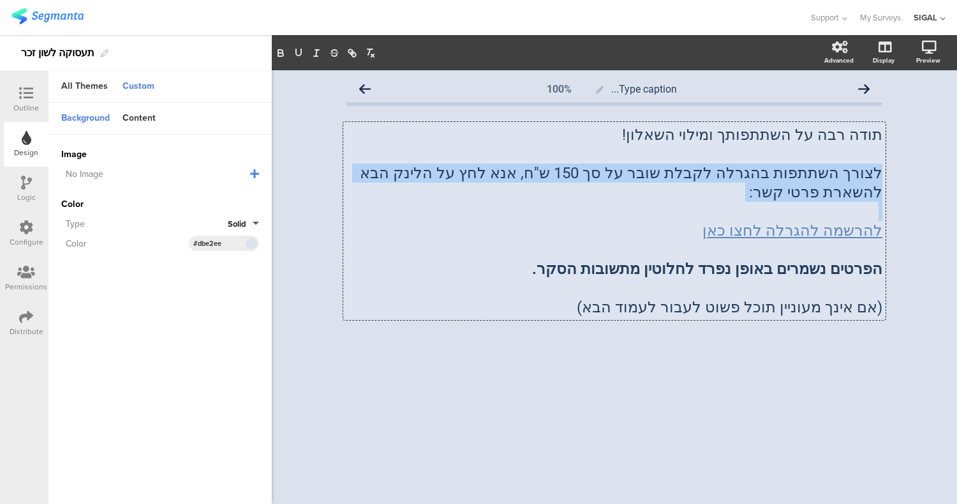
click at [557, 171] on p "לצורך השתתפות בהגרלה לקבלת שובר על סך 150 ש"ח, אנא לחץ על הלינק הבא להשארת פרטי…" at bounding box center [615, 182] width 536 height 38
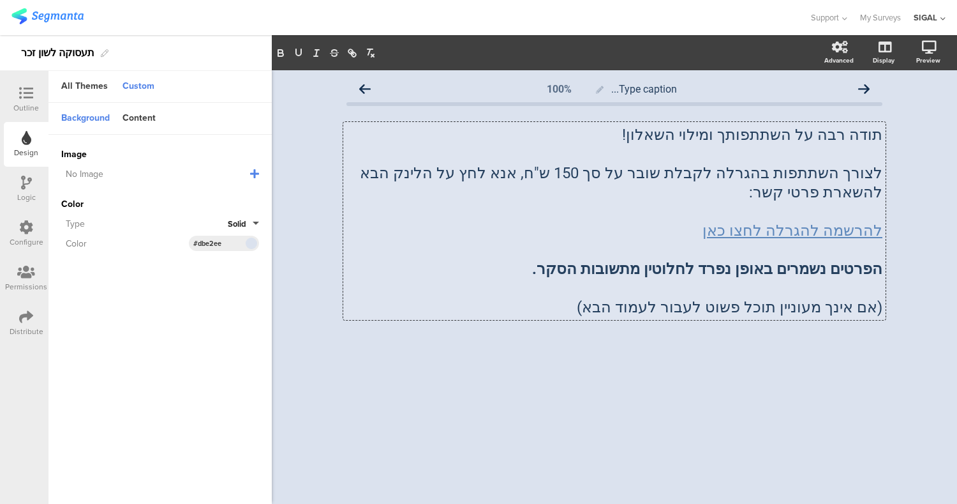
click at [684, 260] on strong "הפרטים נשמרים באופן נפרד לחלוטין מתשובות הסקר." at bounding box center [707, 269] width 350 height 18
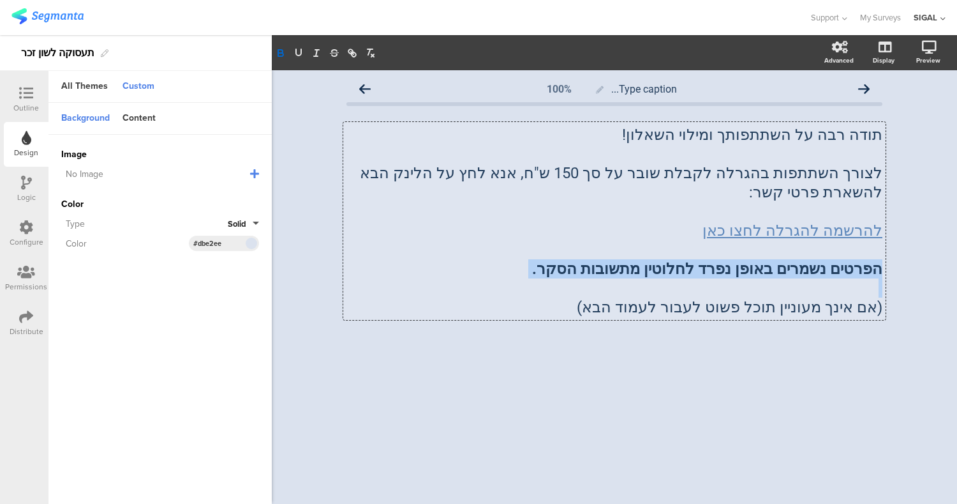
click at [684, 260] on strong "הפרטים נשמרים באופן נפרד לחלוטין מתשובות הסקר." at bounding box center [707, 269] width 350 height 18
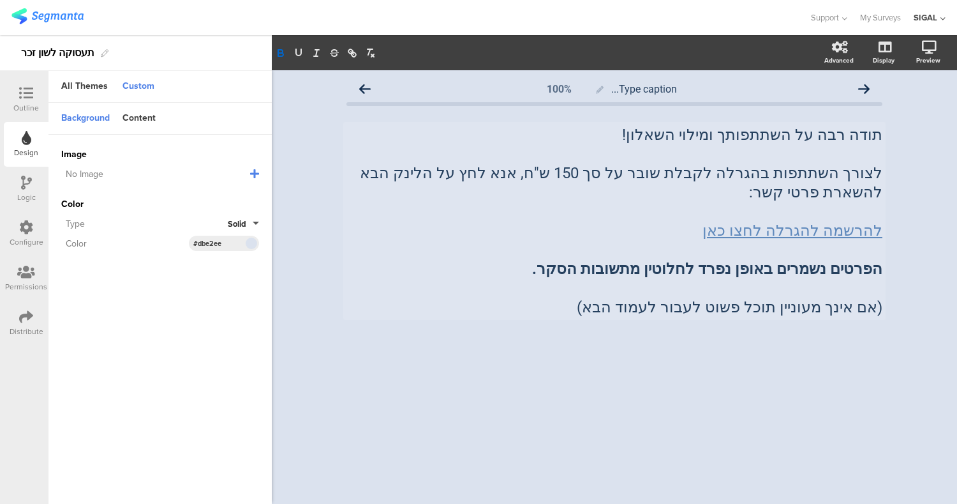
click at [553, 395] on div "Type caption... 100% תודה רבה על השתתפותך ומילוי השאלון! לצורך השתתפות בהגרלה ל…" at bounding box center [615, 286] width 686 height 433
click at [13, 97] on div "Outline" at bounding box center [26, 99] width 45 height 45
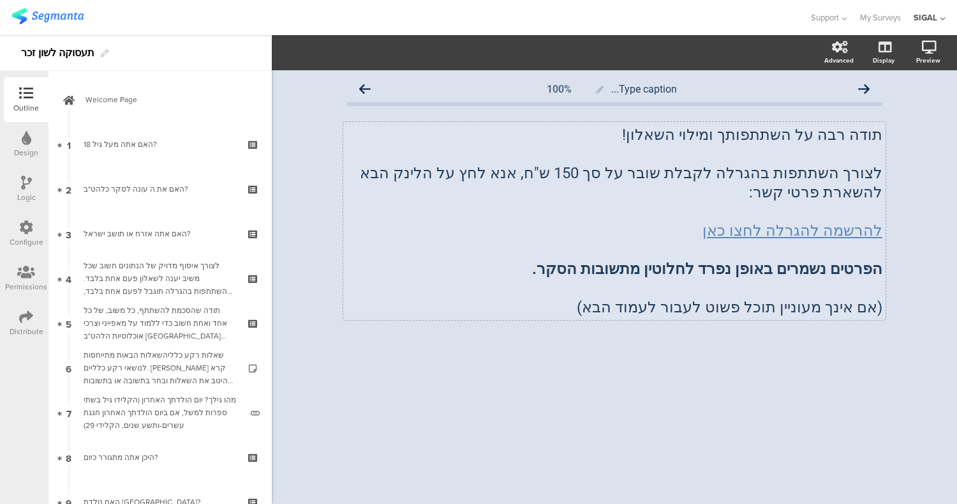
click at [558, 250] on div "תודה רבה על השתתפותך ומילוי השאלון! לצורך השתתפות בהגרלה לקבלת שובר על סך 150 ש…" at bounding box center [614, 221] width 543 height 198
click at [558, 259] on p "הפרטים נשמרים באופן נפרד לחלוטין מתשובות הסקר." at bounding box center [615, 268] width 536 height 19
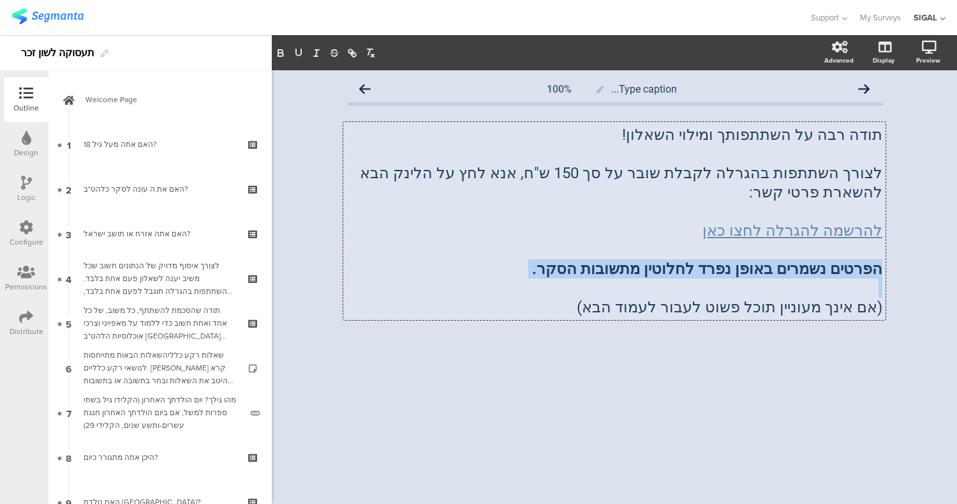
click at [558, 259] on p "הפרטים נשמרים באופן נפרד לחלוטין מתשובות הסקר." at bounding box center [615, 268] width 536 height 19
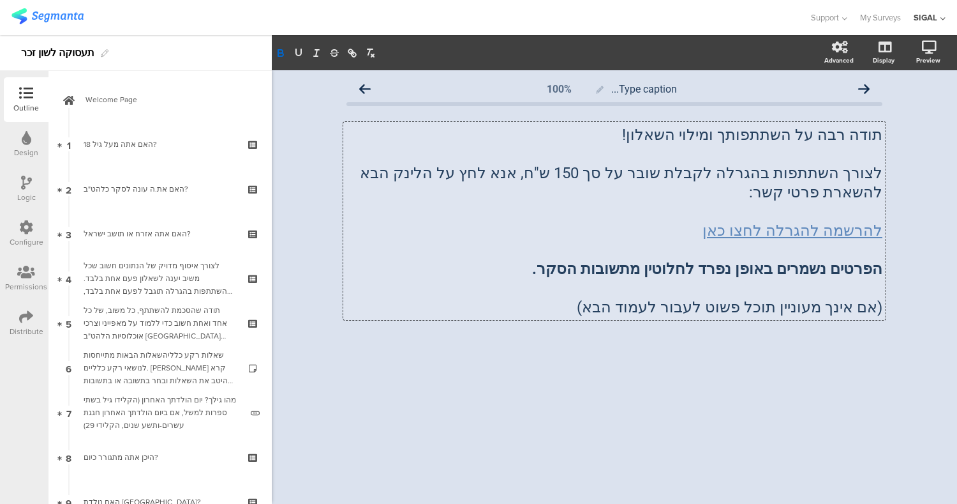
click at [10, 146] on div "Design" at bounding box center [26, 144] width 45 height 45
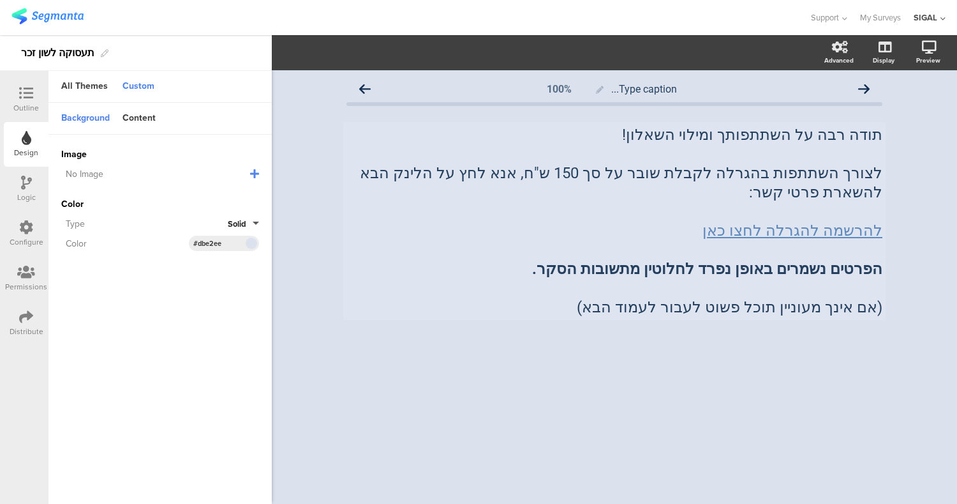
click at [15, 97] on div at bounding box center [26, 94] width 26 height 16
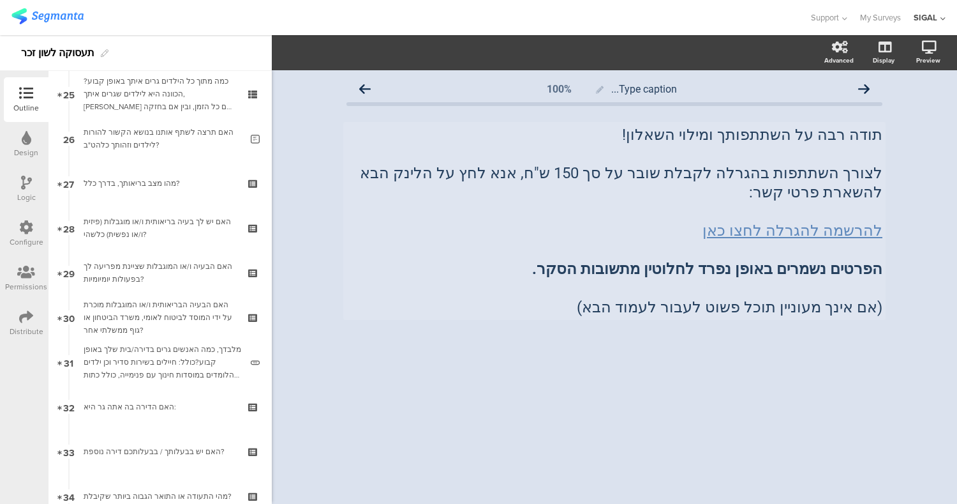
scroll to position [1122, 0]
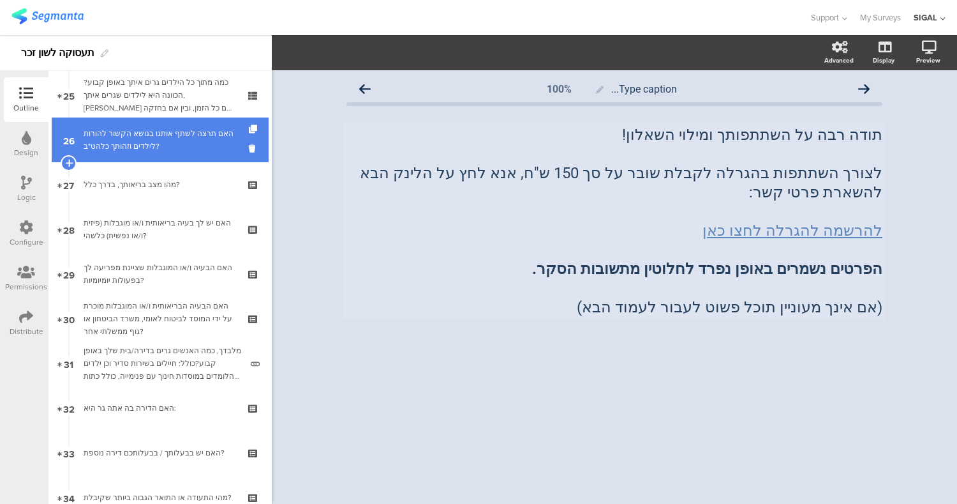
click at [133, 153] on link "26 האם תרצה לשתף אותנו בנושא הקשור להורות לילדים וזהותך כלהט"ב?" at bounding box center [160, 139] width 217 height 45
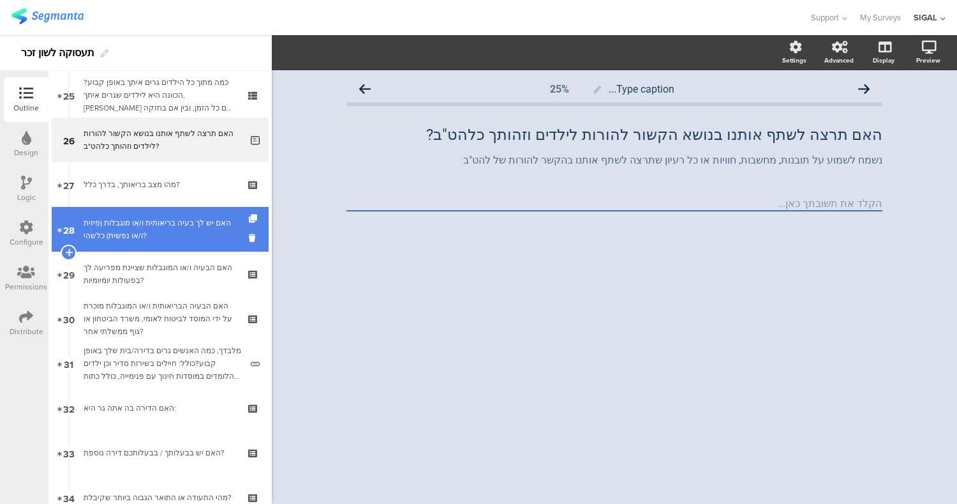
click at [128, 213] on link "28 האם יש לך בעיה בריאותית ו/או מוגבלות (פיזית ו/או נפשית) כלשהי?" at bounding box center [160, 229] width 217 height 45
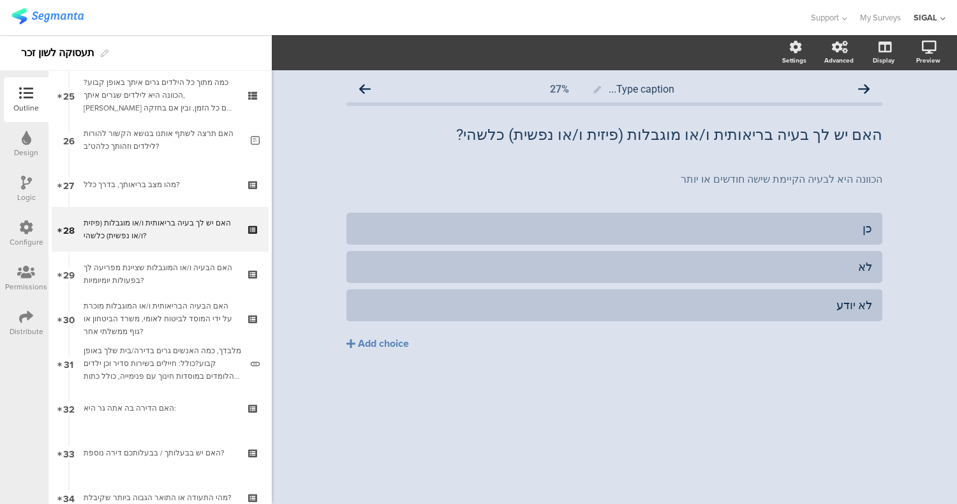
click at [17, 151] on div "Design" at bounding box center [26, 152] width 24 height 11
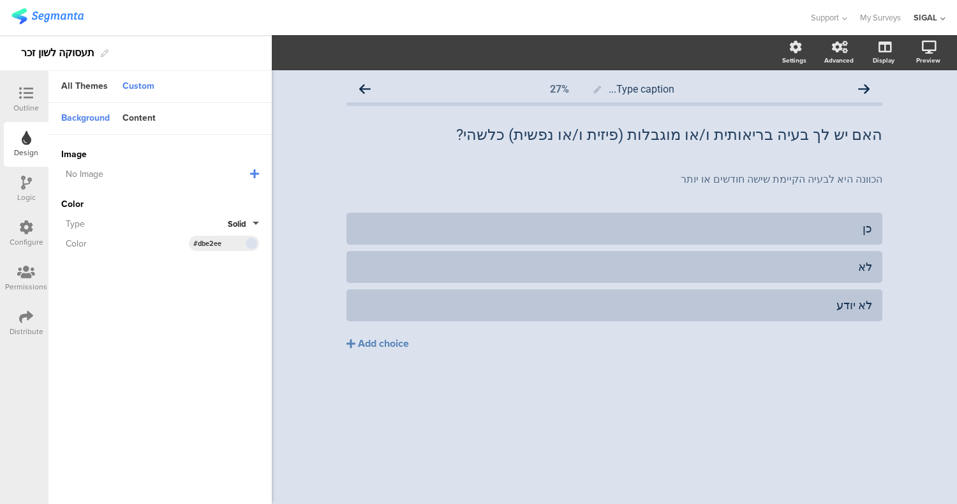
click at [29, 188] on icon at bounding box center [26, 183] width 11 height 14
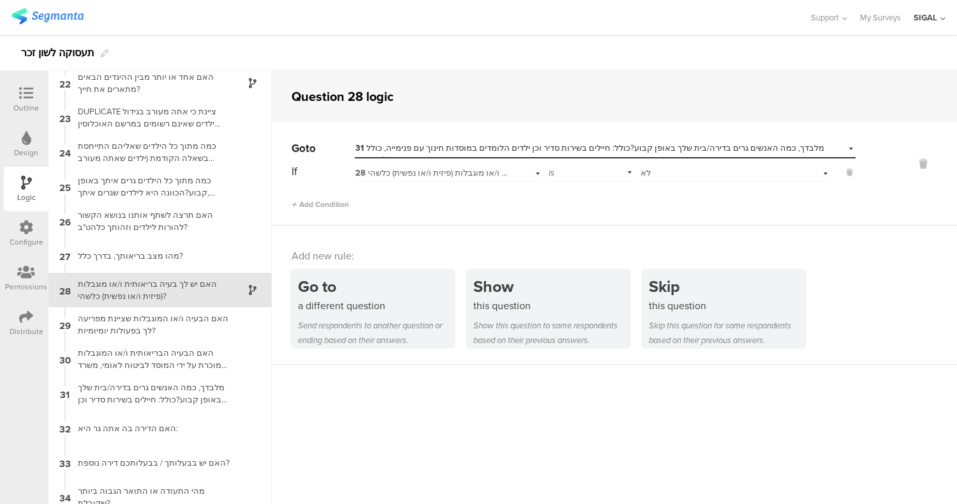
scroll to position [732, 0]
click at [342, 206] on span "Add Condition" at bounding box center [320, 204] width 57 height 11
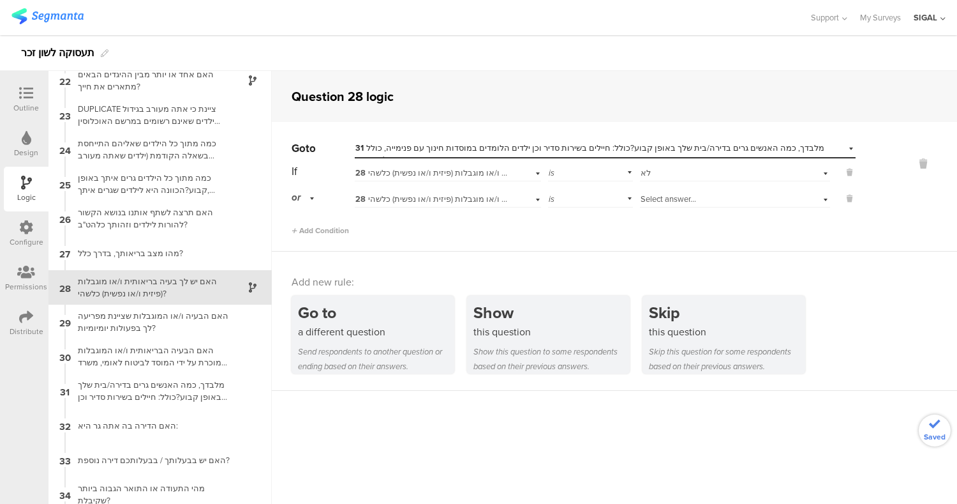
click at [655, 200] on span "Select answer..." at bounding box center [669, 199] width 56 height 12
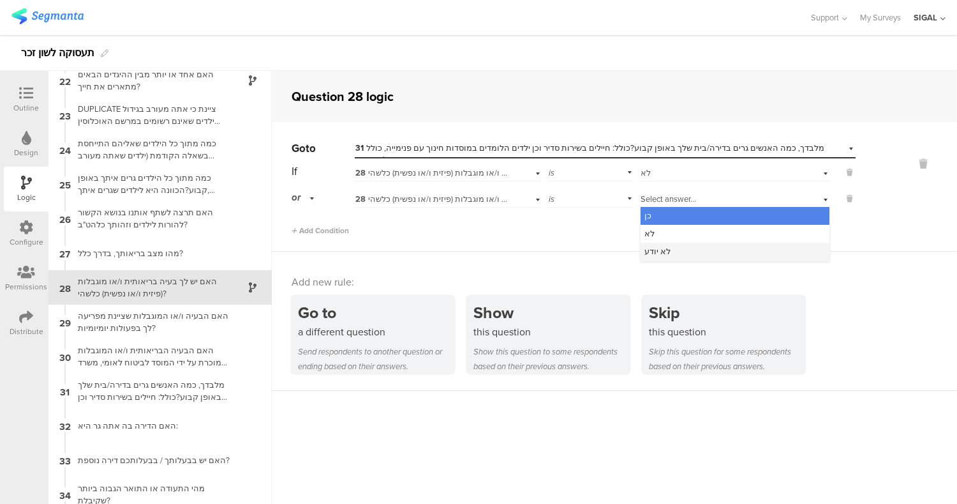
click at [661, 254] on div "לא יודע" at bounding box center [735, 252] width 189 height 18
click at [19, 92] on div at bounding box center [26, 94] width 26 height 16
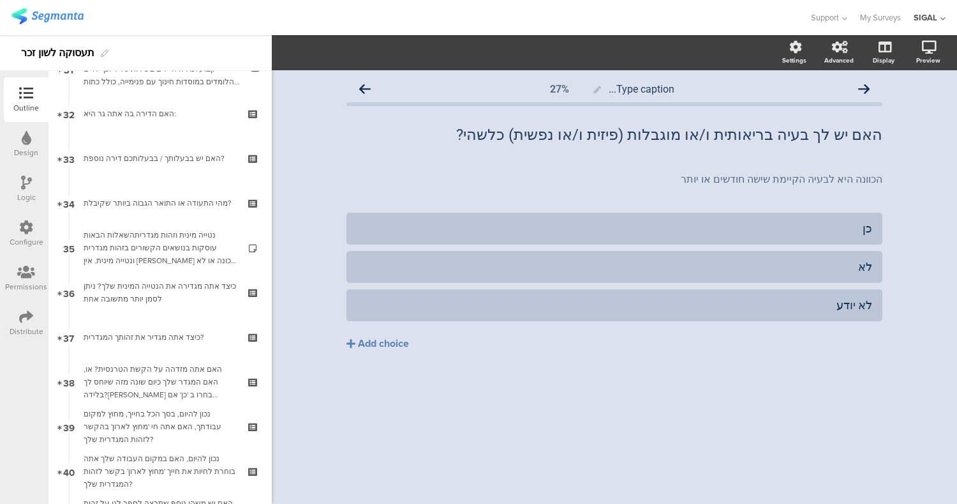
scroll to position [1429, 0]
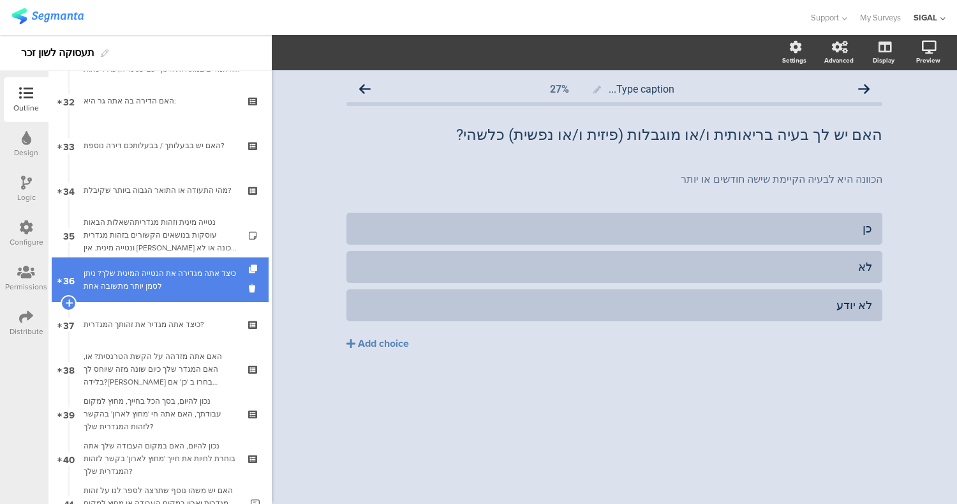
click at [138, 277] on div "כיצד אתה מגדירה את הנטייה המינית שלך? ניתן לסמן יותר מתשובה אחת" at bounding box center [160, 280] width 153 height 26
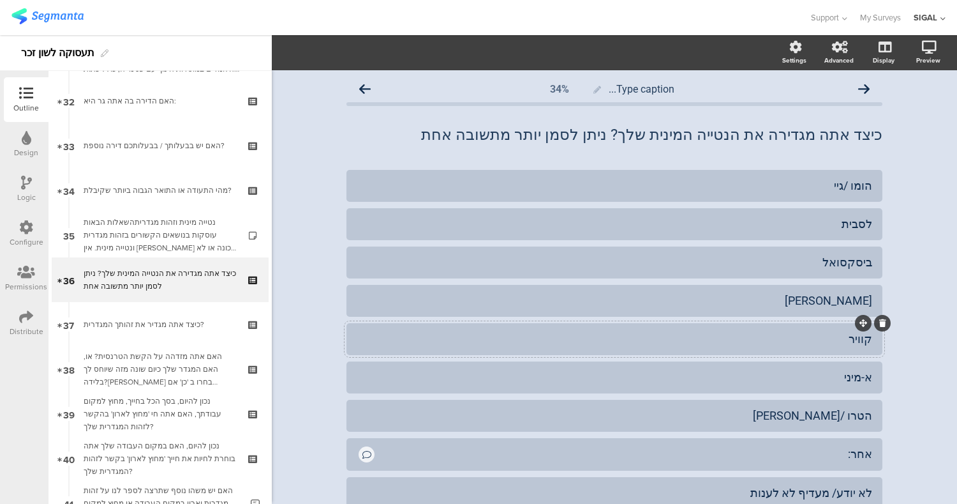
scroll to position [94, 0]
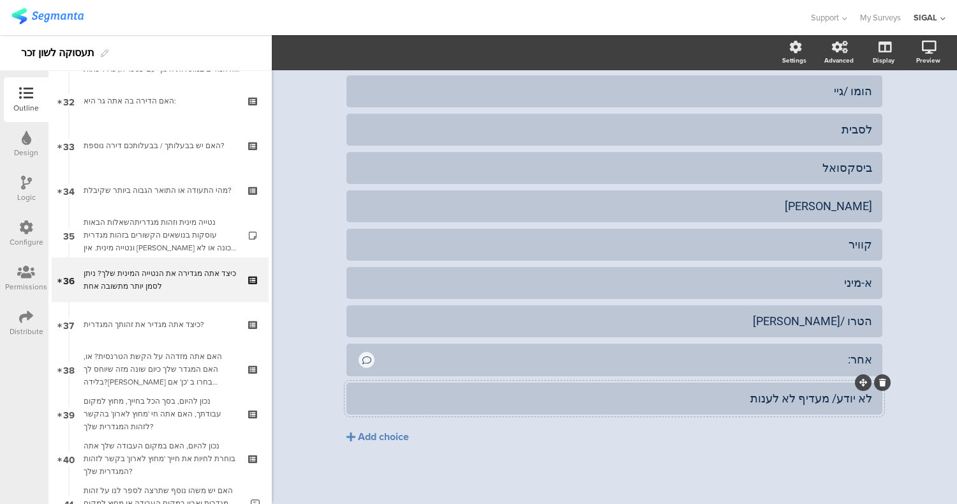
click at [719, 390] on div "לא יודע/ מעדיף לא לענות" at bounding box center [615, 397] width 516 height 21
click at [354, 50] on span "Choice options" at bounding box center [342, 52] width 68 height 15
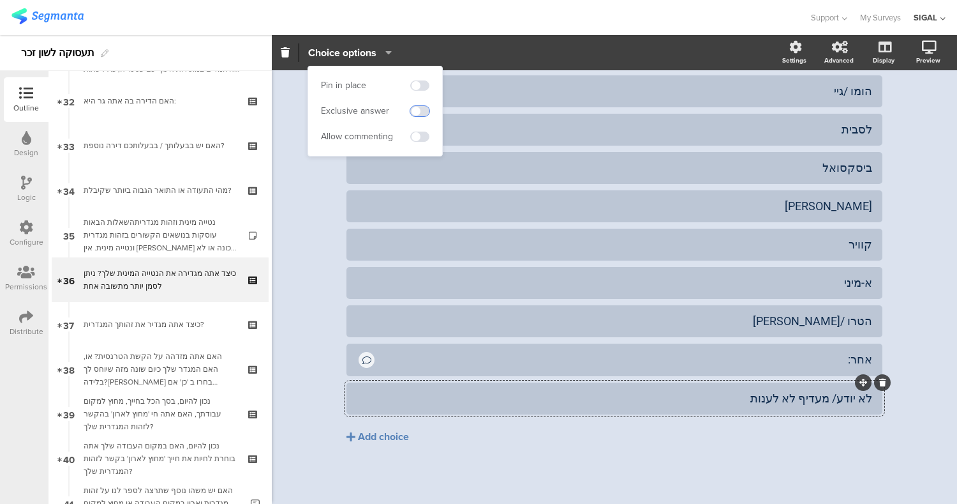
click at [412, 110] on span at bounding box center [419, 111] width 19 height 10
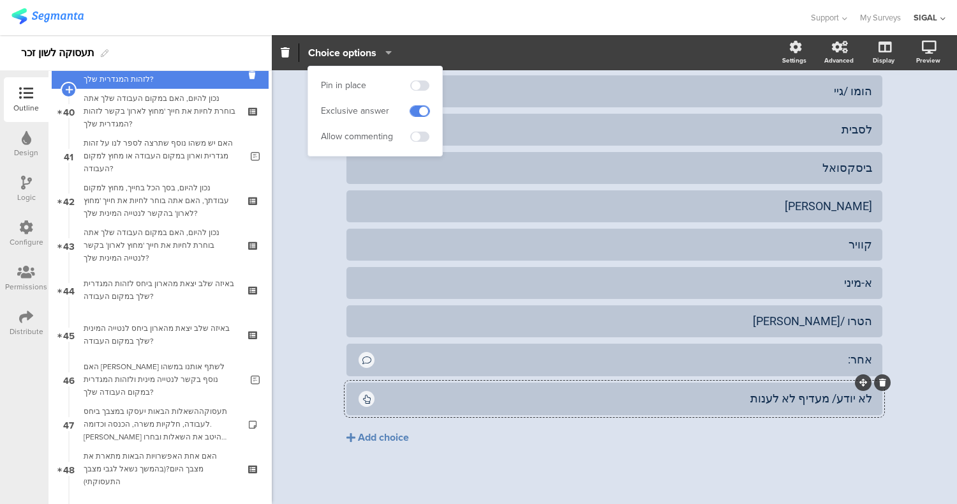
scroll to position [1776, 0]
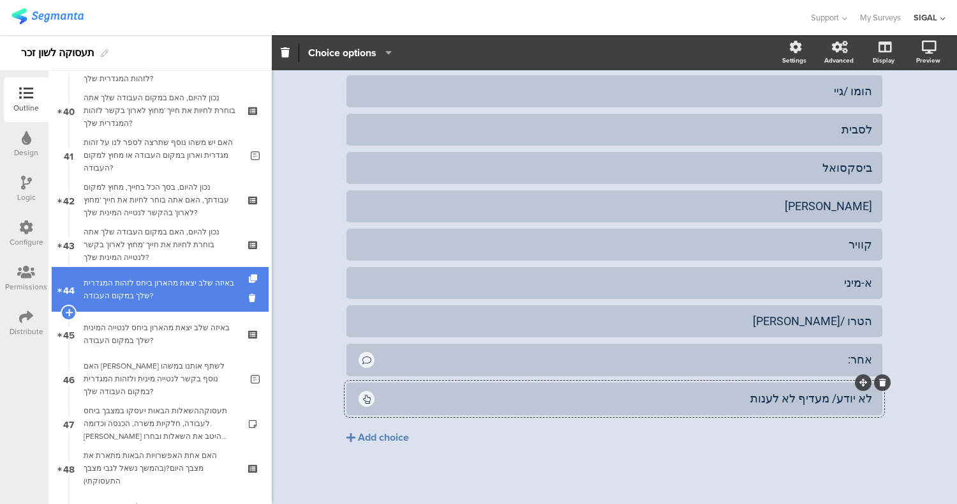
click at [192, 292] on div "באיזה שלב יצאת מהארון ביחס לזהות המגדרית שלך במקום העבודה?" at bounding box center [160, 289] width 153 height 26
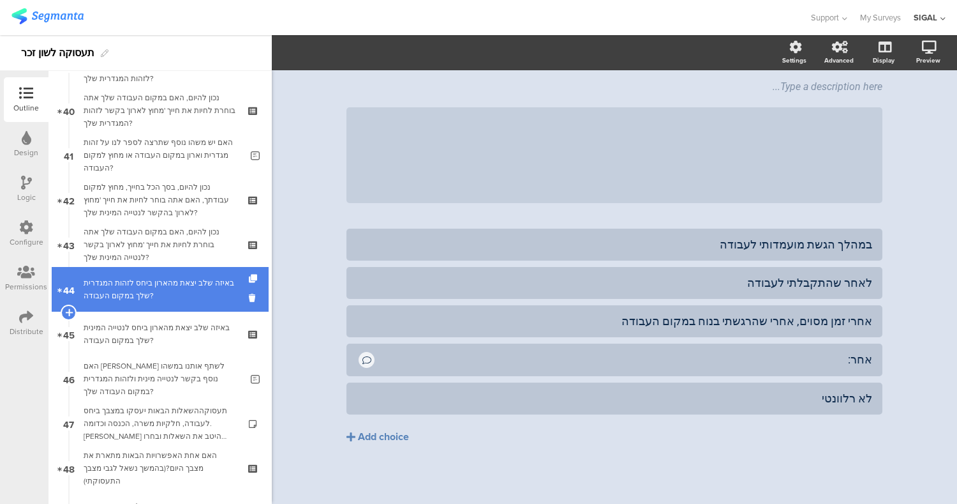
scroll to position [73, 0]
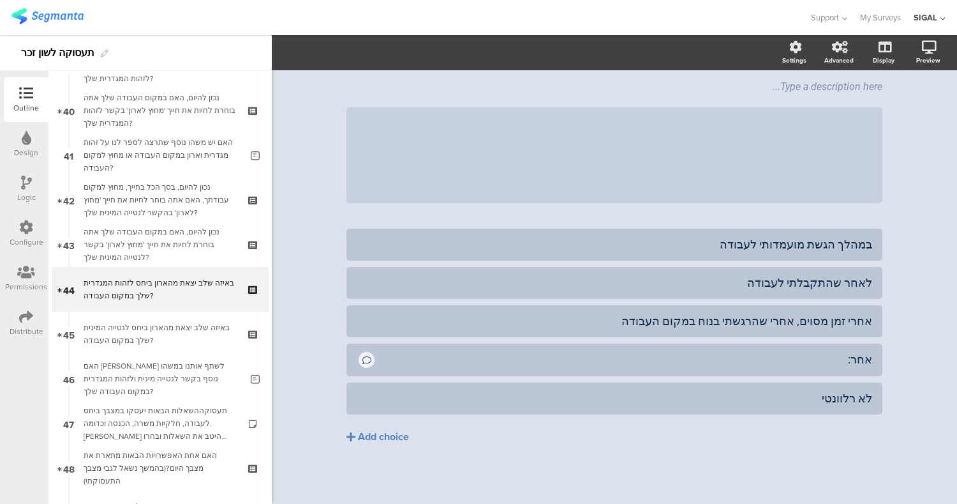
click at [25, 190] on div at bounding box center [26, 184] width 11 height 16
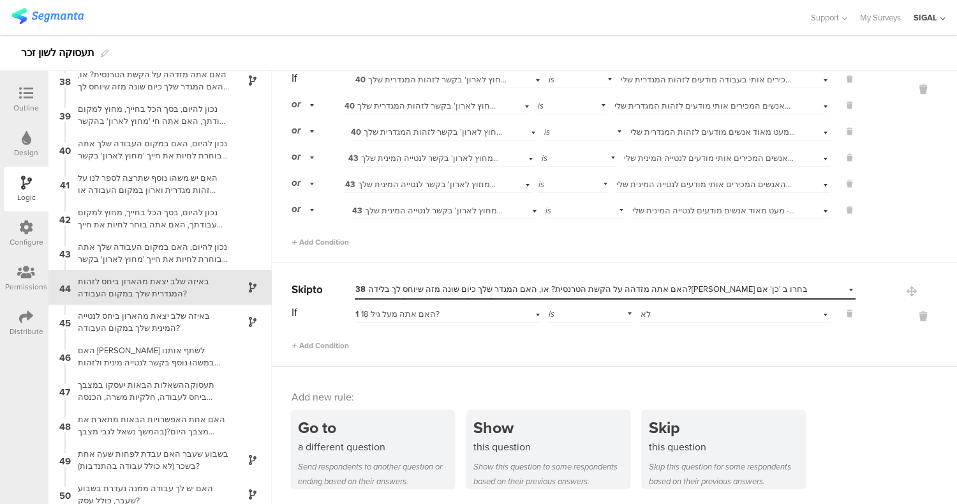
scroll to position [88, 0]
click at [460, 290] on span "38 האם אתה מזדהה על הקשת הטרנסית? או, האם המגדר שלך כיום שונה מזה שיוחס לך בליד…" at bounding box center [582, 293] width 453 height 24
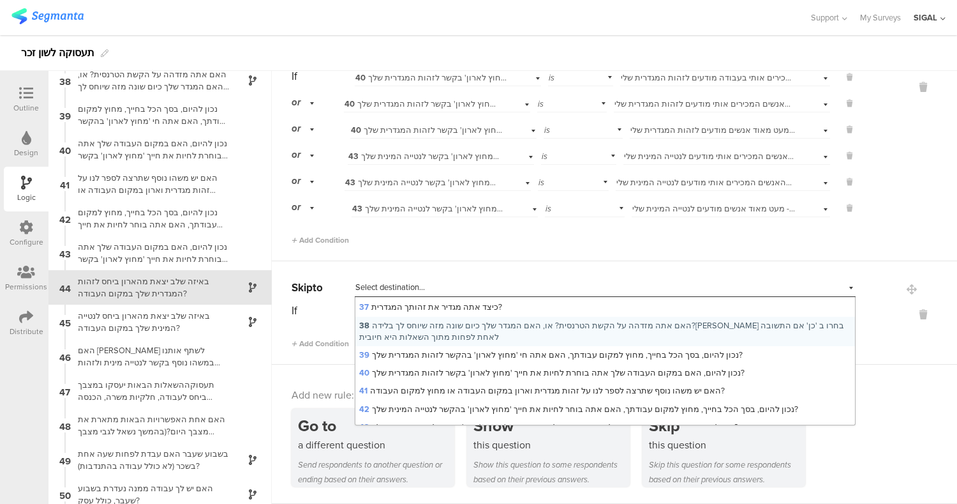
scroll to position [732, 0]
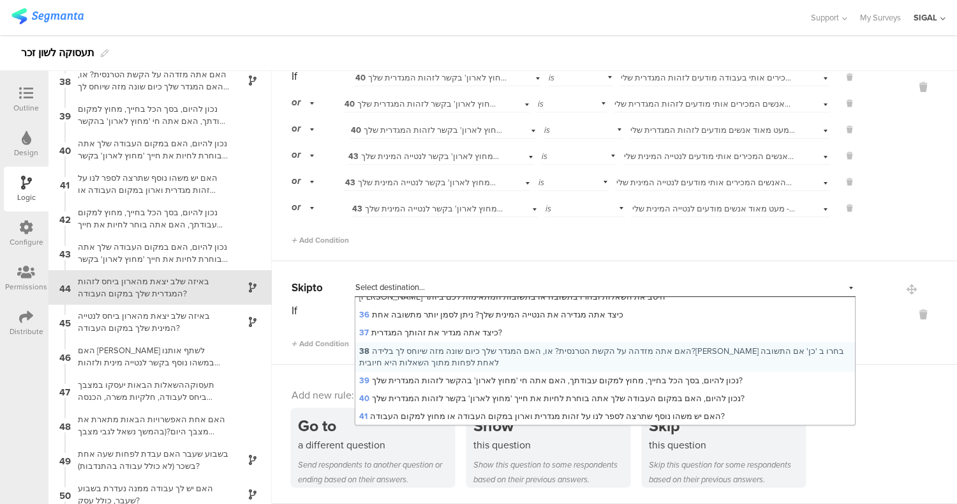
click at [310, 325] on div "If 1 האם אתה מעל גיל 18? is Select answer... לא Add Condition" at bounding box center [574, 325] width 564 height 49
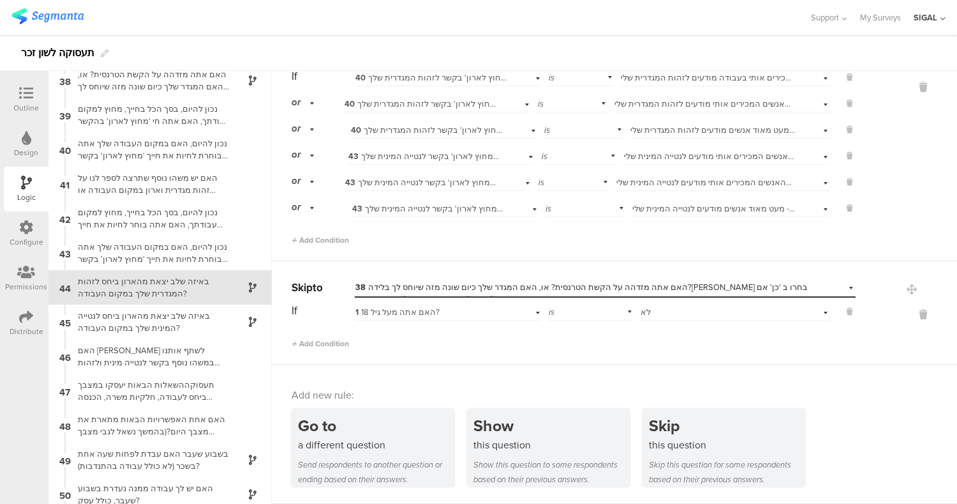
click at [379, 317] on div "1 האם אתה מעל גיל 18?" at bounding box center [448, 311] width 186 height 20
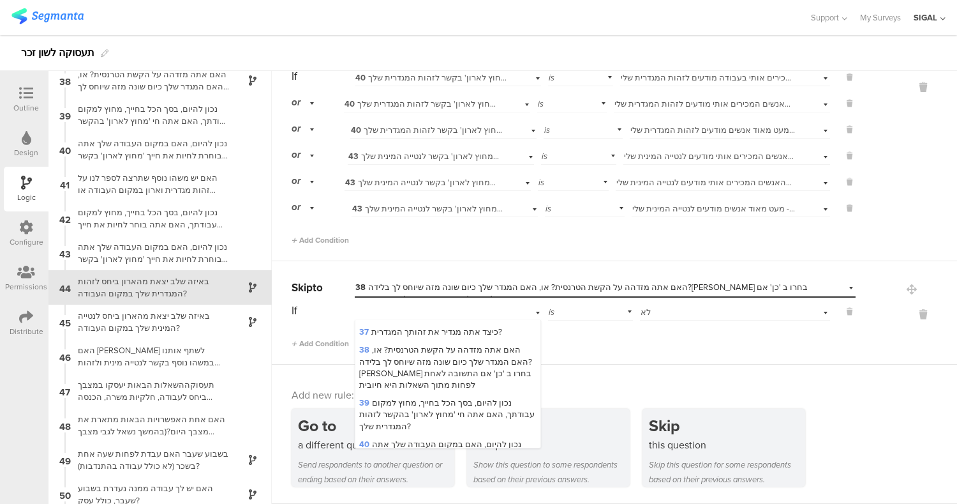
scroll to position [957, 0]
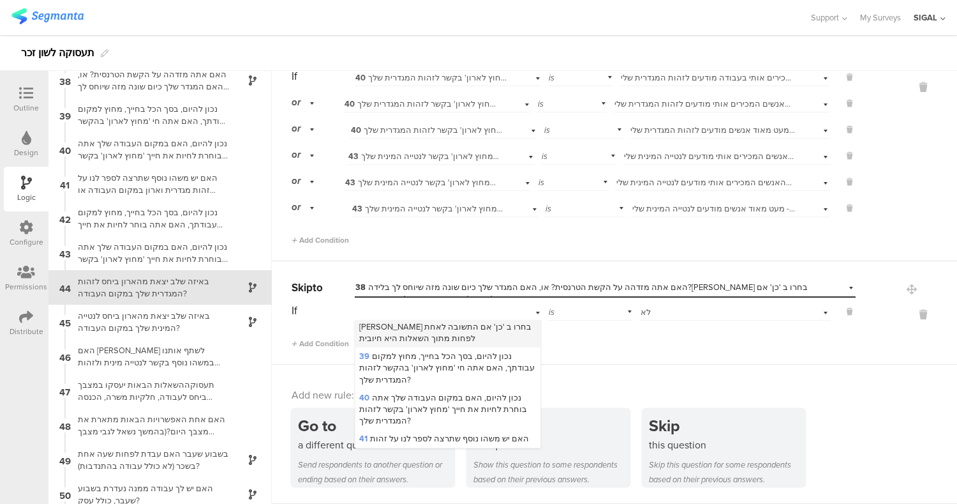
click at [395, 326] on span "38 האם אתה מזדהה על הקשת הטרנסית? או, האם המגדר שלך כיום שונה מזה שיוחס לך בליד…" at bounding box center [445, 320] width 173 height 47
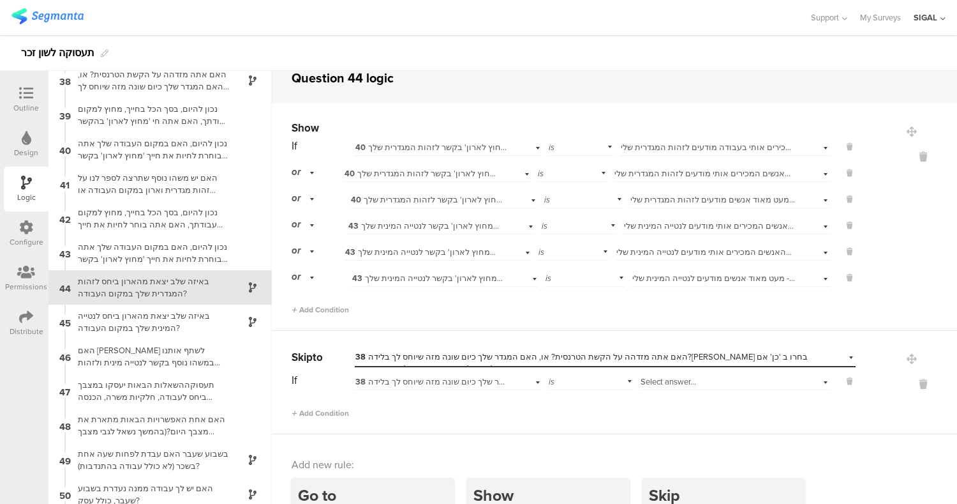
scroll to position [16, 0]
click at [847, 224] on icon at bounding box center [850, 227] width 6 height 11
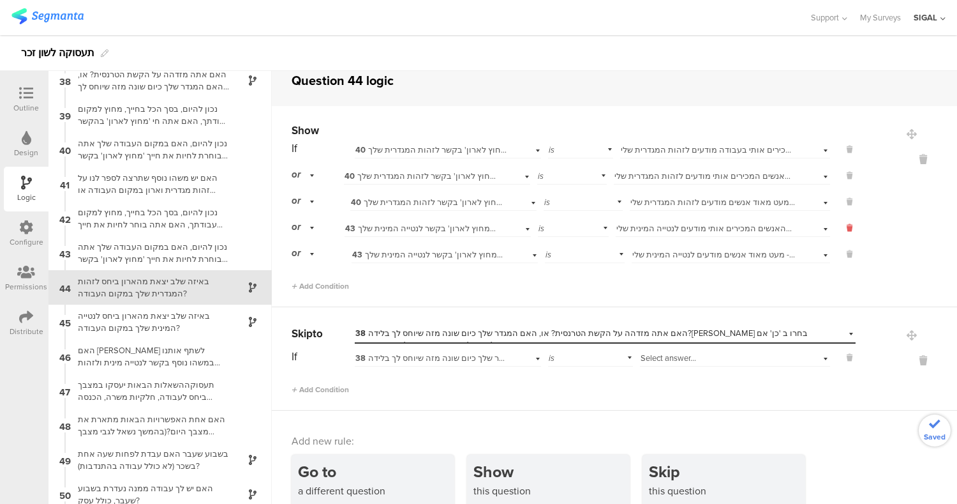
click at [847, 224] on icon at bounding box center [850, 227] width 6 height 11
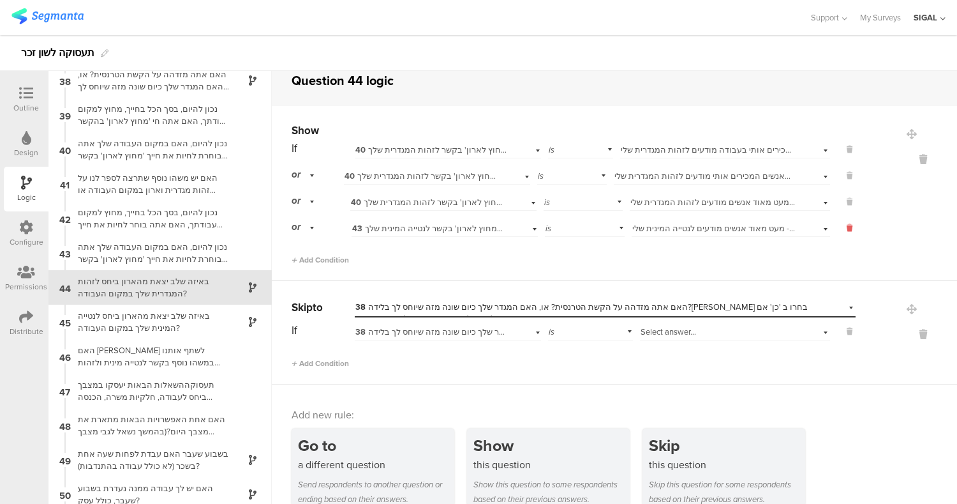
click at [847, 224] on icon at bounding box center [850, 227] width 6 height 11
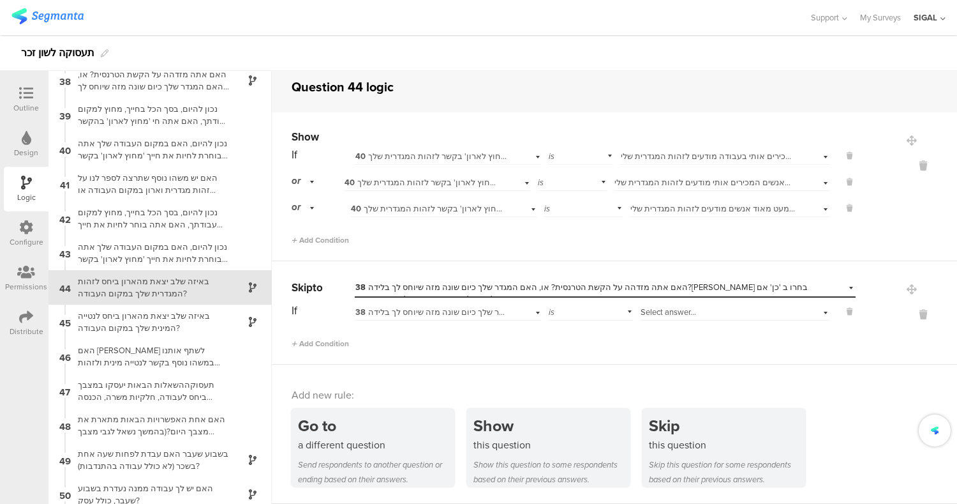
scroll to position [10, 0]
click at [652, 315] on span "Select answer..." at bounding box center [669, 312] width 56 height 12
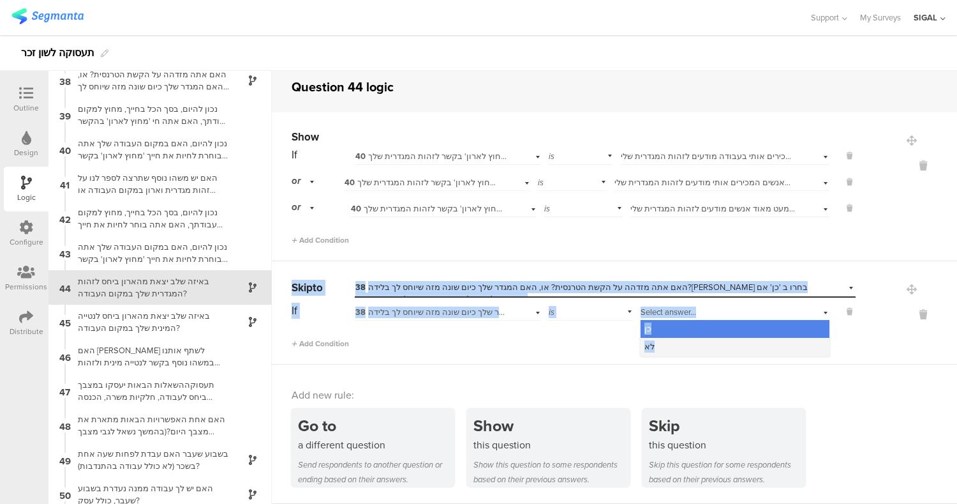
drag, startPoint x: 554, startPoint y: 231, endPoint x: 672, endPoint y: 342, distance: 162.1
click at [672, 342] on div "Show If 40 נכון להיום, האם במקום העבודה שלך אתה בוחרת לחיות את חייך 'מחוץ לארון…" at bounding box center [615, 238] width 686 height 252
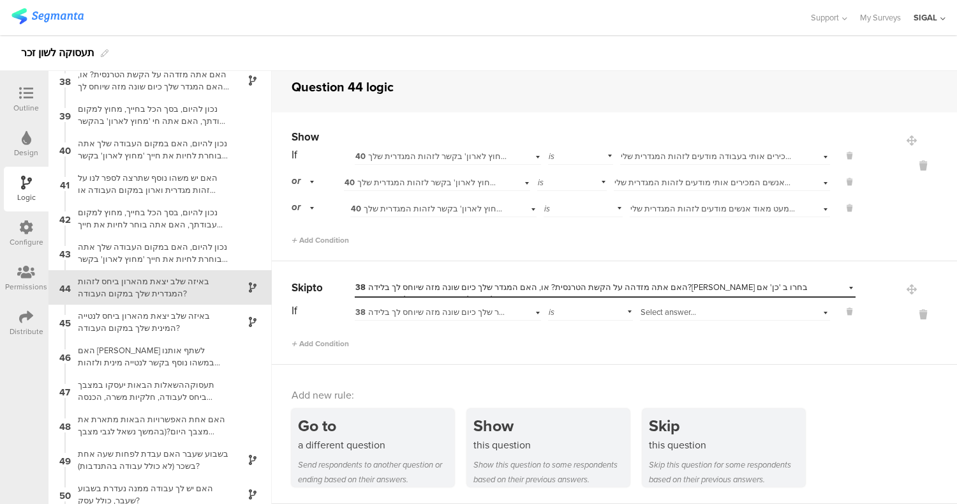
click at [504, 384] on div "Add new rule: Go to a different question Send respondents to another question o…" at bounding box center [615, 433] width 686 height 139
click at [908, 315] on icon at bounding box center [923, 314] width 31 height 15
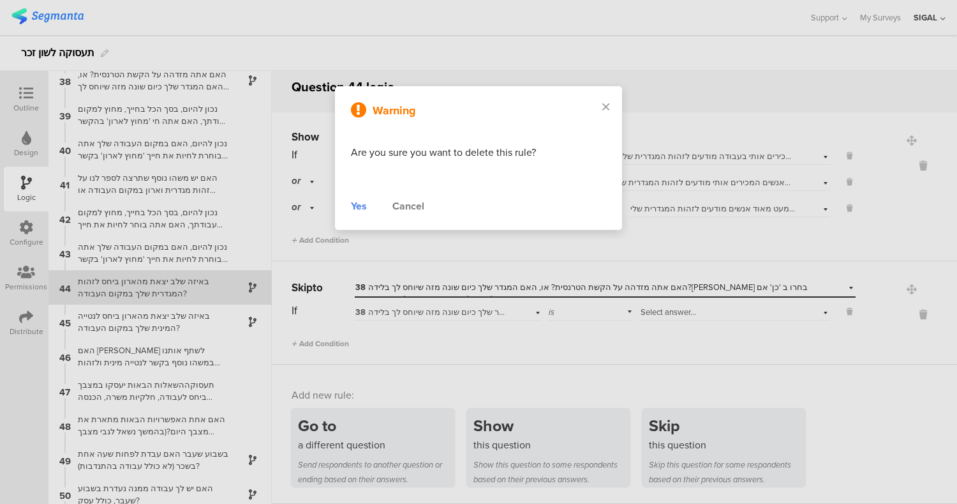
click at [354, 206] on div "Yes" at bounding box center [359, 206] width 16 height 15
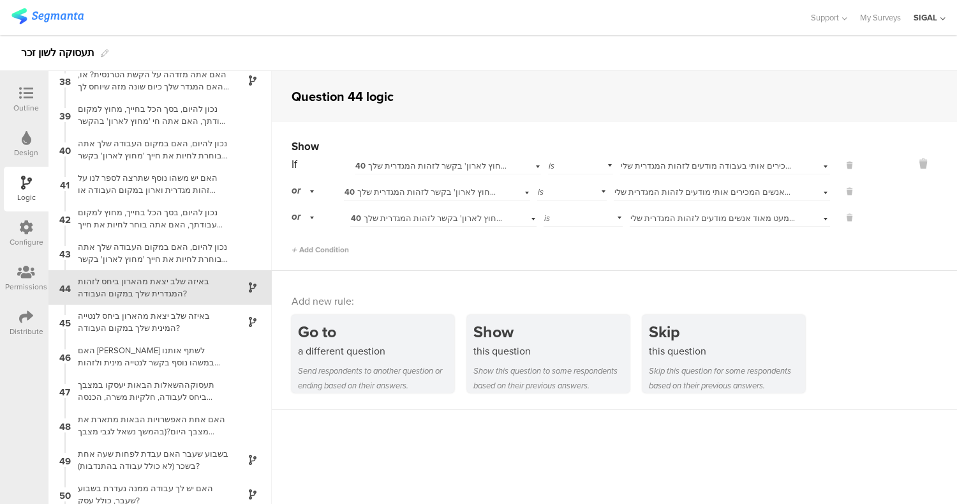
click at [647, 169] on span "כן - כל או רוב האנשים המכירים אותי בעבודה מודעים לזהות המגדרית שלי" at bounding box center [748, 166] width 255 height 12
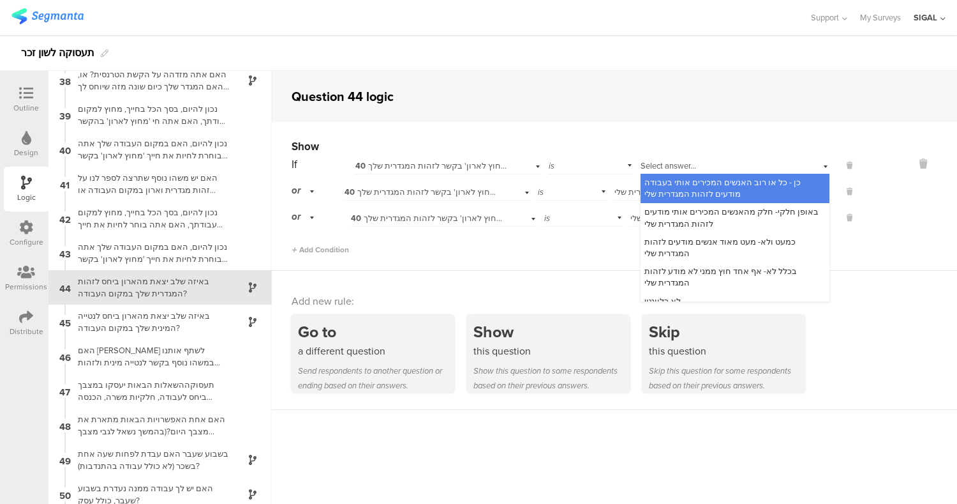
click at [935, 272] on div "Add new rule: Go to a different question Send respondents to another question o…" at bounding box center [615, 340] width 686 height 139
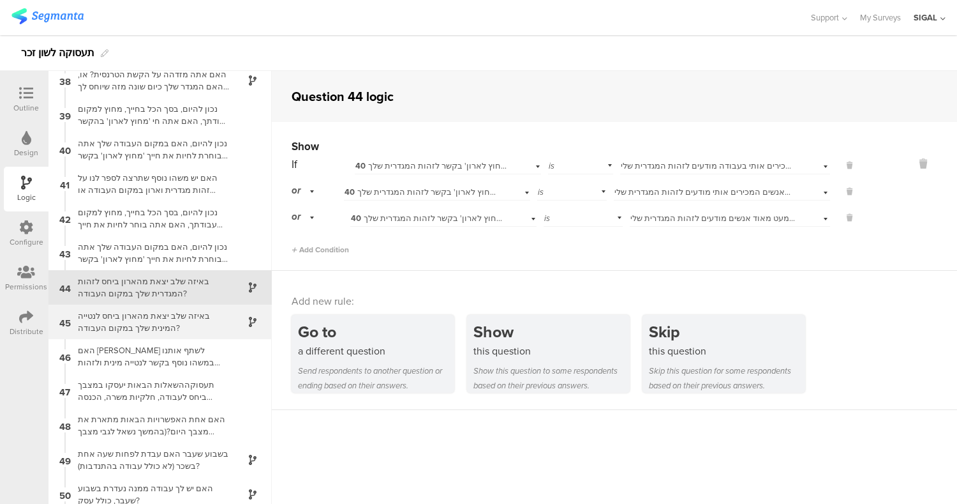
click at [137, 316] on div "באיזה שלב יצאת מהארון ביחס לנטייה המינית שלך במקום העבודה?" at bounding box center [150, 322] width 160 height 24
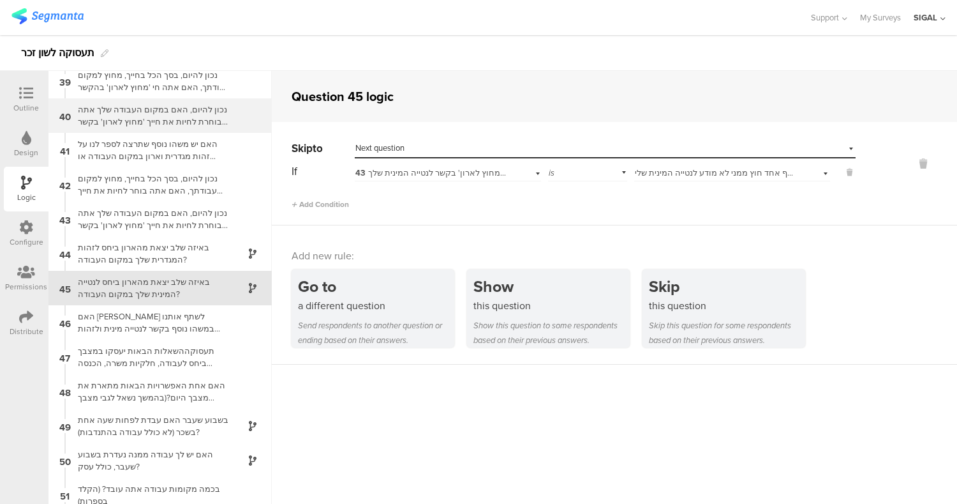
scroll to position [1318, 0]
click at [437, 451] on sg-question-logic-editor "Question 45 logic Skip to Select destination... Next question If 43 נכון להיום,…" at bounding box center [615, 287] width 686 height 433
click at [332, 207] on span "Add Condition" at bounding box center [320, 204] width 57 height 11
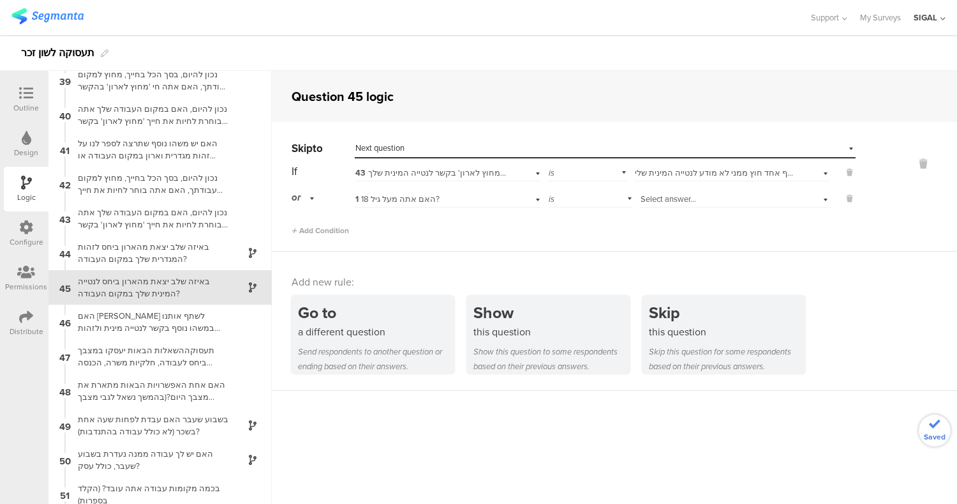
click at [457, 195] on div "1 האם אתה מעל גיל 18?" at bounding box center [432, 198] width 152 height 11
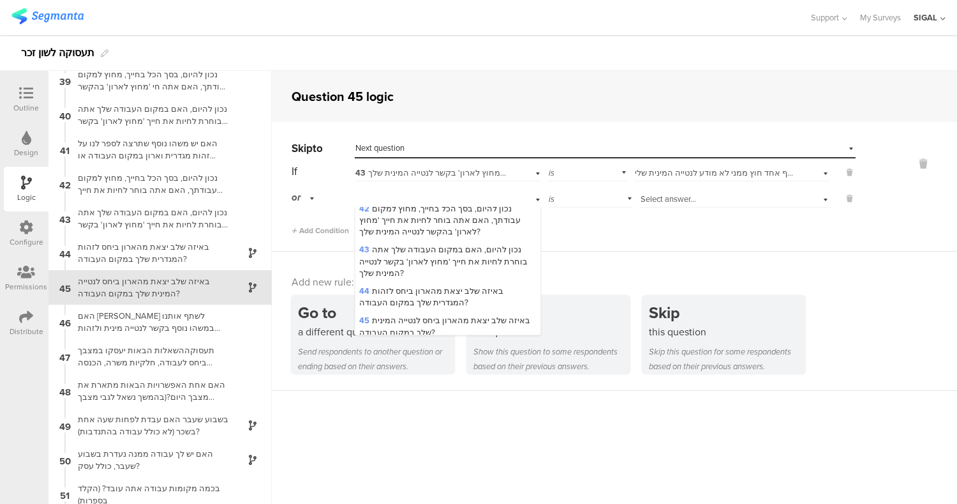
scroll to position [1108, 0]
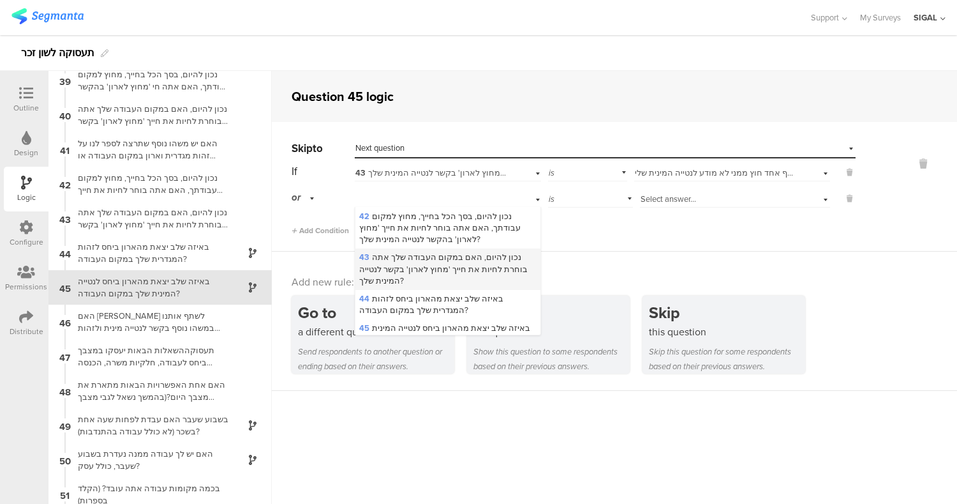
click at [387, 257] on span "43 נכון להיום, האם במקום העבודה שלך אתה בוחרת לחיות את חייך 'מחוץ לארון' בקשר ל…" at bounding box center [443, 268] width 169 height 35
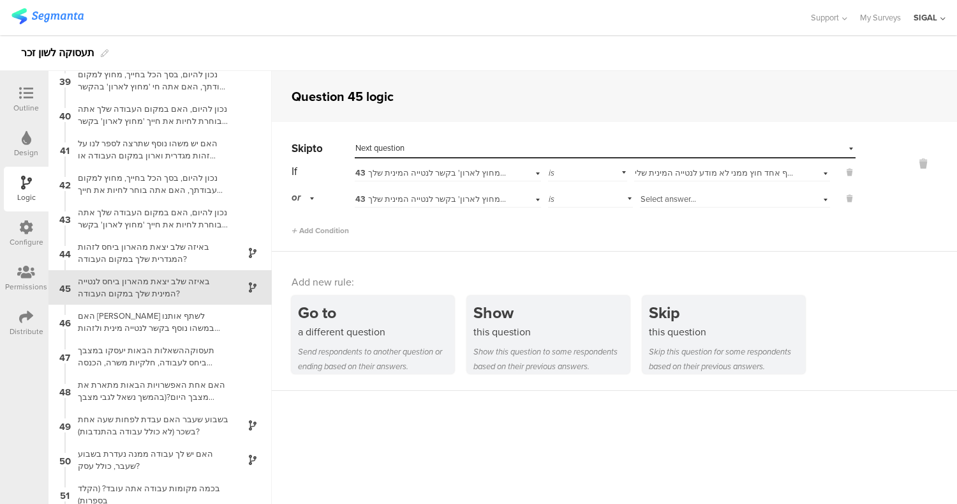
click at [662, 195] on span "Select answer..." at bounding box center [669, 199] width 56 height 12
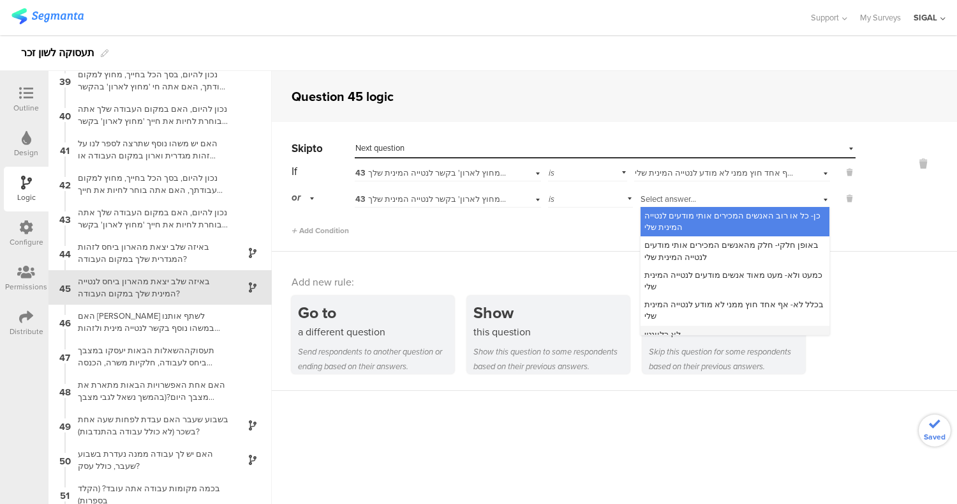
click at [675, 326] on div "לא רלוונטי" at bounding box center [735, 335] width 189 height 18
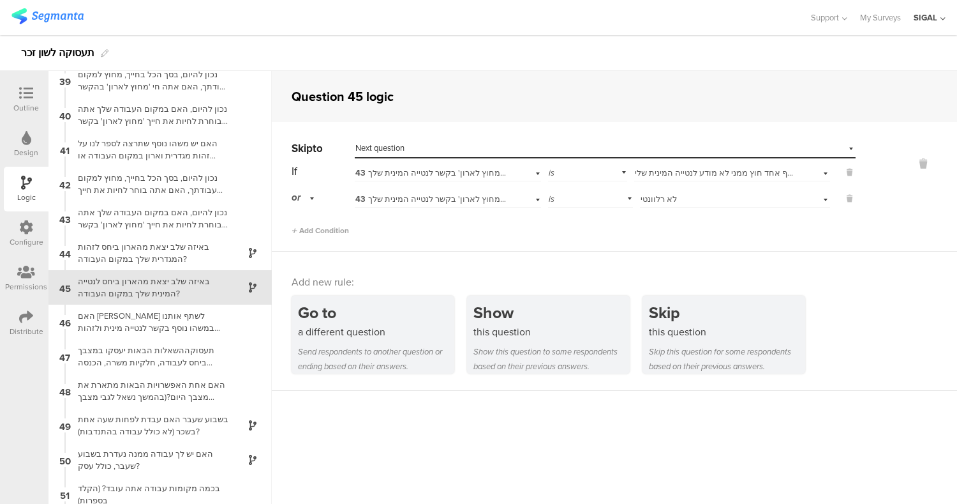
click at [846, 244] on div "Skip to Select destination... Next question If 43 נכון להיום, האם במקום העבודה …" at bounding box center [615, 187] width 686 height 130
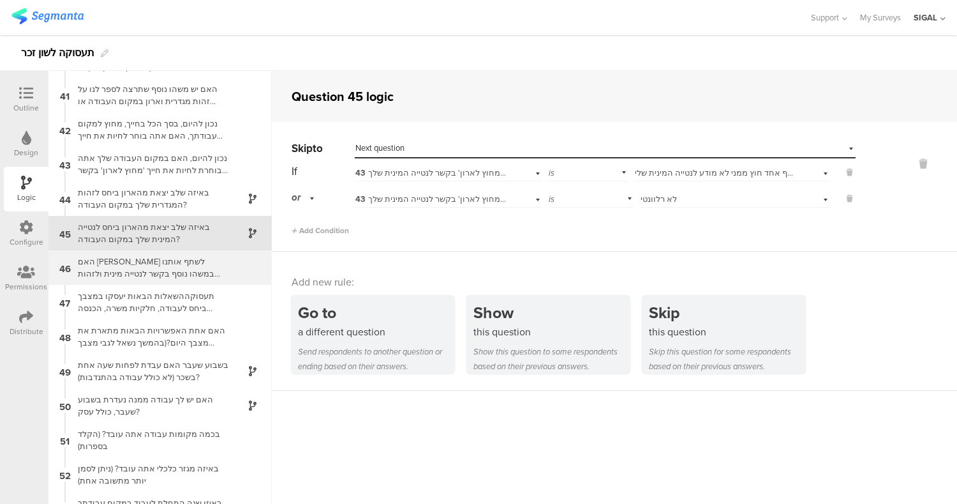
scroll to position [1372, 0]
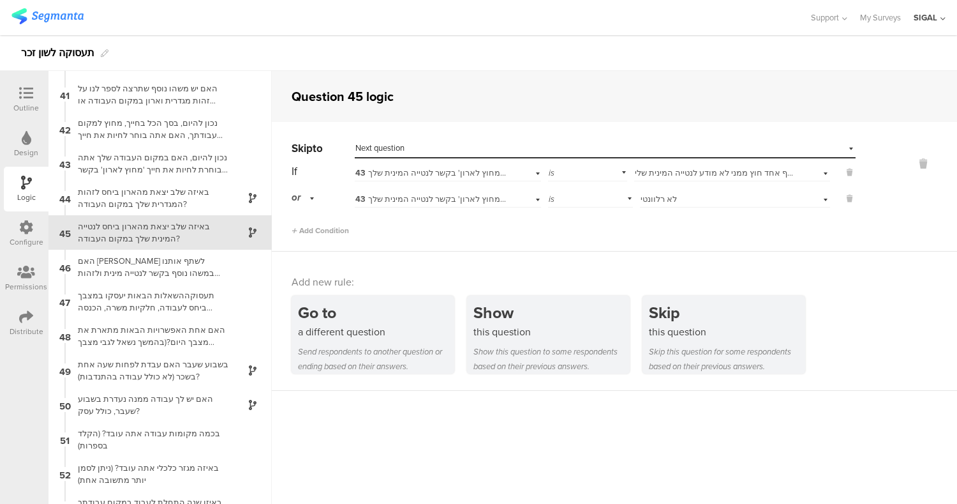
click at [11, 103] on div "Outline" at bounding box center [26, 99] width 45 height 45
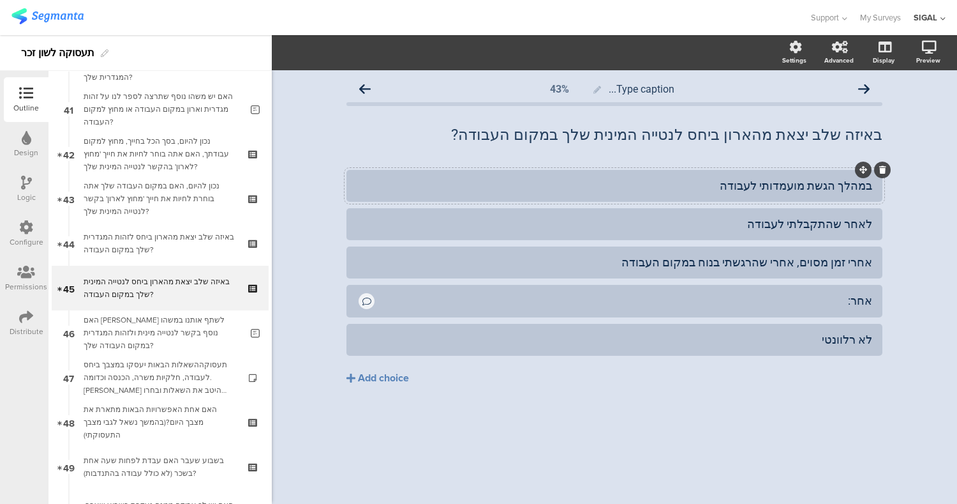
scroll to position [1823, 0]
click at [885, 320] on icon at bounding box center [883, 324] width 7 height 8
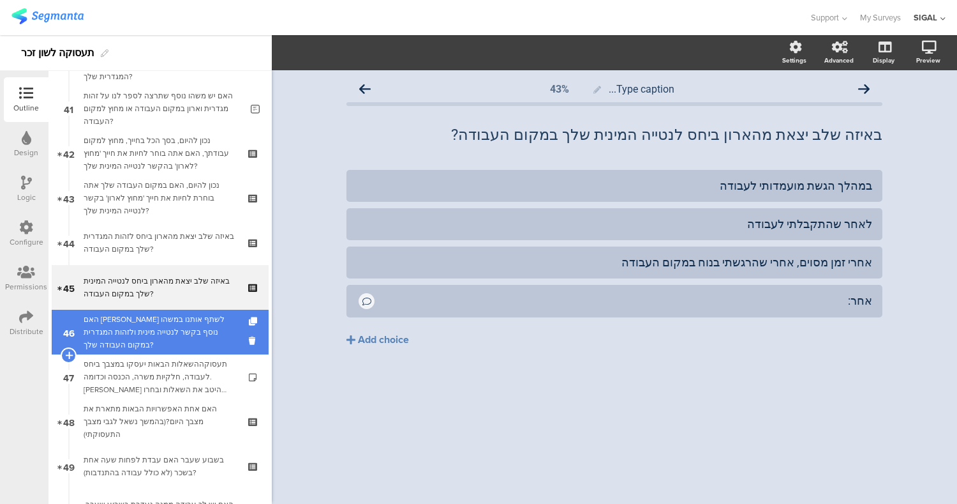
click at [126, 329] on div "האם [PERSON_NAME] לשתף אותנו במשהו נוסף בקשר לנטייה מינית ולזהות המגדרית במקום …" at bounding box center [163, 332] width 158 height 38
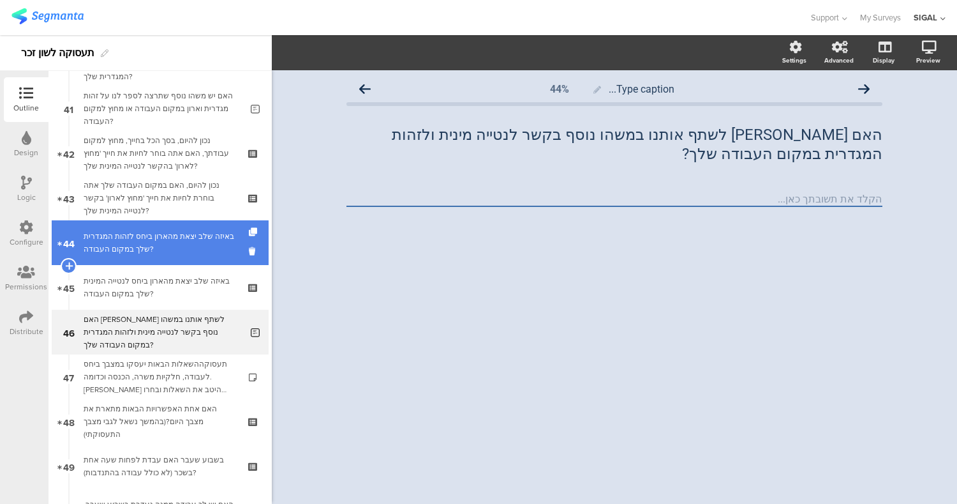
click at [157, 235] on div "באיזה שלב יצאת מהארון ביחס לזהות המגדרית שלך במקום העבודה?" at bounding box center [160, 243] width 153 height 26
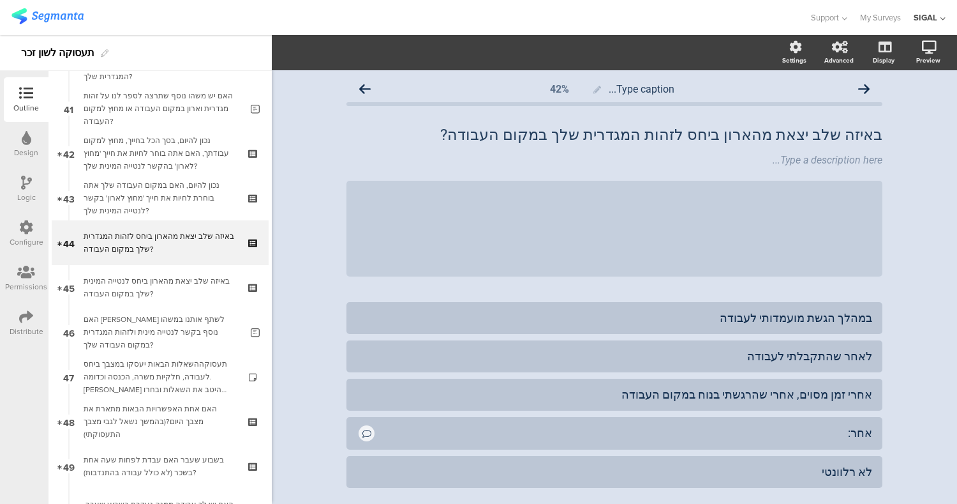
click at [876, 455] on div "Type caption... 42% באיזה שלב יצאת מהארון ביחס לזהות המגדרית שלך במקום העבודה? …" at bounding box center [615, 323] width 562 height 507
click at [836, 469] on div "לא רלוונטי" at bounding box center [615, 471] width 516 height 15
click at [880, 456] on icon at bounding box center [883, 456] width 7 height 8
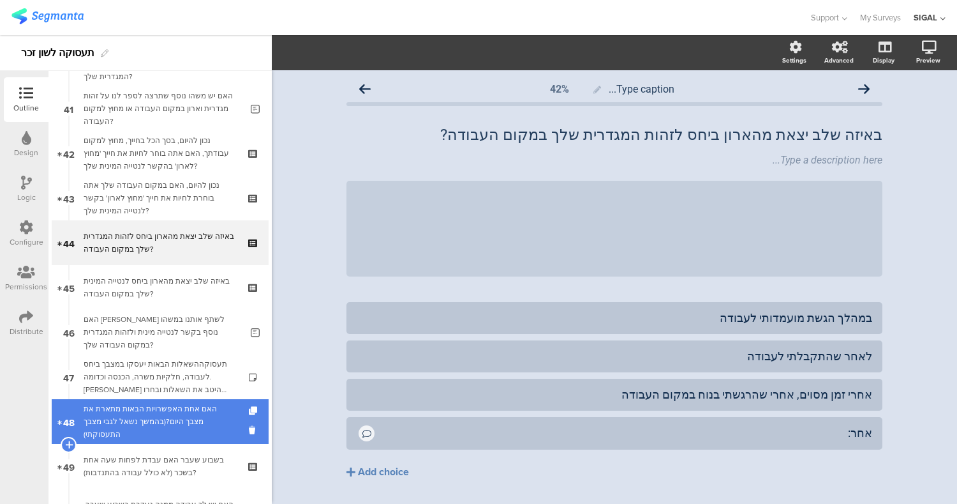
click at [116, 416] on div "האם אחת האפשרויות הבאות מתארת את מצבך היום?(בהמשך נשאל לגבי מצבך התעסוקתי)" at bounding box center [160, 421] width 153 height 38
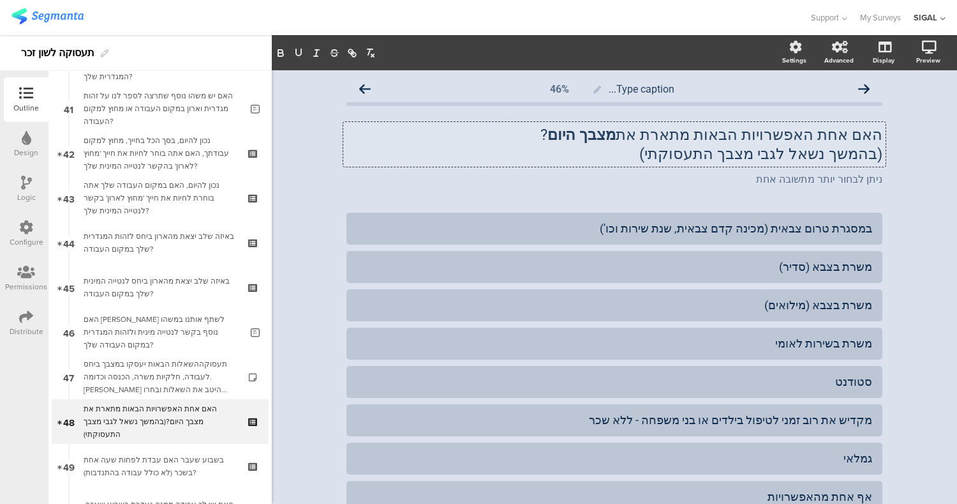
click at [850, 138] on div "האם אחת האפשרויות הבאות מתארת את מצבך היום ? (בהמשך נשאל לגבי מצבך התעסוקתי) הא…" at bounding box center [614, 144] width 543 height 45
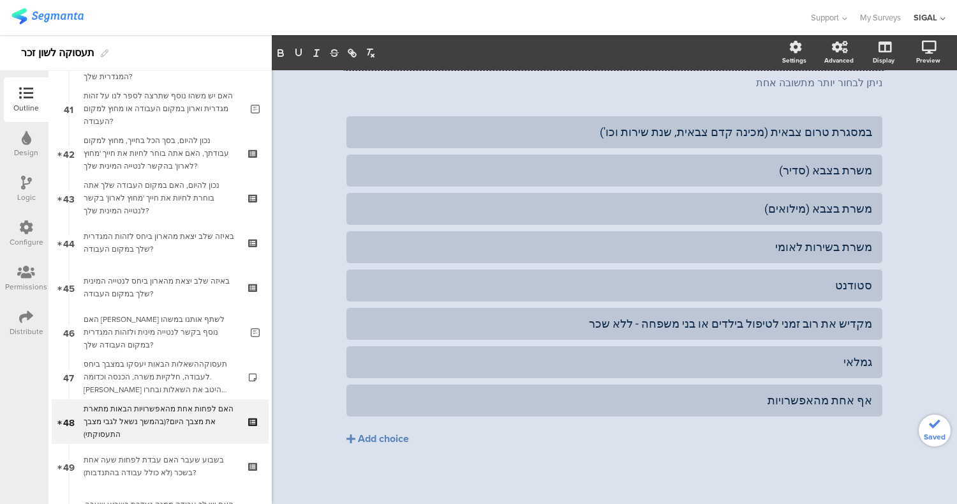
scroll to position [98, 0]
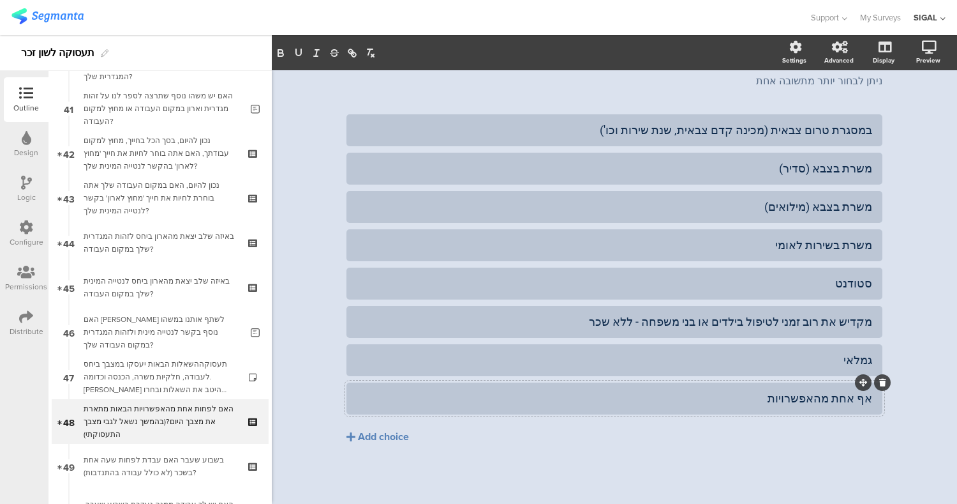
click at [620, 403] on div "אף אחת מהאפשרויות" at bounding box center [615, 398] width 516 height 15
click at [341, 52] on span "Choice options" at bounding box center [342, 52] width 68 height 15
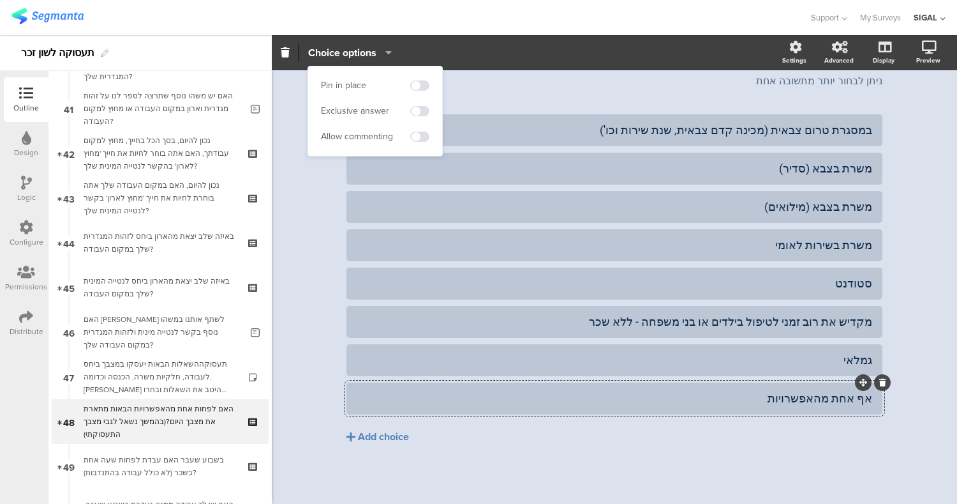
click at [410, 104] on div "Exclusive answer" at bounding box center [375, 110] width 109 height 19
click at [419, 110] on span at bounding box center [419, 111] width 19 height 10
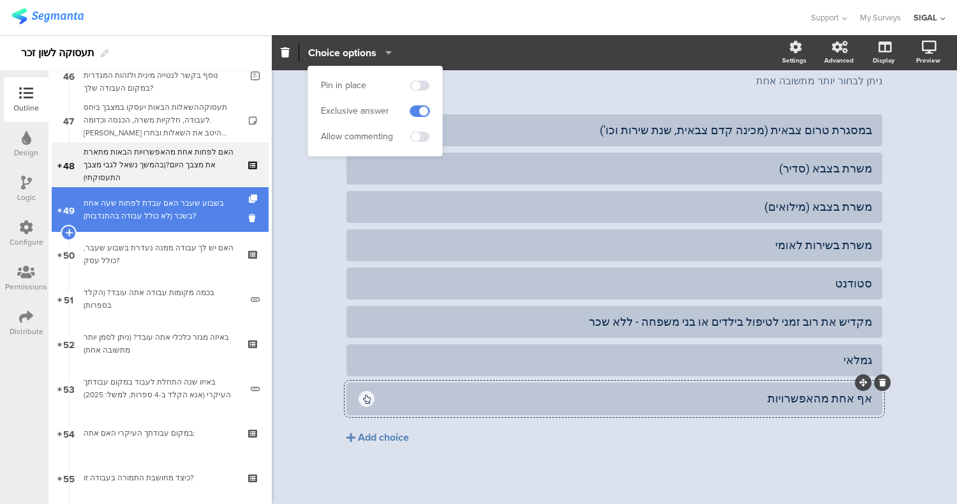
scroll to position [2081, 0]
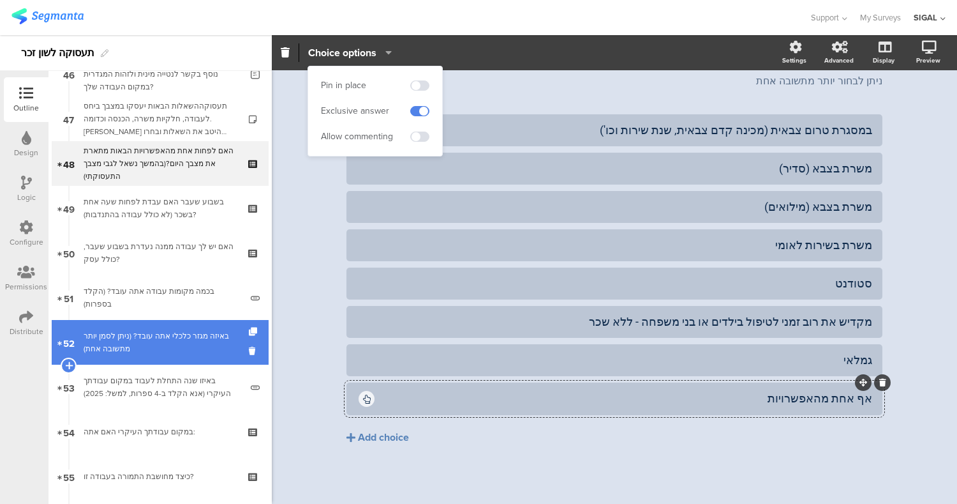
click at [130, 352] on div "באיזה מגזר כלכלי אתה עובד? (ניתן לסמן יותר מתשובה אחת)" at bounding box center [160, 342] width 153 height 26
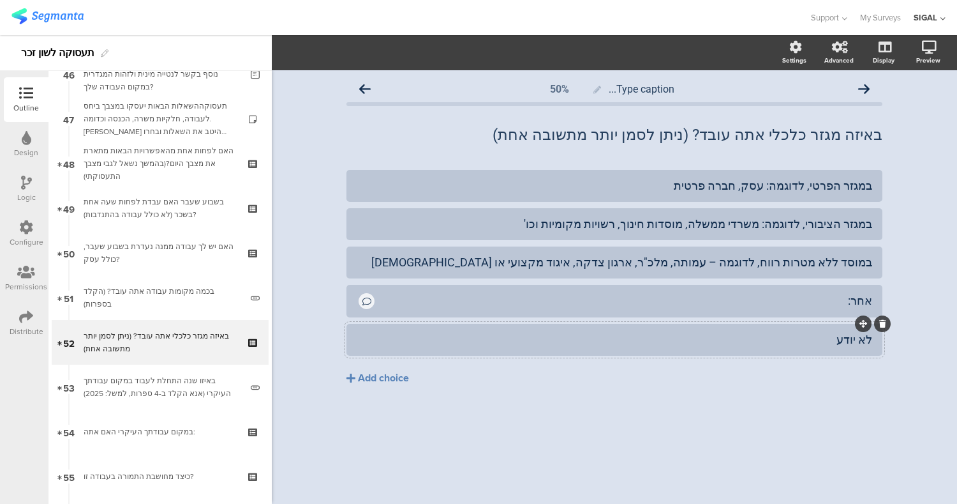
click at [522, 331] on div "לא יודע" at bounding box center [615, 339] width 516 height 21
click at [342, 49] on span "Choice options" at bounding box center [342, 52] width 68 height 15
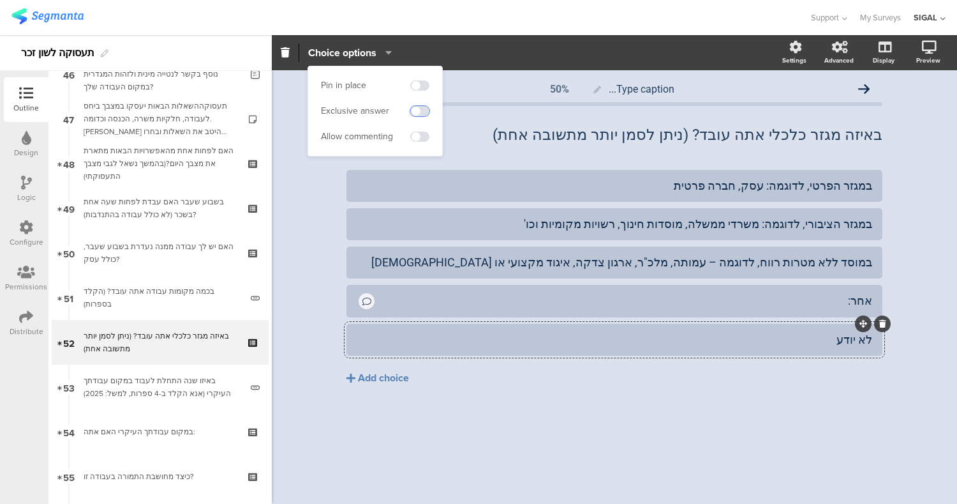
click at [413, 110] on span at bounding box center [419, 111] width 19 height 10
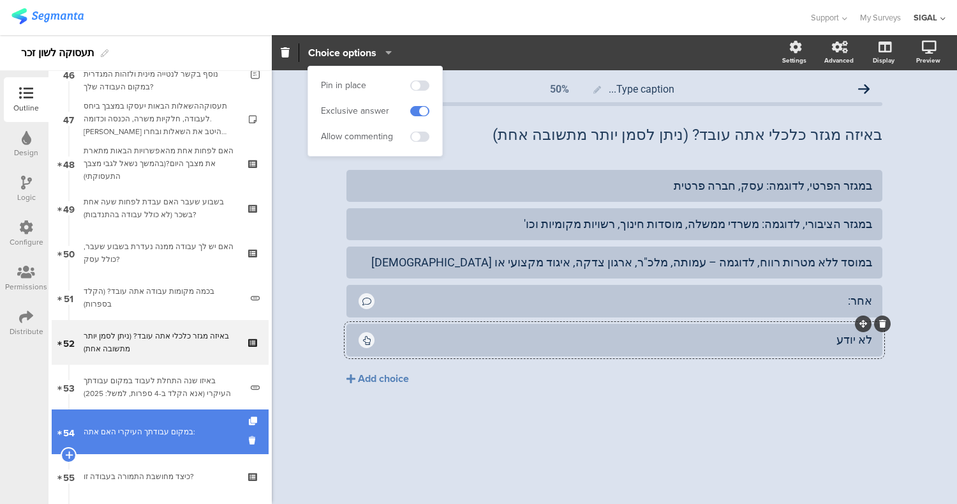
click at [118, 432] on div "במקום עבודתך העיקרי האם אתה:" at bounding box center [160, 431] width 153 height 13
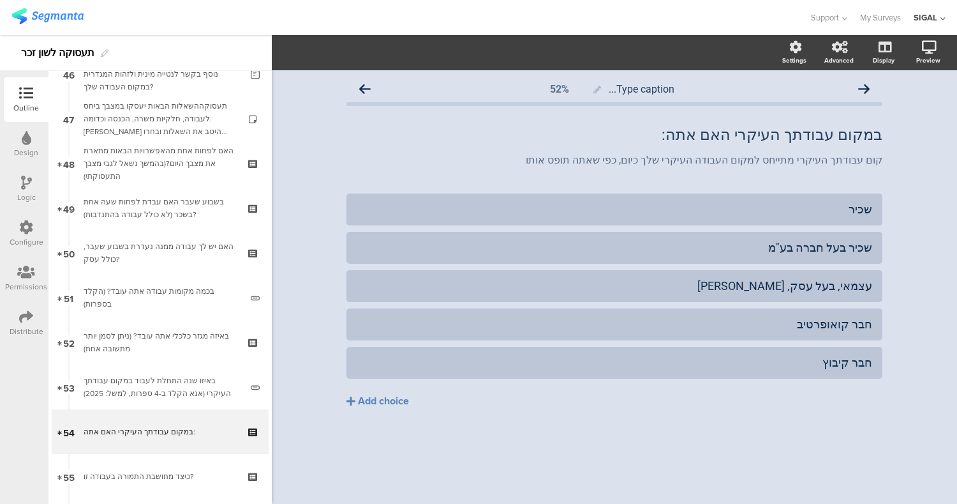
click at [891, 155] on div "Type caption... 52% במקום עבודתך העיקרי האם אתה: במקום עבודתך העיקרי האם אתה: ק…" at bounding box center [615, 269] width 562 height 398
click at [873, 161] on p "קום עבודתך העיקרי מתייחס למקום העבודה העיקרי שלך כיום, כפי שאתה תופס אותו" at bounding box center [615, 160] width 536 height 12
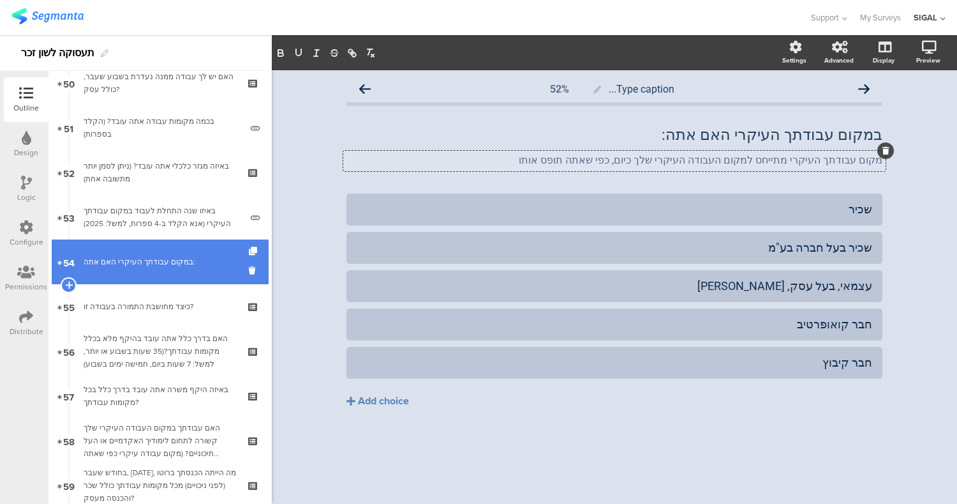
scroll to position [2251, 0]
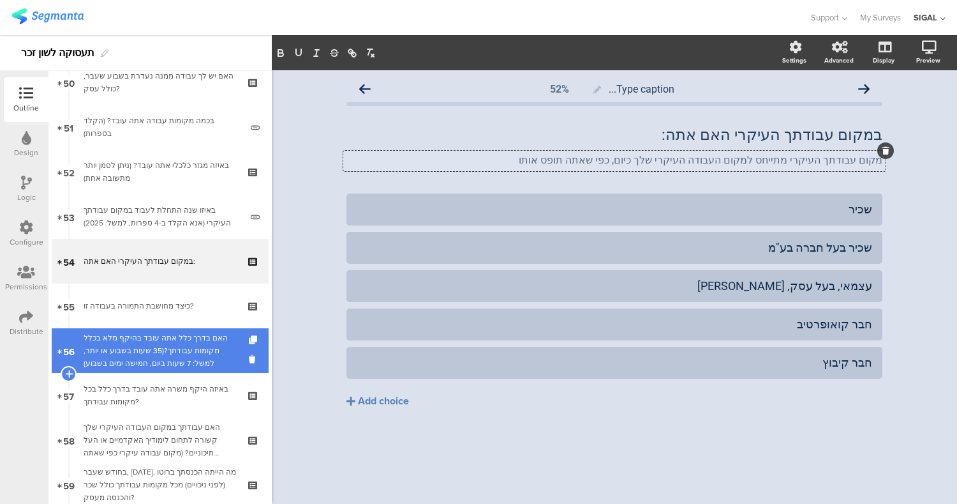
click at [171, 361] on div "האם בדרך כלל אתה עובד בהיקף מלא בכלל מקומות עבודתך?(35 שעות בשבוע או יותר, למשל…" at bounding box center [160, 350] width 153 height 38
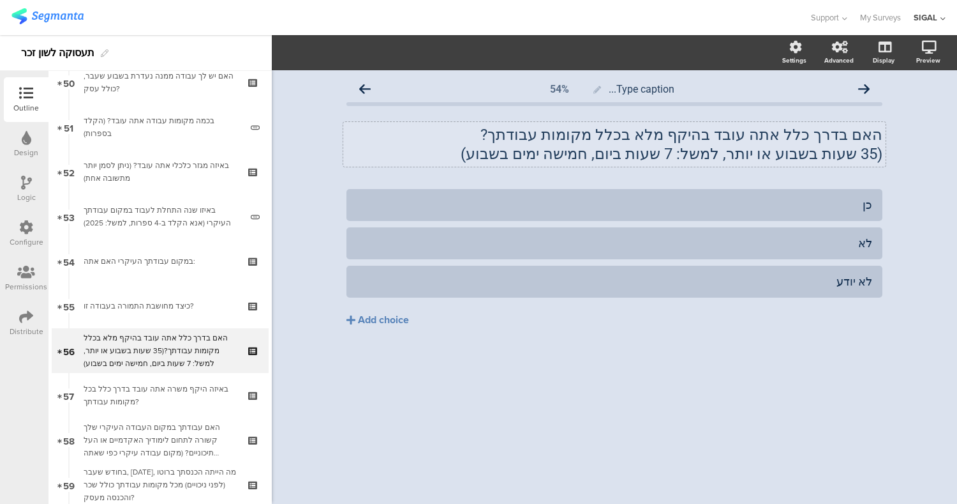
click at [670, 133] on p "האם בדרך כלל אתה עובד בהיקף מלא בכלל מקומות עבודתך?" at bounding box center [615, 134] width 536 height 19
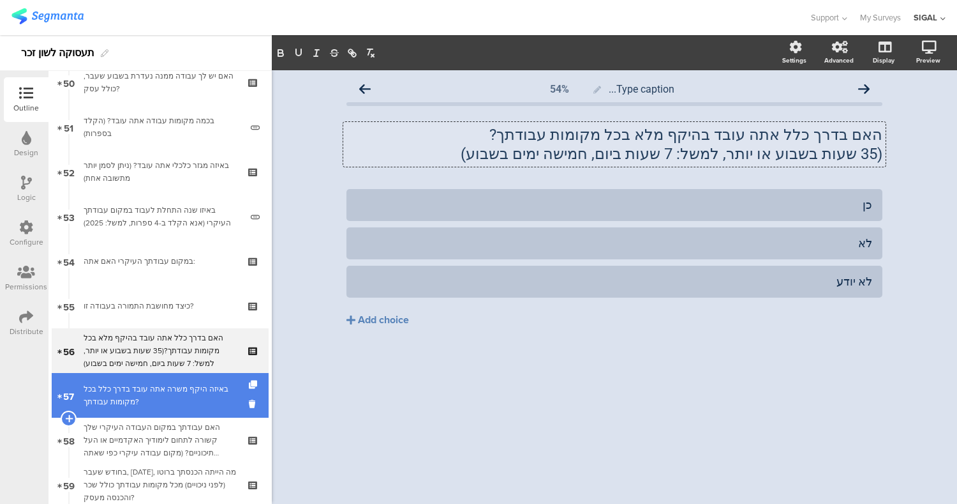
scroll to position [2371, 0]
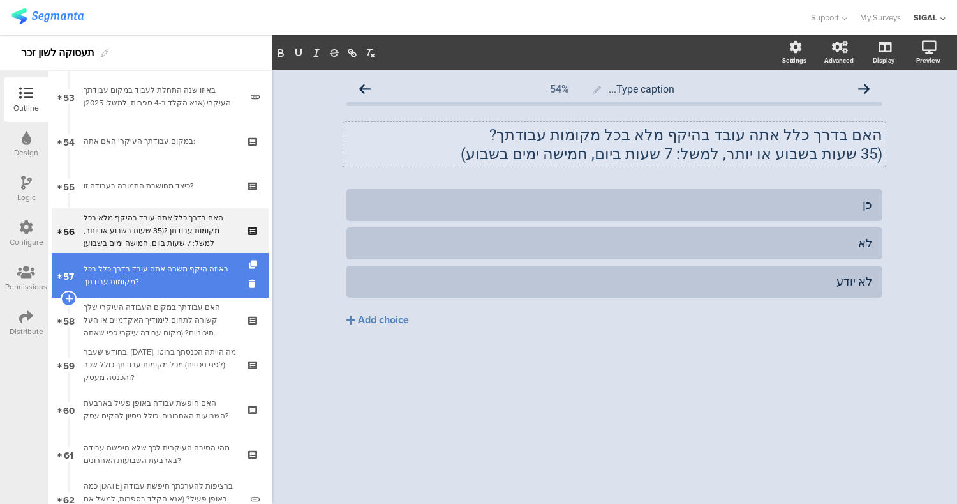
click at [193, 282] on div "באיזה היקף משרה אתה עובד בדרך כלל בכל מקומות עבודתך?" at bounding box center [160, 275] width 153 height 26
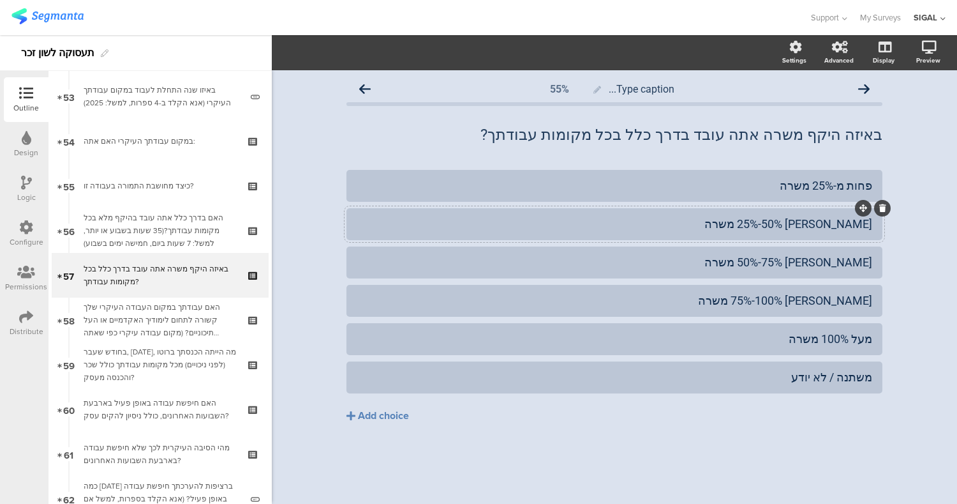
click at [771, 227] on div "[PERSON_NAME] 25%-50% משרה" at bounding box center [615, 223] width 516 height 15
click at [812, 451] on div "פחות מ-25% משרה בין 25%-50% משרה בין 50%-75% משרה" at bounding box center [615, 323] width 536 height 306
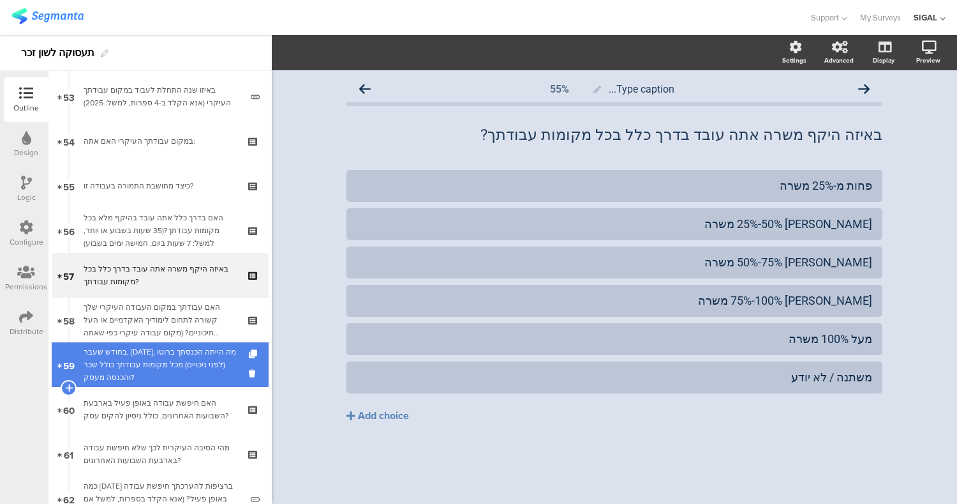
click at [175, 363] on div "בחודש שעבר, [DATE], מה הייתה הכנסתך ברוטו (לפני ניכויים) מכל מקומות עבודתך כולל…" at bounding box center [160, 364] width 153 height 38
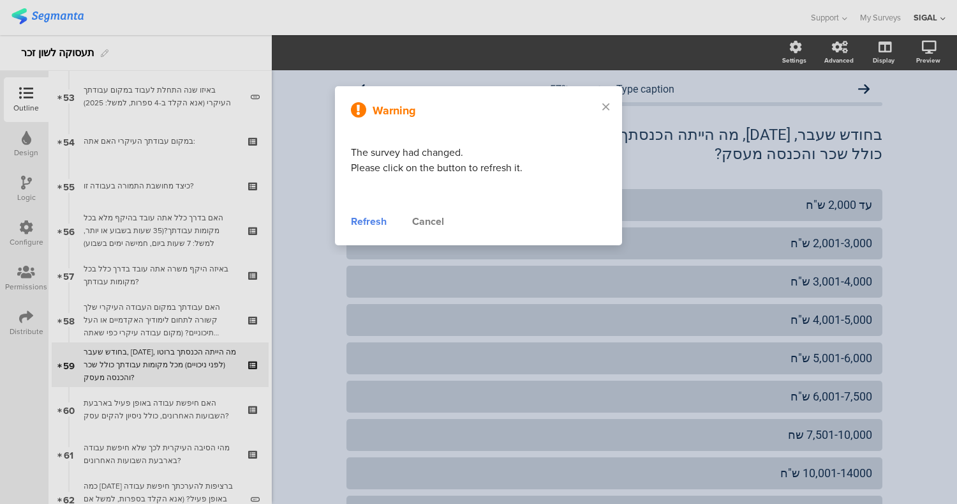
click at [367, 223] on div "Refresh" at bounding box center [369, 221] width 36 height 15
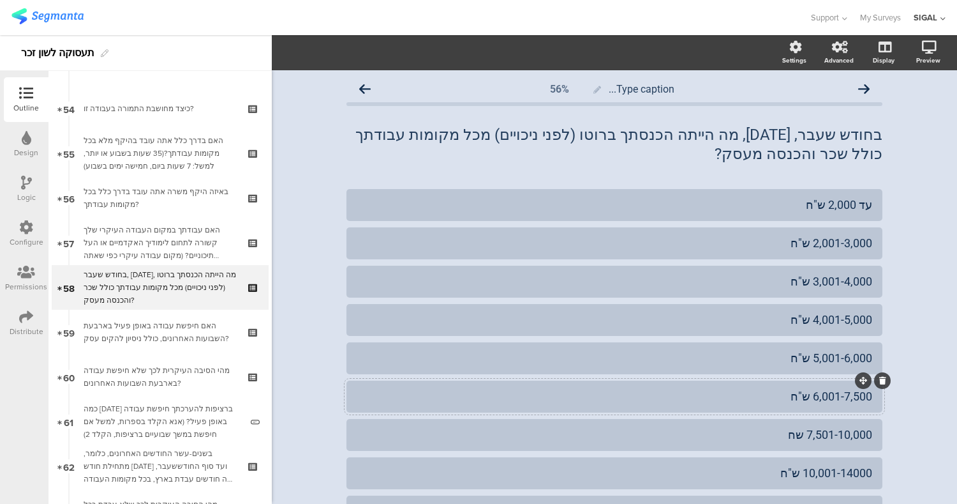
scroll to position [190, 0]
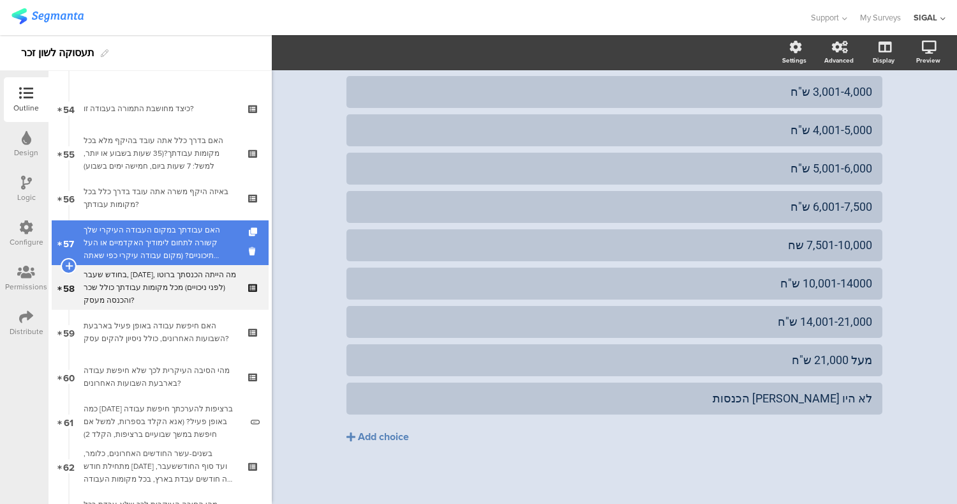
click at [160, 246] on div "האם עבודתך במקום העבודה העיקרי שלך קשורה לתחום לימודיך האקדמיים או העל תיכוניים…" at bounding box center [160, 242] width 153 height 38
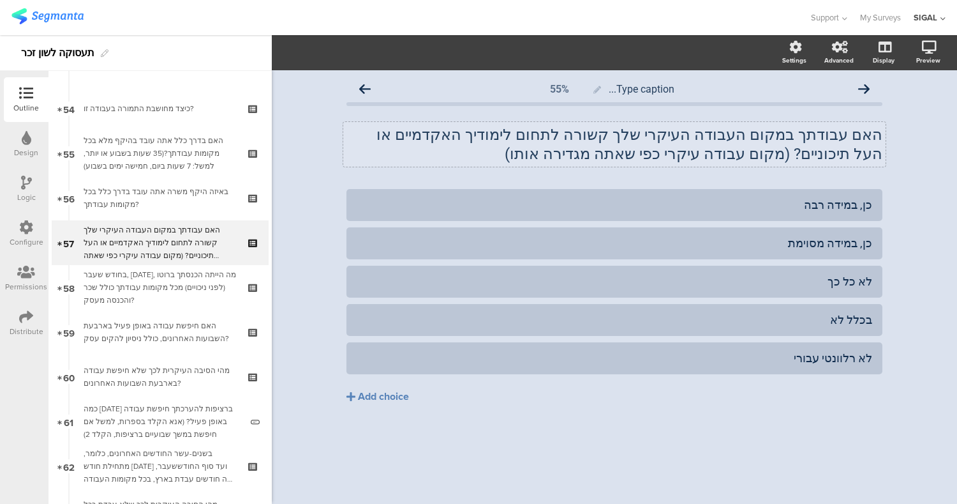
click at [717, 154] on p "האם עבודתך במקום העבודה העיקרי שלך קשורה לתחום לימודיך האקדמיים או העל תיכוניים…" at bounding box center [615, 144] width 536 height 38
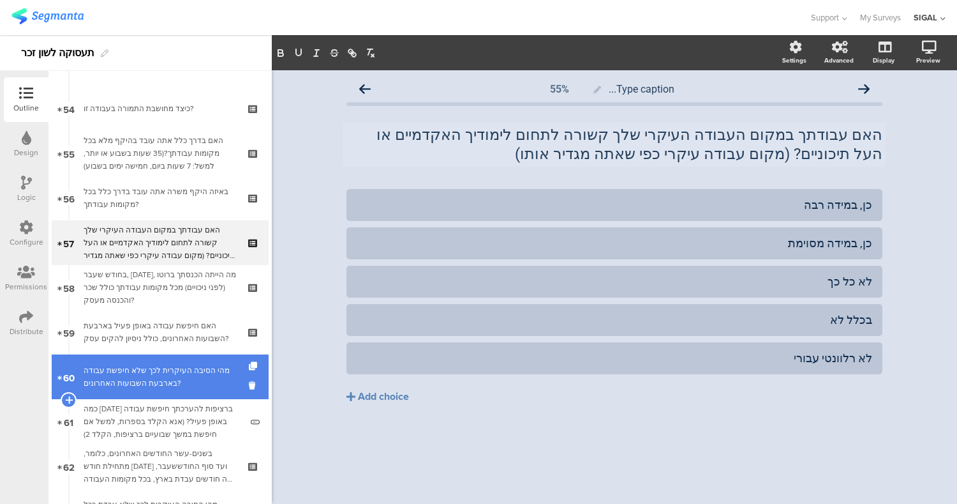
click at [161, 383] on div "מהי הסיבה העיקרית לכך שלא חיפשת עבודה בארבעת השבועות האחרונים?" at bounding box center [160, 377] width 153 height 26
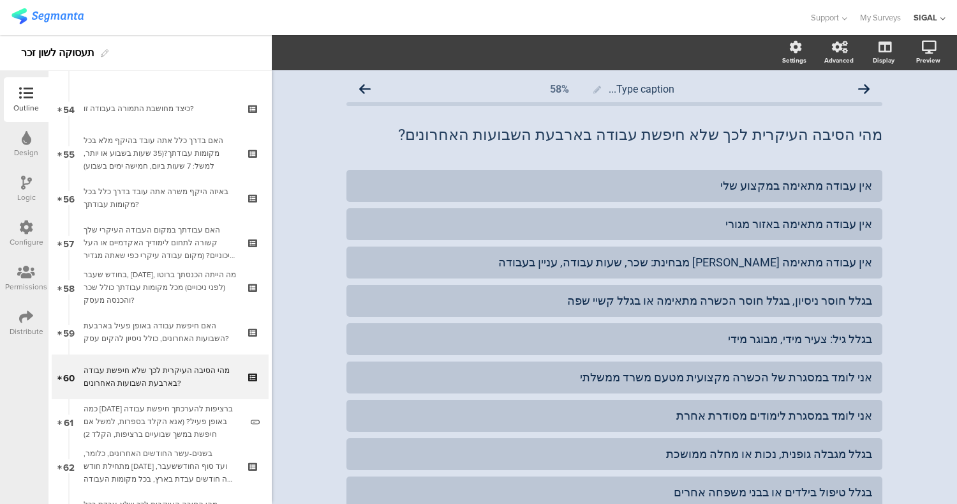
click at [17, 191] on div "Logic" at bounding box center [26, 196] width 19 height 11
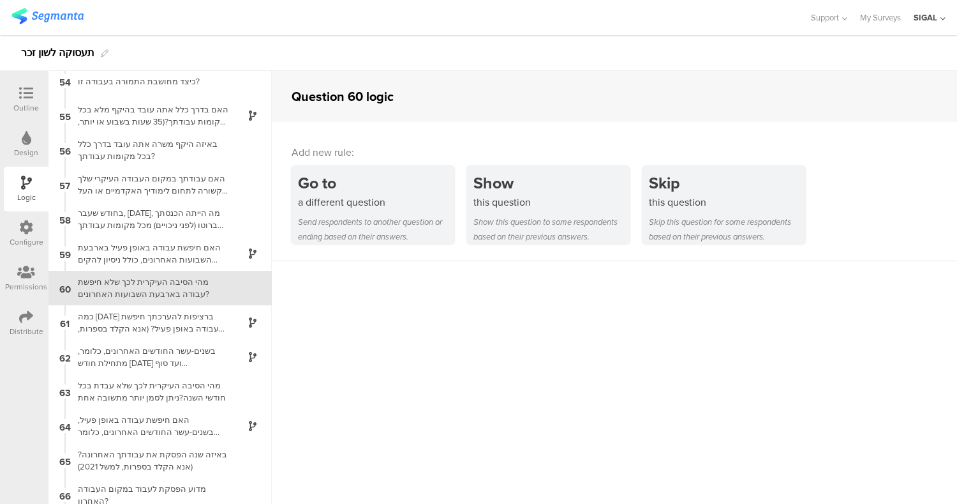
scroll to position [1835, 0]
click at [135, 265] on div "59 האם חיפשת עבודה באופן פעיל בארבעת השבועות האחרונים, כולל ניסיון להקים עסק?" at bounding box center [160, 253] width 223 height 34
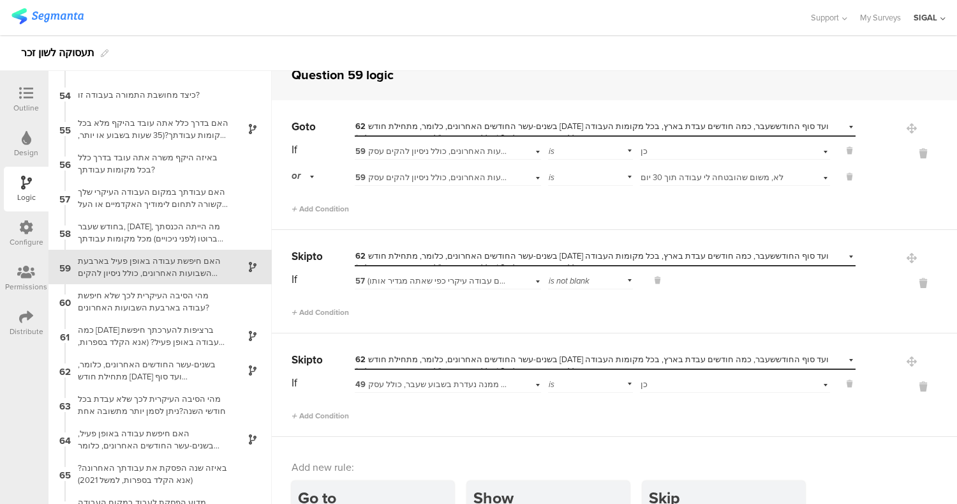
scroll to position [1817, 0]
click at [136, 297] on div "מהי הסיבה העיקרית לכך שלא חיפשת עבודה בארבעת השבועות האחרונים?" at bounding box center [150, 304] width 160 height 24
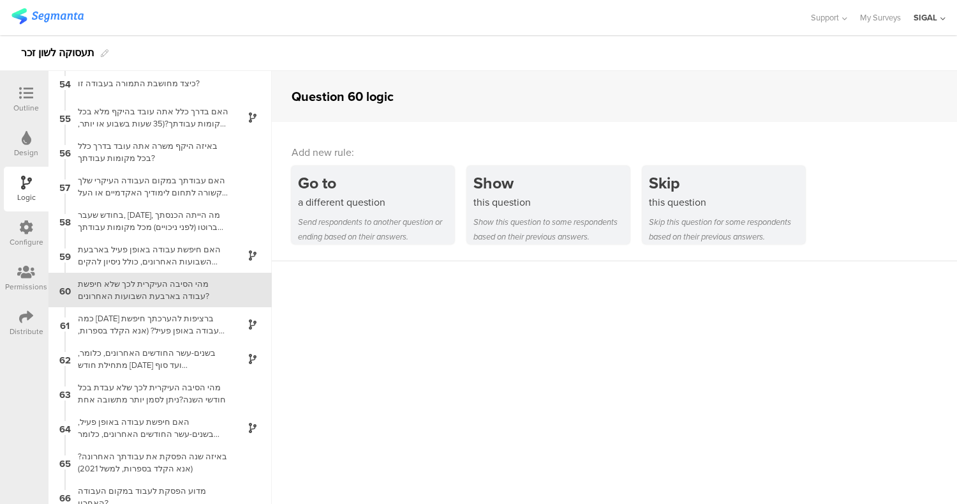
scroll to position [1835, 0]
click at [33, 199] on div "Logic" at bounding box center [26, 196] width 19 height 11
click at [184, 336] on div "61 כמה [DATE] ברציפות להערכתך חיפשת עבודה באופן פעיל? (אנא הקלד בספרות, למשל אם…" at bounding box center [160, 321] width 223 height 34
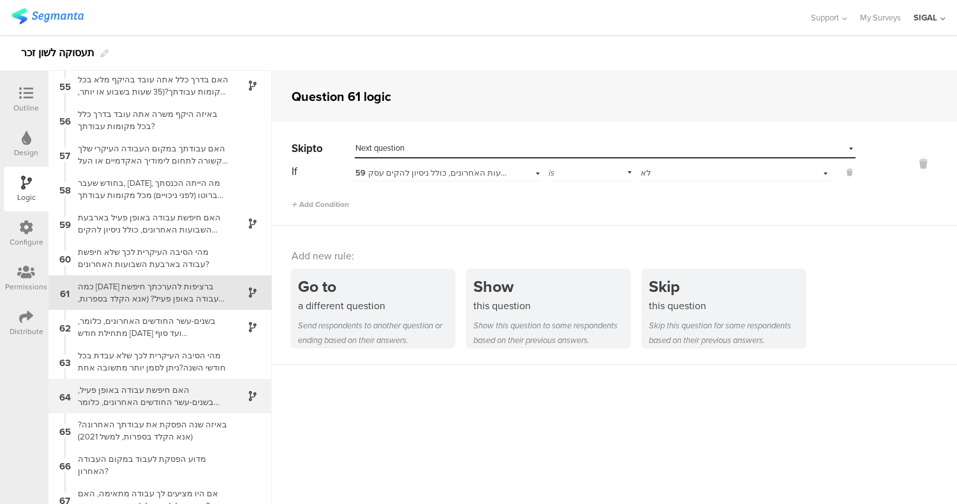
scroll to position [1869, 0]
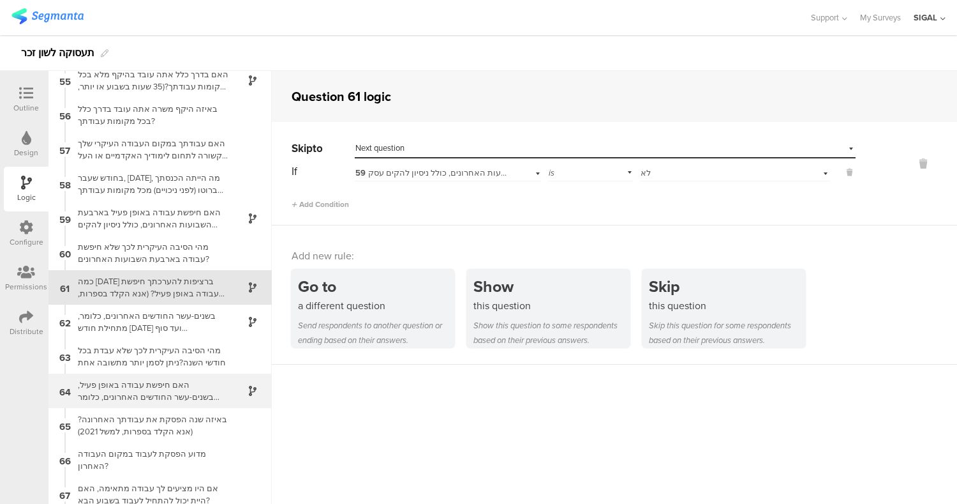
click at [174, 395] on div "האם חיפשת עבודה באופן פעיל, בשנים-עשר החודשים האחרונים, כלומר מתחילת חודש [DATE…" at bounding box center [150, 391] width 160 height 24
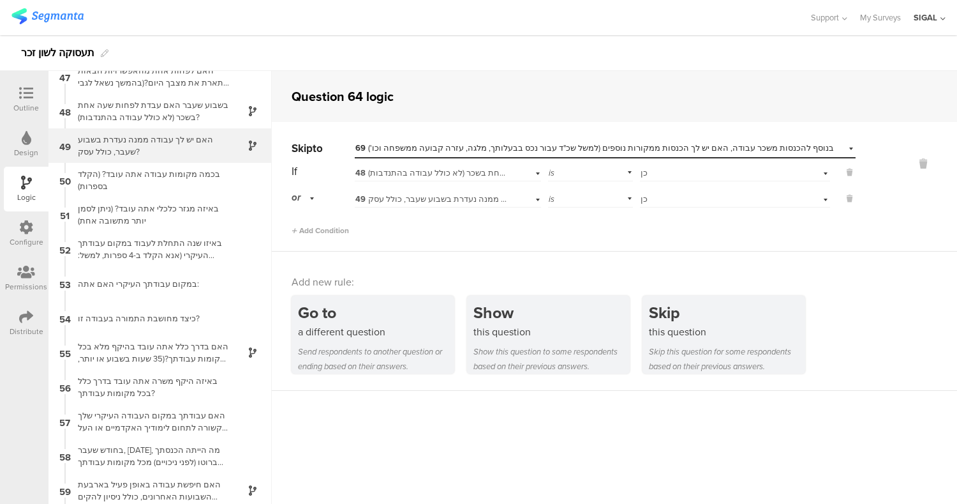
scroll to position [1575, 0]
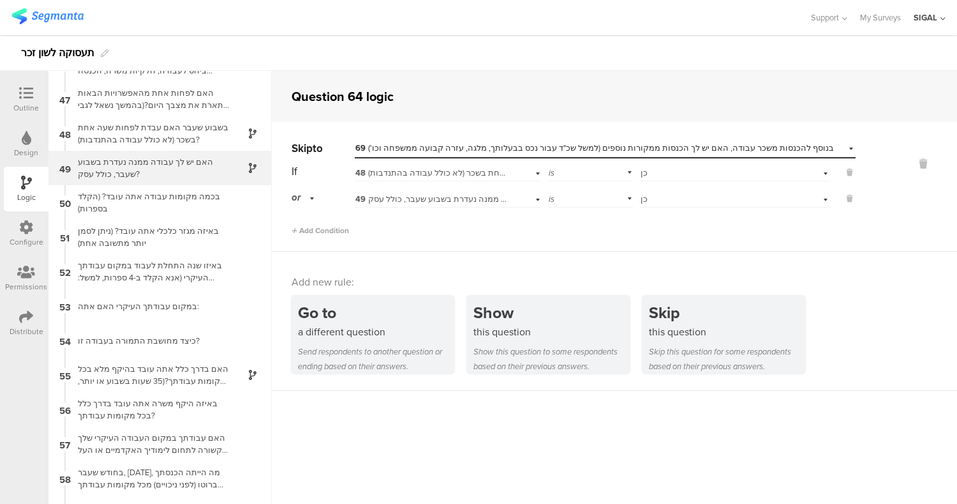
click at [160, 140] on div "בשבוע שעבר האם עבדת לפחות שעה אחת בשכר (לא כולל עבודה בהתנדבות)?" at bounding box center [150, 133] width 160 height 24
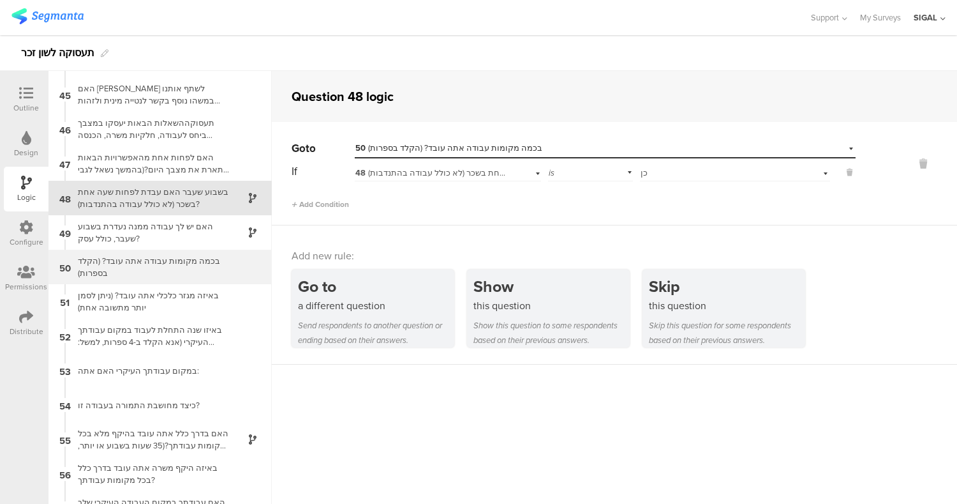
scroll to position [1513, 0]
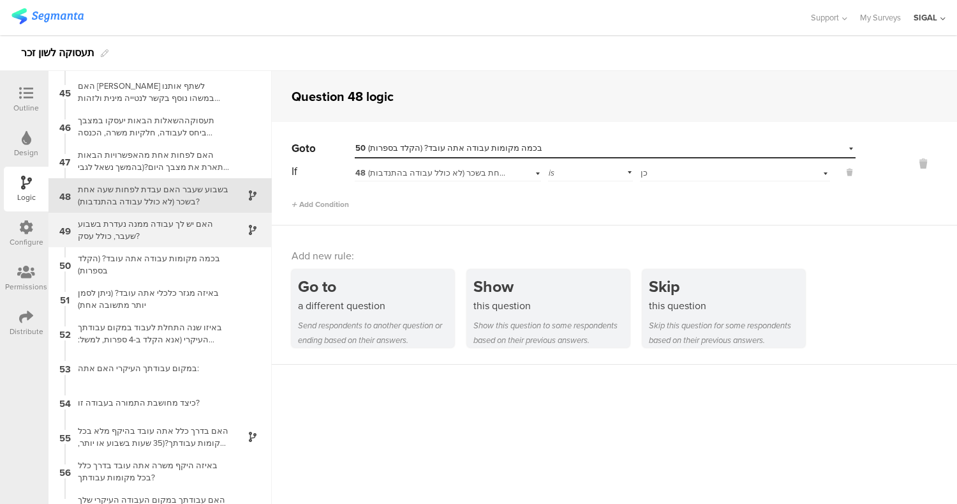
click at [199, 220] on div "האם יש לך עבודה ממנה נעדרת בשבוע שעבר, כולל עסק?" at bounding box center [150, 230] width 160 height 24
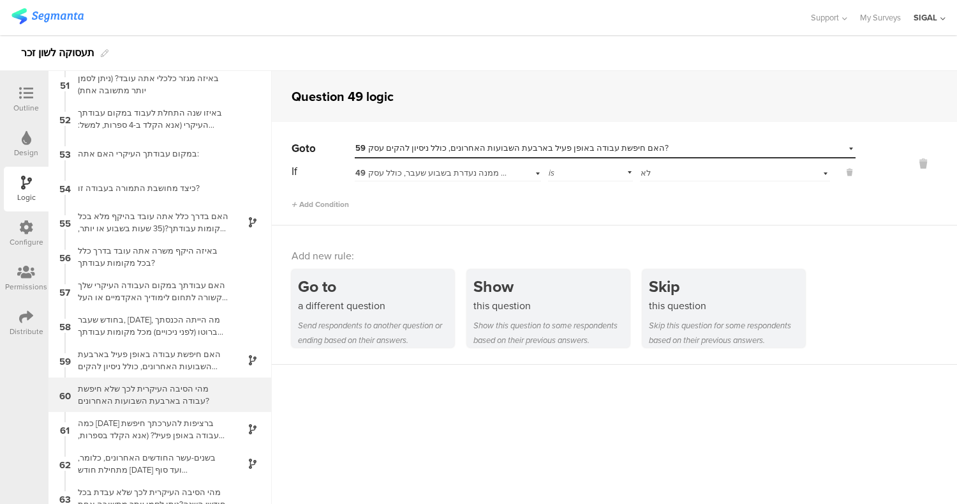
scroll to position [1728, 0]
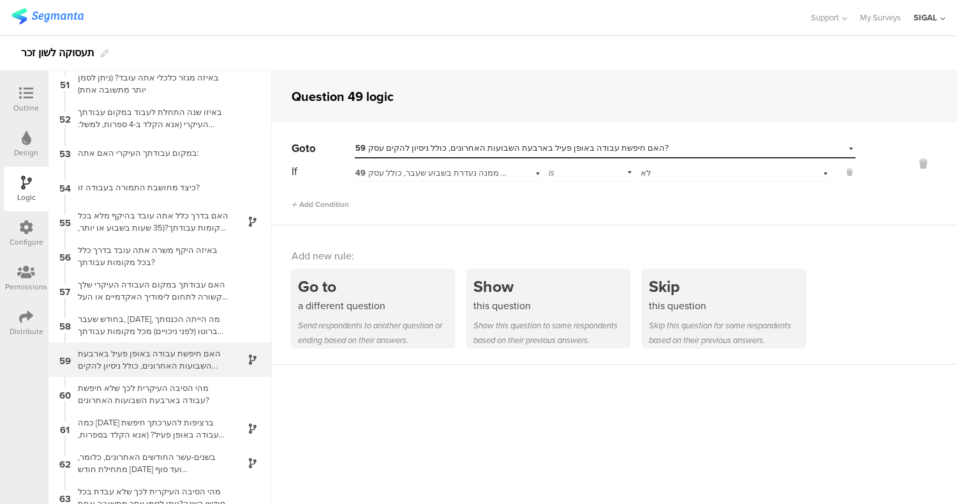
click at [183, 357] on div "האם חיפשת עבודה באופן פעיל בארבעת השבועות האחרונים, כולל ניסיון להקים עסק?" at bounding box center [150, 359] width 160 height 24
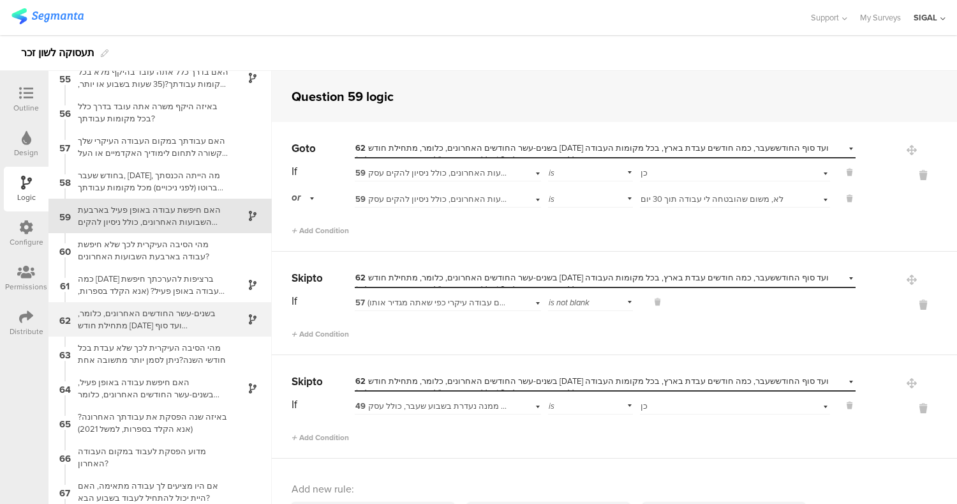
scroll to position [1870, 0]
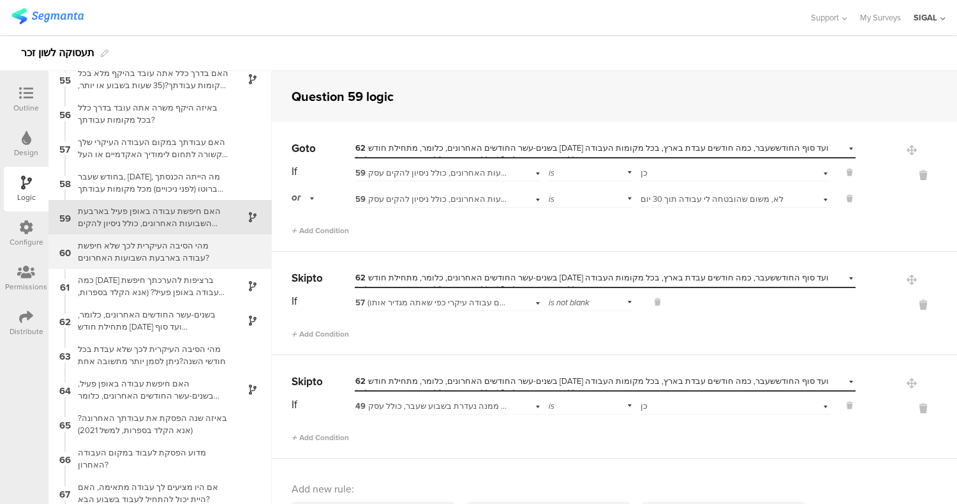
click at [169, 252] on div "מהי הסיבה העיקרית לכך שלא חיפשת עבודה בארבעת השבועות האחרונים?" at bounding box center [150, 251] width 160 height 24
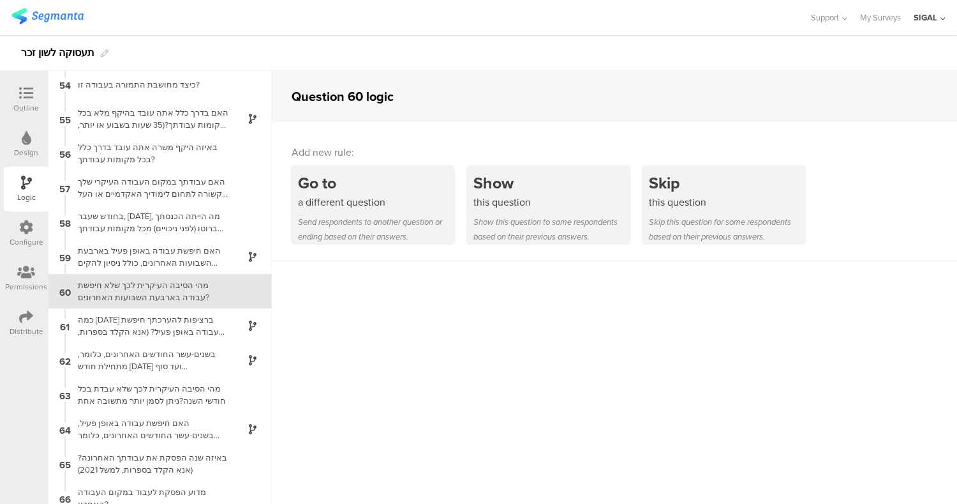
scroll to position [1835, 0]
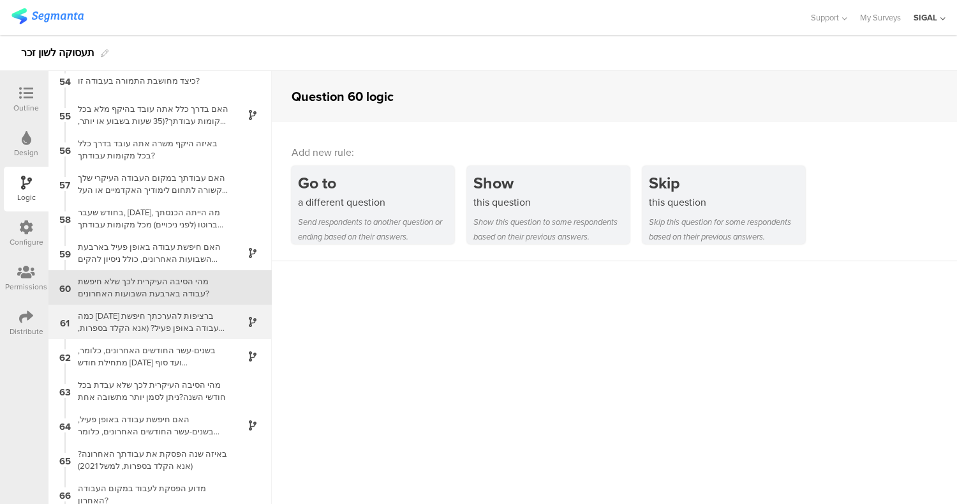
click at [182, 313] on div "כמה [DATE] ברציפות להערכתך חיפשת עבודה באופן פעיל? (אנא הקלד בספרות, למשל אם חי…" at bounding box center [150, 322] width 160 height 24
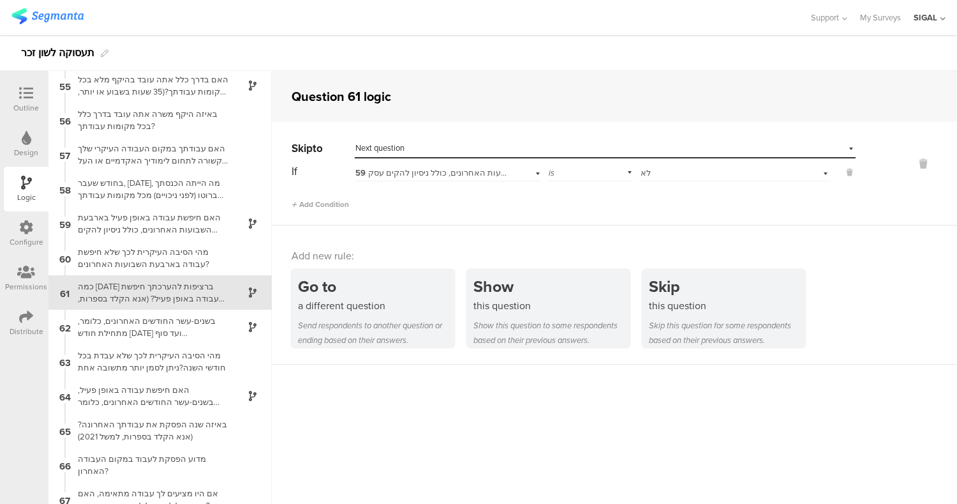
scroll to position [1869, 0]
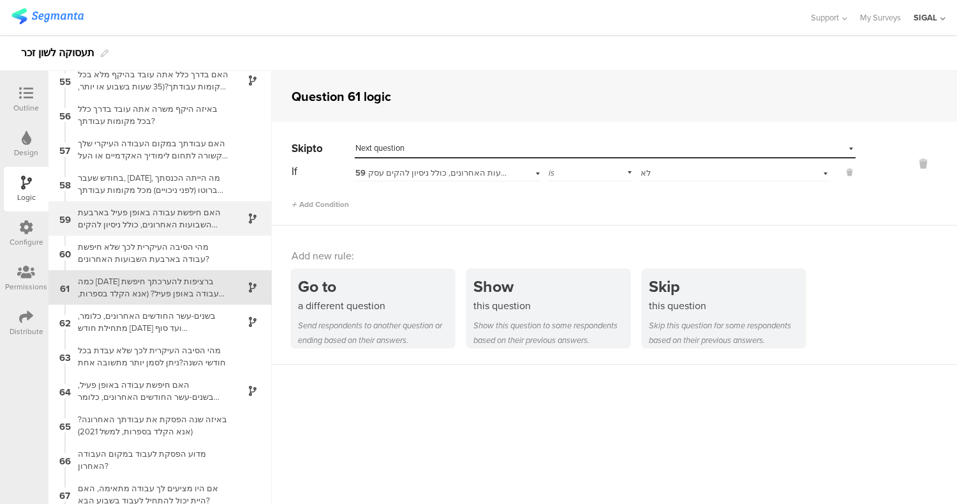
click at [153, 218] on div "האם חיפשת עבודה באופן פעיל בארבעת השבועות האחרונים, כולל ניסיון להקים עסק?" at bounding box center [150, 218] width 160 height 24
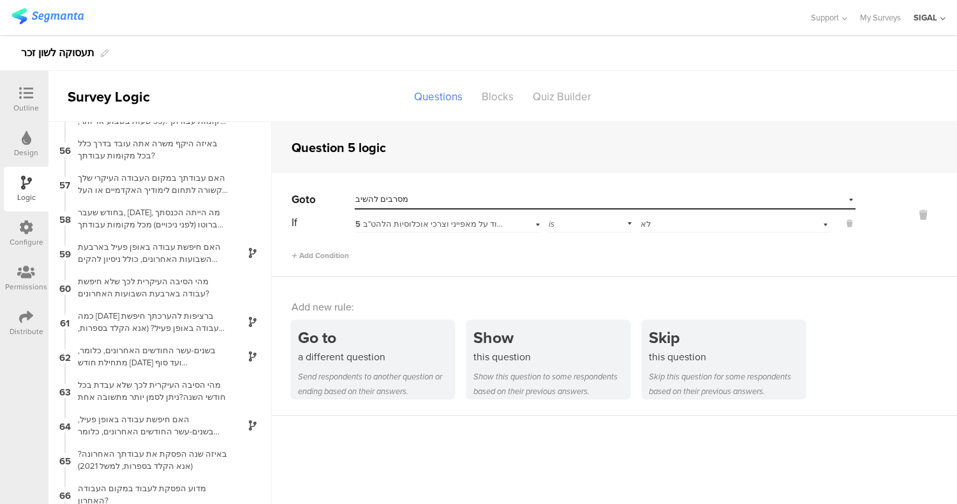
scroll to position [1886, 0]
click at [190, 257] on div "האם חיפשת עבודה באופן פעיל בארבעת השבועות האחרונים, כולל ניסיון להקים עסק?" at bounding box center [150, 252] width 160 height 24
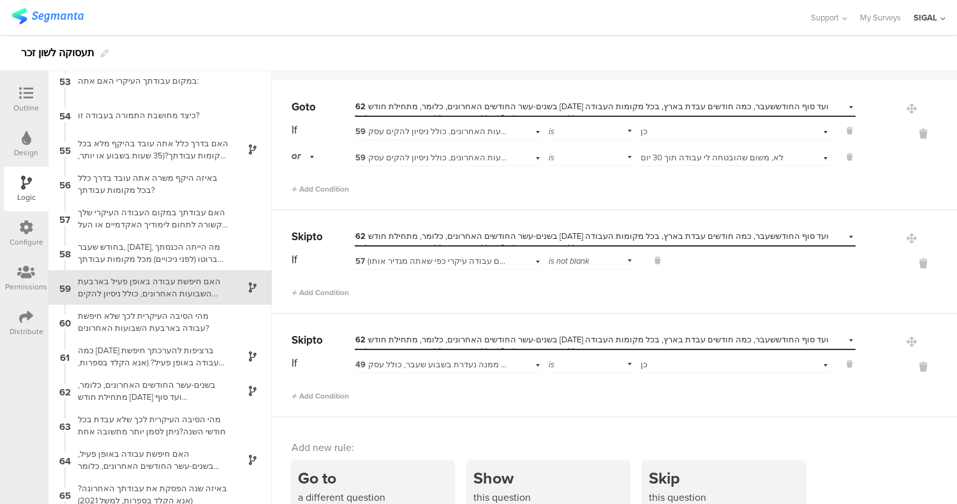
scroll to position [41, 0]
click at [908, 260] on icon at bounding box center [923, 264] width 31 height 15
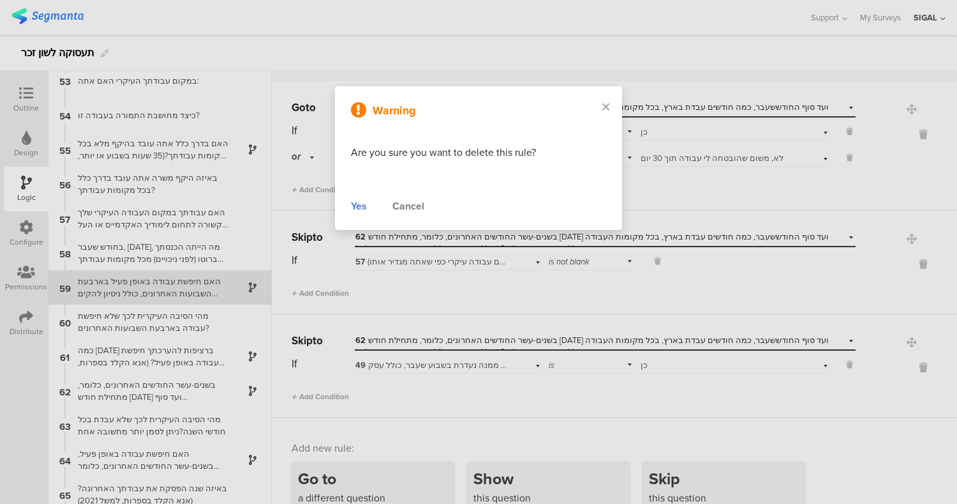
click at [360, 208] on div "Yes" at bounding box center [359, 206] width 16 height 15
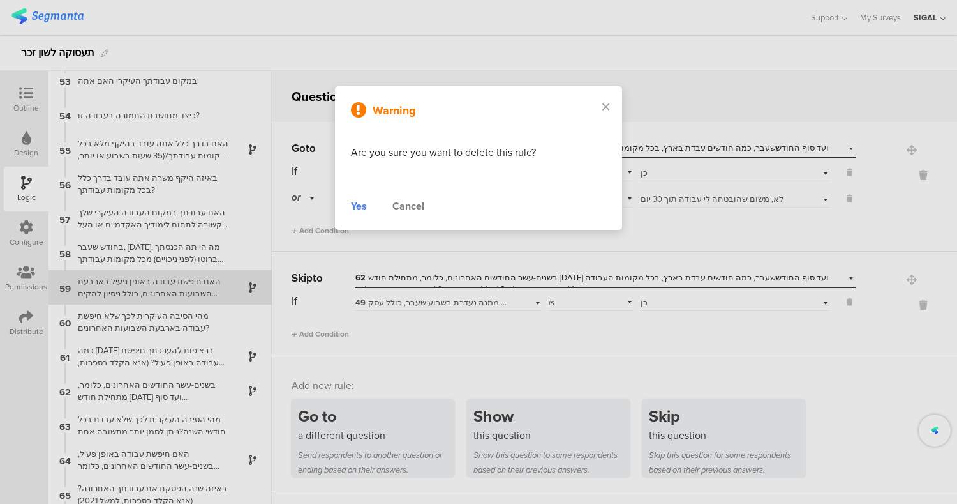
scroll to position [0, 0]
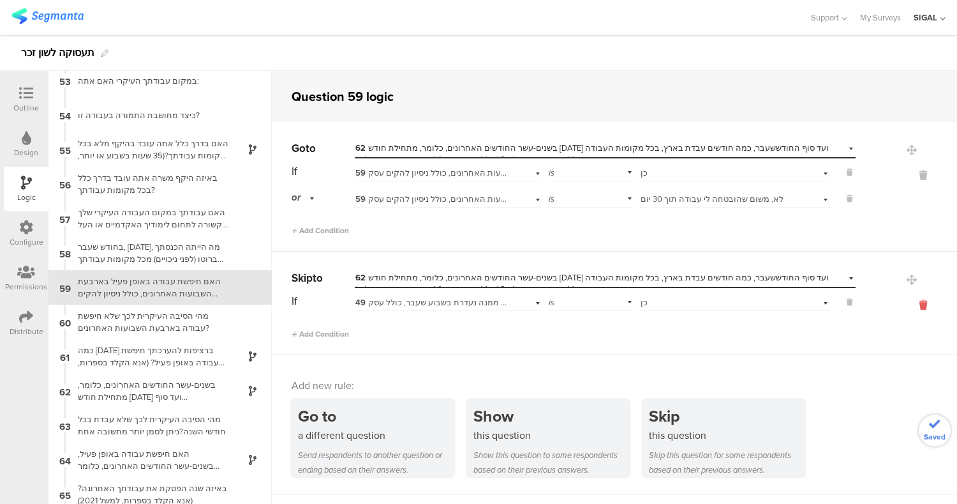
click at [908, 308] on icon at bounding box center [923, 304] width 31 height 15
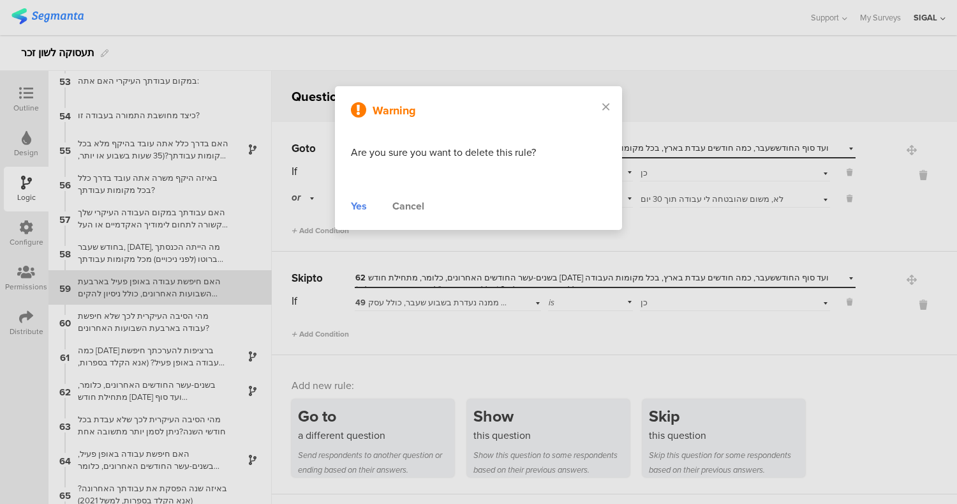
click at [364, 207] on div "Yes" at bounding box center [359, 206] width 16 height 15
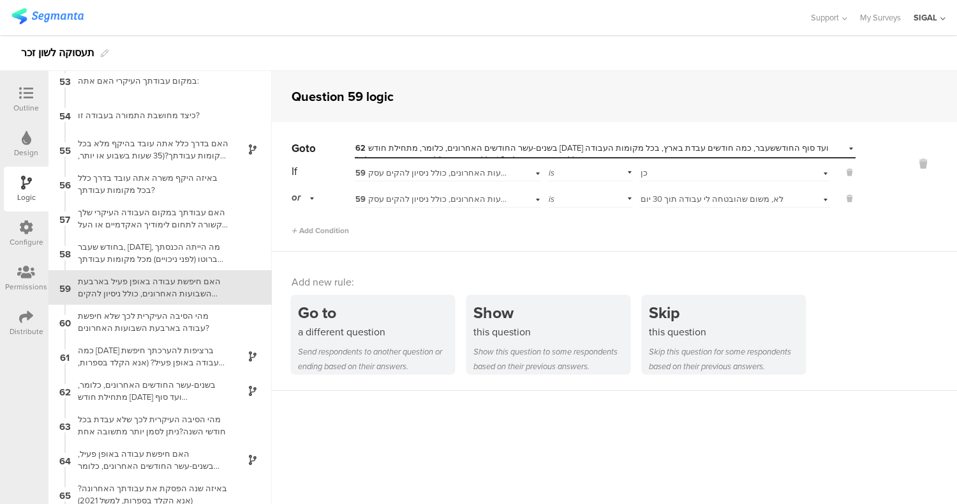
click at [559, 149] on span "62 בשנים-עשר החודשים האחרונים, כלומר, מתחילת חודש [DATE] ועד סוף החודששעבר, כמה…" at bounding box center [593, 154] width 474 height 24
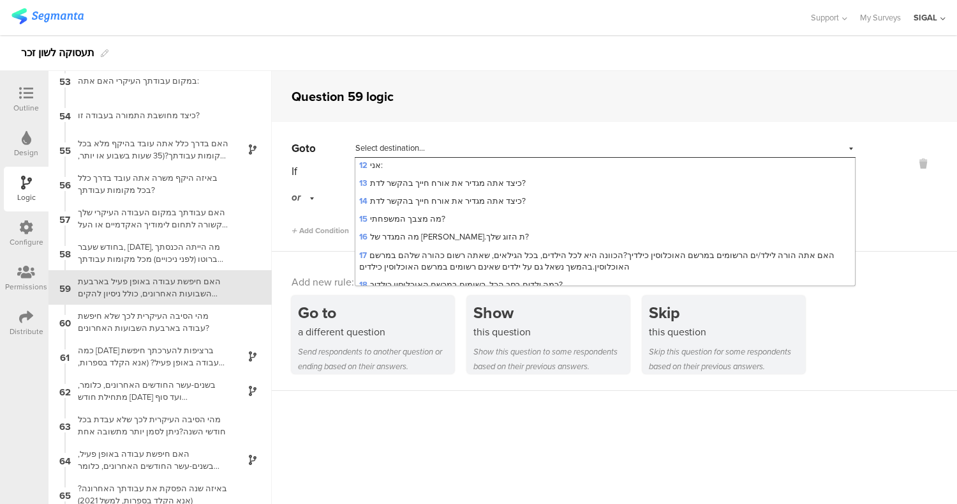
scroll to position [252, 0]
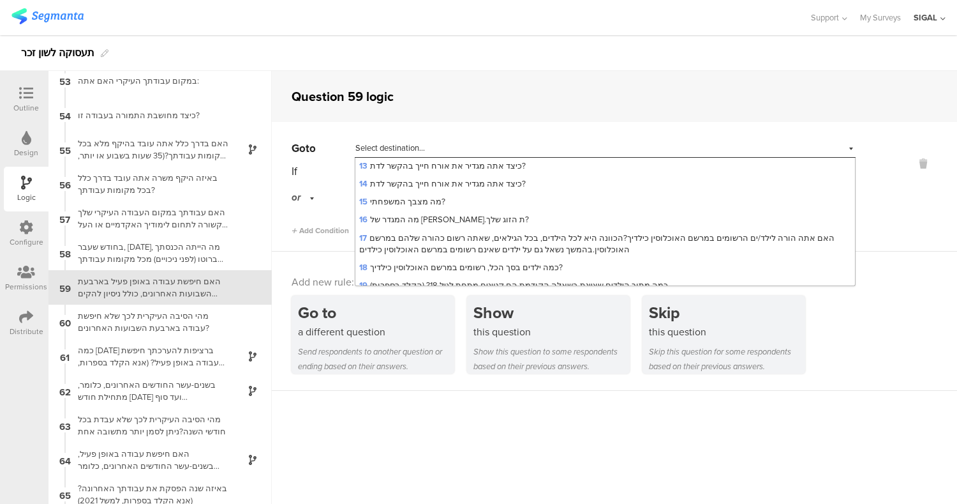
click at [539, 103] on div "Question 59 logic" at bounding box center [615, 96] width 686 height 51
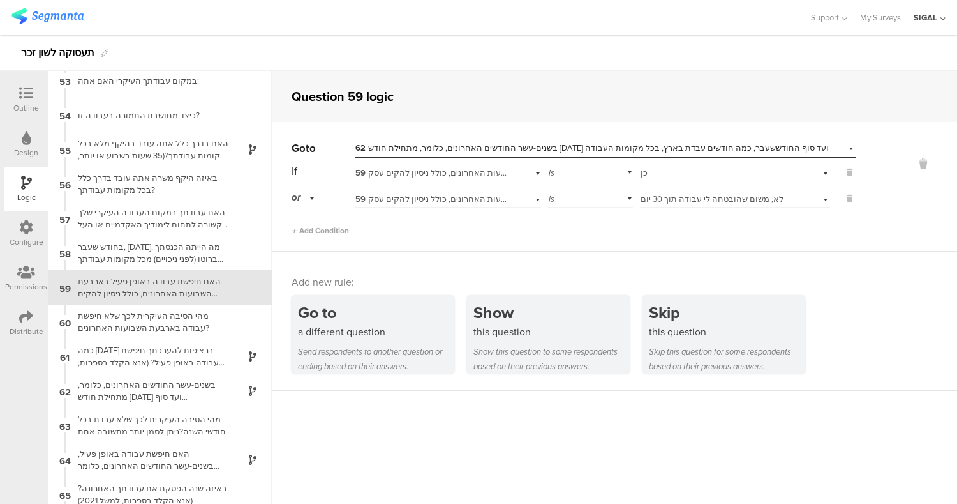
click at [472, 147] on span "62 בשנים-עשר החודשים האחרונים, כלומר, מתחילת חודש [DATE] ועד סוף החודששעבר, כמה…" at bounding box center [593, 154] width 474 height 24
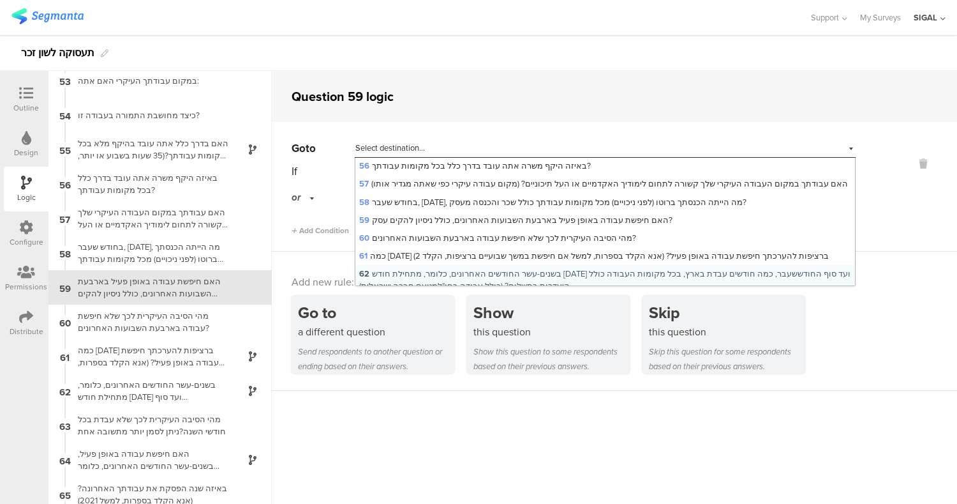
scroll to position [1107, 0]
click at [439, 249] on span "61 כמה [DATE] ברציפות להערכתך חיפשת עבודה באופן פעיל? (אנא הקלד בספרות, למשל אם…" at bounding box center [594, 255] width 470 height 12
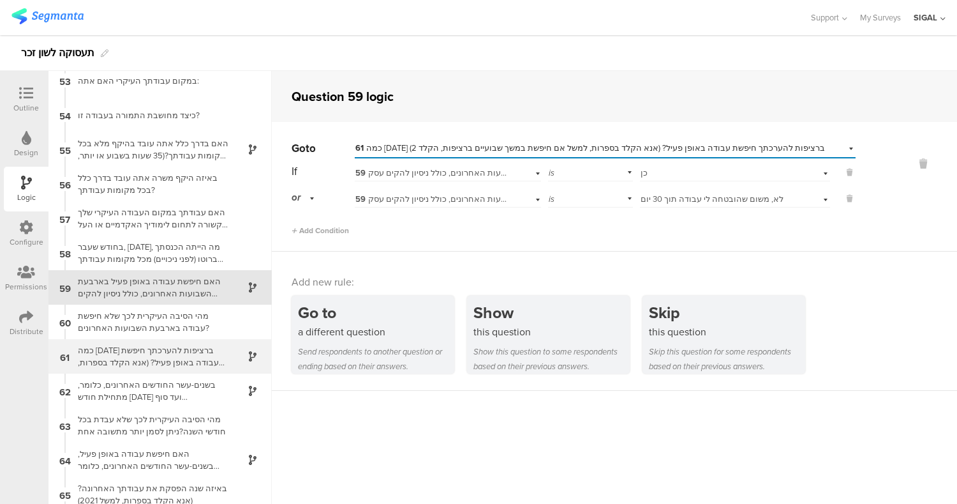
click at [174, 366] on div "כמה [DATE] ברציפות להערכתך חיפשת עבודה באופן פעיל? (אנא הקלד בספרות, למשל אם חי…" at bounding box center [150, 356] width 160 height 24
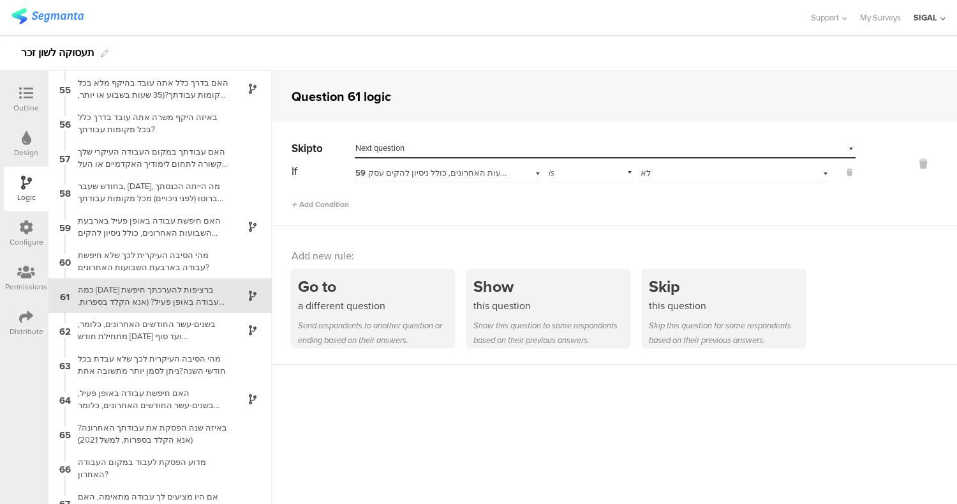
scroll to position [1869, 0]
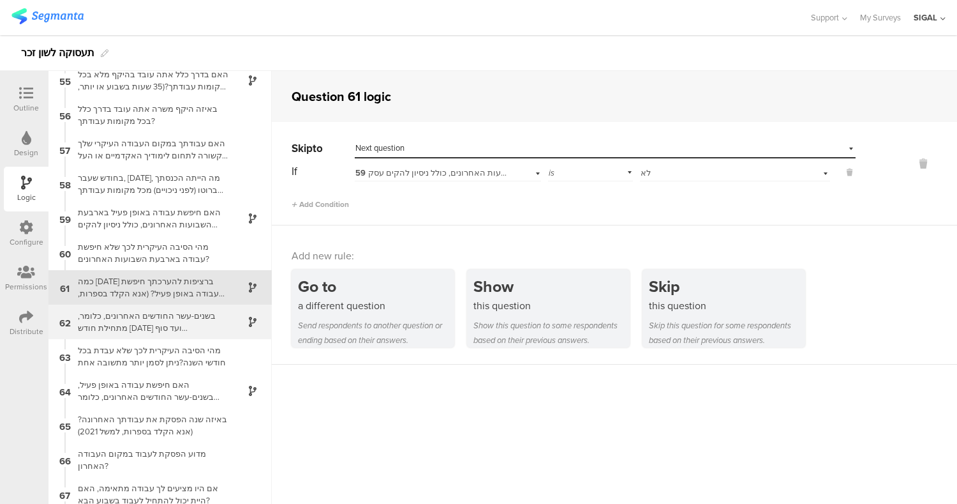
click at [183, 318] on div "בשנים-עשר החודשים האחרונים, כלומר, מתחילת חודש [DATE] ועד סוף החודששעבר, כמה חו…" at bounding box center [150, 322] width 160 height 24
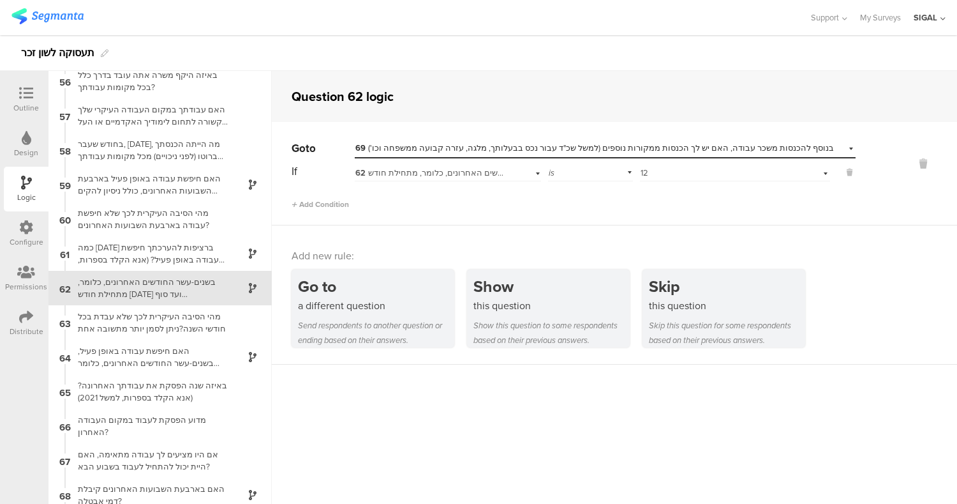
scroll to position [1904, 0]
click at [183, 357] on div "האם חיפשת עבודה באופן פעיל, בשנים-עשר החודשים האחרונים, כלומר מתחילת חודש [DATE…" at bounding box center [150, 356] width 160 height 24
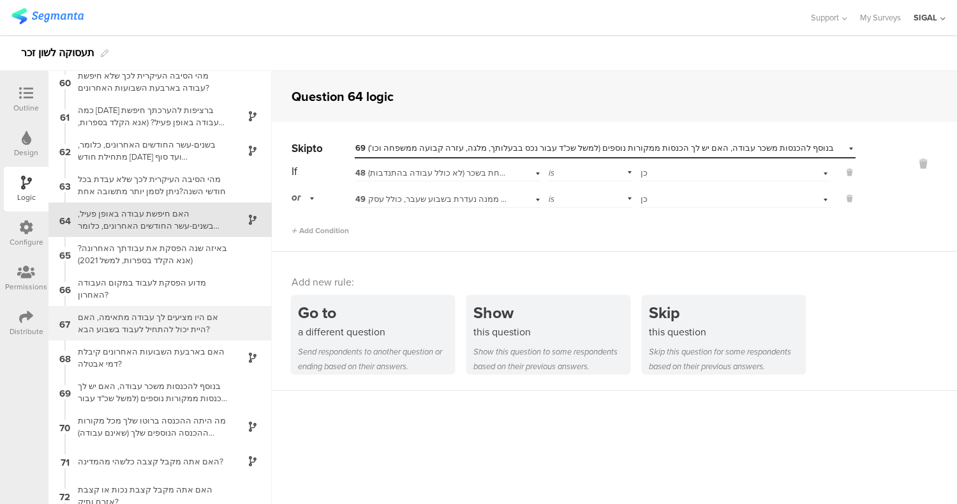
scroll to position [2041, 0]
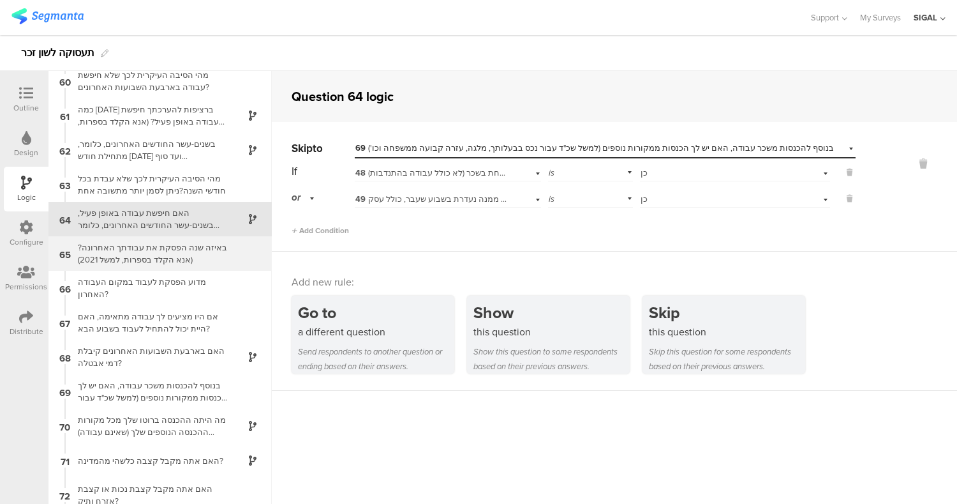
click at [148, 261] on div "באיזה שנה הפסקת את עבודתך האחרונה? (אנא הקלד בספרות, למשל 2021)" at bounding box center [150, 253] width 160 height 24
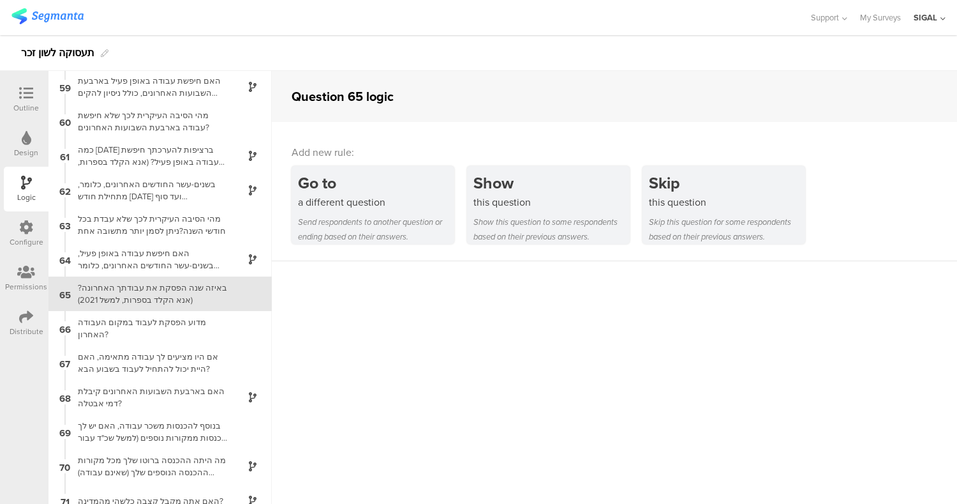
scroll to position [2007, 0]
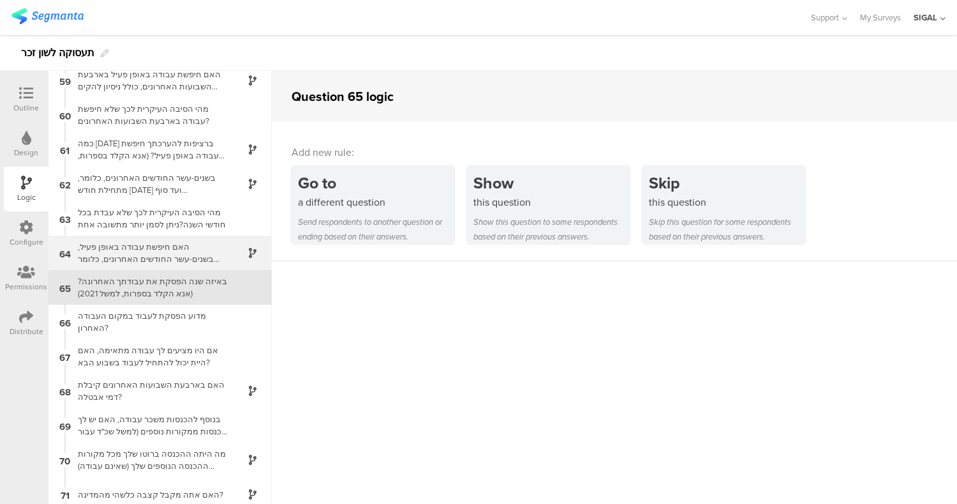
click at [129, 263] on div "האם חיפשת עבודה באופן פעיל, בשנים-עשר החודשים האחרונים, כלומר מתחילת חודש [DATE…" at bounding box center [150, 253] width 160 height 24
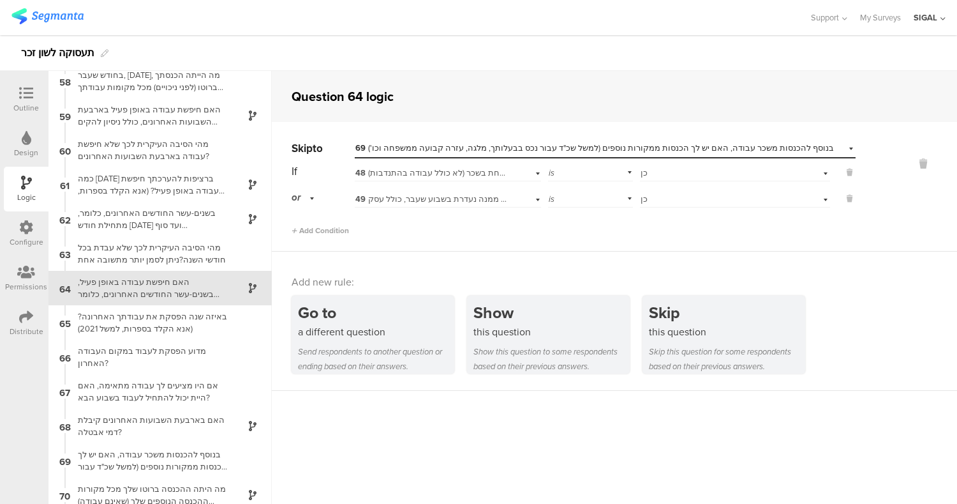
scroll to position [1972, 0]
click at [167, 229] on div "בשנים-עשר החודשים האחרונים, כלומר, מתחילת חודש [DATE] ועד סוף החודששעבר, כמה חו…" at bounding box center [150, 218] width 160 height 24
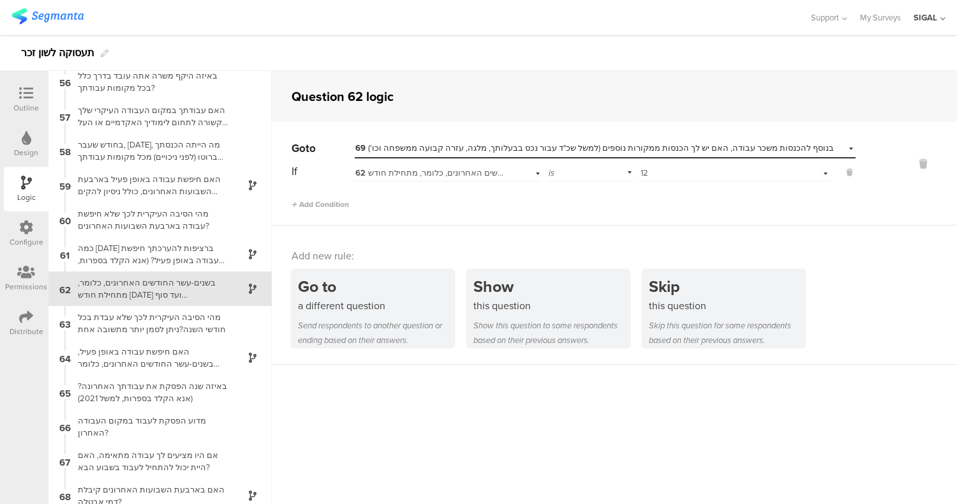
scroll to position [1904, 0]
click at [165, 260] on div "כמה [DATE] ברציפות להערכתך חיפשת עבודה באופן פעיל? (אנא הקלד בספרות, למשל אם חי…" at bounding box center [150, 253] width 160 height 24
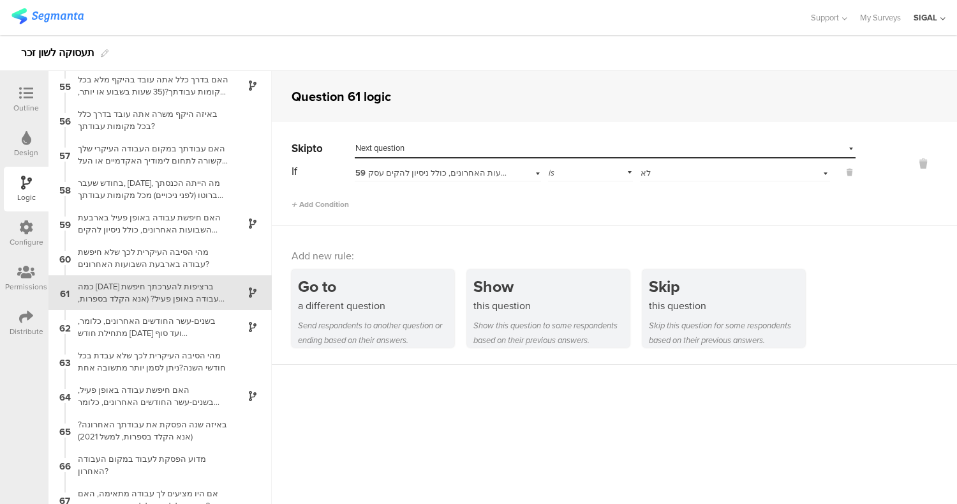
scroll to position [1869, 0]
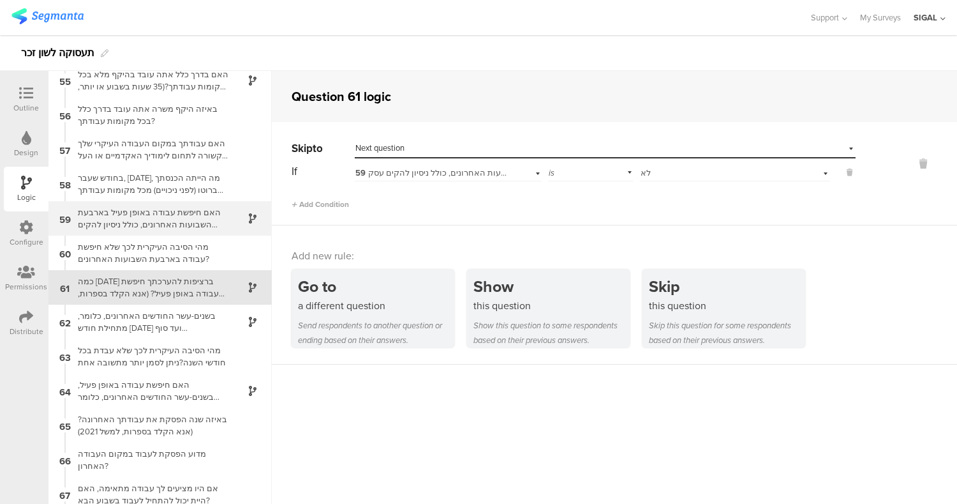
click at [167, 224] on div "האם חיפשת עבודה באופן פעיל בארבעת השבועות האחרונים, כולל ניסיון להקים עסק?" at bounding box center [150, 218] width 160 height 24
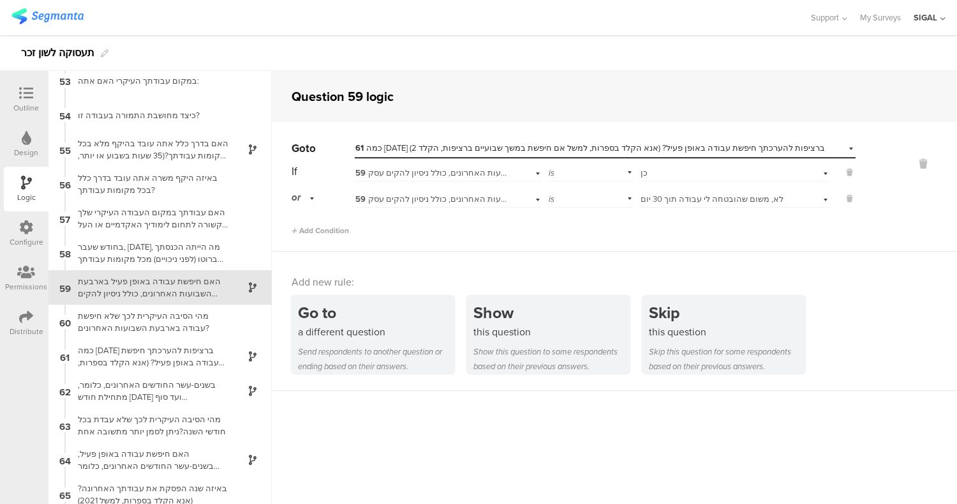
scroll to position [1760, 0]
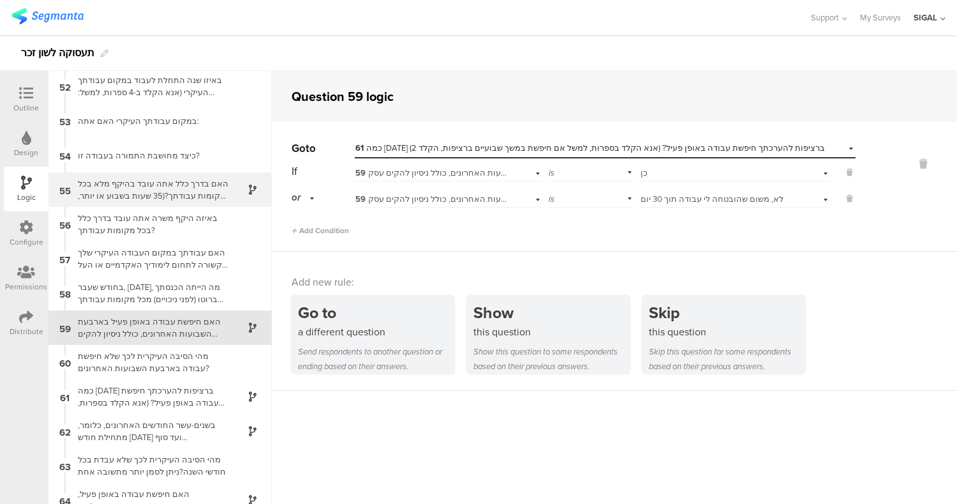
click at [164, 195] on div "האם בדרך כלל אתה עובד בהיקף מלא בכל מקומות עבודתך?(35 שעות בשבוע או יותר, למשל:…" at bounding box center [150, 189] width 160 height 24
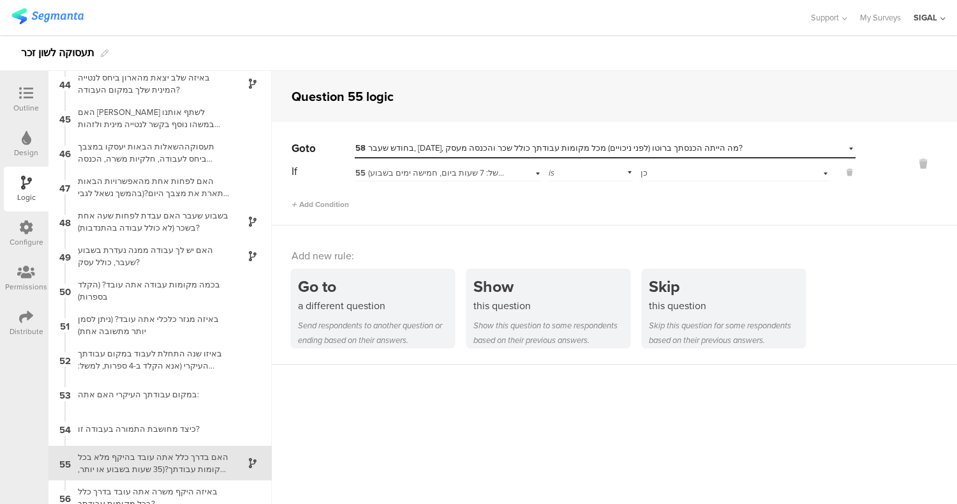
scroll to position [1487, 0]
click at [180, 249] on div "האם יש לך עבודה ממנה נעדרת בשבוע שעבר, כולל עסק?" at bounding box center [150, 256] width 160 height 24
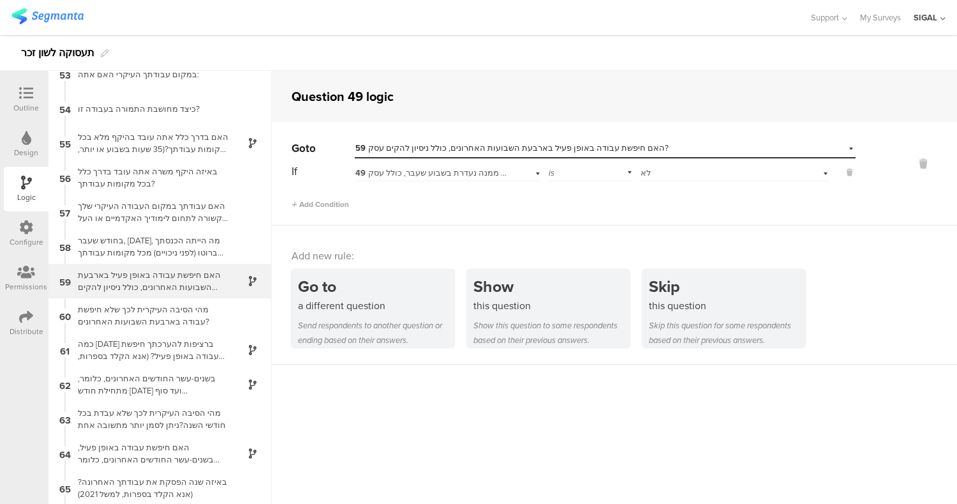
scroll to position [1812, 0]
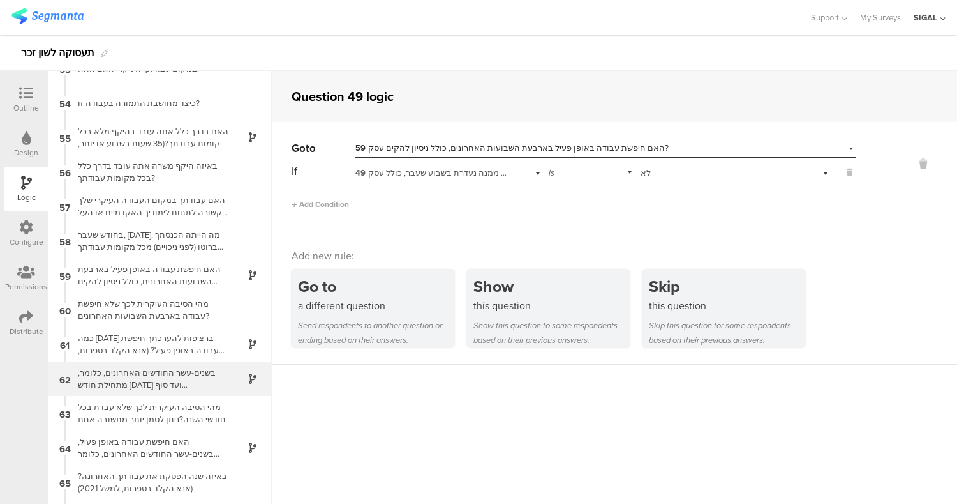
click at [206, 382] on div "בשנים-עשר החודשים האחרונים, כלומר, מתחילת חודש [DATE] ועד סוף החודששעבר, כמה חו…" at bounding box center [150, 378] width 160 height 24
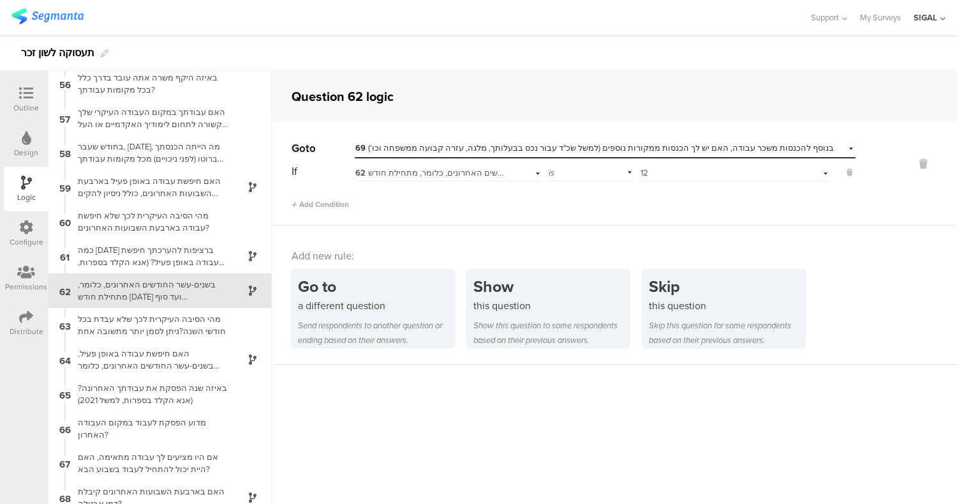
scroll to position [1904, 0]
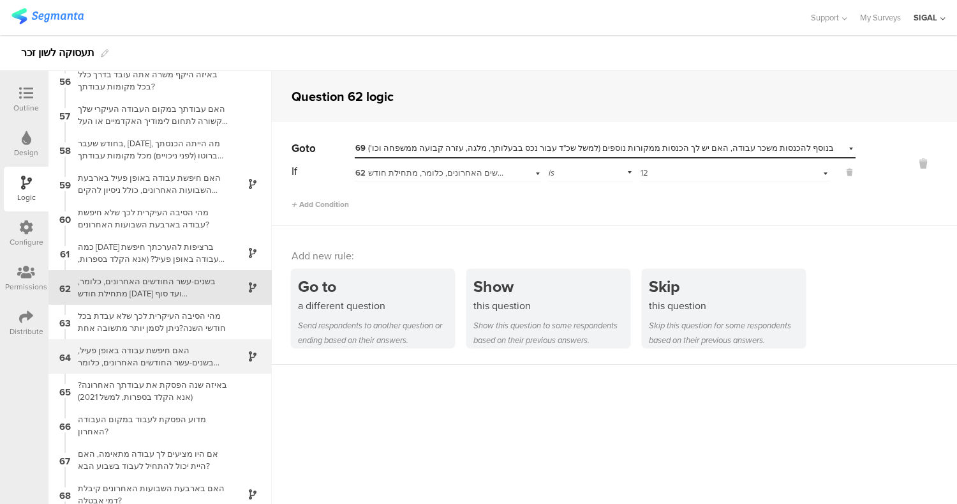
click at [177, 354] on div "האם חיפשת עבודה באופן פעיל, בשנים-עשר החודשים האחרונים, כלומר מתחילת חודש [DATE…" at bounding box center [150, 356] width 160 height 24
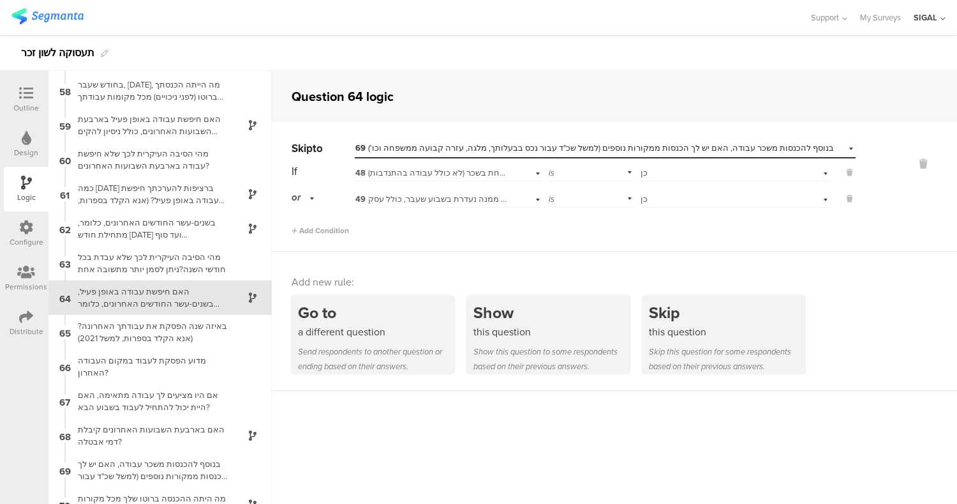
scroll to position [1961, 0]
click at [158, 134] on div "האם חיפשת עבודה באופן פעיל בארבעת השבועות האחרונים, כולל ניסיון להקים עסק?" at bounding box center [150, 126] width 160 height 24
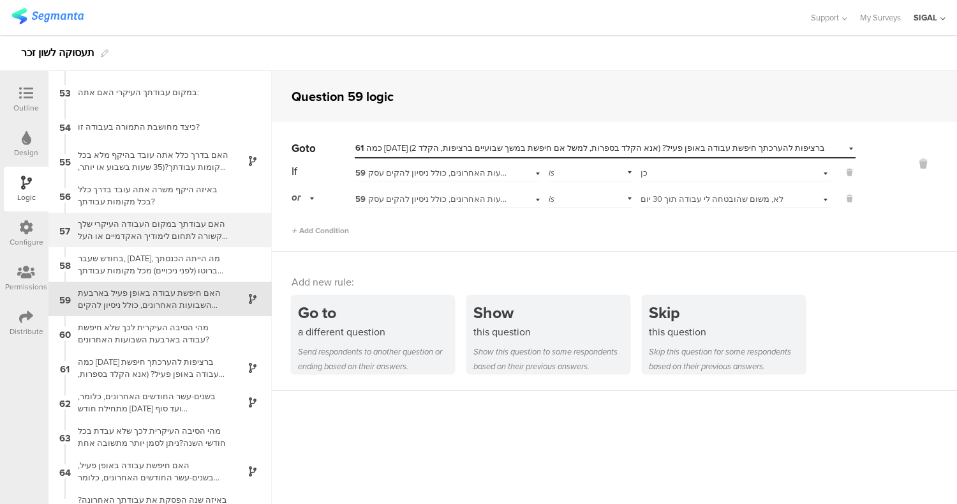
scroll to position [1788, 0]
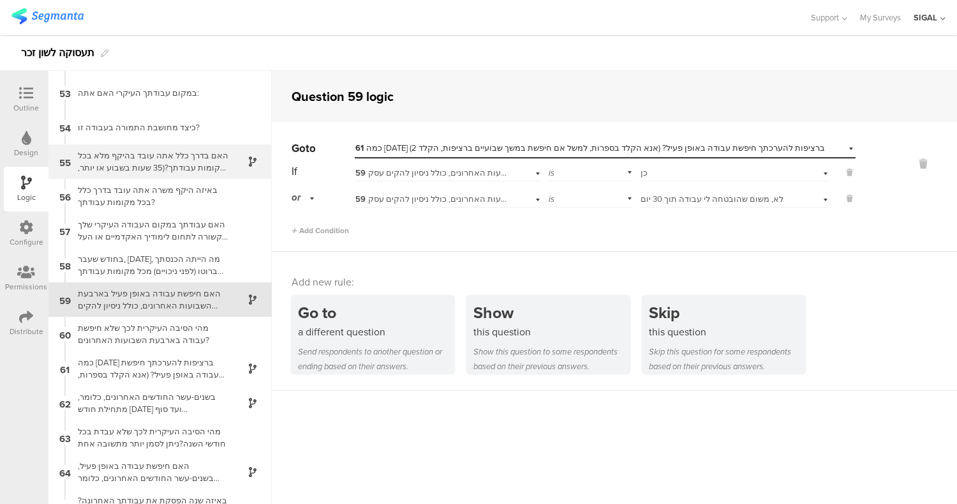
click at [184, 174] on div "55 האם בדרך כלל אתה עובד בהיקף מלא בכל מקומות עבודתך?(35 שעות בשבוע או יותר, למ…" at bounding box center [160, 161] width 223 height 34
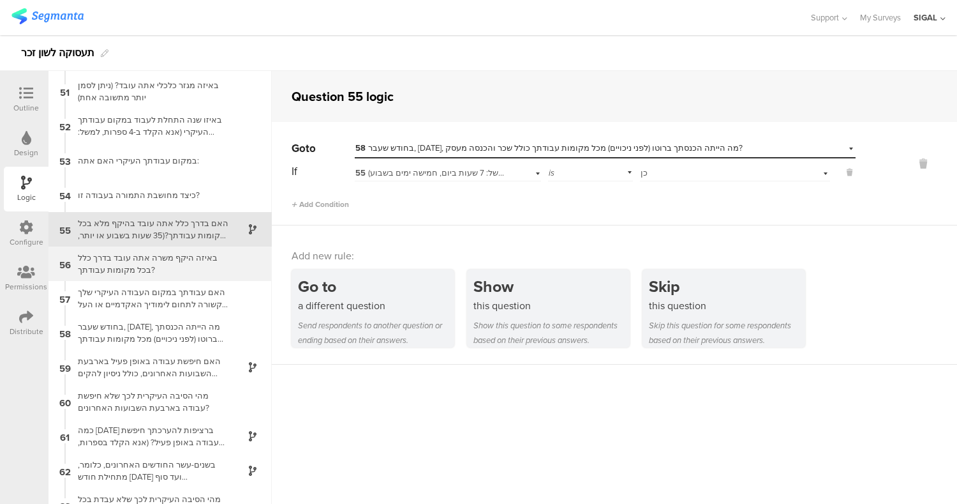
scroll to position [1721, 0]
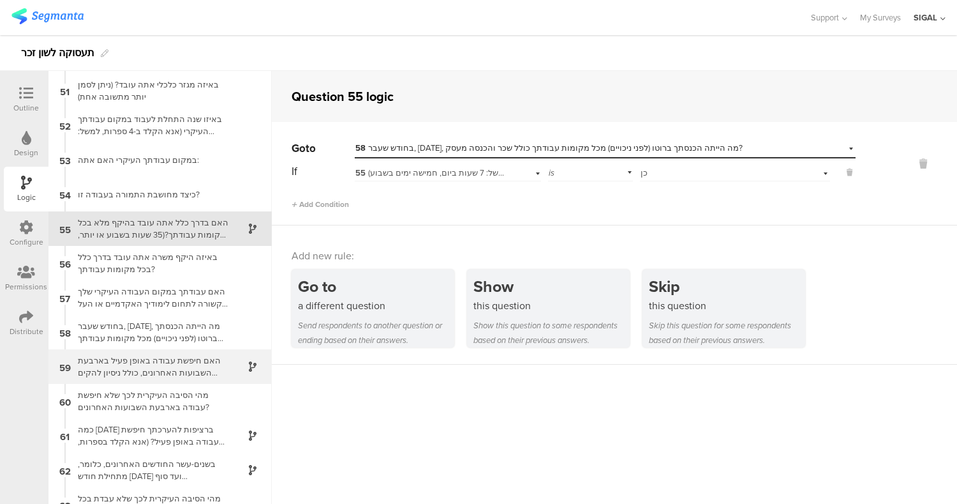
click at [186, 361] on div "האם חיפשת עבודה באופן פעיל בארבעת השבועות האחרונים, כולל ניסיון להקים עסק?" at bounding box center [150, 366] width 160 height 24
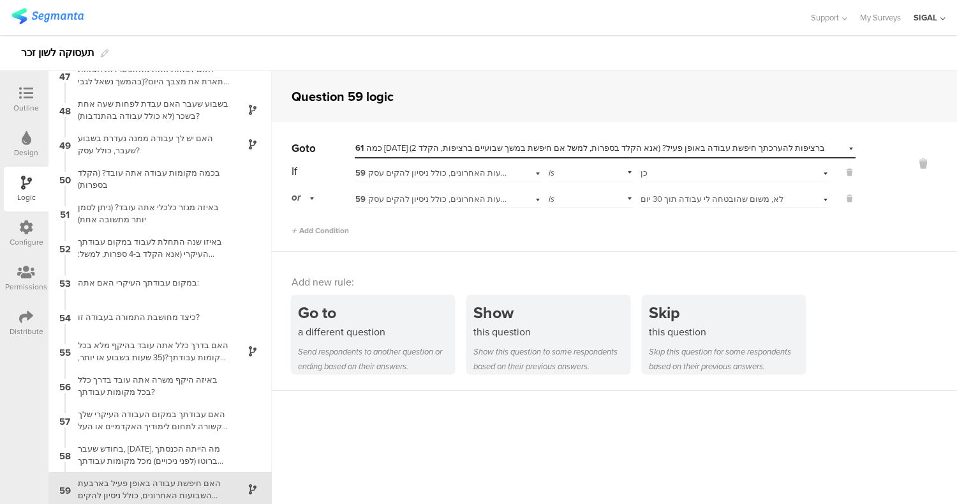
scroll to position [1597, 0]
click at [181, 140] on div "האם יש לך עבודה ממנה נעדרת בשבוע שעבר, כולל עסק?" at bounding box center [150, 145] width 160 height 24
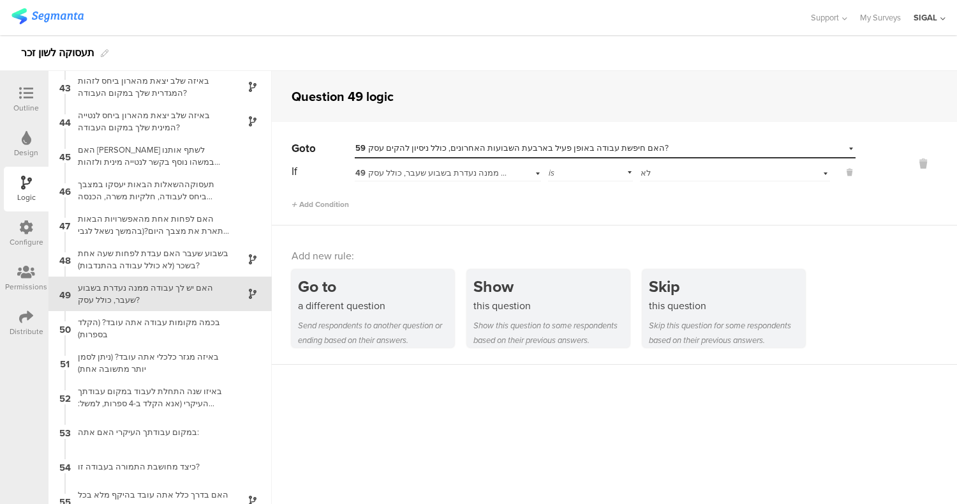
scroll to position [1455, 0]
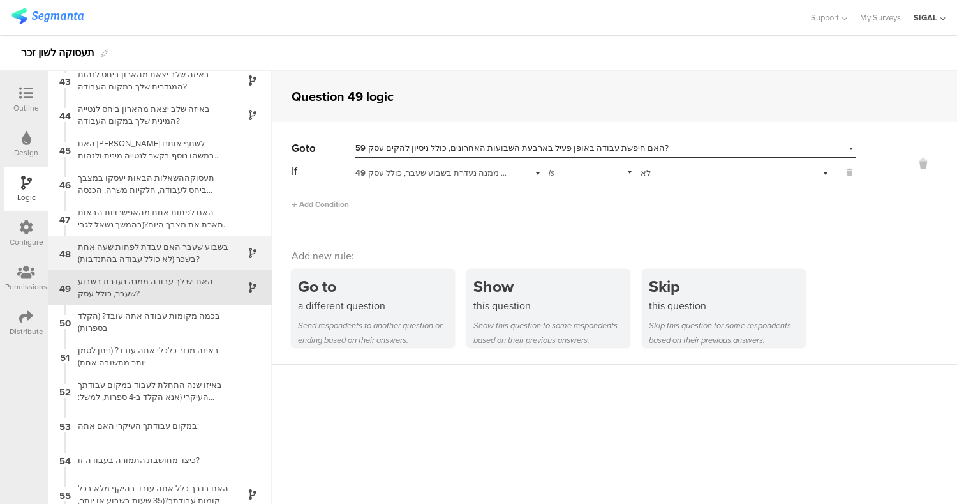
click at [201, 254] on div "בשבוע שעבר האם עבדת לפחות שעה אחת בשכר (לא כולל עבודה בהתנדבות)?" at bounding box center [150, 253] width 160 height 24
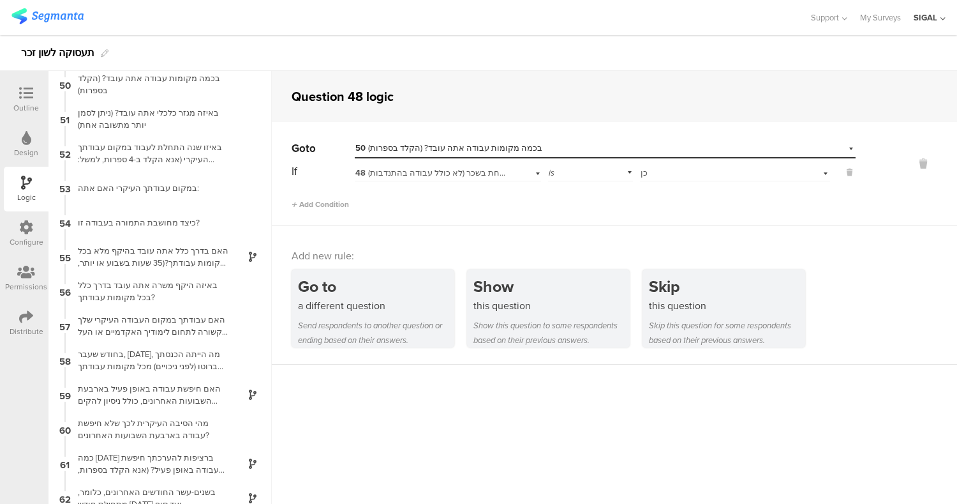
scroll to position [1695, 0]
click at [201, 254] on div "האם בדרך כלל אתה עובד בהיקף מלא בכל מקומות עבודתך?(35 שעות בשבוע או יותר, למשל:…" at bounding box center [150, 254] width 160 height 24
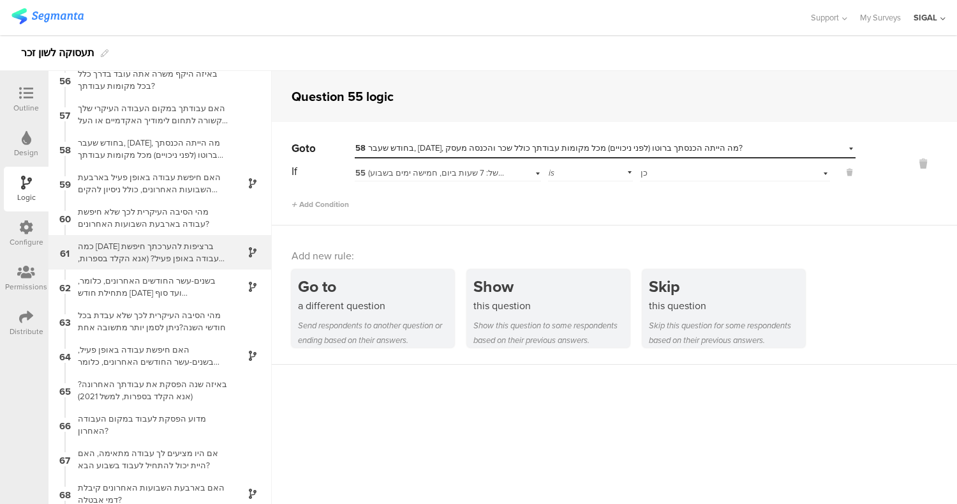
scroll to position [1905, 0]
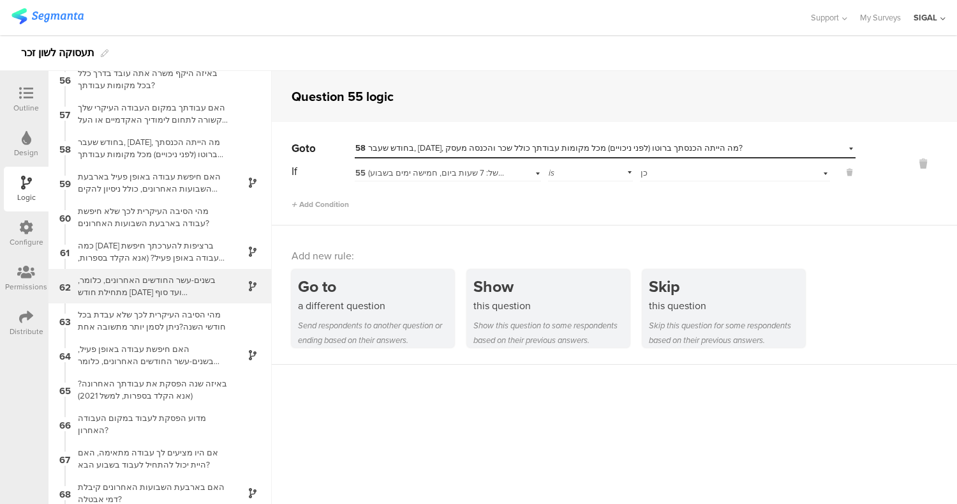
click at [229, 299] on div "62 בשנים-עשר החודשים האחרונים, כלומר, מתחילת חודש [DATE] ועד סוף החודששעבר, כמה…" at bounding box center [160, 286] width 223 height 34
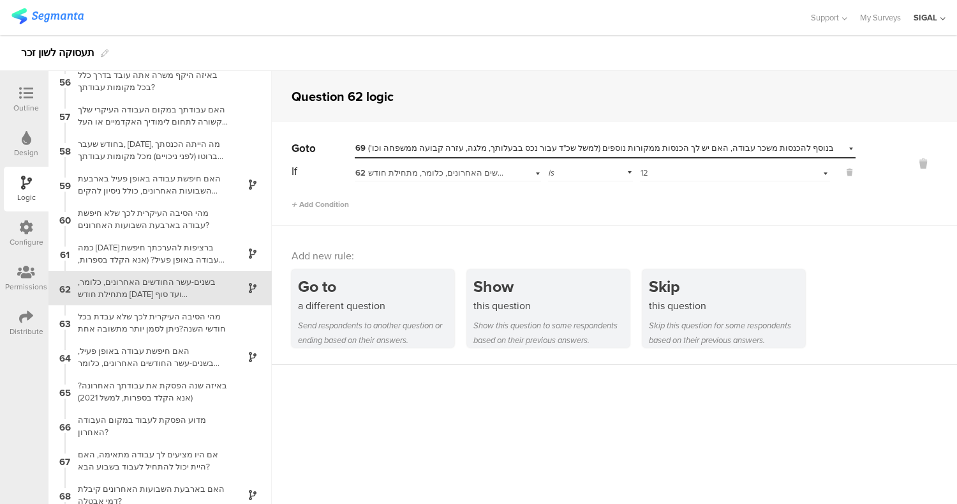
scroll to position [1904, 0]
click at [224, 345] on div "64 האם חיפשת עבודה באופן פעיל, בשנים-עשר החודשים האחרונים, כלומר מתחילת חודש [D…" at bounding box center [160, 356] width 223 height 34
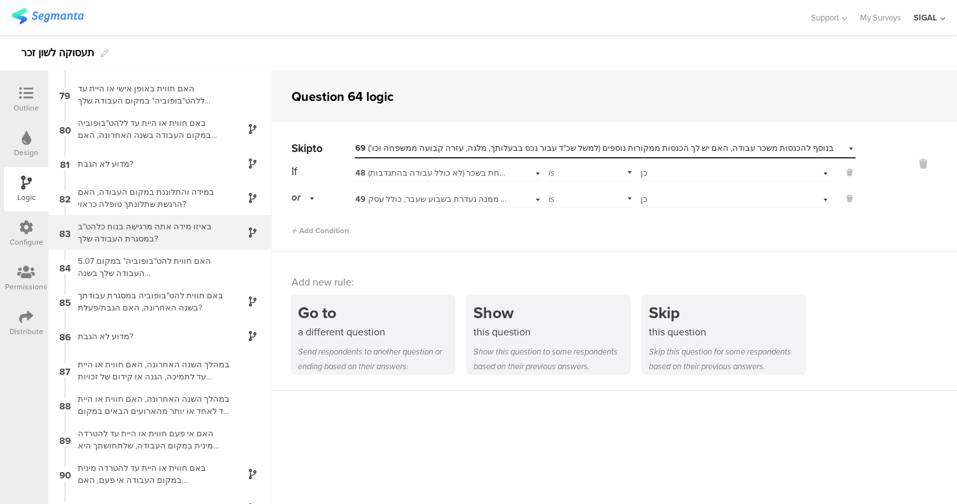
scroll to position [2682, 0]
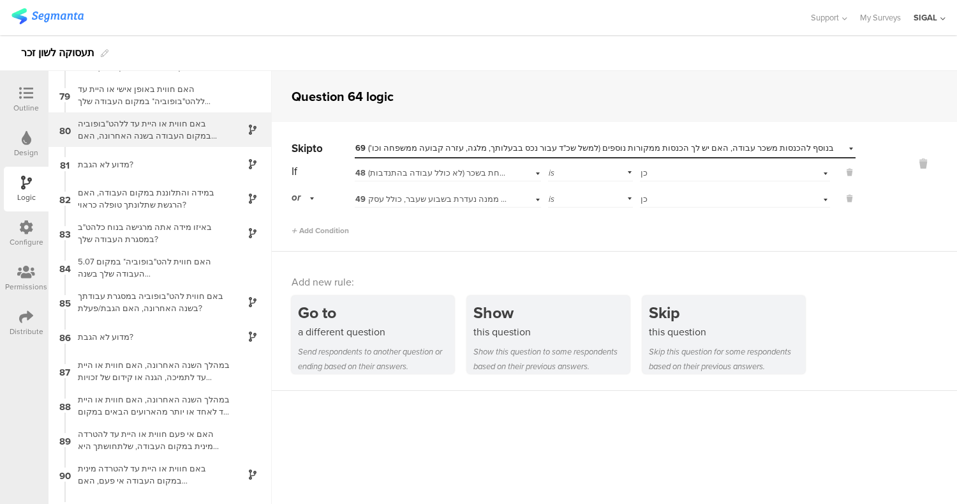
click at [162, 135] on div "באם חווית או היית עד ללהט"בופוביה במקום העבודה בשנה האחרונה, האם הגבת/פעלת?" at bounding box center [150, 129] width 160 height 24
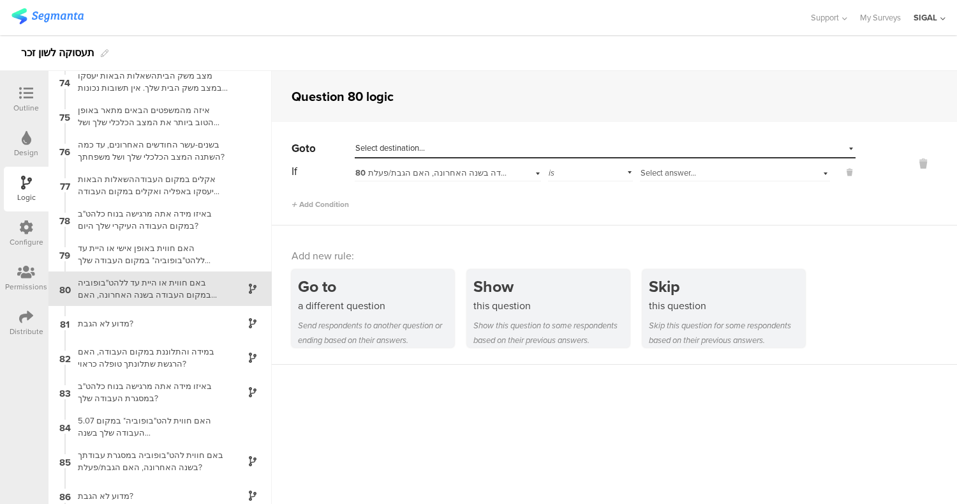
scroll to position [2524, 0]
click at [202, 324] on div "מדוע לא הגבת?" at bounding box center [150, 322] width 160 height 12
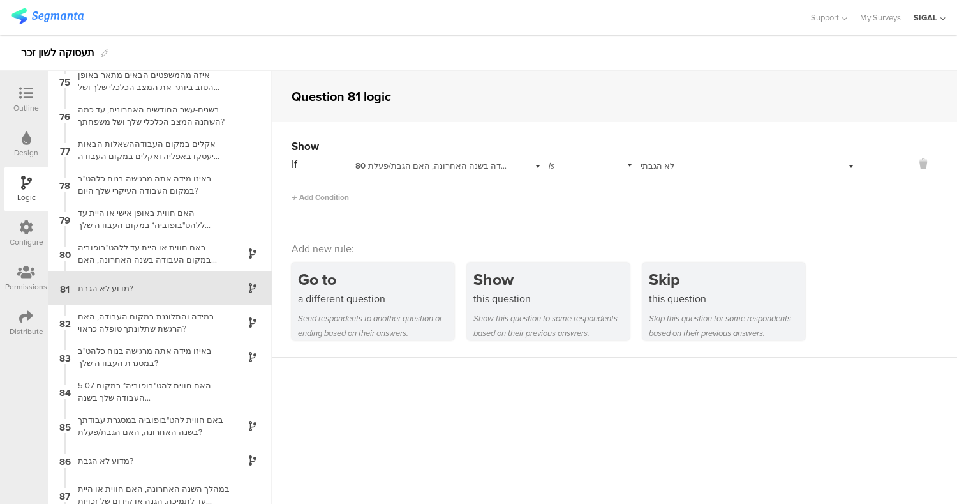
scroll to position [2558, 0]
click at [136, 257] on div "באם חווית או היית עד ללהט"בופוביה במקום העבודה בשנה האחרונה, האם הגבת/פעלת?" at bounding box center [150, 253] width 160 height 24
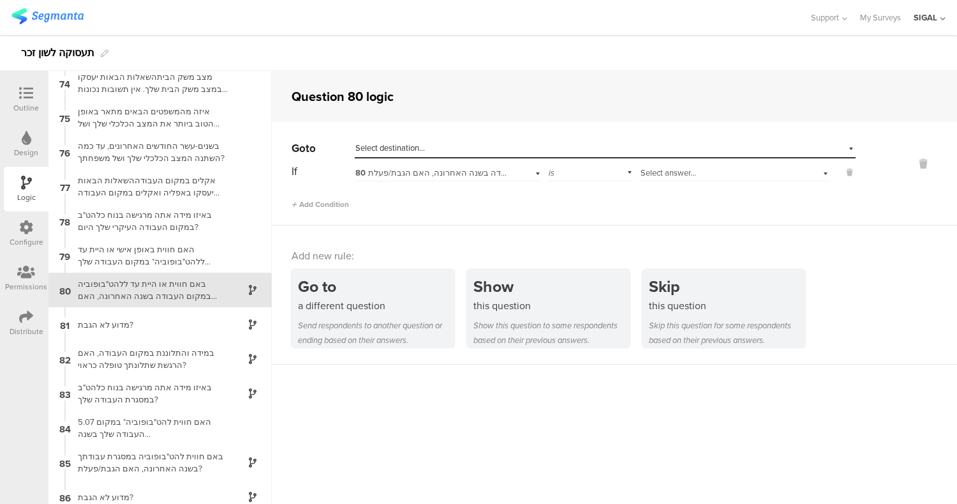
scroll to position [2524, 0]
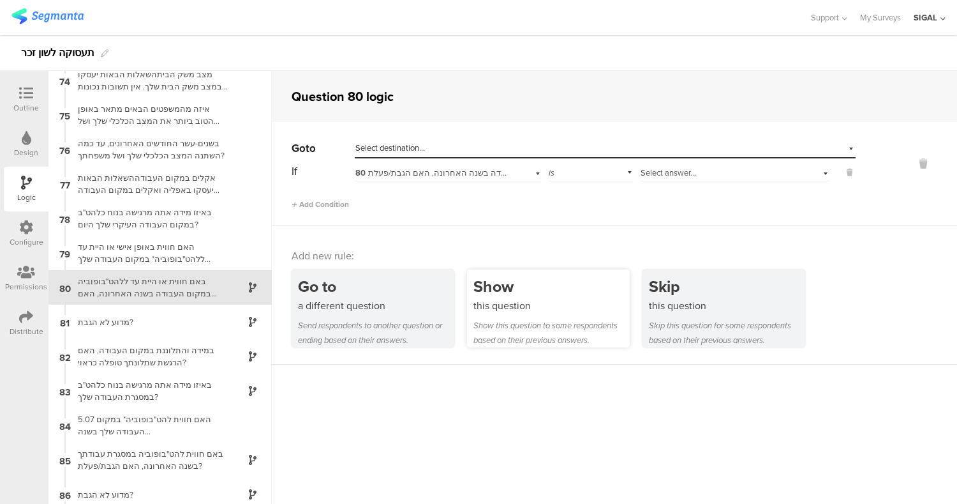
click at [552, 290] on div "Show" at bounding box center [552, 286] width 156 height 24
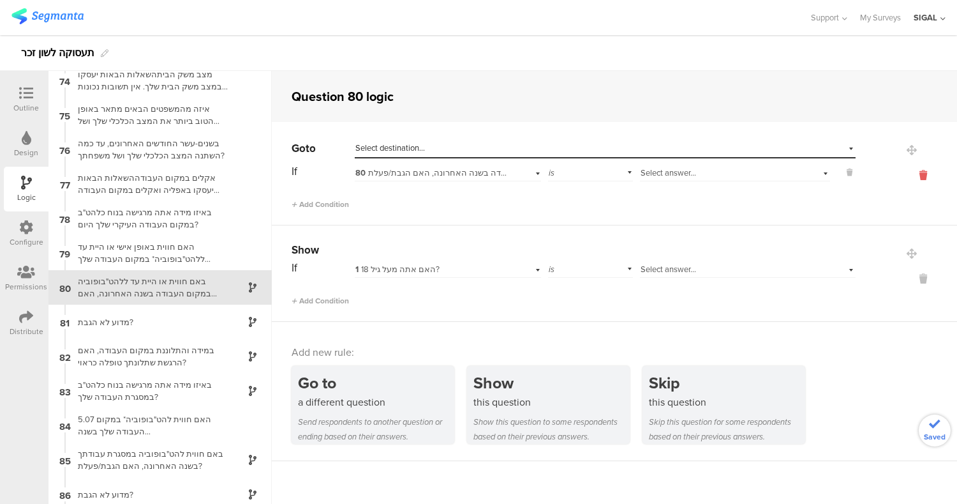
click at [911, 177] on icon at bounding box center [923, 175] width 31 height 15
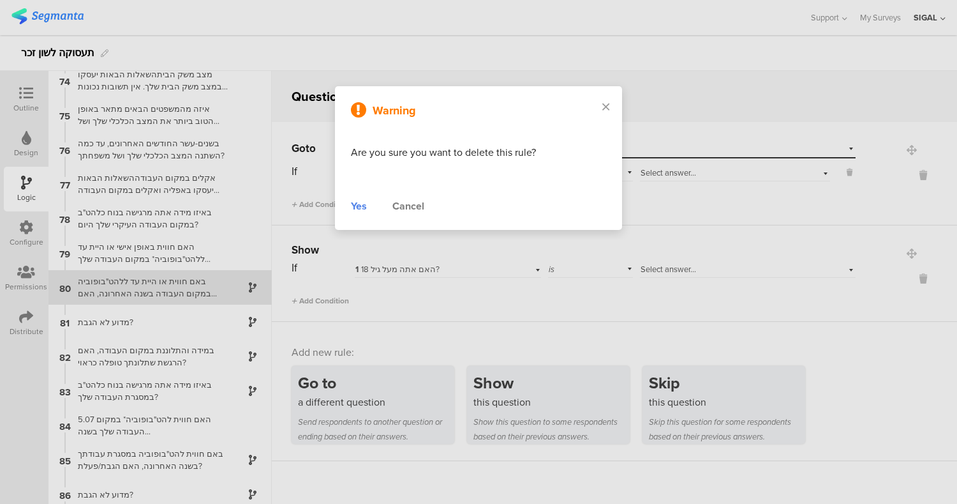
click at [352, 201] on div "Yes" at bounding box center [359, 206] width 16 height 15
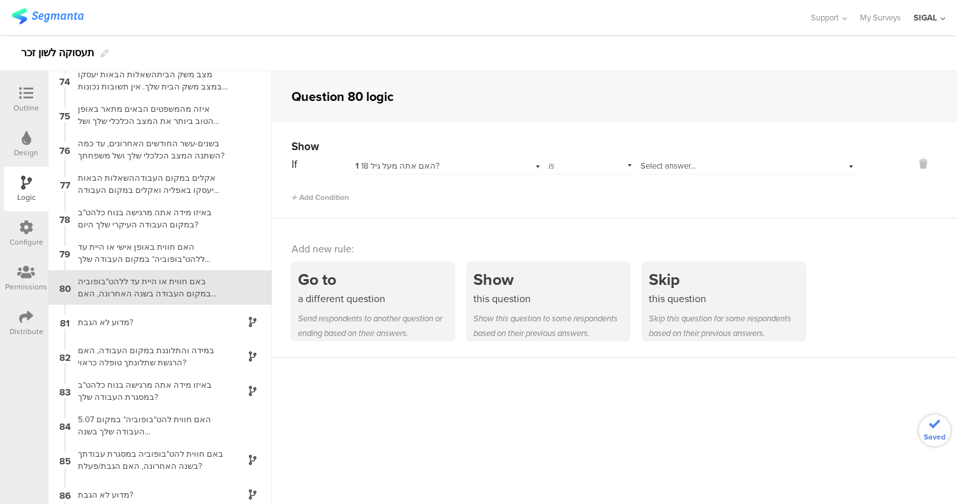
click at [402, 164] on span "1 האם אתה מעל גיל 18?" at bounding box center [398, 166] width 84 height 12
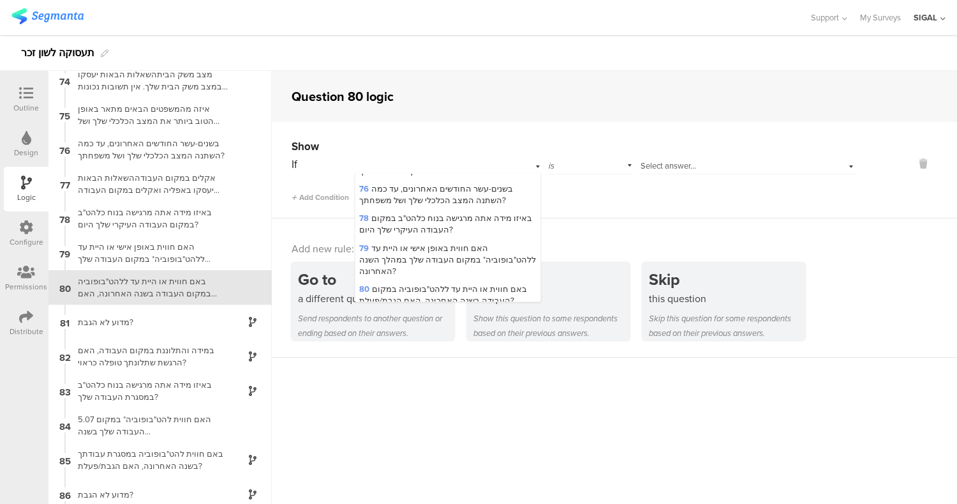
scroll to position [2166, 0]
click at [409, 241] on span "79 האם חווית באופן אישי או היית עד ללהט"בופוביה* במקום העבודה שלך במהלך השנה הא…" at bounding box center [447, 258] width 177 height 35
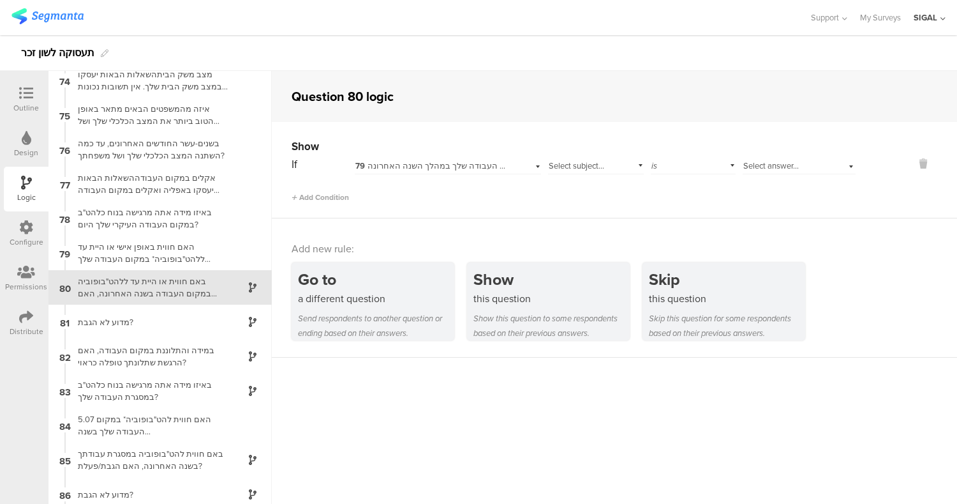
click at [589, 165] on span "Select subject..." at bounding box center [577, 166] width 56 height 12
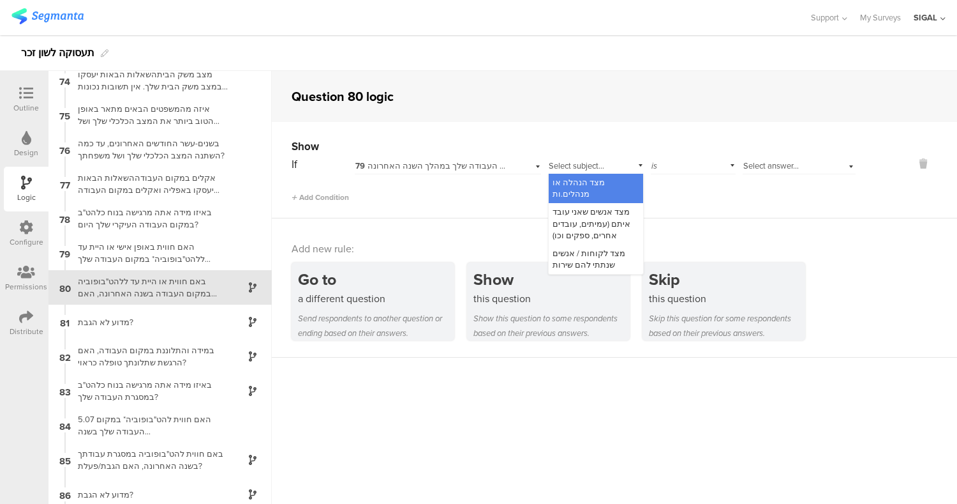
click at [592, 181] on span "מצד הנהלה או מנהלים.ות" at bounding box center [579, 188] width 52 height 24
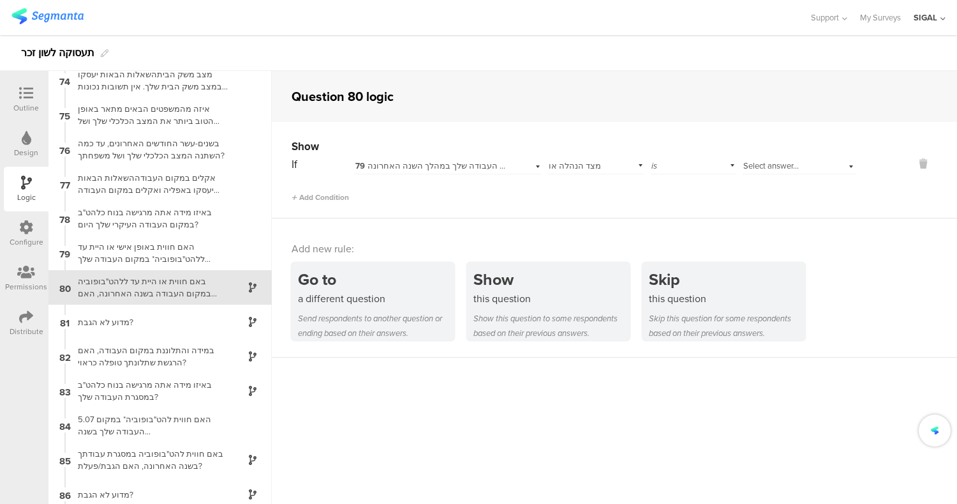
click at [753, 170] on span "Select answer..." at bounding box center [772, 166] width 56 height 12
click at [679, 169] on div "is" at bounding box center [693, 164] width 85 height 20
click at [675, 202] on div "is not" at bounding box center [694, 200] width 84 height 18
click at [749, 172] on div "Select answer..." at bounding box center [799, 164] width 113 height 20
click at [748, 181] on span "מעולם לא/לעיתים נדירות" at bounding box center [790, 182] width 87 height 12
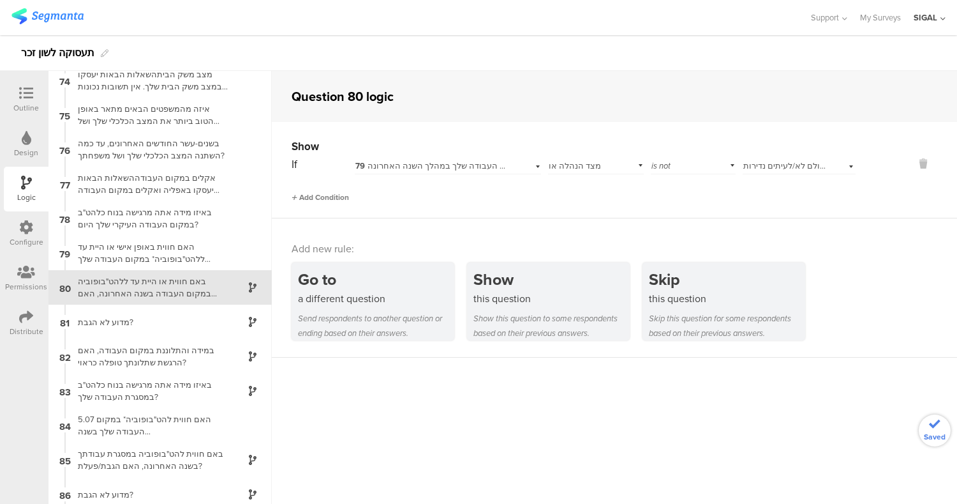
click at [317, 202] on span "Add Condition" at bounding box center [320, 196] width 57 height 11
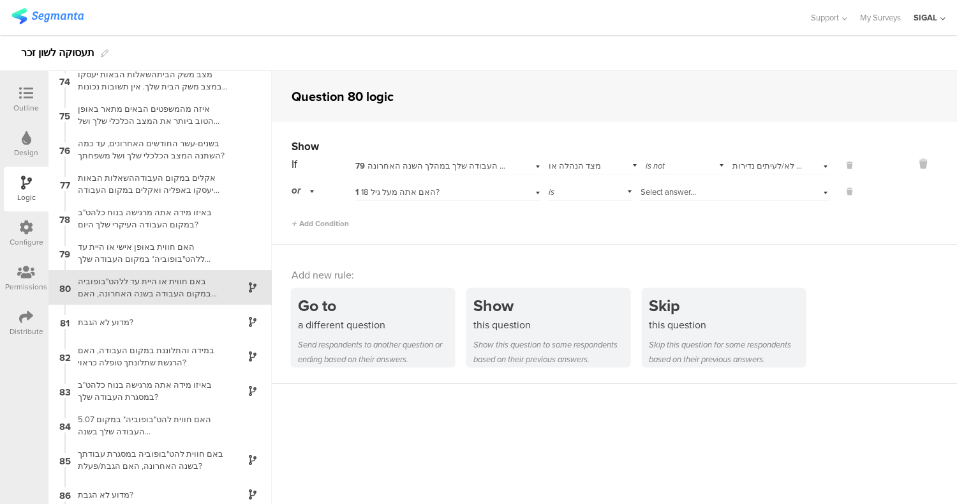
click at [788, 191] on div "Select answer..." at bounding box center [735, 191] width 190 height 20
click at [386, 184] on div "1 האם אתה מעל גיל 18?" at bounding box center [448, 191] width 186 height 20
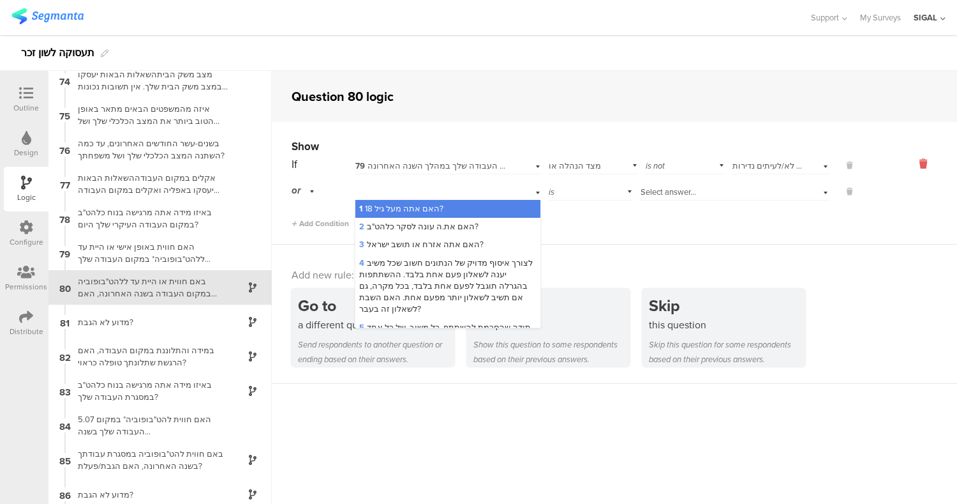
click at [909, 159] on icon at bounding box center [923, 163] width 31 height 15
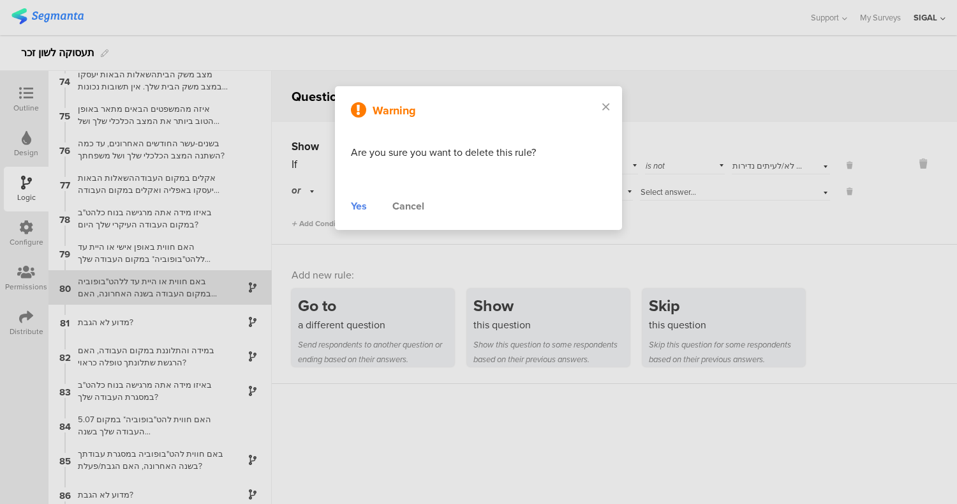
click at [354, 209] on div "Yes" at bounding box center [359, 206] width 16 height 15
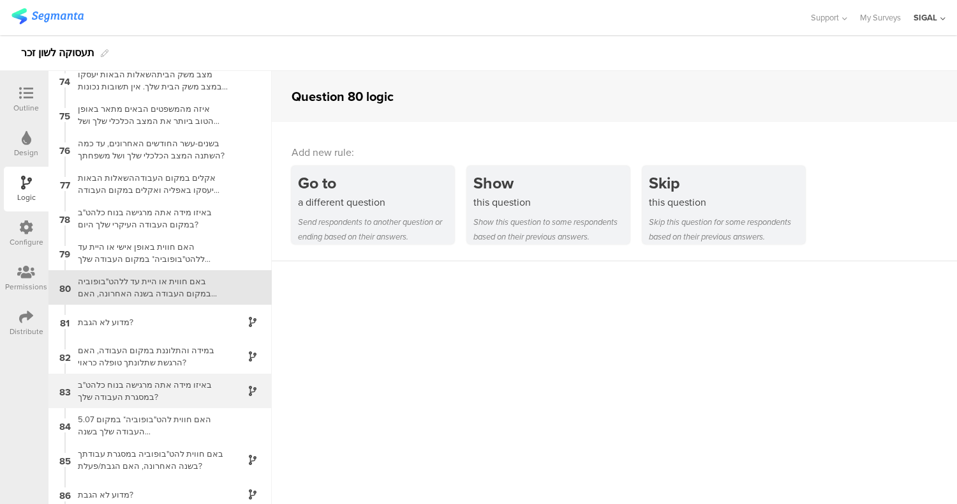
click at [144, 381] on div "באיזו מידה אתה מרגישה בנוח כלהט"ב במסגרת העבודה שלך?" at bounding box center [150, 391] width 160 height 24
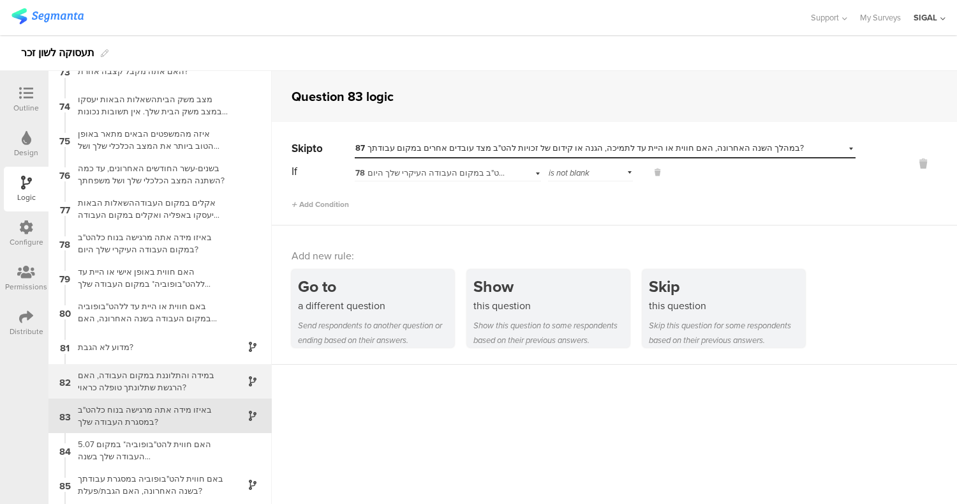
scroll to position [2500, 0]
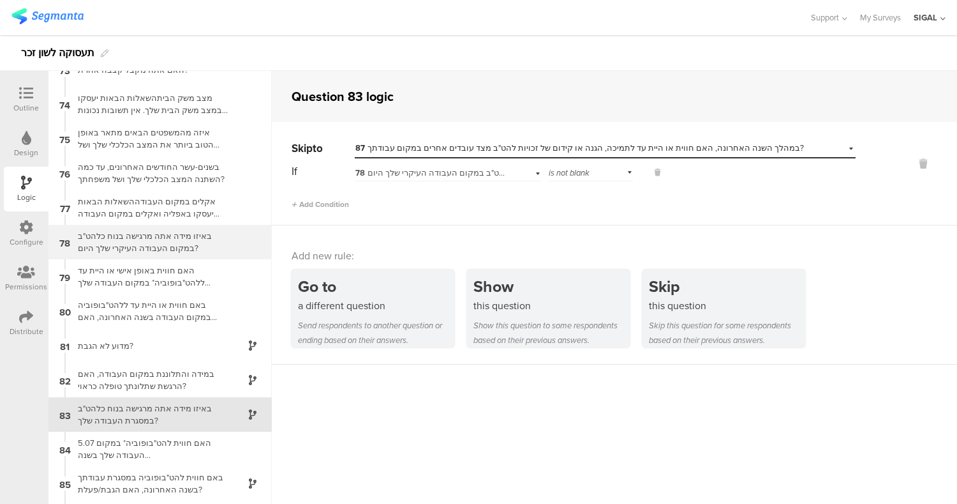
click at [179, 247] on div "באיזו מידה אתה מרגישה בנוח כלהט"ב במקום העבודה העיקרי שלך היום?" at bounding box center [150, 242] width 160 height 24
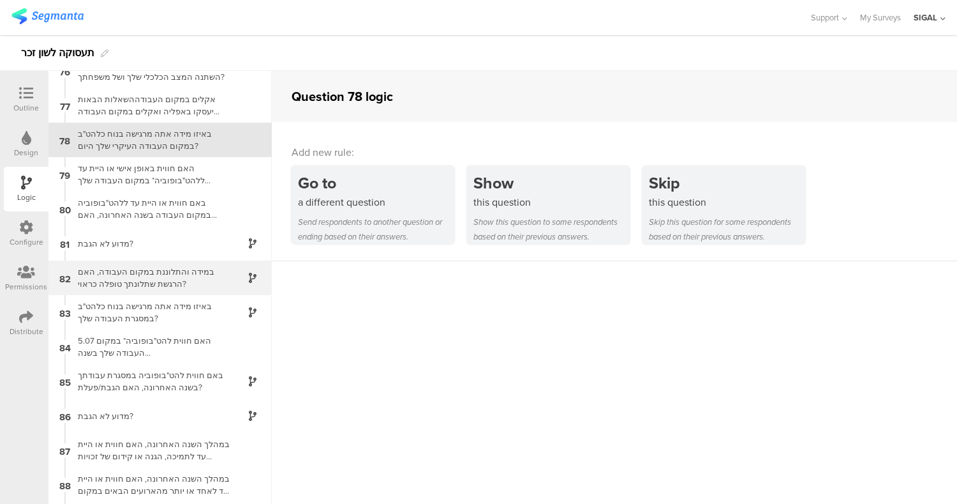
scroll to position [2603, 0]
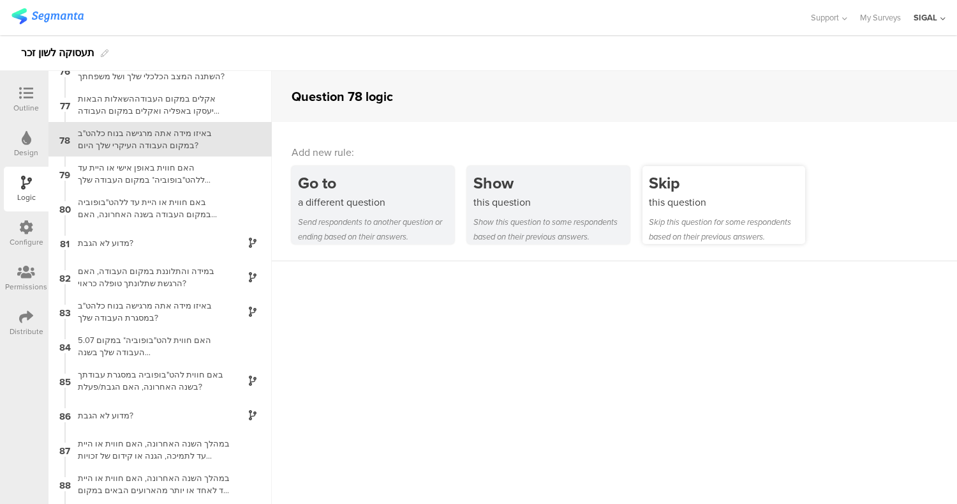
click at [689, 200] on div "this question" at bounding box center [727, 202] width 156 height 15
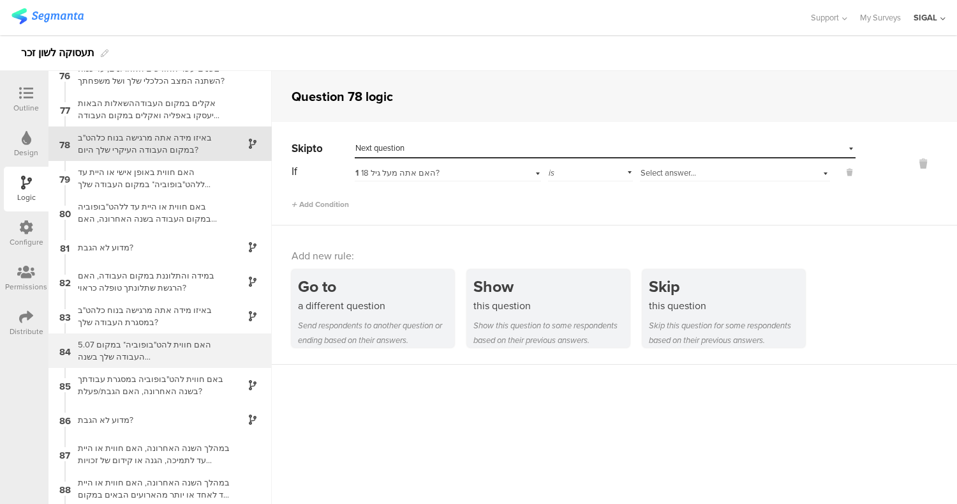
scroll to position [2598, 0]
click at [374, 152] on span "Next question" at bounding box center [380, 148] width 49 height 12
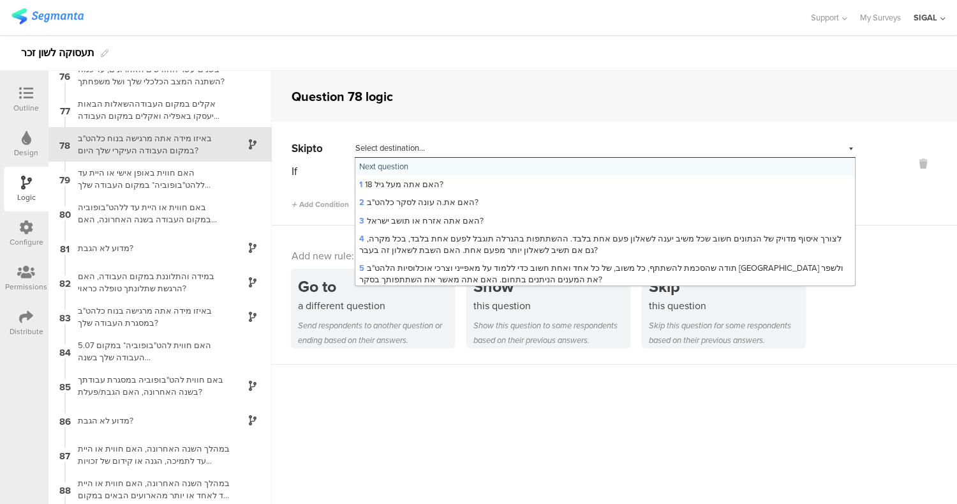
click at [374, 152] on span "Select destination..." at bounding box center [391, 148] width 70 height 12
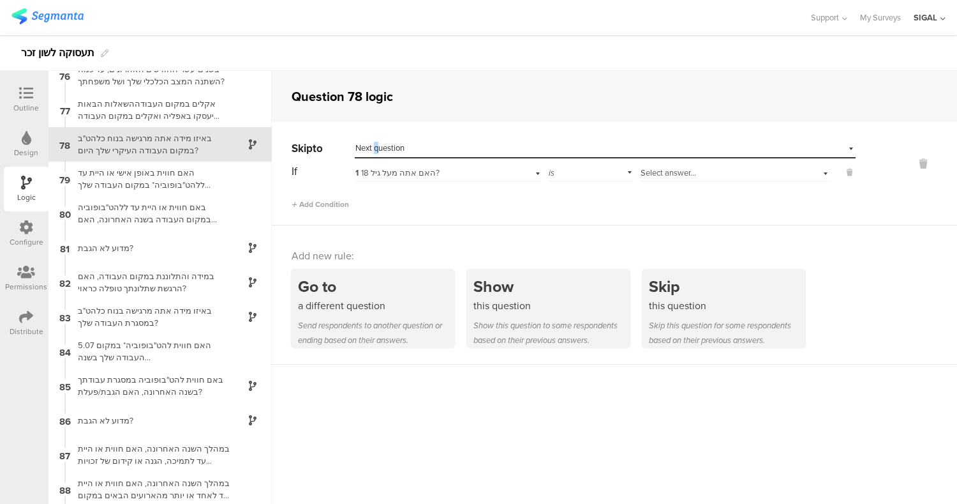
drag, startPoint x: 374, startPoint y: 152, endPoint x: 377, endPoint y: 136, distance: 16.2
click at [377, 136] on div "Skip to Select destination... Next question If 1 האם אתה מעל גיל 18? is Select …" at bounding box center [615, 173] width 686 height 103
click at [382, 151] on span "Next question" at bounding box center [380, 148] width 49 height 12
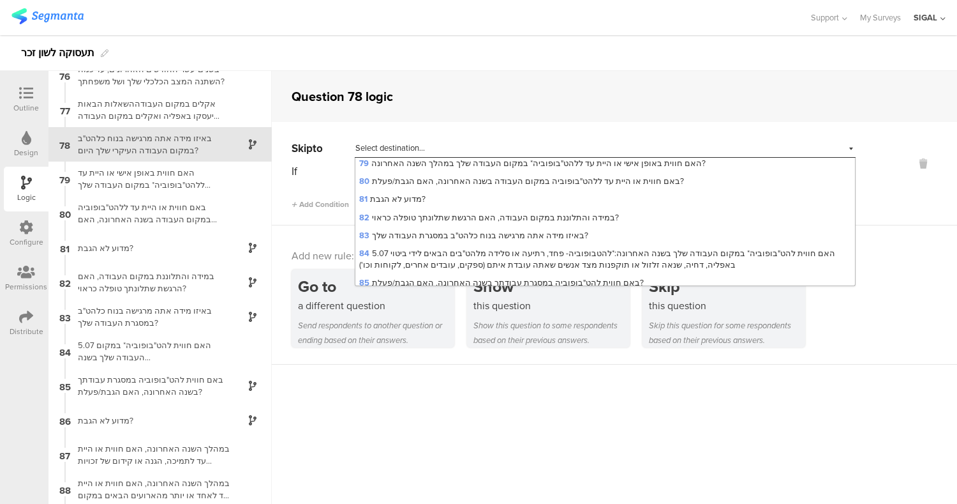
scroll to position [1533, 0]
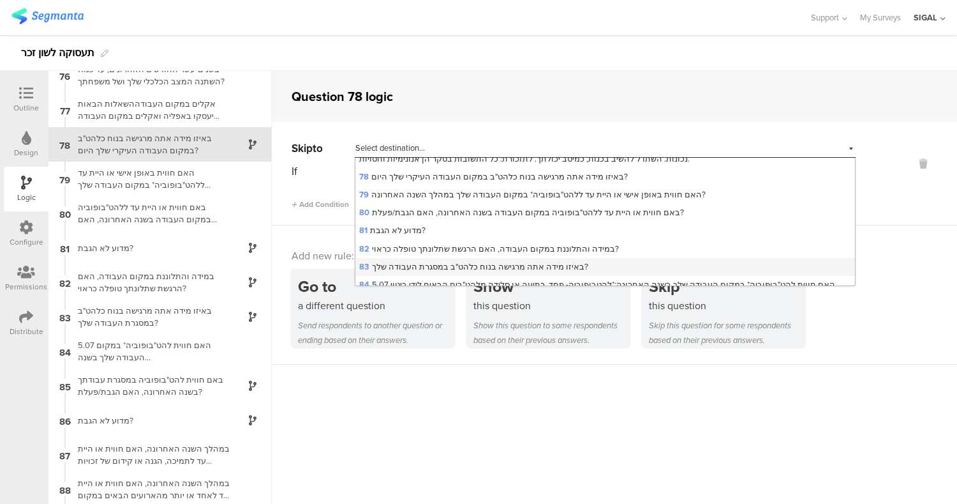
click at [385, 260] on span "83 באיזו מידה אתה מרגישה בנוח כלהט"ב במסגרת העבודה שלך?" at bounding box center [473, 266] width 229 height 12
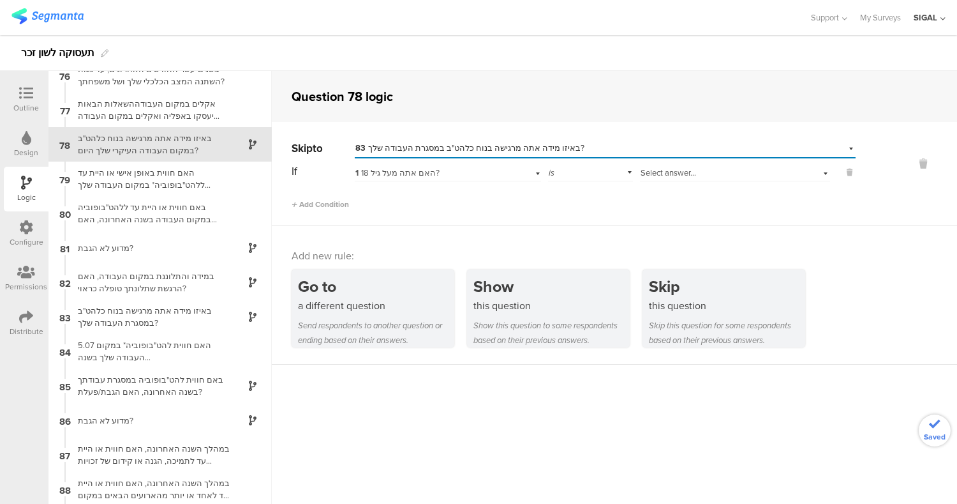
click at [403, 179] on div "1 האם אתה מעל גיל 18?" at bounding box center [448, 171] width 186 height 20
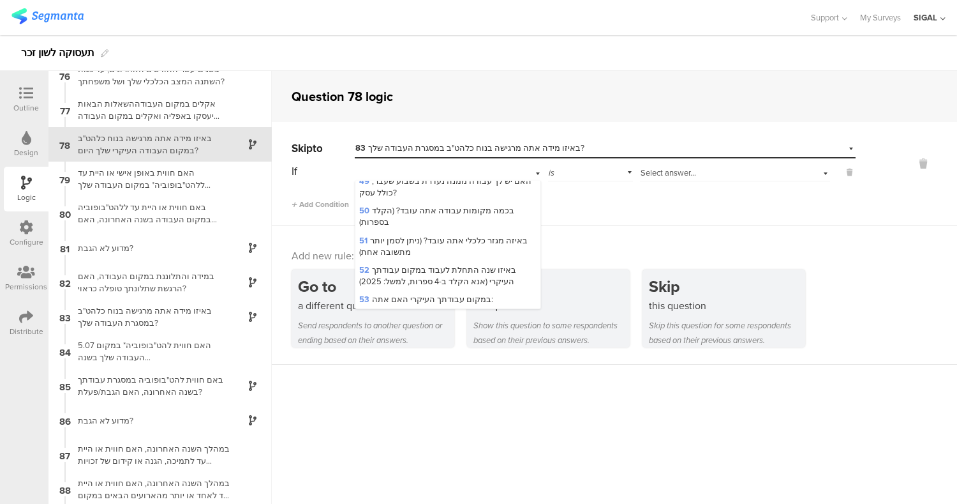
scroll to position [1409, 0]
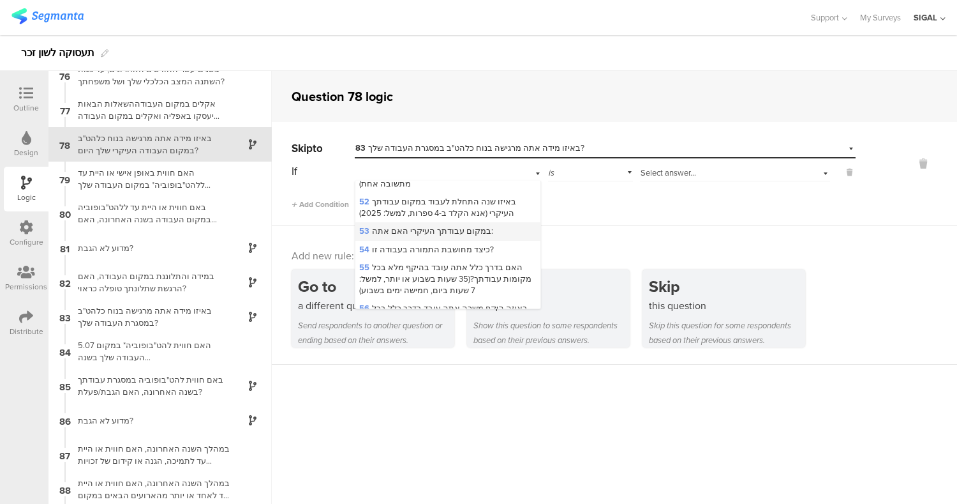
click at [410, 225] on span "53 במקום עבודתך העיקרי האם אתה:" at bounding box center [426, 231] width 134 height 12
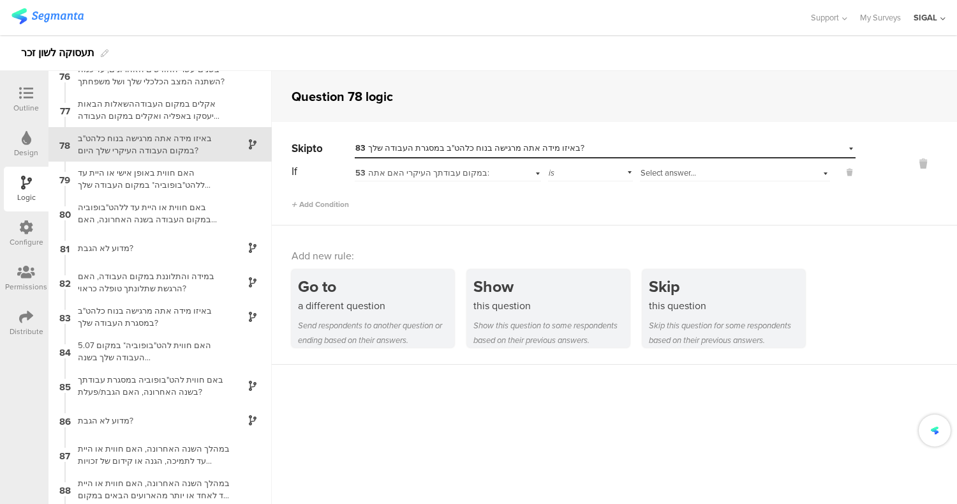
click at [662, 170] on span "Select answer..." at bounding box center [669, 173] width 56 height 12
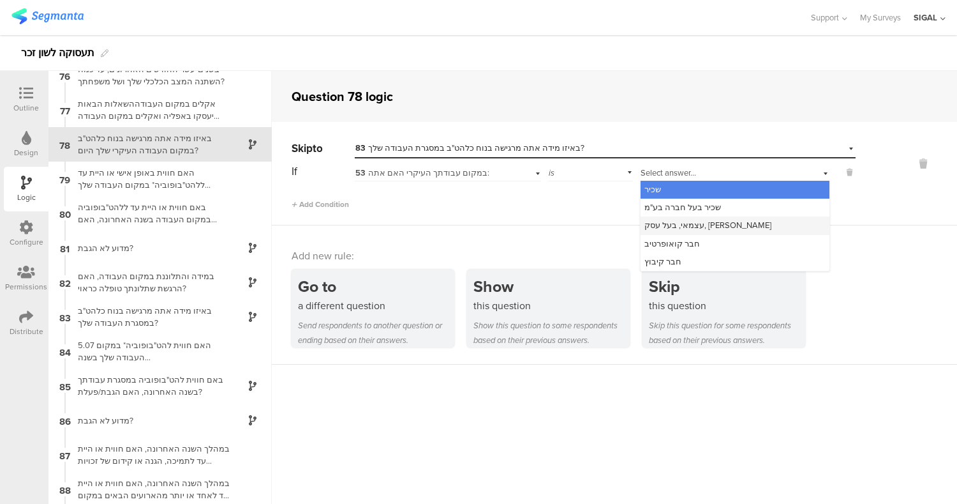
click at [664, 223] on span "עצמאי, בעל עסק, [PERSON_NAME]" at bounding box center [708, 225] width 127 height 12
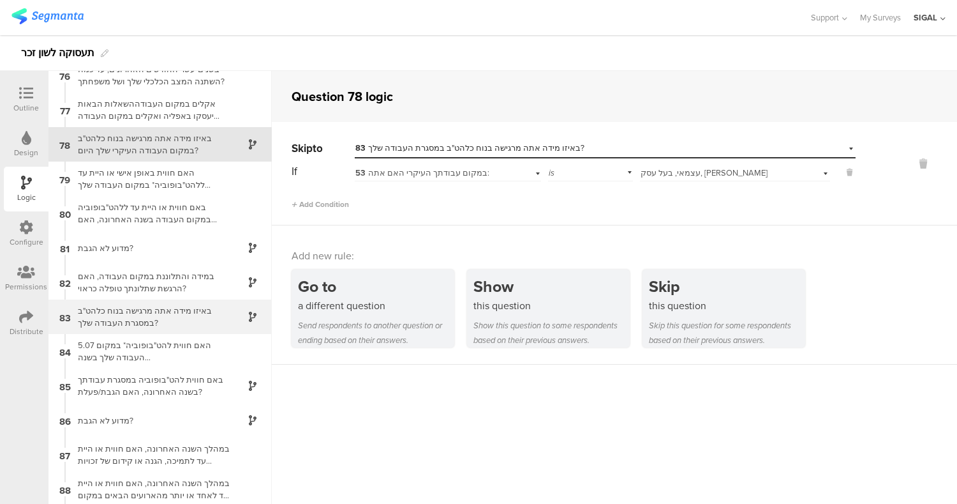
click at [181, 317] on div "באיזו מידה אתה מרגישה בנוח כלהט"ב במסגרת העבודה שלך?" at bounding box center [150, 316] width 160 height 24
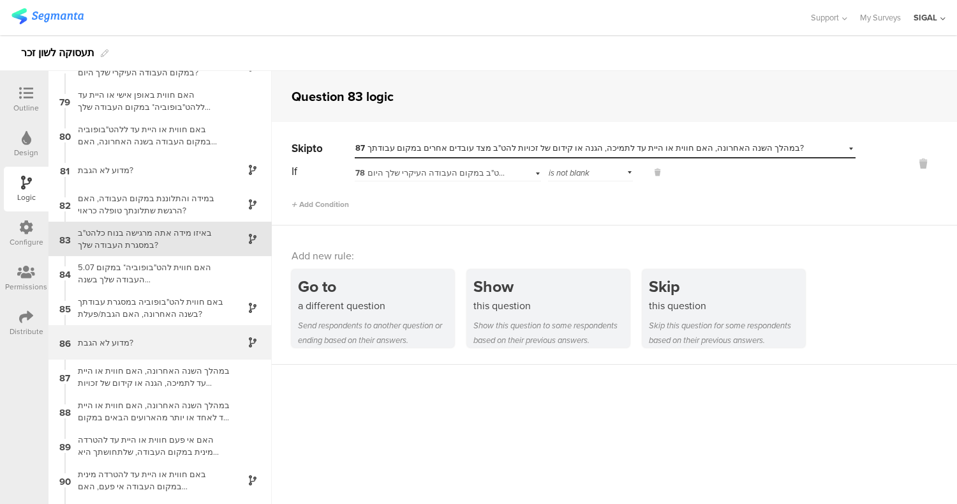
scroll to position [2675, 0]
click at [859, 204] on div at bounding box center [906, 174] width 101 height 71
click at [26, 105] on div "Outline" at bounding box center [26, 107] width 26 height 11
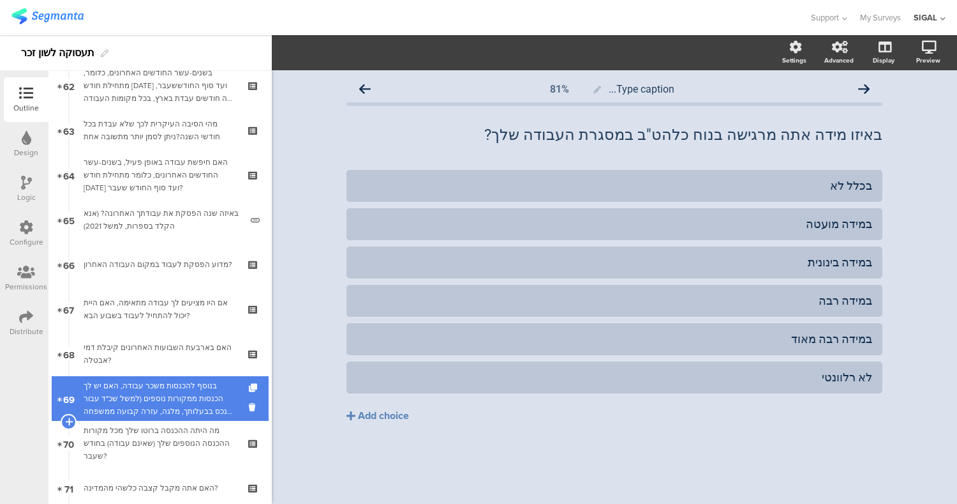
scroll to position [2783, 0]
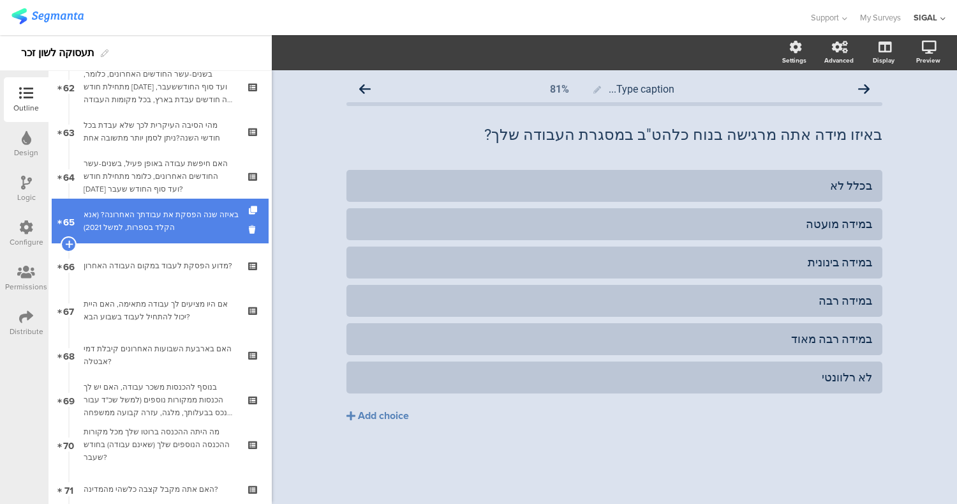
click at [158, 239] on link "65 באיזה שנה הפסקת את עבודתך האחרונה? (אנא הקלד בספרות, למשל 2021)" at bounding box center [160, 221] width 217 height 45
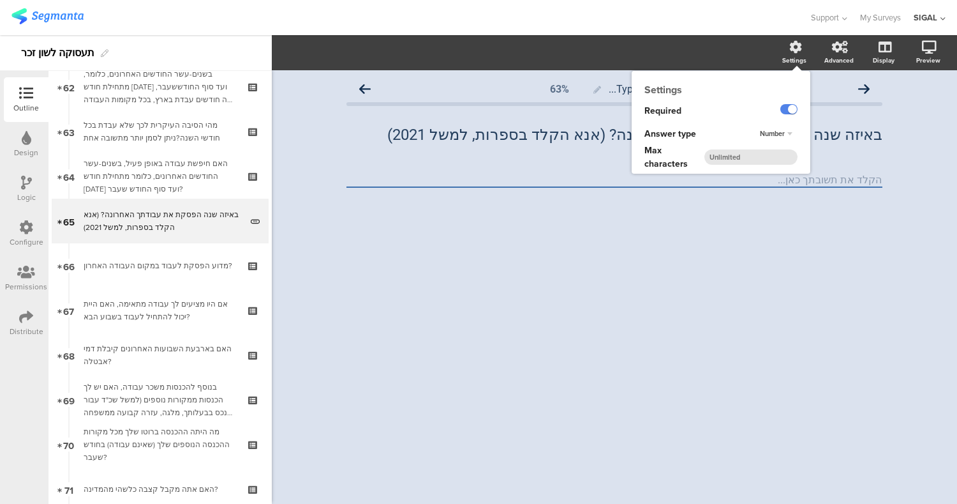
click at [782, 133] on span "Number" at bounding box center [772, 133] width 25 height 10
click at [782, 133] on div "Number" at bounding box center [789, 134] width 18 height 8
click at [735, 162] on input "number" at bounding box center [751, 156] width 93 height 15
type input "4"
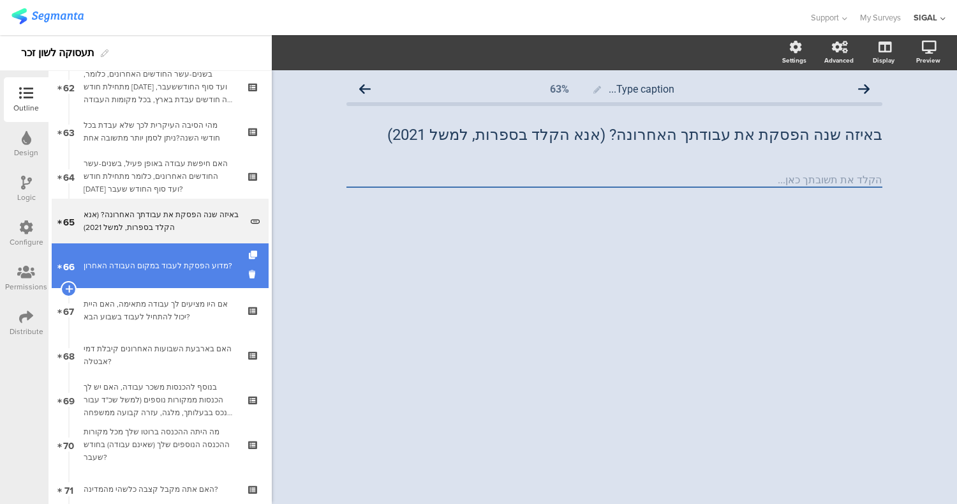
click at [172, 273] on link "66 מדוע הפסקת לעבוד במקום העבודה האחרון?" at bounding box center [160, 265] width 217 height 45
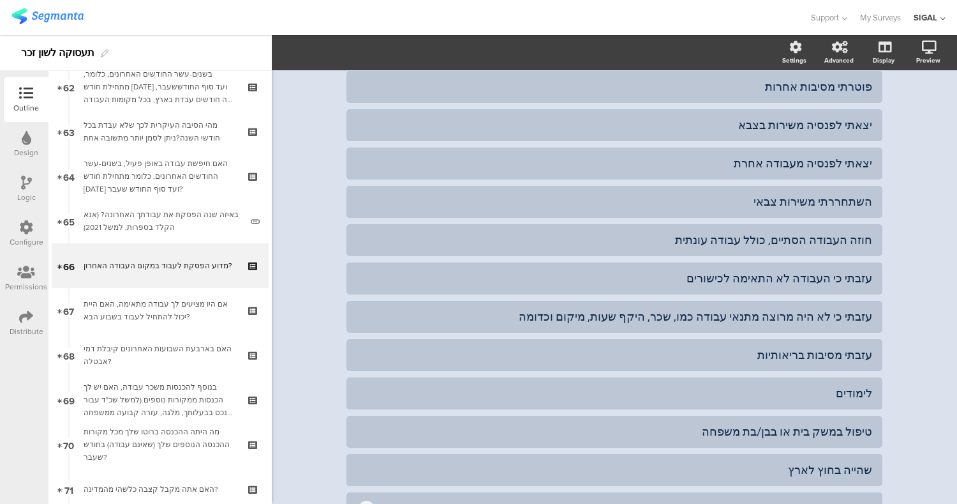
scroll to position [380, 0]
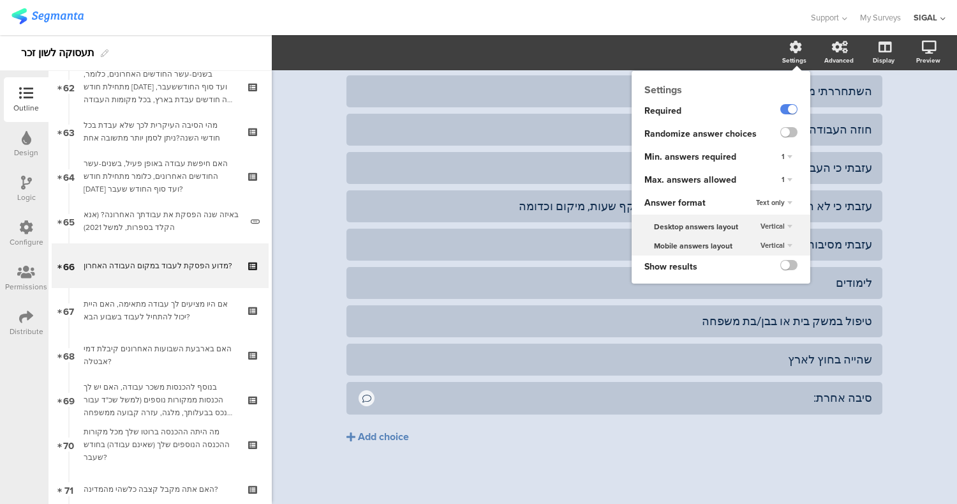
click at [777, 183] on div "1" at bounding box center [787, 179] width 21 height 15
click at [779, 175] on div "1" at bounding box center [787, 179] width 21 height 15
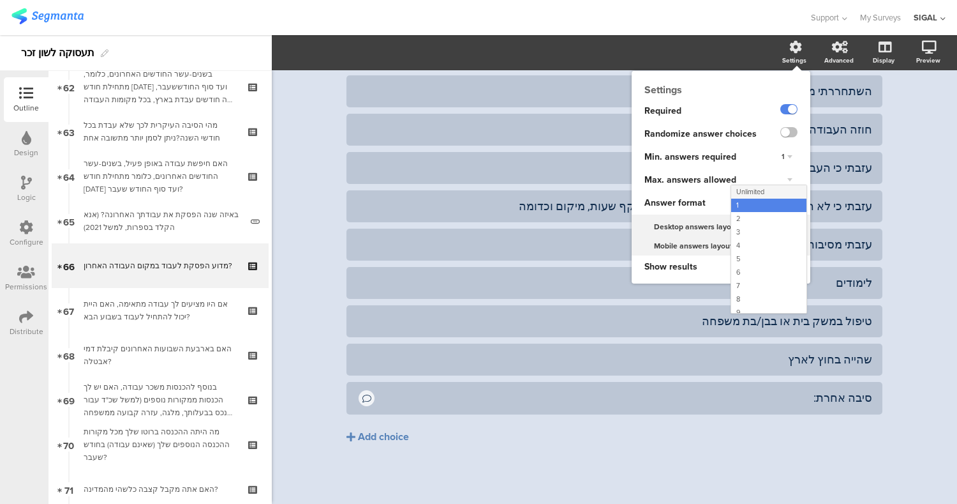
click at [760, 193] on div "Unlimited" at bounding box center [769, 191] width 75 height 13
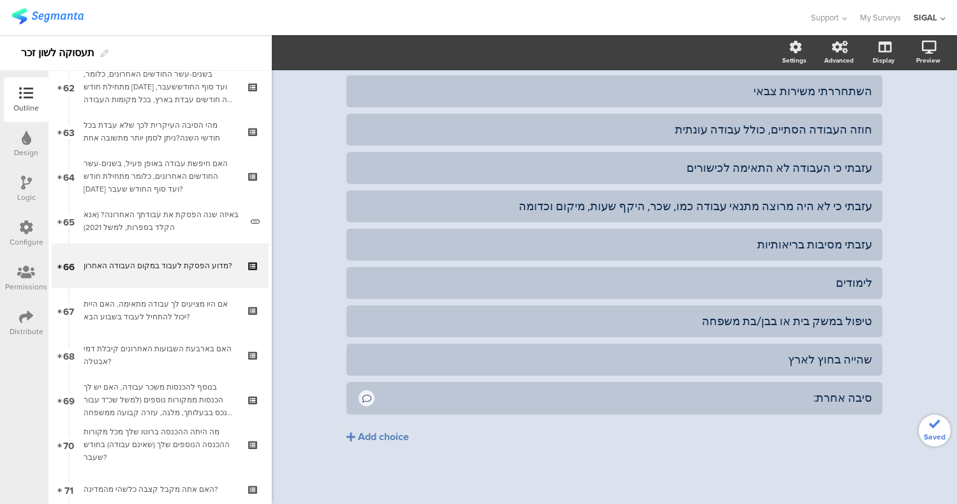
click at [905, 165] on div "Type caption... 64% מדוע הפסקת לעבוד במקום העבודה האחרון? מדוע הפסקת לעבוד במקו…" at bounding box center [615, 96] width 686 height 813
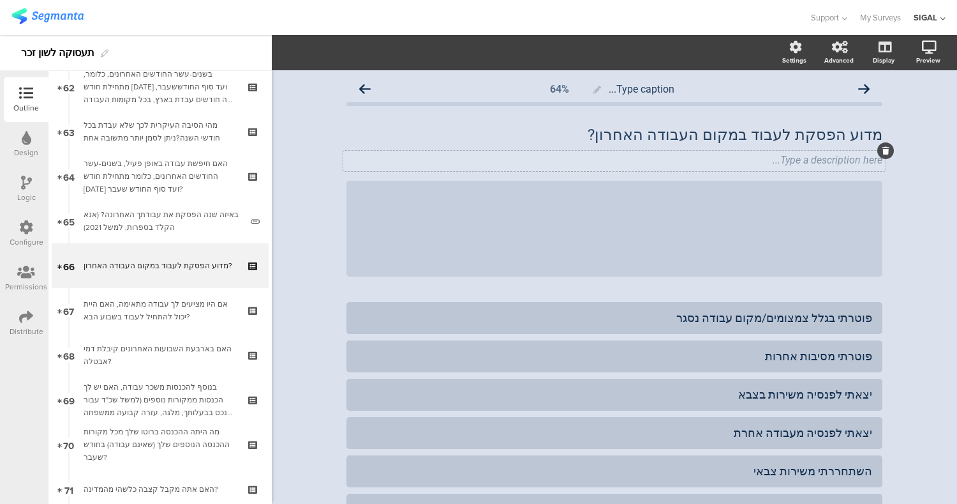
click at [883, 147] on icon at bounding box center [886, 151] width 7 height 8
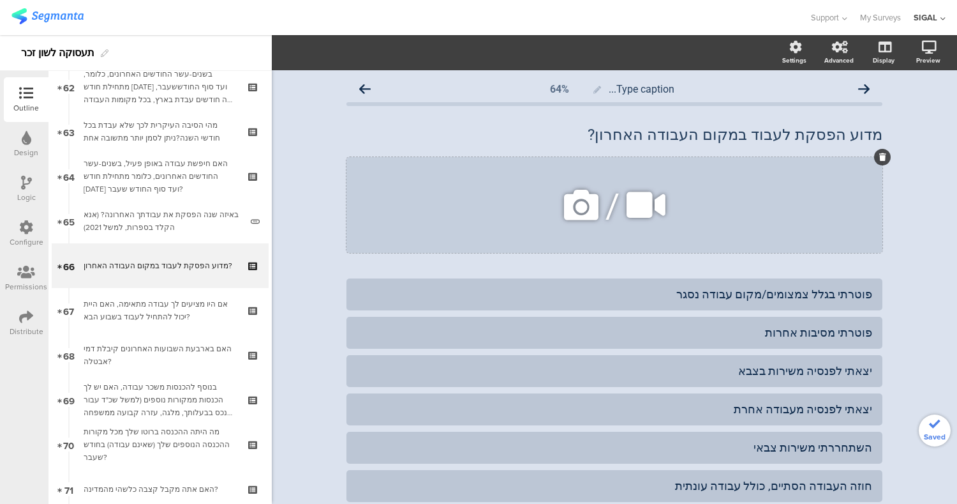
click at [880, 160] on icon at bounding box center [883, 157] width 7 height 8
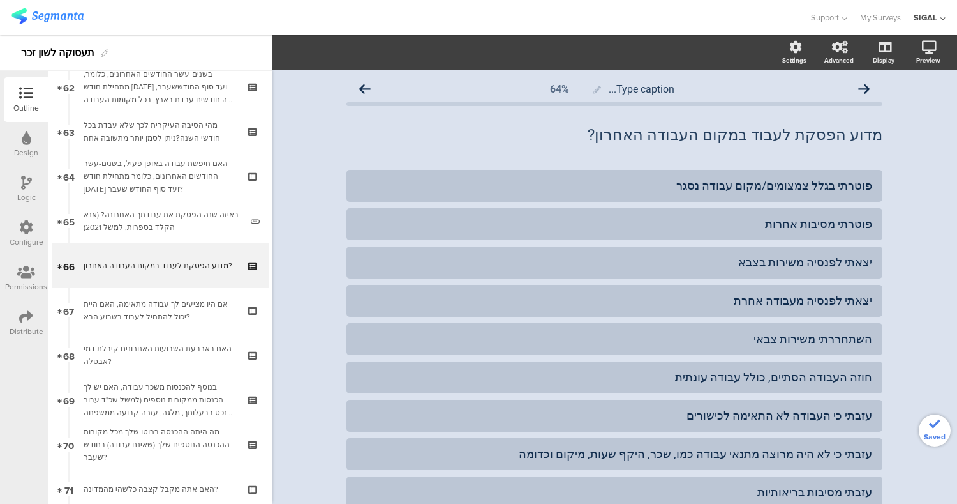
click at [905, 173] on div "Type caption... 64% מדוע הפסקת לעבוד במקום העבודה האחרון? מדוע הפסקת לעבוד במקו…" at bounding box center [615, 410] width 686 height 681
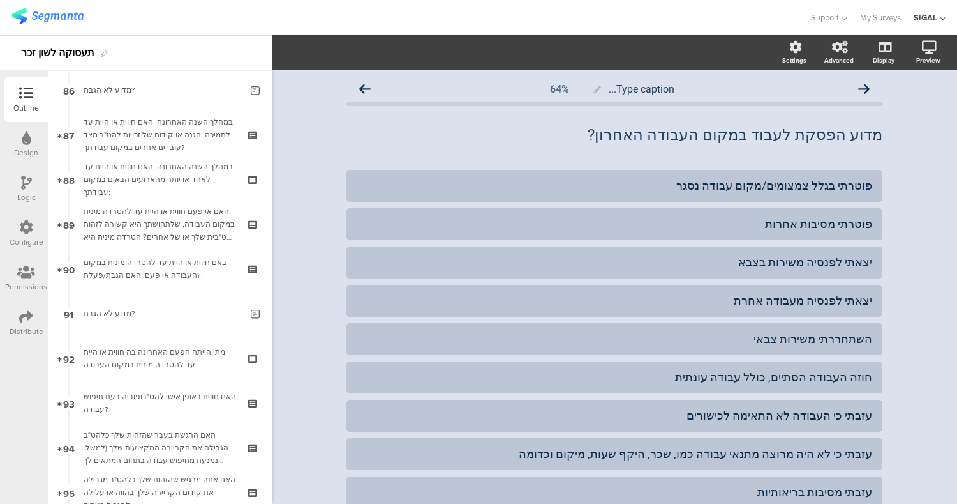
scroll to position [3851, 0]
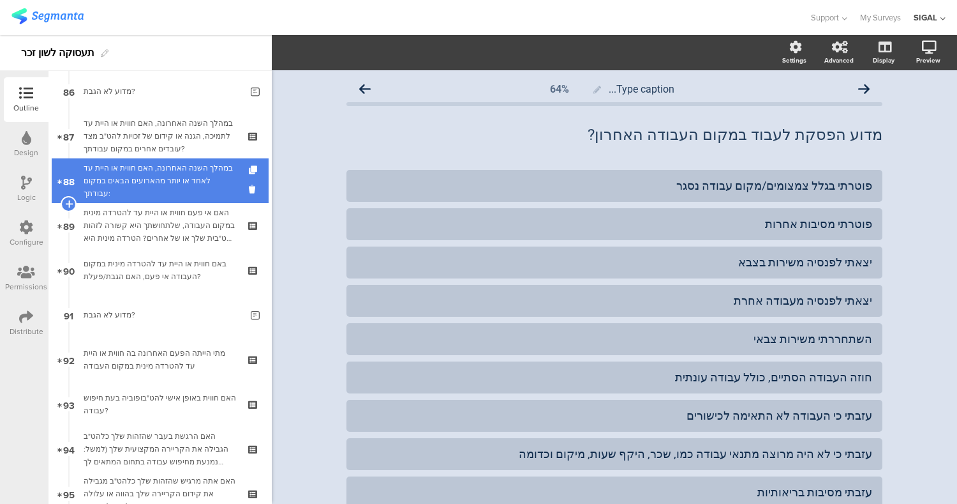
click at [167, 179] on div "במהלך השנה האחרונה, האם חווית או היית עד לאחד או יותר מהארועים הבאים במקום עבוד…" at bounding box center [160, 180] width 153 height 38
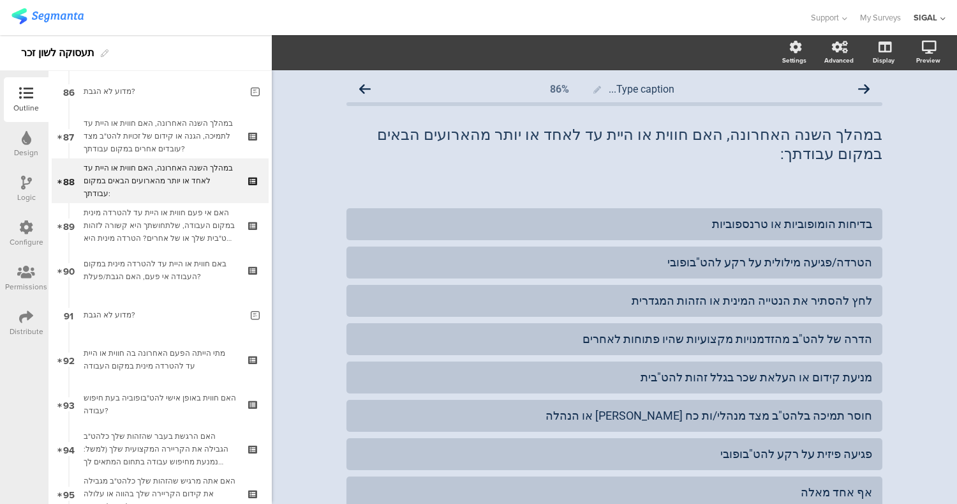
scroll to position [114, 0]
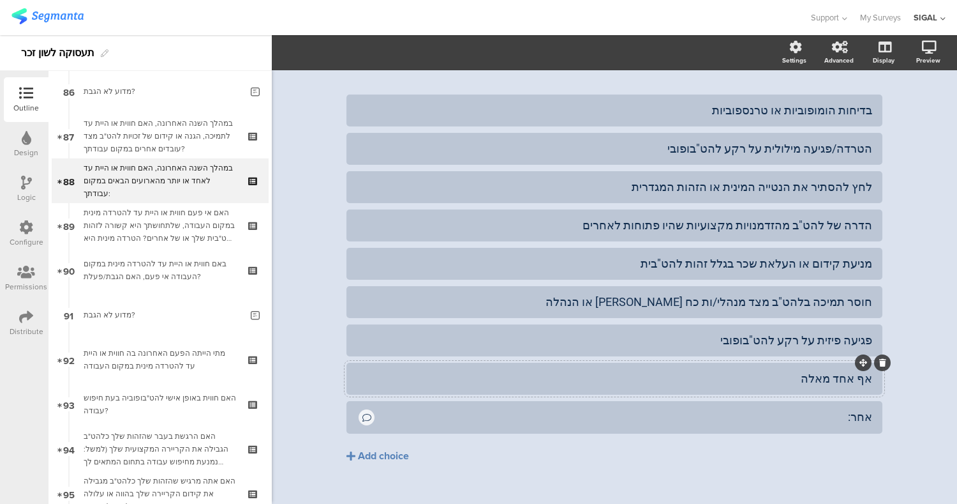
click at [673, 371] on div "אף אחד מאלה" at bounding box center [615, 378] width 516 height 15
click at [386, 61] on button "Choice options" at bounding box center [350, 52] width 85 height 27
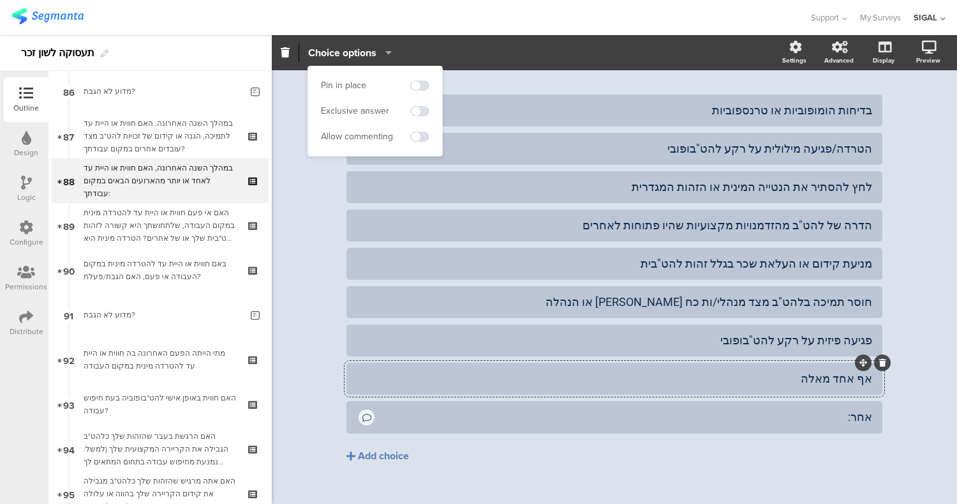
click at [410, 110] on div "Exclusive answer" at bounding box center [375, 110] width 109 height 19
click at [417, 112] on span at bounding box center [419, 111] width 19 height 10
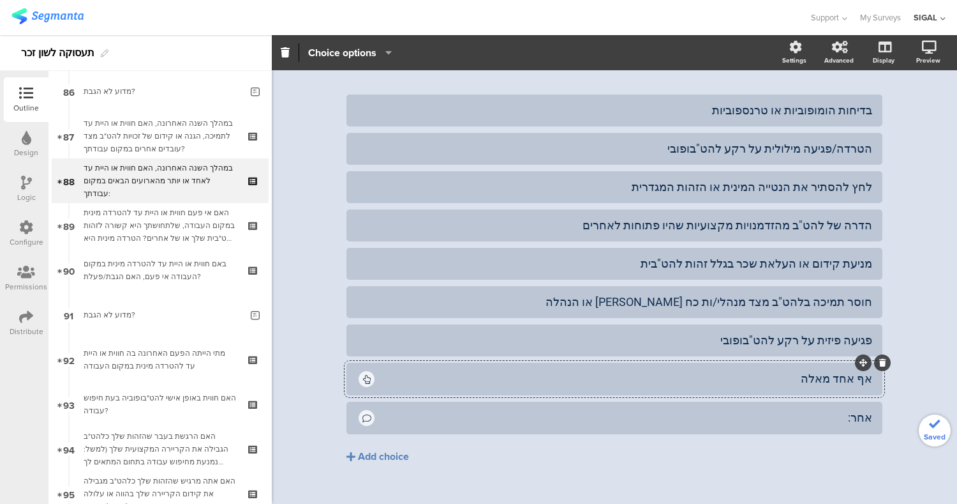
click at [480, 472] on div "בדיחות הומופוביות או טרנספוביות הטרדה/פגיעה מילולית על רקע להט"בופובי לחץ להסתי…" at bounding box center [615, 305] width 536 height 423
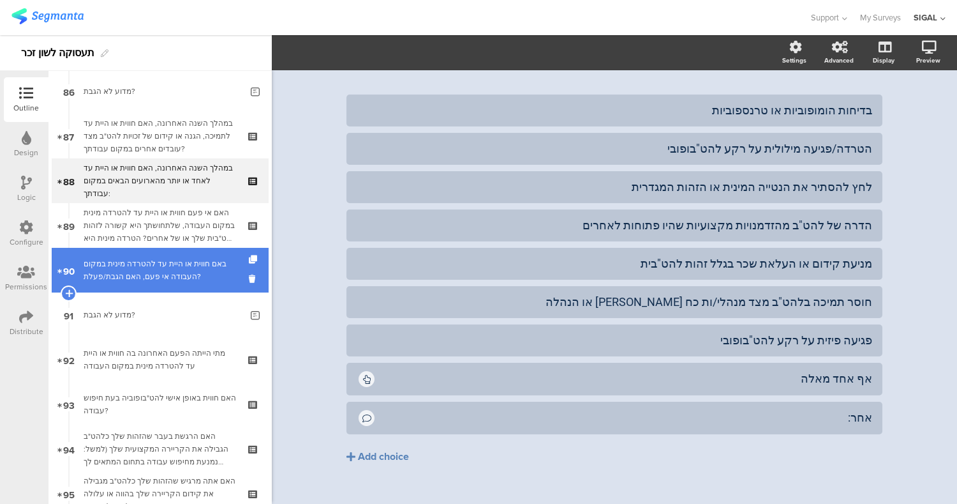
click at [160, 264] on div "באם חווית או היית עד להטרדה מינית במקום העבודה אי פעם, האם הגבת/פעלת?" at bounding box center [160, 270] width 153 height 26
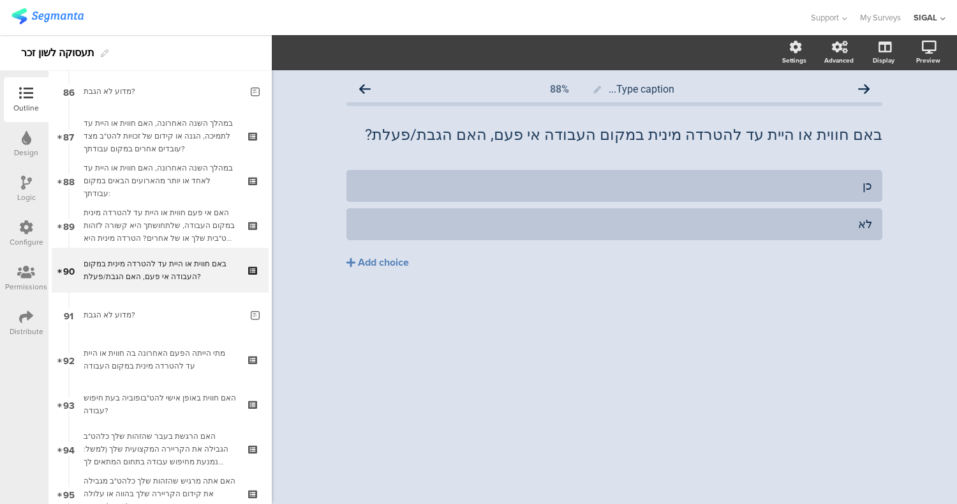
click at [22, 183] on icon at bounding box center [26, 183] width 11 height 14
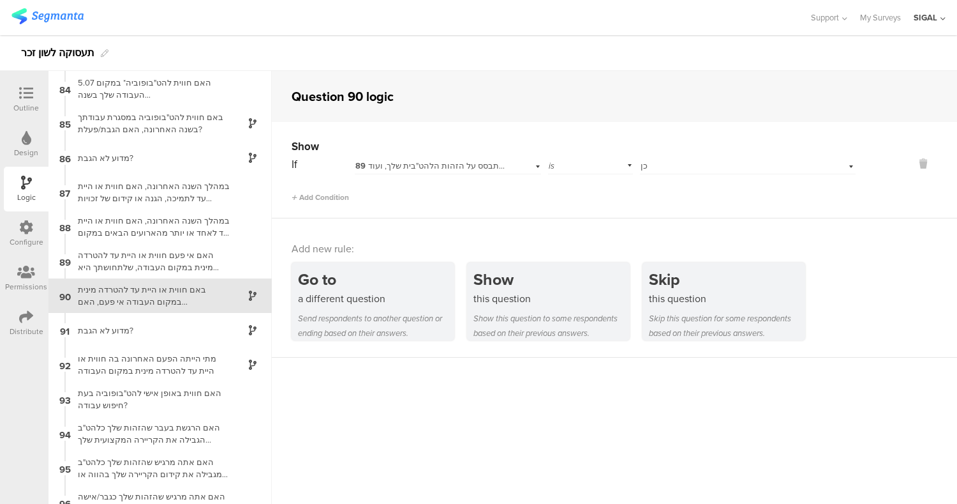
scroll to position [2869, 0]
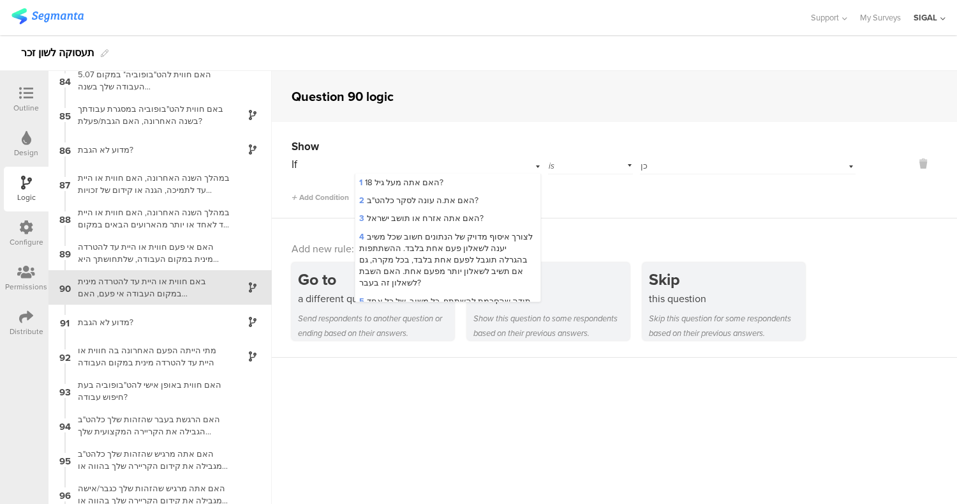
click at [463, 136] on div "Show If 89 האם אי פעם חווית או היית עד להטרדה מינית במקום העבודה, שלתחושתך היא …" at bounding box center [615, 170] width 686 height 96
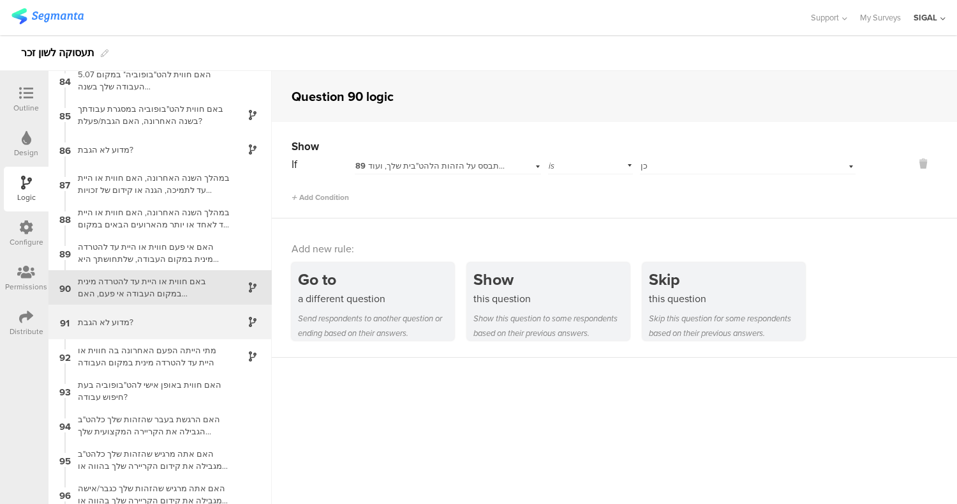
click at [121, 325] on div "מדוע לא הגבת?" at bounding box center [150, 322] width 160 height 12
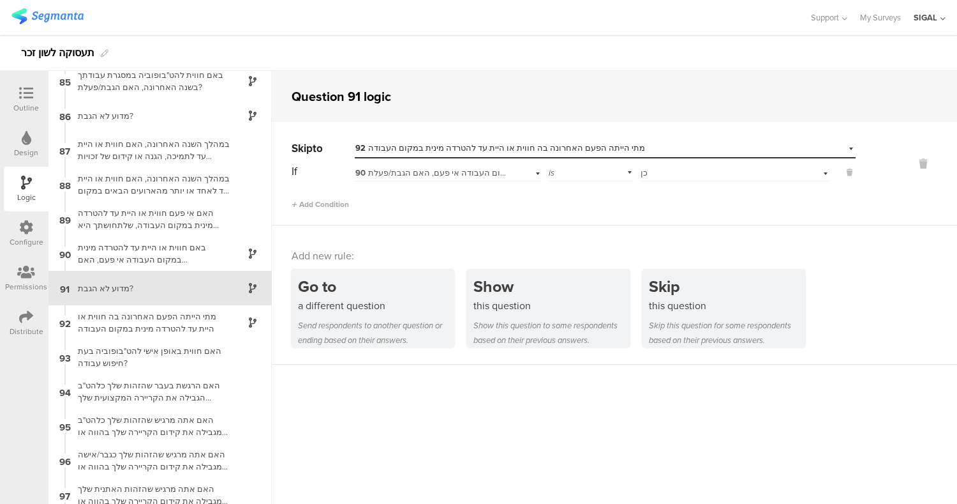
scroll to position [2903, 0]
click at [192, 322] on div "מתי הייתה הפעם האחרונה בה חווית או היית עד להטרדה מינית במקום העבודה" at bounding box center [150, 322] width 160 height 24
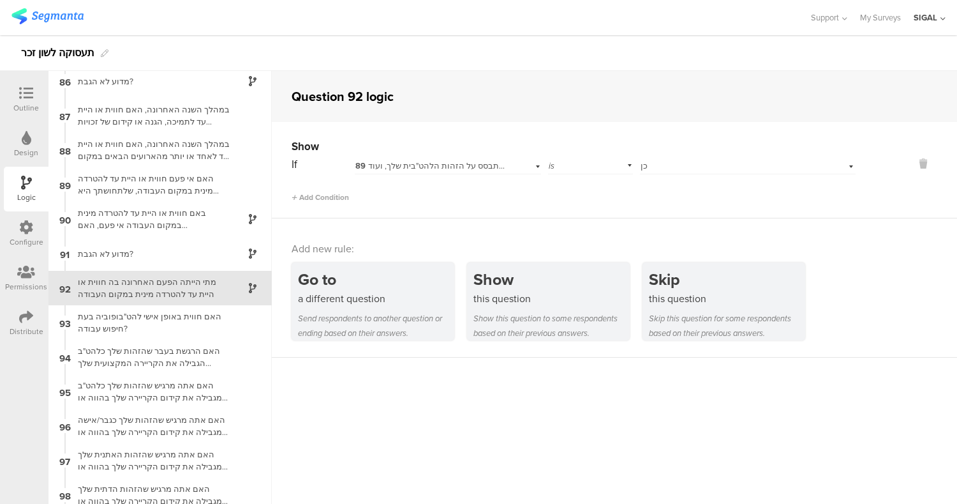
scroll to position [2938, 0]
click at [144, 180] on div "האם אי פעם חווית או היית עד להטרדה מינית במקום העבודה, שלתחושתך היא קשורה לזהות…" at bounding box center [150, 184] width 160 height 24
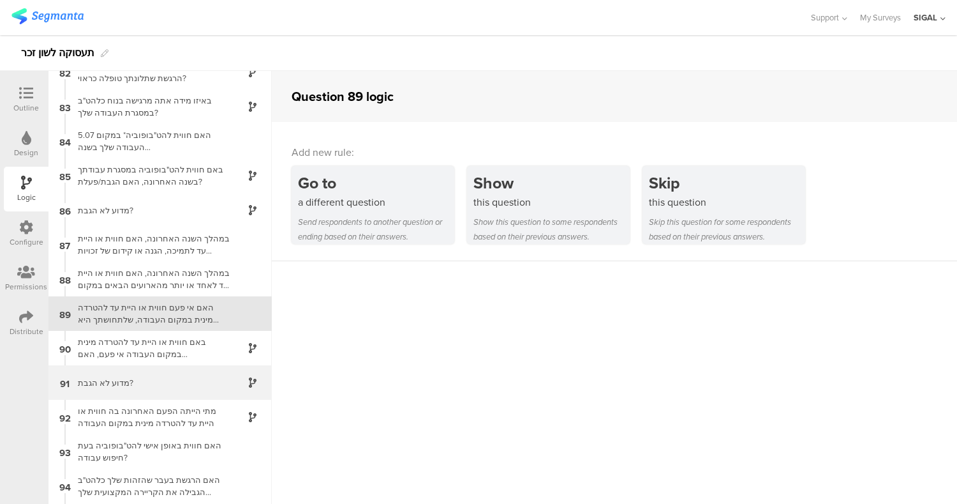
scroll to position [2834, 0]
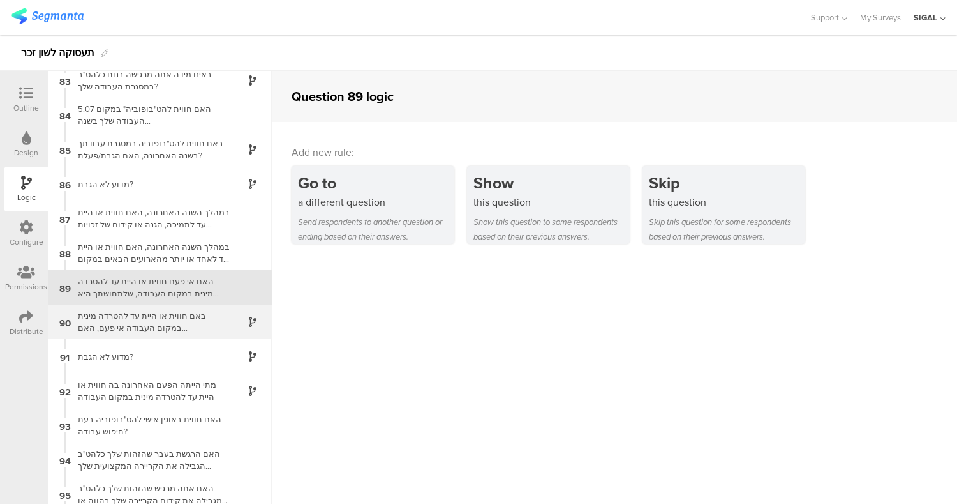
click at [154, 324] on div "באם חווית או היית עד להטרדה מינית במקום העבודה אי פעם, האם הגבת/פעלת?" at bounding box center [150, 322] width 160 height 24
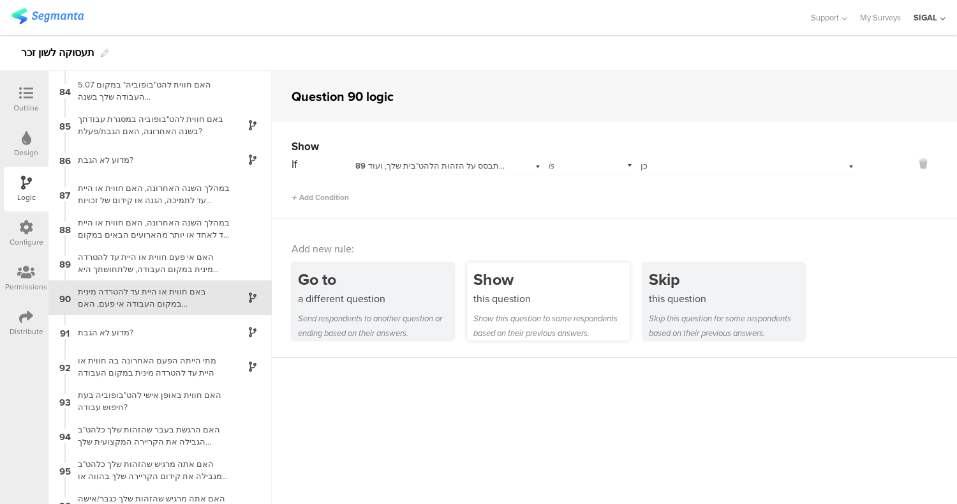
scroll to position [2869, 0]
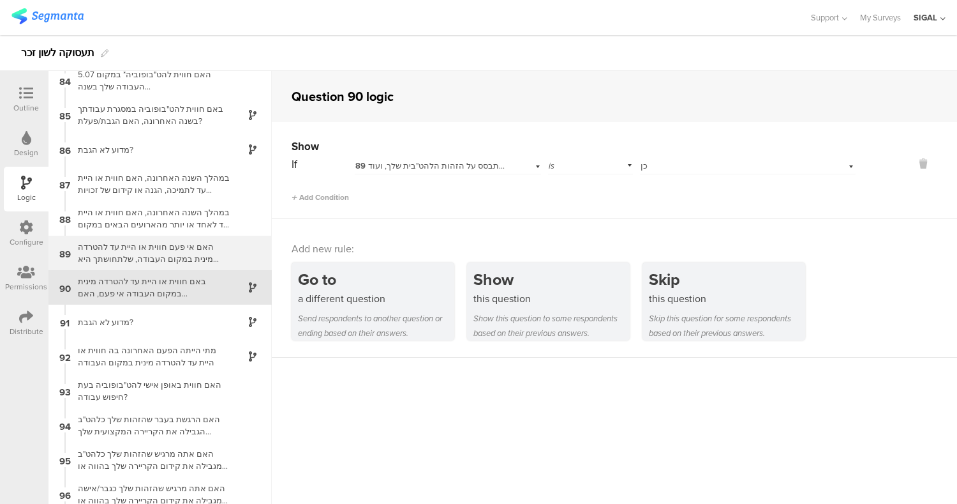
click at [144, 255] on div "האם אי פעם חווית או היית עד להטרדה מינית במקום העבודה, שלתחושתך היא קשורה לזהות…" at bounding box center [150, 253] width 160 height 24
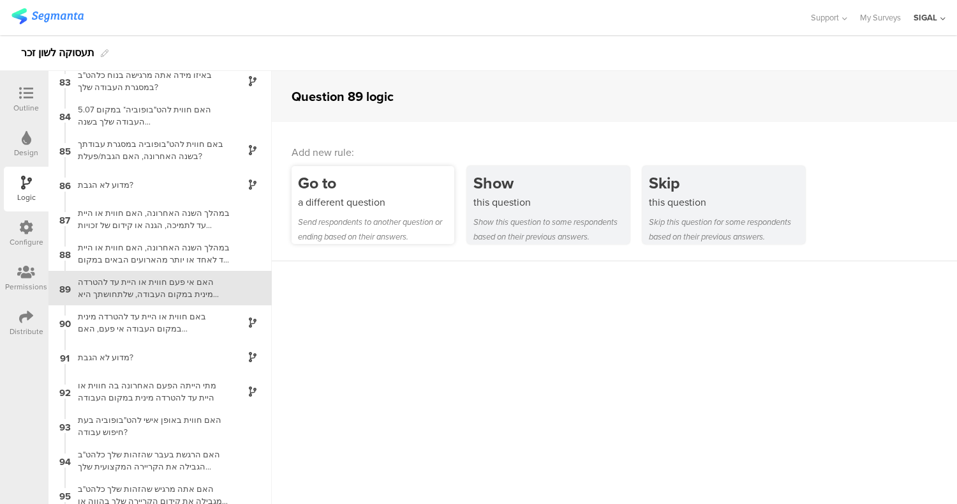
scroll to position [2834, 0]
click at [310, 227] on div "Send respondents to another question or ending based on their answers." at bounding box center [376, 228] width 156 height 29
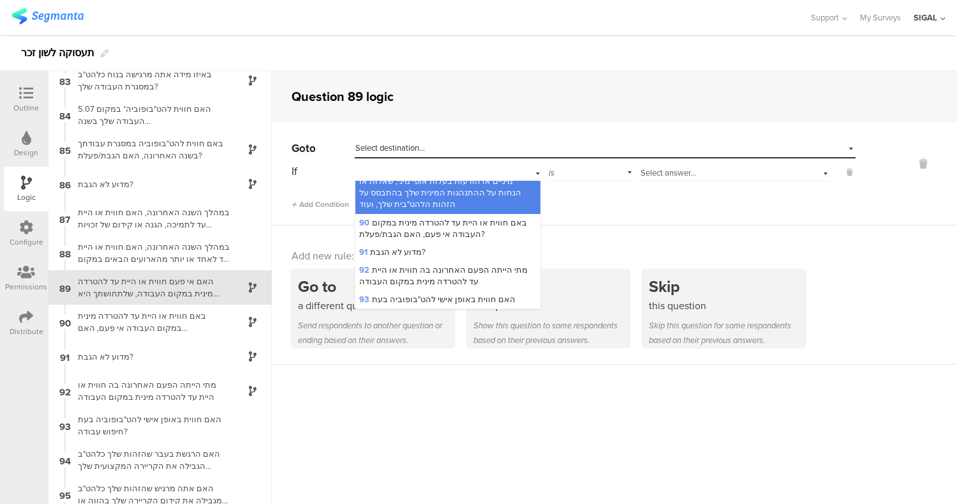
scroll to position [2639, 0]
click at [384, 294] on span "93 האם חווית באופן אישי להט"בופוביה בעת חיפוש עבודה?" at bounding box center [437, 306] width 156 height 24
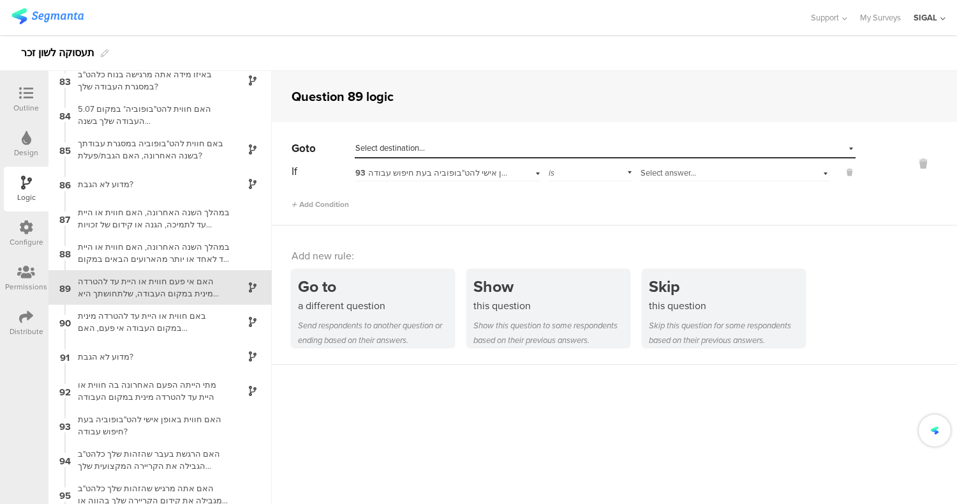
click at [561, 206] on div "Add Condition" at bounding box center [574, 199] width 564 height 22
click at [432, 150] on div "Select destination..." at bounding box center [547, 147] width 382 height 11
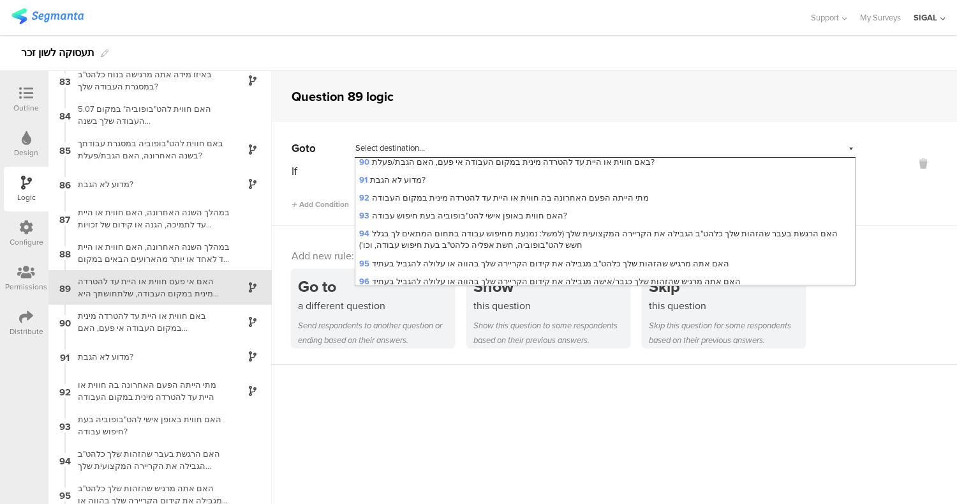
scroll to position [1777, 0]
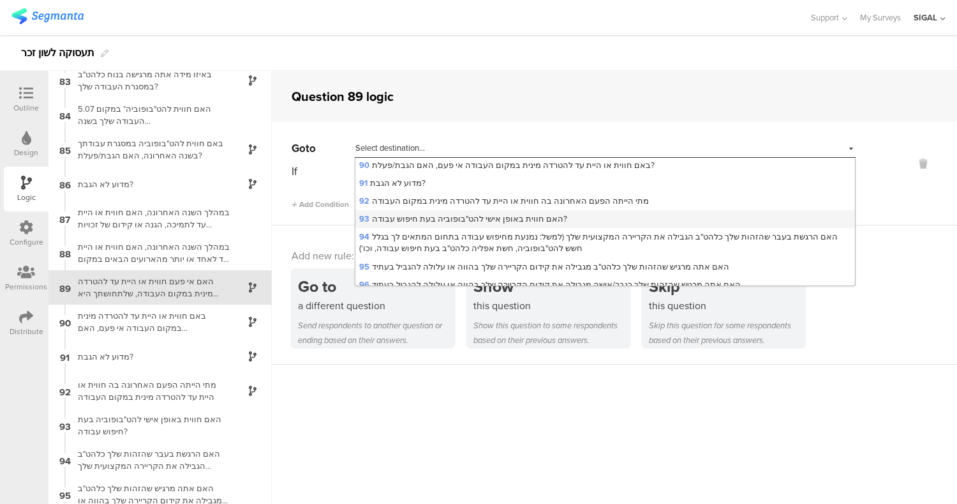
click at [432, 213] on span "93 האם חווית באופן אישי להט"בופוביה בעת חיפוש עבודה?" at bounding box center [463, 219] width 208 height 12
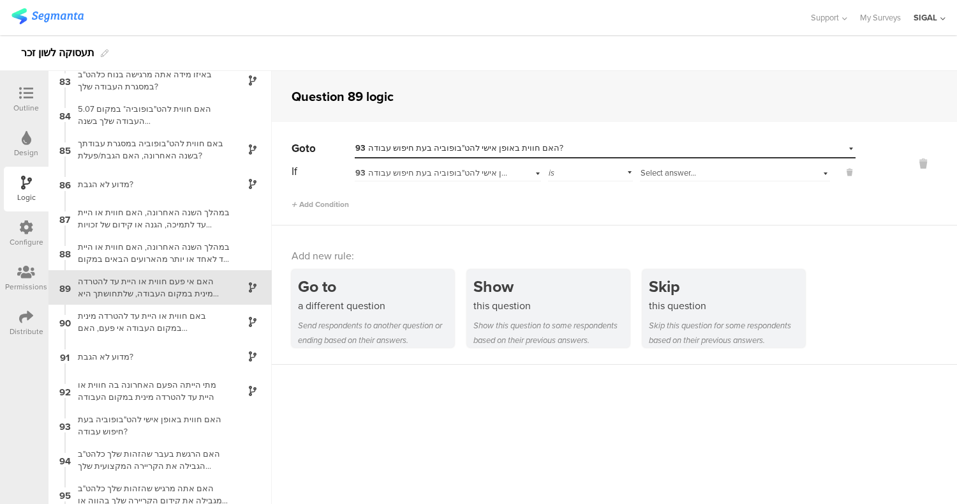
click at [435, 177] on span "93 האם חווית באופן אישי להט"בופוביה בעת חיפוש עבודה?" at bounding box center [460, 173] width 208 height 12
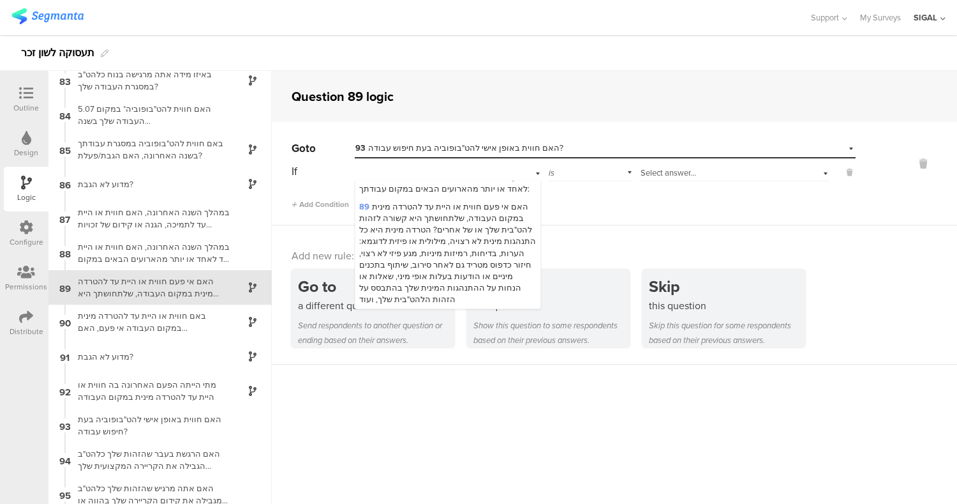
scroll to position [2544, 0]
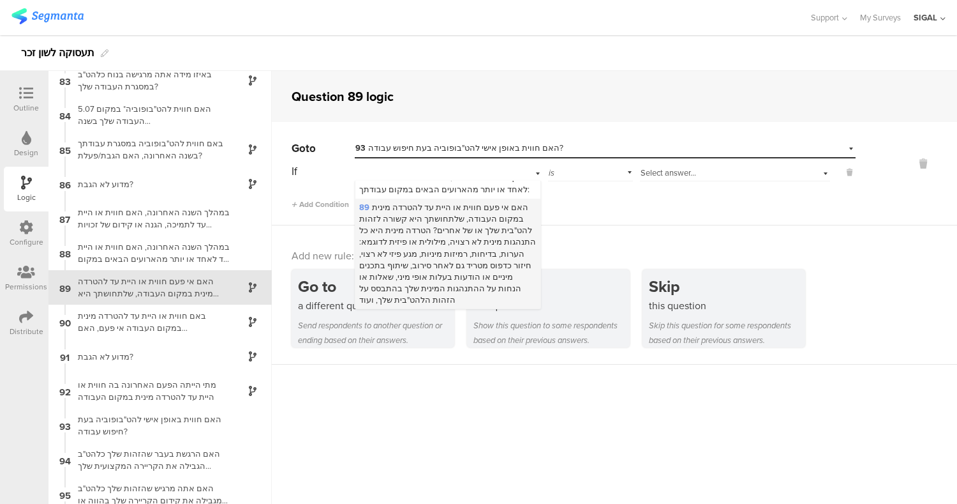
click at [421, 244] on span "89 האם אי פעם חווית או היית עד להטרדה מינית במקום העבודה, שלתחושתך היא קשורה לז…" at bounding box center [447, 253] width 177 height 105
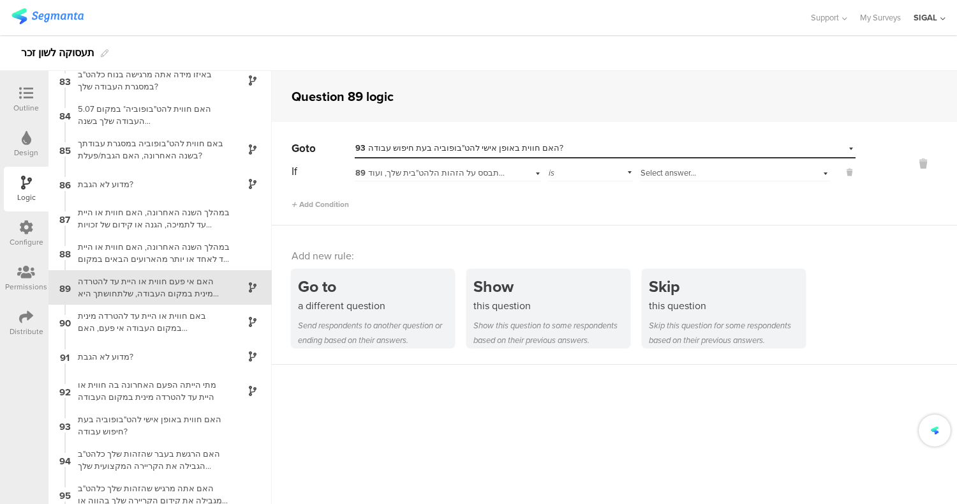
click at [654, 170] on span "Select answer..." at bounding box center [669, 173] width 56 height 12
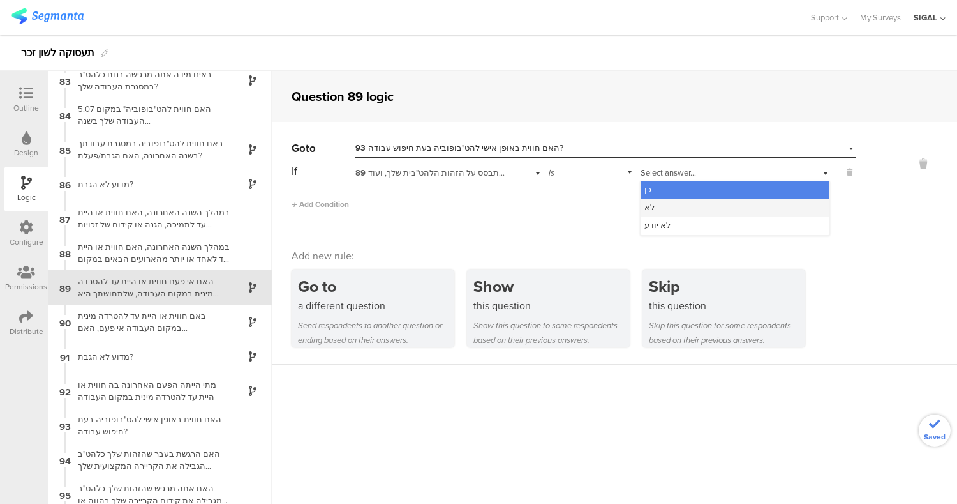
click at [665, 208] on div "לא" at bounding box center [735, 208] width 189 height 18
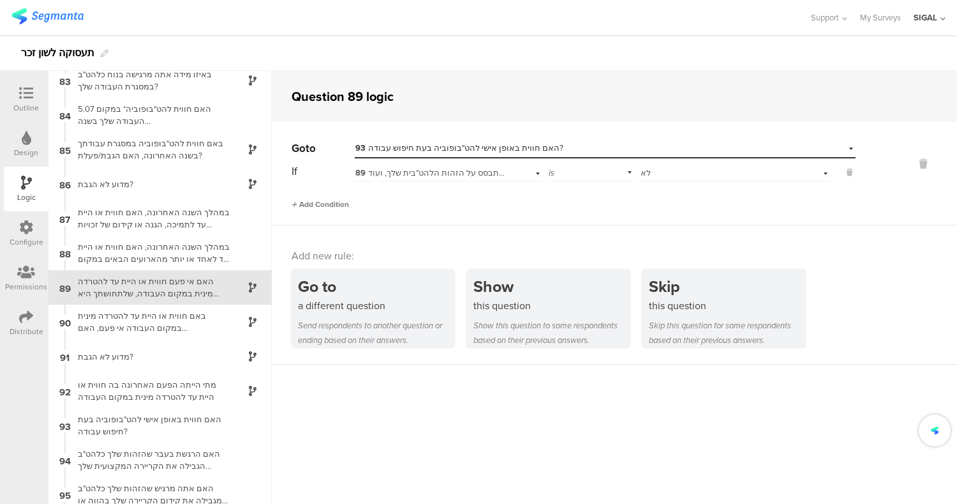
click at [316, 205] on span "Add Condition" at bounding box center [320, 204] width 57 height 11
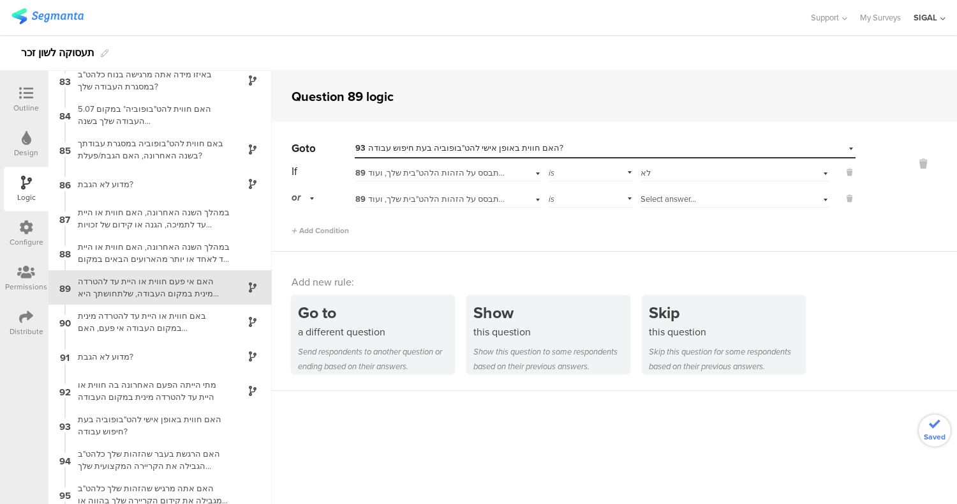
click at [653, 200] on span "Select answer..." at bounding box center [669, 199] width 56 height 12
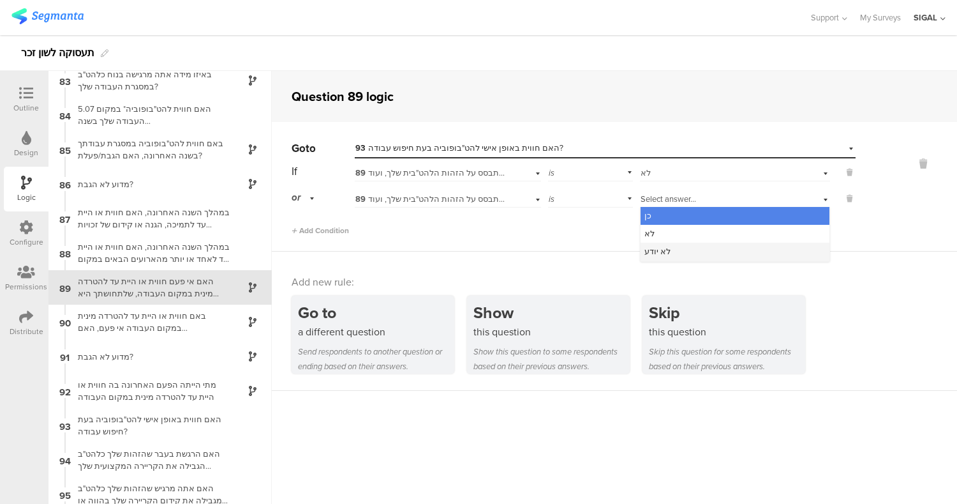
click at [664, 253] on div "לא יודע" at bounding box center [735, 252] width 189 height 18
click at [477, 257] on div "Add new rule: Go to a different question Send respondents to another question o…" at bounding box center [615, 321] width 686 height 139
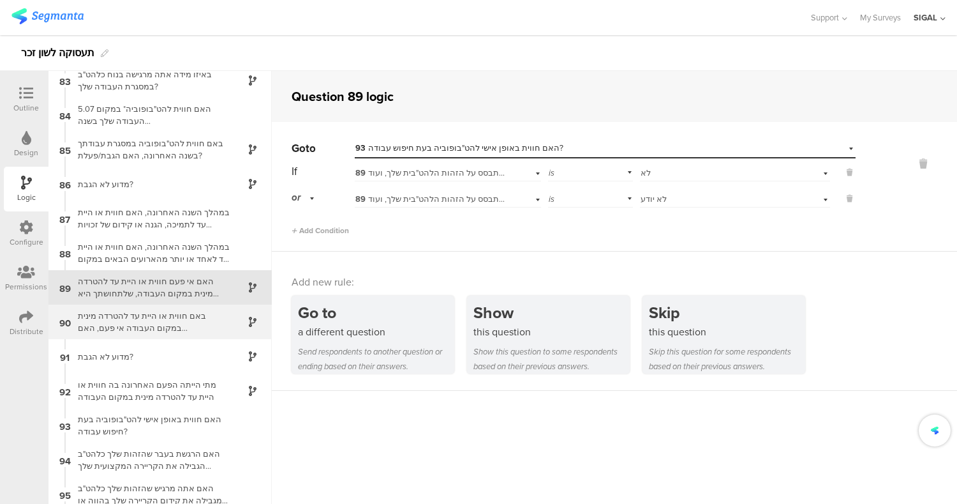
click at [125, 315] on div "באם חווית או היית עד להטרדה מינית במקום העבודה אי פעם, האם הגבת/פעלת?" at bounding box center [150, 322] width 160 height 24
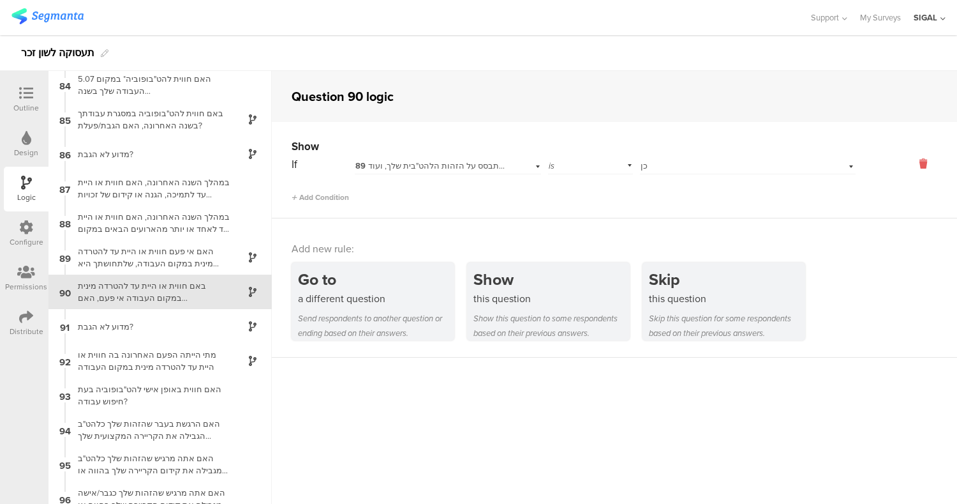
scroll to position [2869, 0]
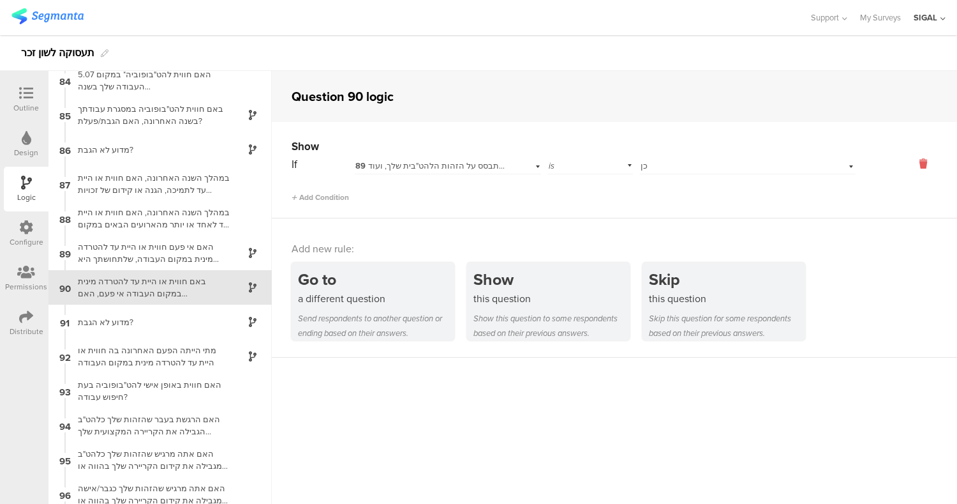
click at [912, 162] on icon at bounding box center [923, 163] width 31 height 15
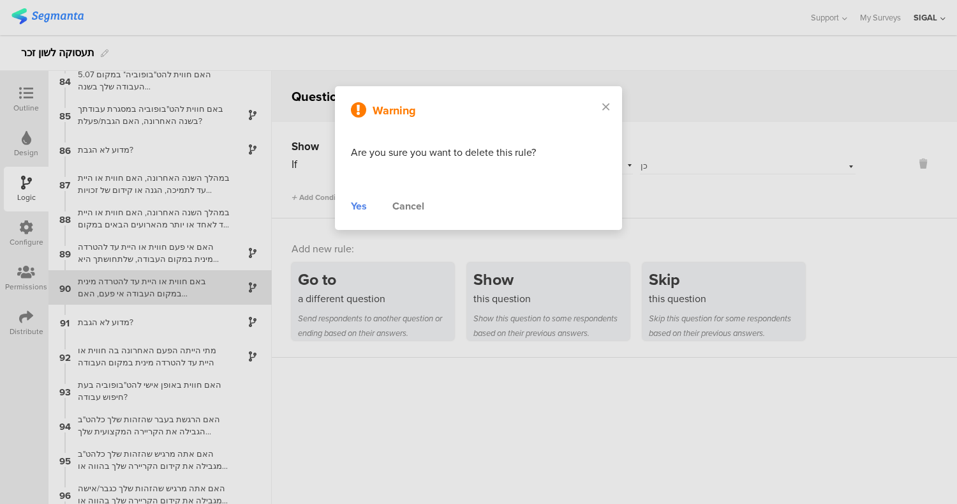
click at [363, 204] on div "Yes" at bounding box center [359, 206] width 16 height 15
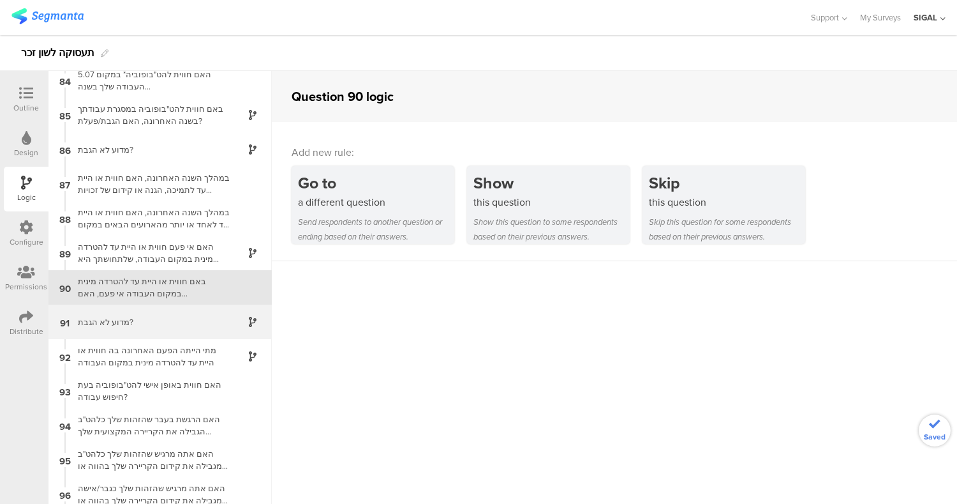
click at [139, 308] on div "91 מדוע לא הגבת?" at bounding box center [160, 321] width 223 height 34
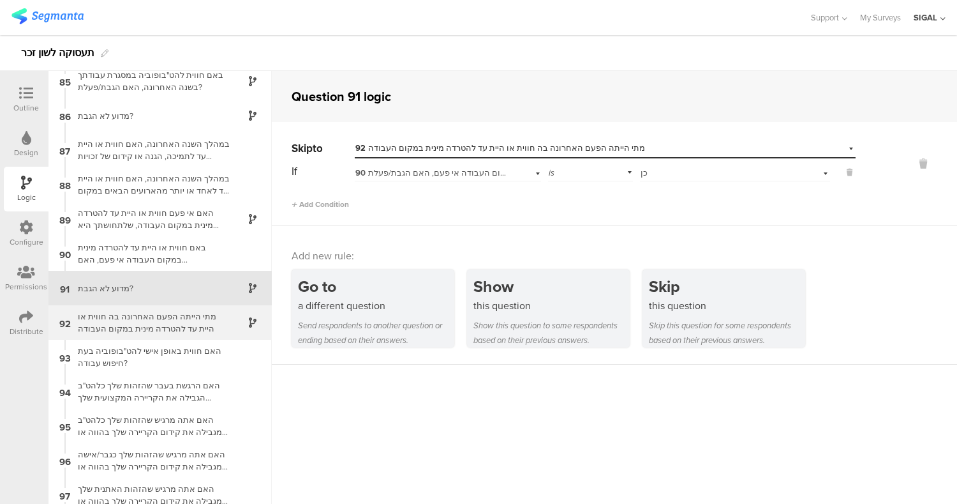
scroll to position [2903, 0]
click at [161, 328] on div "מתי הייתה הפעם האחרונה בה חווית או היית עד להטרדה מינית במקום העבודה" at bounding box center [150, 322] width 160 height 24
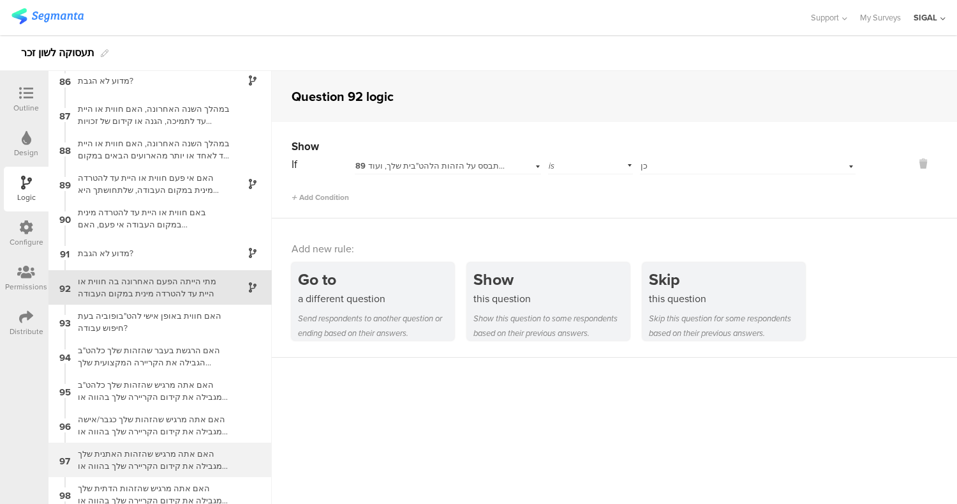
scroll to position [3083, 0]
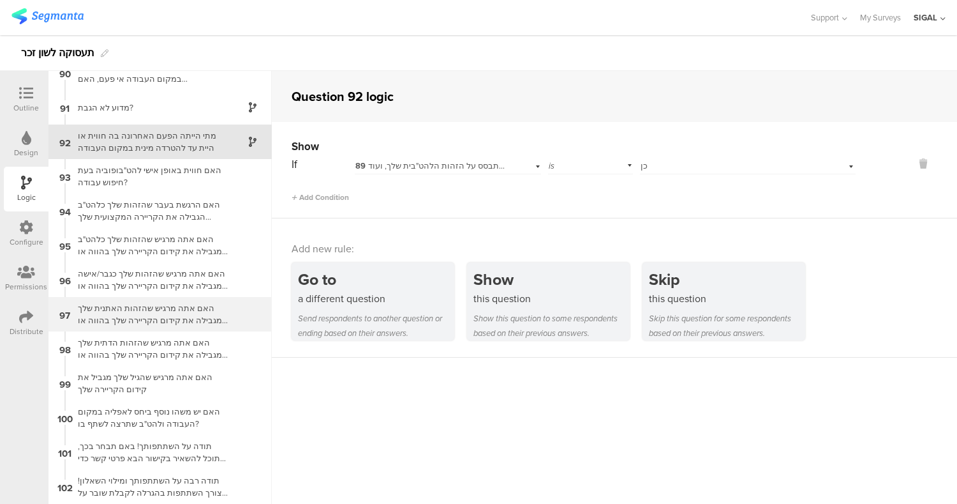
click at [203, 326] on div "97 האם אתה מרגיש שהזהות האתנית שלך מגבילה את קידום הקריירה שלך בהווה או עלולה ל…" at bounding box center [160, 314] width 223 height 34
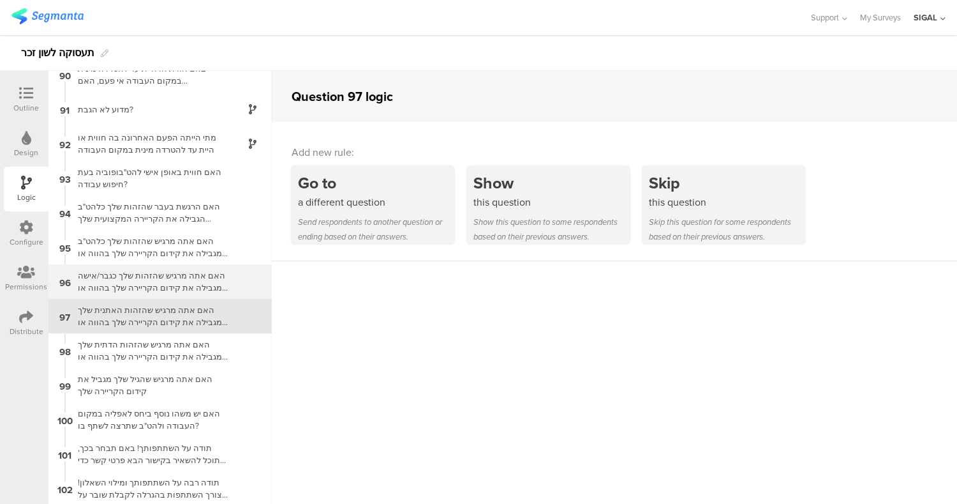
scroll to position [3083, 0]
click at [129, 274] on div "האם אתה מרגיש שהזהות שלך כגבר/אישה מגבילה את קידום הקריירה שלך בהווה או עלולה ל…" at bounding box center [150, 279] width 160 height 24
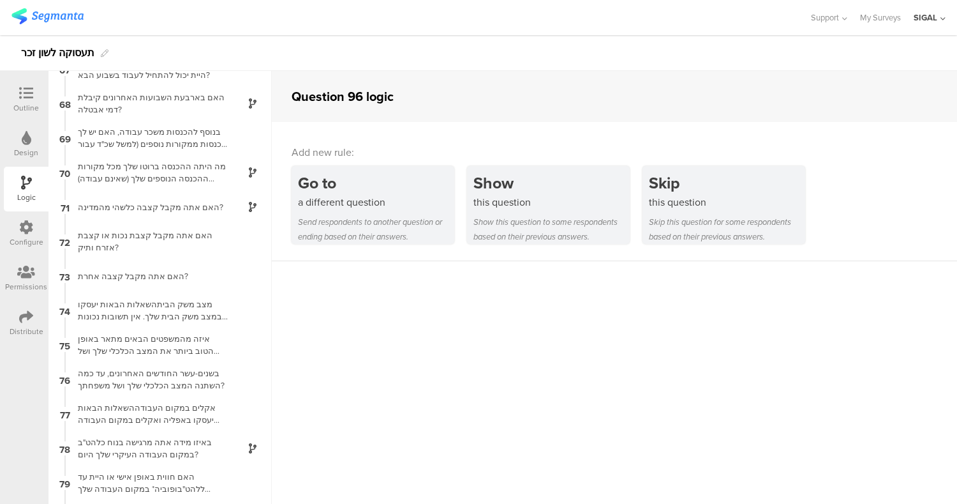
scroll to position [3075, 0]
